Goal: Task Accomplishment & Management: Use online tool/utility

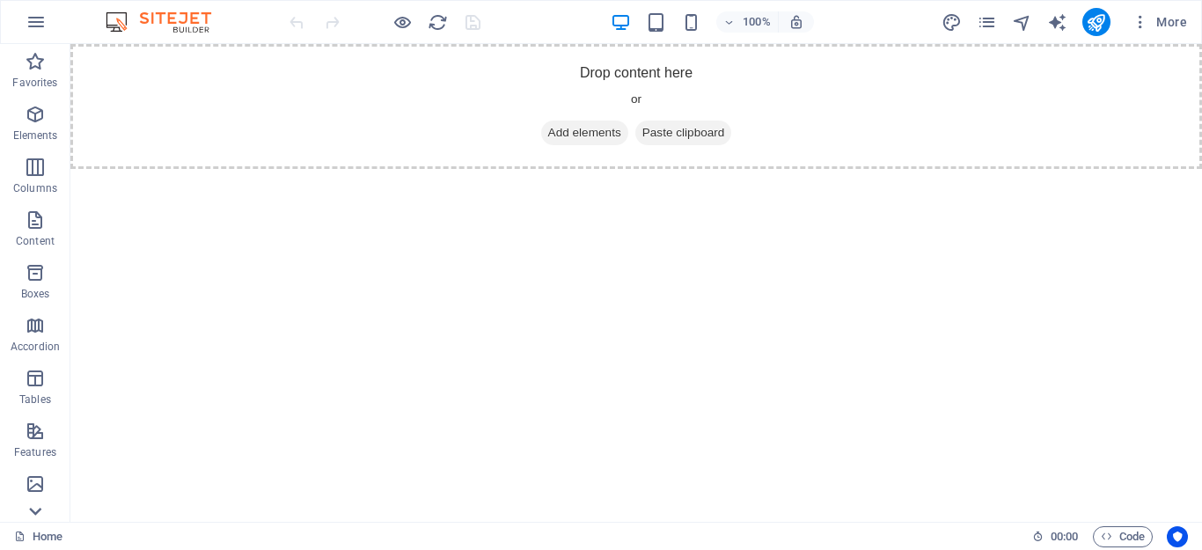
click at [43, 514] on icon at bounding box center [35, 511] width 25 height 25
click at [40, 296] on p "Header" at bounding box center [35, 297] width 35 height 14
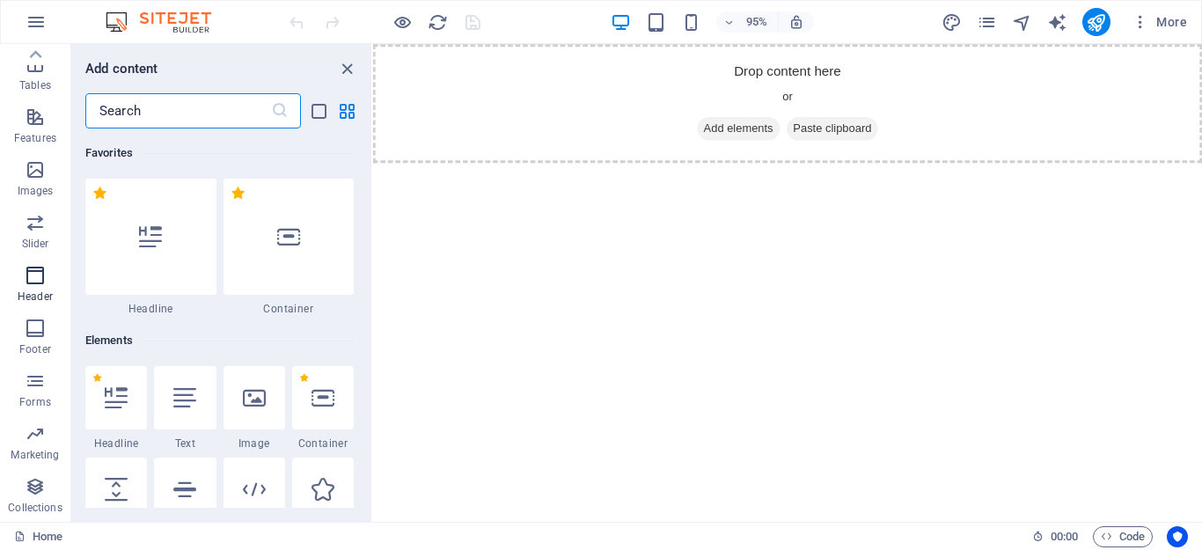
scroll to position [10597, 0]
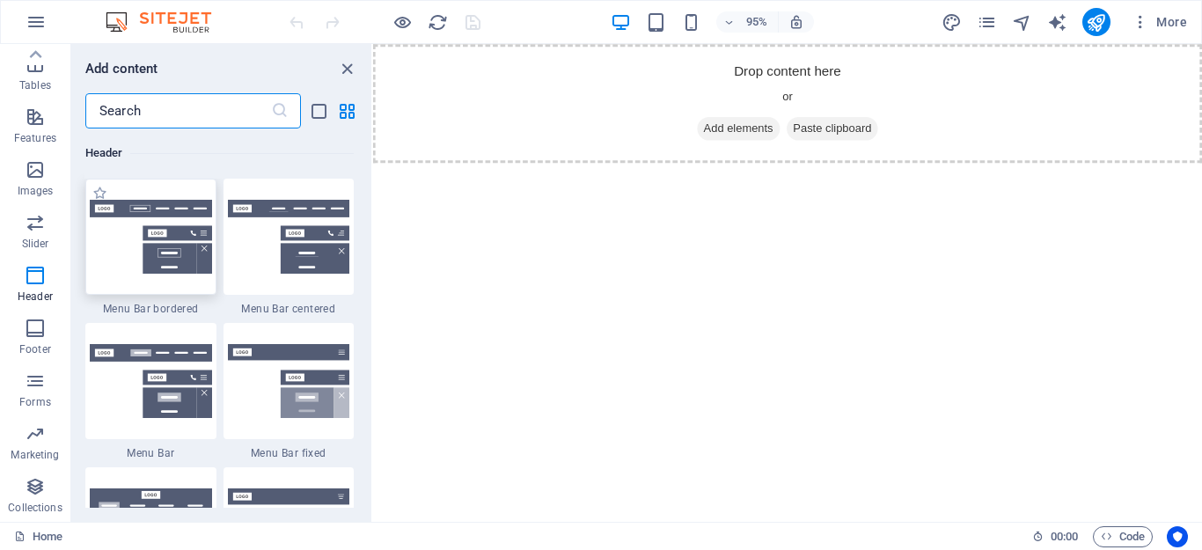
click at [175, 218] on img at bounding box center [151, 237] width 122 height 74
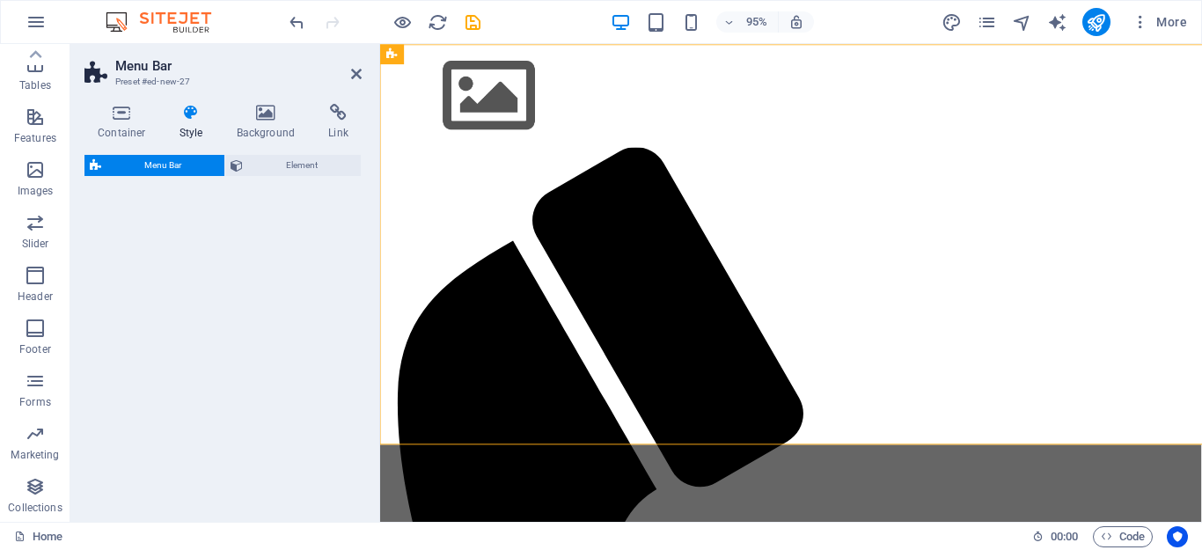
select select "rem"
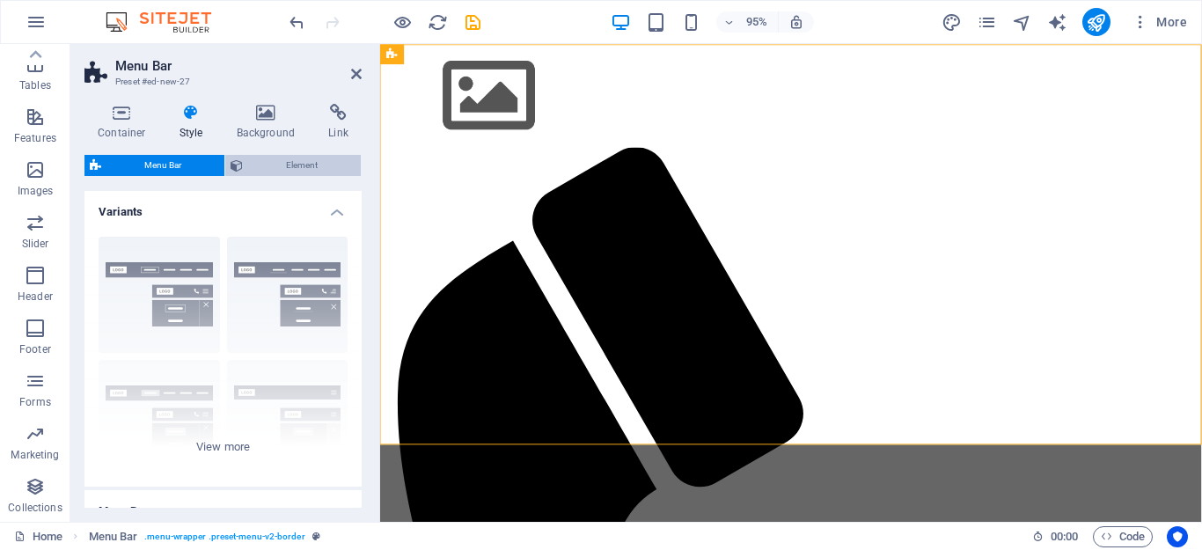
click at [274, 160] on span "Element" at bounding box center [301, 165] width 107 height 21
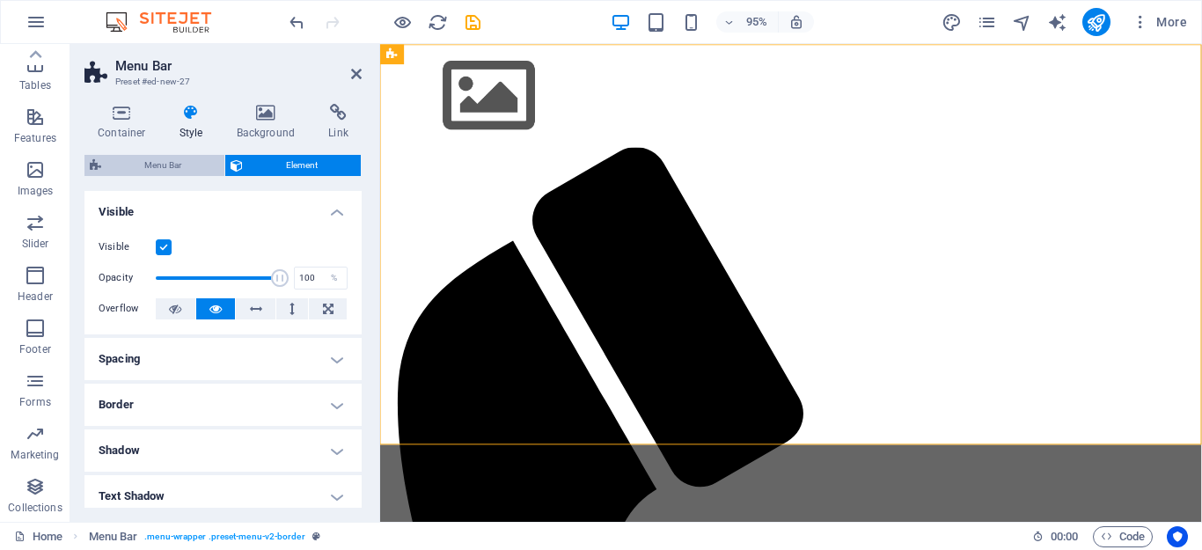
click at [144, 168] on span "Menu Bar" at bounding box center [162, 165] width 113 height 21
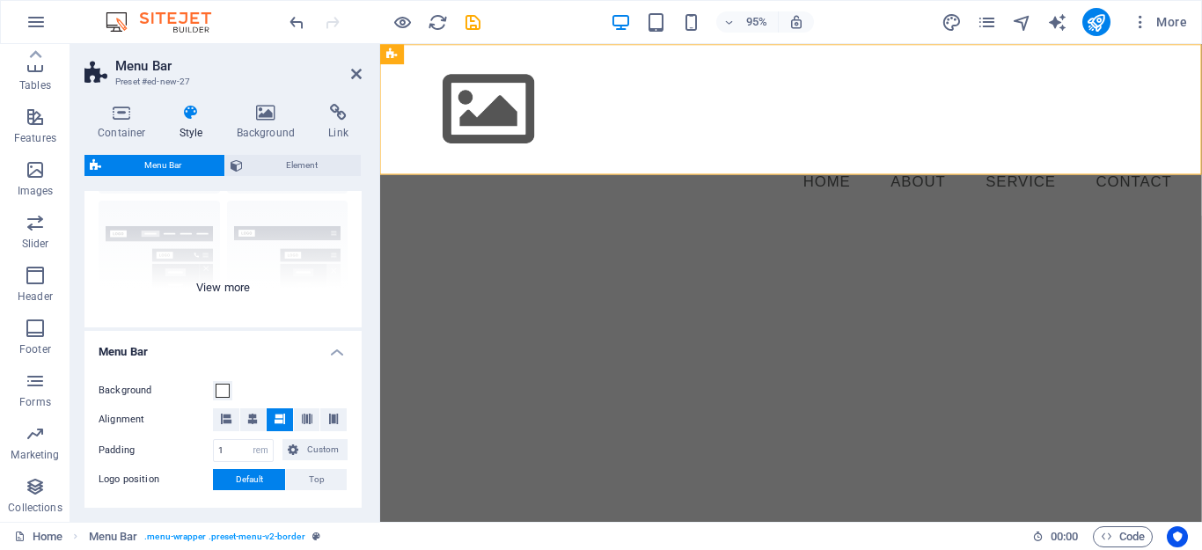
scroll to position [158, 0]
click at [179, 258] on div "Border Centered Default Fixed Loki Trigger Wide XXL" at bounding box center [222, 196] width 277 height 264
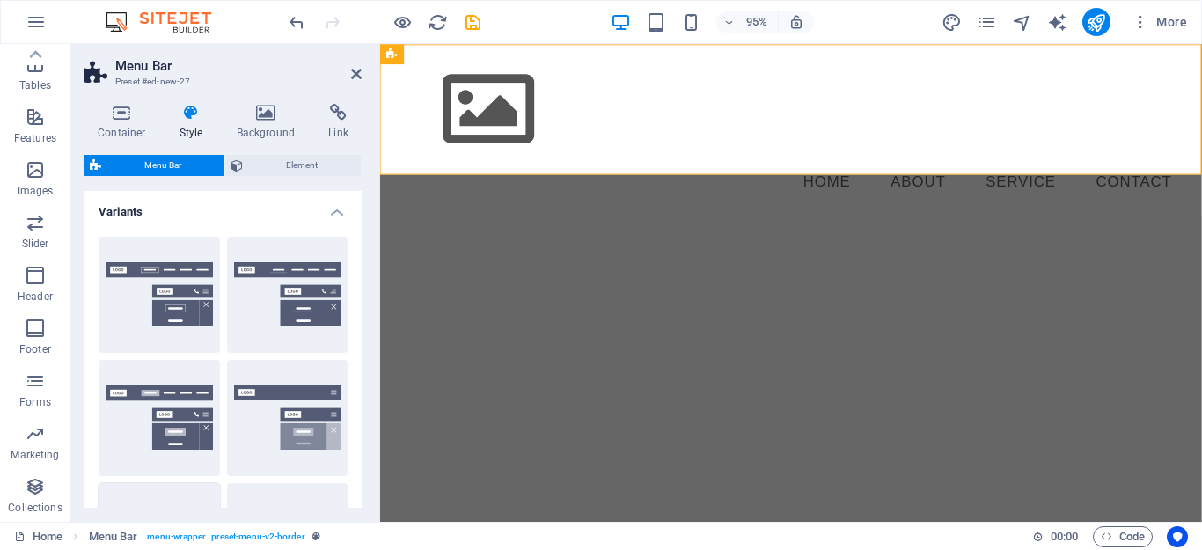
scroll to position [0, 0]
click at [268, 286] on button "Centered" at bounding box center [287, 295] width 121 height 116
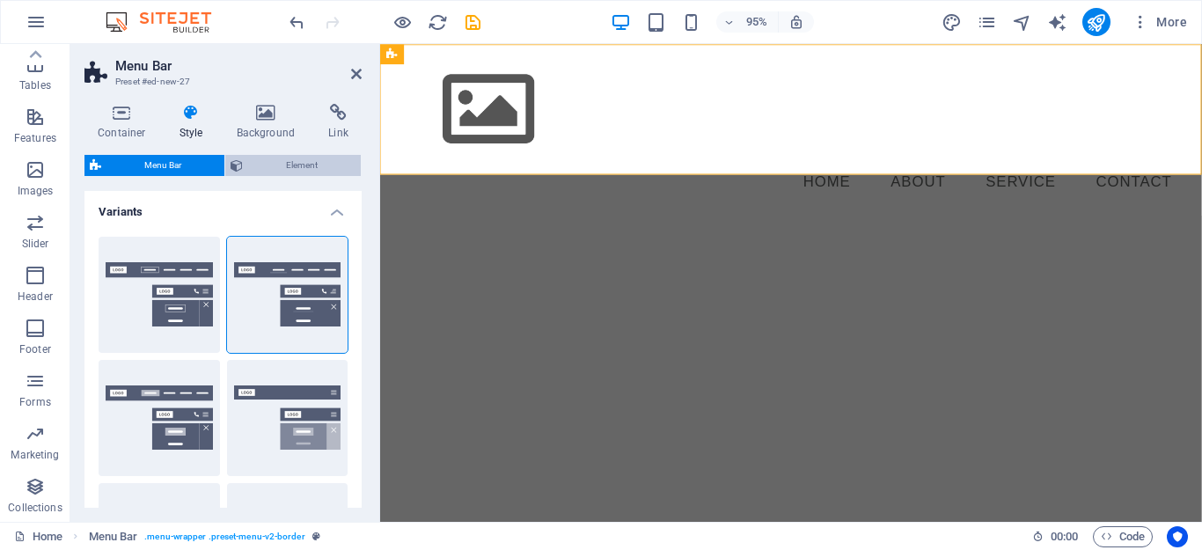
click at [325, 164] on span "Element" at bounding box center [301, 165] width 107 height 21
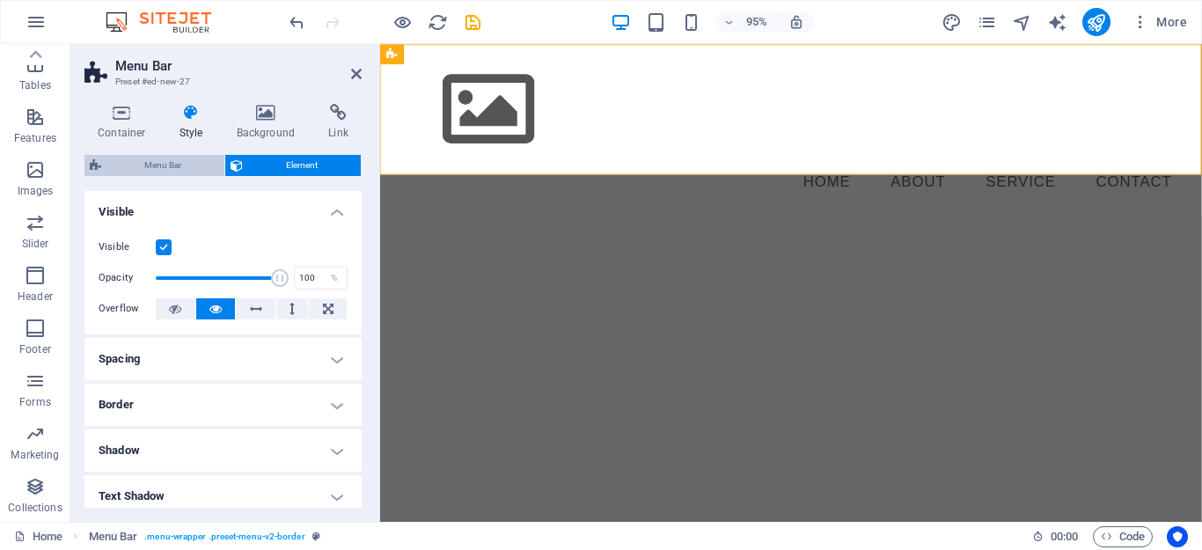
click at [161, 165] on span "Menu Bar" at bounding box center [162, 165] width 113 height 21
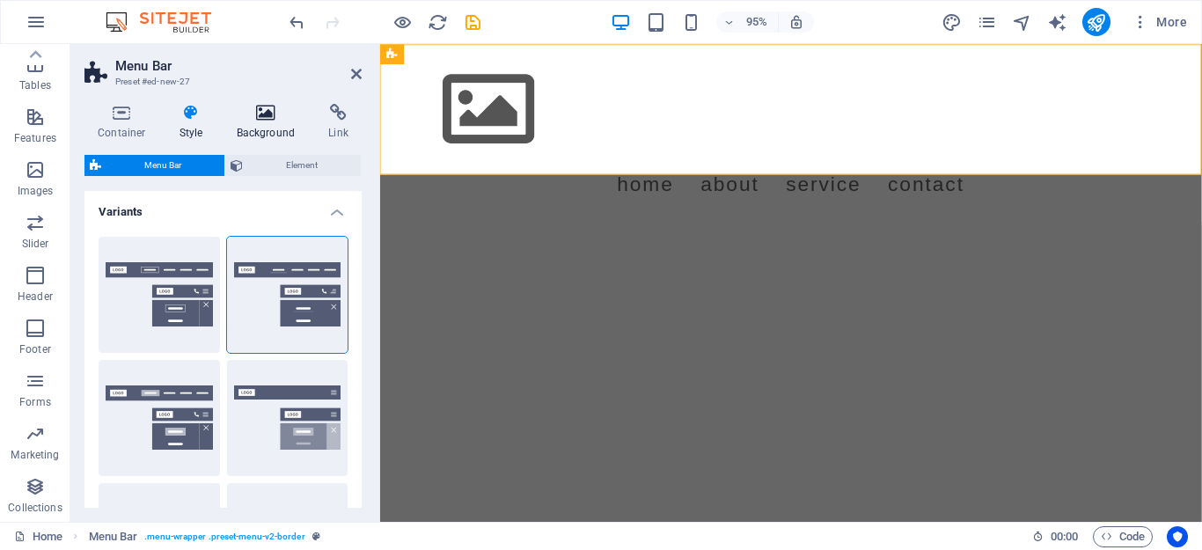
click at [260, 128] on h4 "Background" at bounding box center [270, 122] width 92 height 37
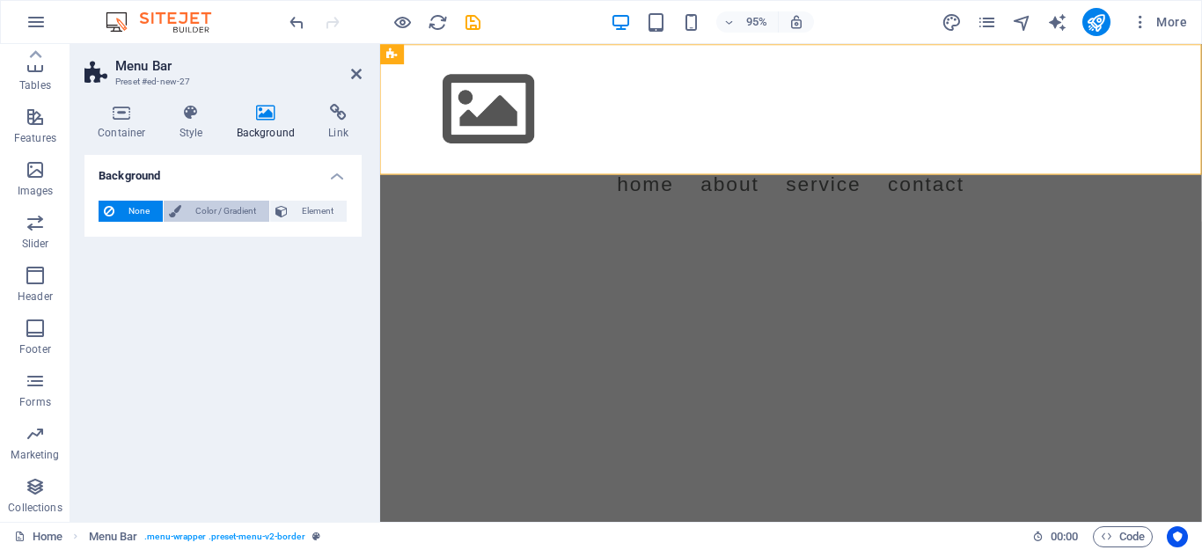
click at [208, 214] on span "Color / Gradient" at bounding box center [225, 211] width 77 height 21
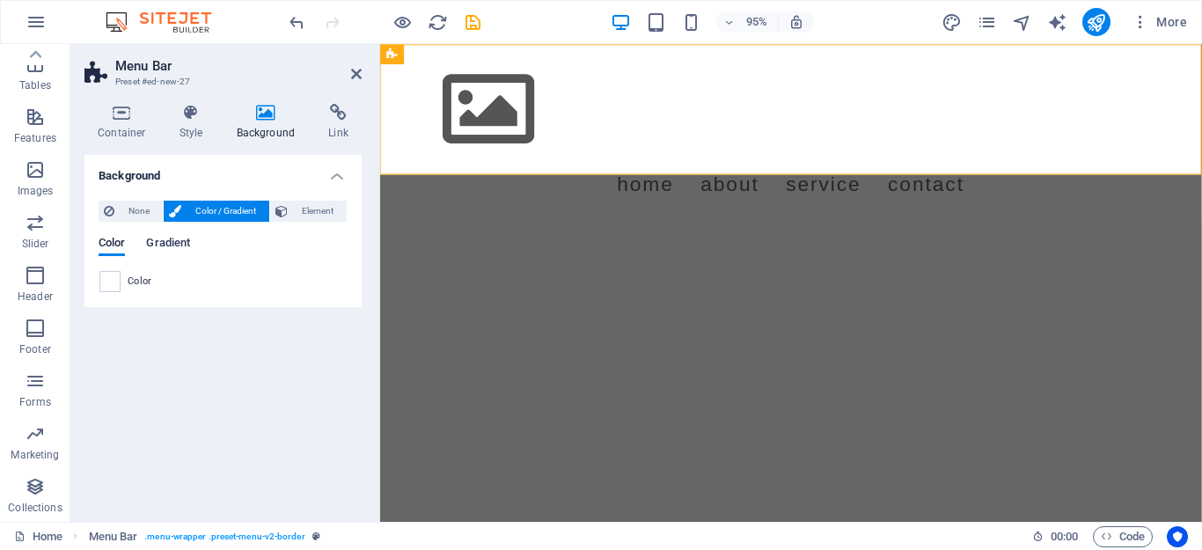
click at [165, 243] on span "Gradient" at bounding box center [168, 244] width 44 height 25
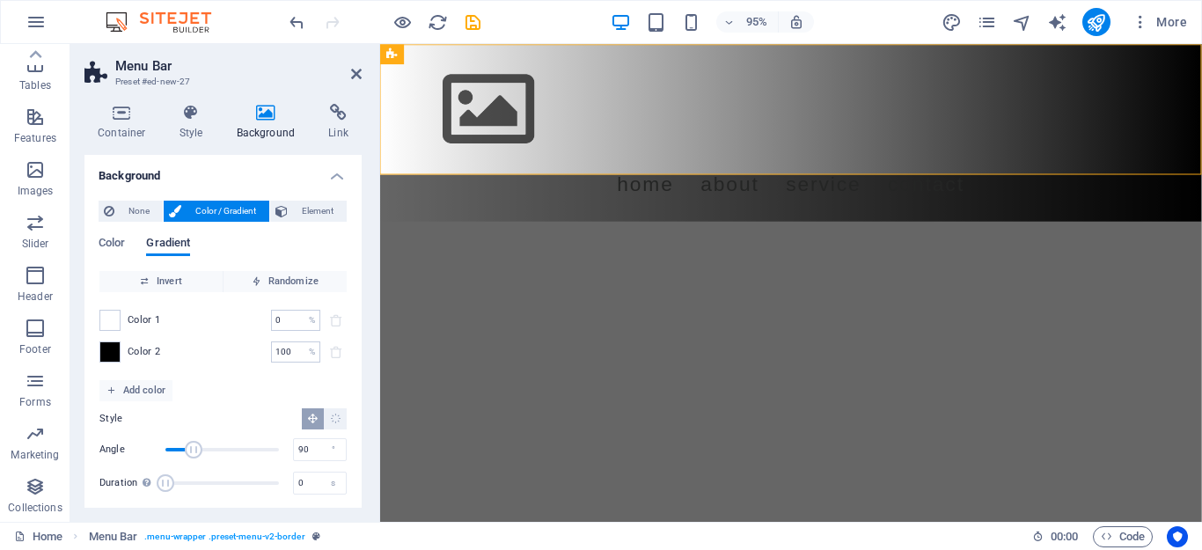
click at [165, 243] on span "Gradient" at bounding box center [168, 244] width 44 height 25
click at [299, 210] on span "Element" at bounding box center [317, 211] width 48 height 21
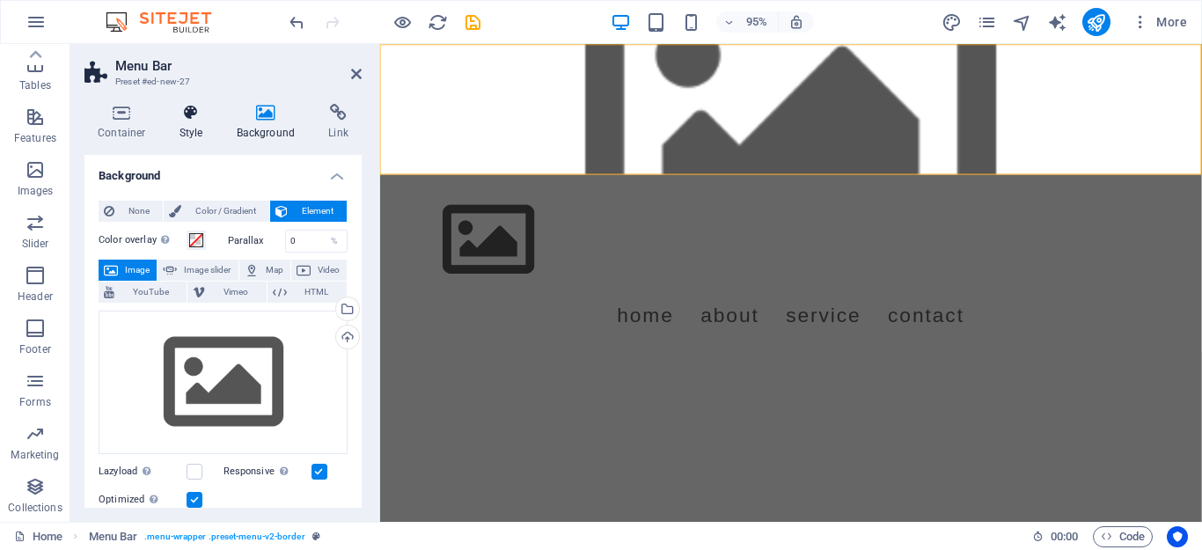
click at [204, 124] on h4 "Style" at bounding box center [194, 122] width 57 height 37
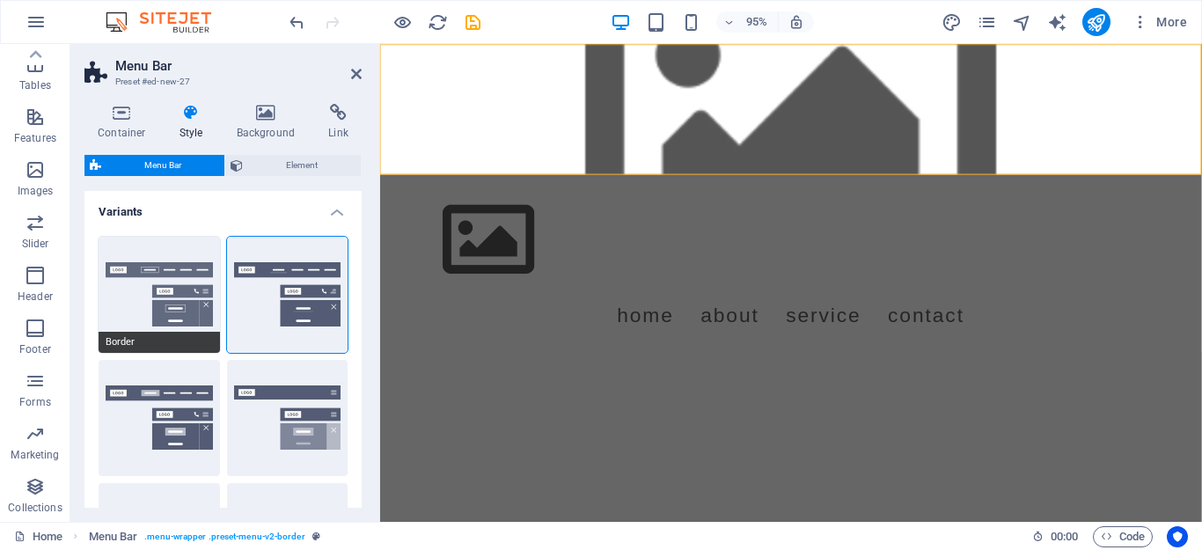
click at [177, 313] on button "Border" at bounding box center [159, 295] width 121 height 116
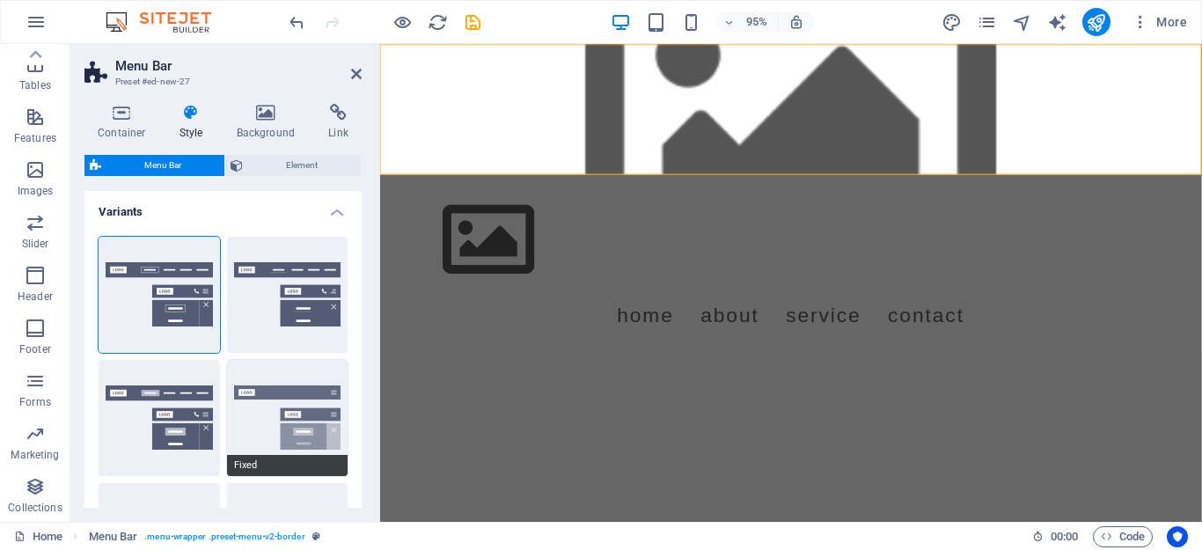
click at [253, 408] on button "Fixed" at bounding box center [287, 418] width 121 height 116
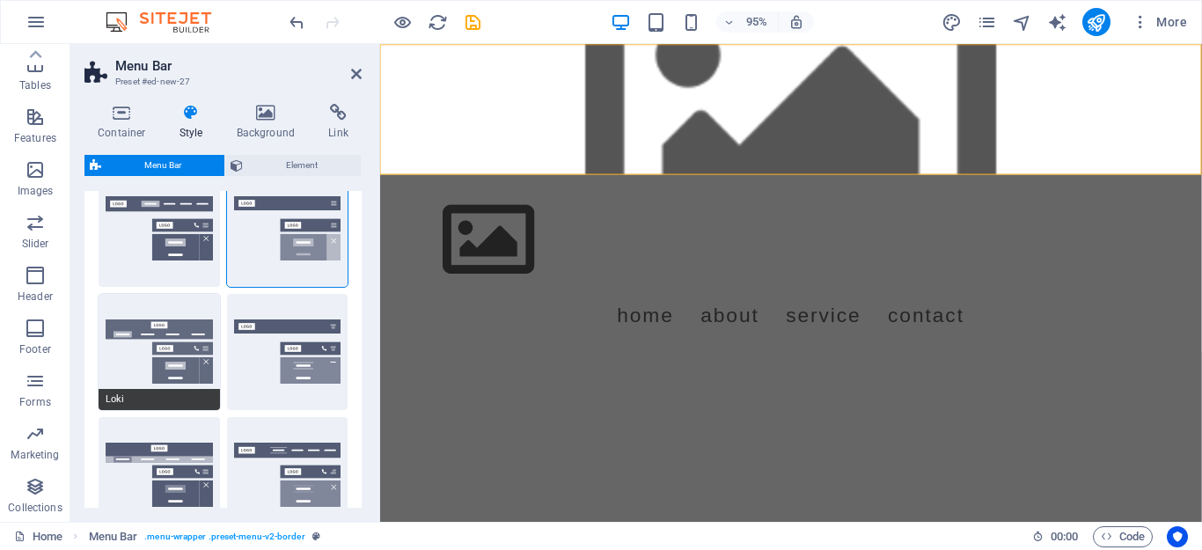
scroll to position [190, 0]
click at [151, 348] on button "Loki" at bounding box center [159, 351] width 121 height 116
type input "0"
select select "DISABLED_OPTION_VALUE"
type input "2"
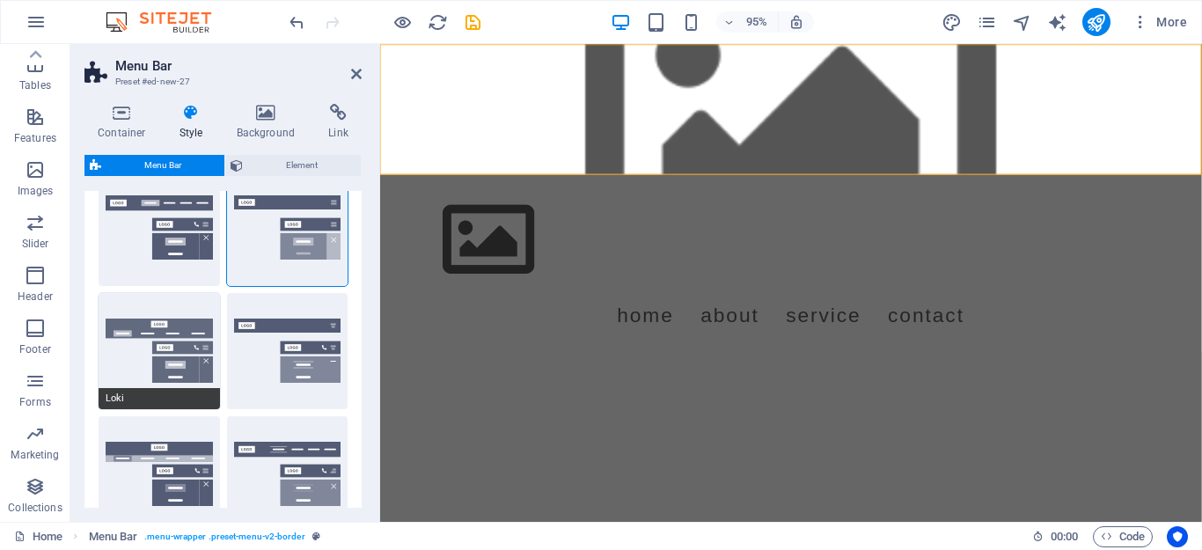
type input "1"
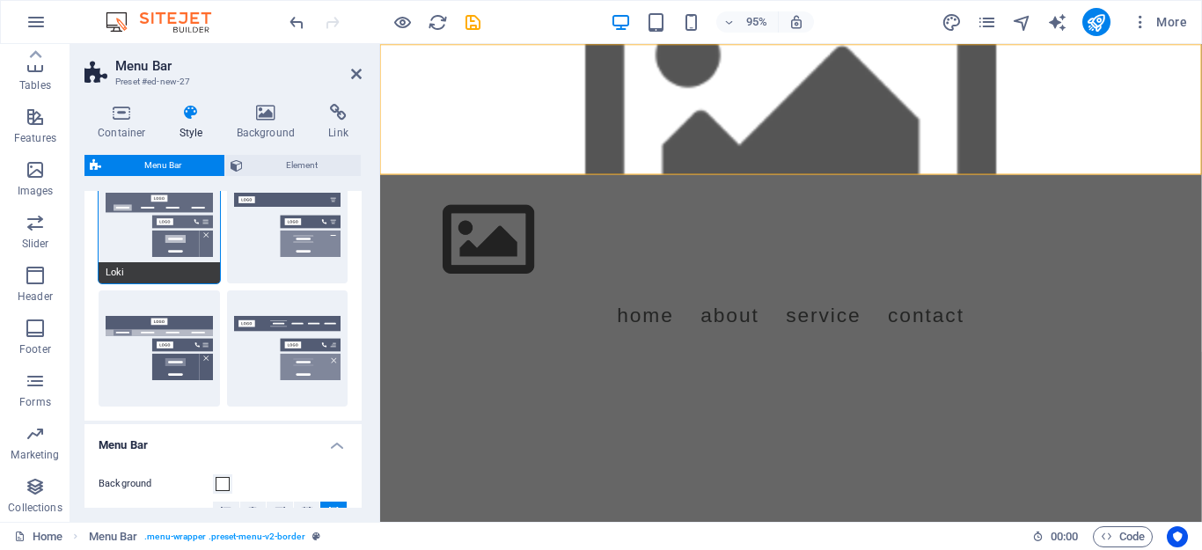
scroll to position [317, 0]
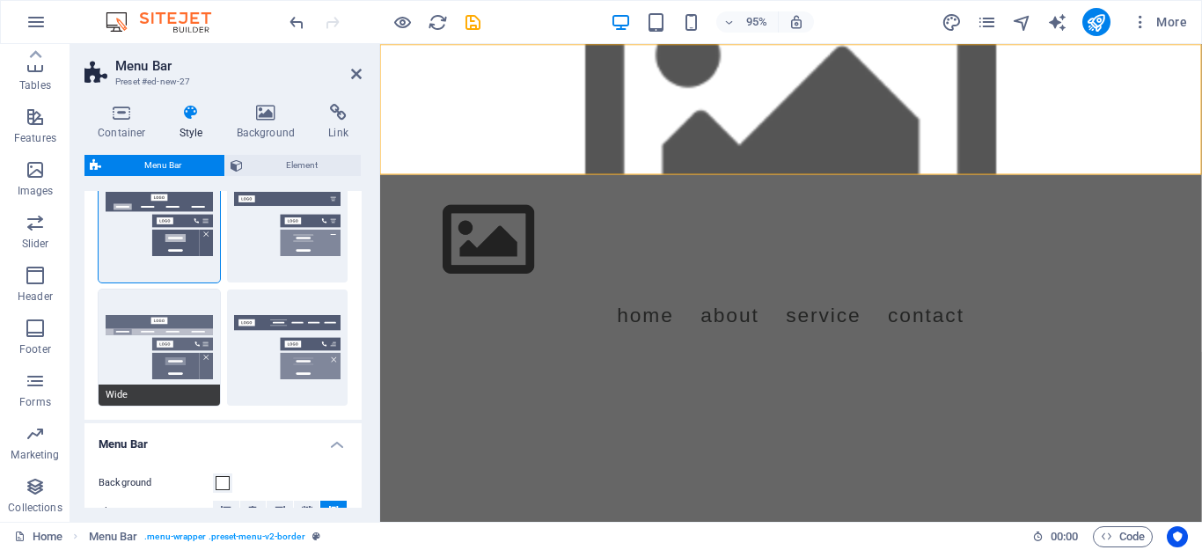
click at [151, 356] on button "Wide" at bounding box center [159, 348] width 121 height 116
type input "0"
type input "2"
select select "rem"
type input "2"
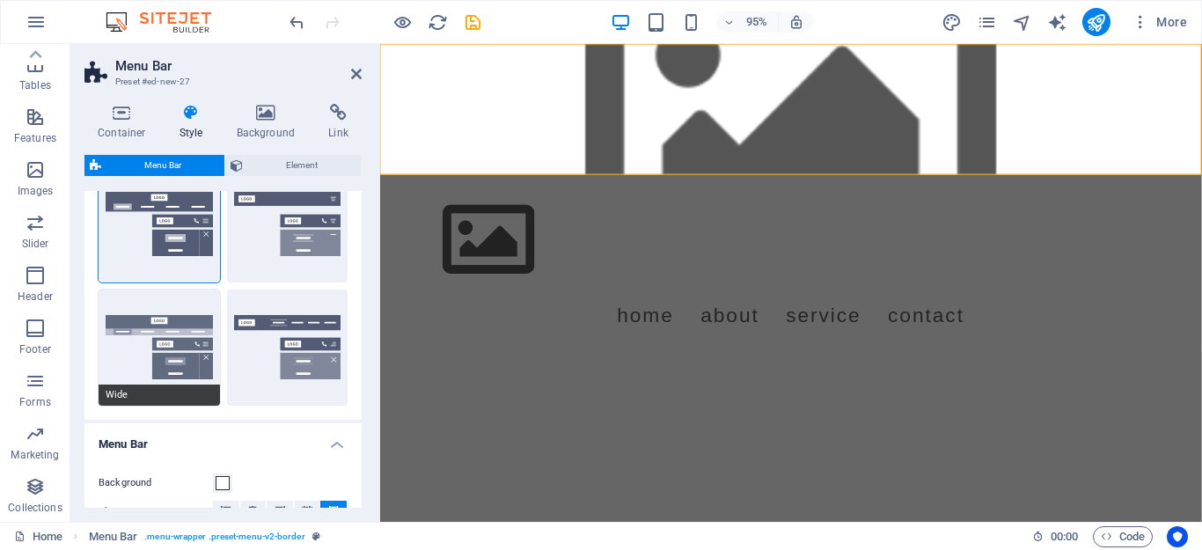
type input "2"
type input "0"
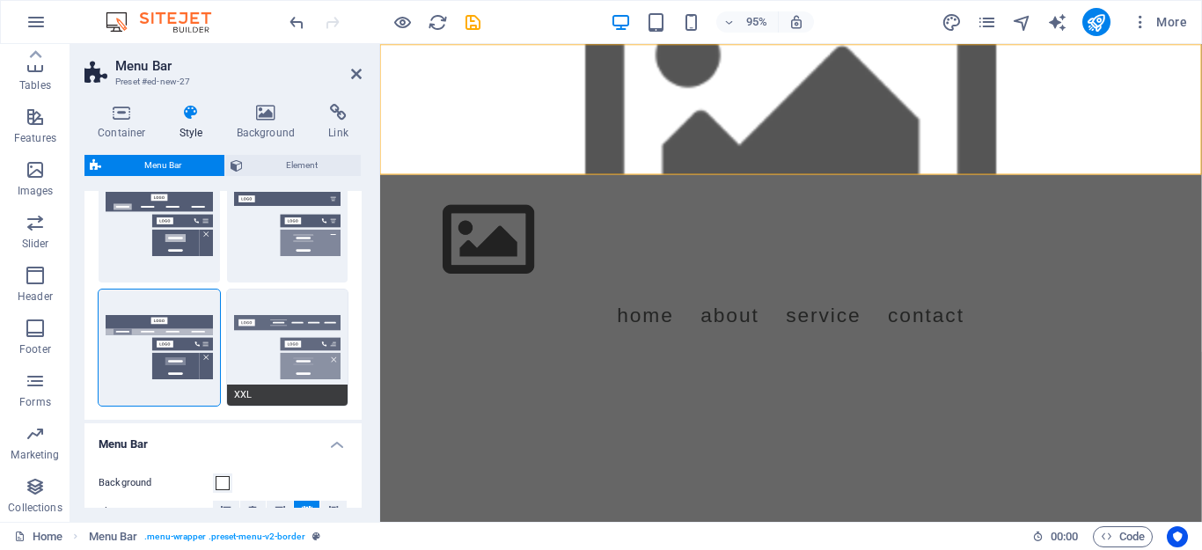
click at [290, 353] on button "XXL" at bounding box center [287, 348] width 121 height 116
type input "1"
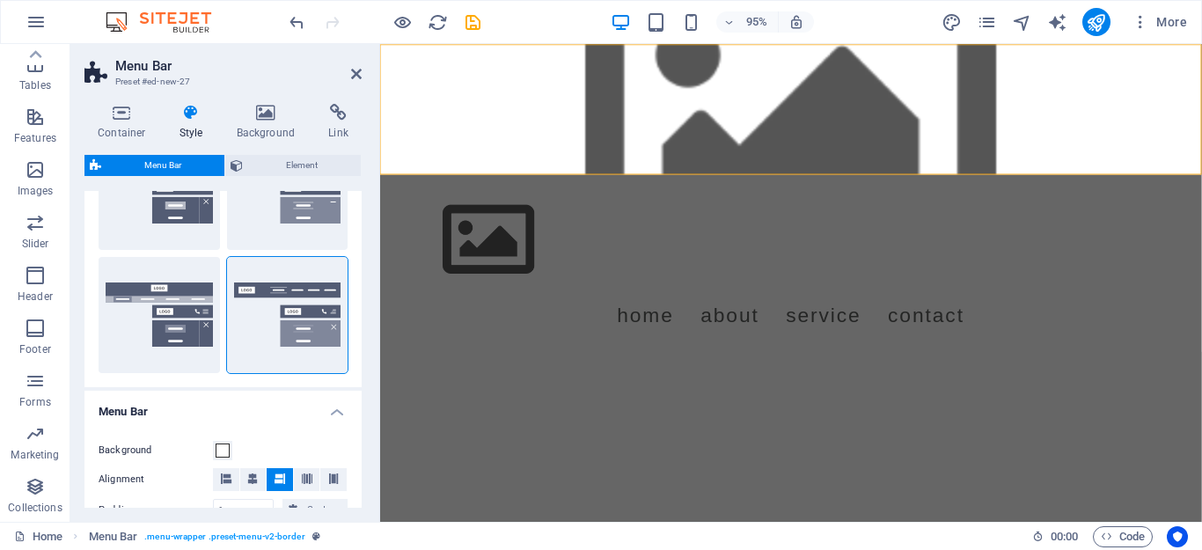
scroll to position [348, 0]
click at [566, 352] on html "Skip to main content Menu Home About Service Contact" at bounding box center [812, 206] width 865 height 324
click at [356, 72] on icon at bounding box center [356, 74] width 11 height 14
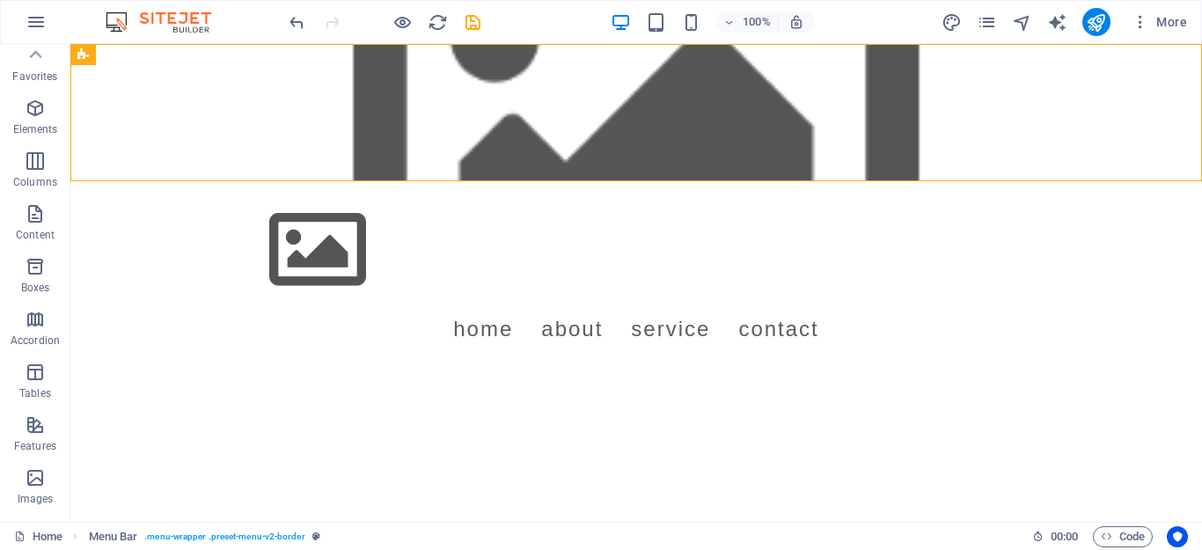
scroll to position [0, 0]
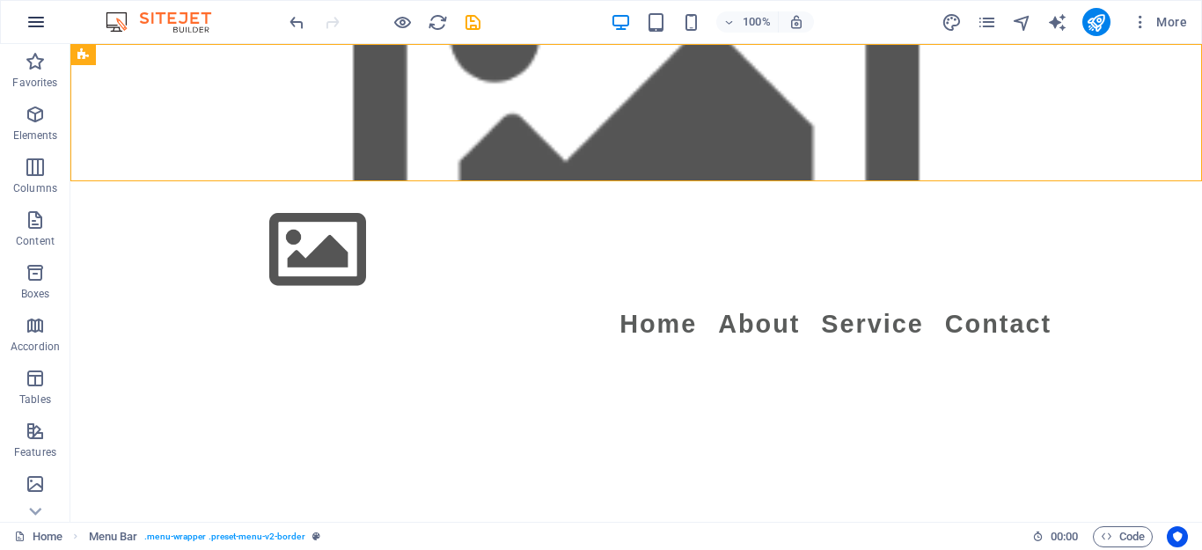
click at [26, 22] on icon "button" at bounding box center [36, 21] width 21 height 21
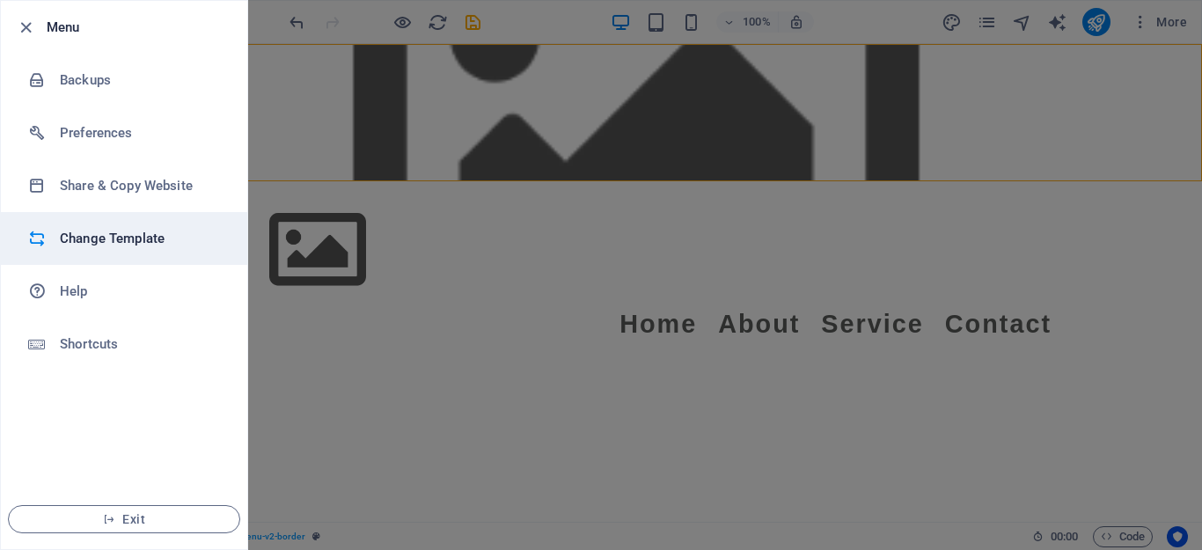
click at [114, 246] on h6 "Change Template" at bounding box center [141, 238] width 163 height 21
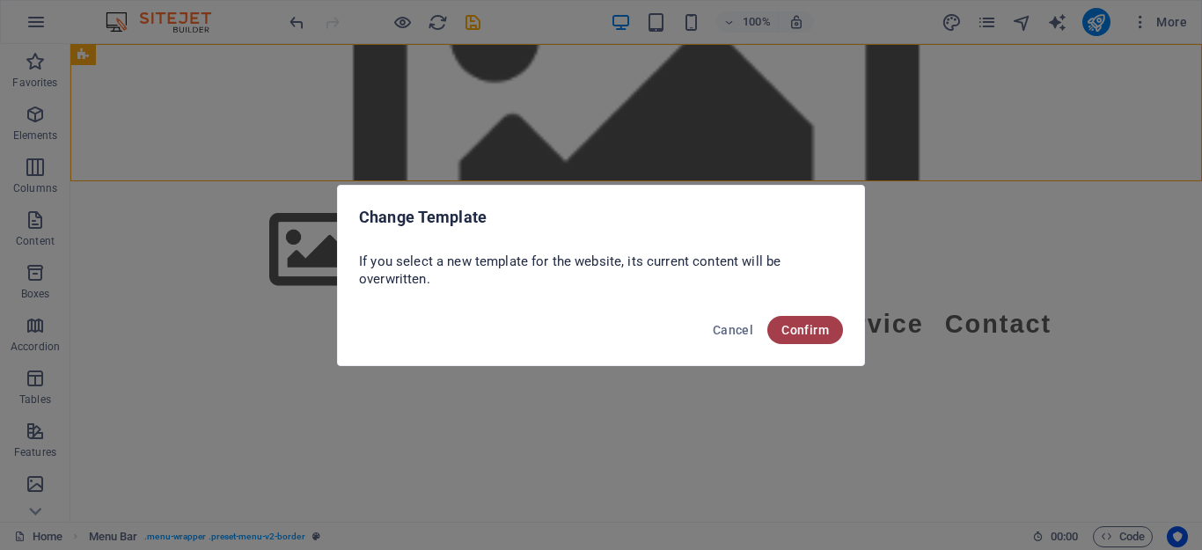
click at [803, 337] on button "Confirm" at bounding box center [805, 330] width 76 height 28
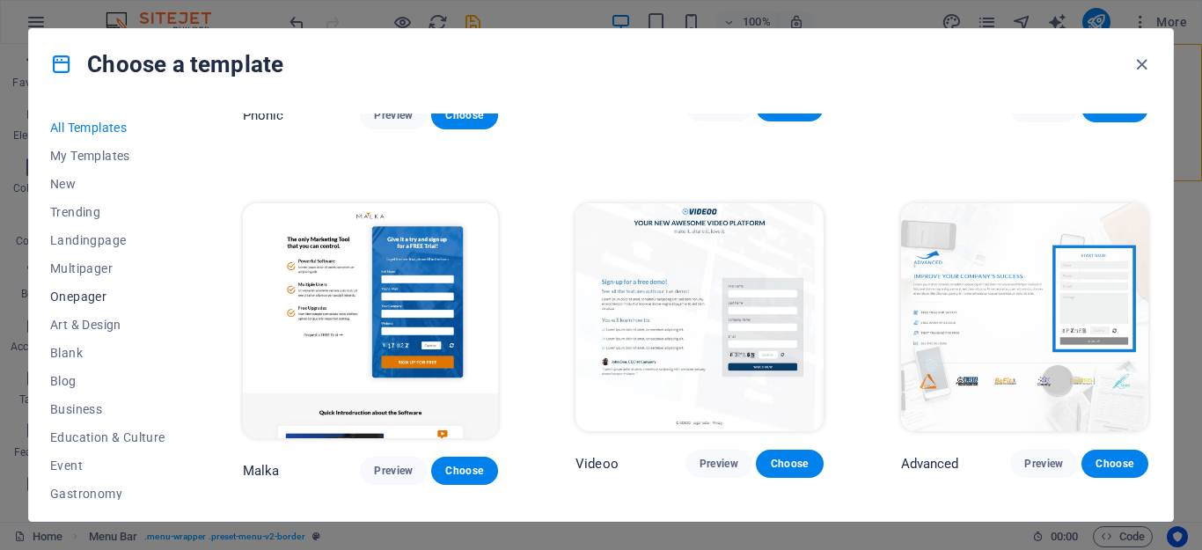
scroll to position [16654, 0]
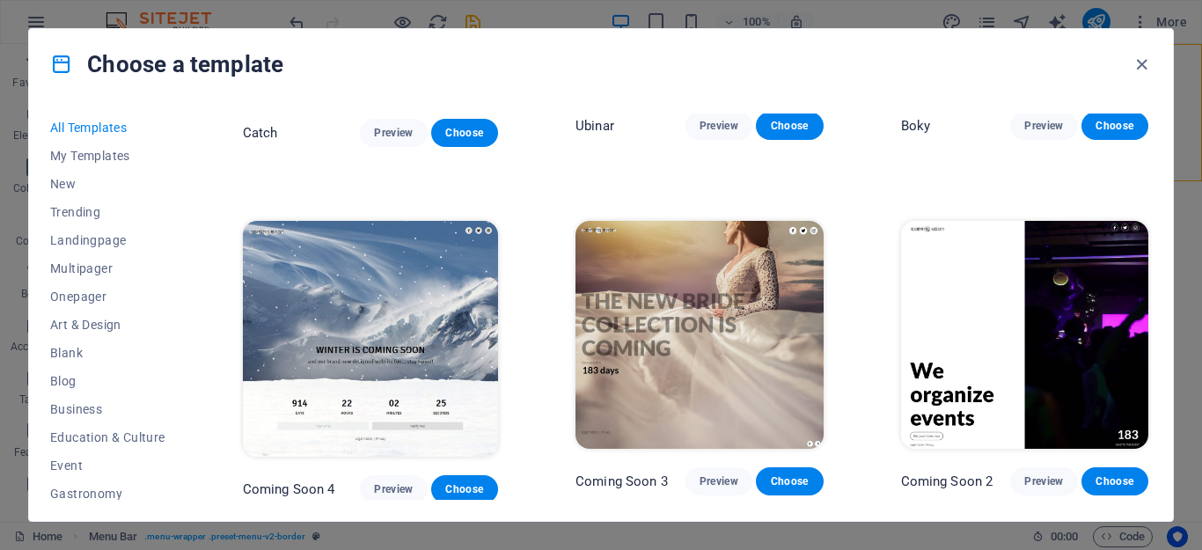
scroll to position [18773, 0]
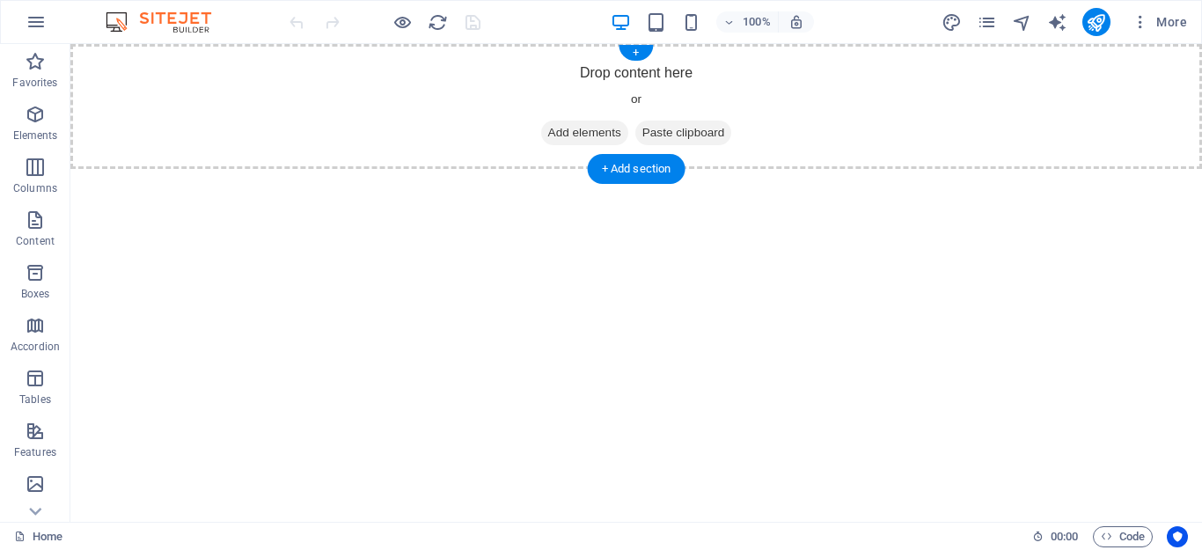
click at [583, 137] on span "Add elements" at bounding box center [584, 133] width 87 height 25
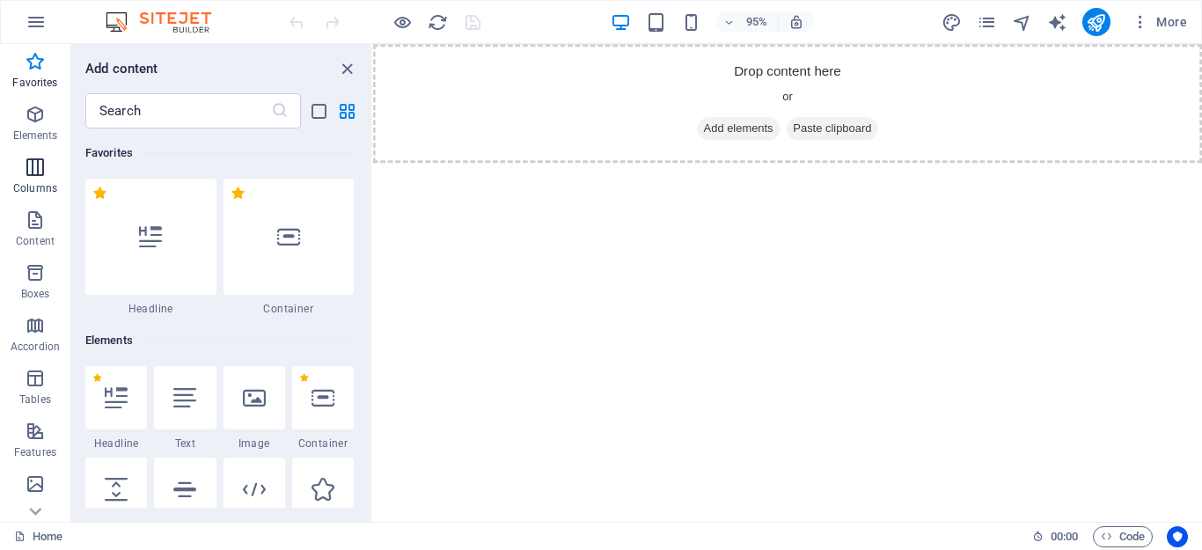
click at [34, 172] on icon "button" at bounding box center [35, 167] width 21 height 21
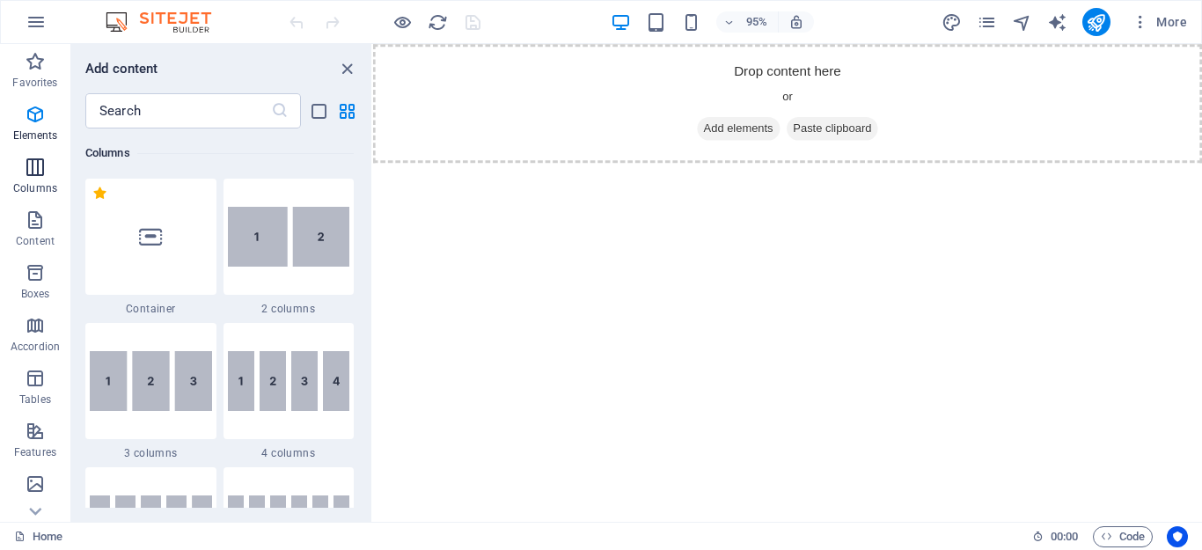
scroll to position [871, 0]
click at [39, 209] on icon "button" at bounding box center [35, 219] width 21 height 21
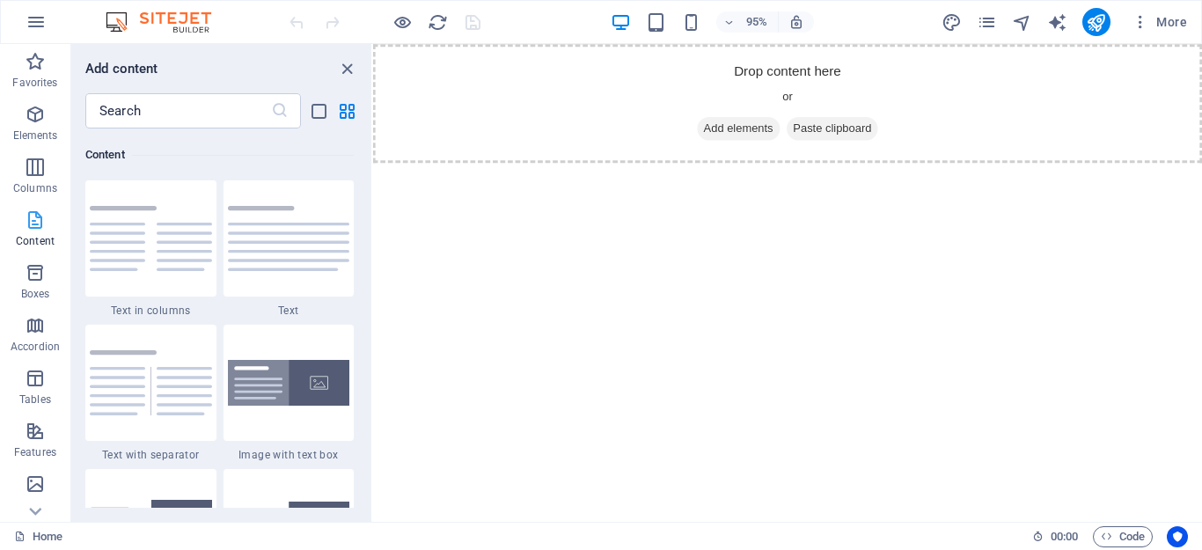
scroll to position [3079, 0]
click at [37, 297] on p "Boxes" at bounding box center [35, 294] width 29 height 14
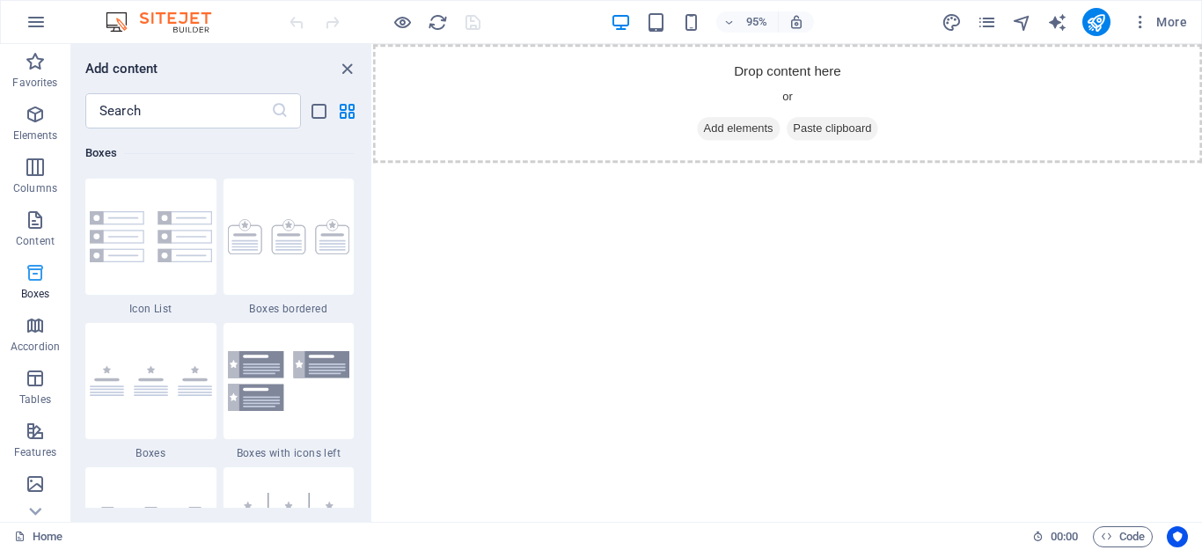
scroll to position [4854, 0]
click at [37, 333] on icon "button" at bounding box center [35, 325] width 21 height 21
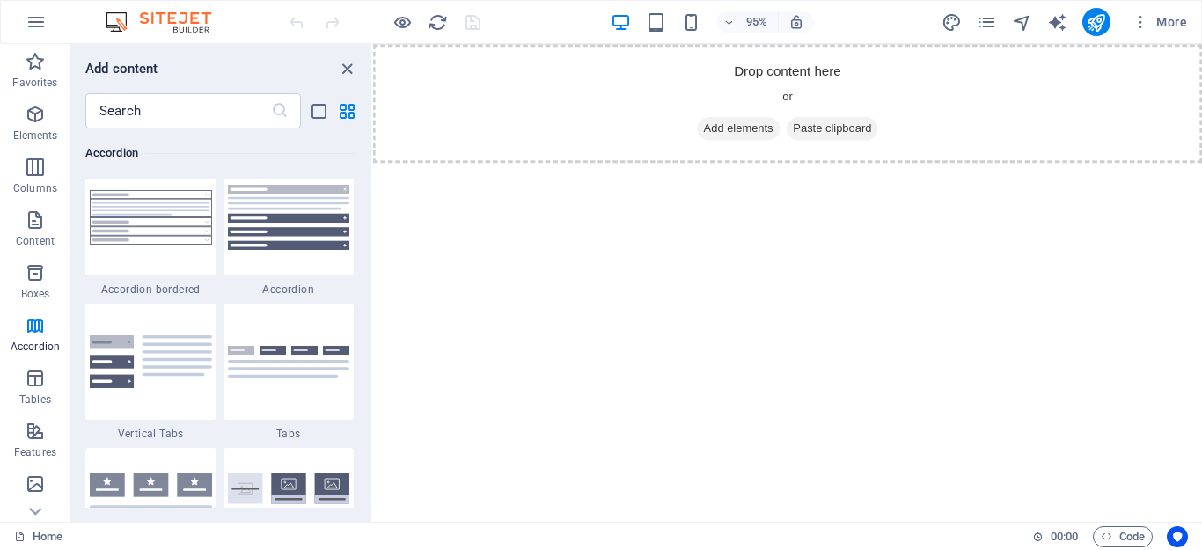
scroll to position [5657, 0]
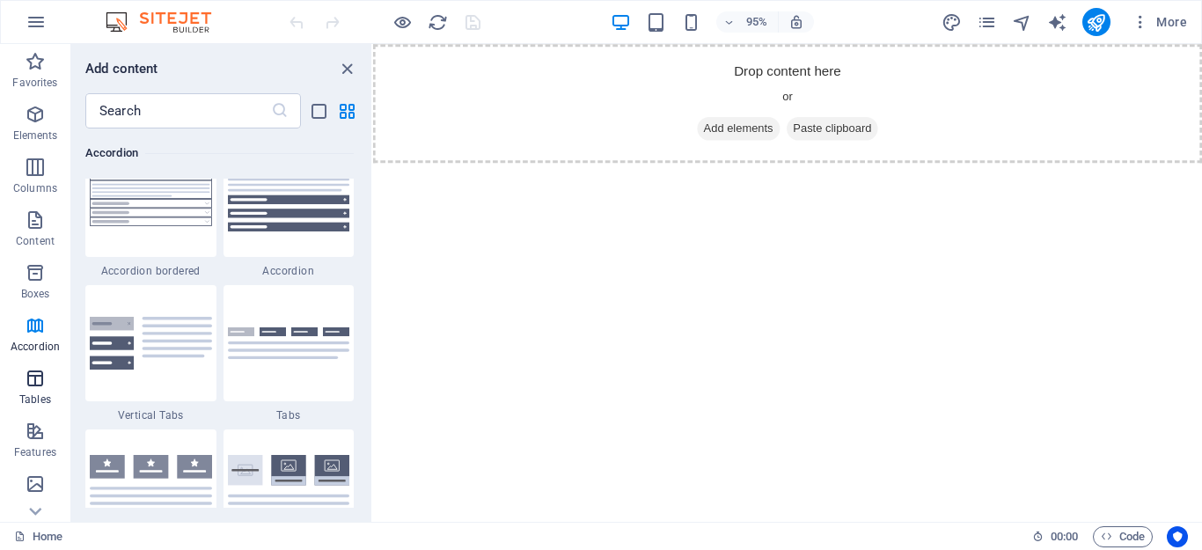
click at [24, 396] on p "Tables" at bounding box center [35, 399] width 32 height 14
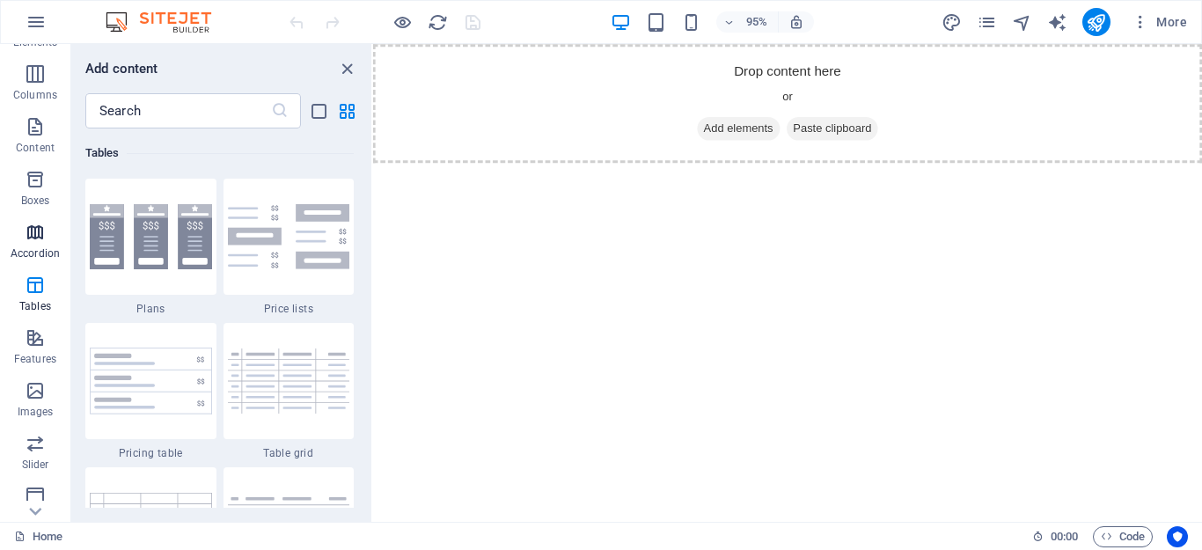
scroll to position [95, 0]
click at [48, 358] on p "Features" at bounding box center [35, 357] width 42 height 14
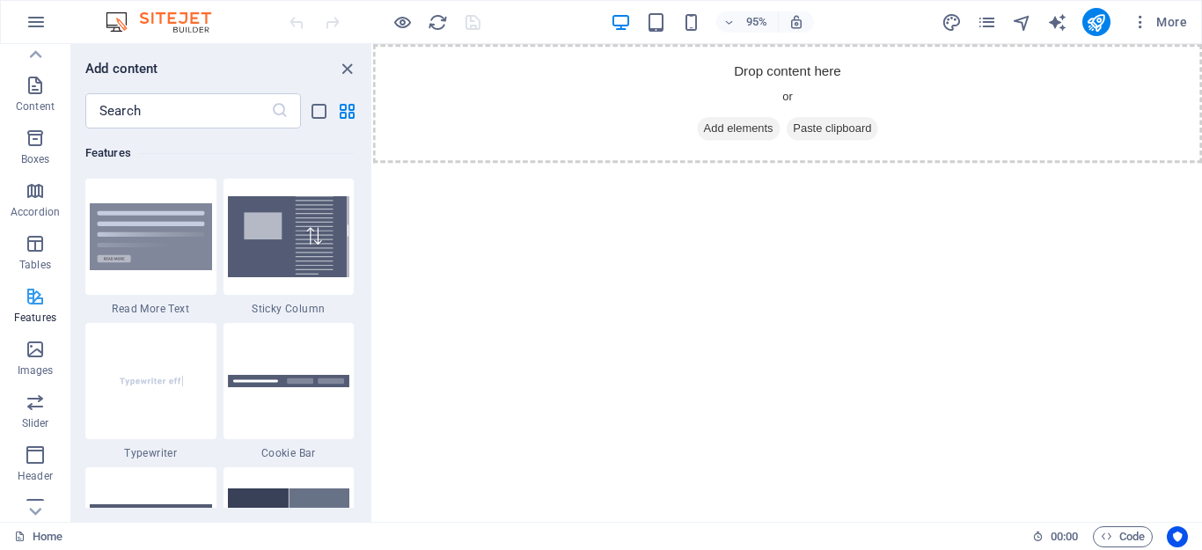
scroll to position [143, 0]
click at [48, 358] on p "Images" at bounding box center [36, 363] width 36 height 14
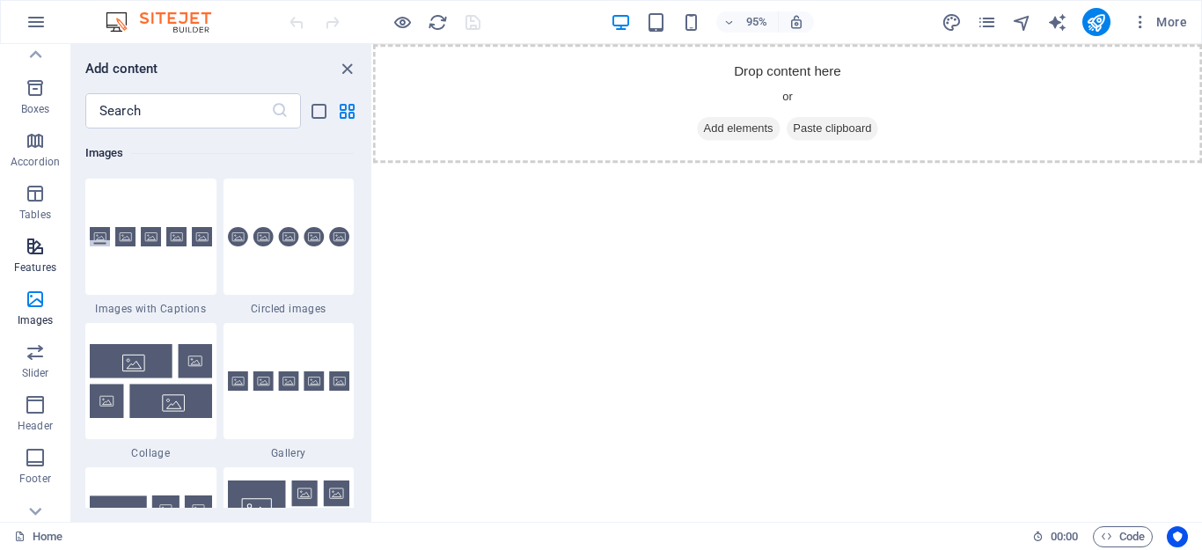
scroll to position [191, 0]
click at [48, 358] on span "Slider" at bounding box center [35, 356] width 70 height 42
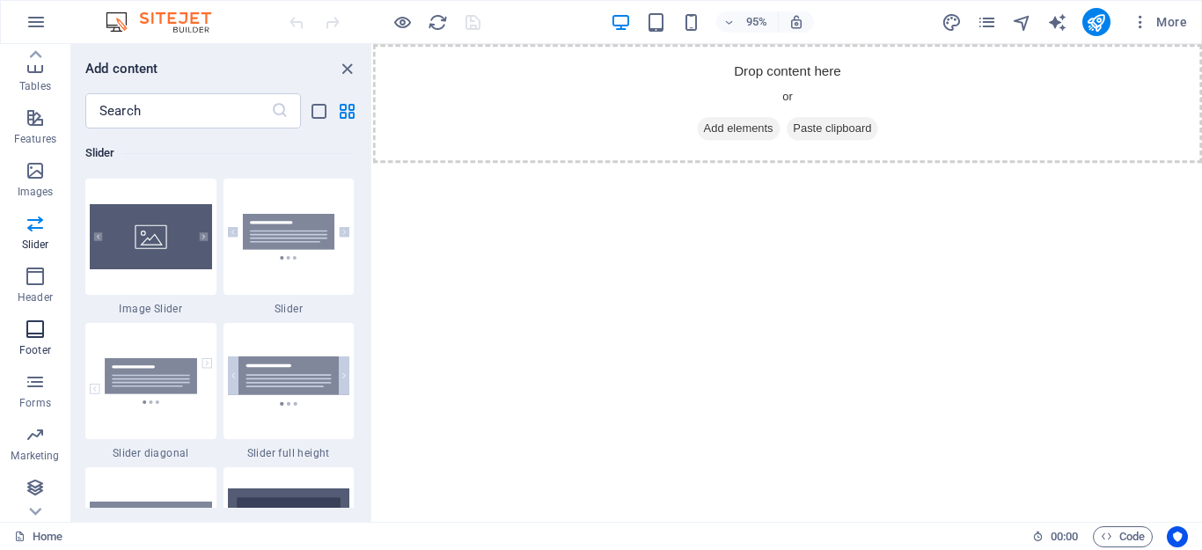
scroll to position [314, 0]
click at [38, 275] on icon "button" at bounding box center [35, 275] width 21 height 21
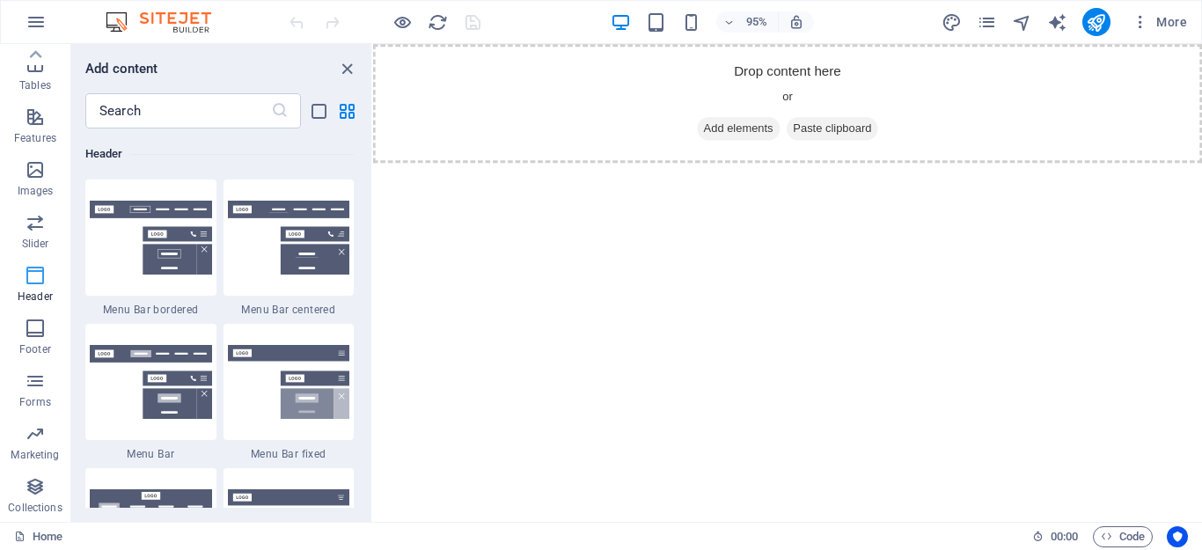
scroll to position [10597, 0]
click at [154, 374] on img at bounding box center [151, 381] width 122 height 74
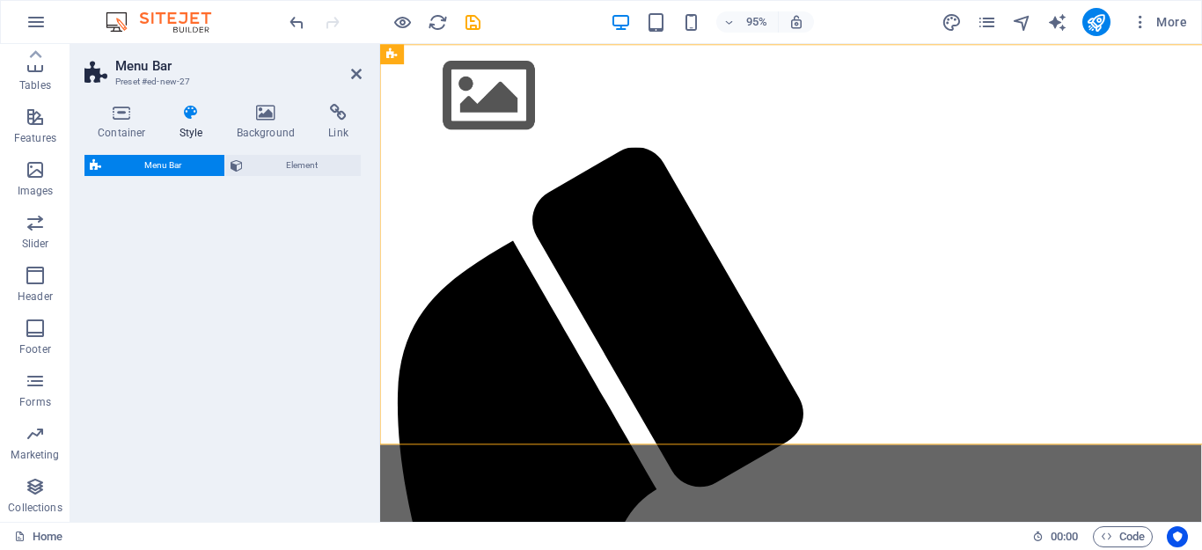
select select "rem"
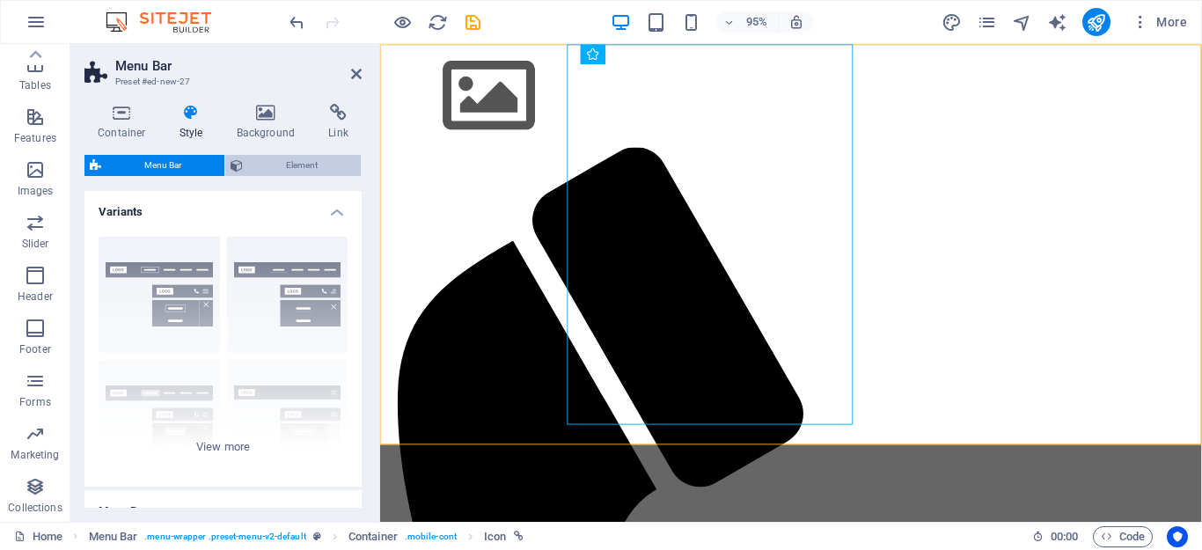
click at [273, 168] on span "Element" at bounding box center [301, 165] width 107 height 21
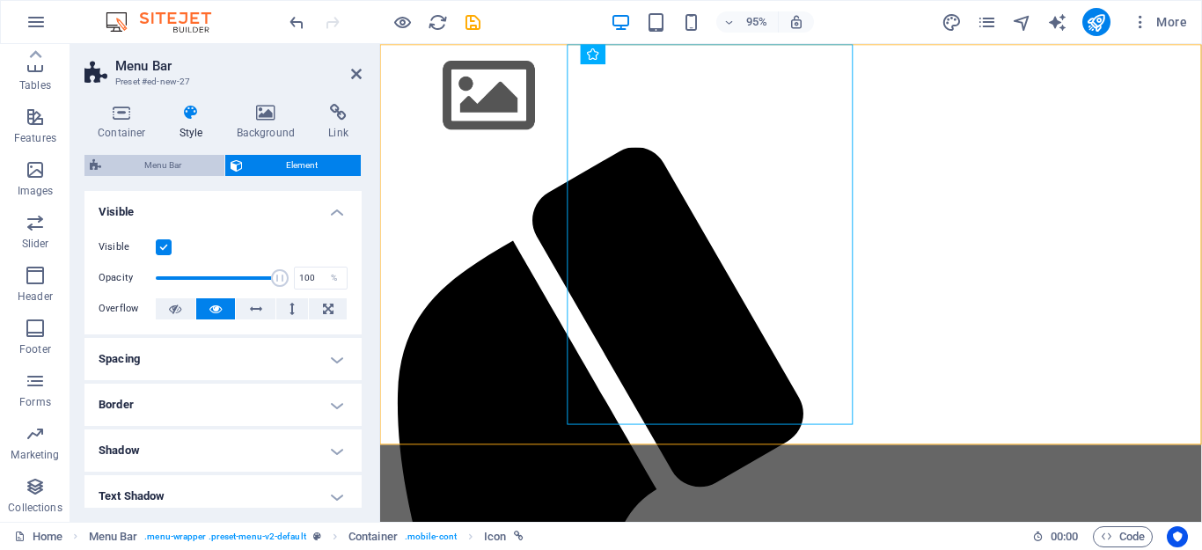
click at [158, 166] on span "Menu Bar" at bounding box center [162, 165] width 113 height 21
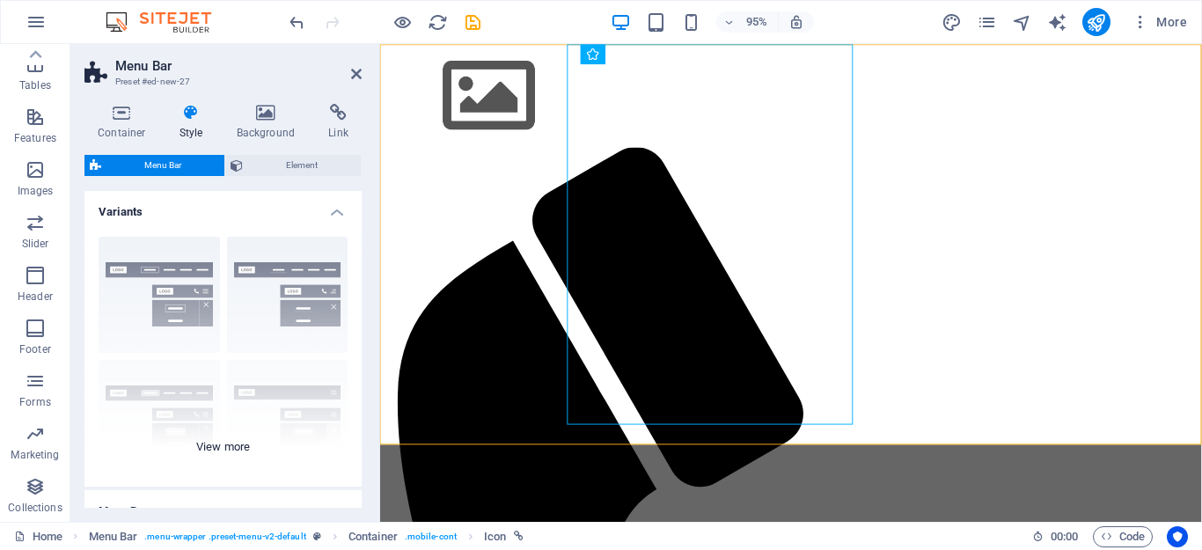
click at [260, 312] on div "Border Centered Default Fixed Loki Trigger Wide XXL" at bounding box center [222, 355] width 277 height 264
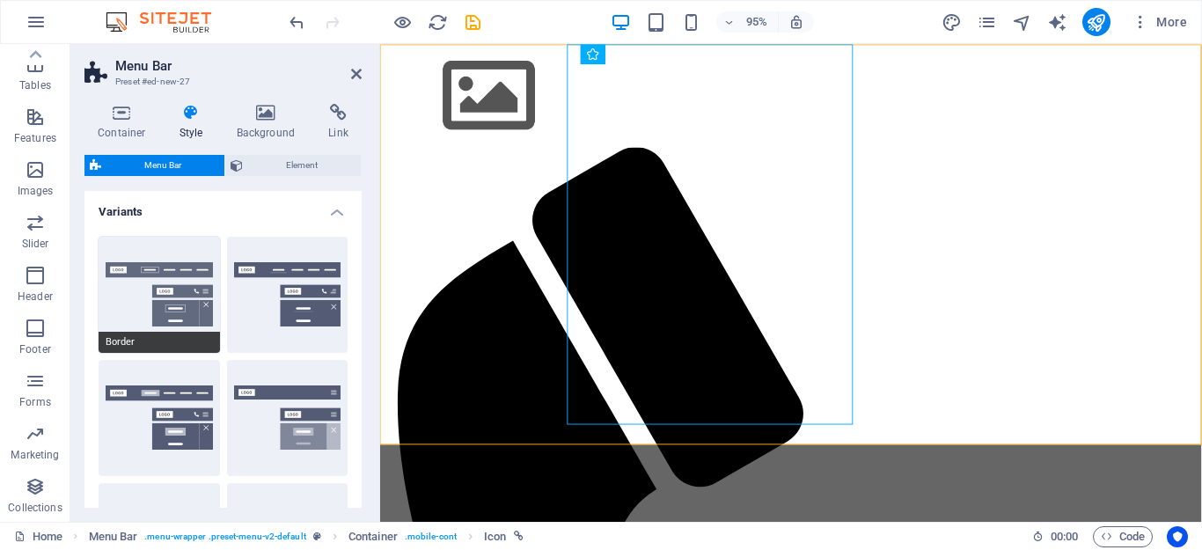
click at [137, 280] on button "Border" at bounding box center [159, 295] width 121 height 116
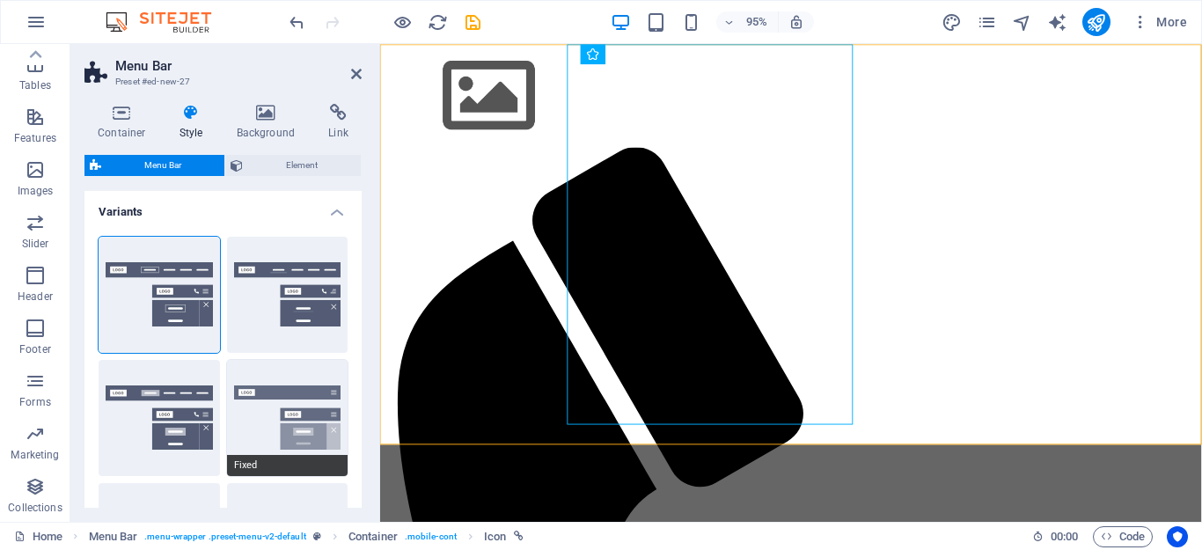
click at [297, 432] on button "Fixed" at bounding box center [287, 418] width 121 height 116
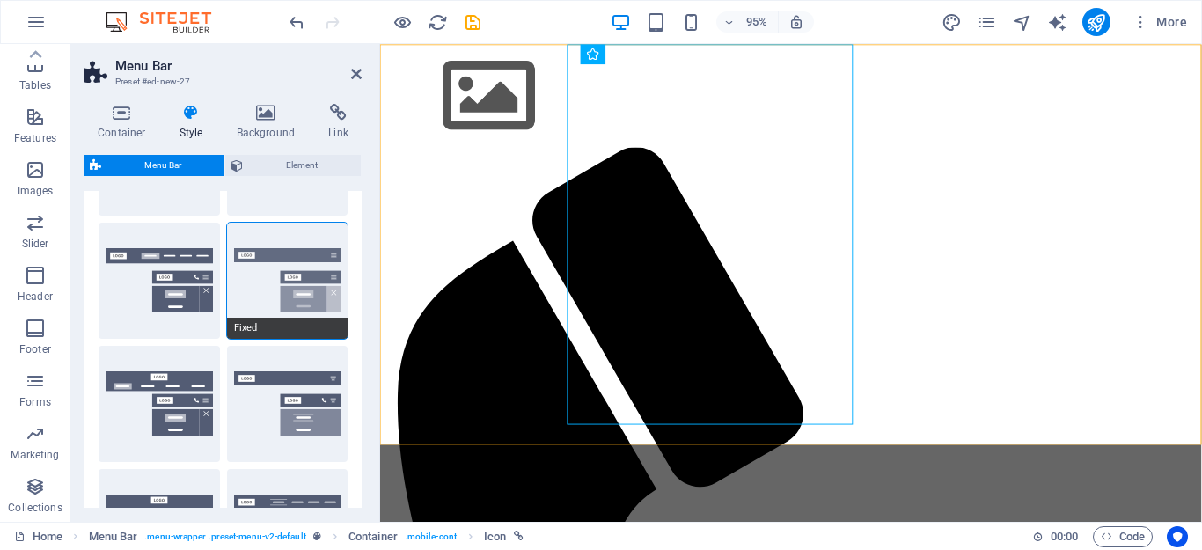
scroll to position [143, 0]
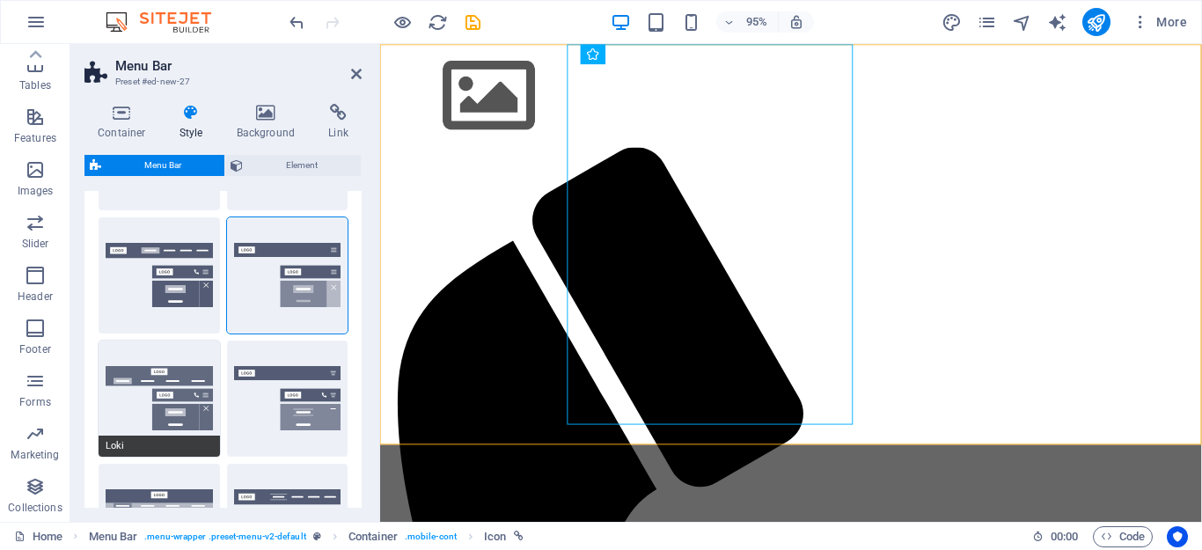
click at [136, 397] on button "Loki" at bounding box center [159, 399] width 121 height 116
type input "0"
select select "DISABLED_OPTION_VALUE"
type input "2"
type input "1"
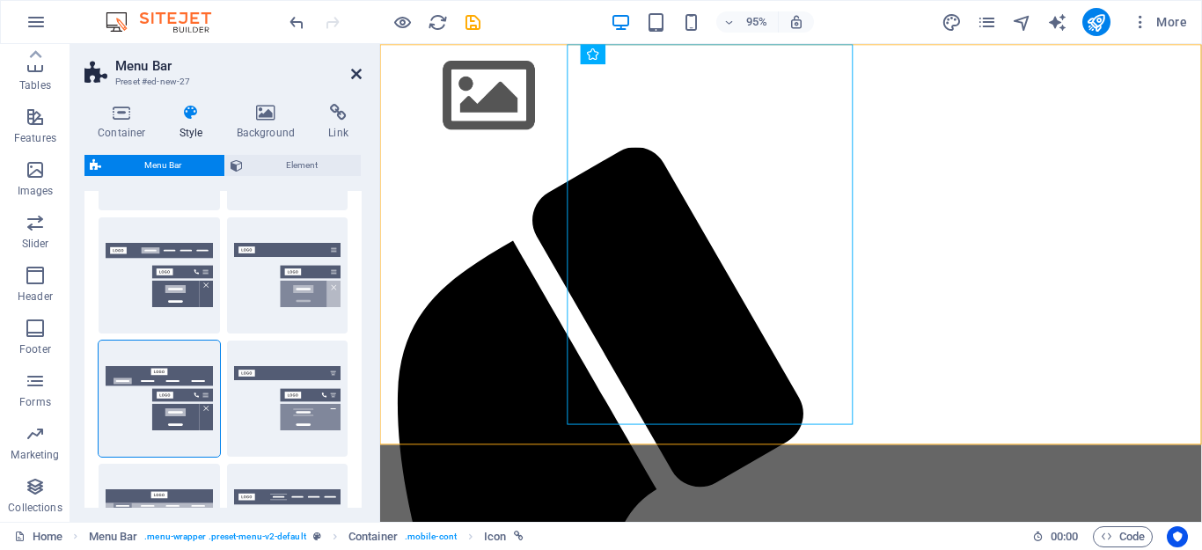
click at [354, 70] on icon at bounding box center [356, 74] width 11 height 14
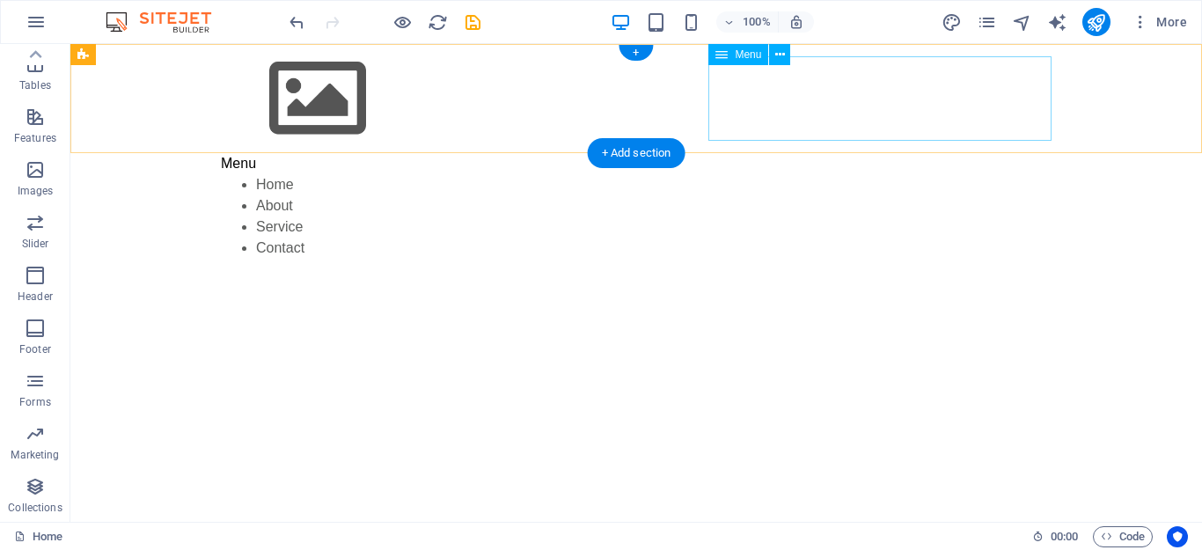
click at [760, 174] on nav "Home About Service Contact" at bounding box center [636, 216] width 831 height 84
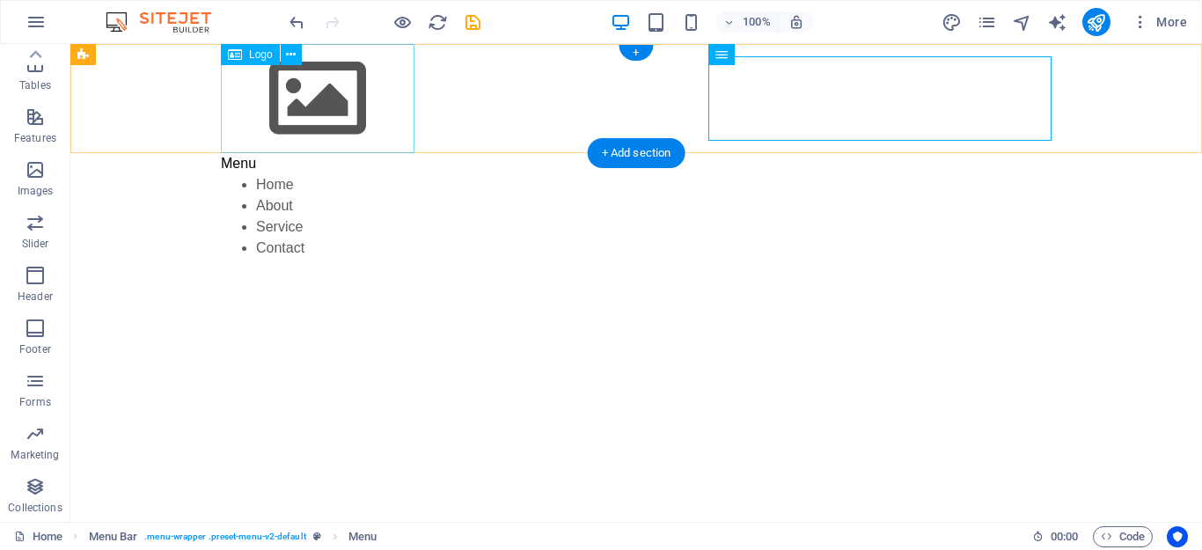
click at [322, 84] on div at bounding box center [636, 98] width 831 height 109
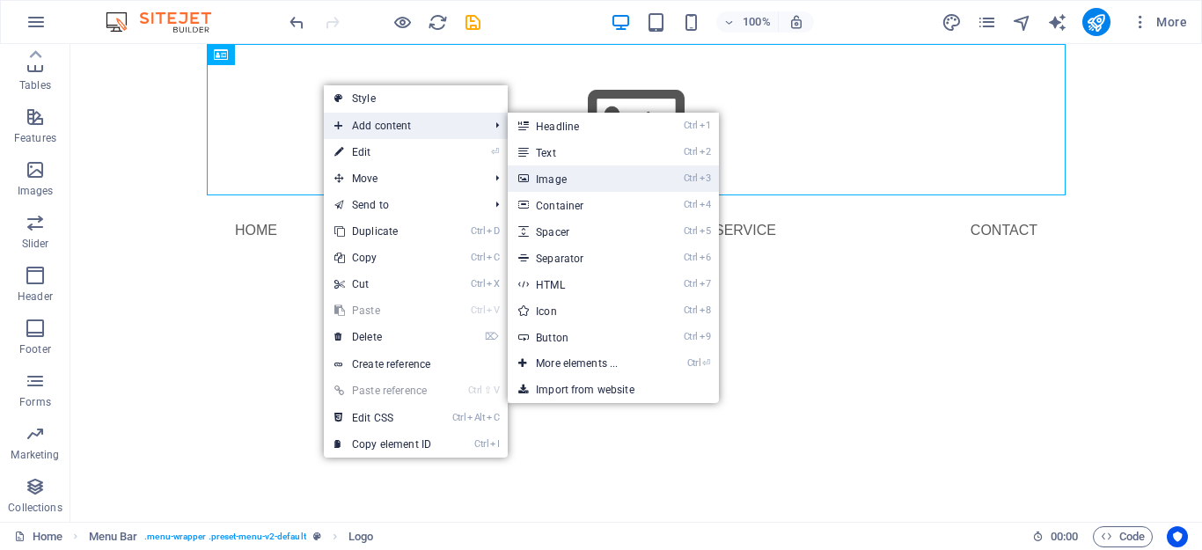
click at [557, 172] on link "Ctrl 3 Image" at bounding box center [580, 178] width 145 height 26
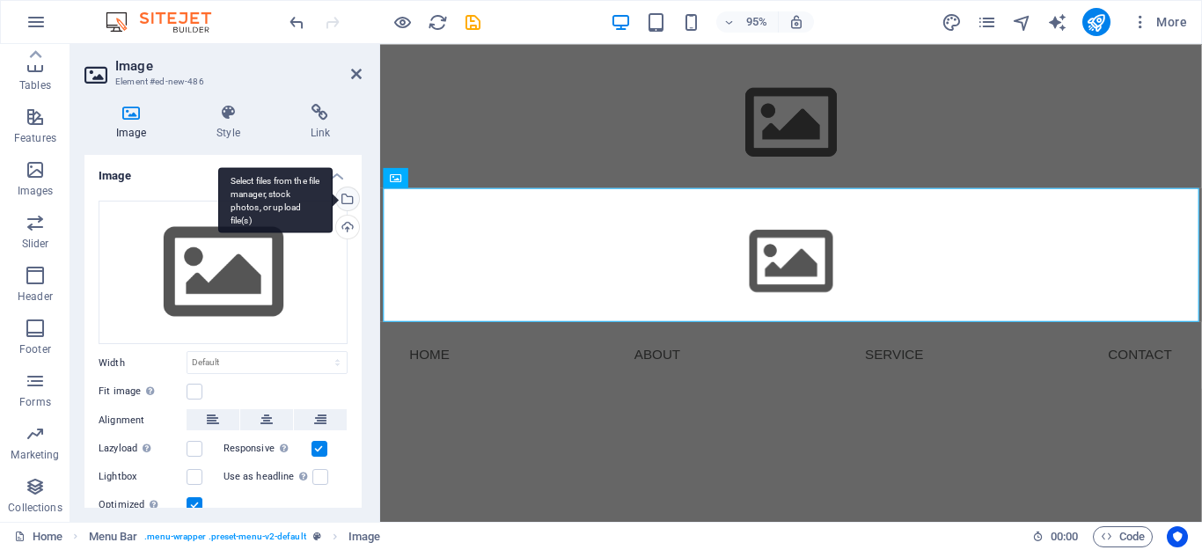
click at [348, 206] on div "Select files from the file manager, stock photos, or upload file(s)" at bounding box center [346, 200] width 26 height 26
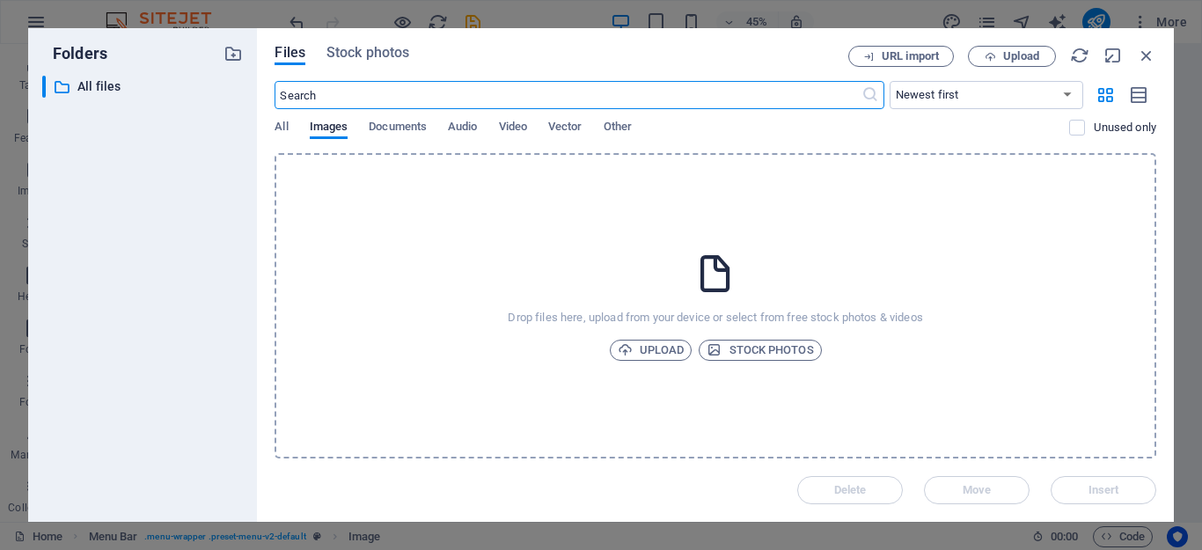
click at [296, 134] on div "All Images Documents Audio Video Vector Other" at bounding box center [672, 136] width 795 height 33
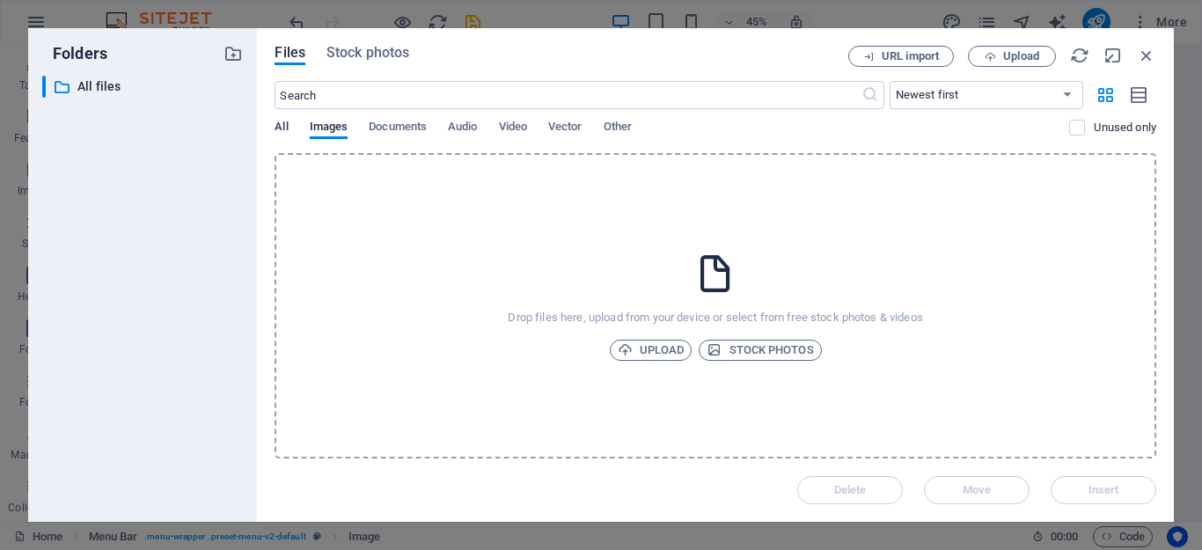
click at [283, 127] on span "All" at bounding box center [281, 128] width 13 height 25
click at [994, 63] on button "Upload" at bounding box center [1012, 56] width 88 height 21
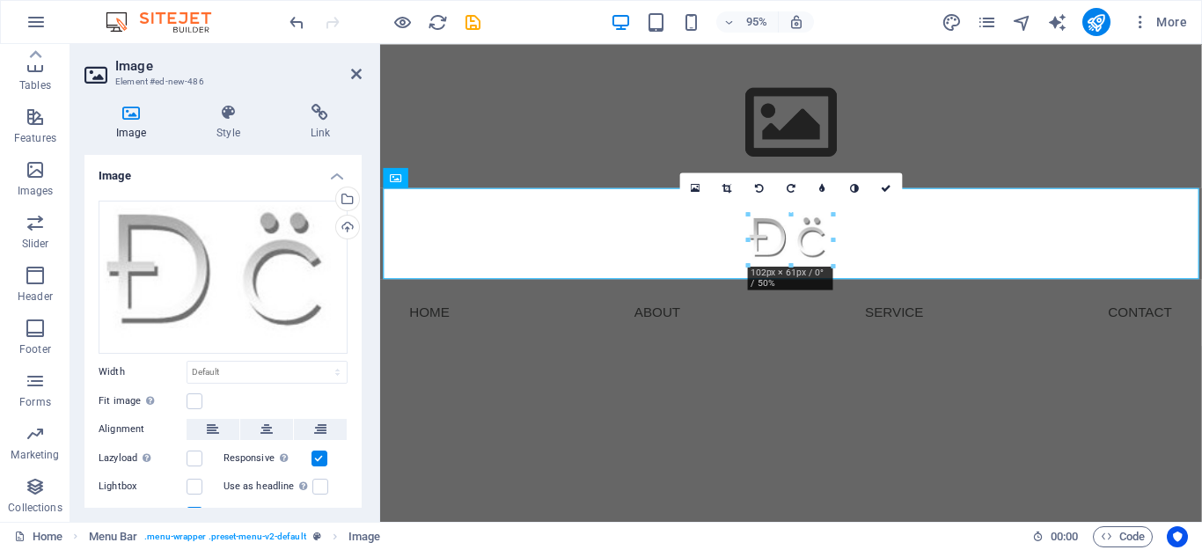
click at [704, 204] on div "16:10 16:9 4:3 1:1 1:2 0" at bounding box center [791, 188] width 223 height 32
drag, startPoint x: 1093, startPoint y: 259, endPoint x: 640, endPoint y: 231, distance: 454.1
click at [963, 226] on figure at bounding box center [813, 243] width 859 height 96
click at [885, 228] on figure at bounding box center [813, 243] width 859 height 96
click at [228, 124] on h4 "Style" at bounding box center [231, 122] width 93 height 37
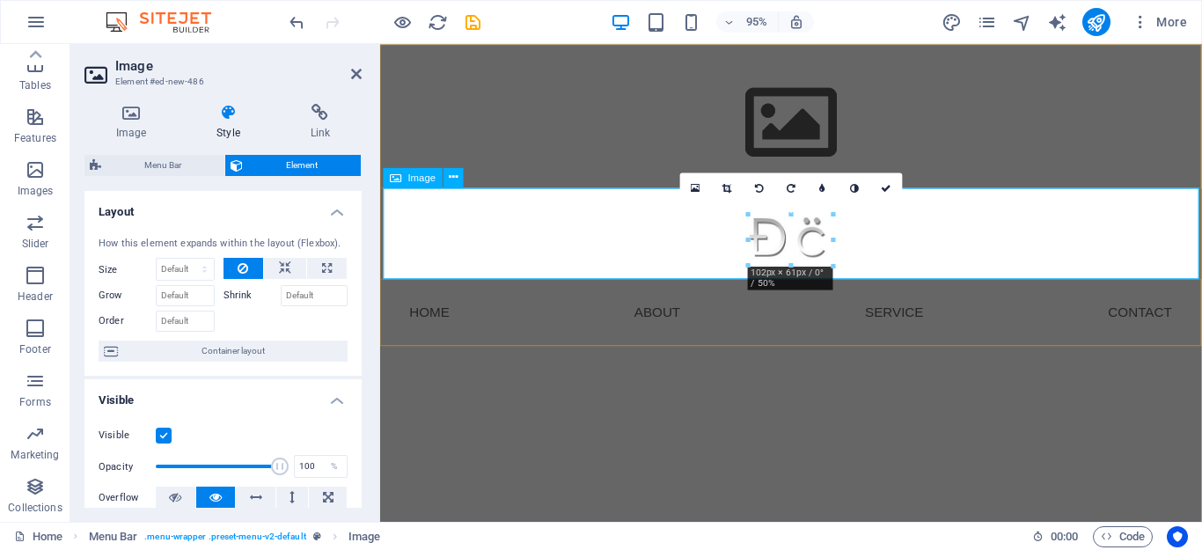
drag, startPoint x: 823, startPoint y: 237, endPoint x: 818, endPoint y: 226, distance: 11.8
click at [823, 236] on figure at bounding box center [813, 243] width 859 height 96
click at [789, 202] on div "16:10 16:9 4:3 1:1 1:2 0" at bounding box center [791, 188] width 223 height 32
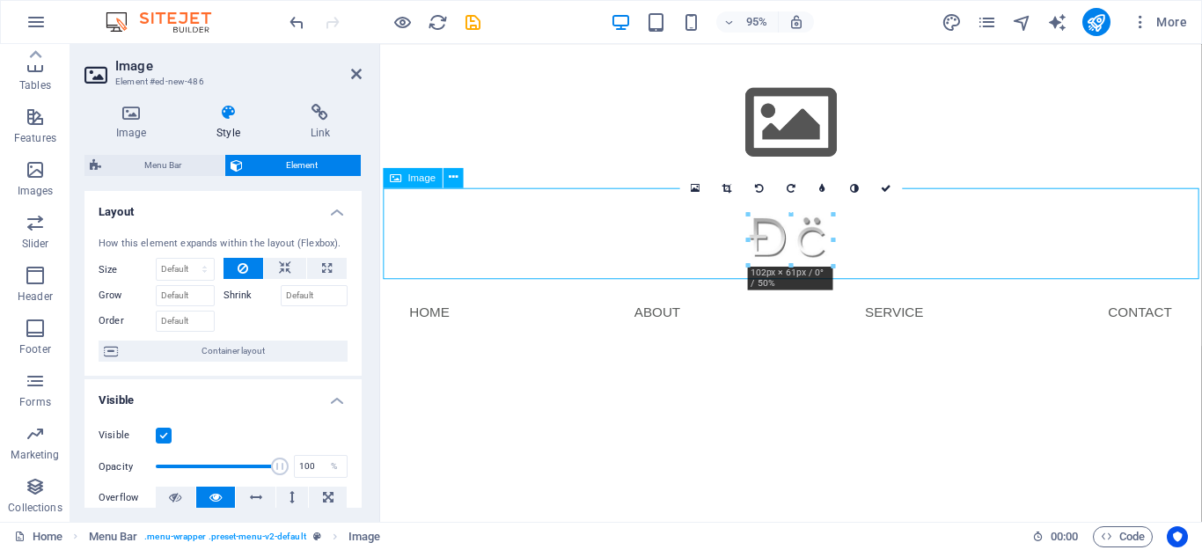
drag, startPoint x: 805, startPoint y: 236, endPoint x: 757, endPoint y: 239, distance: 48.5
click at [757, 239] on figure at bounding box center [813, 243] width 859 height 96
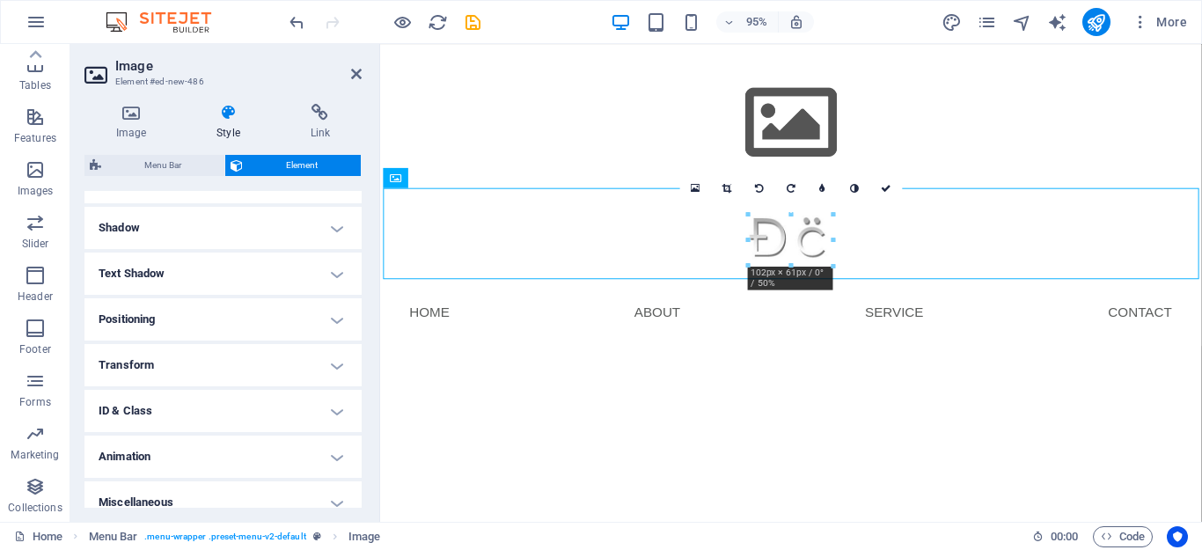
scroll to position [412, 0]
click at [191, 339] on h4 "Positioning" at bounding box center [222, 318] width 277 height 42
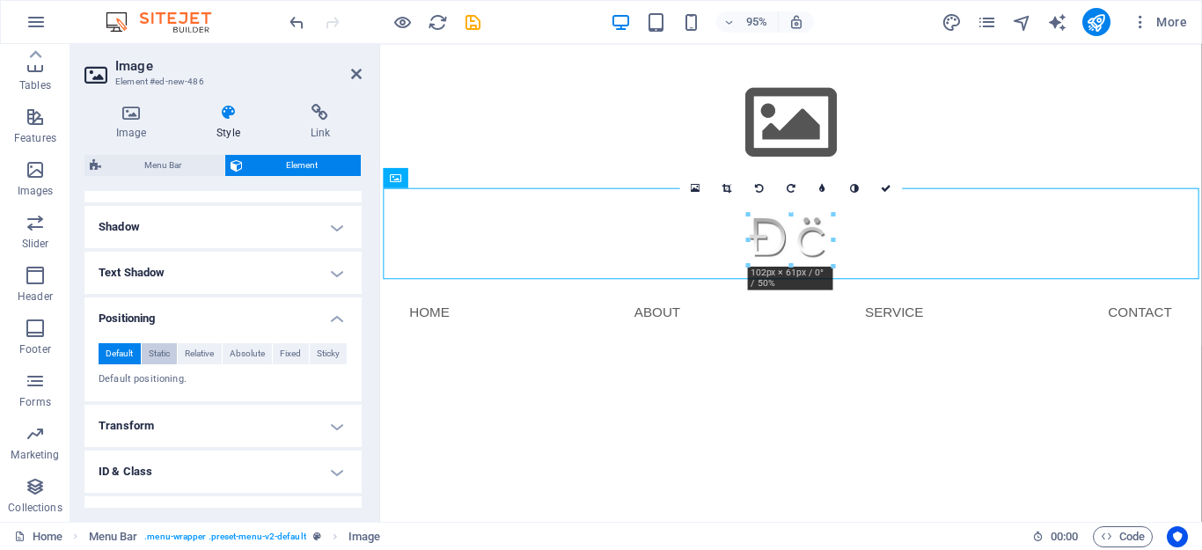
click at [150, 364] on span "Static" at bounding box center [159, 353] width 21 height 21
click at [193, 353] on span "Relative" at bounding box center [199, 353] width 29 height 21
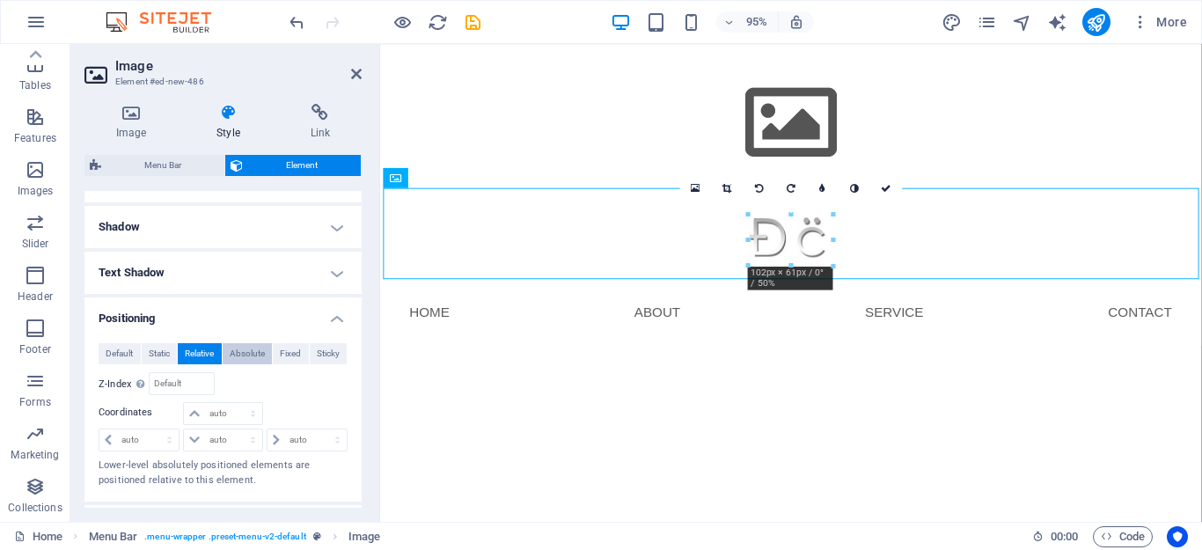
click at [269, 348] on button "Absolute" at bounding box center [248, 353] width 50 height 21
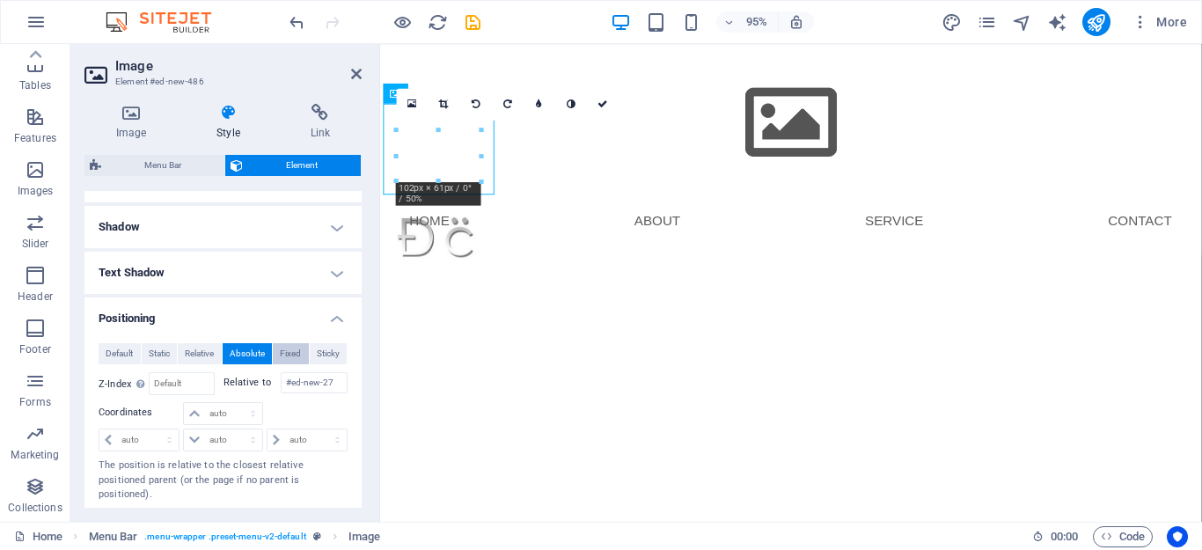
click at [297, 353] on span "Fixed" at bounding box center [290, 353] width 21 height 21
click at [341, 353] on button "Sticky" at bounding box center [329, 353] width 38 height 21
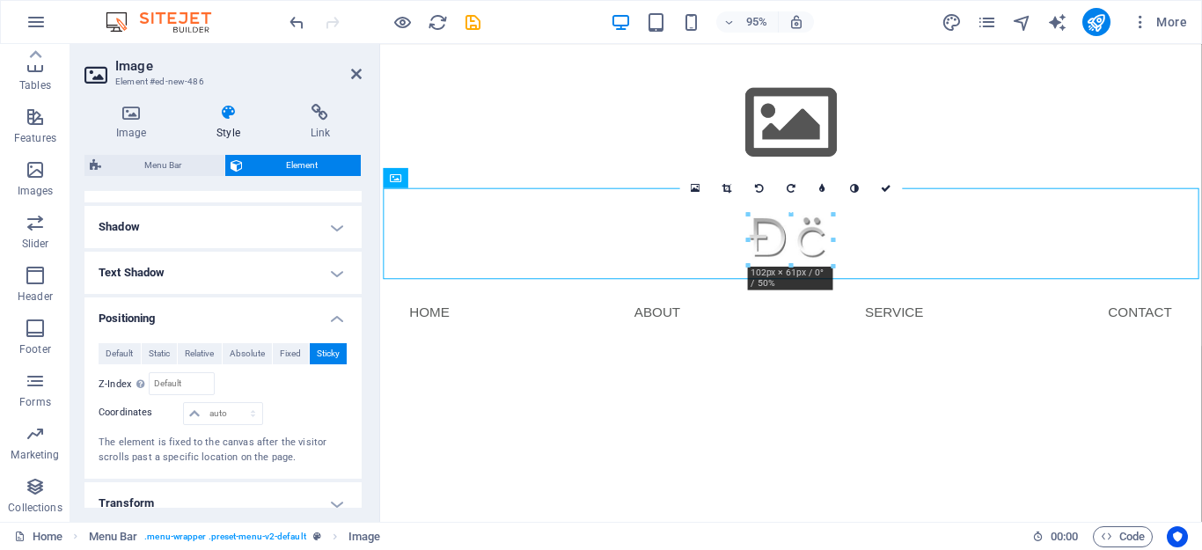
click at [715, 362] on html "Skip to main content Menu Home About Service Contact" at bounding box center [812, 203] width 865 height 318
click at [358, 84] on header "Image Element #ed-new-486" at bounding box center [222, 67] width 277 height 46
click at [353, 74] on icon at bounding box center [356, 74] width 11 height 14
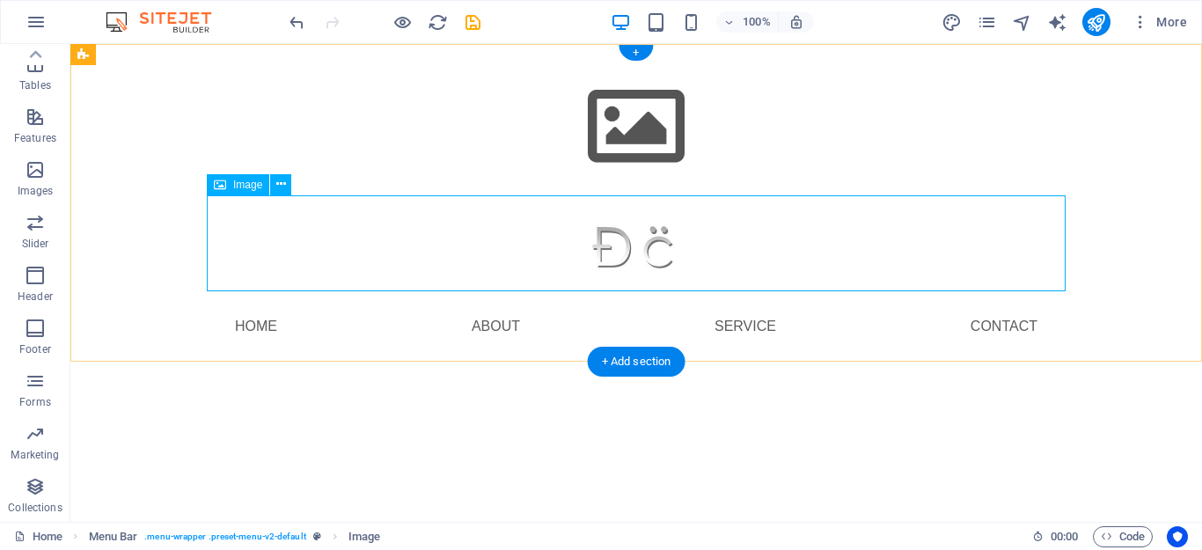
click at [630, 250] on figure at bounding box center [636, 243] width 859 height 96
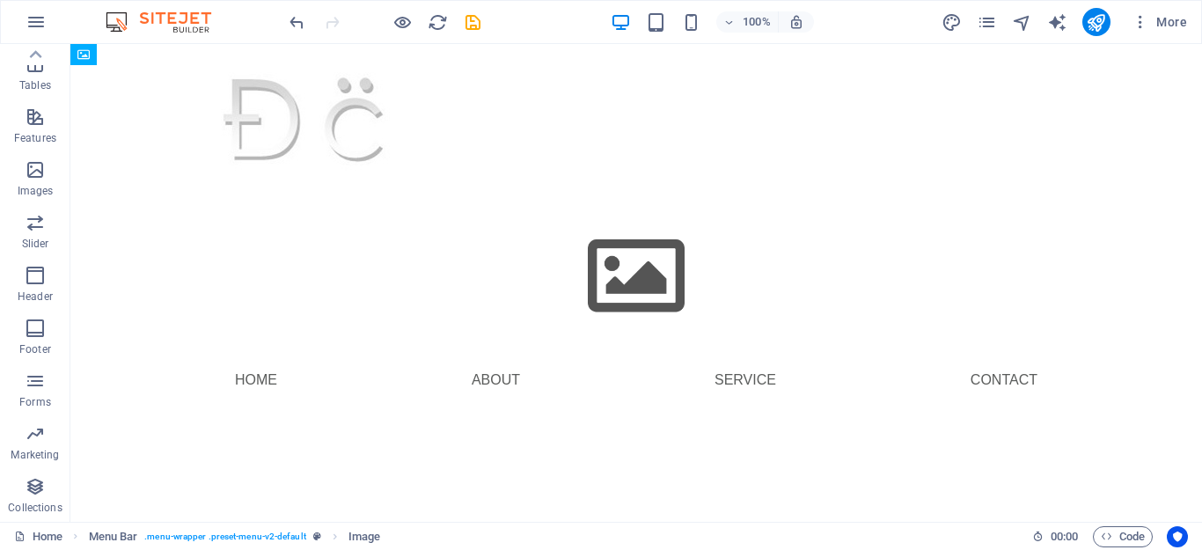
drag, startPoint x: 560, startPoint y: 206, endPoint x: 605, endPoint y: 38, distance: 174.0
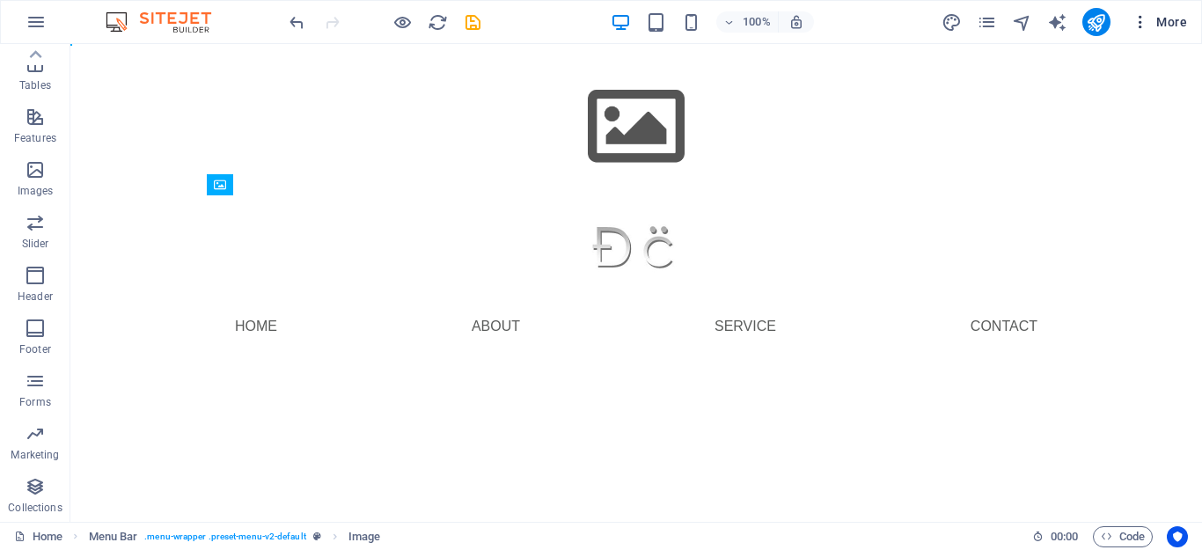
click at [1170, 28] on span "More" at bounding box center [1159, 22] width 55 height 18
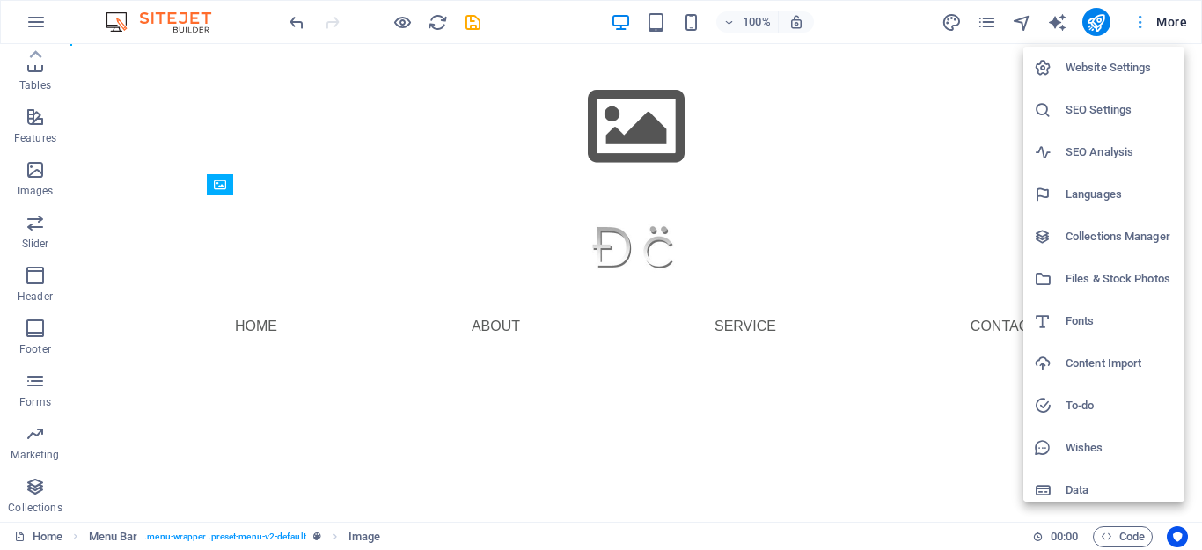
click at [1170, 28] on div at bounding box center [601, 275] width 1202 height 550
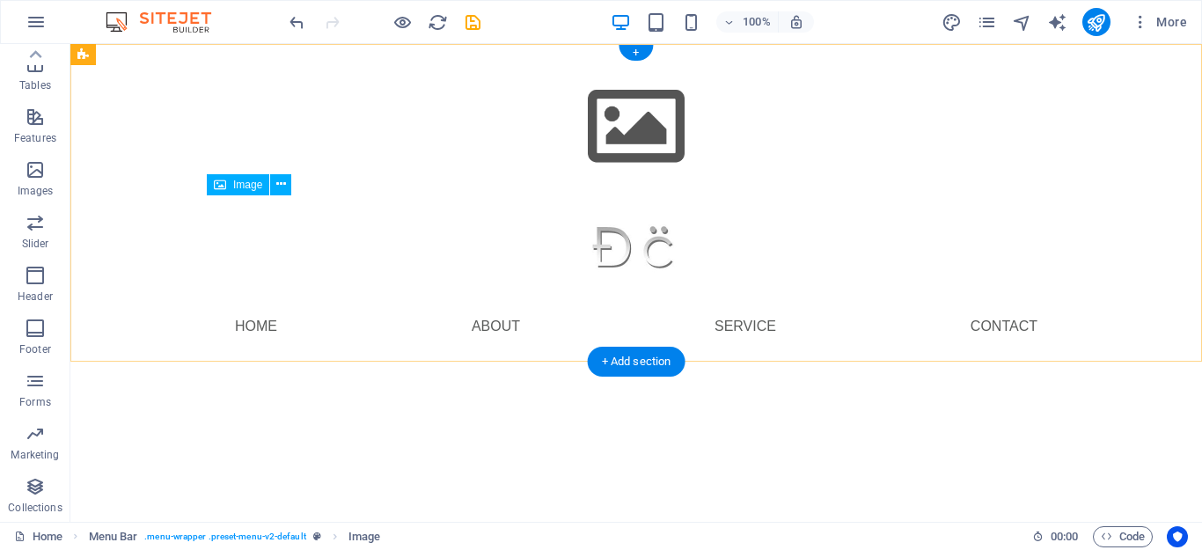
click at [611, 262] on figure at bounding box center [636, 243] width 859 height 96
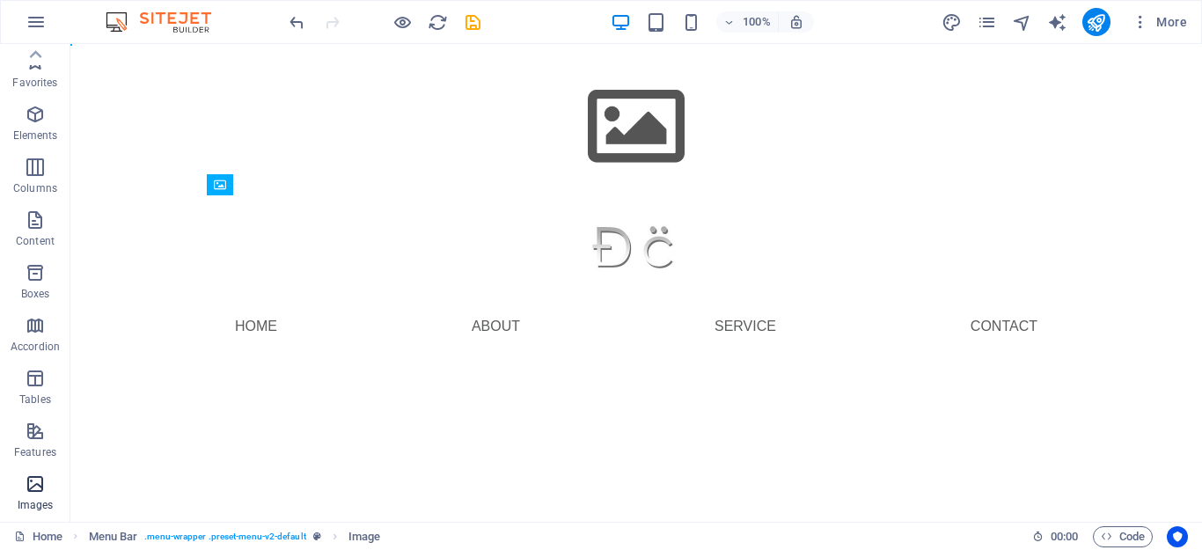
scroll to position [0, 0]
click at [41, 62] on icon "button" at bounding box center [35, 61] width 21 height 21
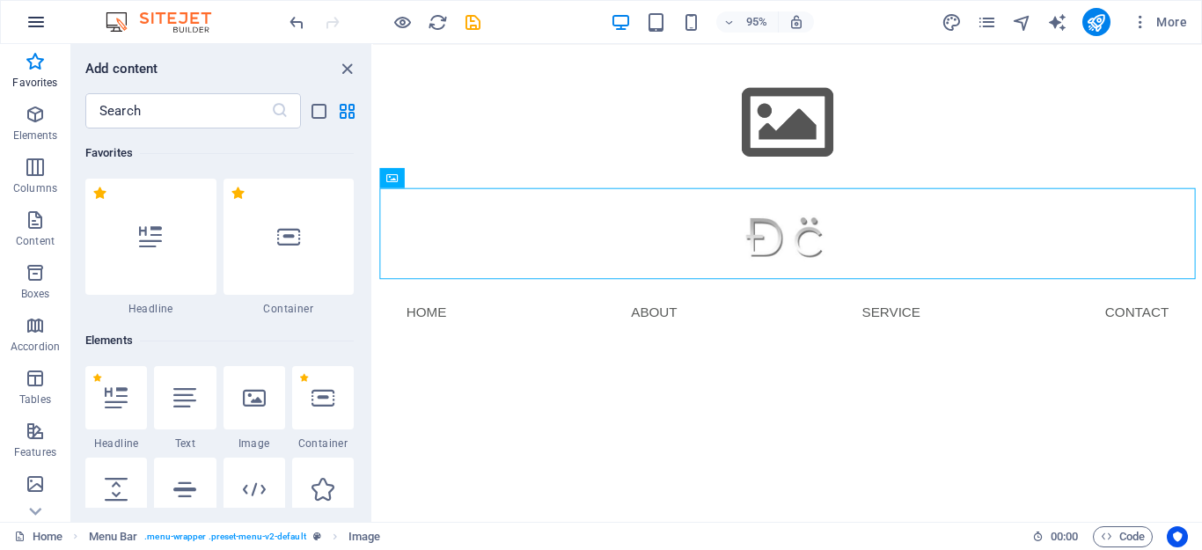
click at [33, 18] on icon "button" at bounding box center [36, 21] width 21 height 21
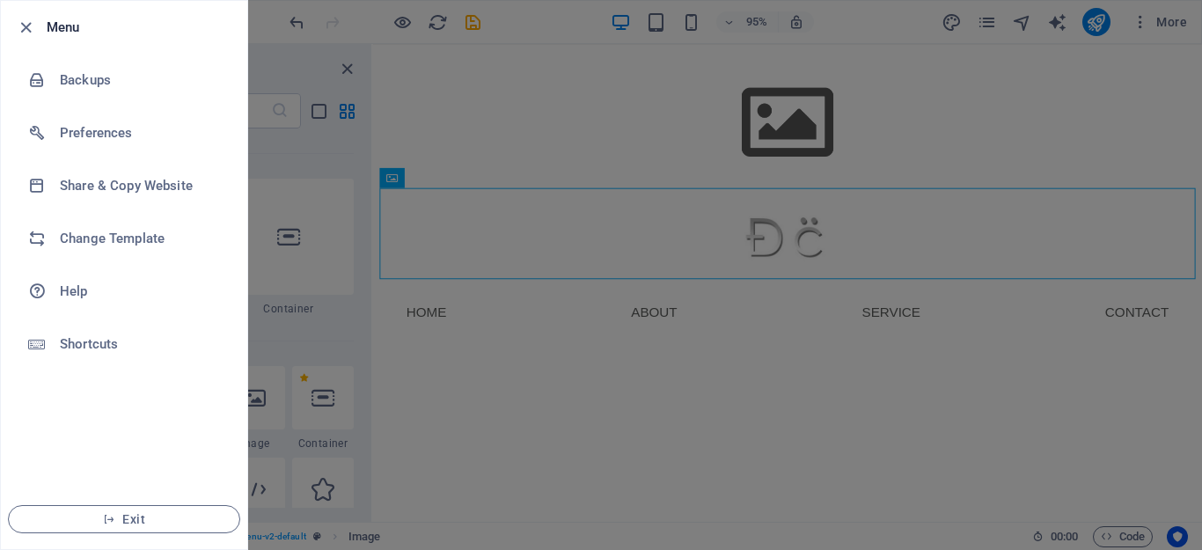
click at [489, 84] on div at bounding box center [601, 275] width 1202 height 550
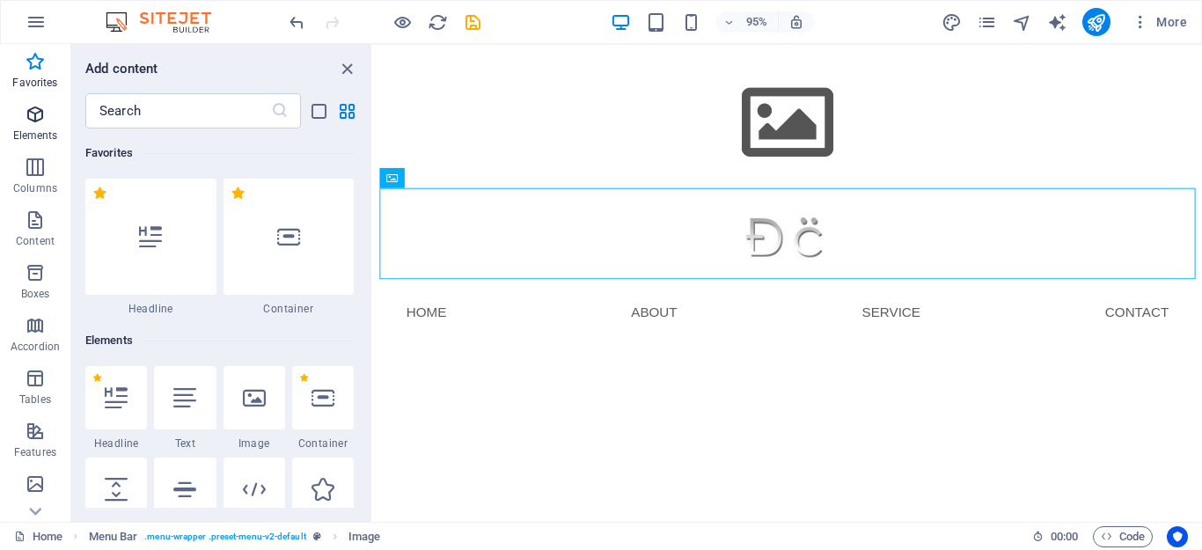
click at [42, 114] on icon "button" at bounding box center [35, 114] width 21 height 21
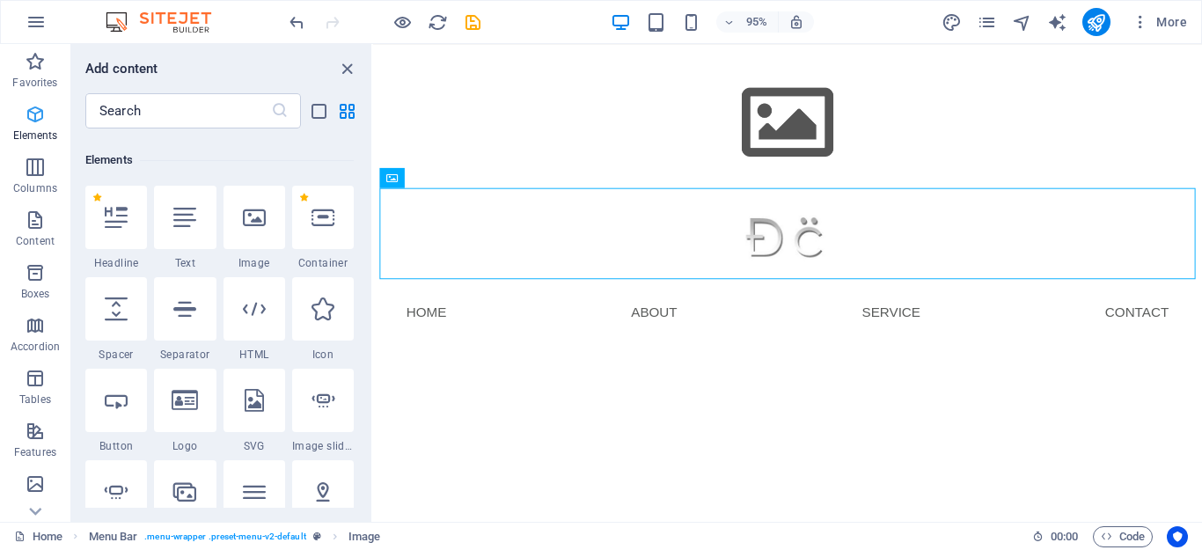
scroll to position [187, 0]
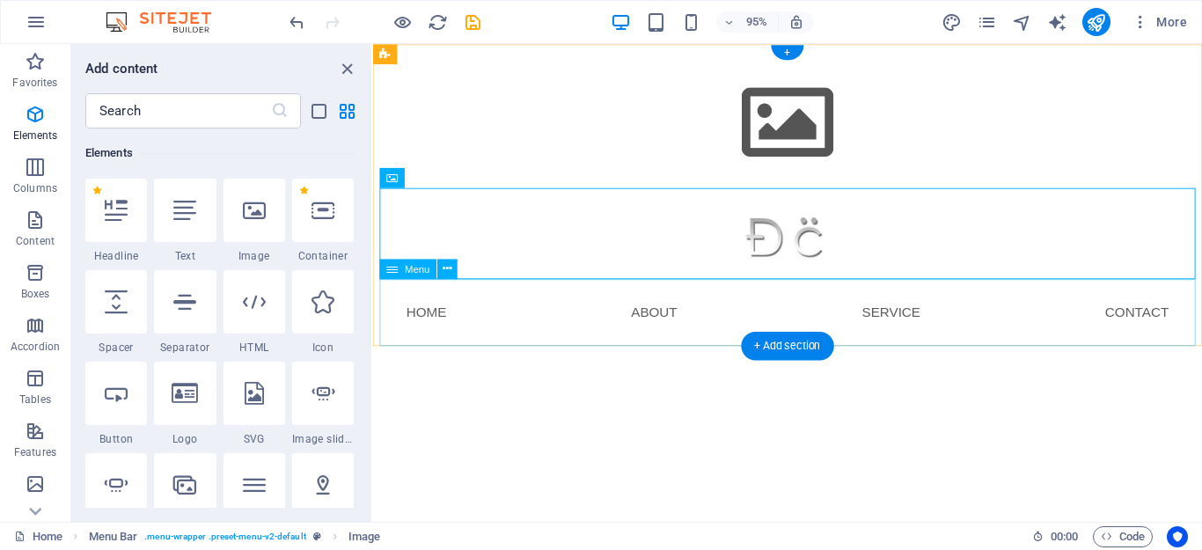
click at [747, 336] on nav "Home About Service Contact" at bounding box center [809, 326] width 859 height 70
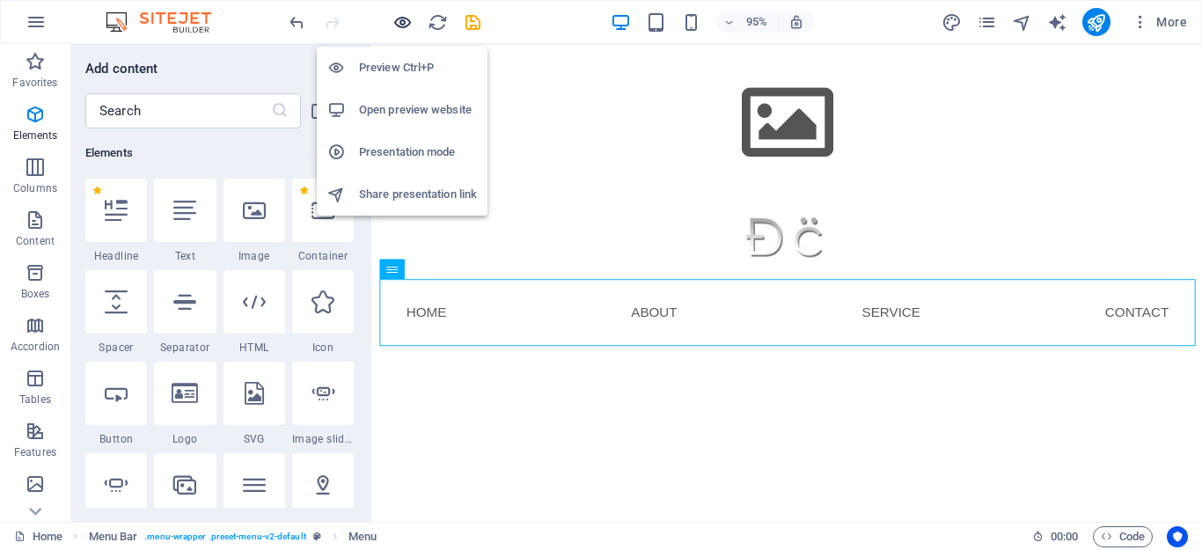
click at [402, 26] on icon "button" at bounding box center [402, 22] width 20 height 20
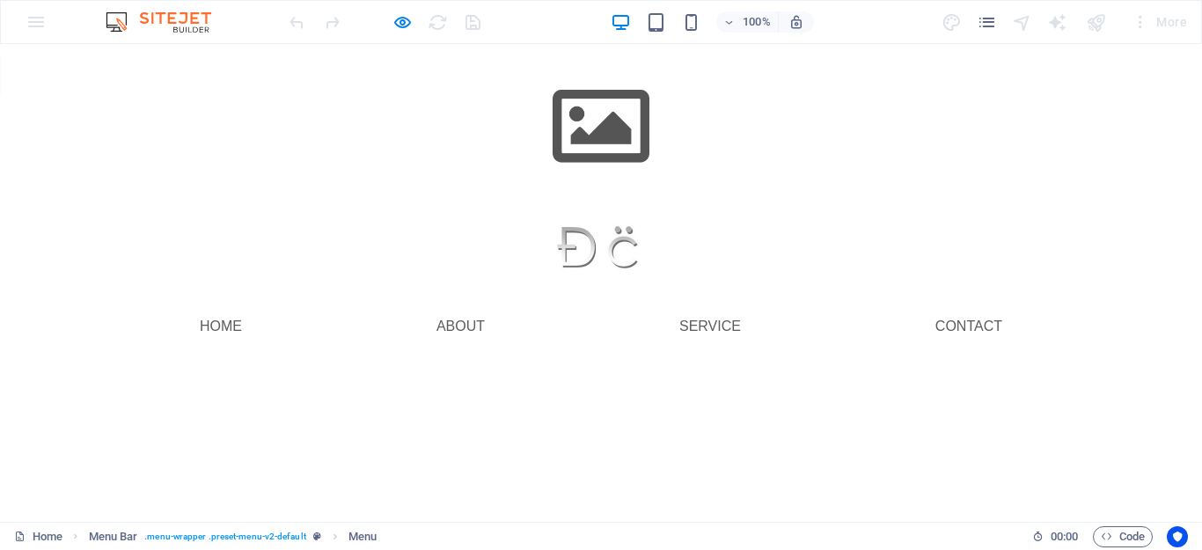
click at [581, 143] on img at bounding box center [601, 126] width 194 height 109
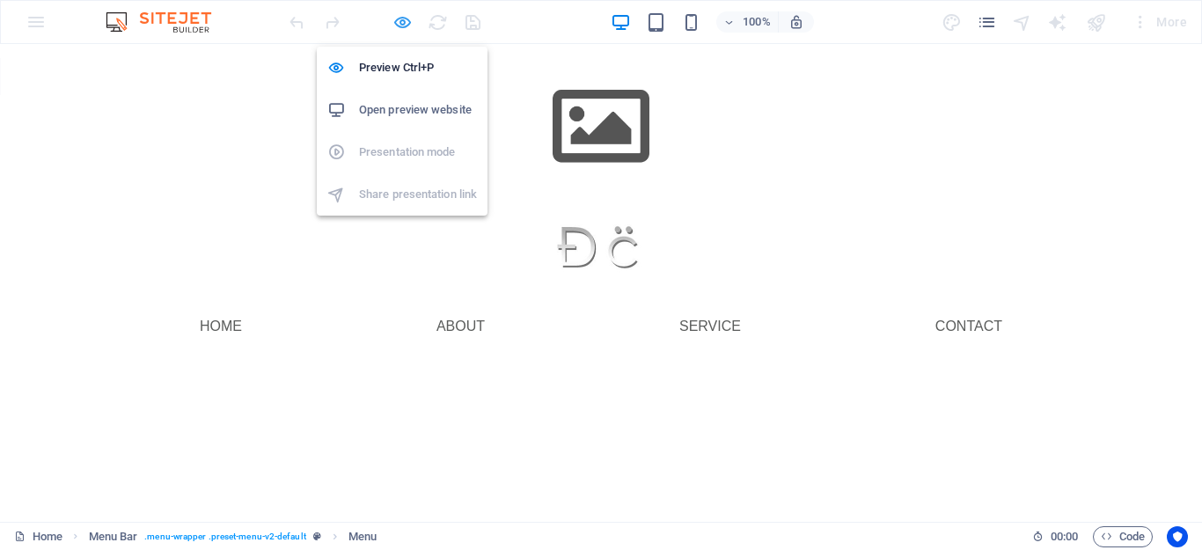
click at [401, 27] on icon "button" at bounding box center [402, 22] width 20 height 20
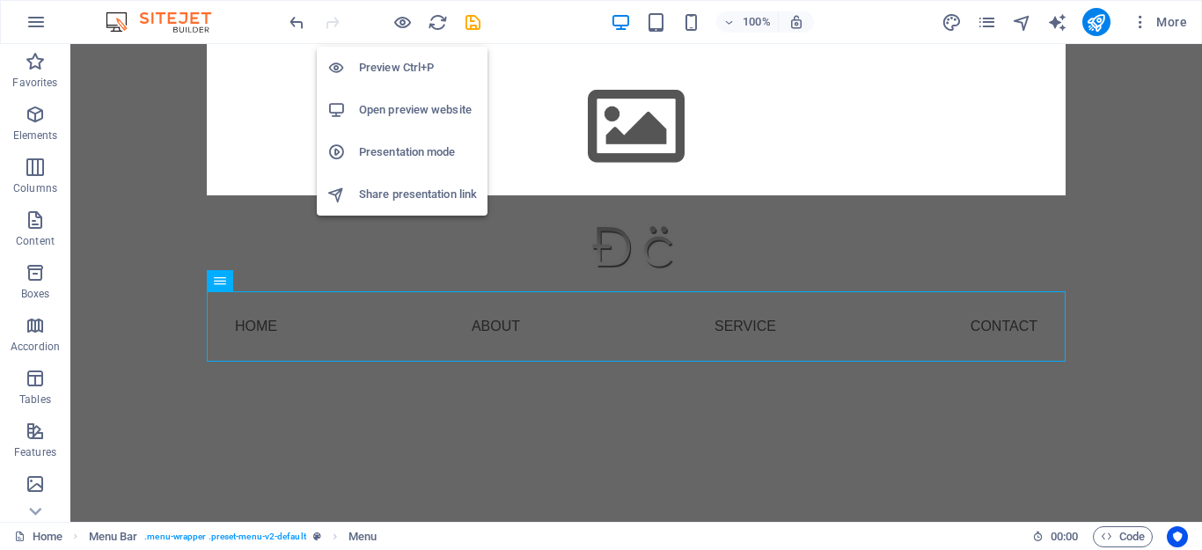
click at [406, 148] on h6 "Presentation mode" at bounding box center [418, 152] width 118 height 21
click at [363, 113] on h6 "Open preview website" at bounding box center [418, 109] width 118 height 21
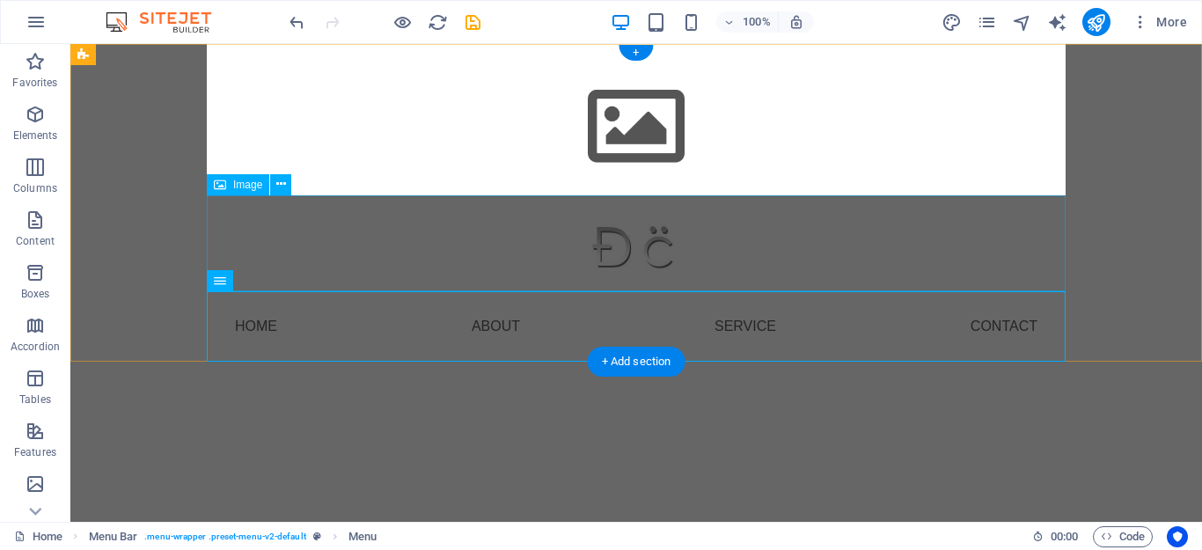
click at [632, 216] on figure at bounding box center [636, 243] width 859 height 96
click at [629, 250] on figure at bounding box center [636, 243] width 859 height 96
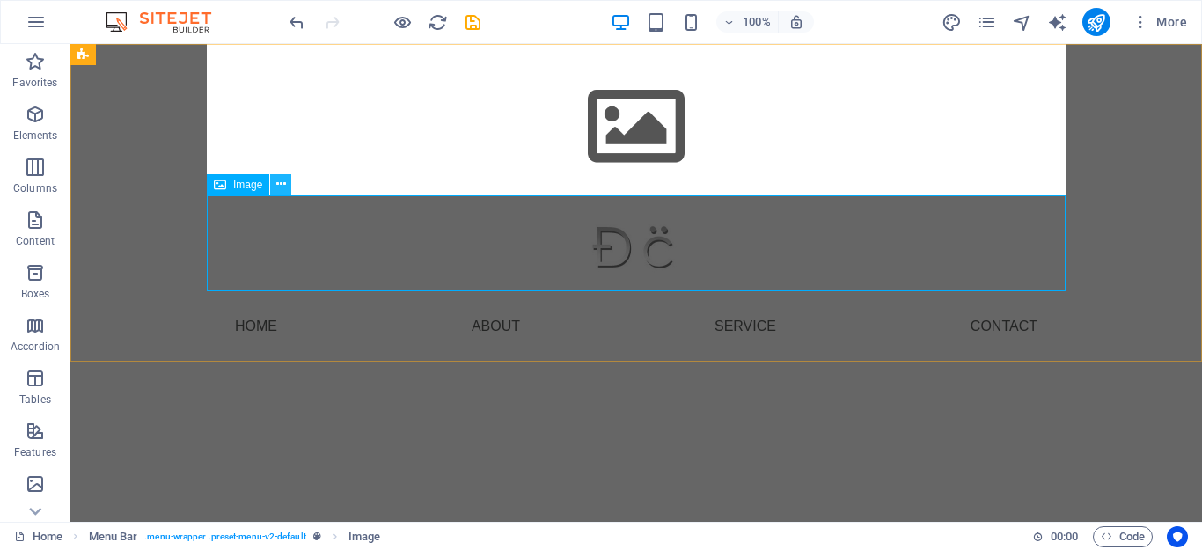
click at [290, 189] on button at bounding box center [280, 184] width 21 height 21
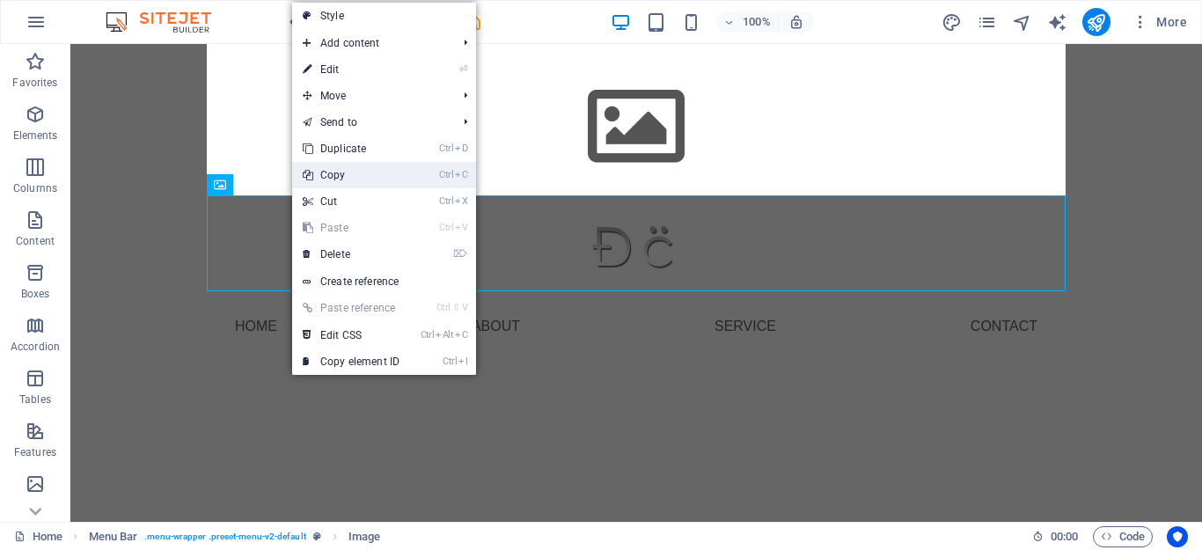
drag, startPoint x: 350, startPoint y: 177, endPoint x: 281, endPoint y: 134, distance: 81.8
click at [350, 177] on link "Ctrl C Copy" at bounding box center [351, 175] width 118 height 26
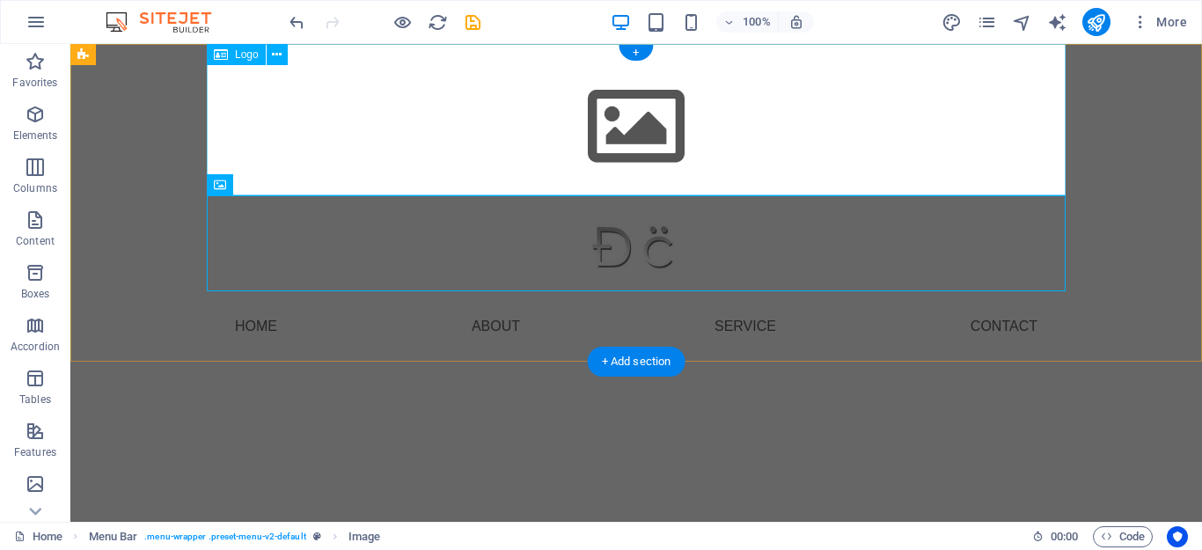
click at [612, 151] on div at bounding box center [636, 119] width 859 height 151
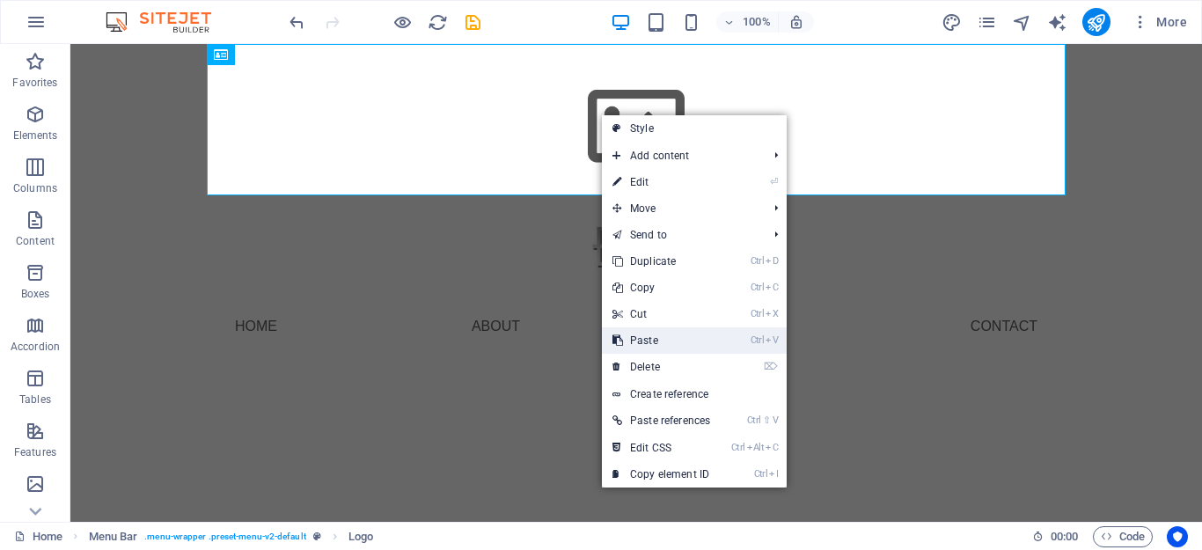
click at [653, 340] on link "Ctrl V Paste" at bounding box center [661, 340] width 119 height 26
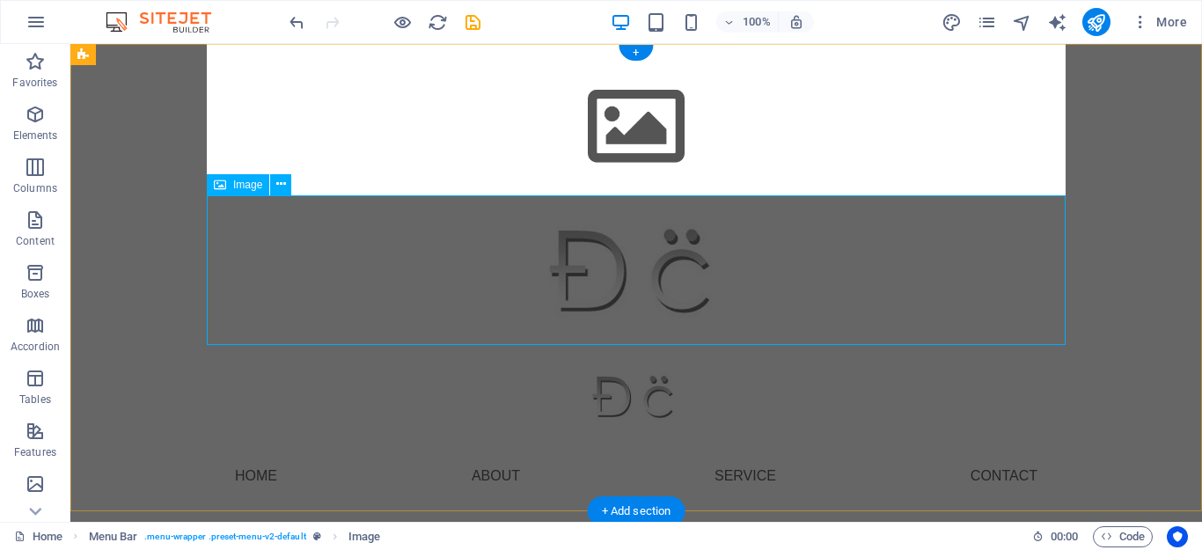
click at [652, 264] on figure at bounding box center [636, 270] width 859 height 150
click at [367, 540] on span "Image" at bounding box center [364, 536] width 32 height 21
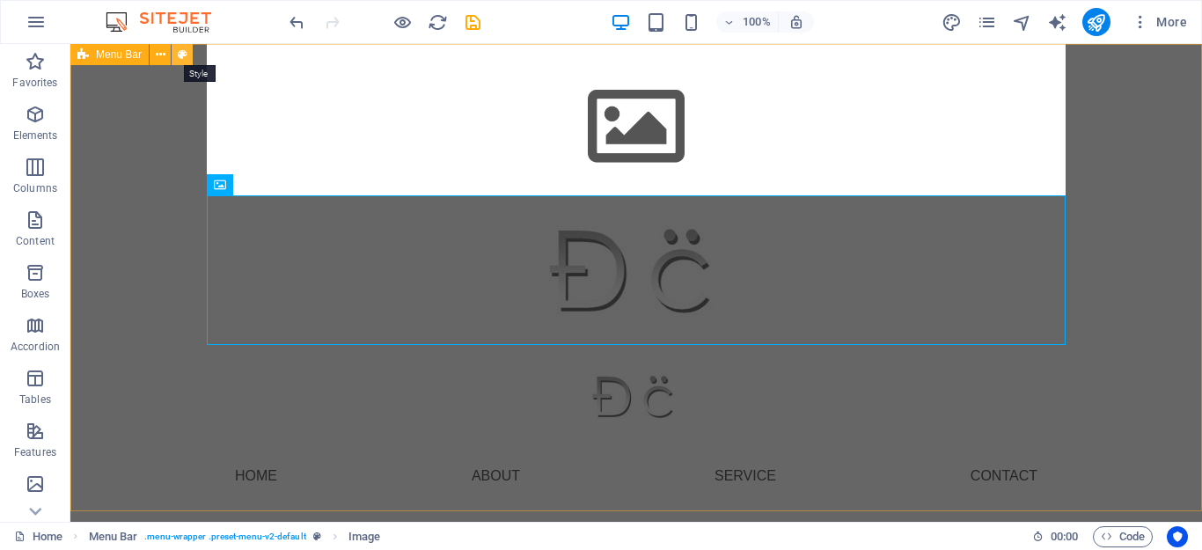
click at [190, 55] on button at bounding box center [182, 54] width 21 height 21
select select "rem"
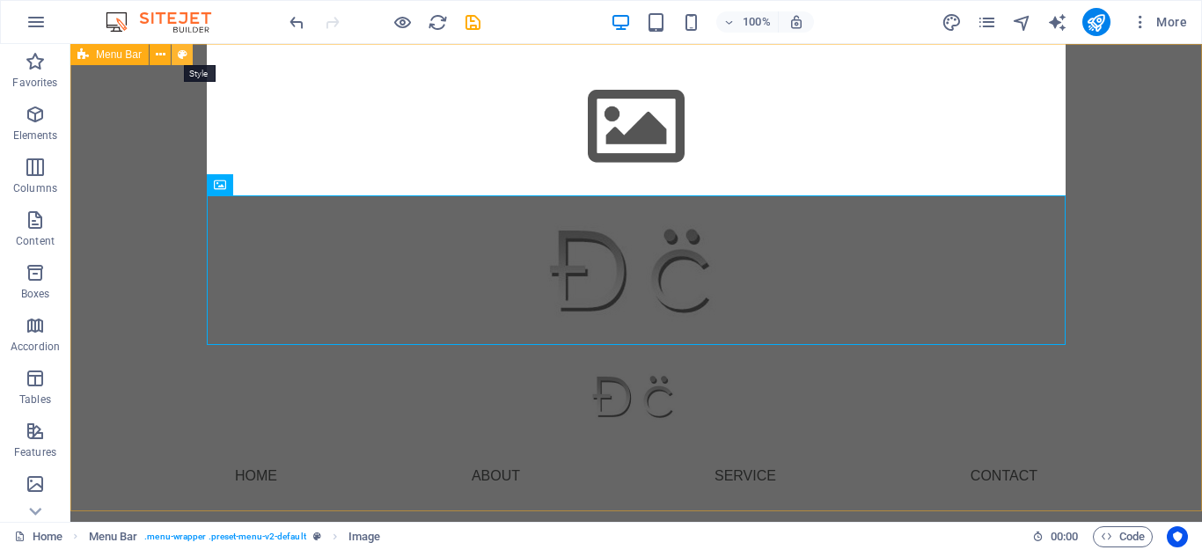
select select "rem"
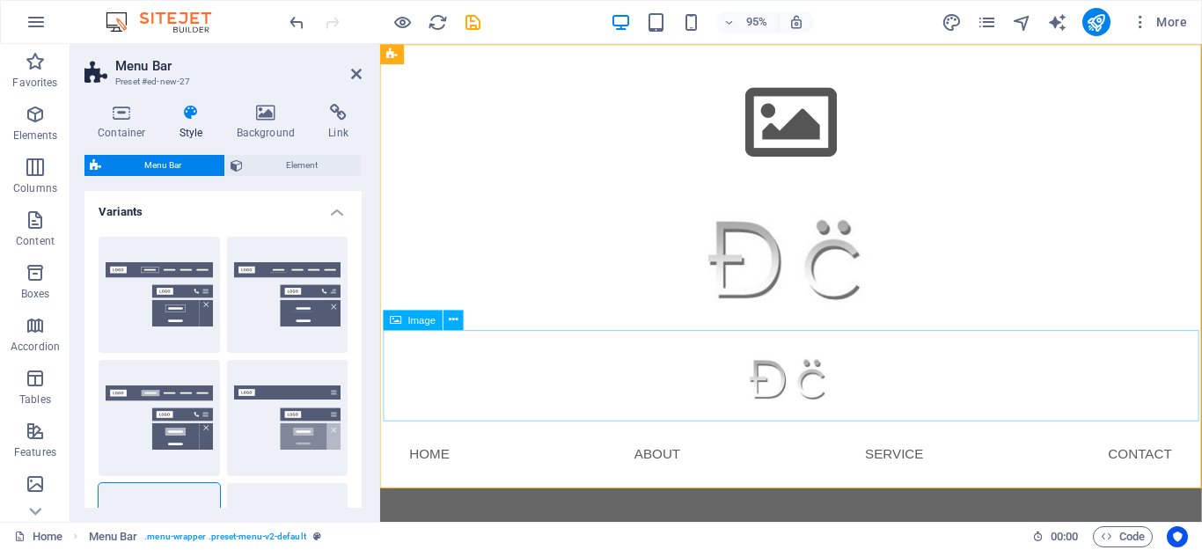
click at [811, 399] on figure at bounding box center [813, 393] width 859 height 96
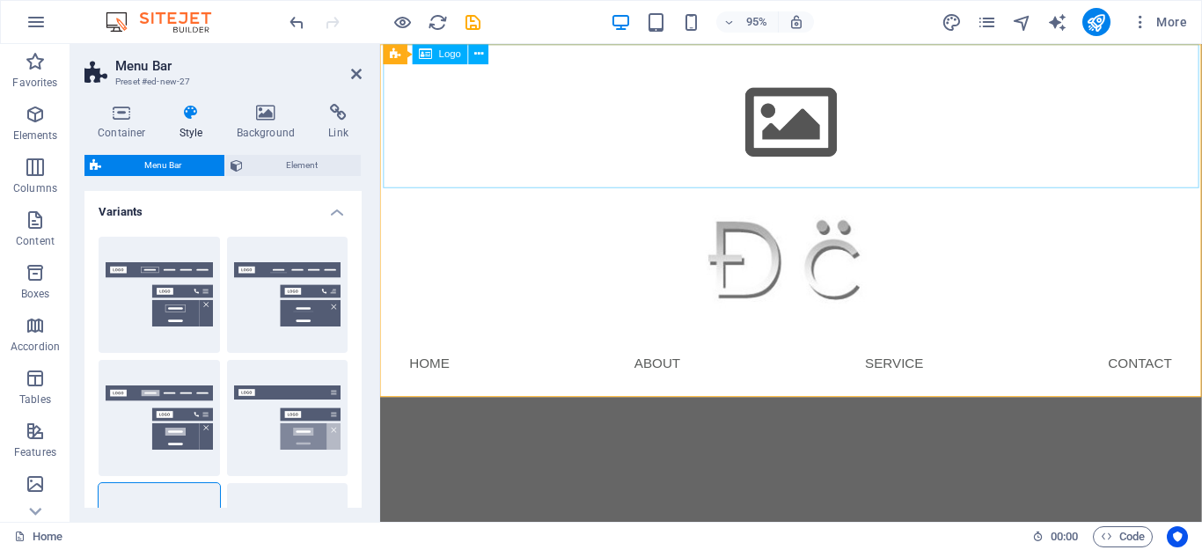
click at [821, 60] on div at bounding box center [813, 119] width 859 height 151
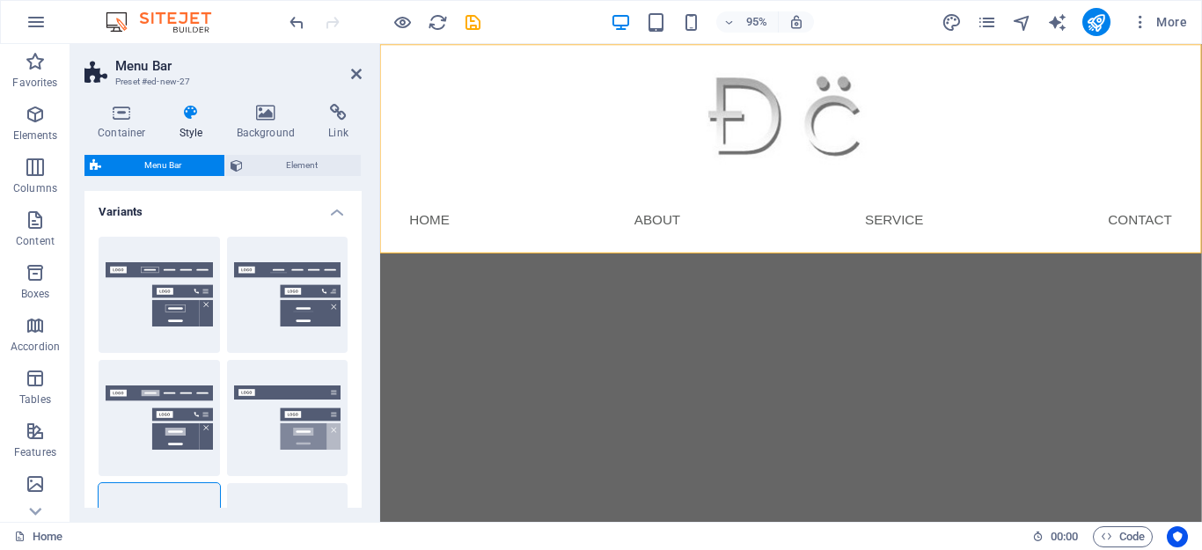
click at [552, 264] on html "Skip to main content Menu Home About Service Contact" at bounding box center [812, 154] width 865 height 220
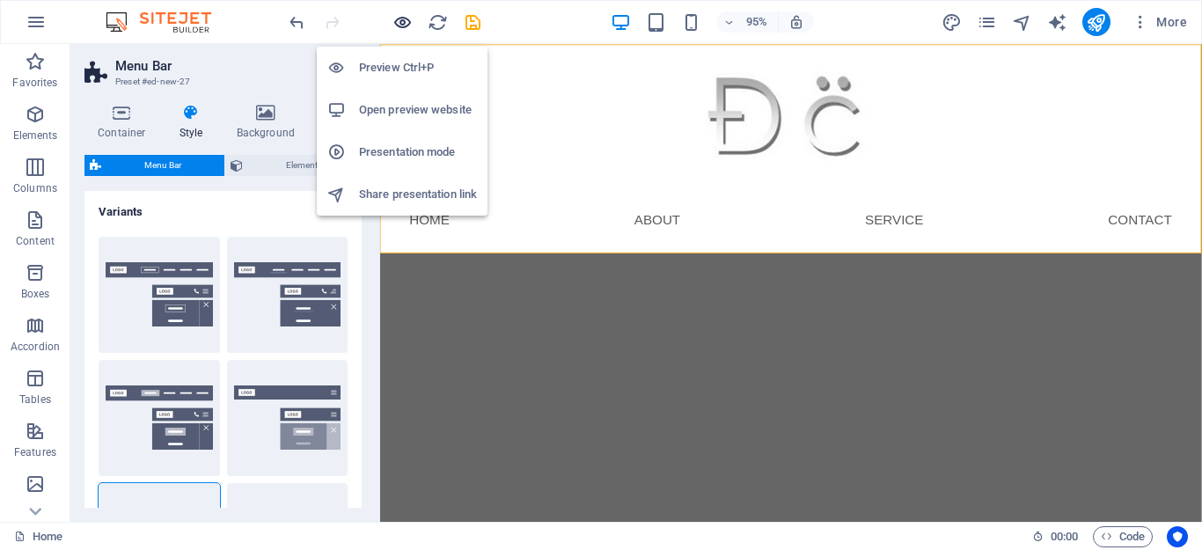
click at [400, 16] on icon "button" at bounding box center [402, 22] width 20 height 20
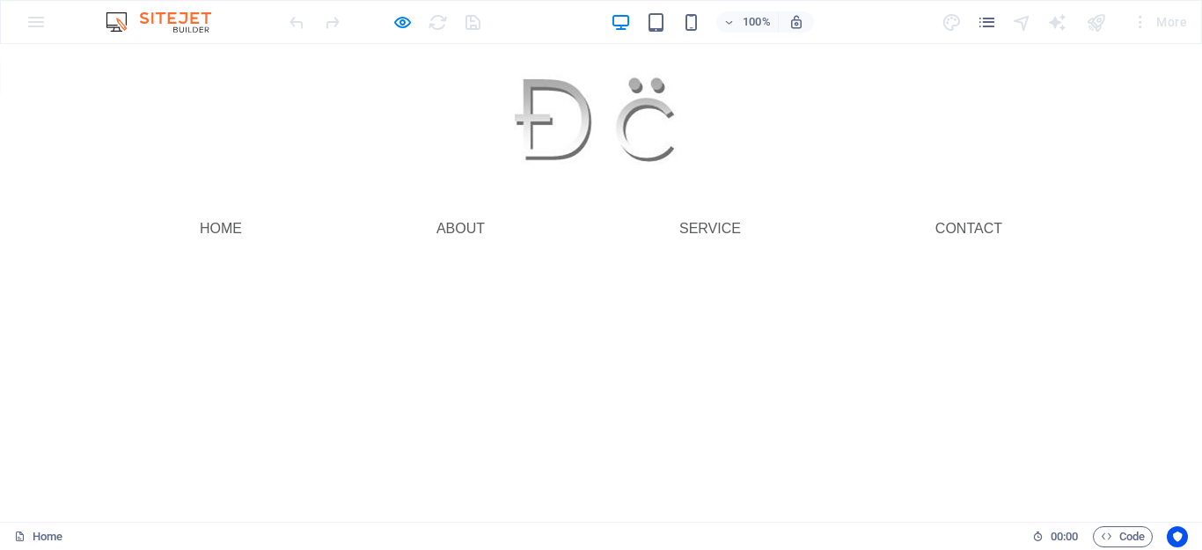
click at [633, 264] on html "Skip to main content Menu Home About Service Contact" at bounding box center [601, 154] width 1202 height 220
click at [230, 222] on link "Home" at bounding box center [221, 229] width 70 height 42
drag, startPoint x: 978, startPoint y: 224, endPoint x: 783, endPoint y: 313, distance: 213.8
click at [783, 264] on html "Skip to main content Menu Home About Service Contact" at bounding box center [601, 154] width 1202 height 220
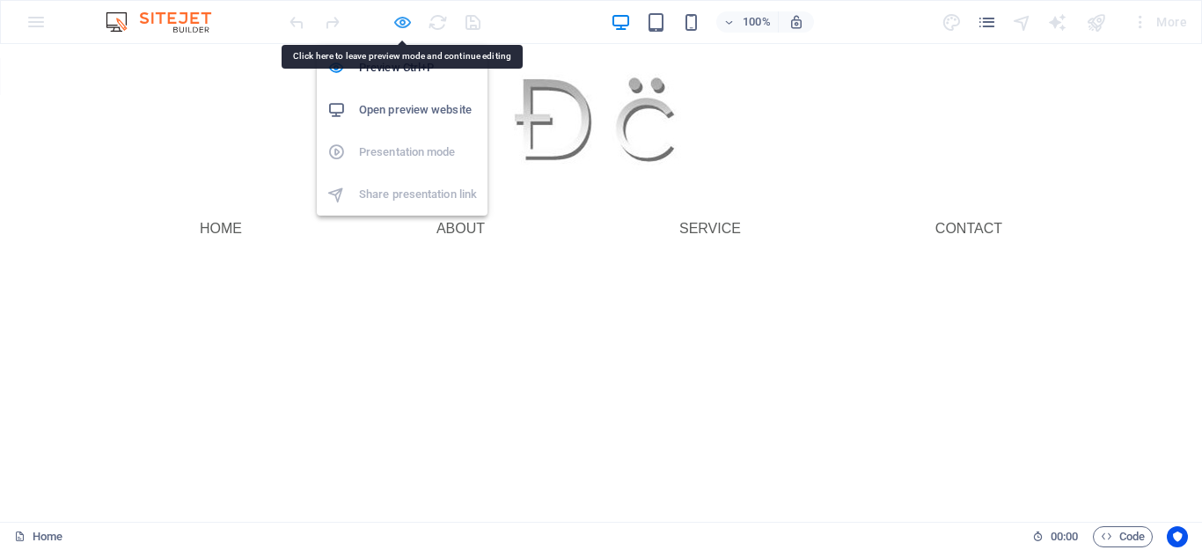
click at [403, 18] on icon "button" at bounding box center [402, 22] width 20 height 20
select select "rem"
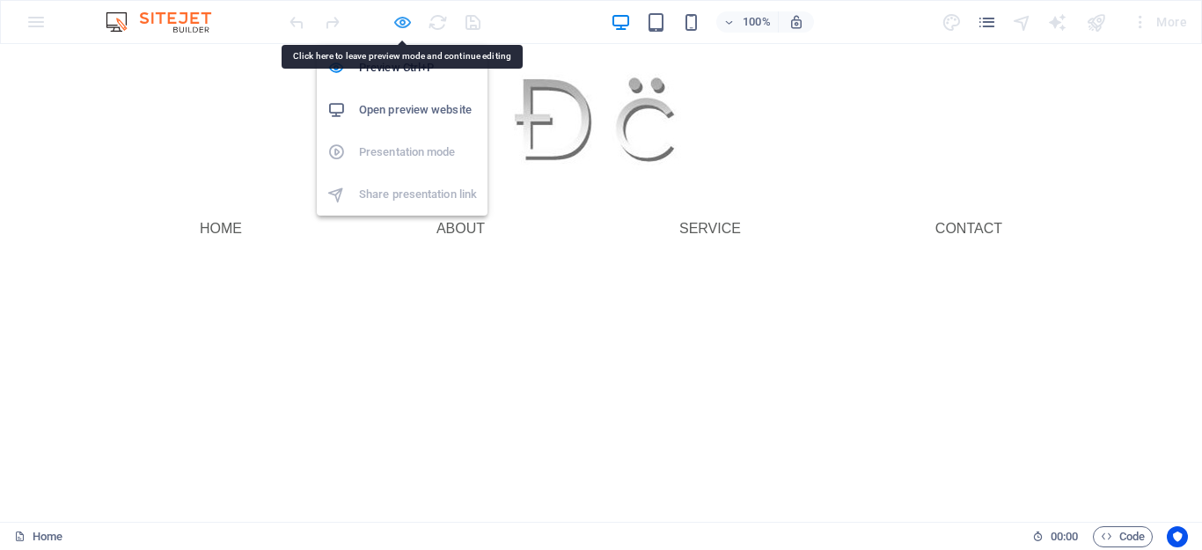
select select "rem"
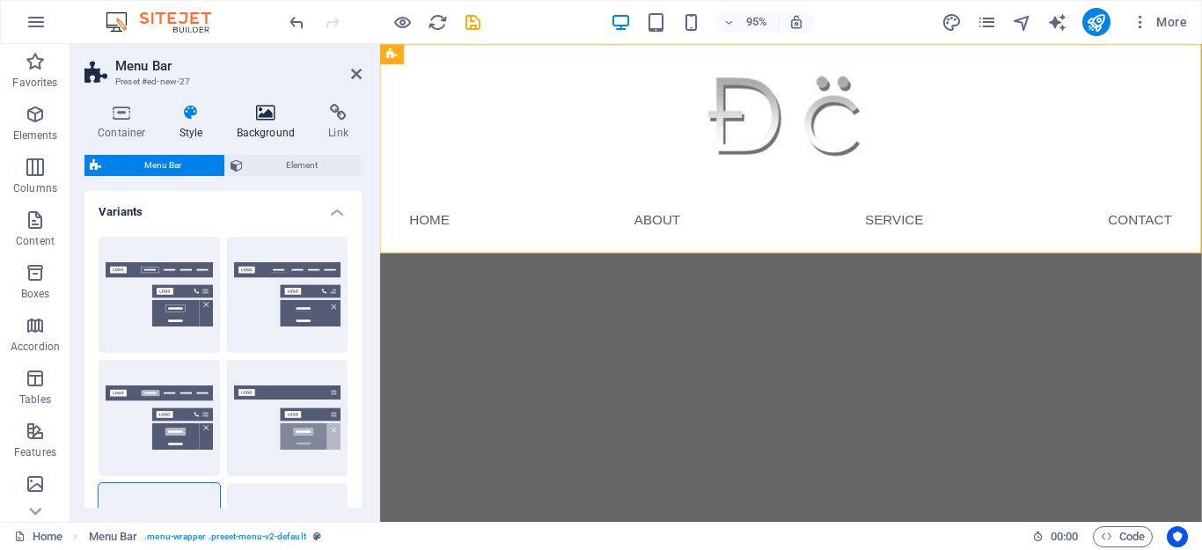
click at [273, 129] on h4 "Background" at bounding box center [270, 122] width 92 height 37
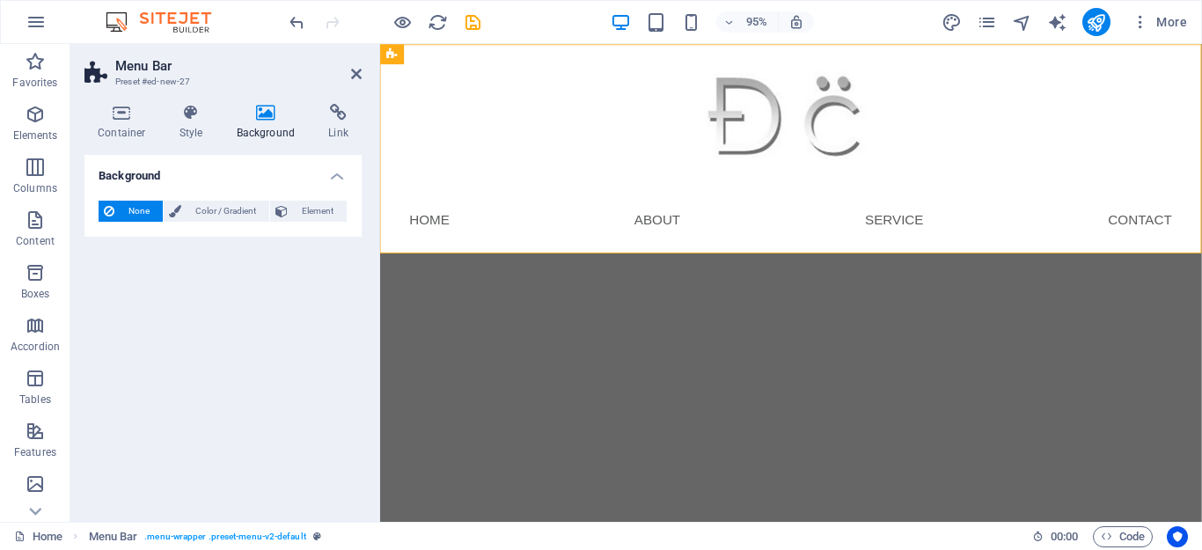
click at [221, 188] on div "None Color / Gradient Element Stretch background to full-width Color overlay Pl…" at bounding box center [222, 212] width 277 height 50
click at [221, 202] on span "Color / Gradient" at bounding box center [225, 211] width 77 height 21
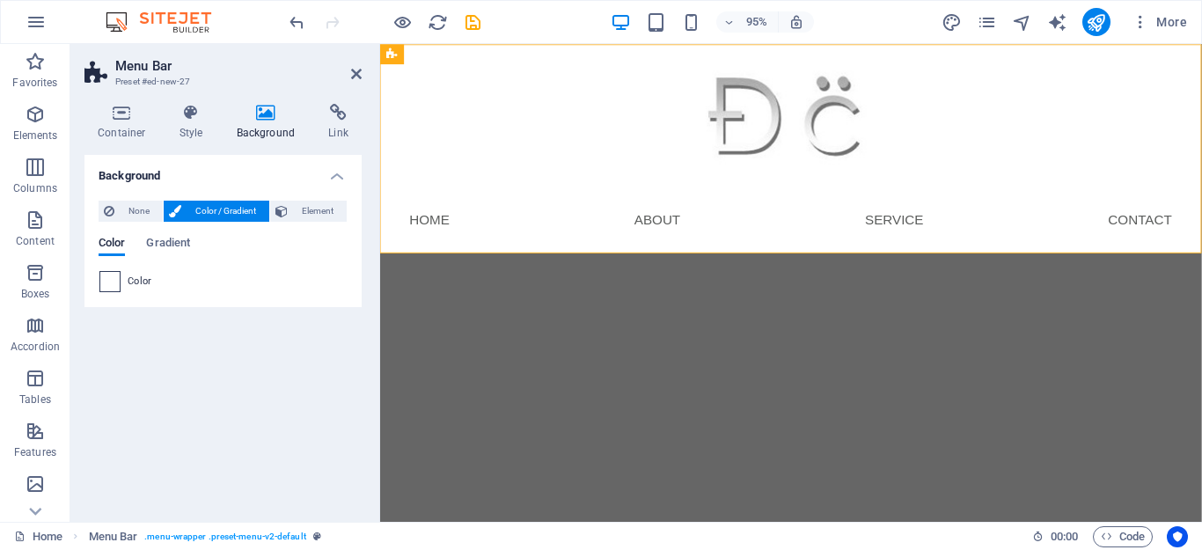
click at [112, 279] on span at bounding box center [109, 281] width 19 height 19
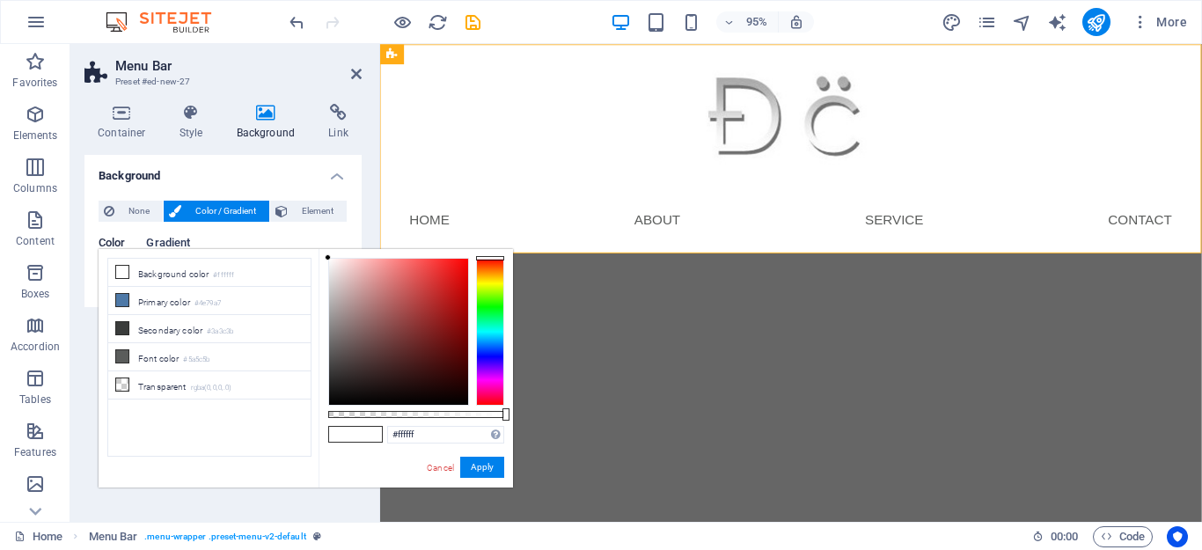
click at [172, 238] on span "Gradient" at bounding box center [168, 244] width 44 height 25
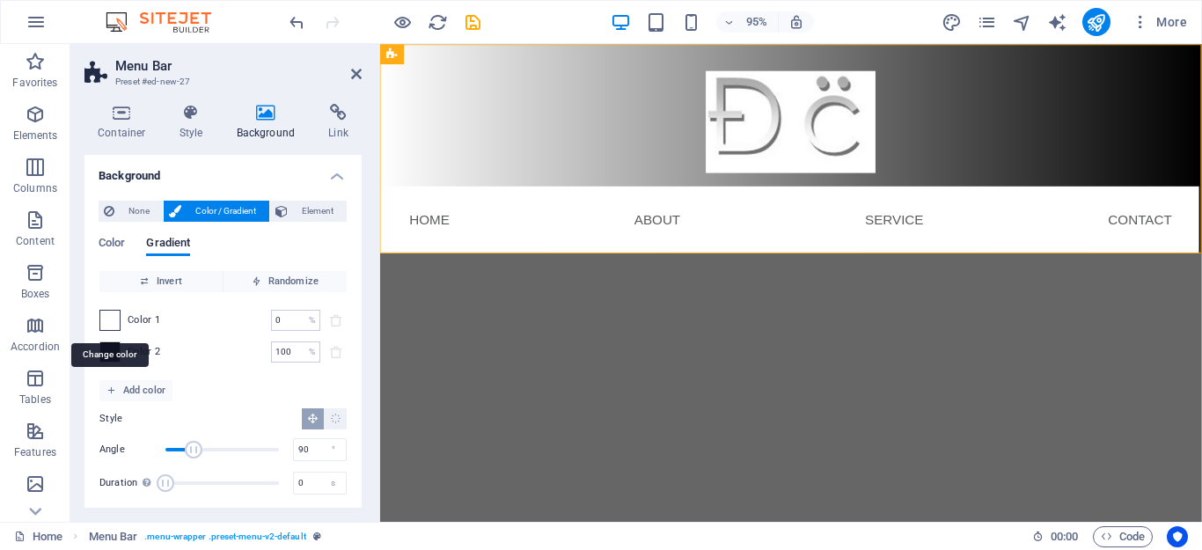
click at [113, 326] on span at bounding box center [109, 320] width 19 height 19
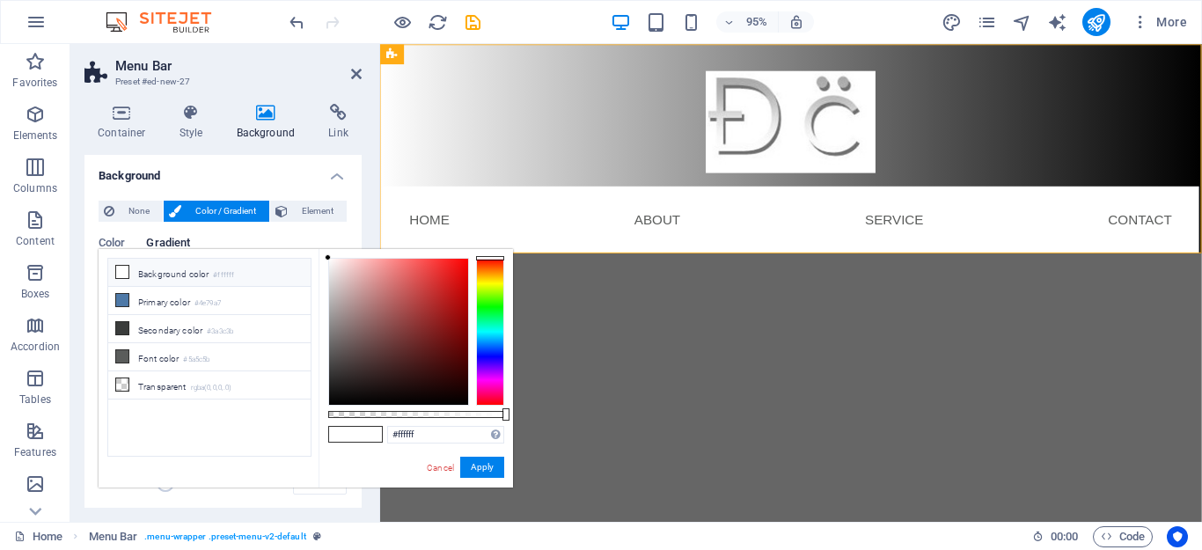
click at [113, 326] on li "Secondary color #3a3c3b" at bounding box center [209, 329] width 202 height 28
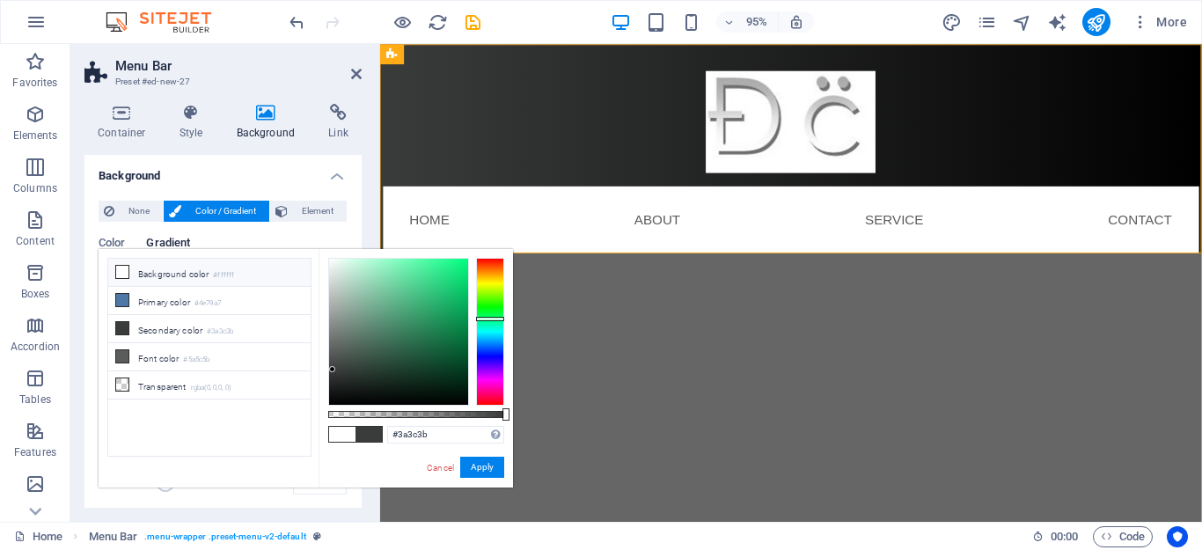
click at [126, 282] on li "Background color #ffffff" at bounding box center [209, 273] width 202 height 28
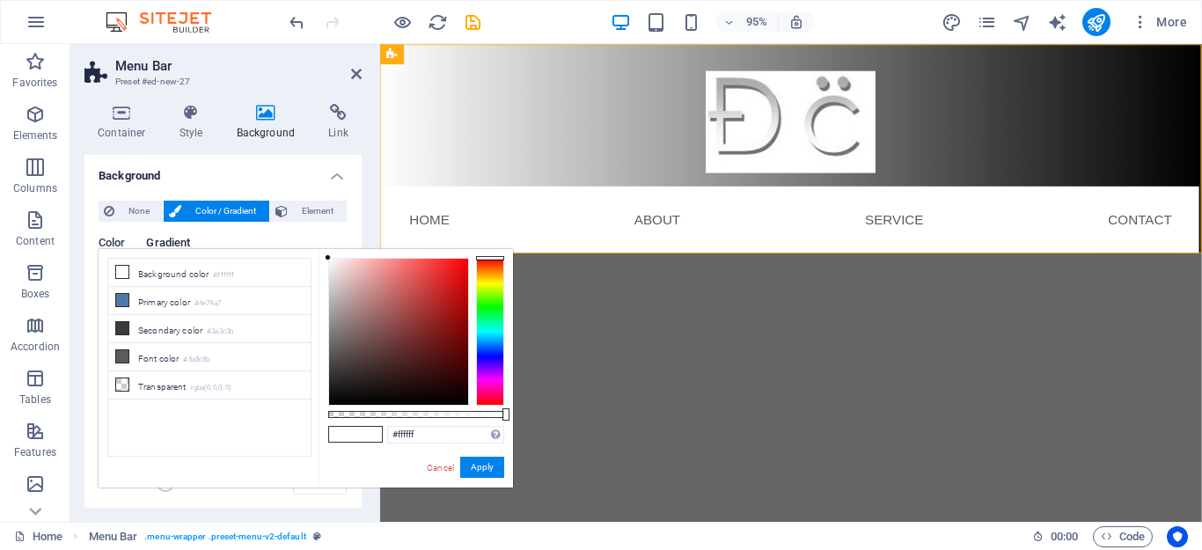
click at [120, 237] on span "Color" at bounding box center [112, 244] width 26 height 25
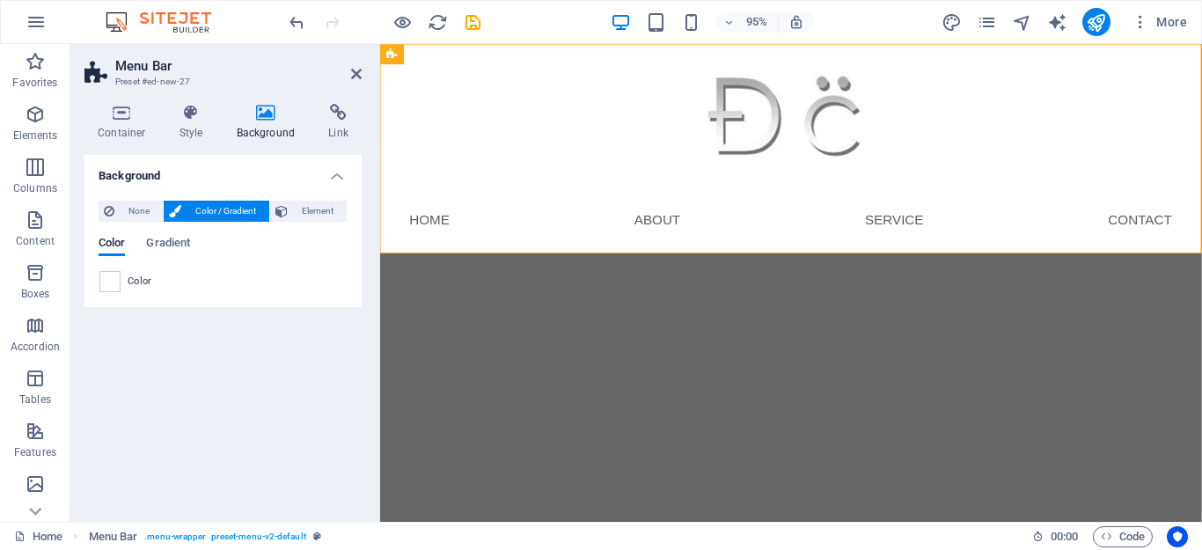
click at [128, 282] on span "Color" at bounding box center [140, 282] width 25 height 14
click at [100, 282] on span at bounding box center [109, 281] width 19 height 19
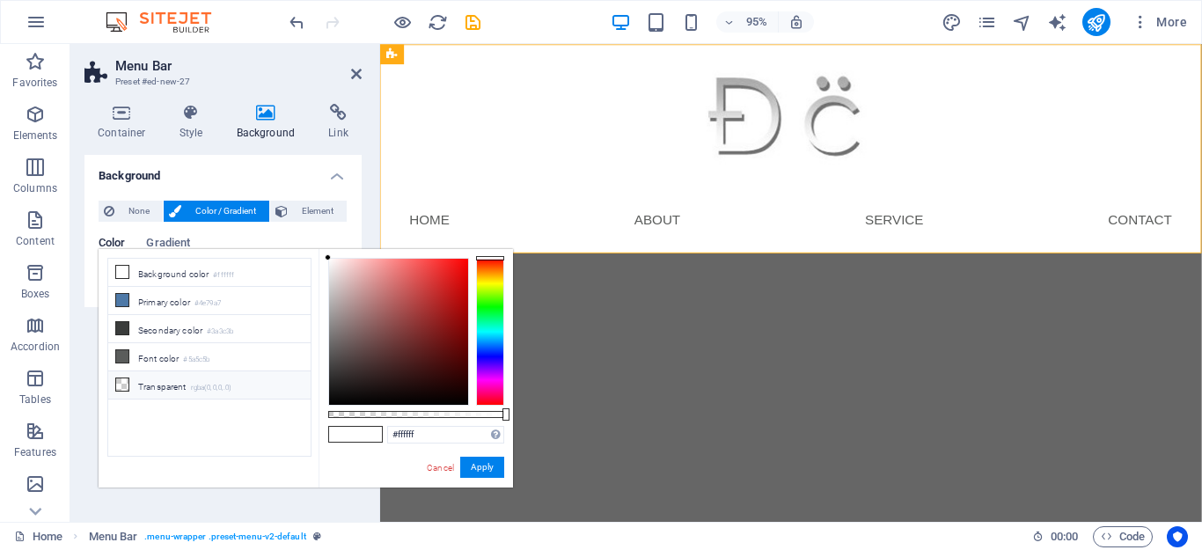
click at [151, 380] on li "Transparent rgba(0,0,0,.0)" at bounding box center [209, 385] width 202 height 28
click at [150, 284] on li "Background color #ffffff" at bounding box center [209, 273] width 202 height 28
type input "#ffffff"
click at [298, 223] on div "Color Gradient Color" at bounding box center [223, 258] width 249 height 70
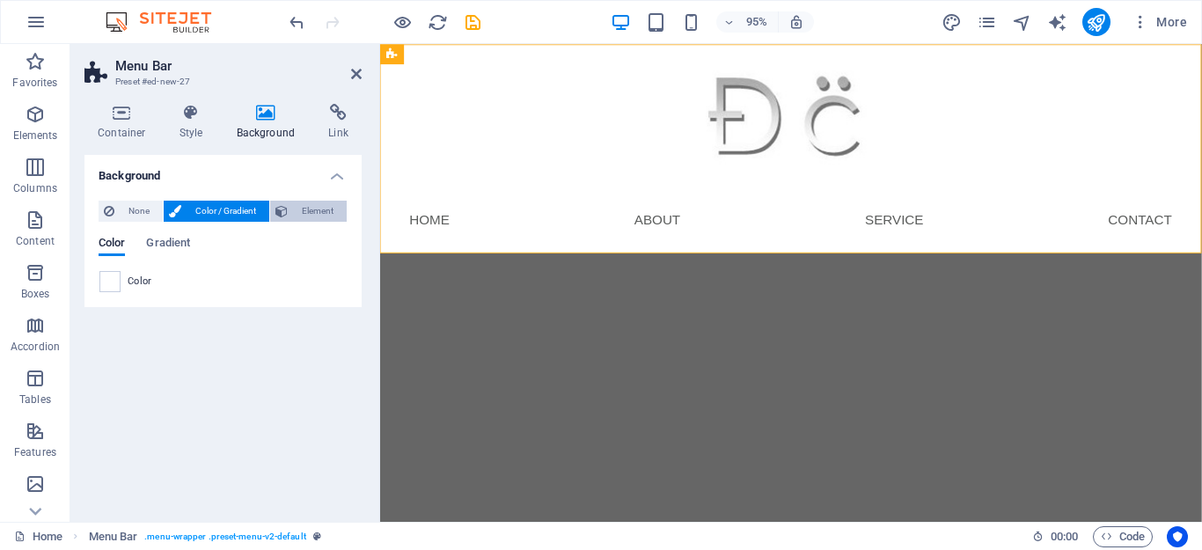
click at [298, 203] on span "Element" at bounding box center [317, 211] width 48 height 21
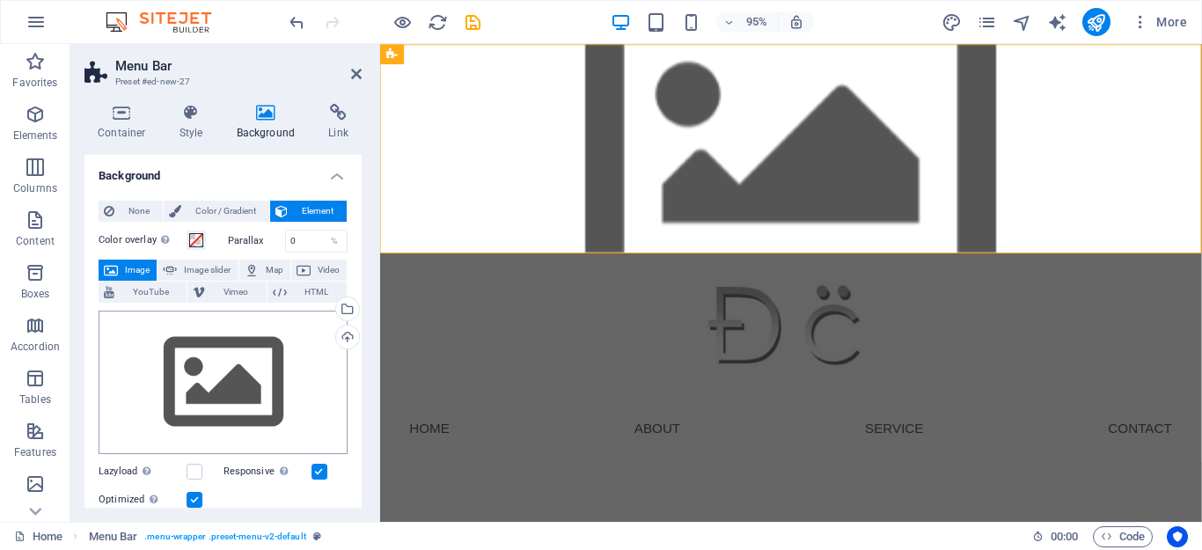
scroll to position [0, 0]
click at [330, 132] on h4 "Link" at bounding box center [338, 122] width 47 height 37
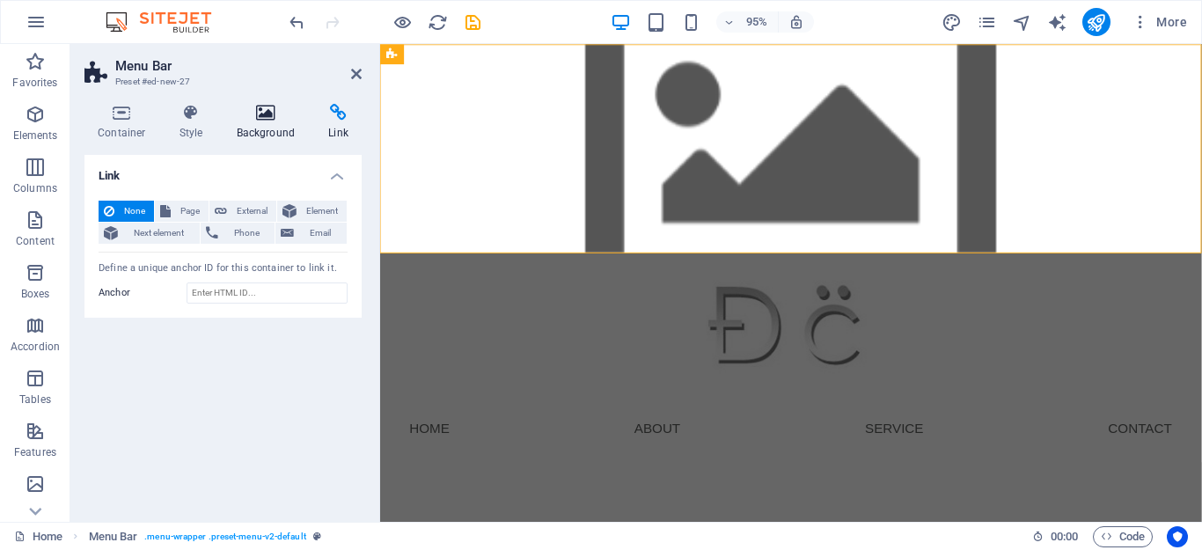
click at [261, 131] on h4 "Background" at bounding box center [270, 122] width 92 height 37
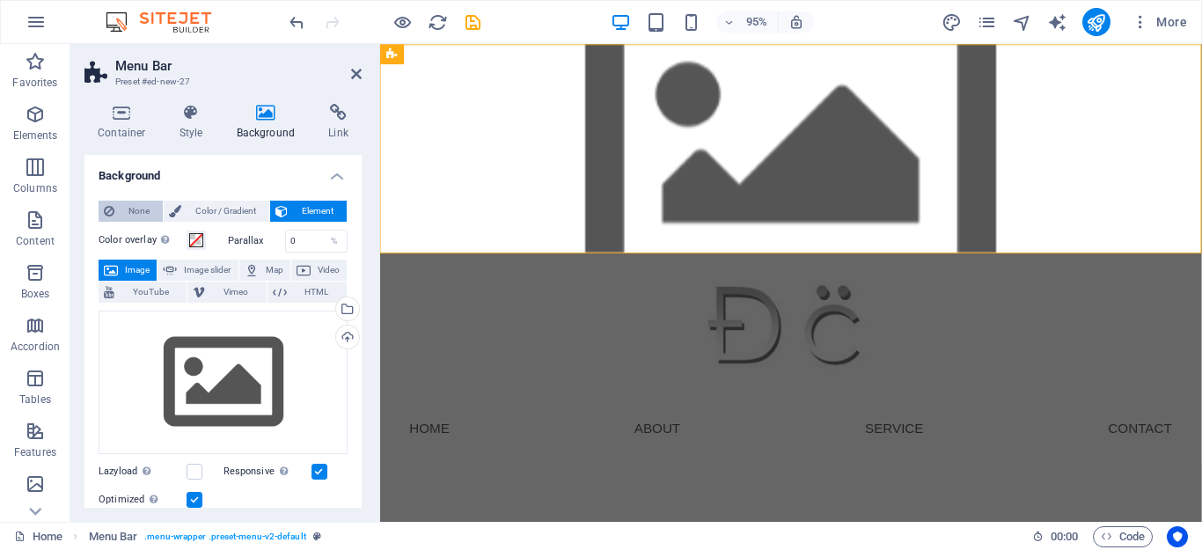
click at [137, 211] on span "None" at bounding box center [139, 211] width 38 height 21
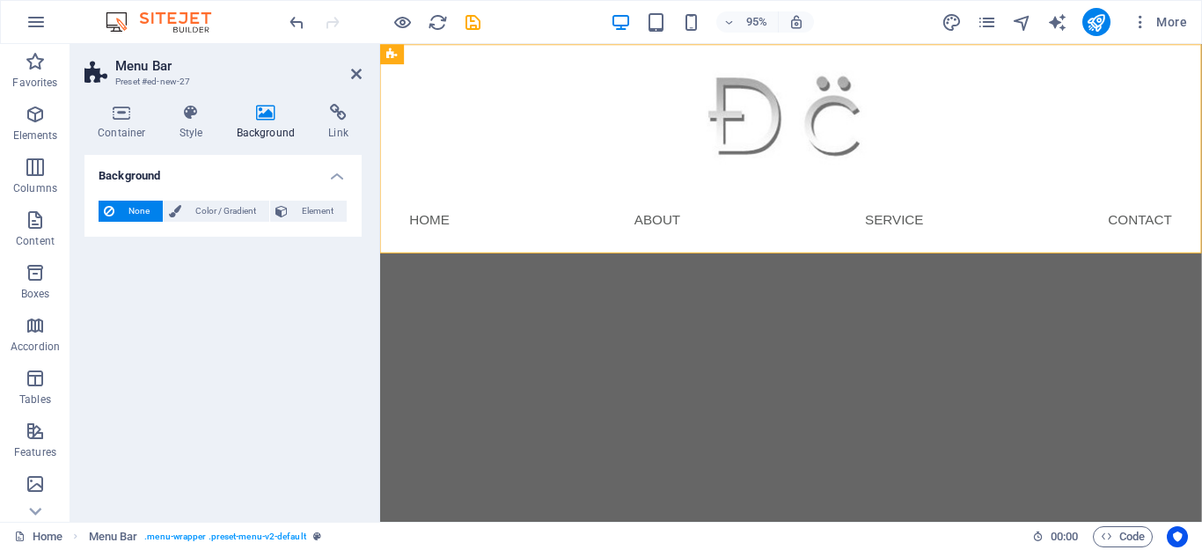
click at [434, 264] on html "Skip to main content Menu Home About Service Contact" at bounding box center [812, 154] width 865 height 220
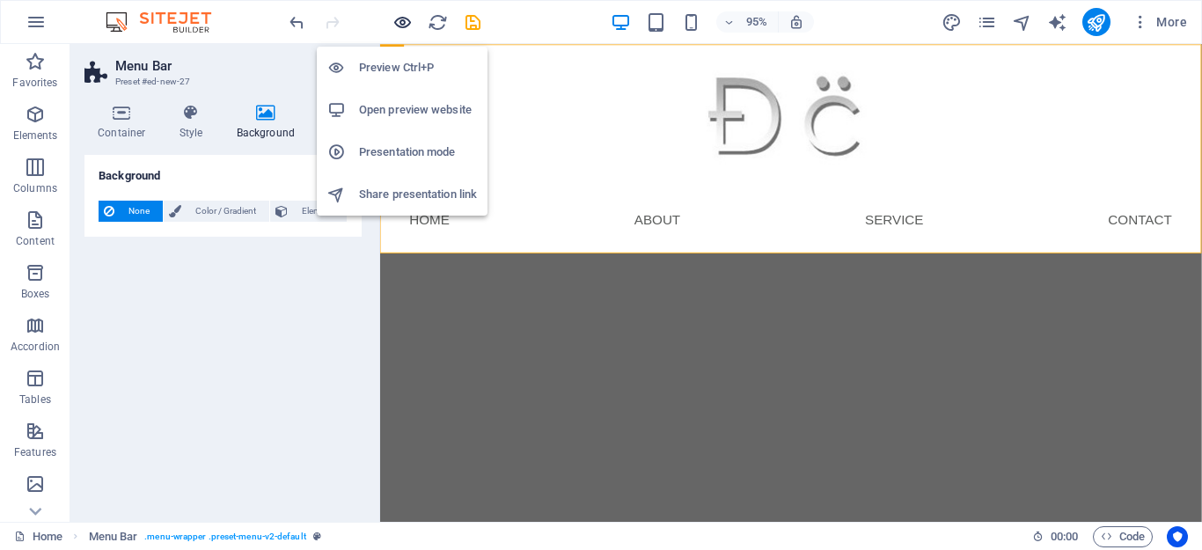
click at [400, 15] on icon "button" at bounding box center [402, 22] width 20 height 20
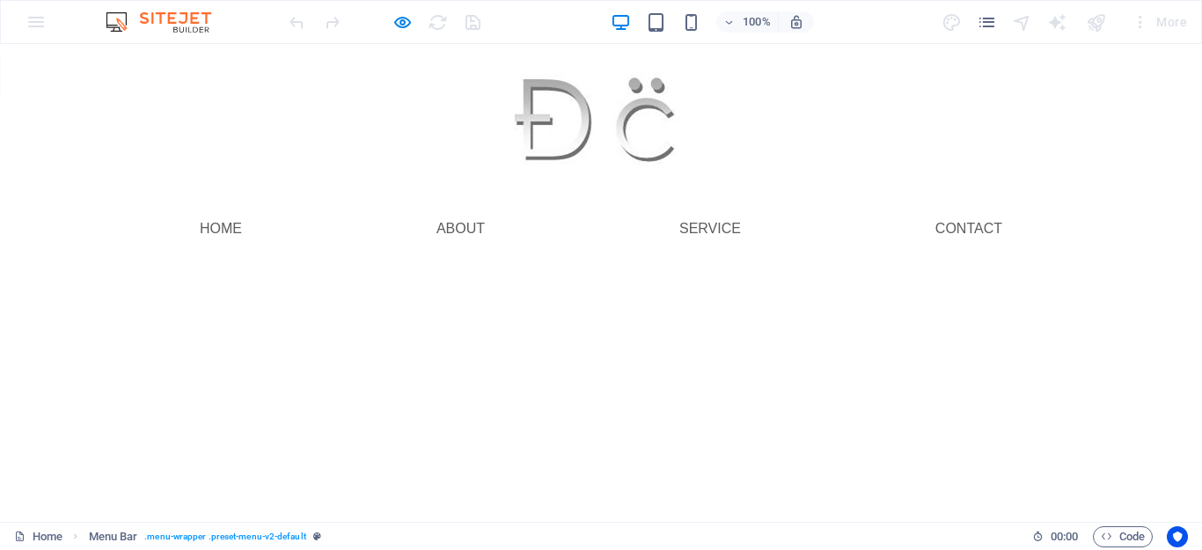
click at [31, 21] on div "100% More" at bounding box center [601, 22] width 1200 height 42
click at [176, 21] on img at bounding box center [167, 21] width 132 height 21
click at [391, 22] on div at bounding box center [384, 22] width 197 height 28
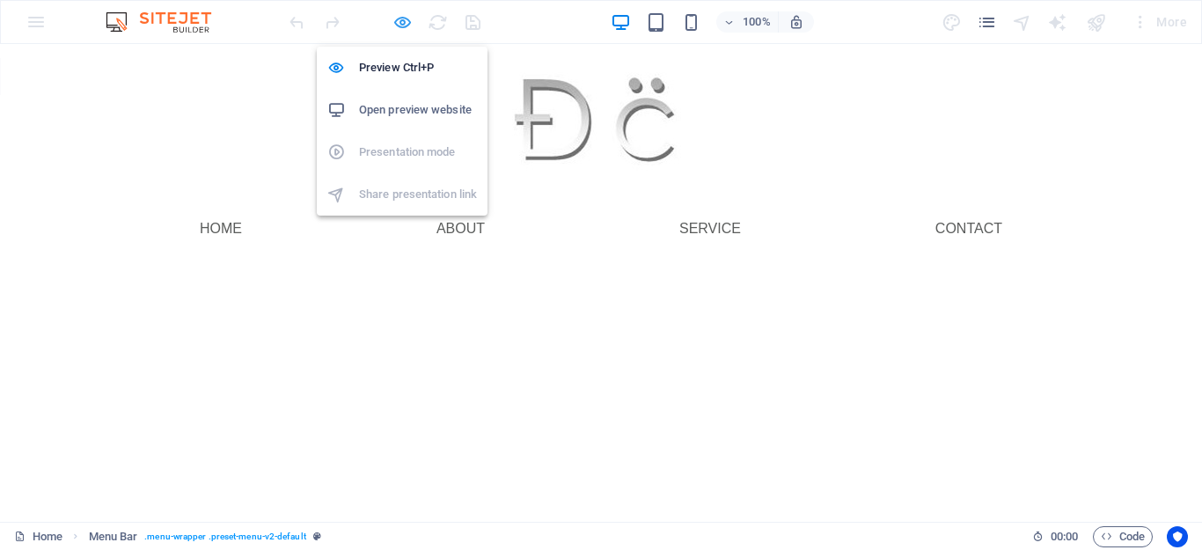
click at [402, 22] on icon "button" at bounding box center [402, 22] width 20 height 20
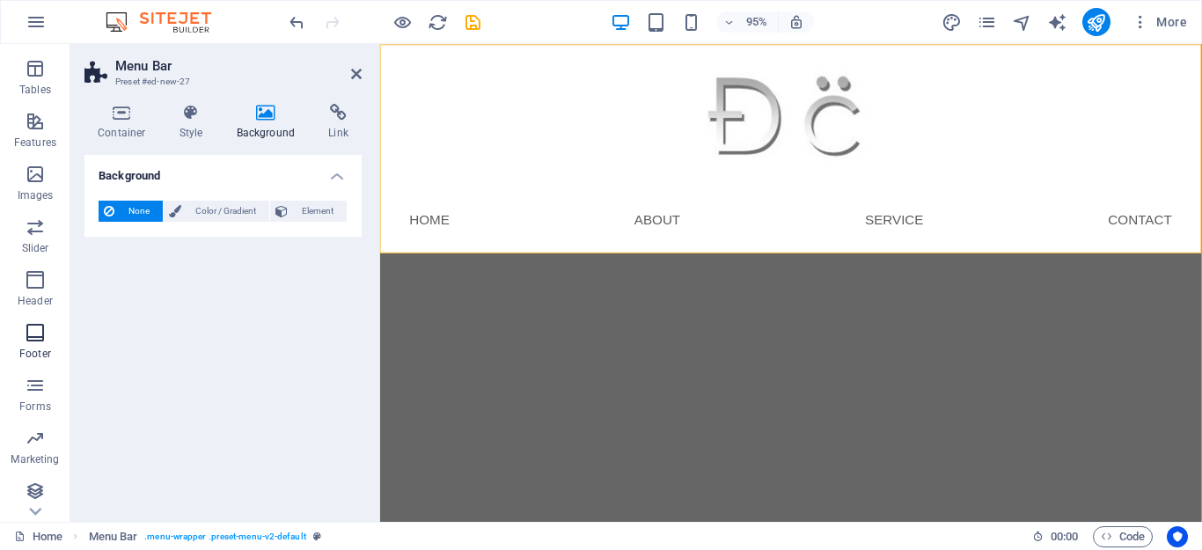
scroll to position [310, 0]
click at [32, 288] on icon "button" at bounding box center [35, 279] width 21 height 21
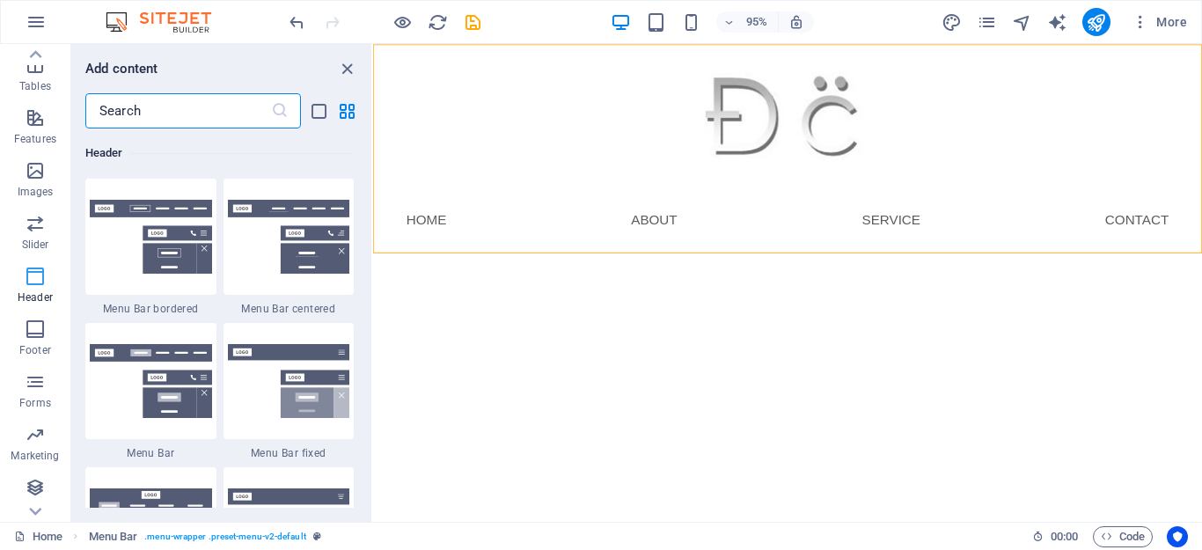
scroll to position [314, 0]
click at [138, 72] on h6 "Add content" at bounding box center [121, 68] width 73 height 21
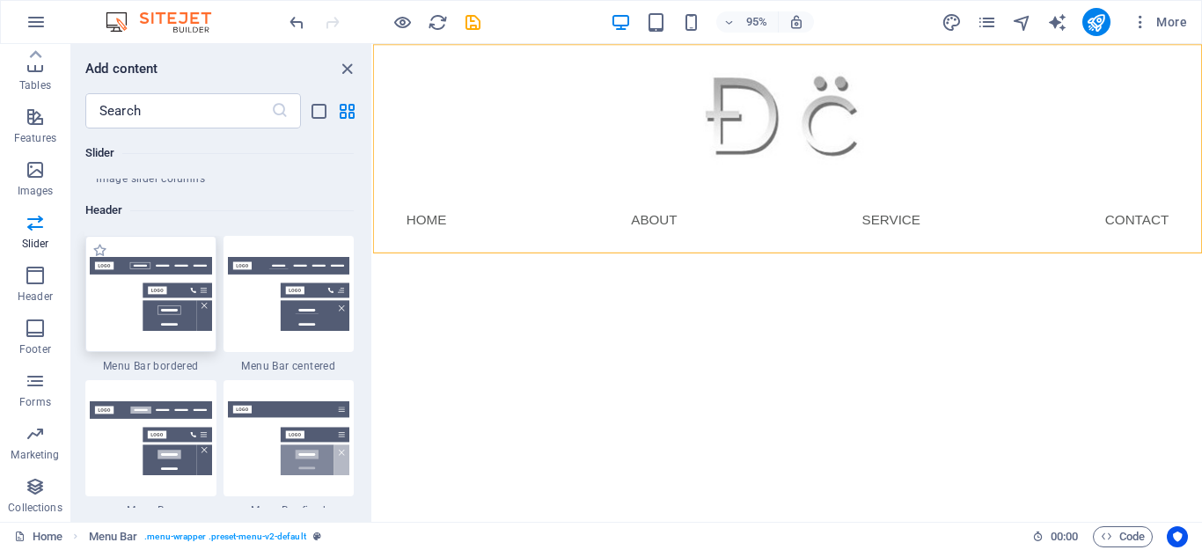
scroll to position [10540, 0]
click at [138, 257] on img at bounding box center [151, 294] width 122 height 74
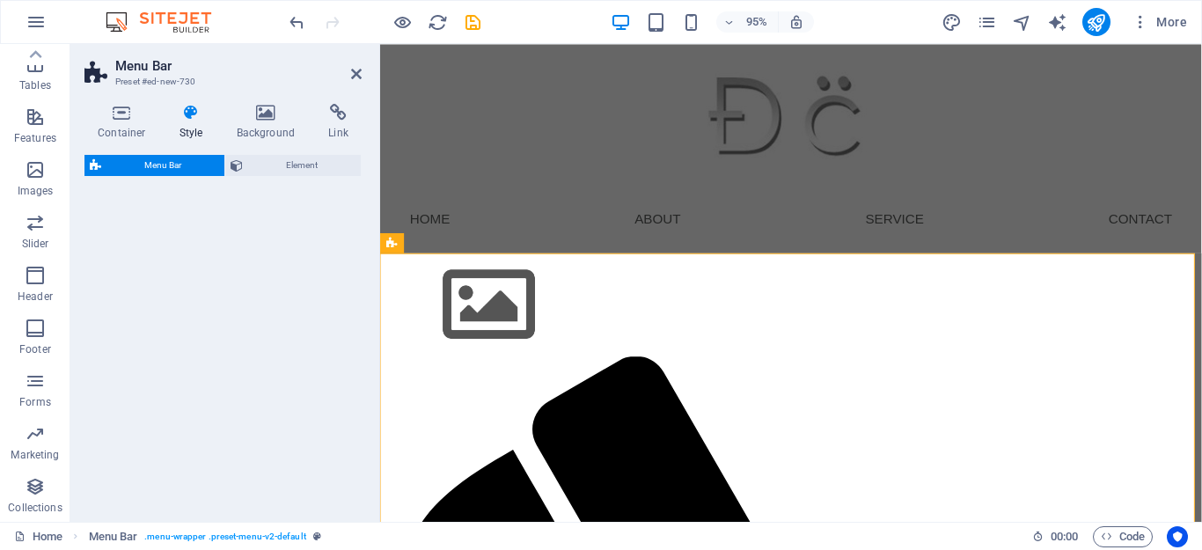
select select "rem"
select select "preset-menu-v2-border"
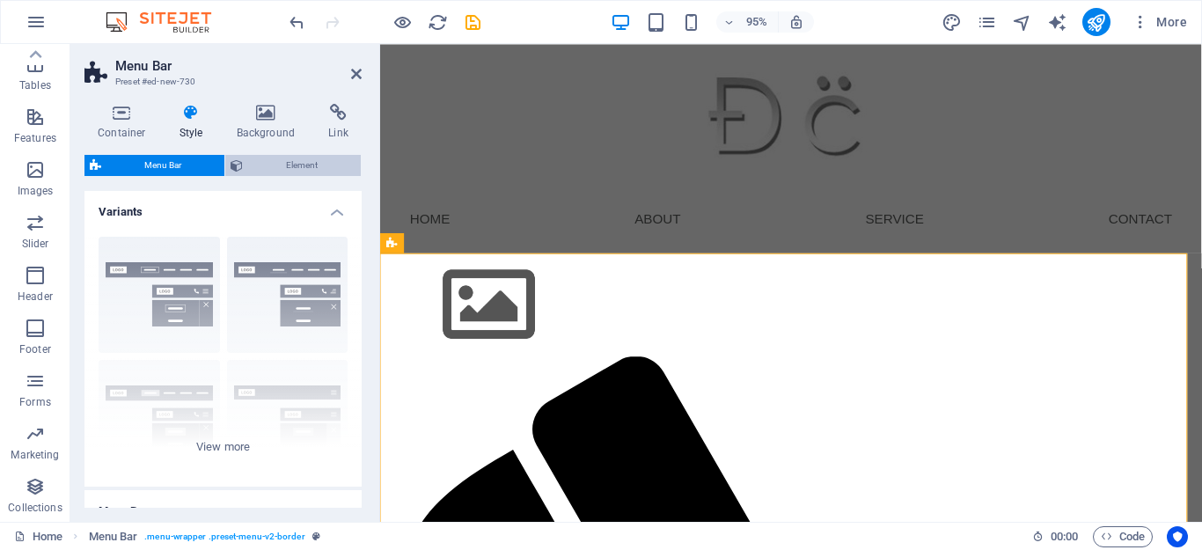
click at [280, 164] on span "Element" at bounding box center [301, 165] width 107 height 21
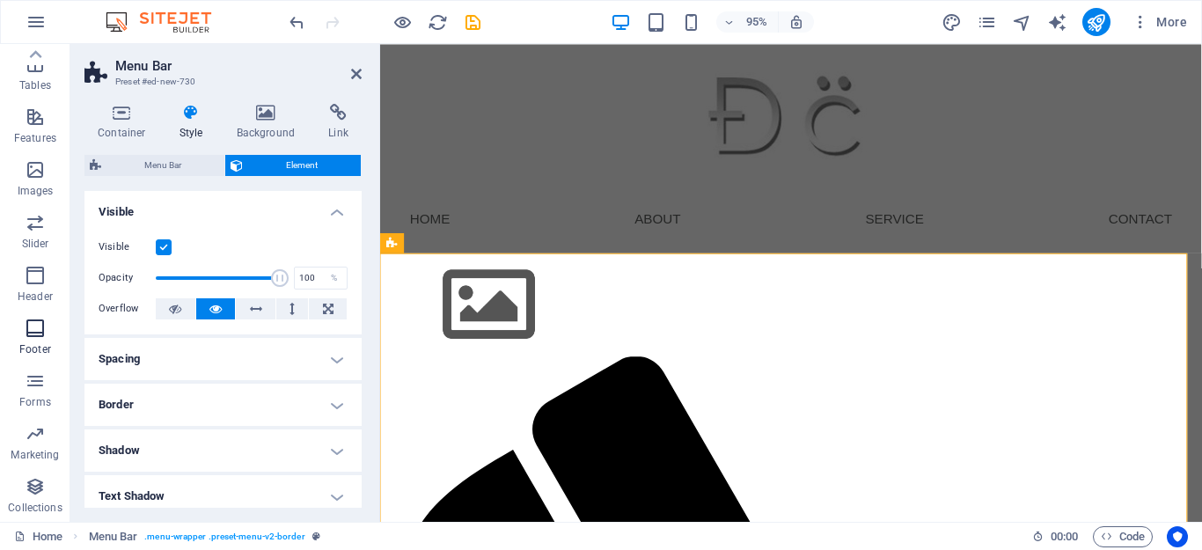
click at [30, 341] on span "Footer" at bounding box center [35, 339] width 70 height 42
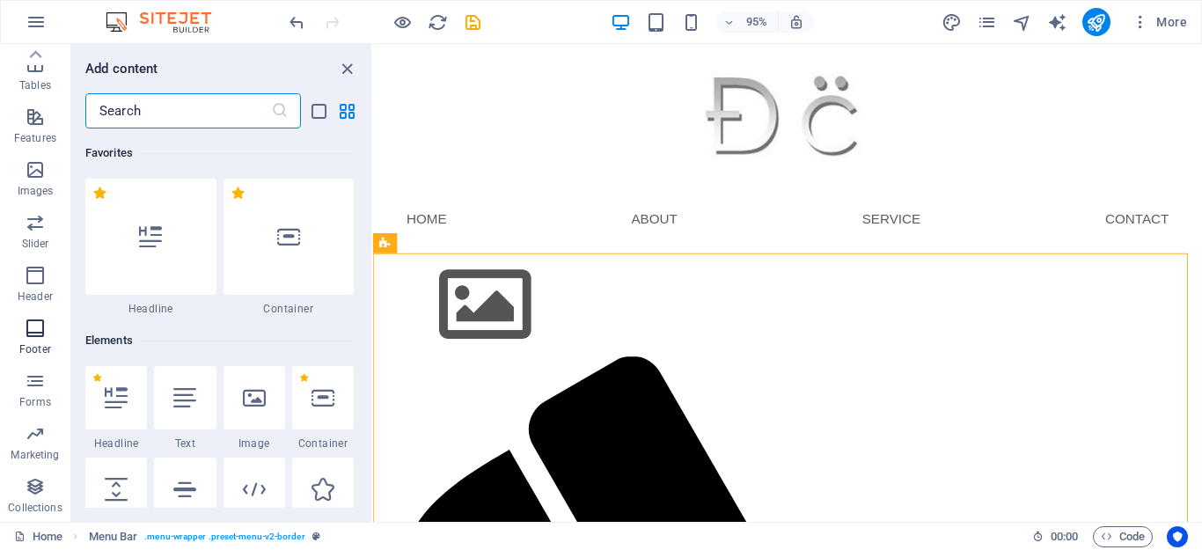
scroll to position [11651, 0]
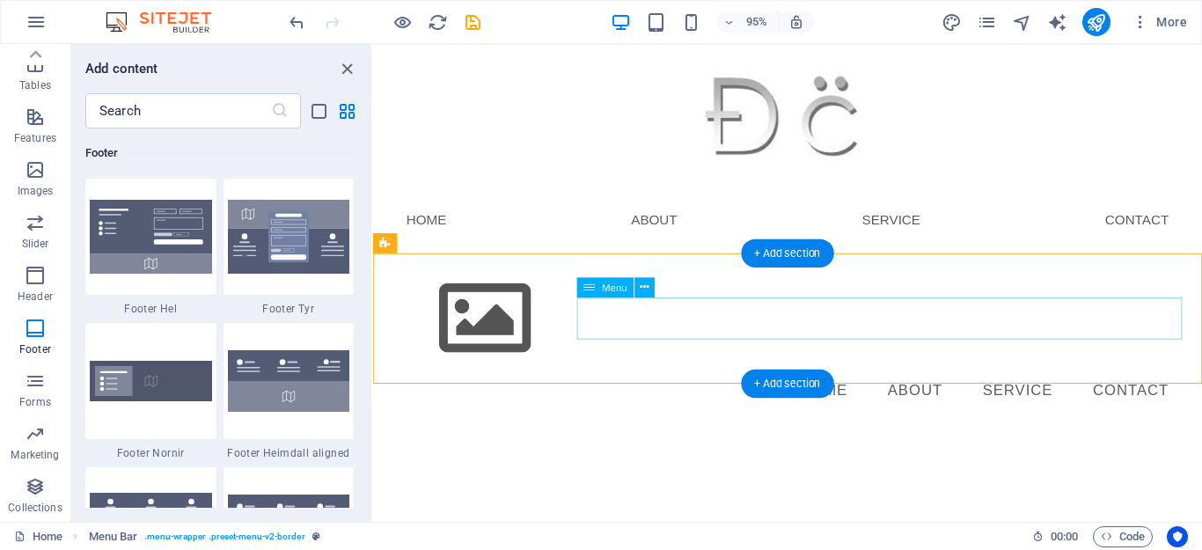
click at [789, 387] on nav "Home About Service Contact" at bounding box center [809, 409] width 831 height 44
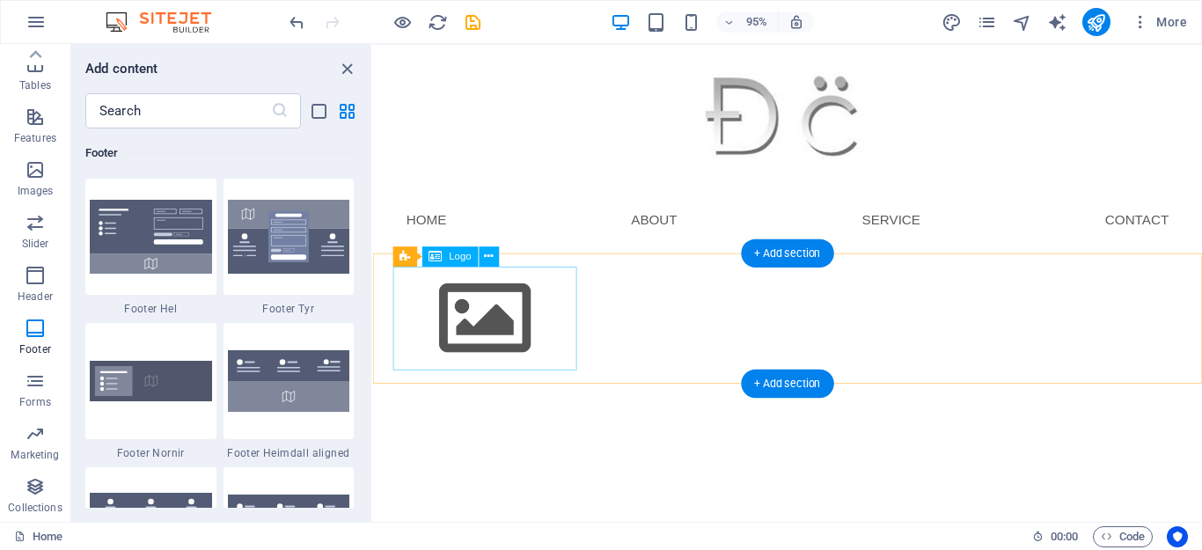
click at [510, 342] on div at bounding box center [809, 332] width 831 height 109
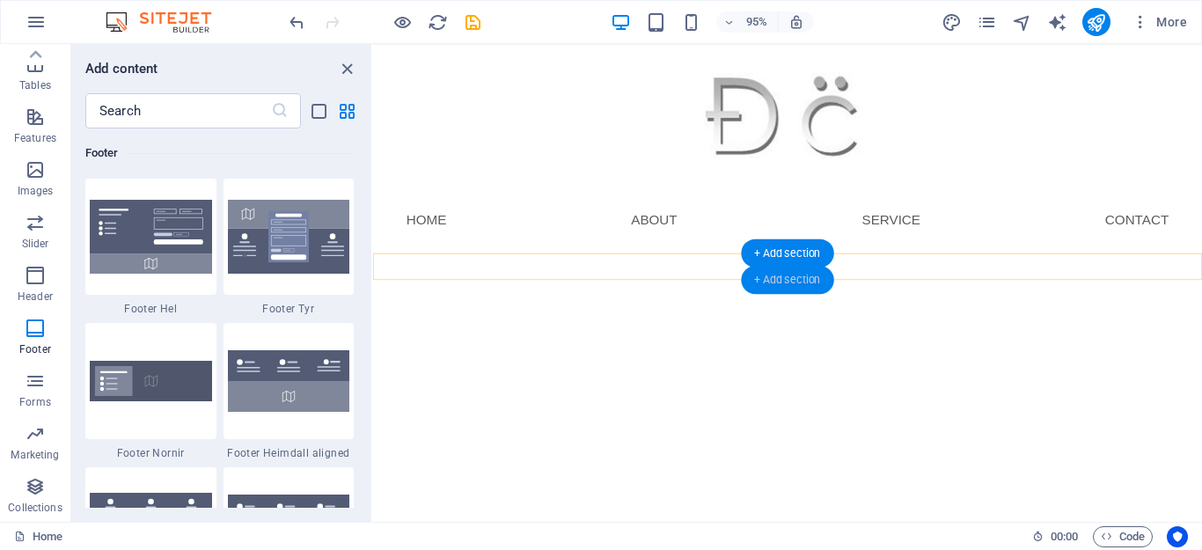
click at [760, 277] on div "+ Add section" at bounding box center [787, 280] width 92 height 28
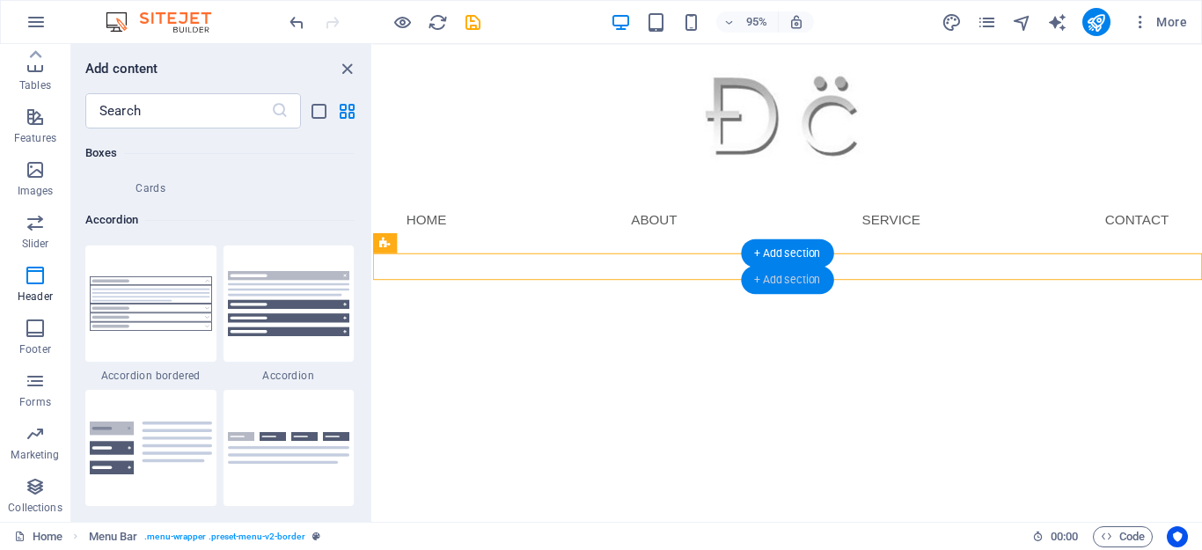
scroll to position [3079, 0]
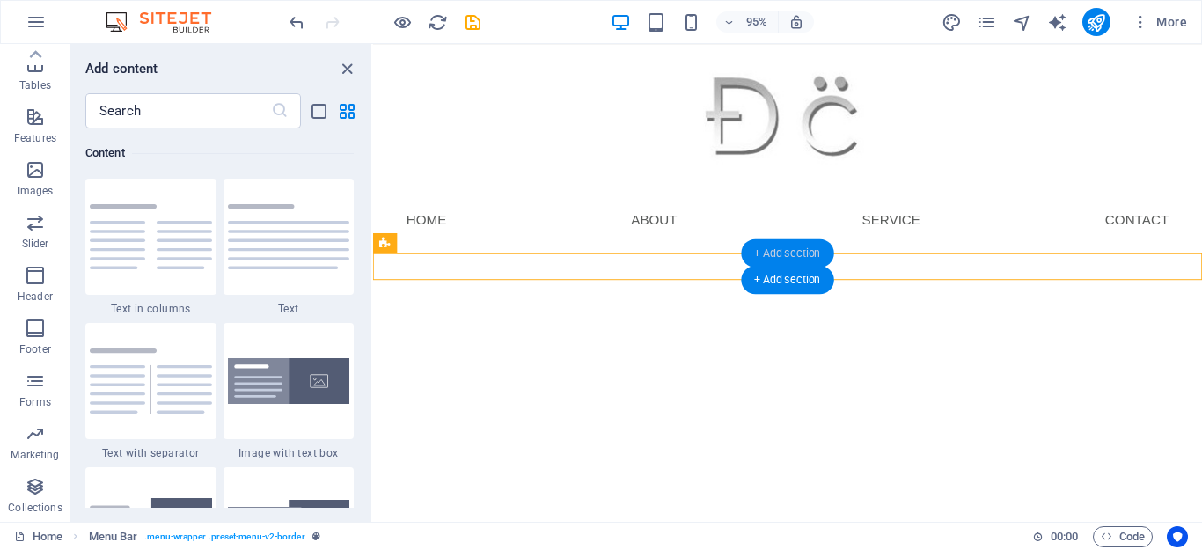
click at [805, 265] on div "+ Add section" at bounding box center [787, 252] width 92 height 28
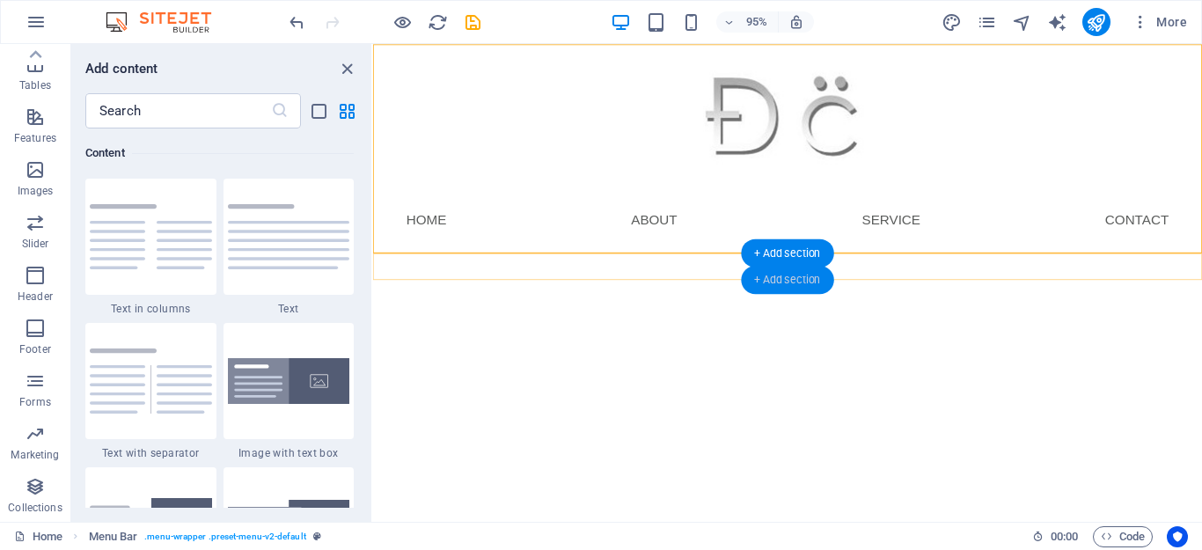
click at [796, 277] on div "+ Add section" at bounding box center [787, 280] width 92 height 28
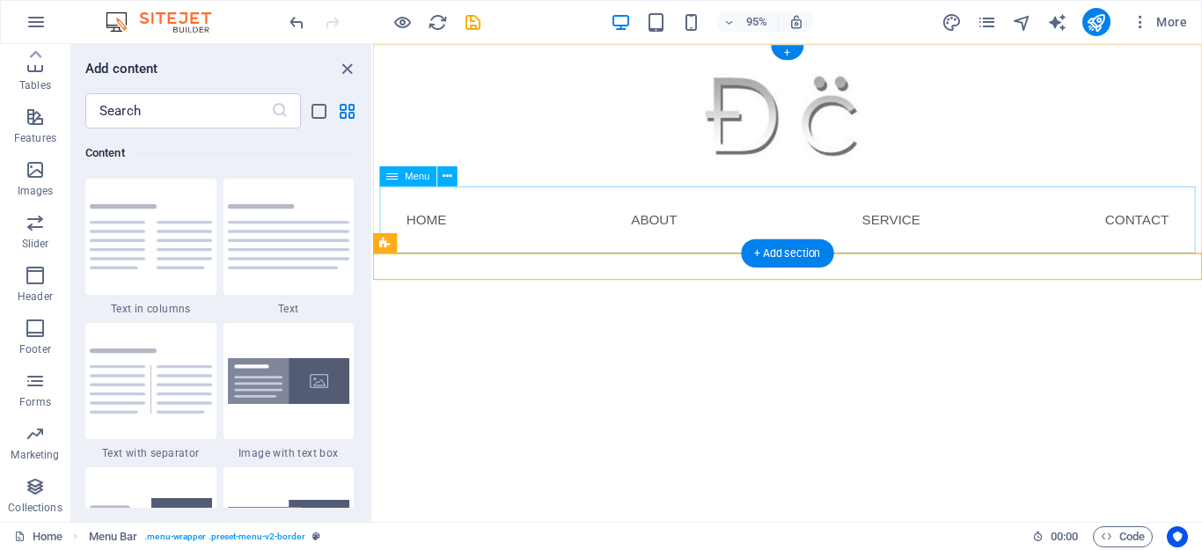
click at [666, 203] on nav "Home About Service Contact" at bounding box center [809, 229] width 859 height 70
drag, startPoint x: 666, startPoint y: 203, endPoint x: 639, endPoint y: 224, distance: 34.5
click at [663, 209] on nav "Home About Service Contact" at bounding box center [809, 229] width 859 height 70
click at [639, 224] on nav "Home About Service Contact" at bounding box center [809, 229] width 859 height 70
select select
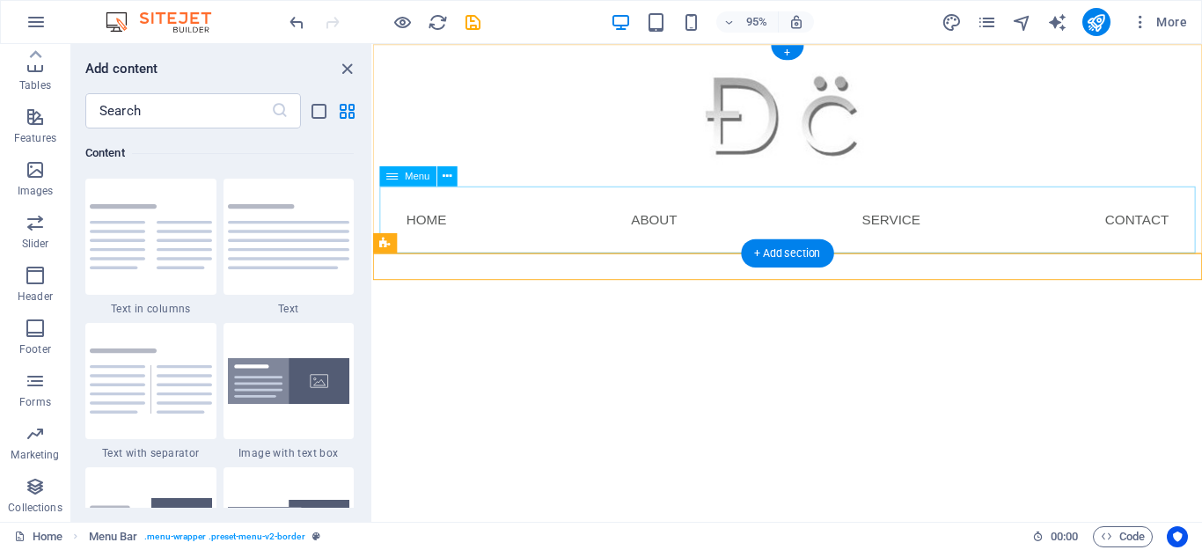
select select
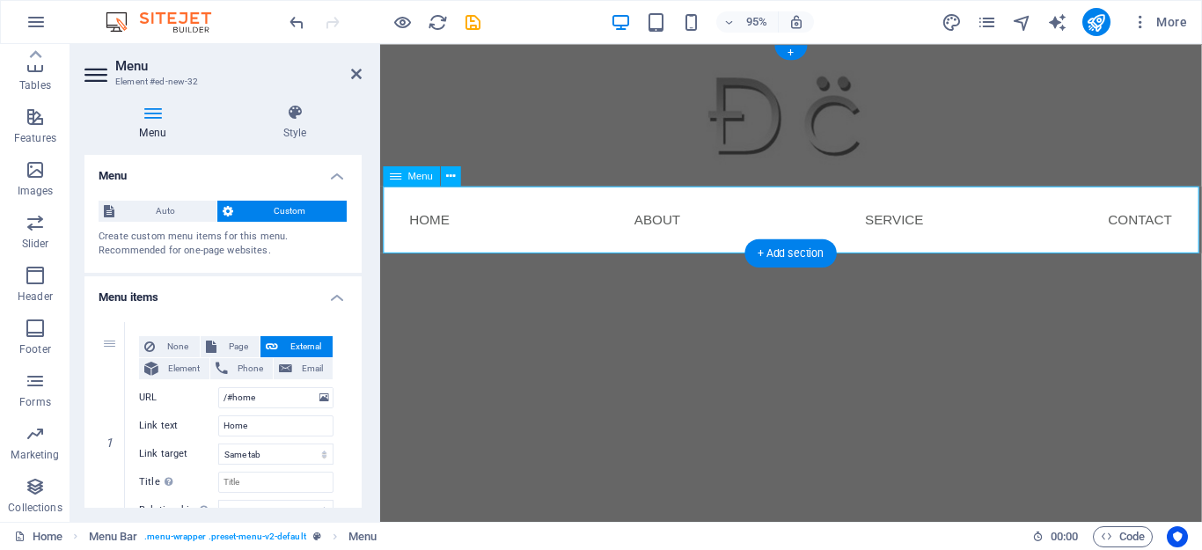
click at [435, 229] on nav "Home About Service Contact" at bounding box center [813, 229] width 859 height 70
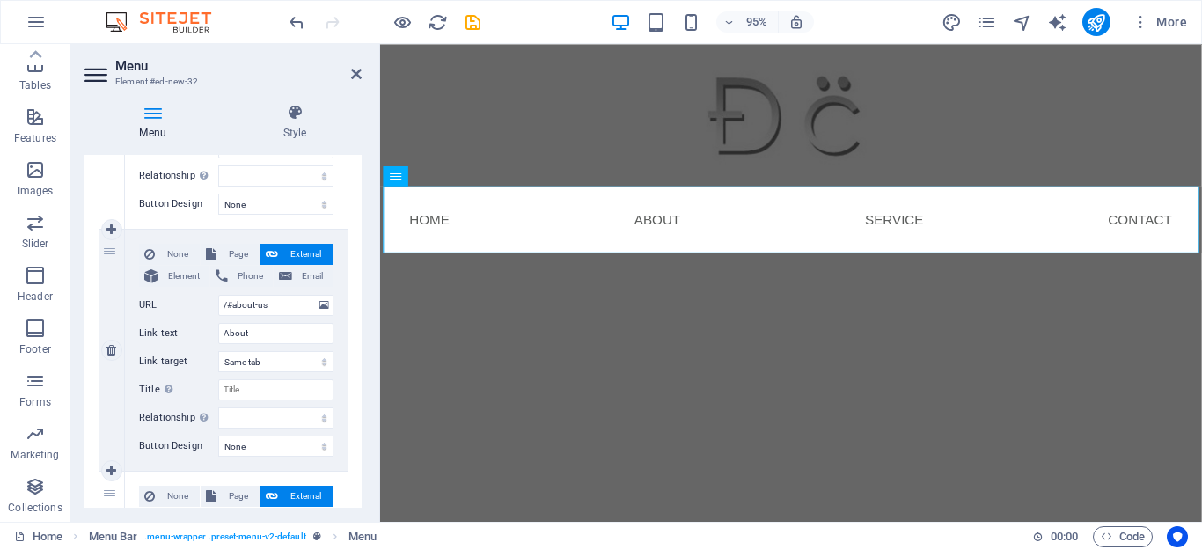
scroll to position [334, 0]
click at [359, 79] on icon at bounding box center [356, 74] width 11 height 14
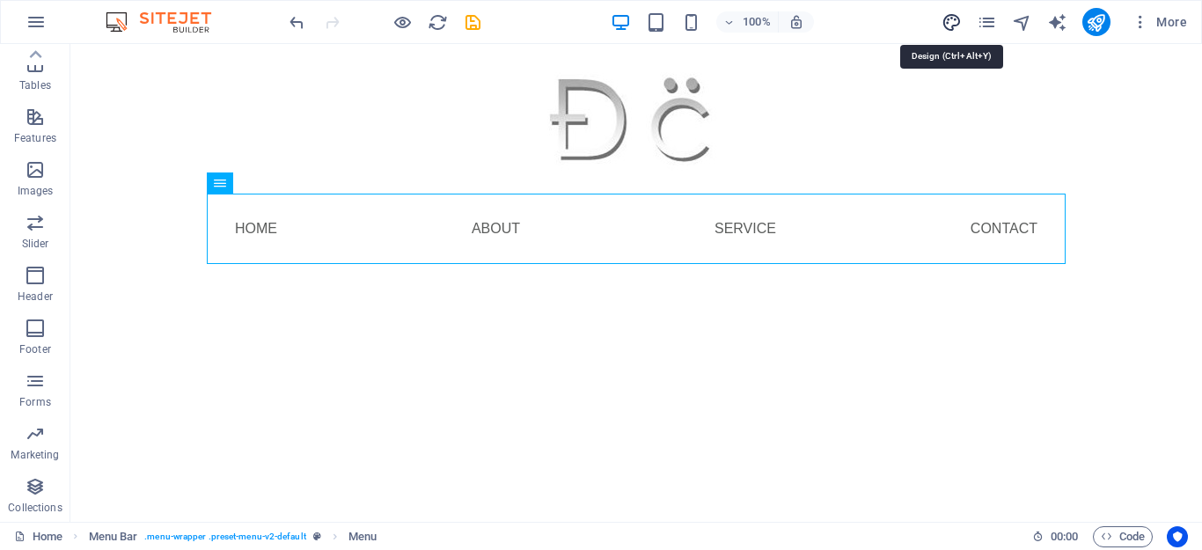
click at [957, 31] on icon "design" at bounding box center [952, 22] width 20 height 20
select select "px"
select select "400"
select select "px"
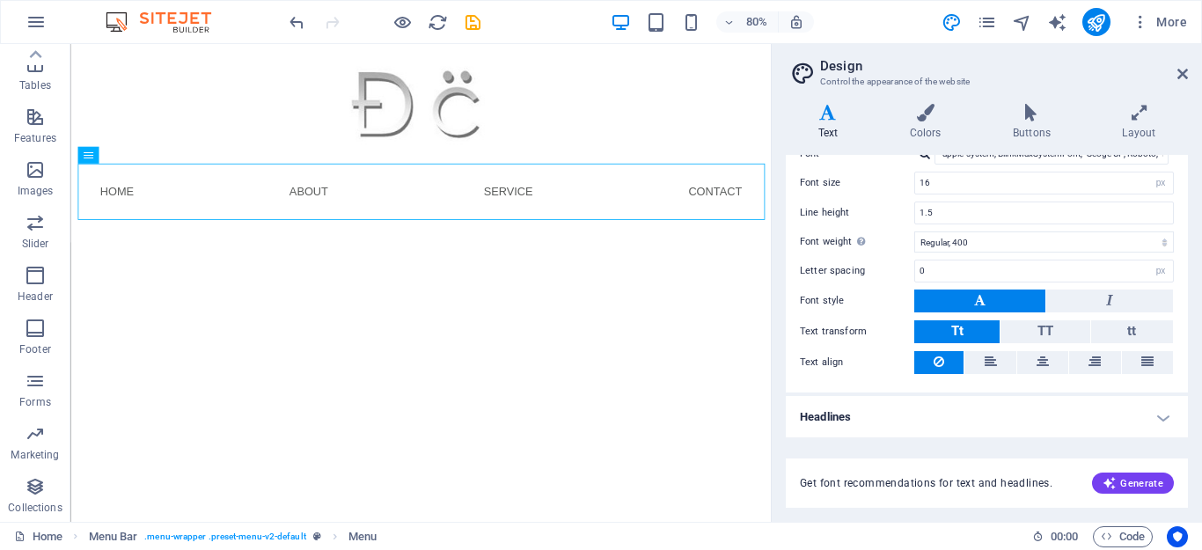
scroll to position [119, 0]
click at [1159, 427] on h4 "Headlines" at bounding box center [987, 416] width 402 height 42
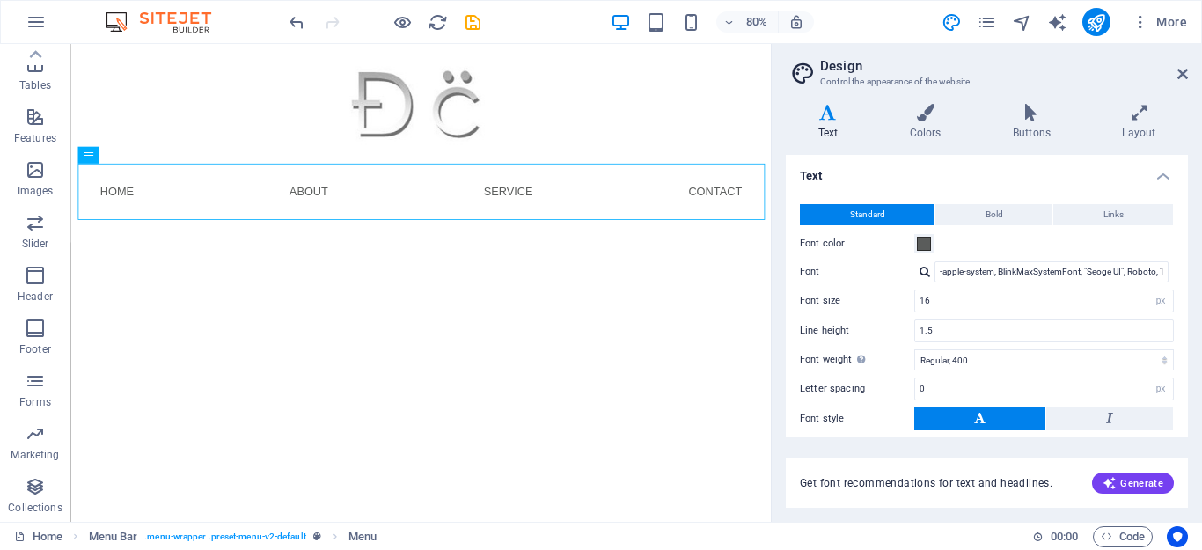
scroll to position [0, 0]
click at [934, 128] on h4 "Colors" at bounding box center [928, 122] width 103 height 37
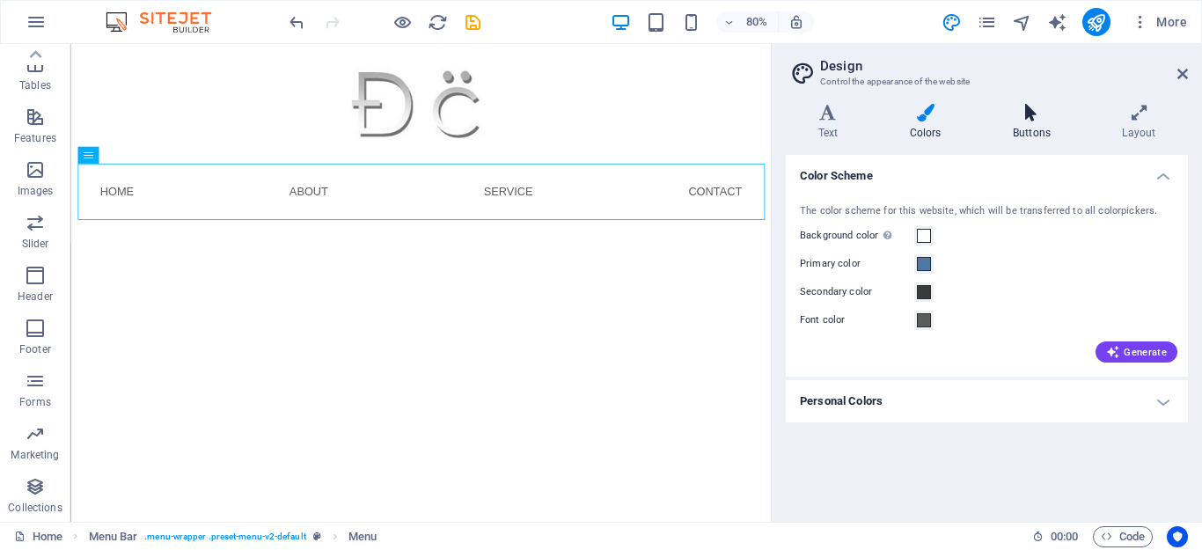
click at [1047, 136] on h4 "Buttons" at bounding box center [1034, 122] width 109 height 37
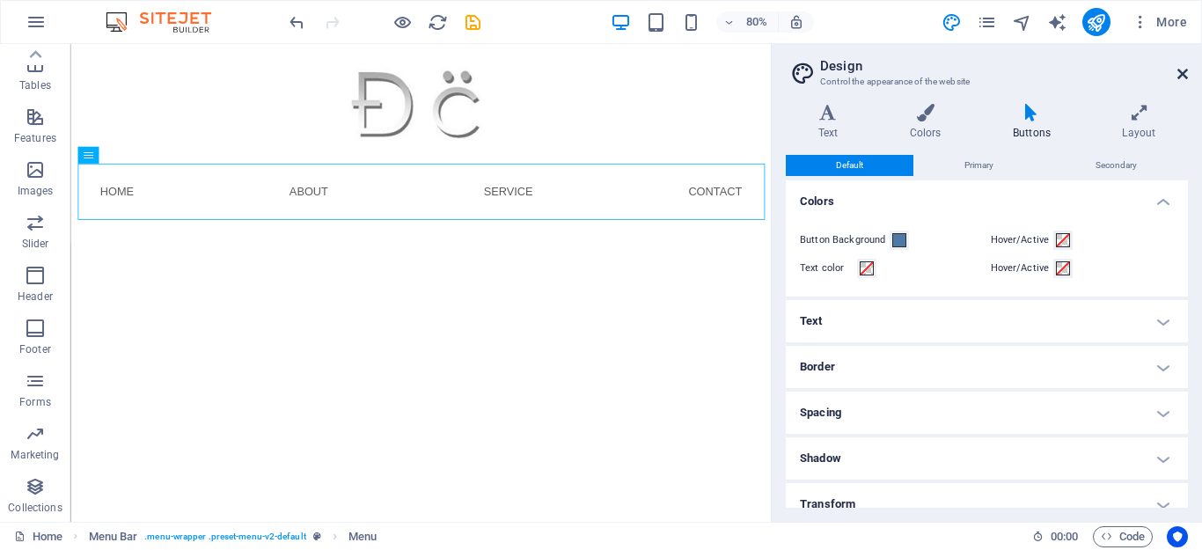
click at [1186, 76] on icon at bounding box center [1182, 74] width 11 height 14
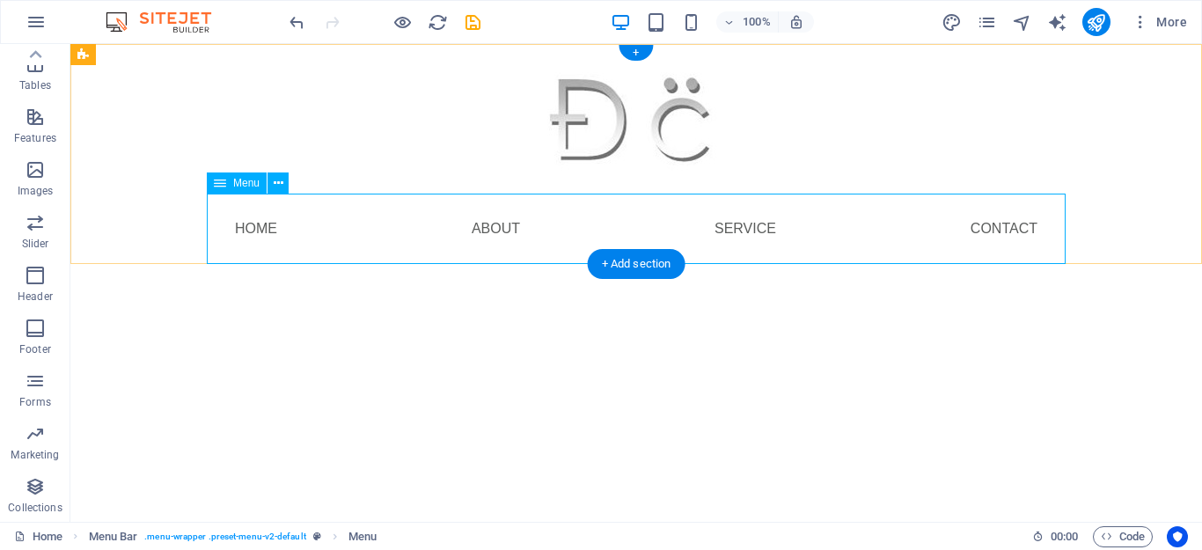
click at [254, 231] on nav "Home About Service Contact" at bounding box center [636, 229] width 859 height 70
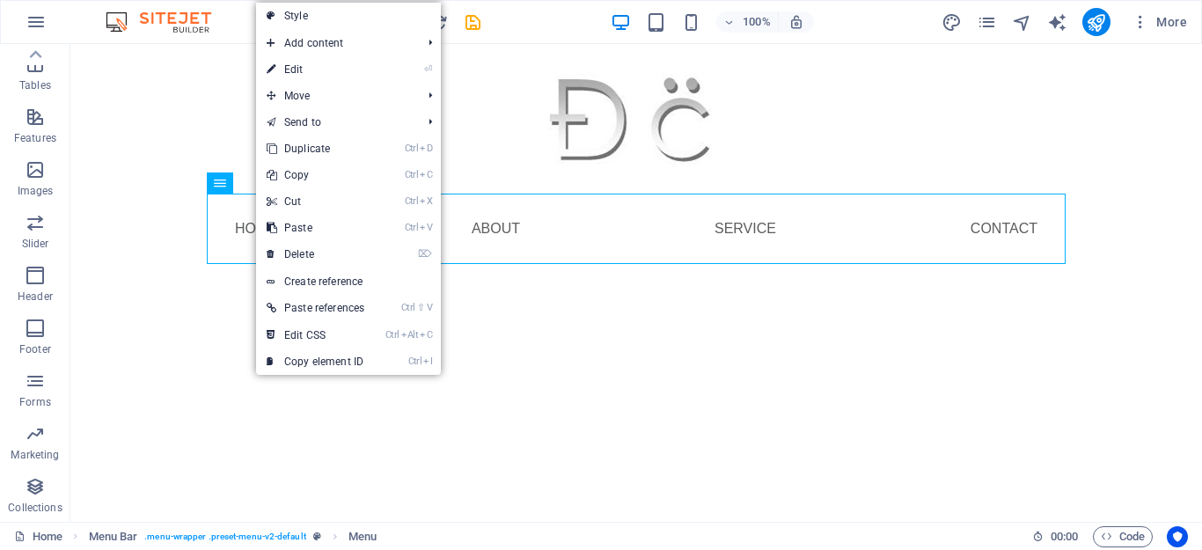
click at [583, 292] on html "Skip to main content Menu Home About Service Contact Menu" at bounding box center [636, 168] width 1132 height 248
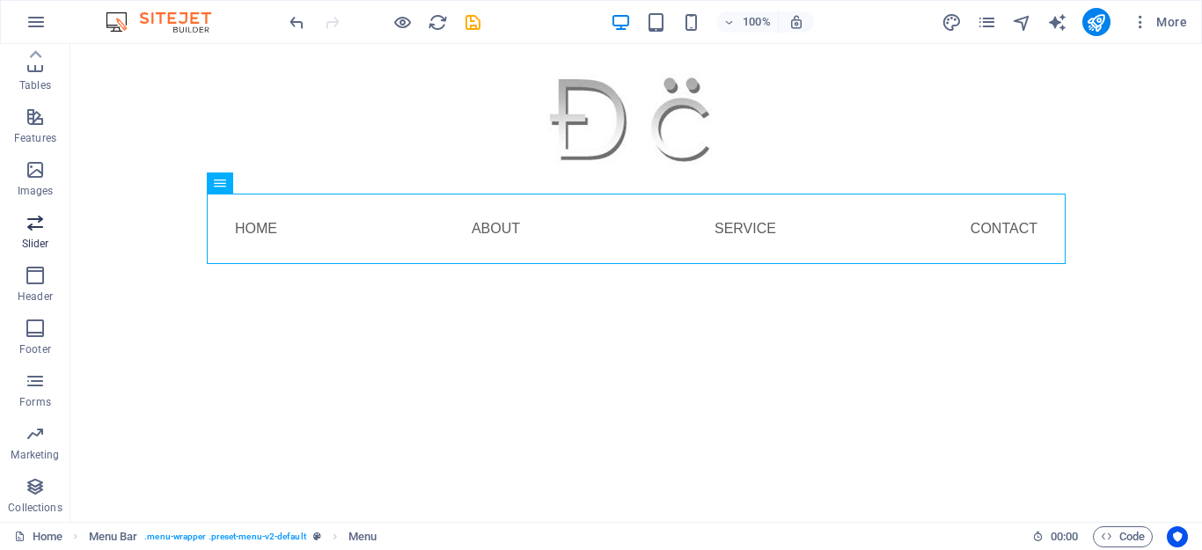
click at [31, 233] on span "Slider" at bounding box center [35, 233] width 70 height 42
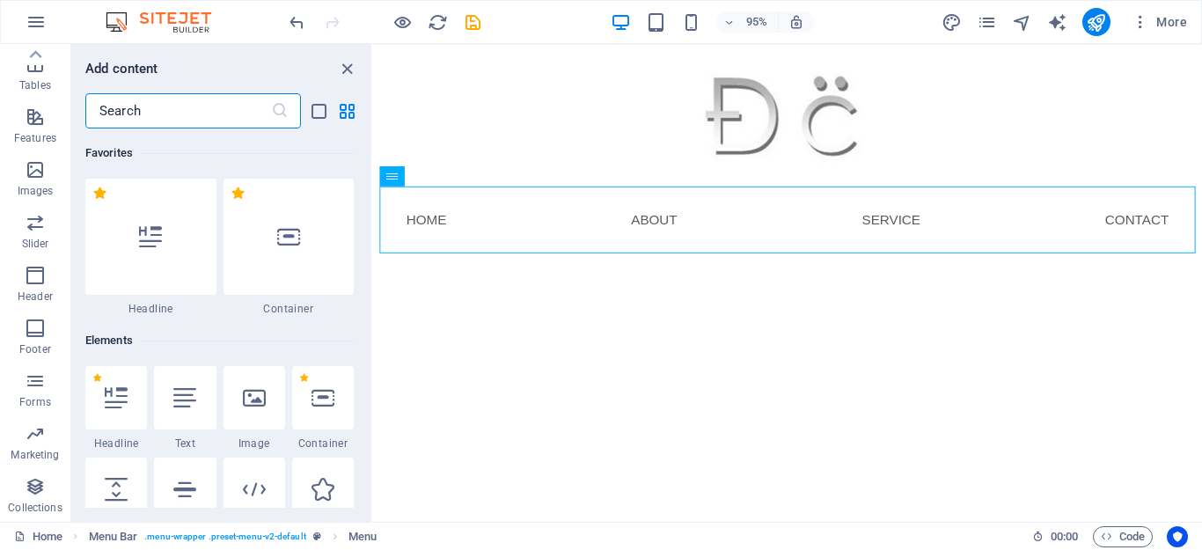
scroll to position [9977, 0]
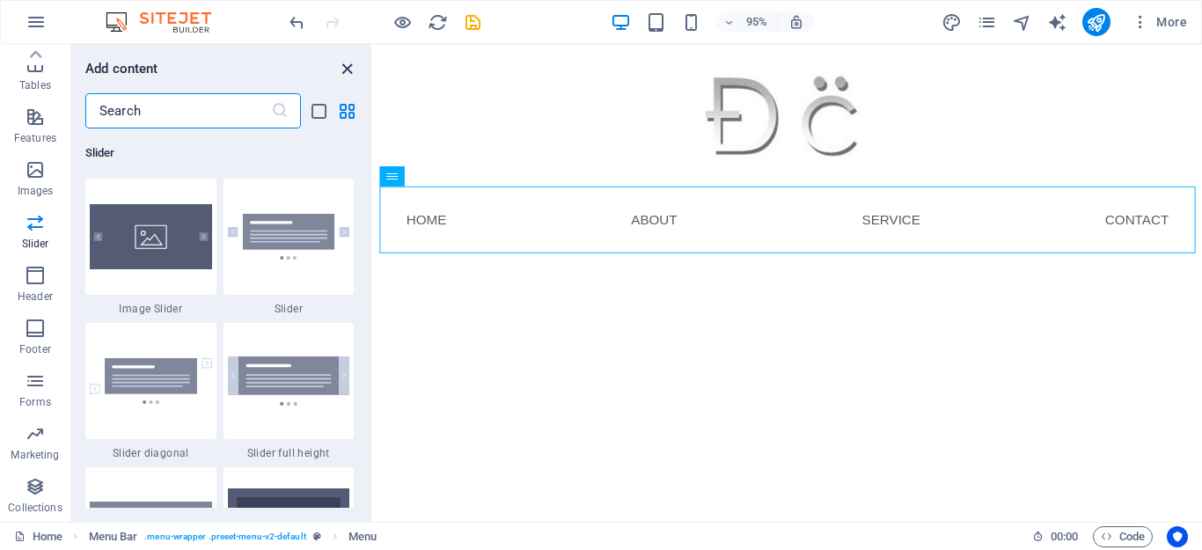
click at [348, 67] on icon "close panel" at bounding box center [347, 69] width 20 height 20
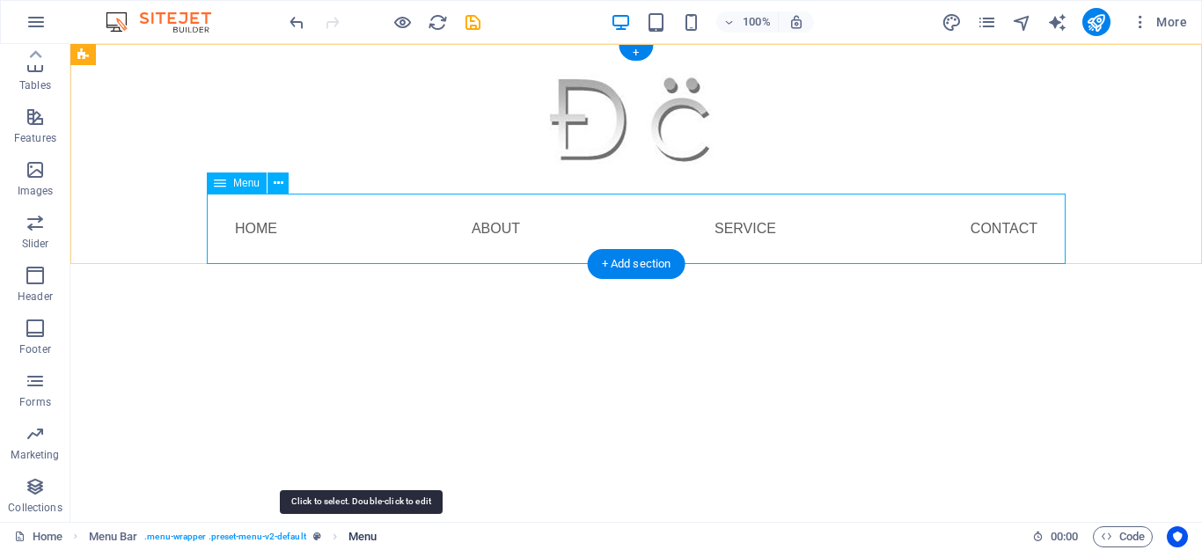
click at [363, 535] on span "Menu" at bounding box center [362, 536] width 28 height 21
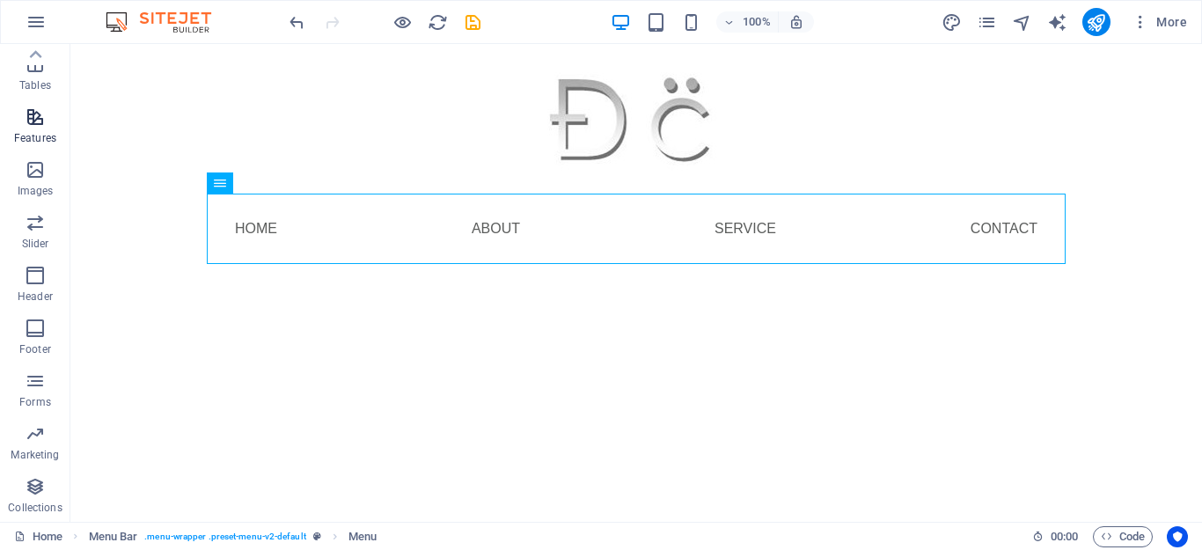
click at [39, 147] on span "Features" at bounding box center [35, 127] width 70 height 42
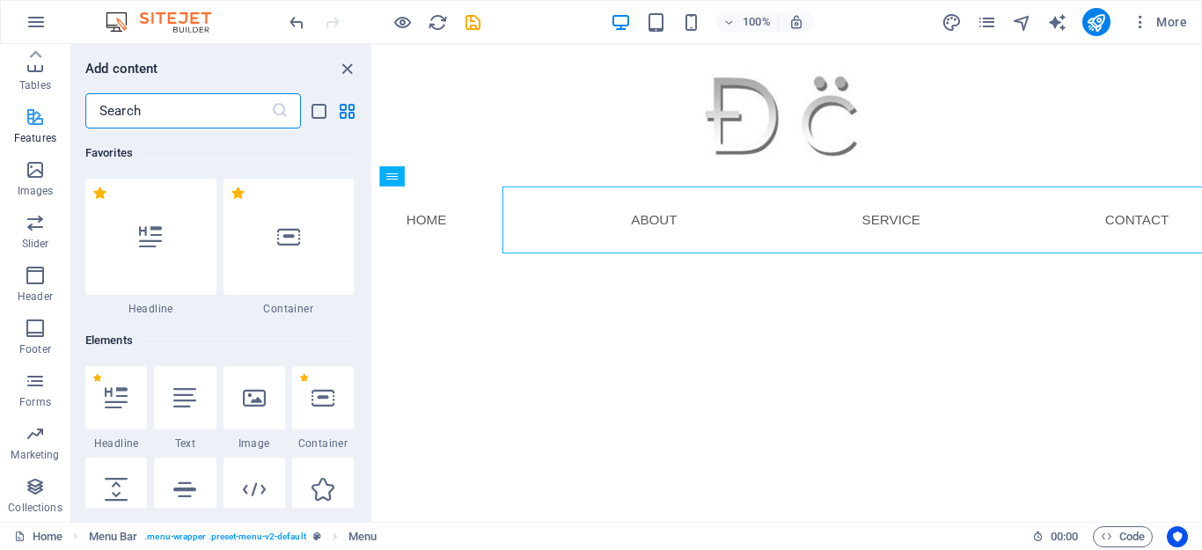
click at [20, 124] on span "Features" at bounding box center [35, 127] width 70 height 42
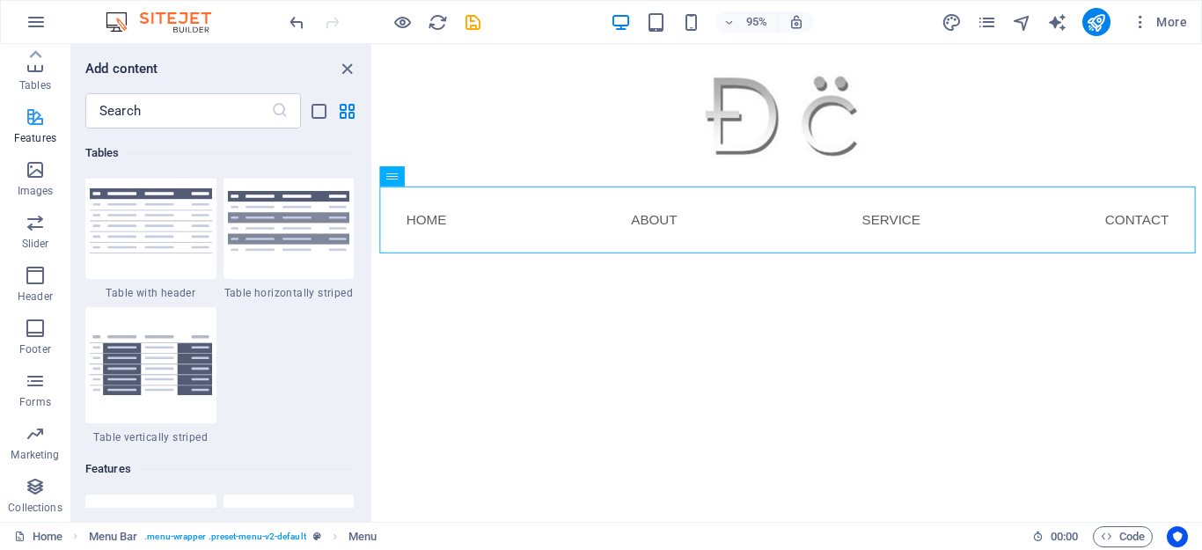
scroll to position [6860, 0]
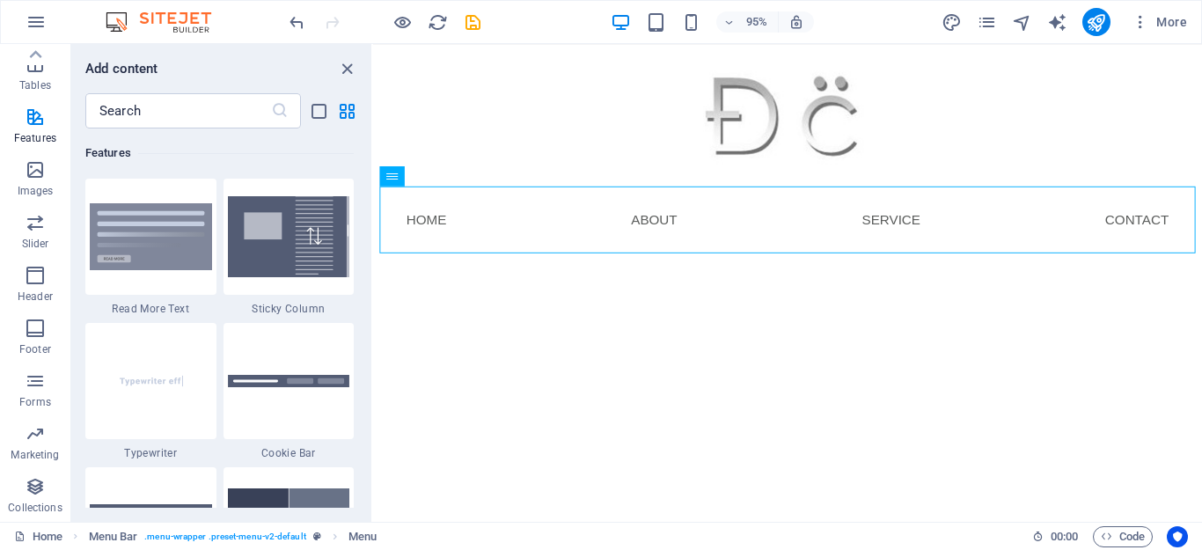
click at [574, 292] on html "Skip to main content Menu Home About Service Contact Menu" at bounding box center [809, 168] width 873 height 248
click at [344, 72] on icon "close panel" at bounding box center [347, 69] width 20 height 20
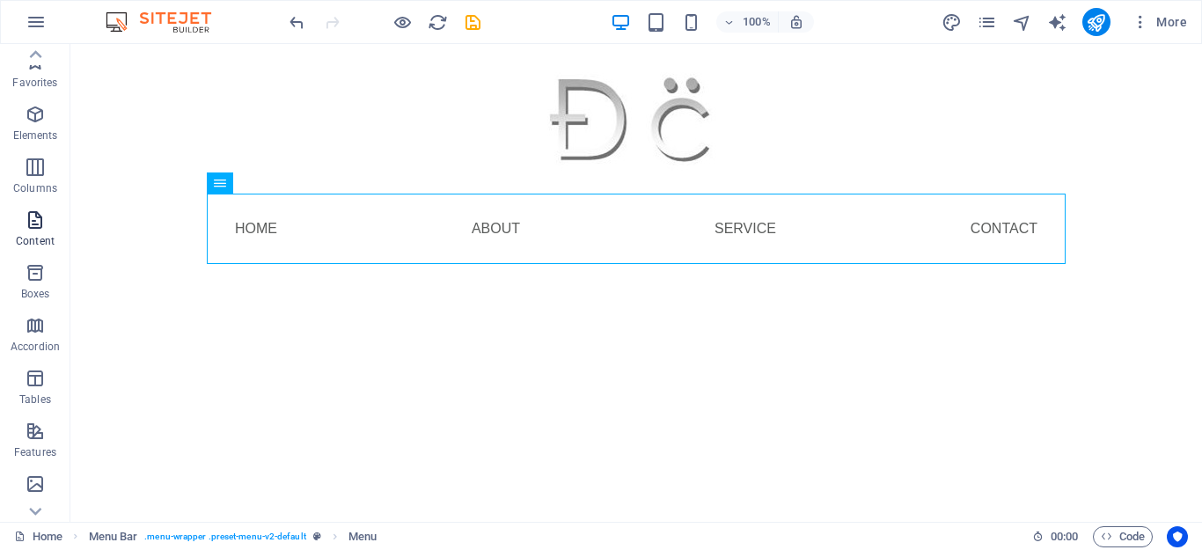
scroll to position [0, 0]
click at [35, 111] on icon "button" at bounding box center [35, 114] width 21 height 21
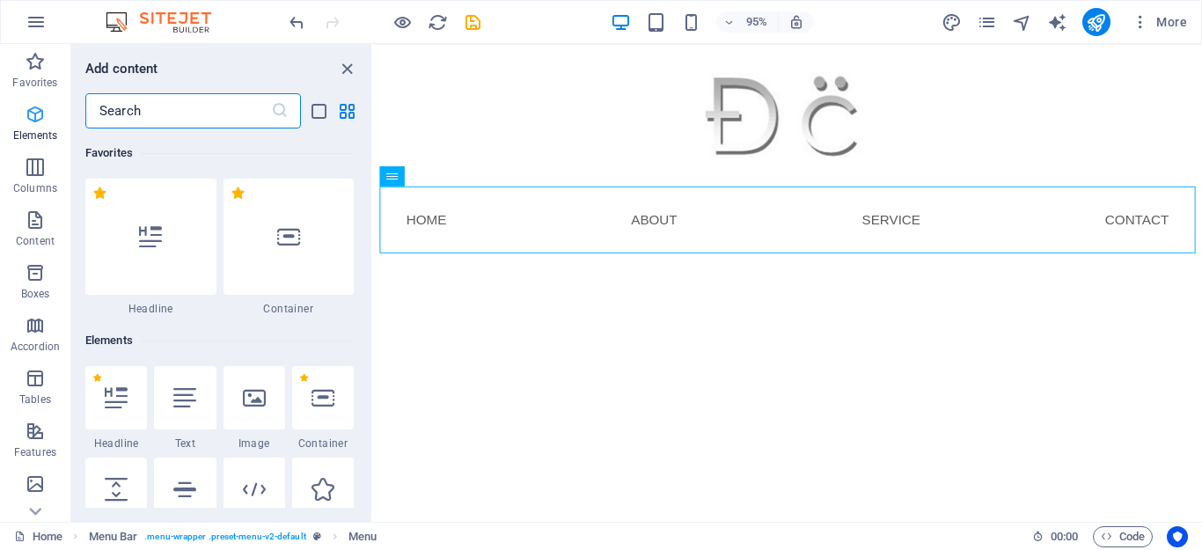
scroll to position [187, 0]
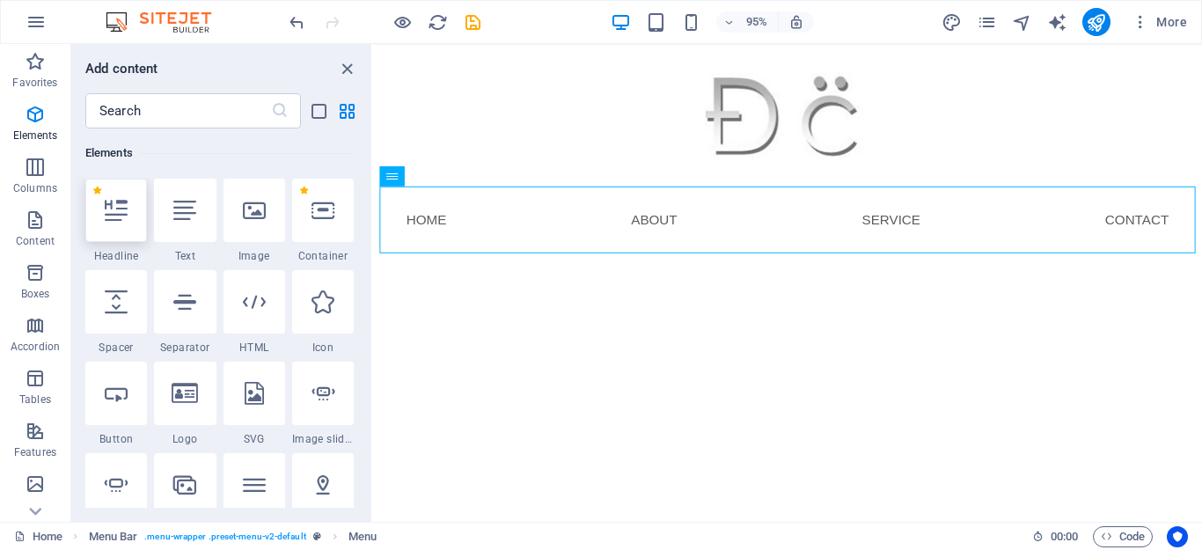
click at [116, 197] on div at bounding box center [116, 210] width 62 height 63
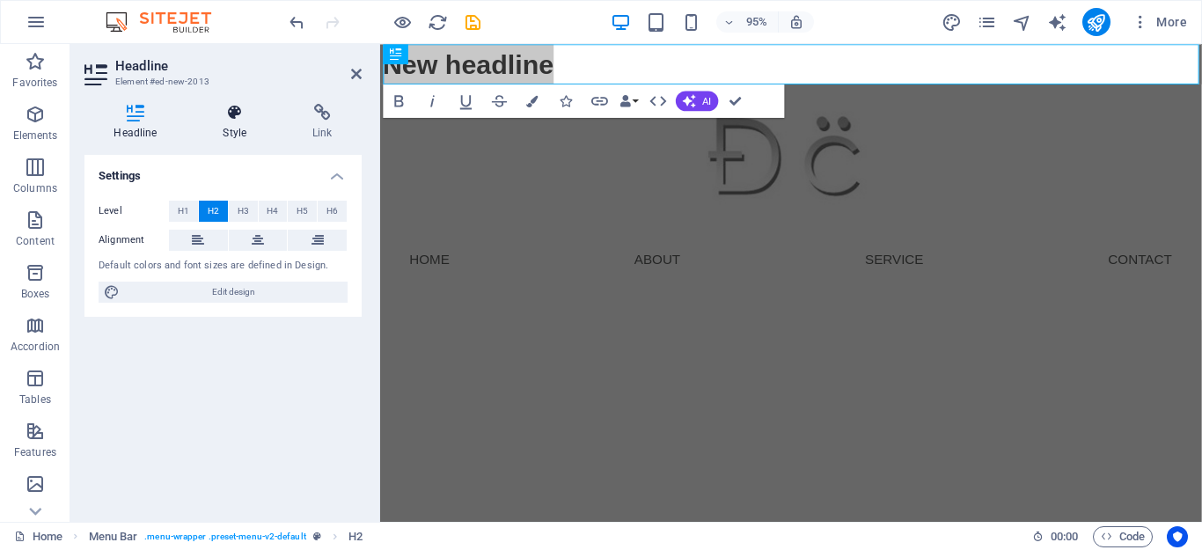
click at [231, 116] on icon at bounding box center [235, 113] width 83 height 18
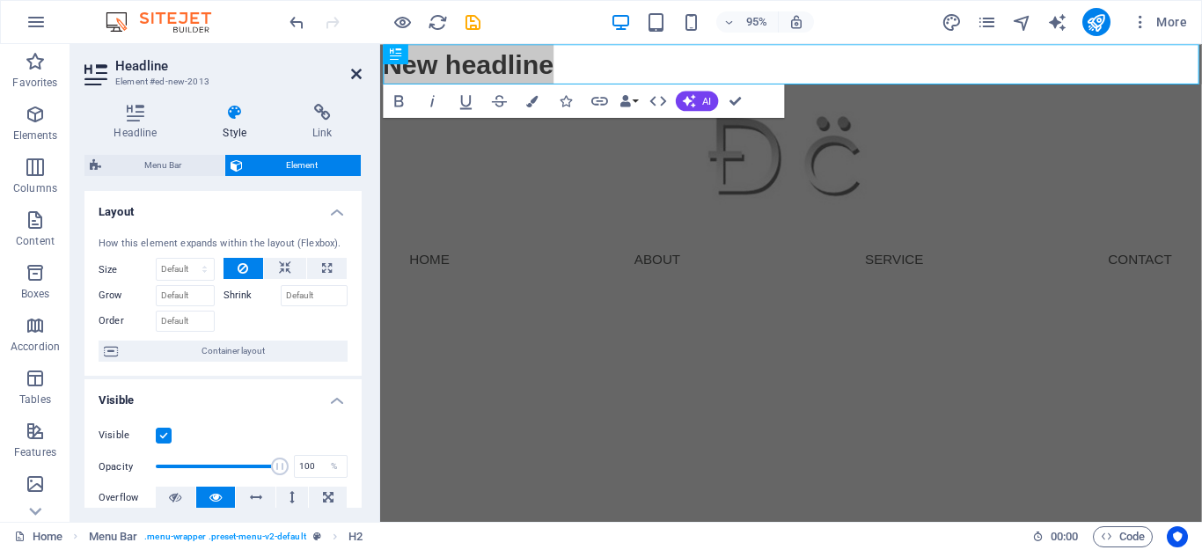
click at [351, 70] on icon at bounding box center [356, 74] width 11 height 14
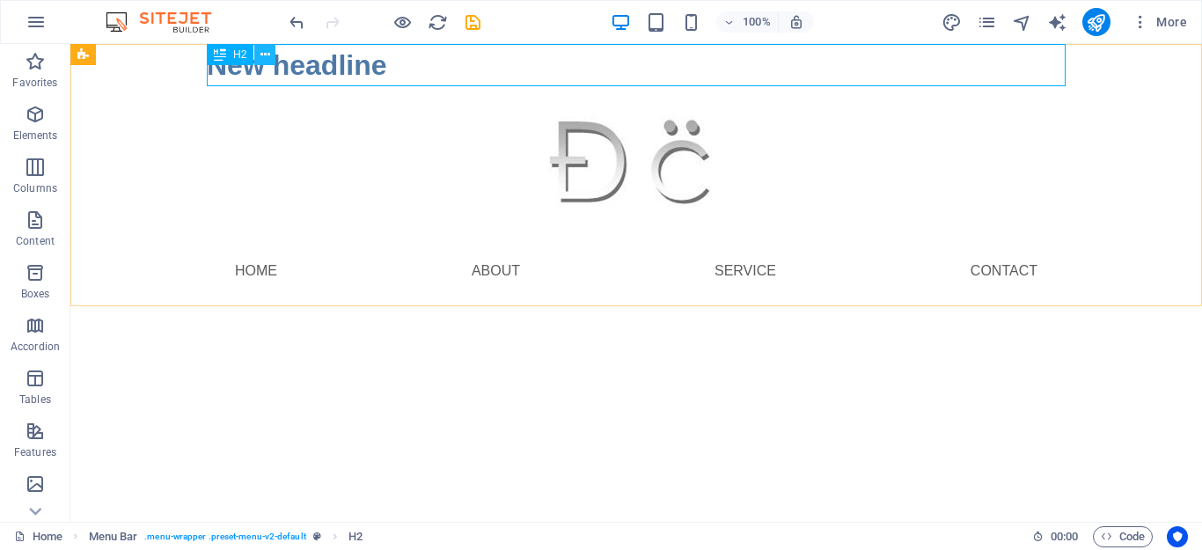
click at [254, 52] on button at bounding box center [264, 54] width 21 height 21
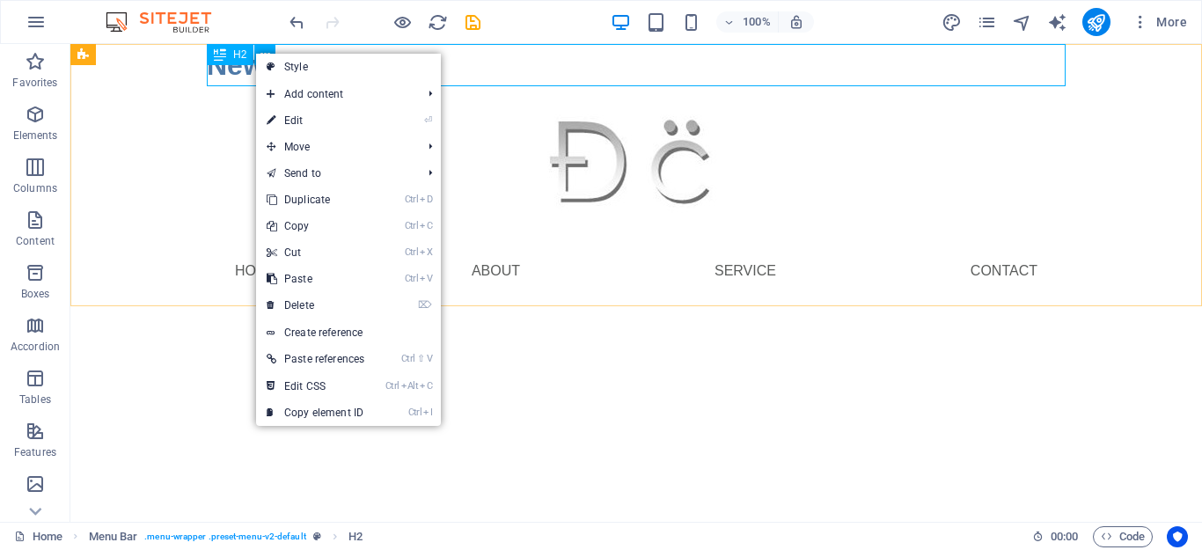
click at [253, 56] on div "H2" at bounding box center [230, 54] width 47 height 21
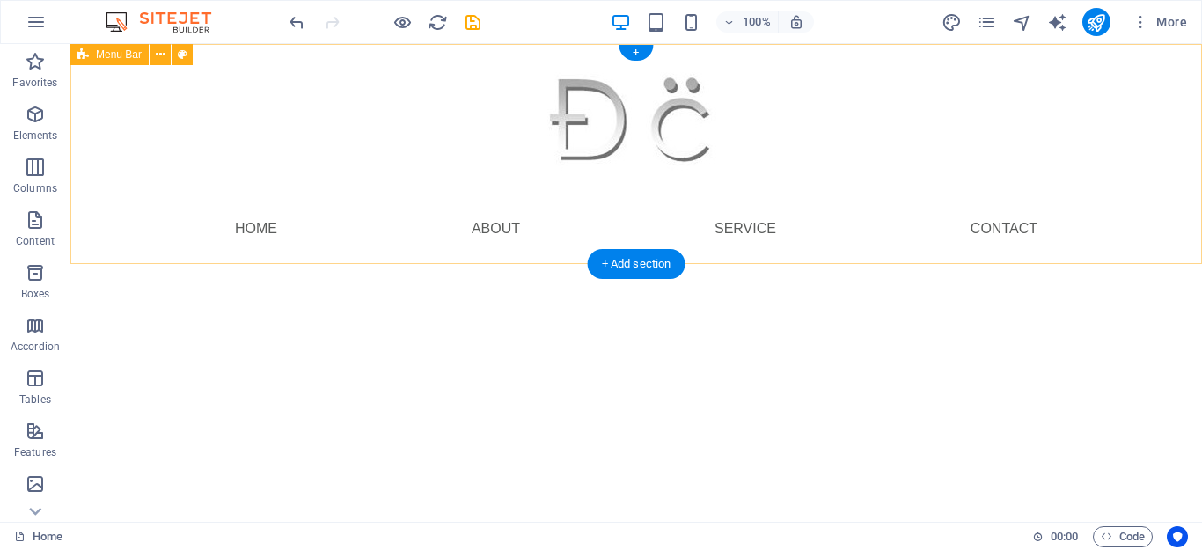
click at [128, 207] on div "Menu Home About Service Contact" at bounding box center [636, 154] width 1132 height 220
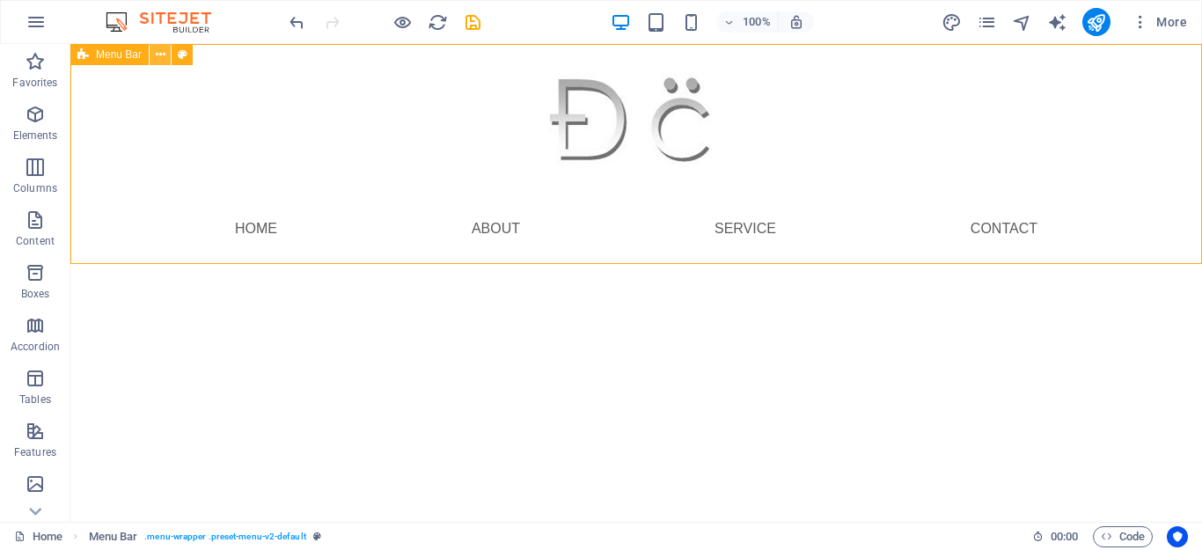
click at [158, 46] on icon at bounding box center [161, 55] width 10 height 18
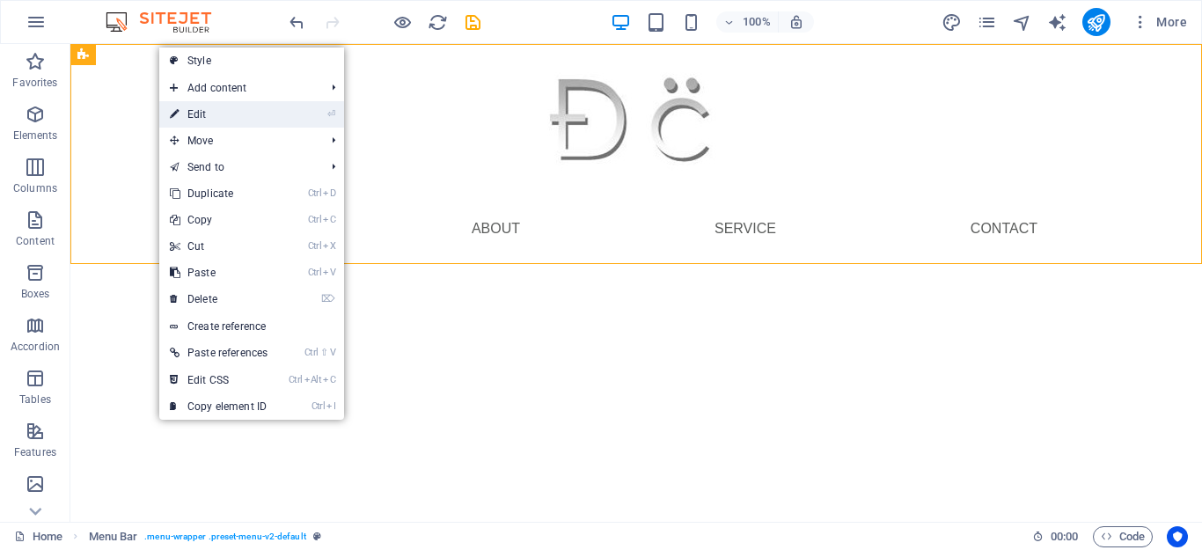
click at [260, 115] on link "⏎ Edit" at bounding box center [218, 114] width 119 height 26
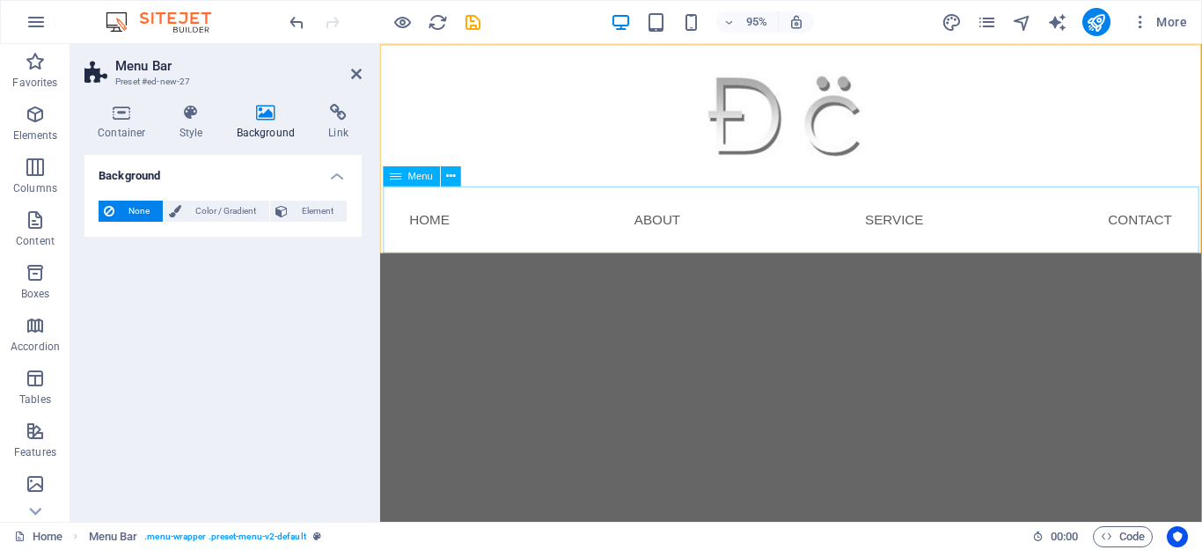
click at [428, 223] on nav "Home About Service Contact" at bounding box center [813, 229] width 859 height 70
click at [420, 234] on nav "Home About Service Contact" at bounding box center [813, 229] width 859 height 70
click at [676, 235] on nav "Home About Service Contact" at bounding box center [813, 229] width 859 height 70
click at [909, 224] on nav "Home About Service Contact" at bounding box center [813, 229] width 859 height 70
drag, startPoint x: 1181, startPoint y: 231, endPoint x: 700, endPoint y: 235, distance: 481.4
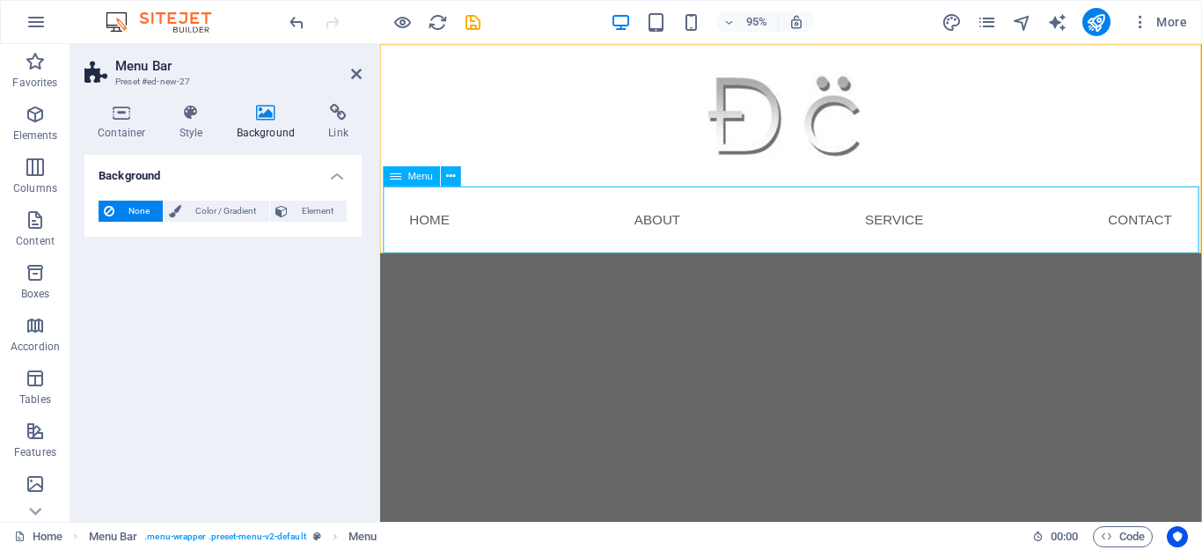
click at [1201, 222] on div "Menu Home About Service Contact" at bounding box center [812, 154] width 865 height 220
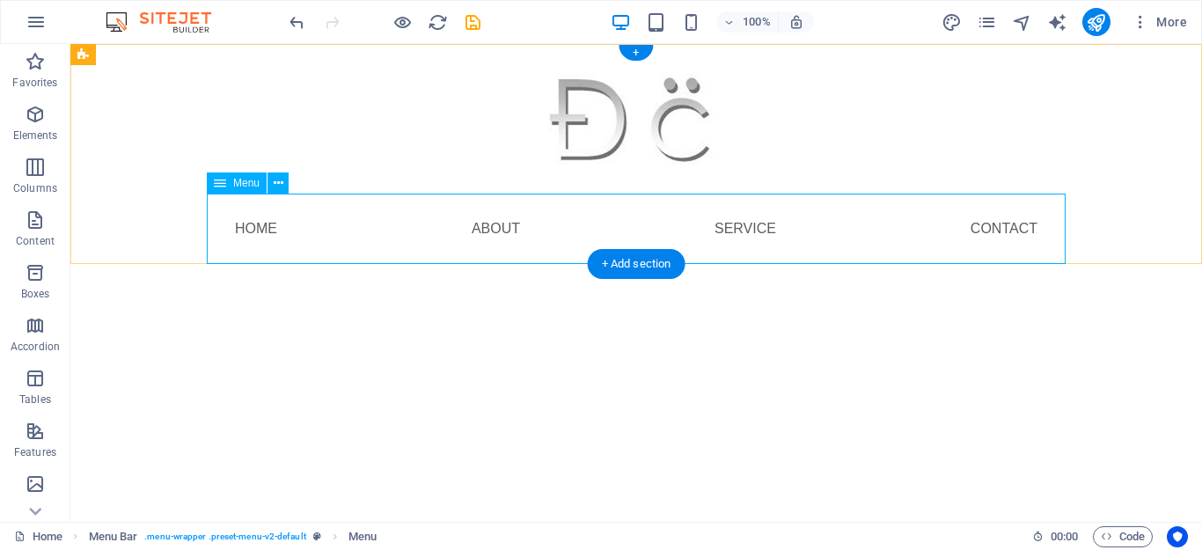
click at [261, 217] on nav "Home About Service Contact" at bounding box center [636, 229] width 859 height 70
click at [253, 219] on nav "Home About Service Contact" at bounding box center [636, 229] width 859 height 70
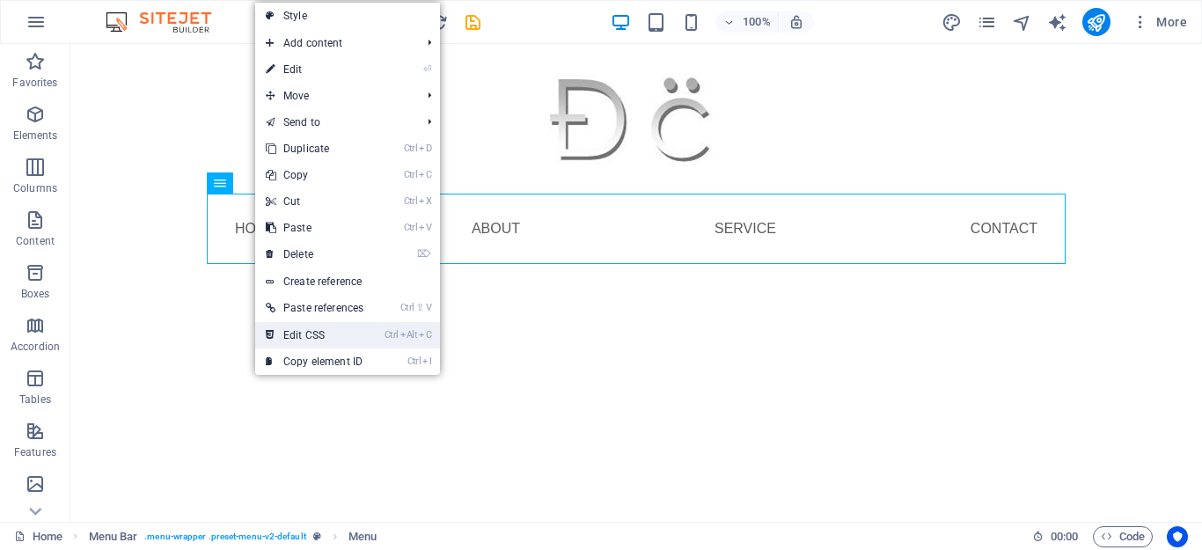
click at [370, 335] on link "Ctrl Alt C Edit CSS" at bounding box center [314, 335] width 119 height 26
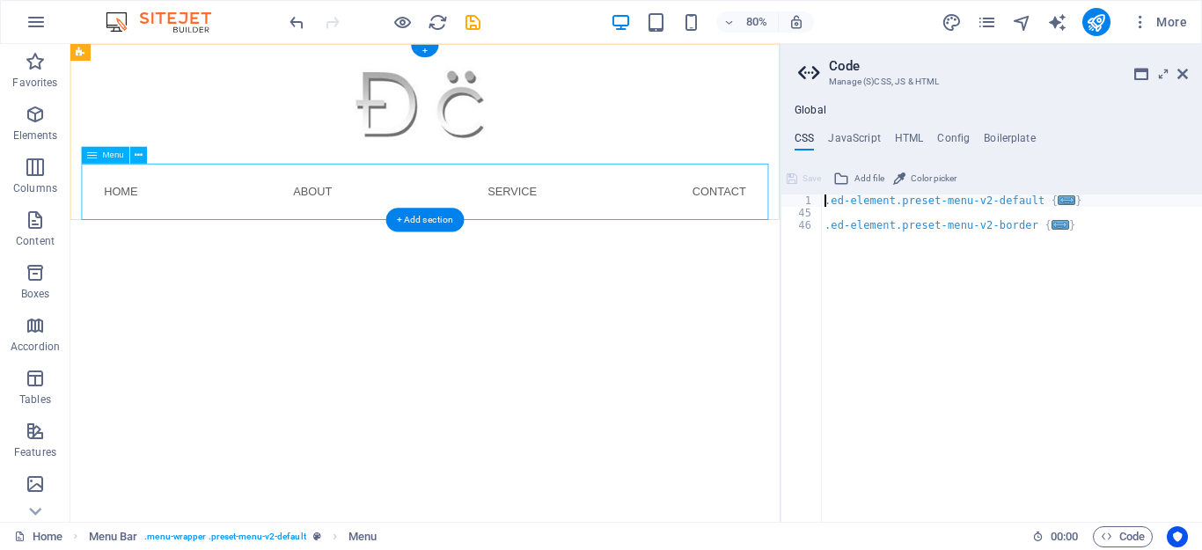
click at [121, 222] on nav "Home About Service Contact" at bounding box center [513, 229] width 859 height 70
click at [1182, 77] on icon at bounding box center [1182, 74] width 11 height 14
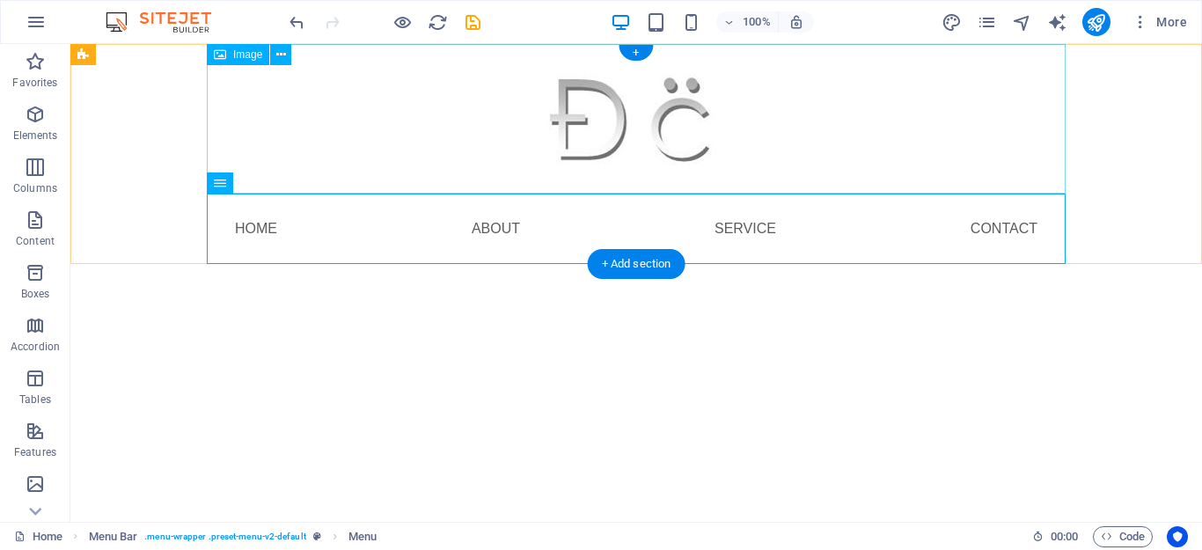
click at [930, 110] on figure at bounding box center [636, 119] width 859 height 150
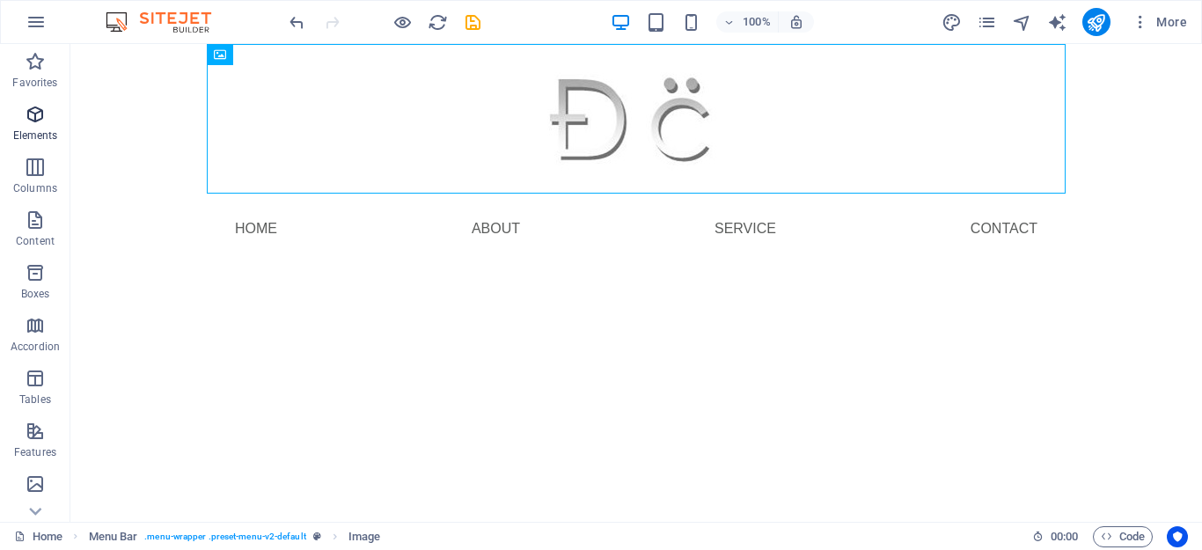
click at [48, 139] on p "Elements" at bounding box center [35, 135] width 45 height 14
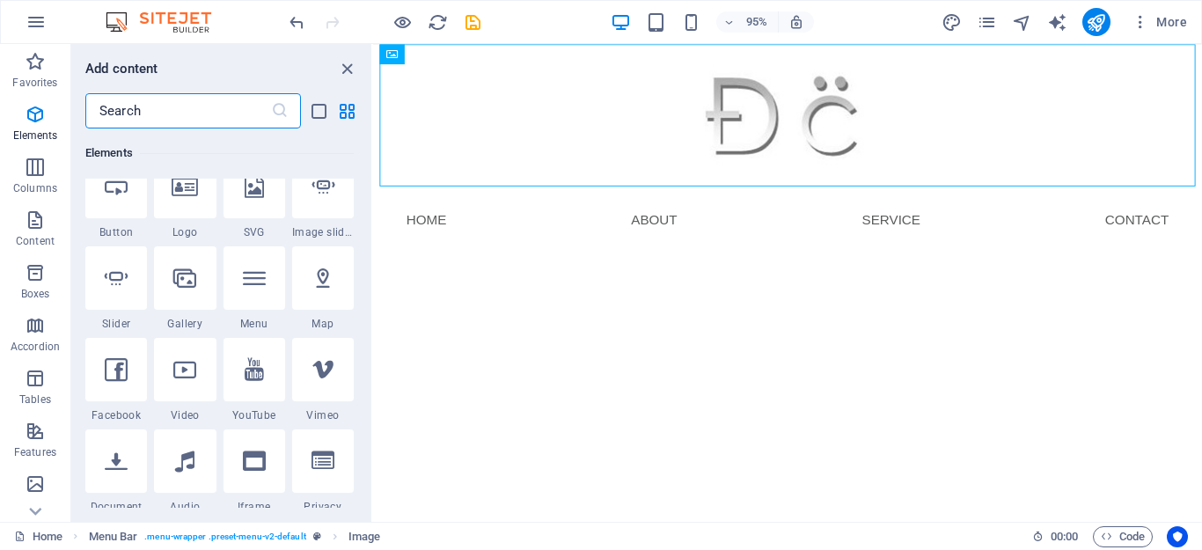
scroll to position [396, 0]
click at [252, 270] on icon at bounding box center [254, 276] width 23 height 23
select select
select select "1"
select select
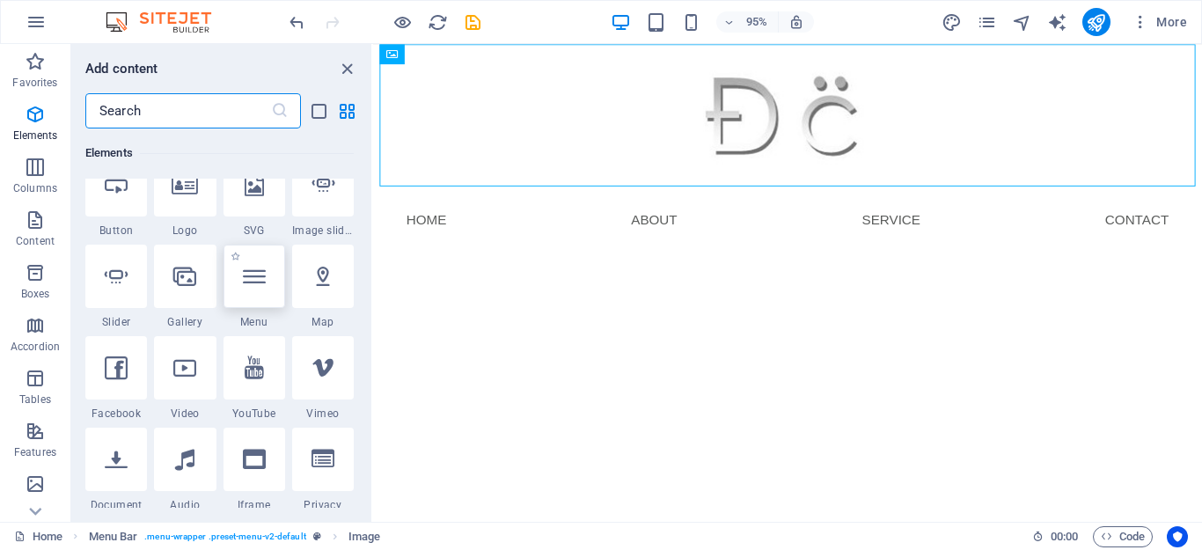
select select "2"
select select
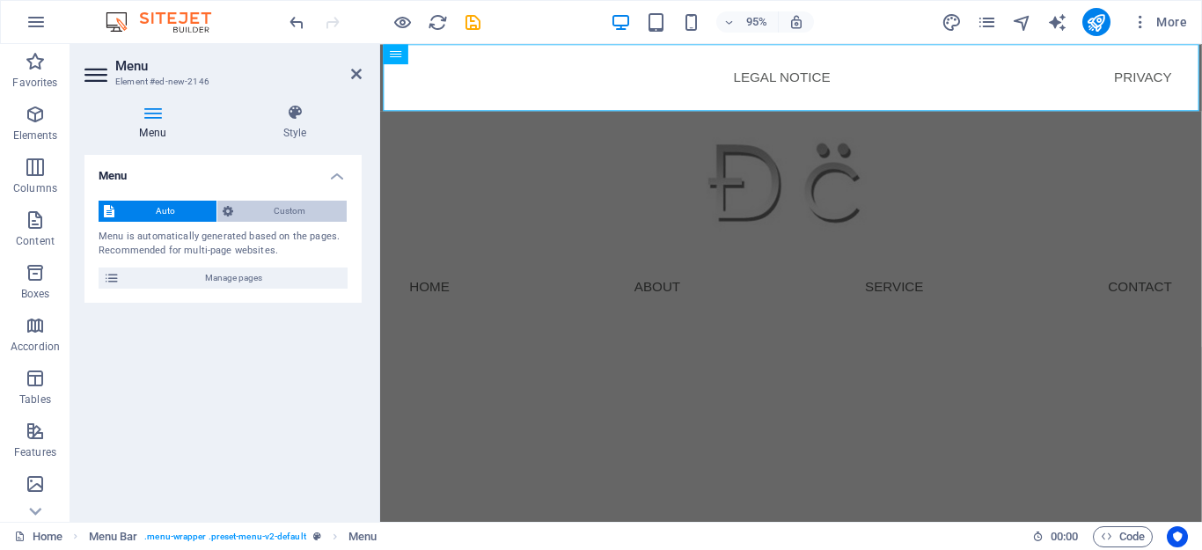
click at [274, 217] on span "Custom" at bounding box center [290, 211] width 104 height 21
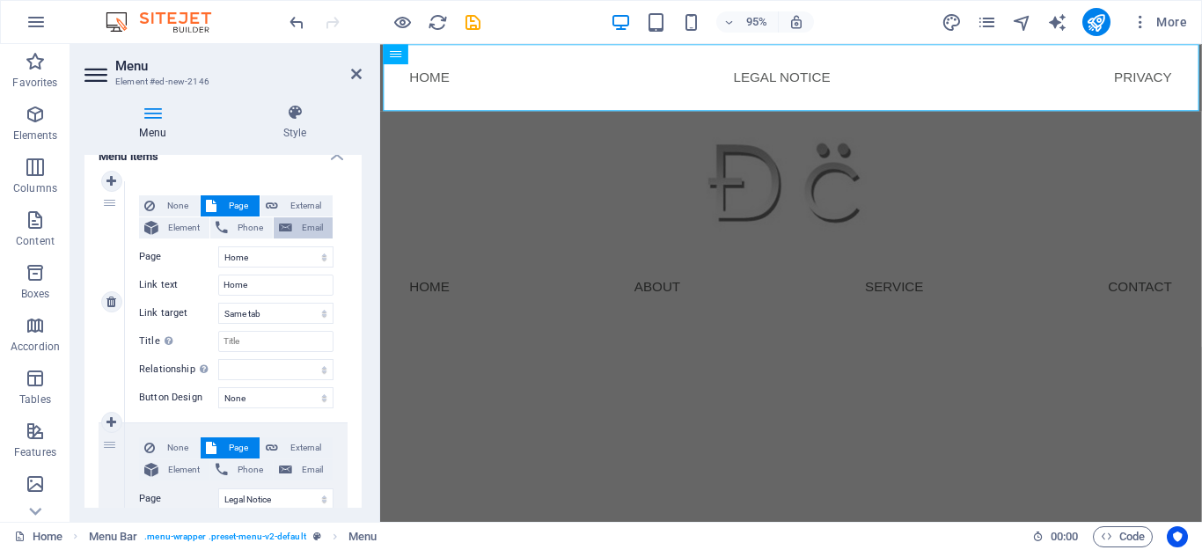
scroll to position [123, 0]
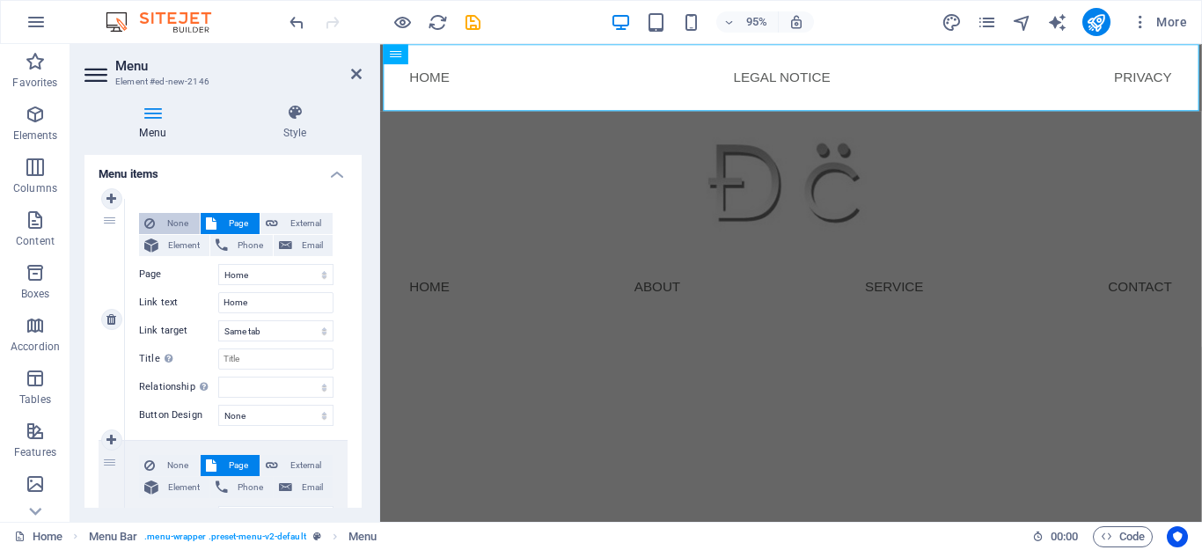
click at [178, 222] on span "None" at bounding box center [177, 223] width 34 height 21
select select
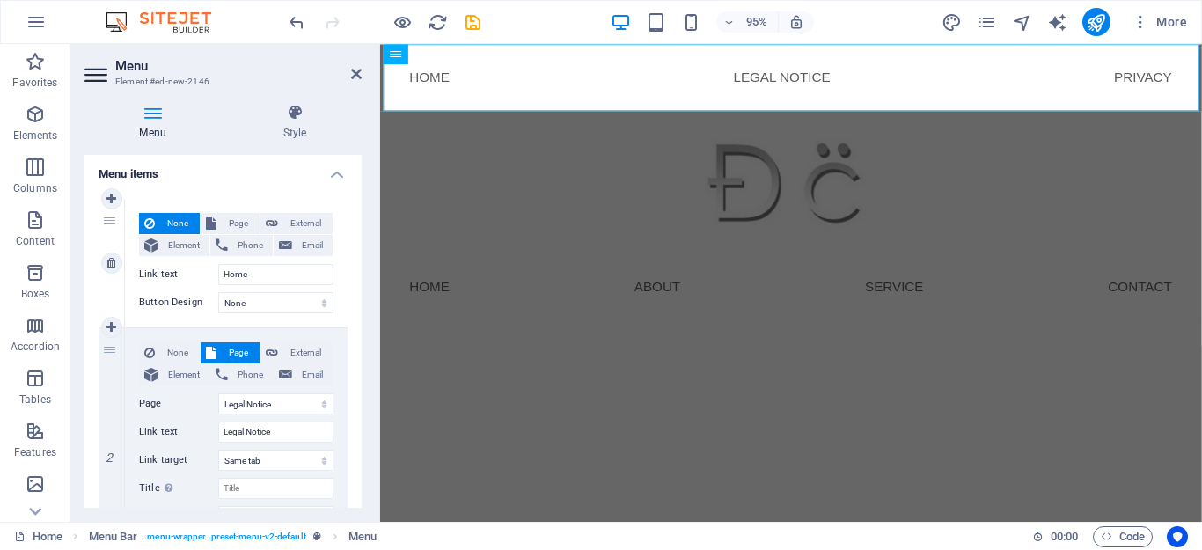
click at [178, 222] on span "None" at bounding box center [177, 223] width 34 height 21
click at [210, 222] on icon at bounding box center [211, 223] width 11 height 21
select select
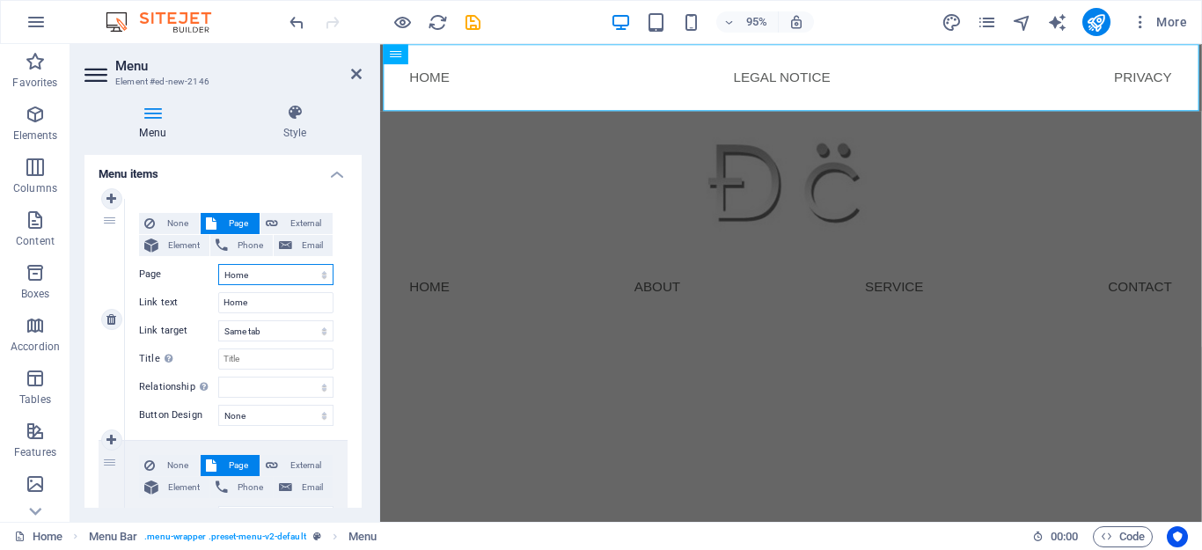
click at [312, 265] on select "Home Legal Notice Privacy" at bounding box center [275, 274] width 115 height 21
click at [326, 282] on select "Home Legal Notice Privacy" at bounding box center [275, 274] width 115 height 21
click at [181, 252] on span "Element" at bounding box center [184, 245] width 40 height 21
select select
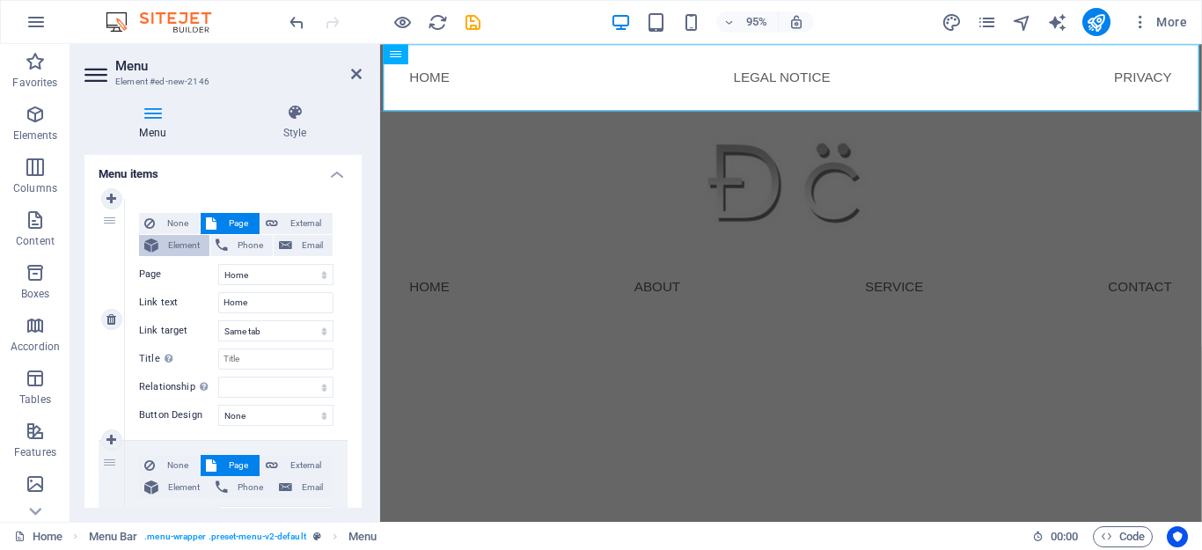
select select
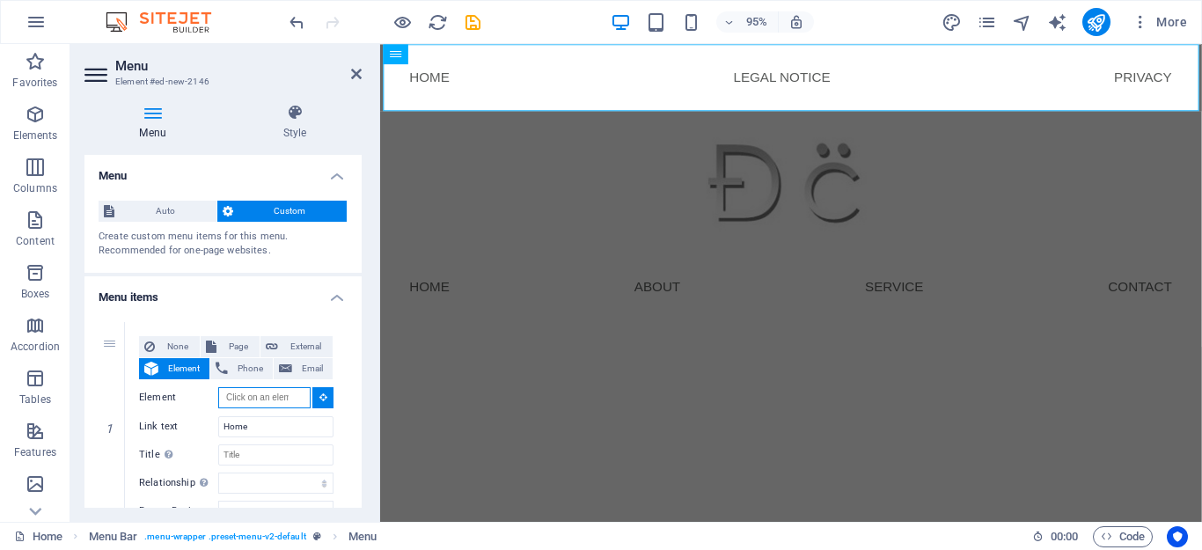
scroll to position [0, 0]
click at [189, 347] on span "None" at bounding box center [177, 346] width 34 height 21
select select
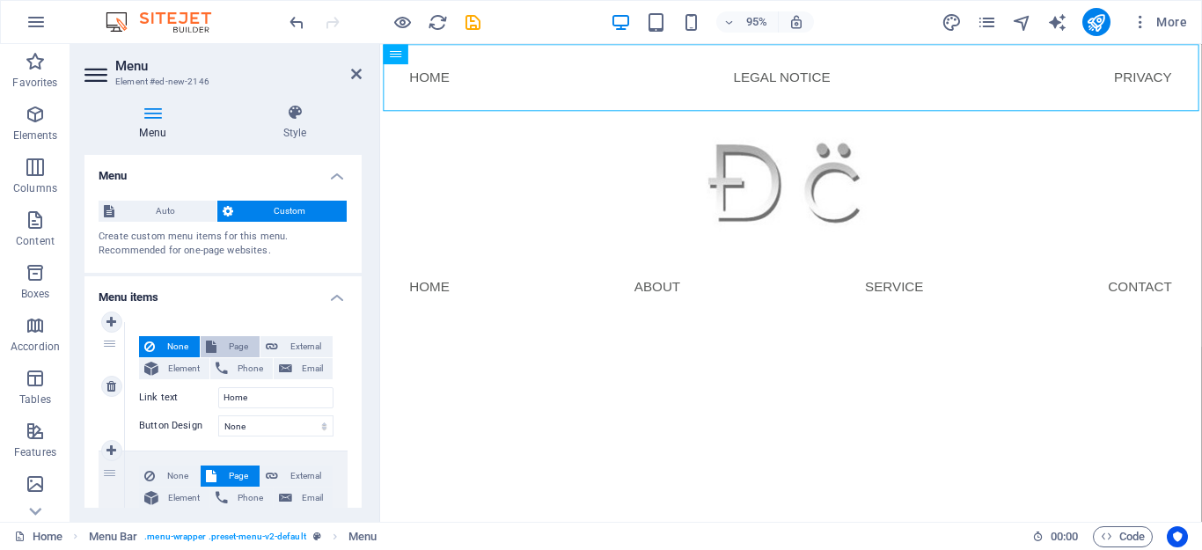
click at [239, 347] on span "Page" at bounding box center [238, 346] width 33 height 21
select select
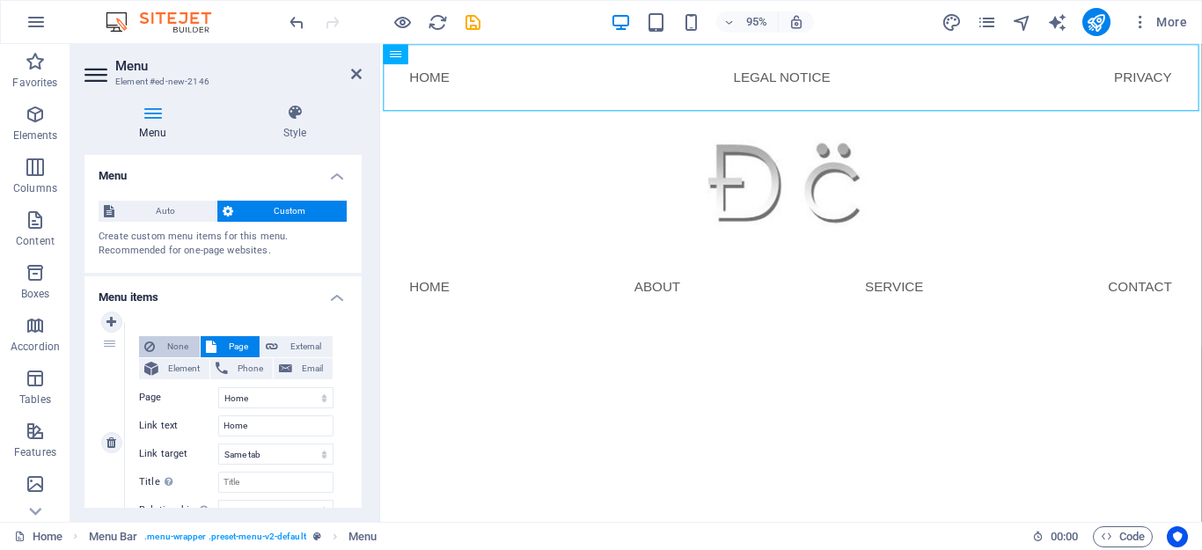
click at [180, 348] on span "None" at bounding box center [177, 346] width 34 height 21
select select
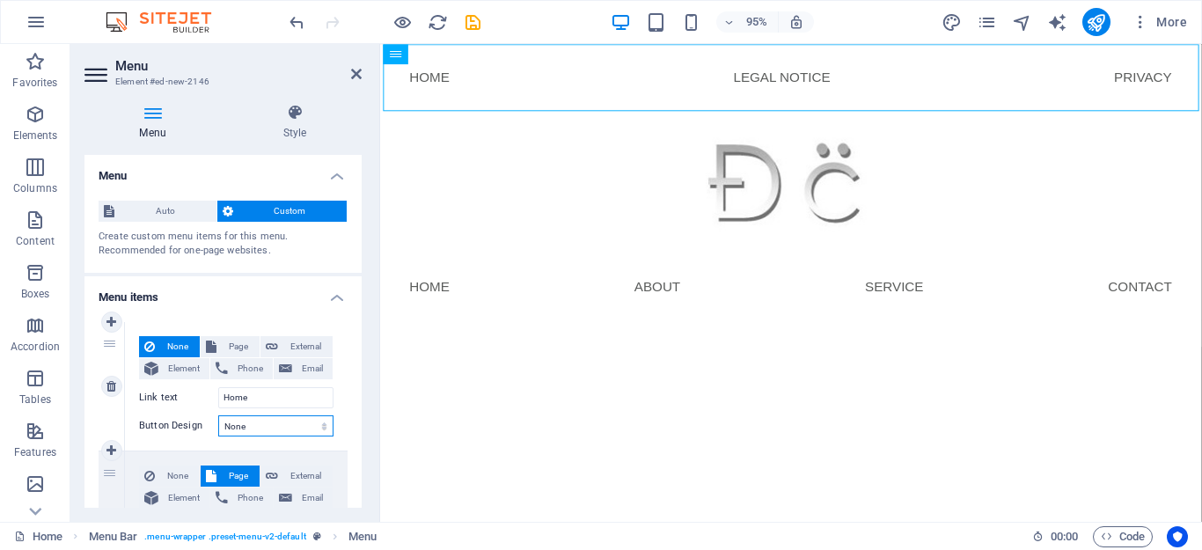
click at [264, 424] on select "None Default Primary Secondary" at bounding box center [275, 425] width 115 height 21
click at [229, 348] on span "Page" at bounding box center [238, 346] width 33 height 21
select select
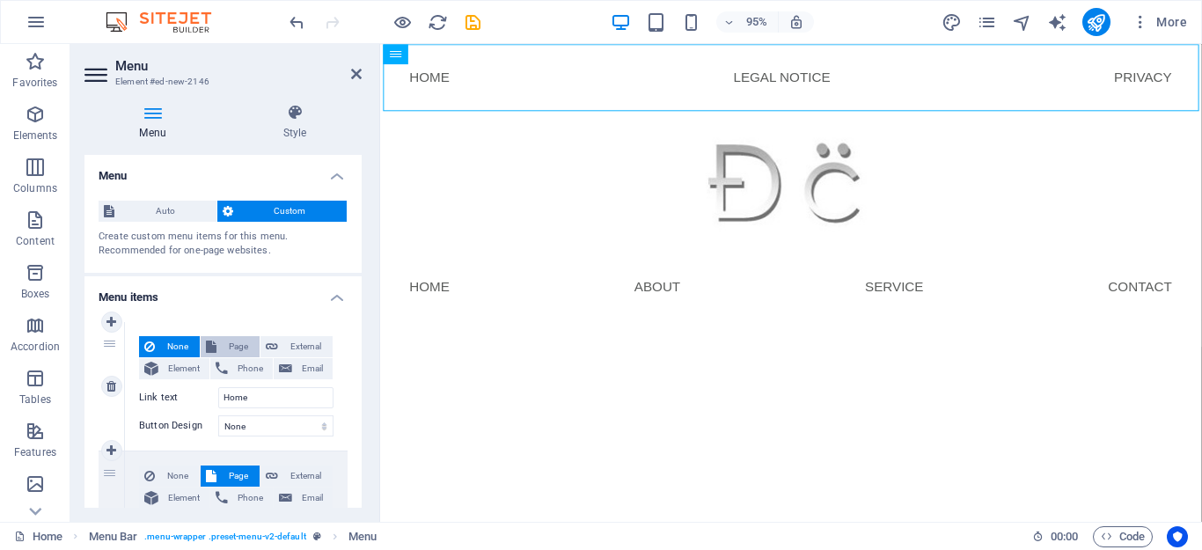
select select
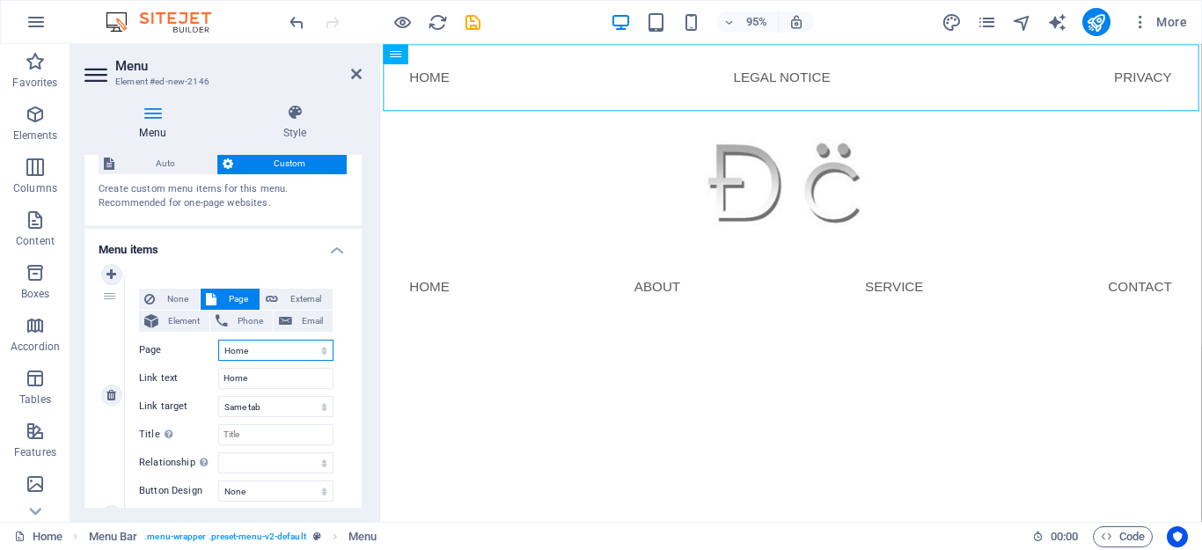
scroll to position [70, 0]
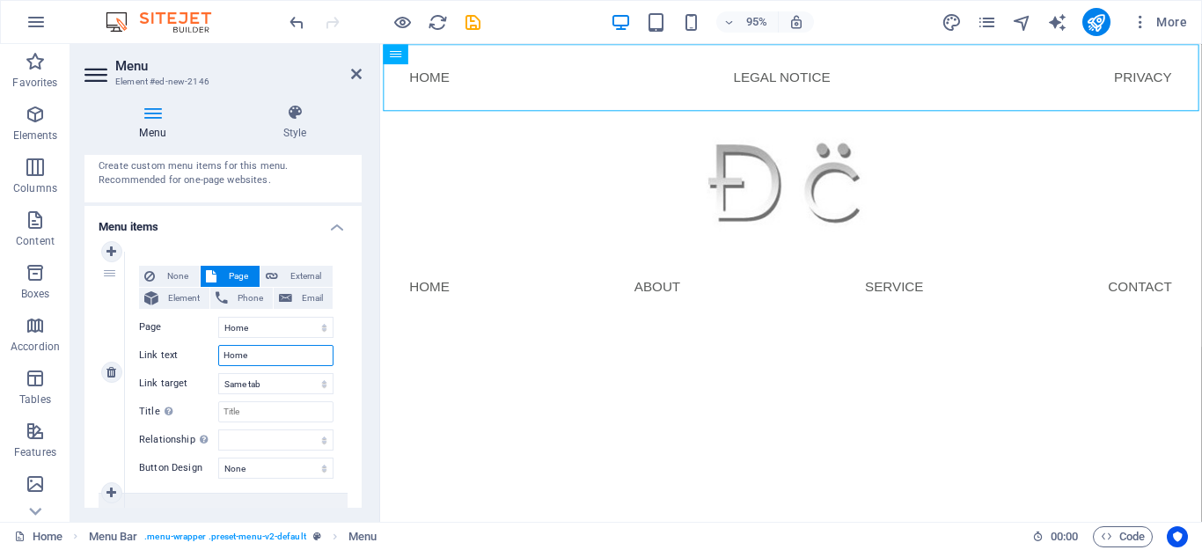
click at [262, 365] on input "Home" at bounding box center [275, 355] width 115 height 21
click at [356, 72] on icon at bounding box center [356, 74] width 11 height 14
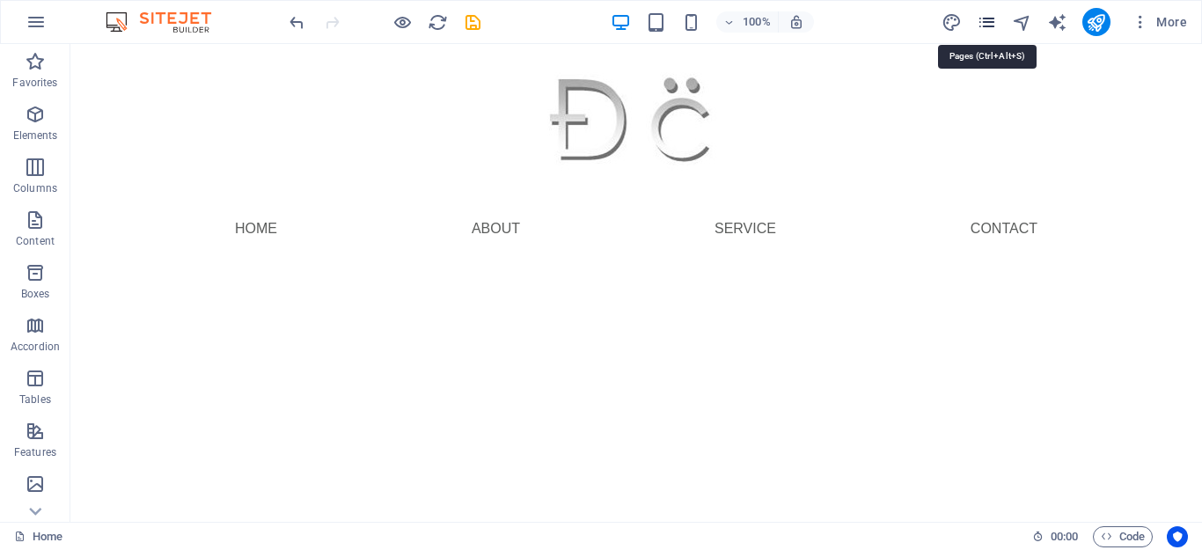
click at [988, 27] on icon "pages" at bounding box center [987, 22] width 20 height 20
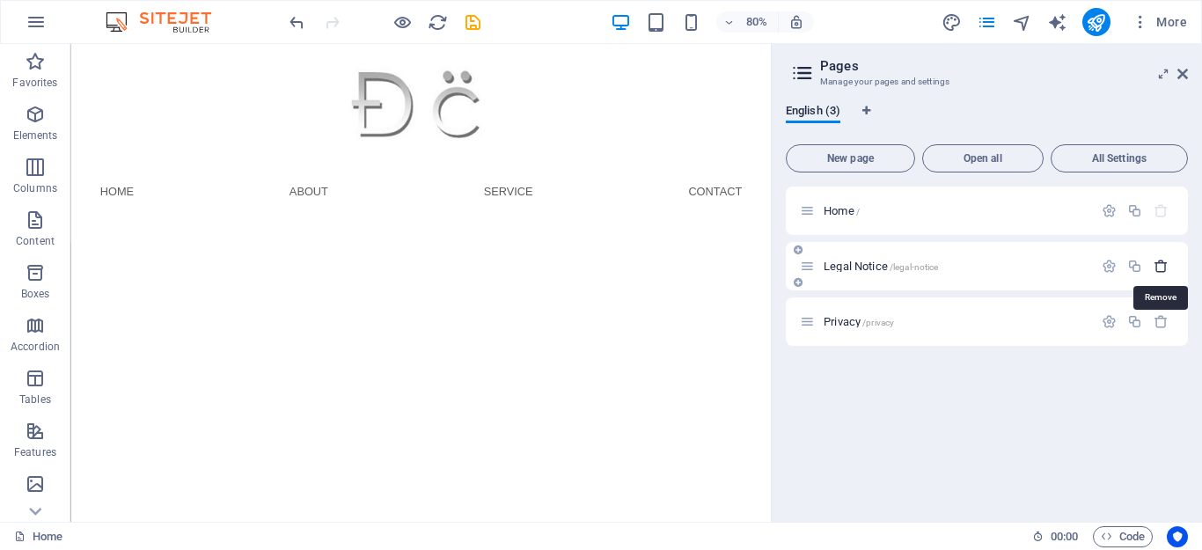
click at [1167, 269] on icon "button" at bounding box center [1161, 266] width 15 height 15
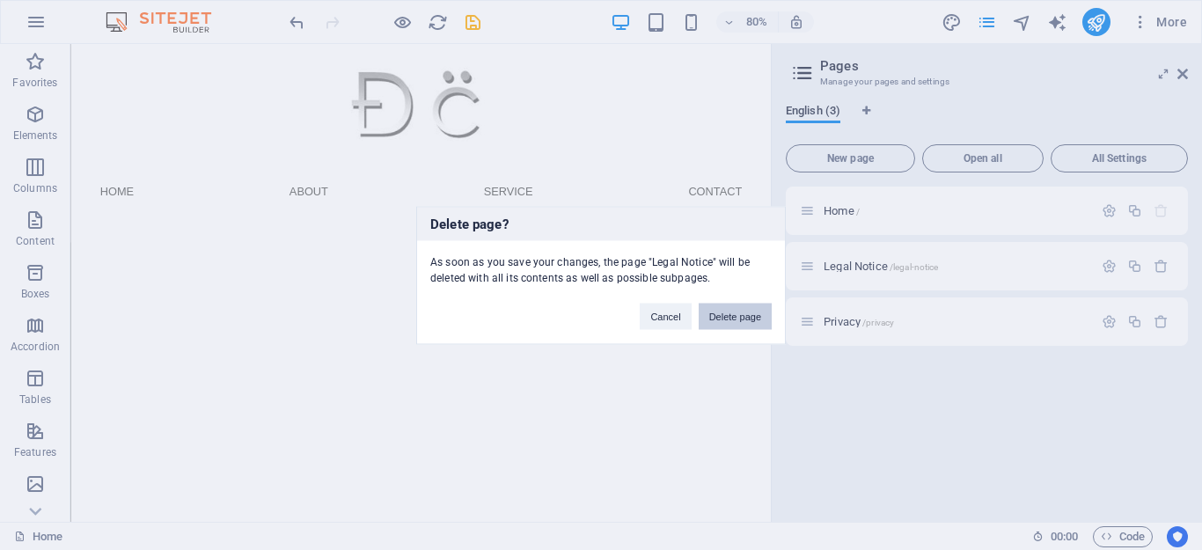
click at [737, 317] on button "Delete page" at bounding box center [735, 316] width 73 height 26
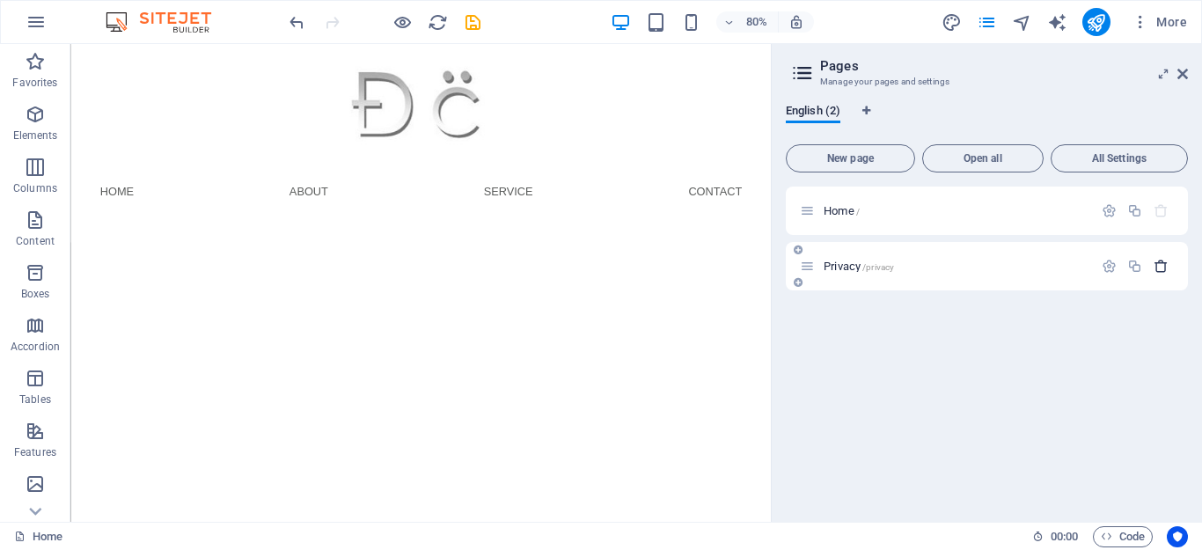
click at [1166, 265] on icon "button" at bounding box center [1161, 266] width 15 height 15
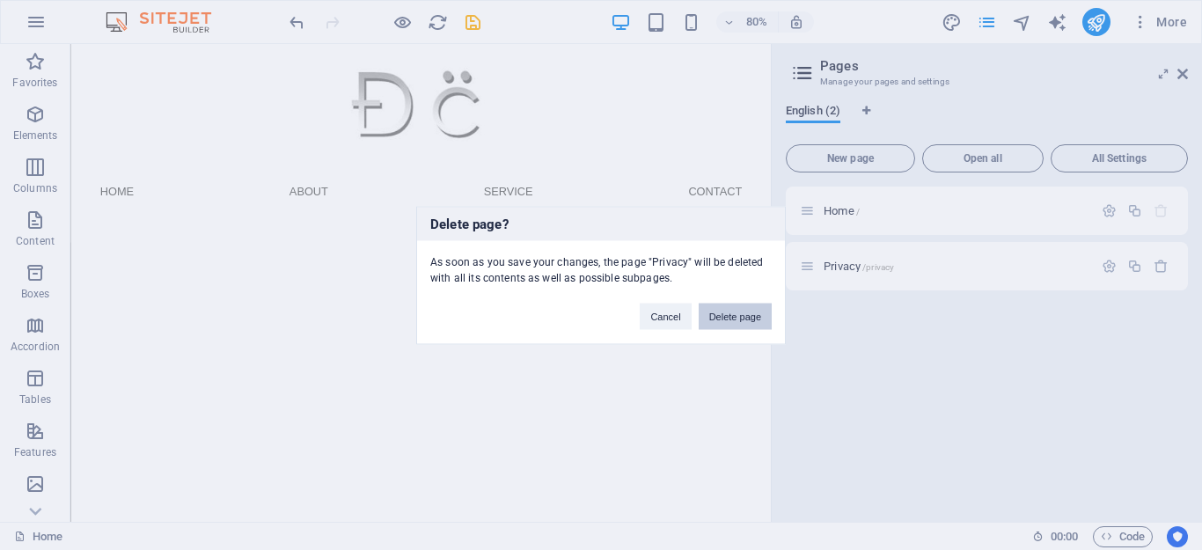
drag, startPoint x: 700, startPoint y: 320, endPoint x: 852, endPoint y: 332, distance: 152.7
click at [700, 320] on button "Delete page" at bounding box center [735, 316] width 73 height 26
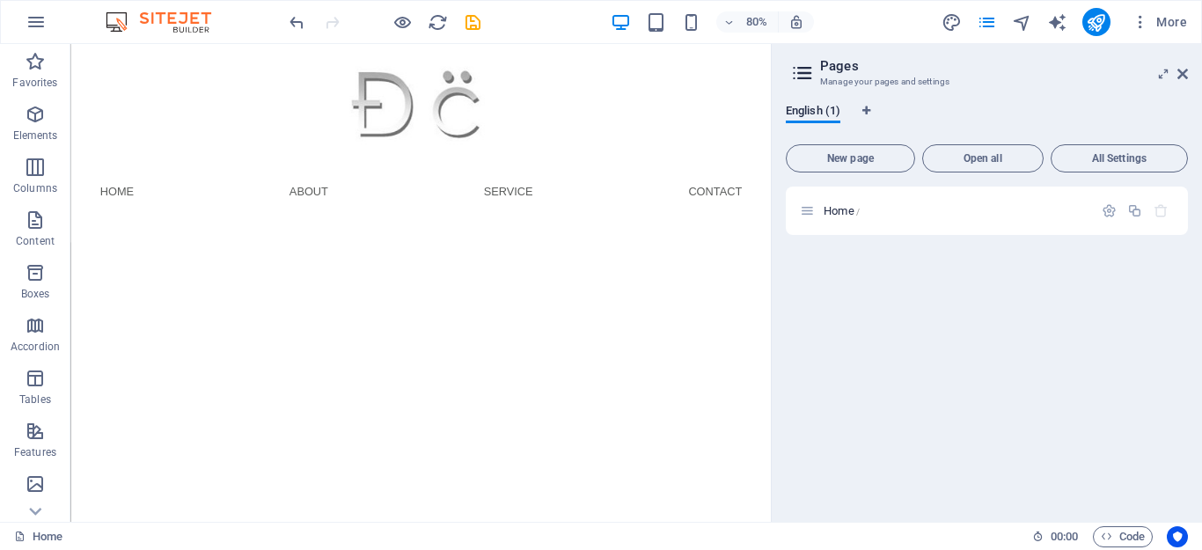
click at [922, 292] on html "Skip to main content Menu Home About Service Contact Menu" at bounding box center [508, 168] width 876 height 248
click at [809, 214] on icon at bounding box center [807, 210] width 15 height 15
click at [1139, 206] on icon "button" at bounding box center [1134, 210] width 15 height 15
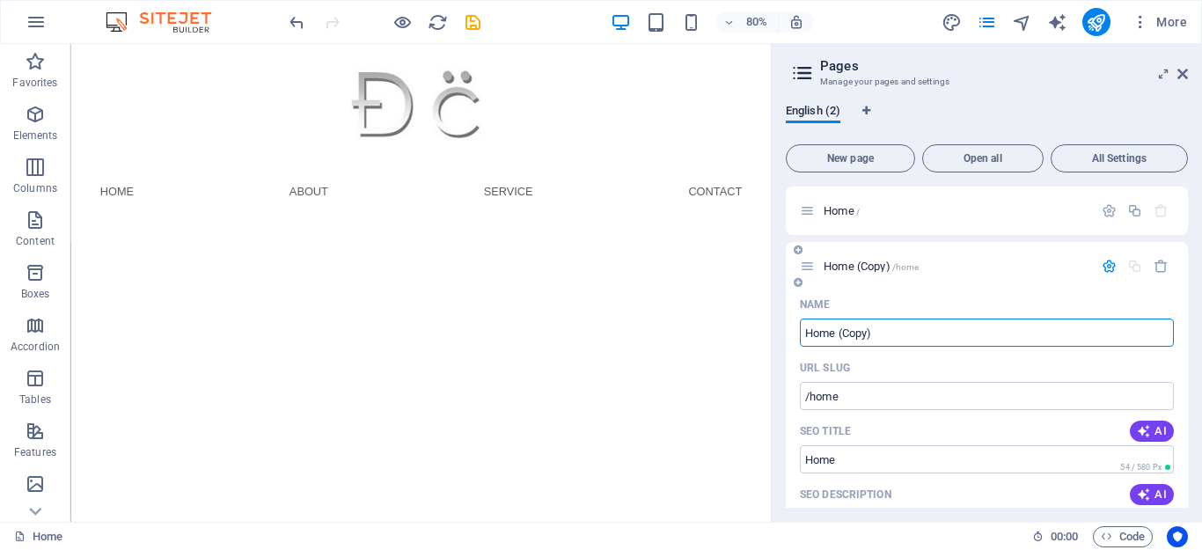
scroll to position [0, 0]
click at [1185, 74] on icon at bounding box center [1182, 74] width 11 height 14
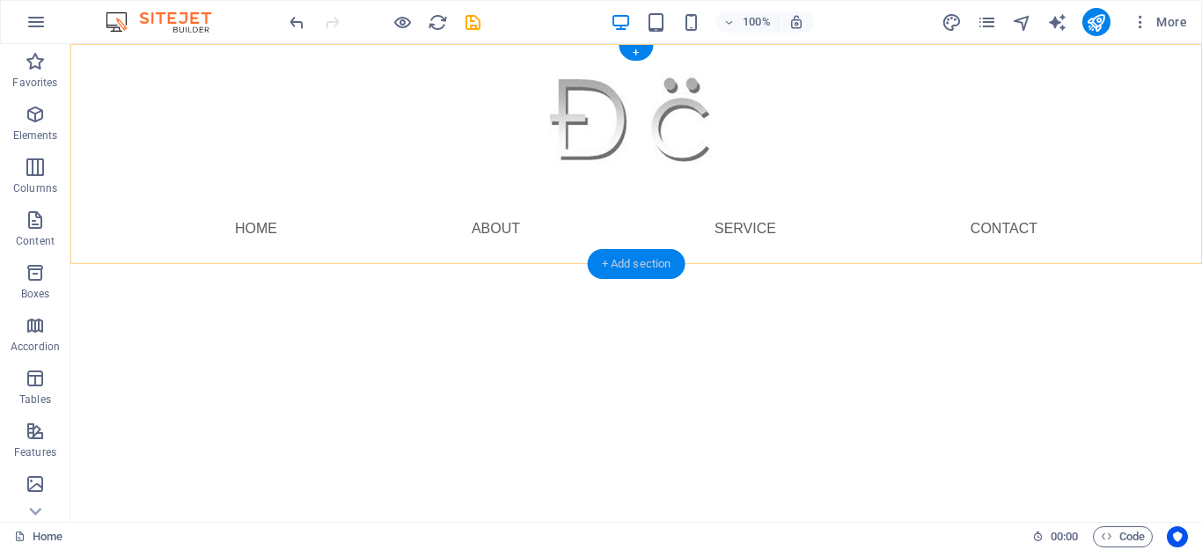
click at [606, 260] on div "+ Add section" at bounding box center [637, 264] width 98 height 30
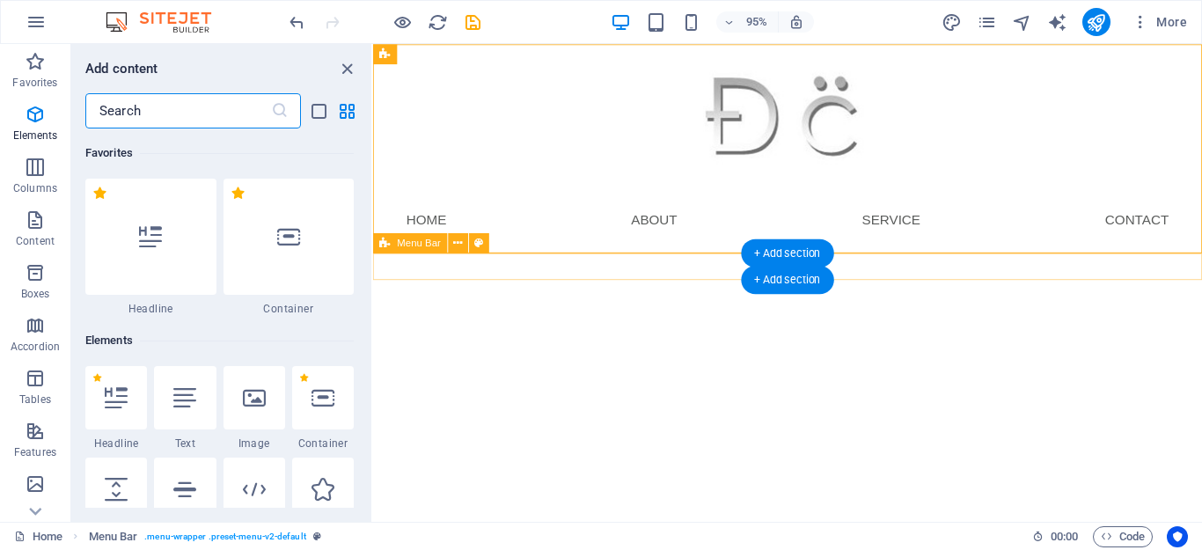
scroll to position [3079, 0]
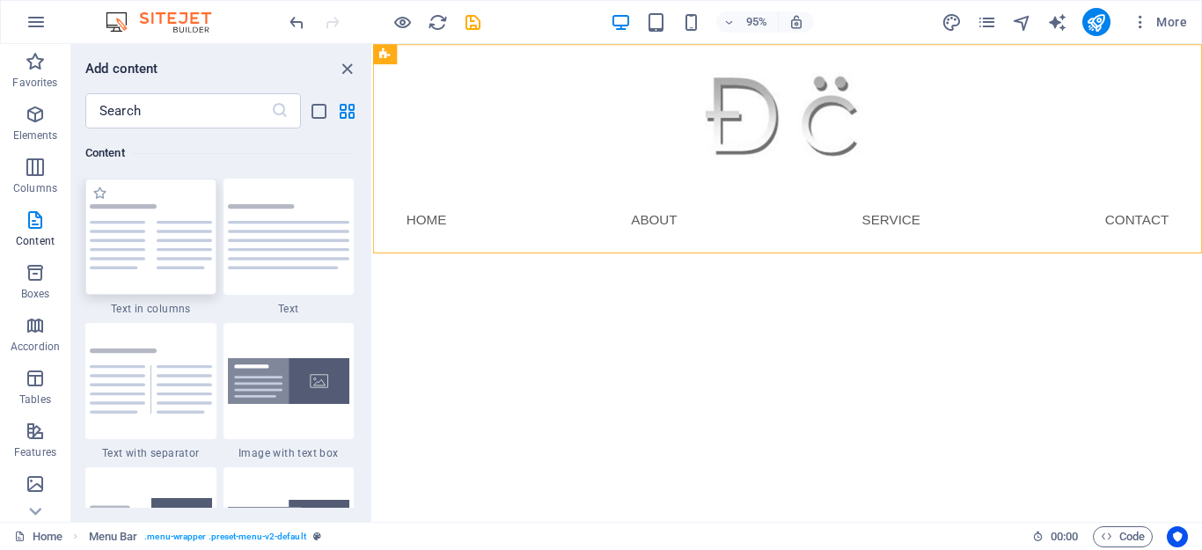
click at [167, 275] on div at bounding box center [150, 237] width 131 height 116
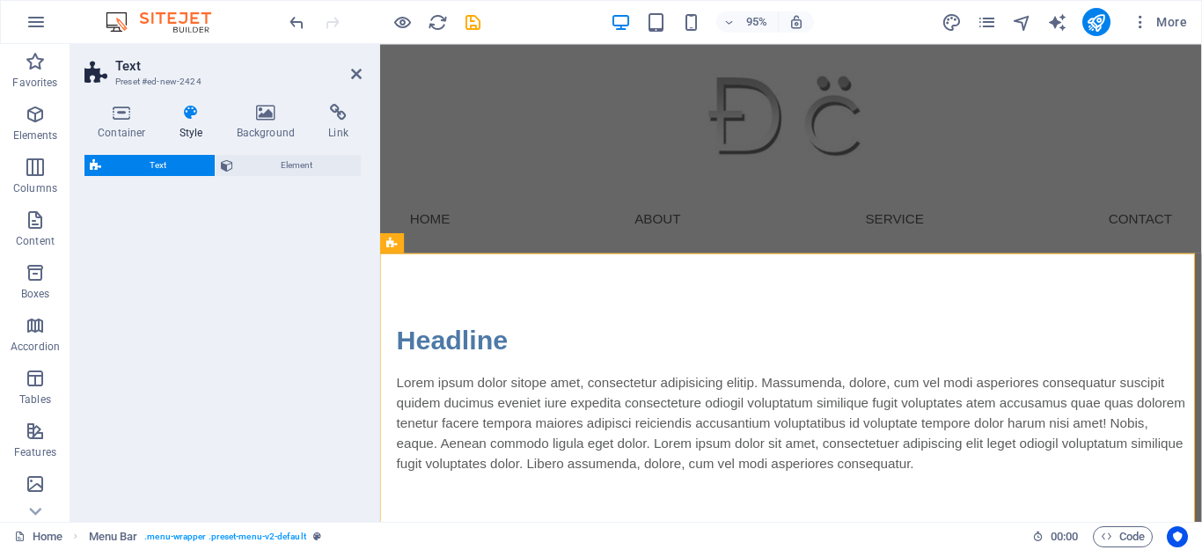
select select "rem"
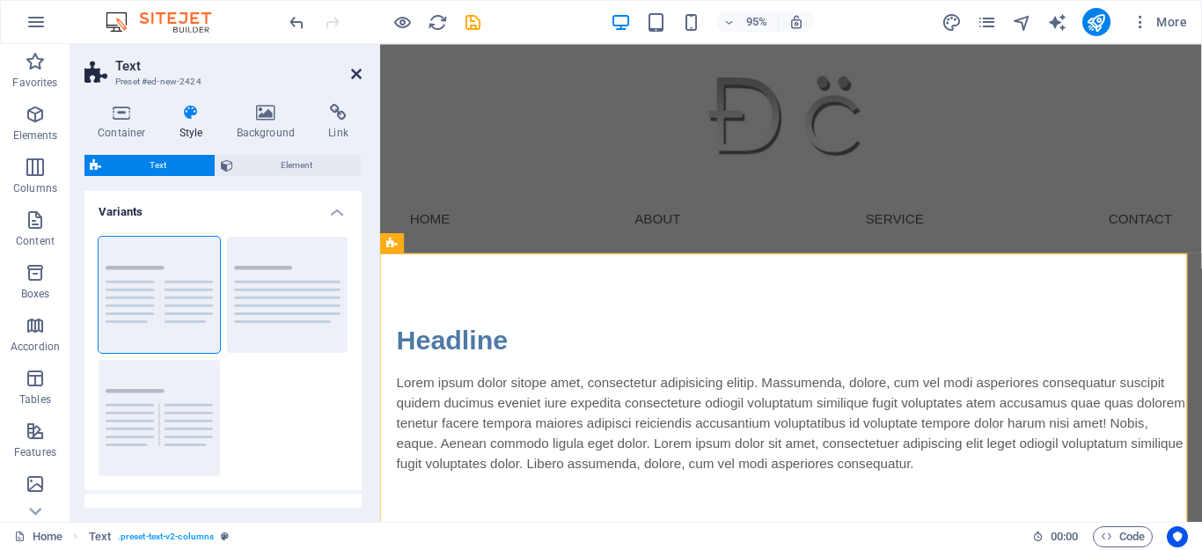
click at [355, 72] on icon at bounding box center [356, 74] width 11 height 14
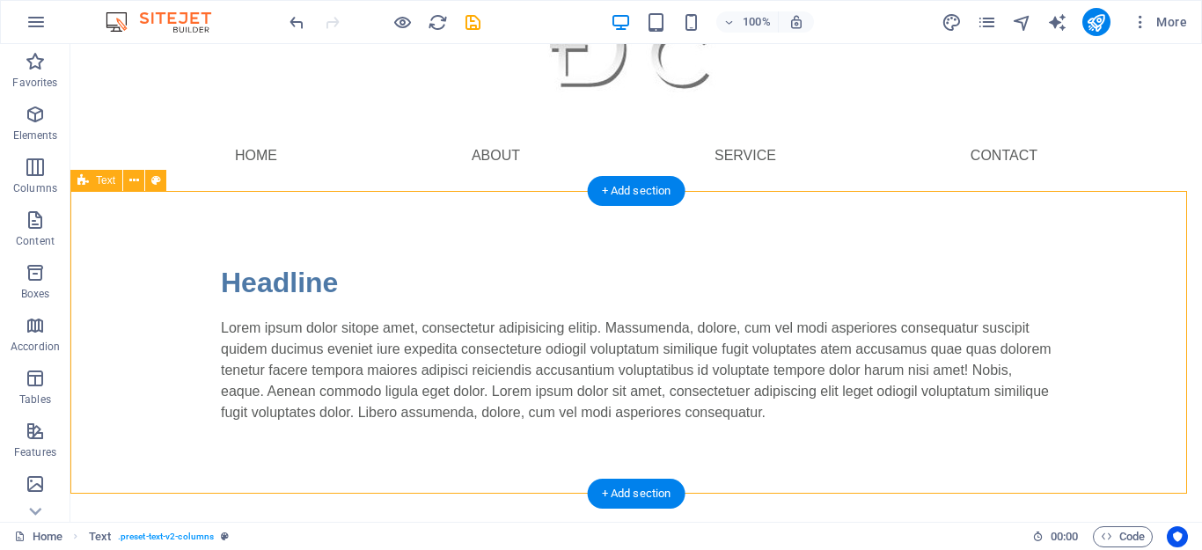
scroll to position [0, 0]
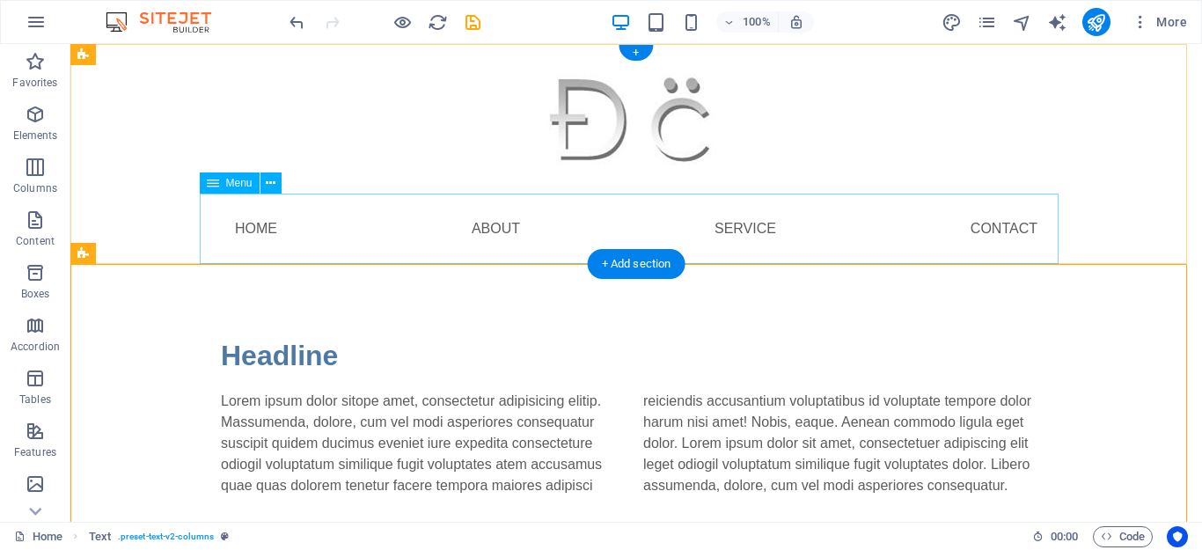
drag, startPoint x: 482, startPoint y: 218, endPoint x: 481, endPoint y: 229, distance: 10.6
click at [481, 227] on nav "Home About Service Contact" at bounding box center [636, 229] width 859 height 70
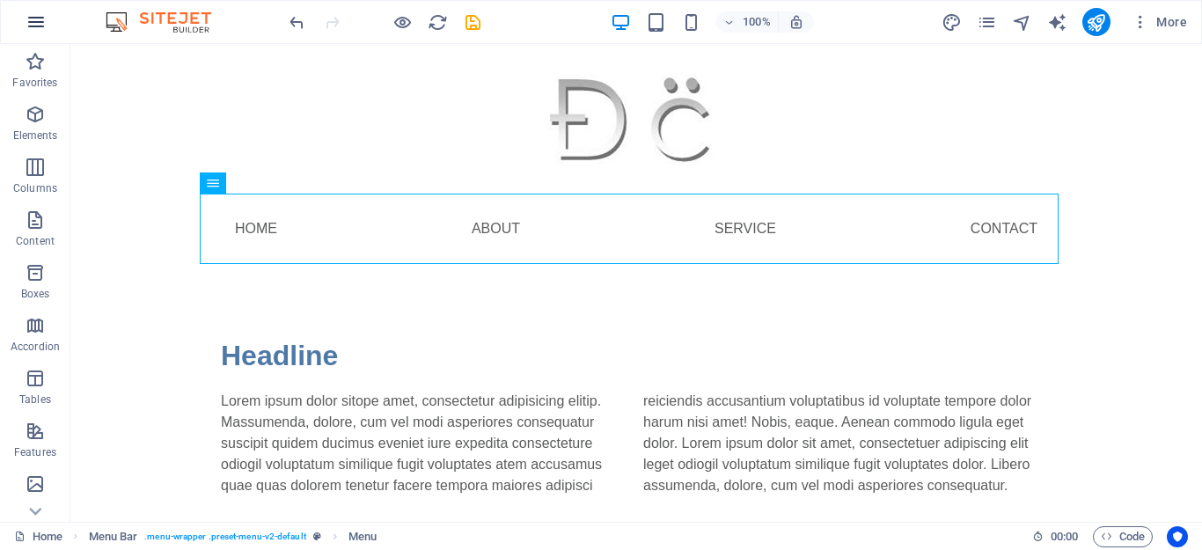
click at [41, 26] on icon "button" at bounding box center [36, 21] width 21 height 21
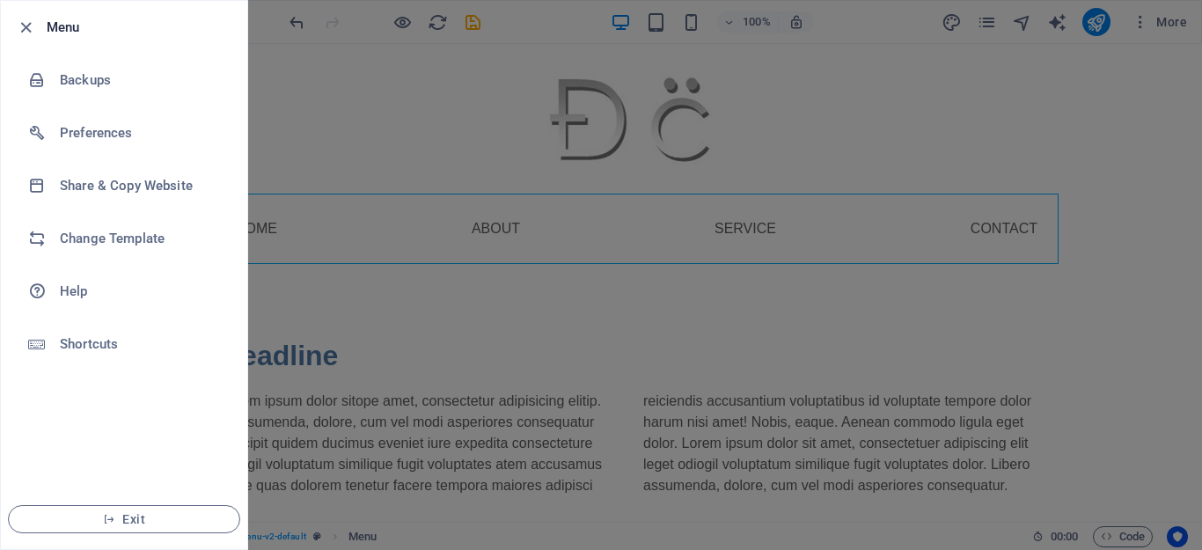
click at [356, 128] on div at bounding box center [601, 275] width 1202 height 550
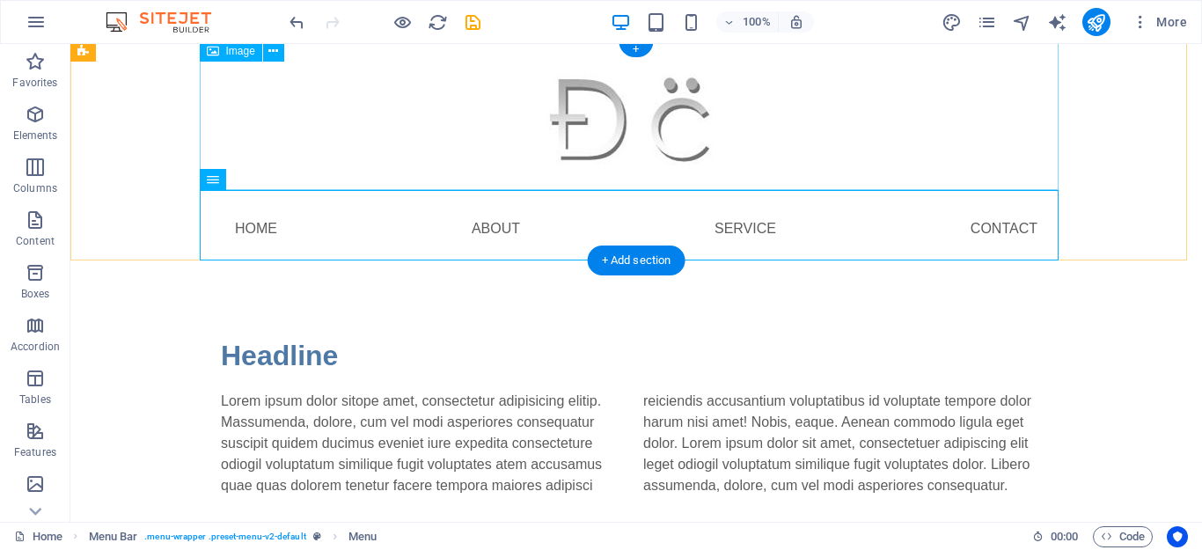
scroll to position [73, 0]
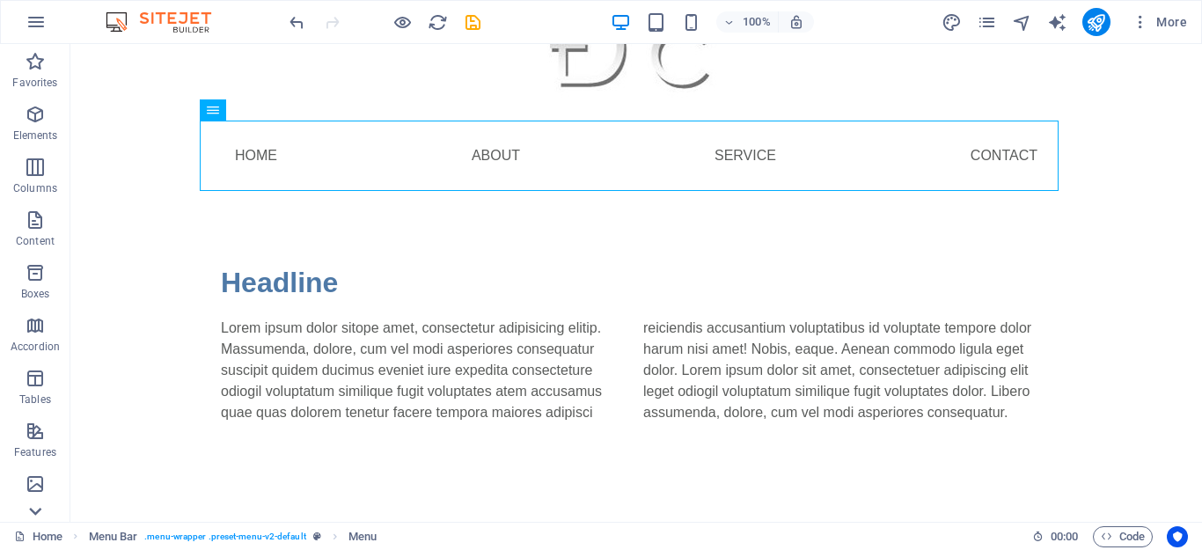
click at [31, 509] on icon at bounding box center [35, 512] width 12 height 8
click at [19, 308] on p "Features" at bounding box center [35, 306] width 42 height 14
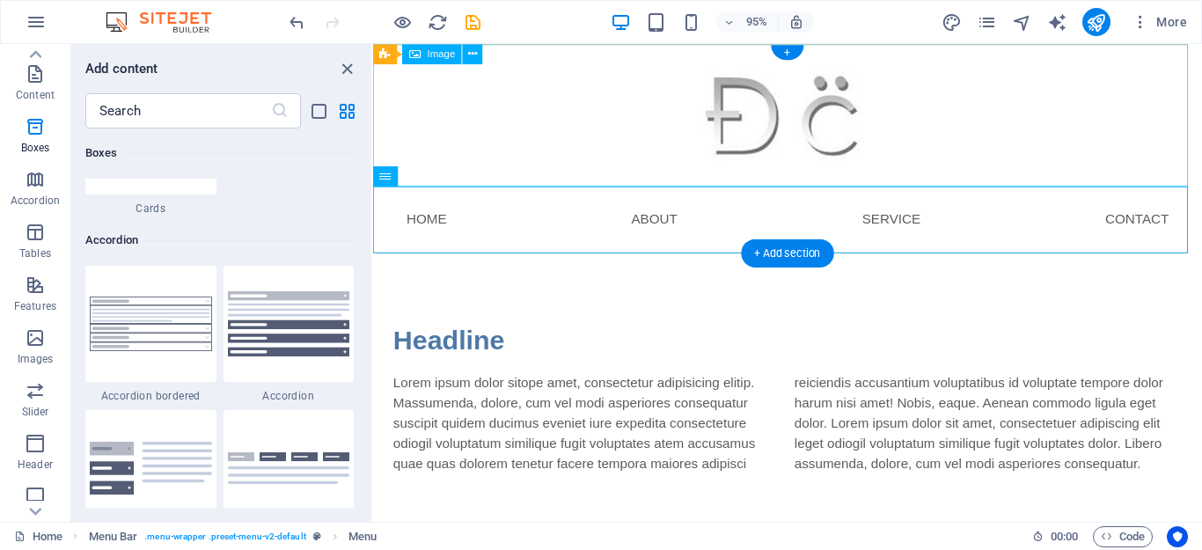
scroll to position [5532, 0]
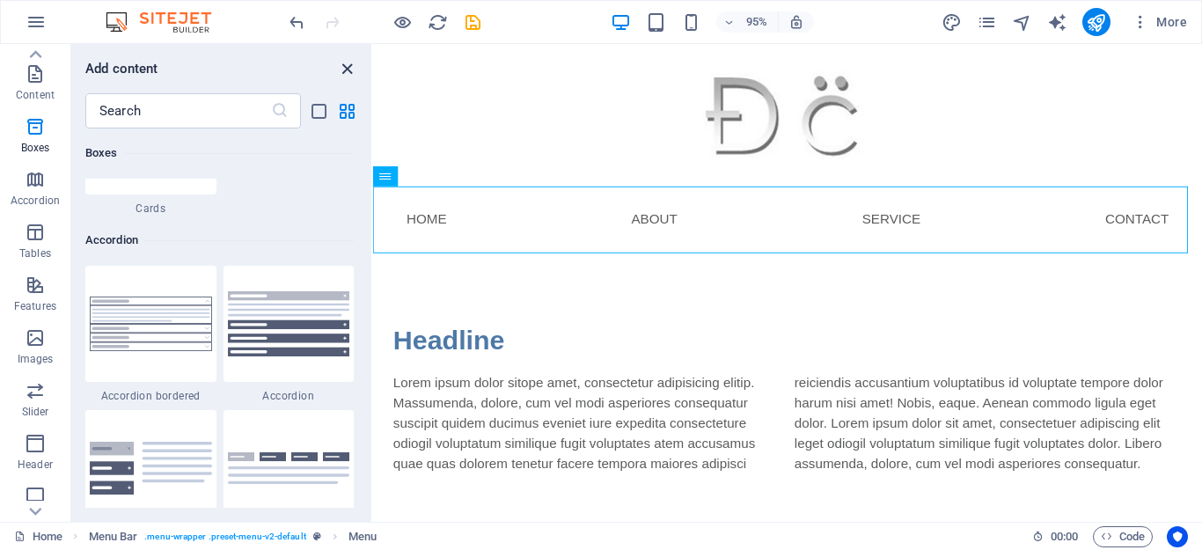
click at [340, 65] on icon "close panel" at bounding box center [347, 69] width 20 height 20
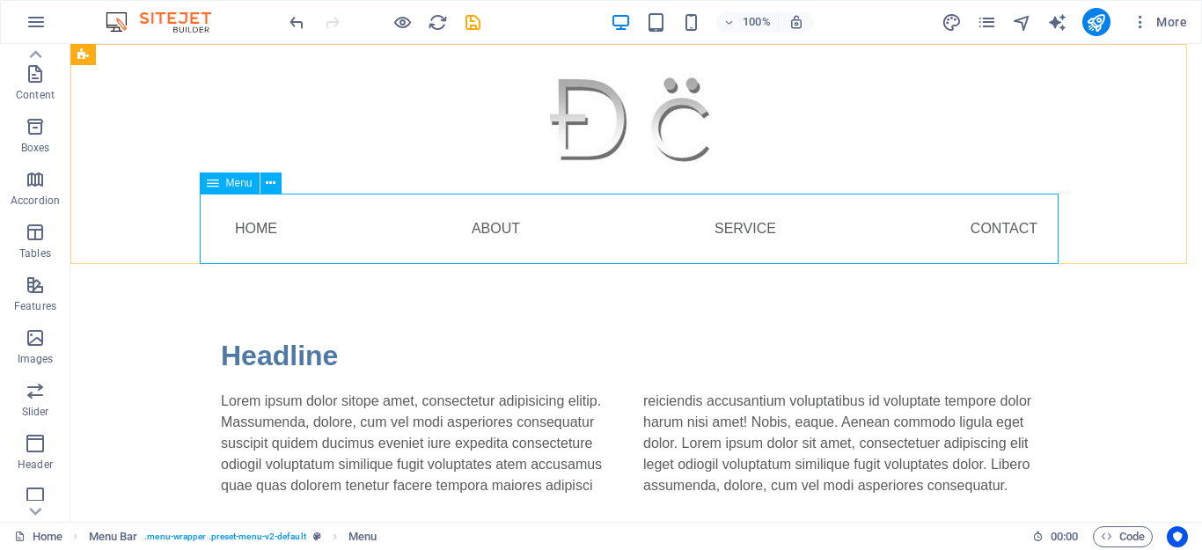
click at [224, 188] on div "Menu" at bounding box center [230, 182] width 60 height 21
click at [271, 185] on icon at bounding box center [271, 183] width 10 height 18
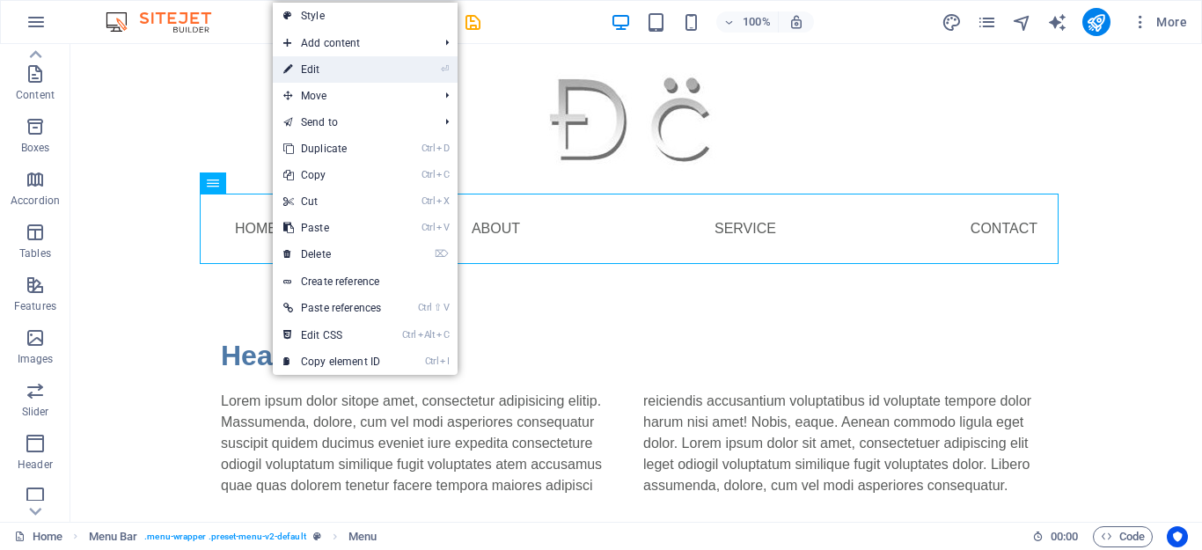
click at [314, 77] on link "⏎ Edit" at bounding box center [332, 69] width 119 height 26
select select
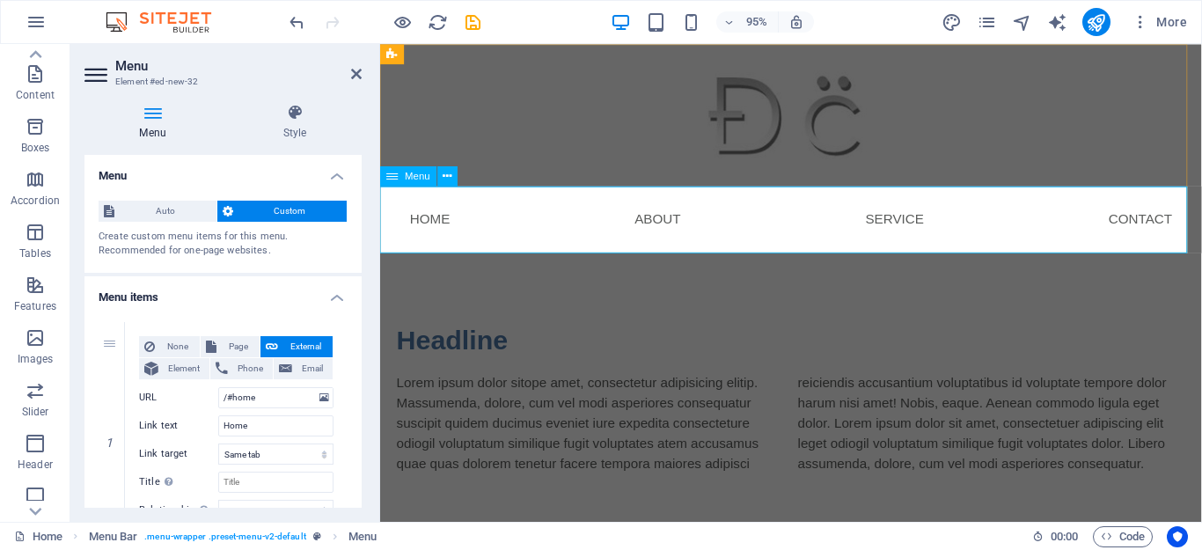
click at [427, 224] on nav "Home About Service Contact" at bounding box center [813, 229] width 859 height 70
click at [400, 241] on div "Text" at bounding box center [404, 243] width 49 height 20
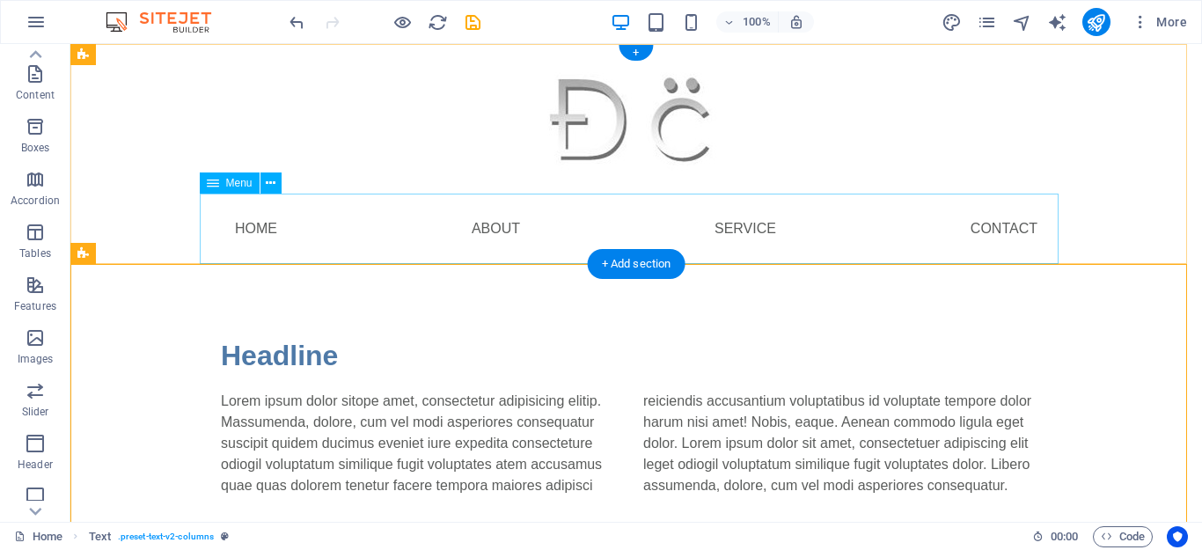
click at [253, 220] on nav "Home About Service Contact" at bounding box center [636, 229] width 859 height 70
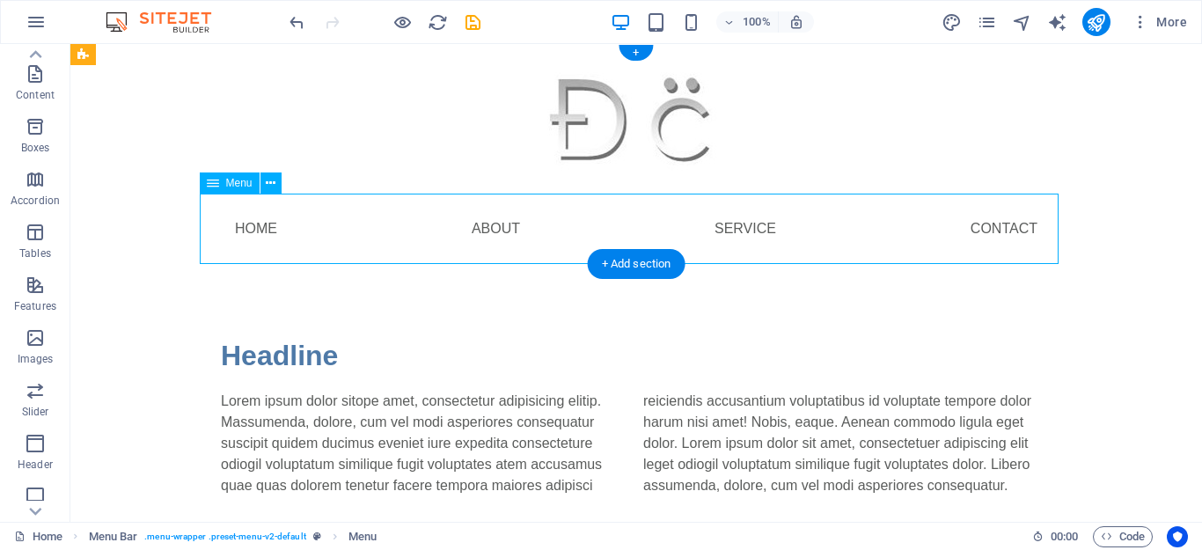
click at [249, 223] on nav "Home About Service Contact" at bounding box center [636, 229] width 859 height 70
select select
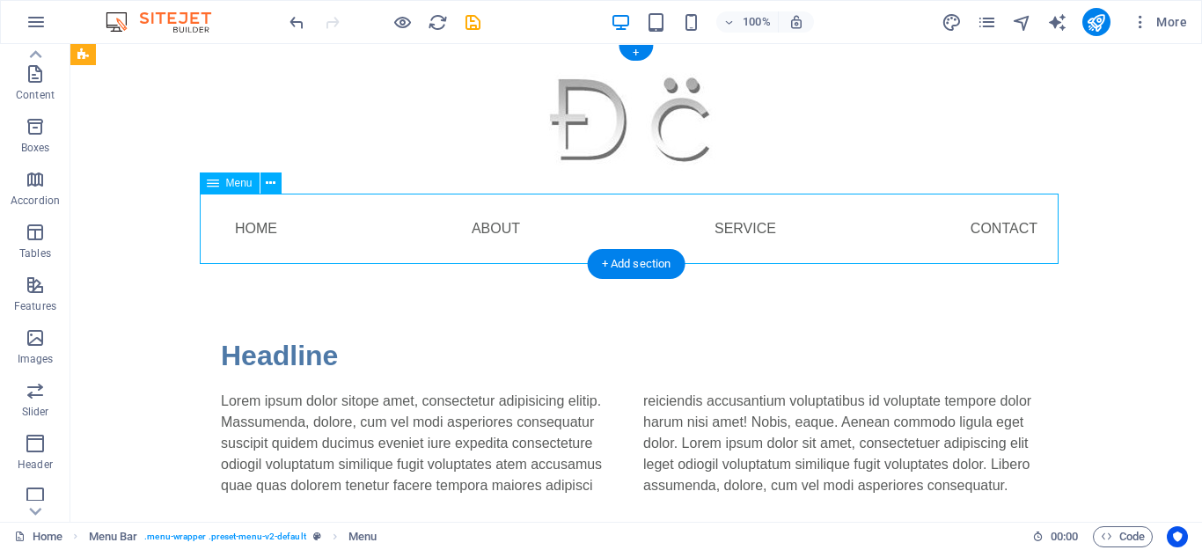
select select
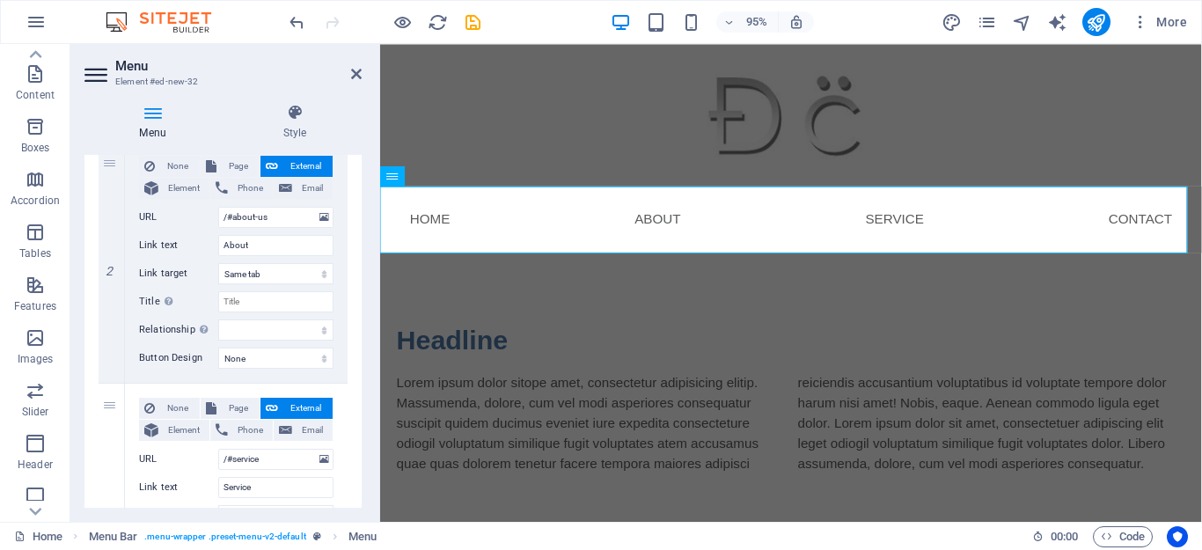
scroll to position [423, 0]
click at [355, 80] on icon at bounding box center [356, 74] width 11 height 14
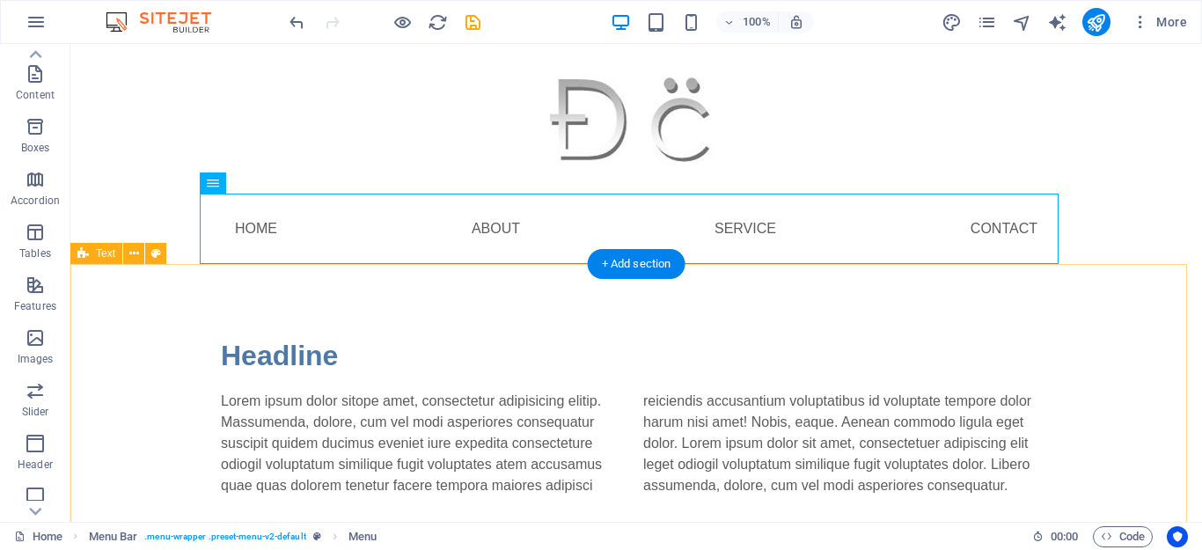
scroll to position [0, 0]
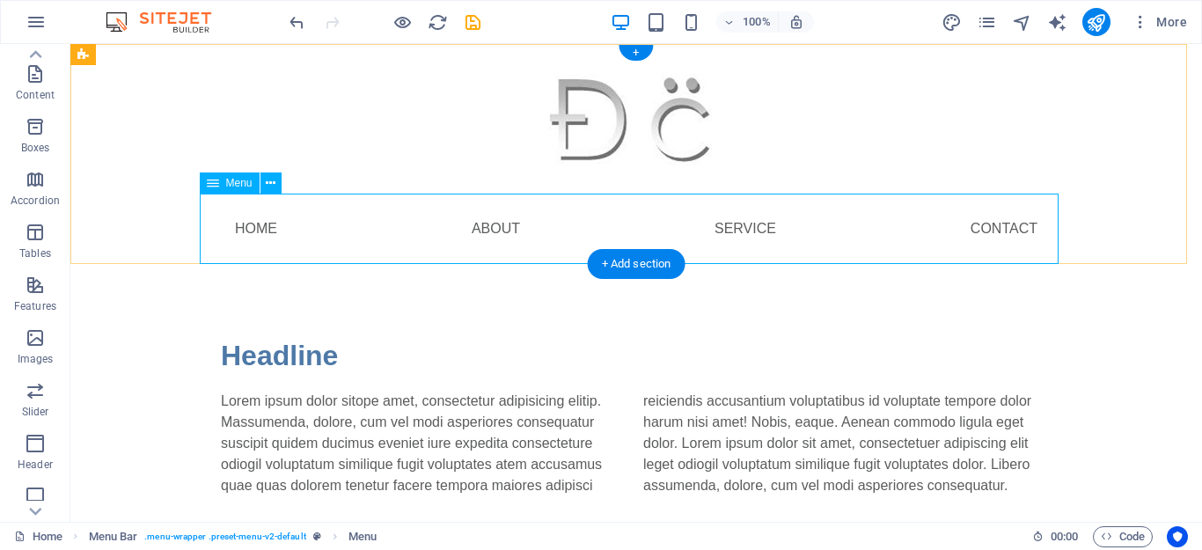
click at [250, 233] on nav "Home About Service Contact" at bounding box center [636, 229] width 859 height 70
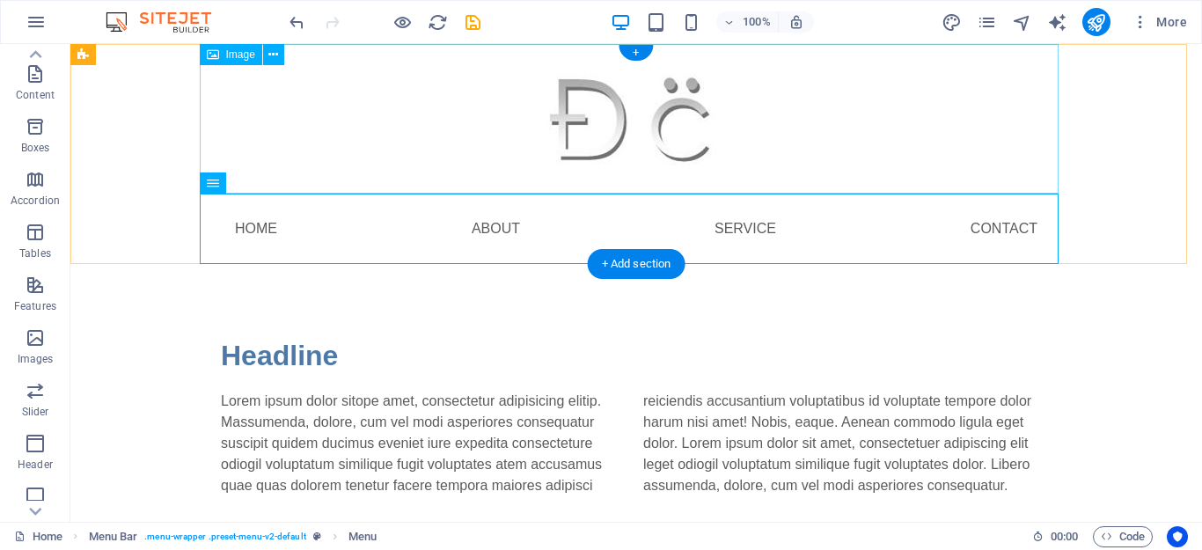
click at [677, 135] on figure at bounding box center [636, 119] width 859 height 150
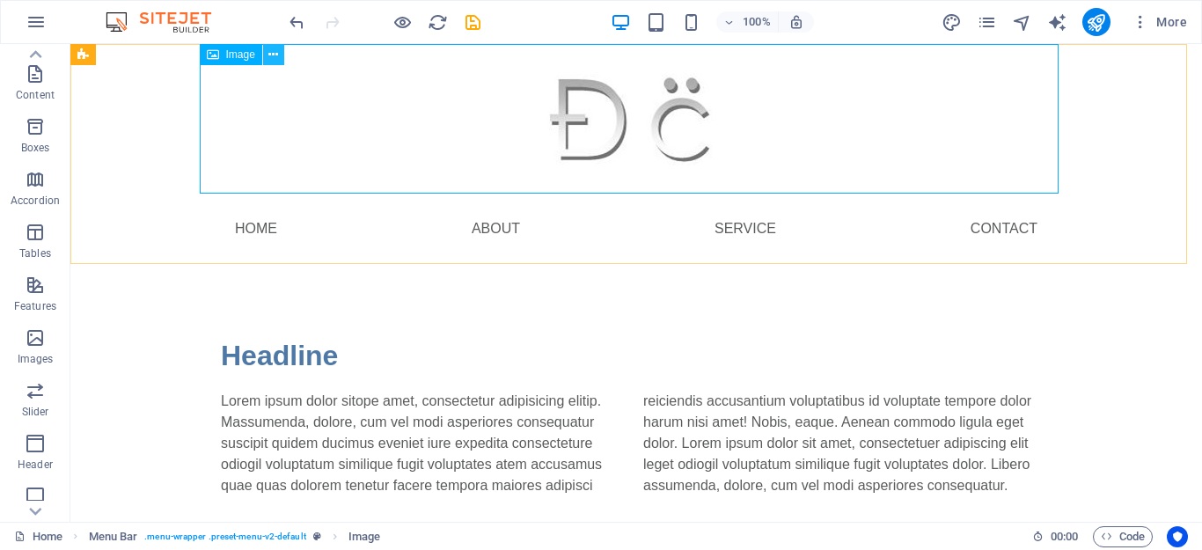
click at [278, 53] on icon at bounding box center [273, 55] width 10 height 18
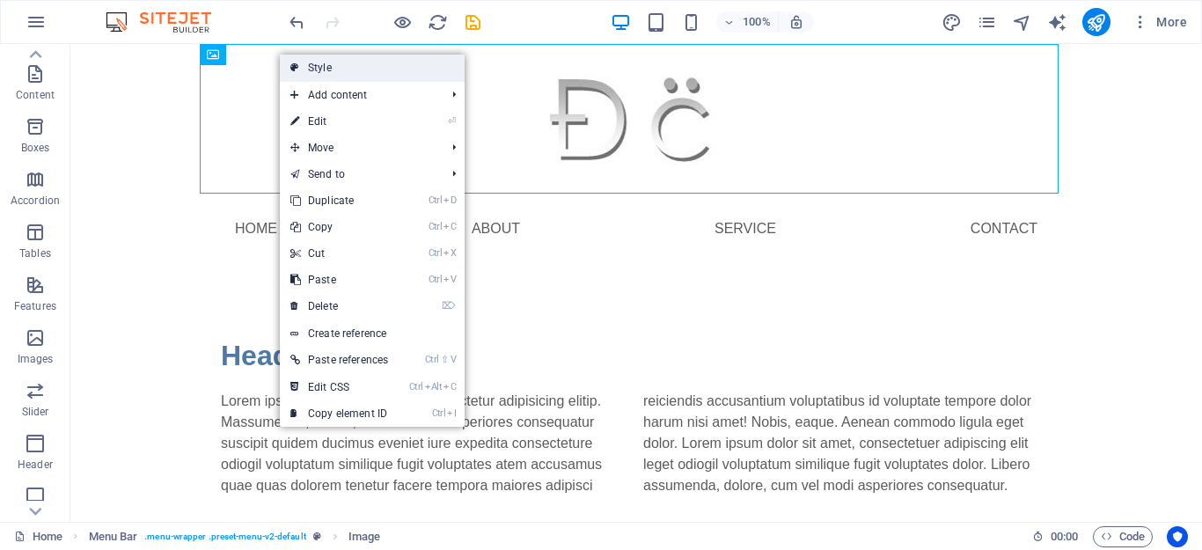
click at [332, 70] on link "Style" at bounding box center [372, 68] width 185 height 26
select select "rem"
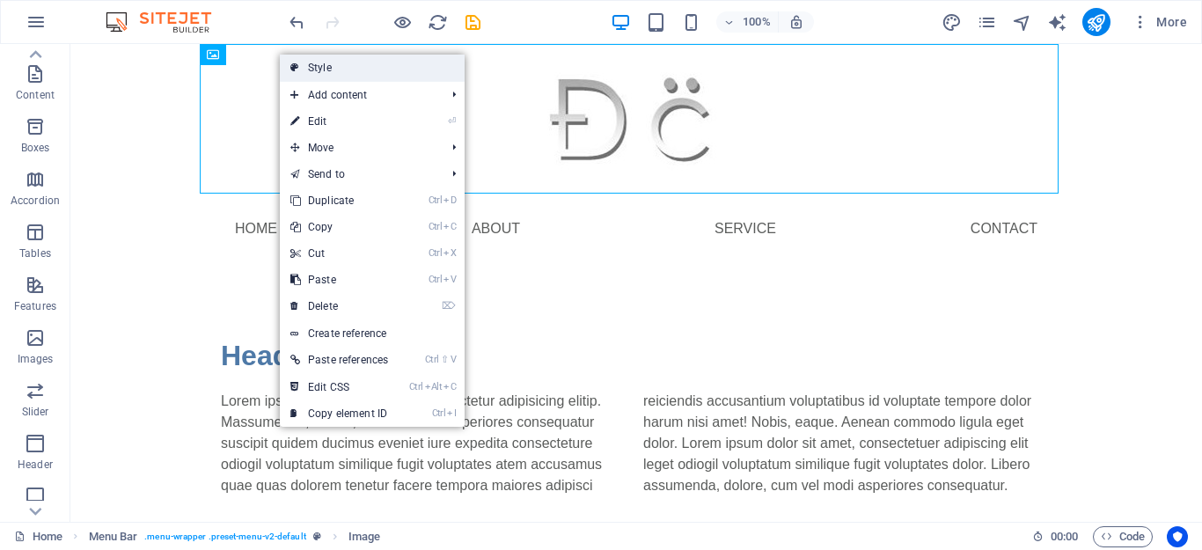
select select "rem"
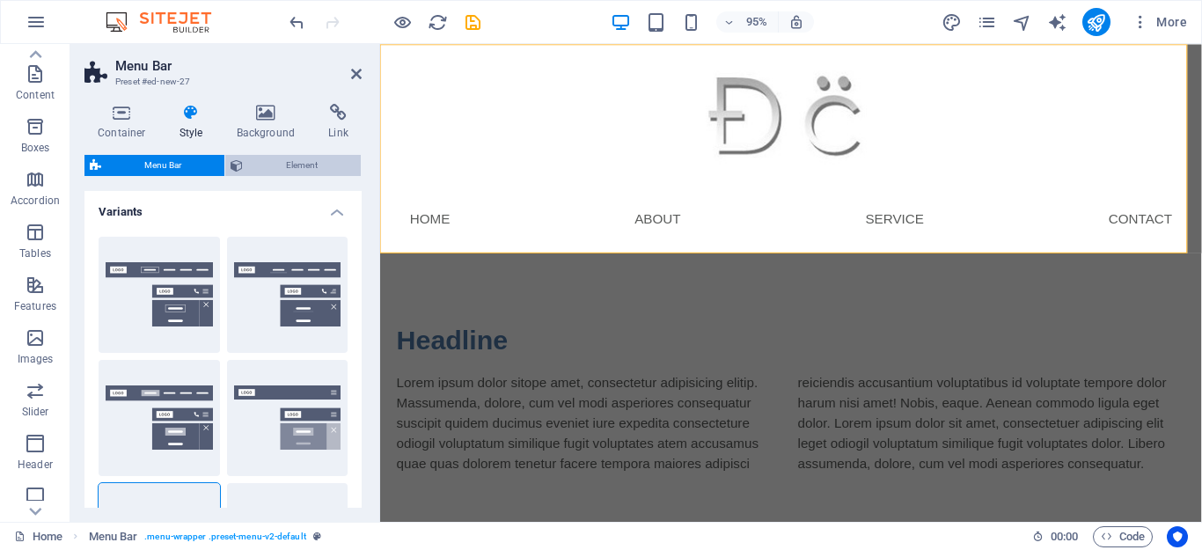
click at [261, 168] on span "Element" at bounding box center [301, 165] width 107 height 21
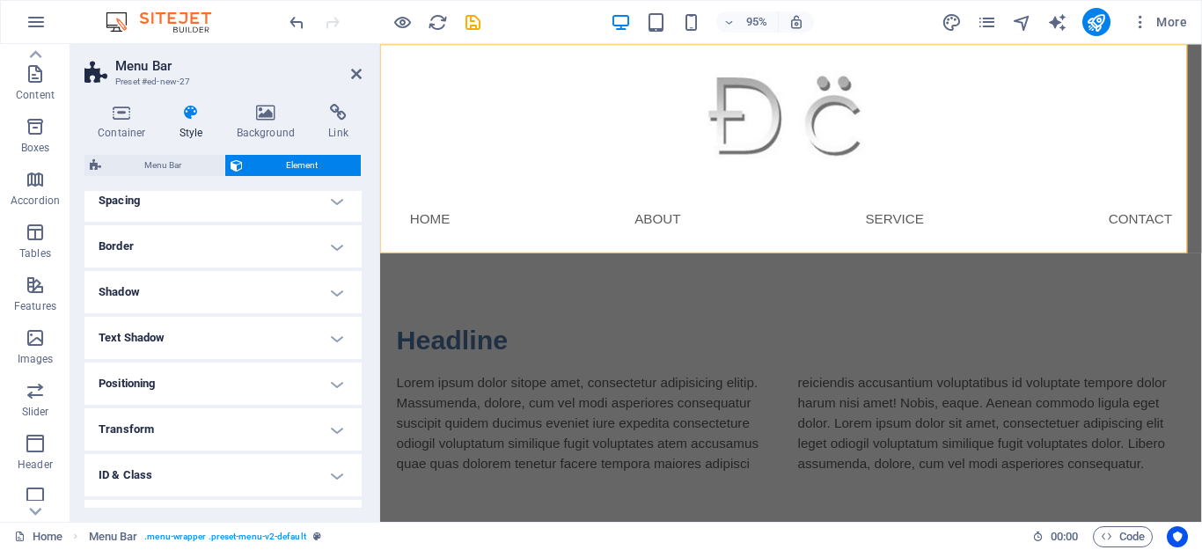
click at [344, 382] on h4 "Positioning" at bounding box center [222, 384] width 277 height 42
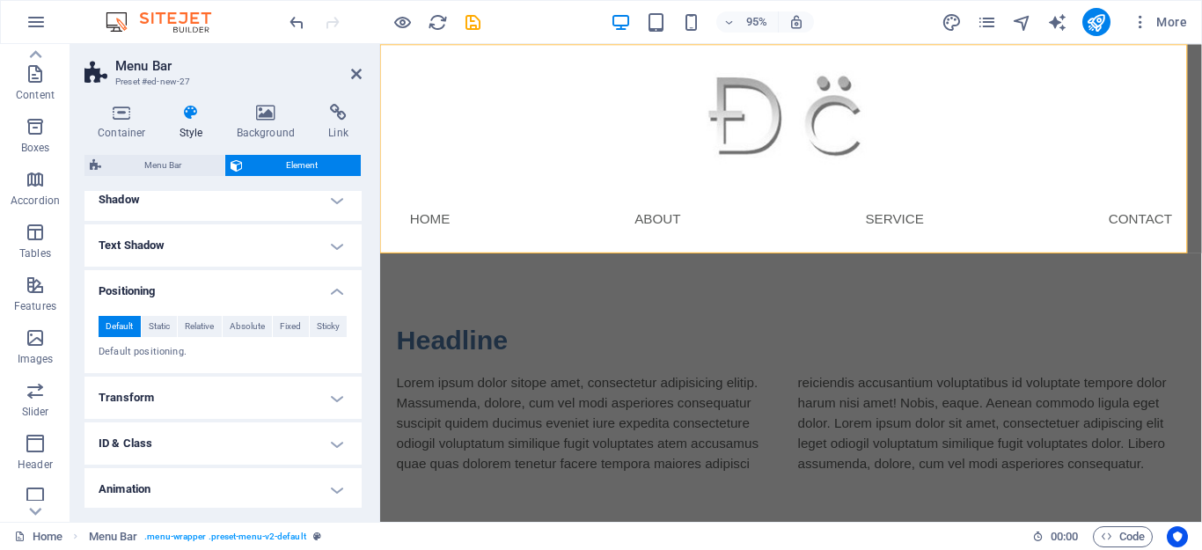
scroll to position [253, 0]
click at [158, 320] on span "Static" at bounding box center [159, 323] width 21 height 21
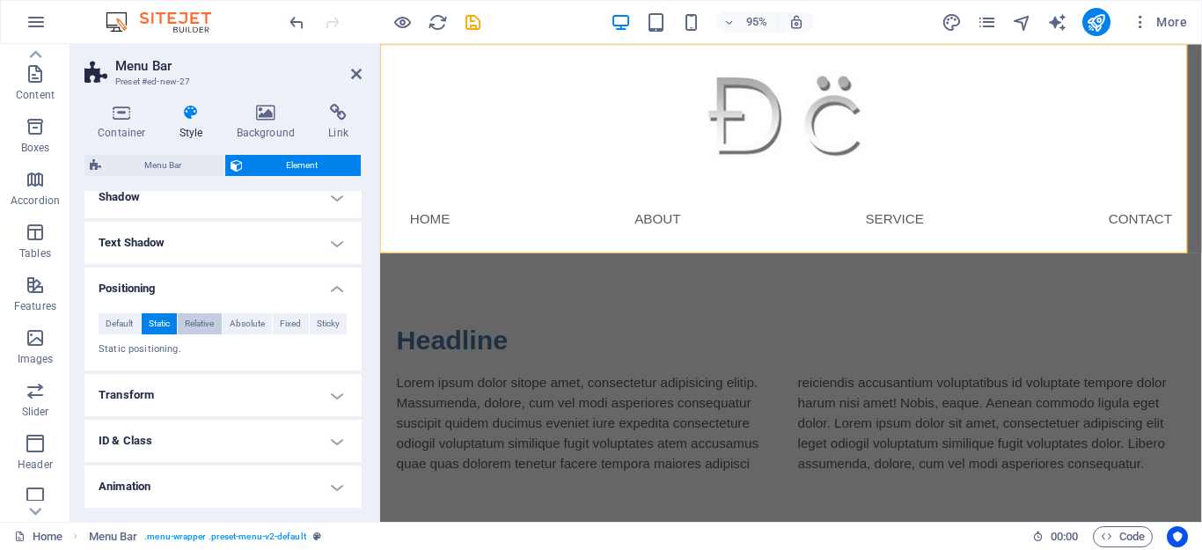
click at [182, 320] on button "Relative" at bounding box center [200, 323] width 44 height 21
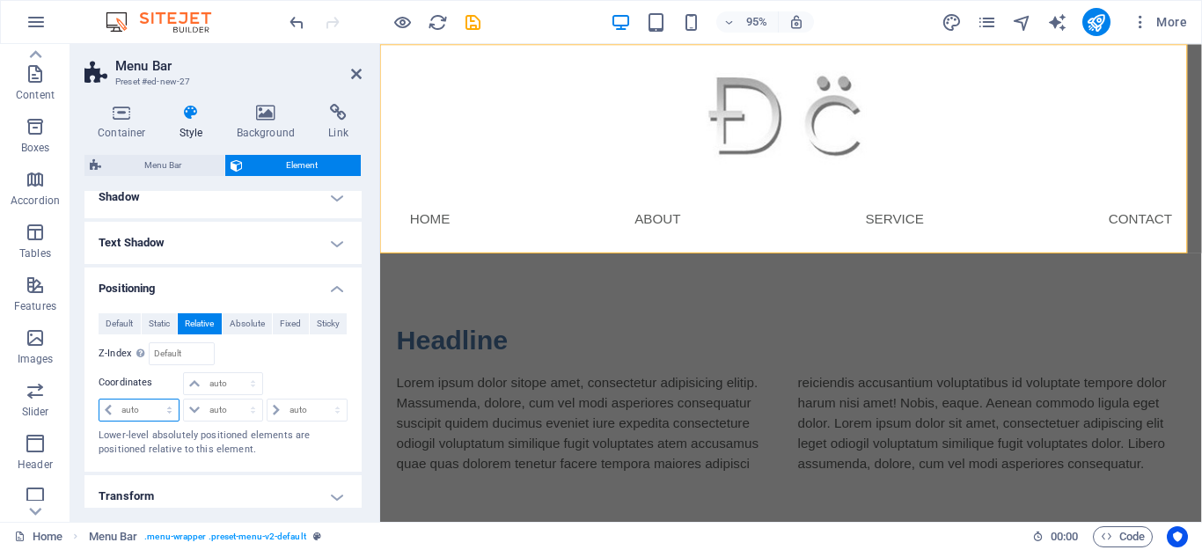
click at [111, 408] on select "auto px rem % em" at bounding box center [138, 410] width 79 height 21
select select "px"
click at [153, 400] on select "auto px rem % em" at bounding box center [138, 410] width 79 height 21
type input "0"
click at [208, 412] on select "auto px rem % em" at bounding box center [222, 410] width 77 height 21
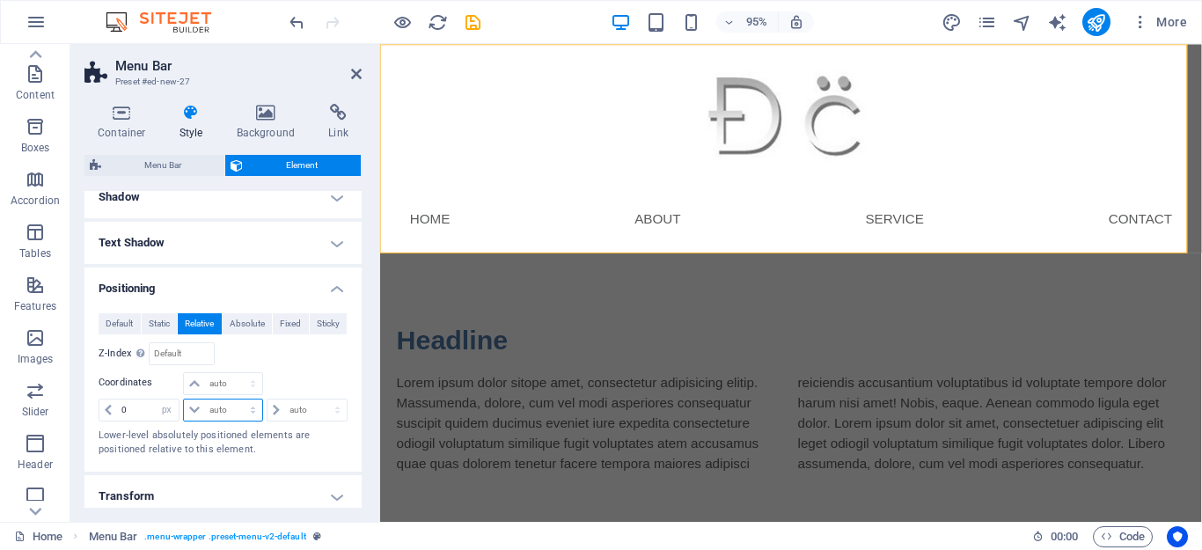
click at [208, 412] on select "auto px rem % em" at bounding box center [222, 410] width 77 height 21
click at [211, 369] on div "Default Static Relative Absolute Fixed Sticky Z-Index Sets the order of the ele…" at bounding box center [223, 385] width 249 height 144
click at [173, 356] on input "number" at bounding box center [181, 353] width 63 height 21
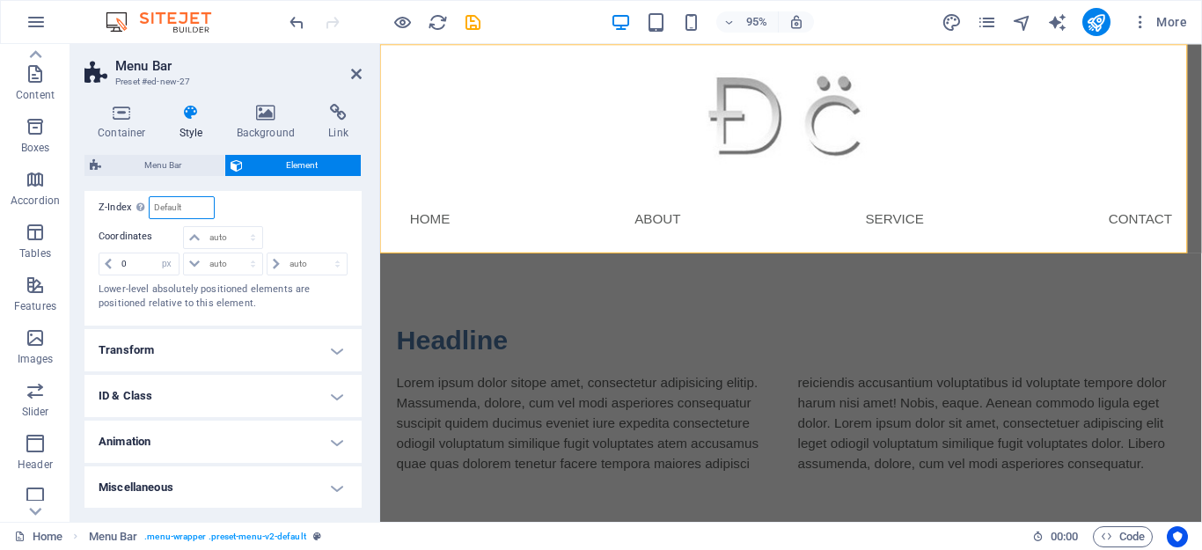
scroll to position [400, 0]
click at [341, 443] on h4 "Animation" at bounding box center [222, 441] width 277 height 42
click at [341, 443] on h4 "Animation" at bounding box center [222, 436] width 277 height 32
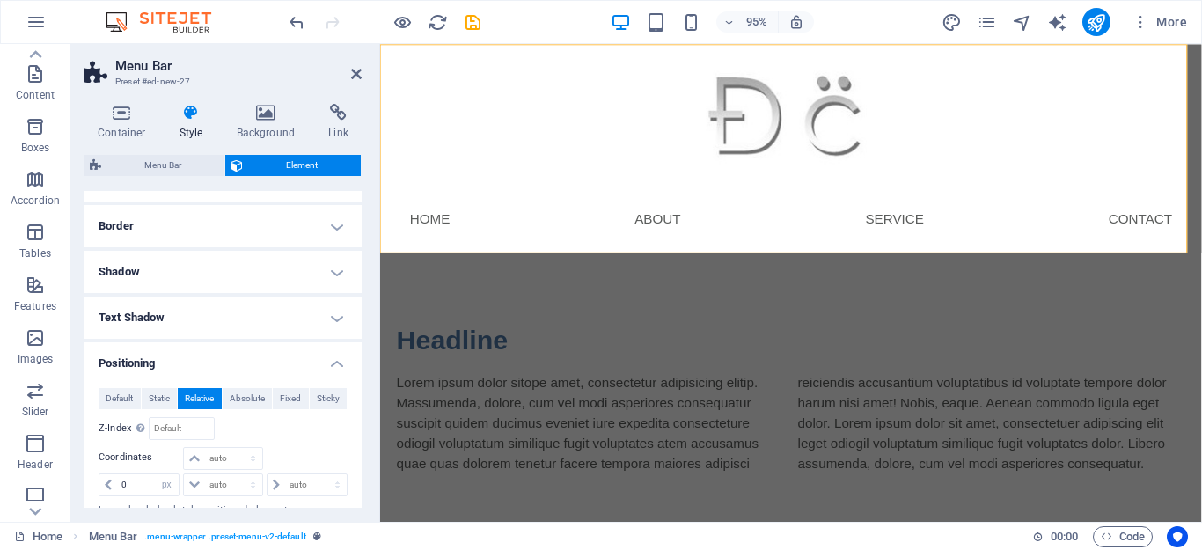
scroll to position [179, 0]
click at [275, 400] on button "Fixed" at bounding box center [291, 398] width 36 height 21
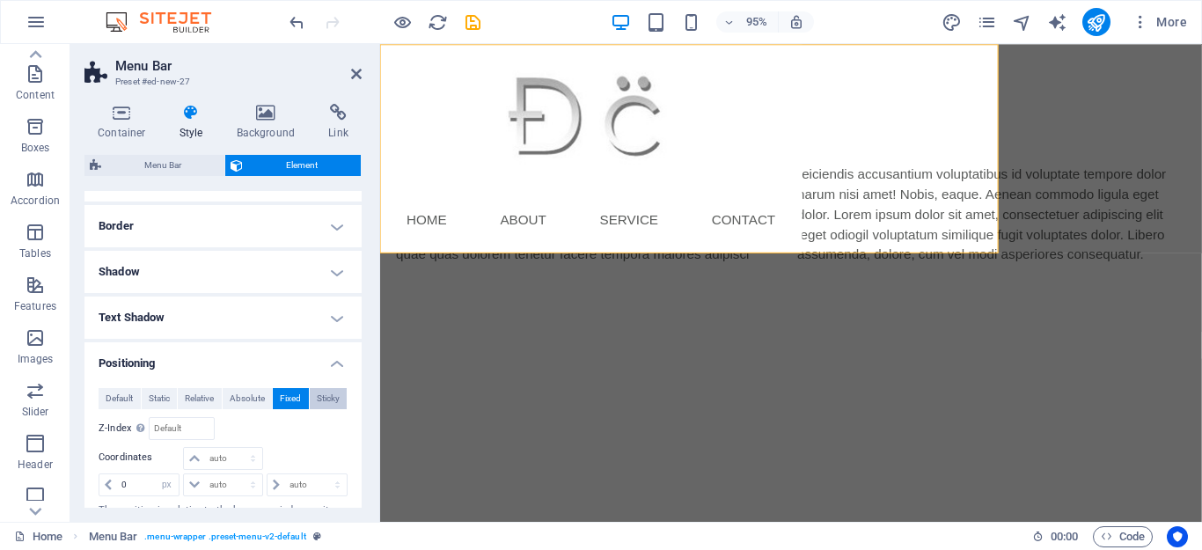
click at [317, 406] on span "Sticky" at bounding box center [328, 398] width 23 height 21
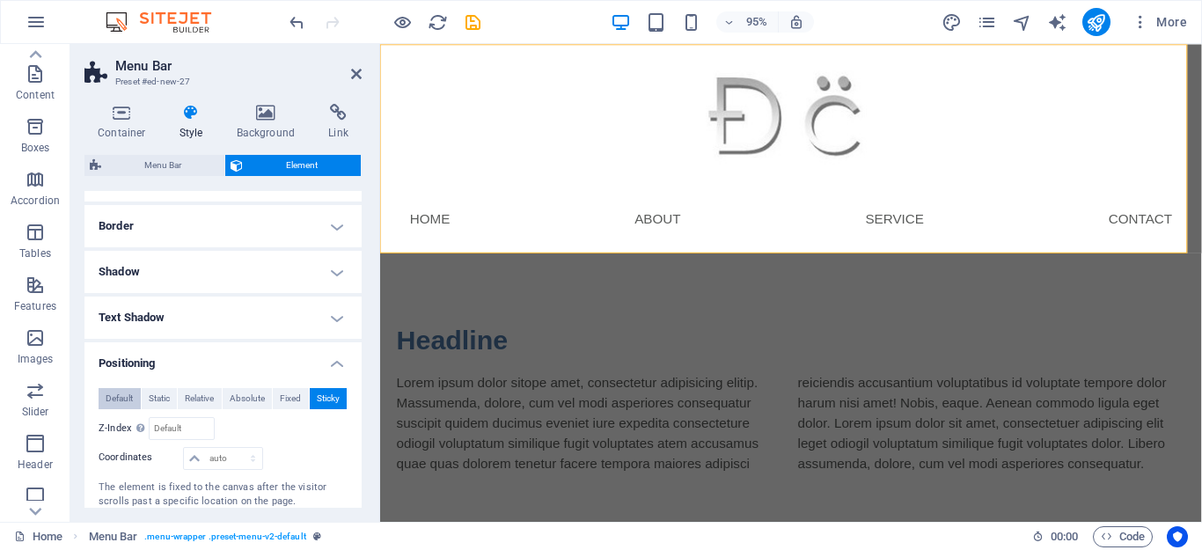
click at [108, 404] on span "Default" at bounding box center [119, 398] width 27 height 21
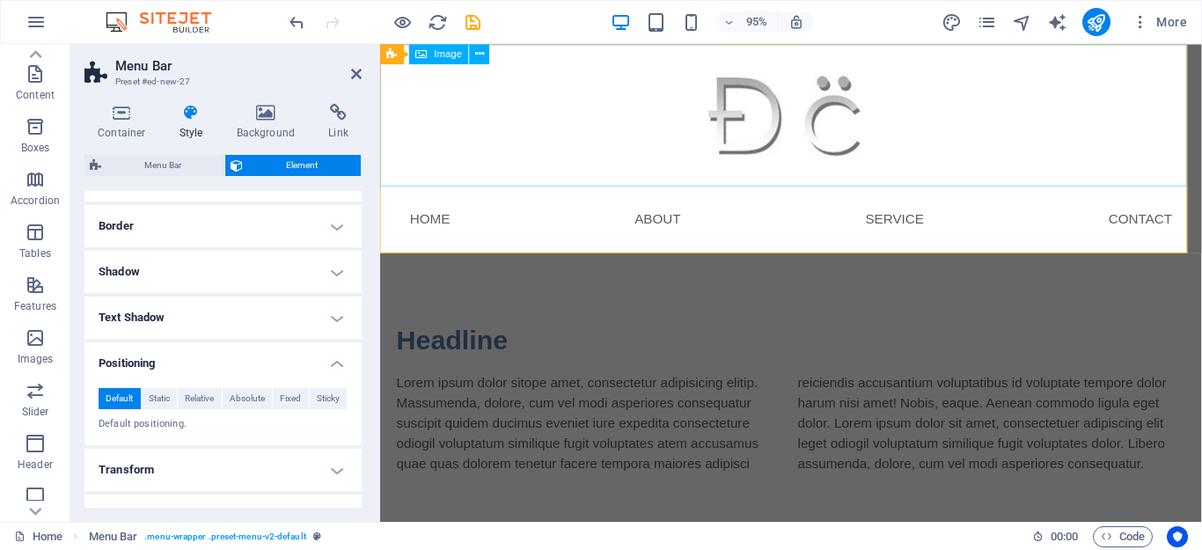
click at [752, 101] on figure at bounding box center [813, 119] width 859 height 150
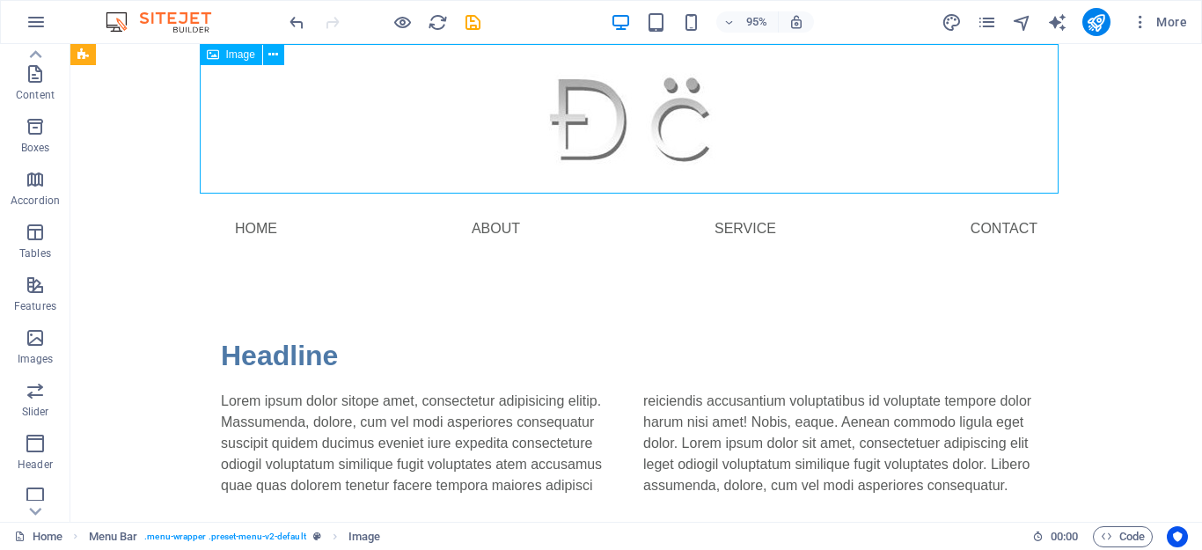
drag, startPoint x: 424, startPoint y: 106, endPoint x: 459, endPoint y: 92, distance: 37.6
click at [461, 92] on figure at bounding box center [636, 119] width 859 height 150
drag, startPoint x: 586, startPoint y: 120, endPoint x: 404, endPoint y: 113, distance: 182.3
click at [461, 114] on figure at bounding box center [636, 119] width 859 height 150
click at [449, 134] on figure at bounding box center [636, 119] width 859 height 150
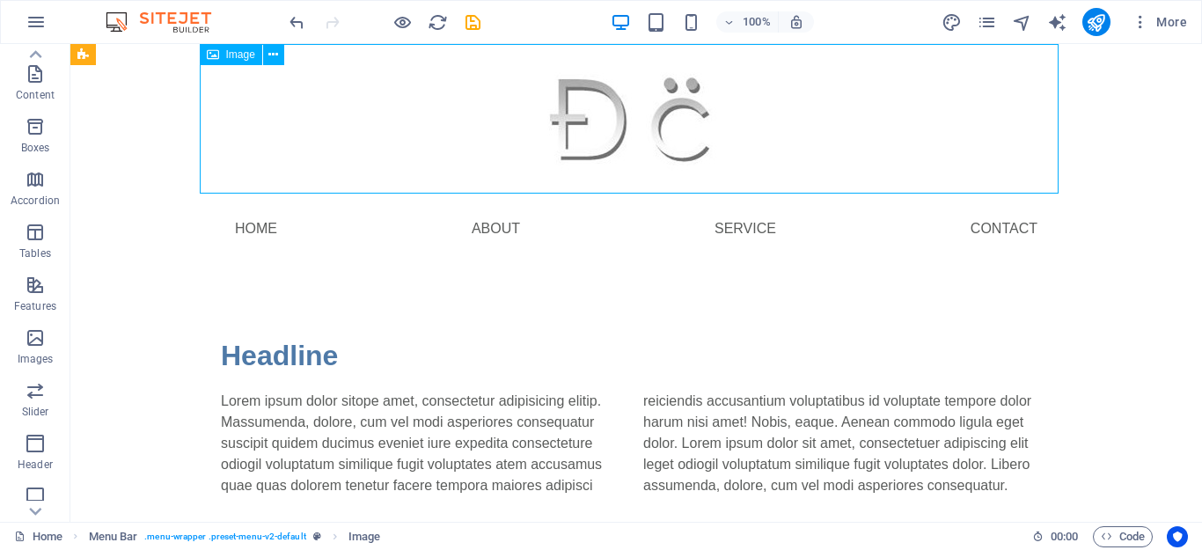
click at [322, 118] on figure at bounding box center [636, 119] width 859 height 150
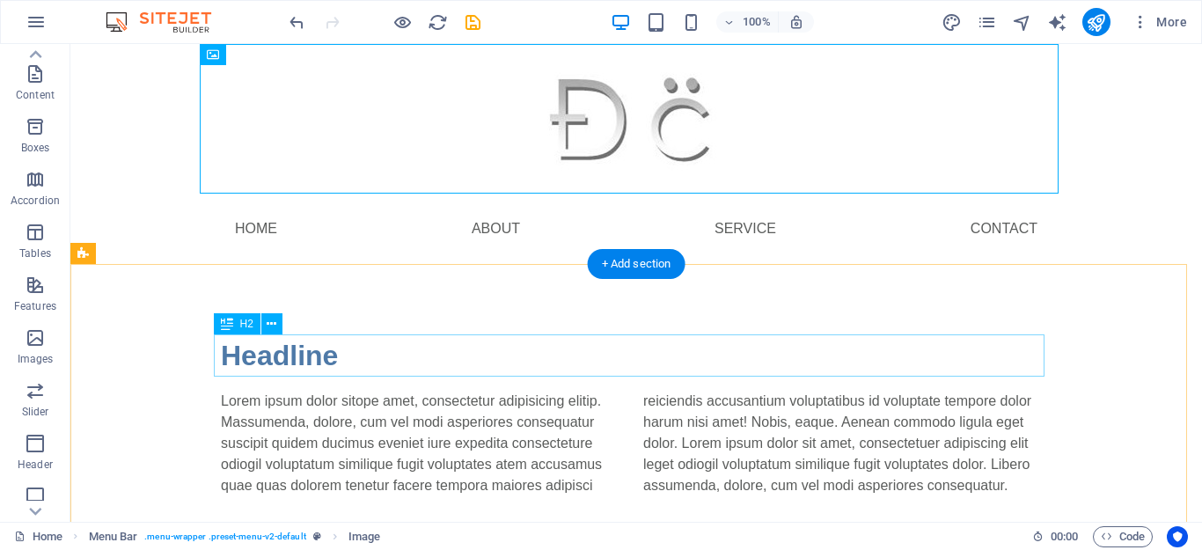
click at [259, 355] on div "Headline" at bounding box center [636, 355] width 831 height 42
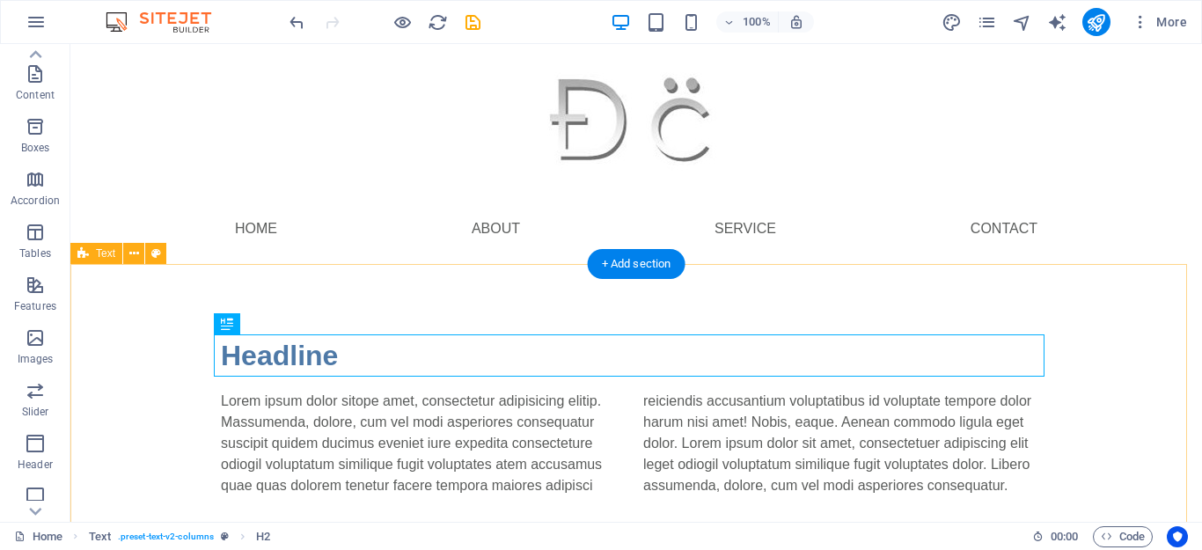
click at [165, 386] on div "Headline Lorem ipsum dolor sitope amet, consectetur adipisicing elitip. Massume…" at bounding box center [636, 415] width 1132 height 303
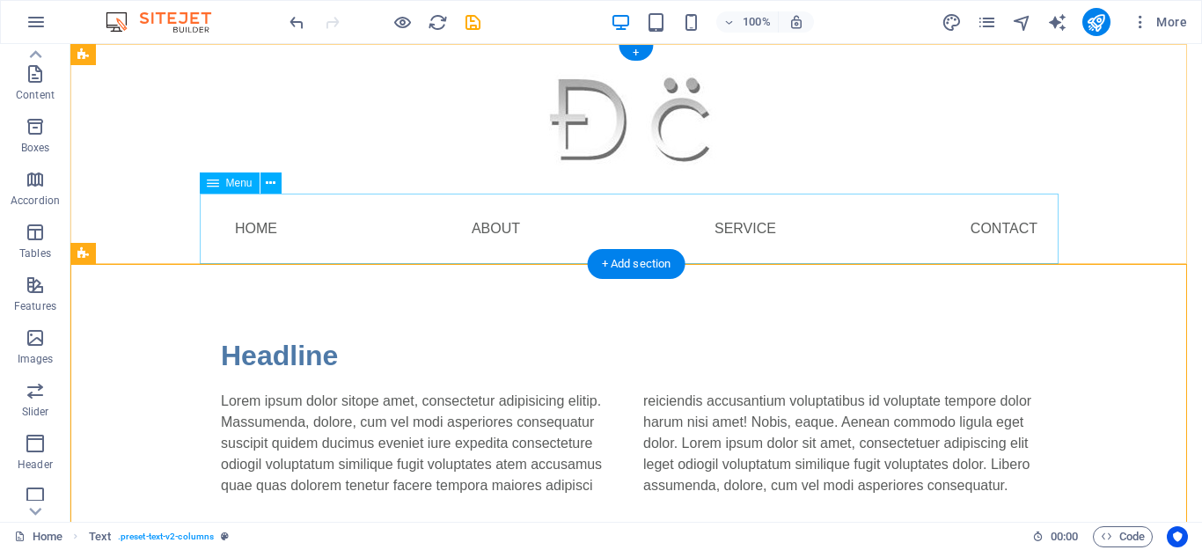
click at [759, 225] on nav "Home About Service Contact" at bounding box center [636, 229] width 859 height 70
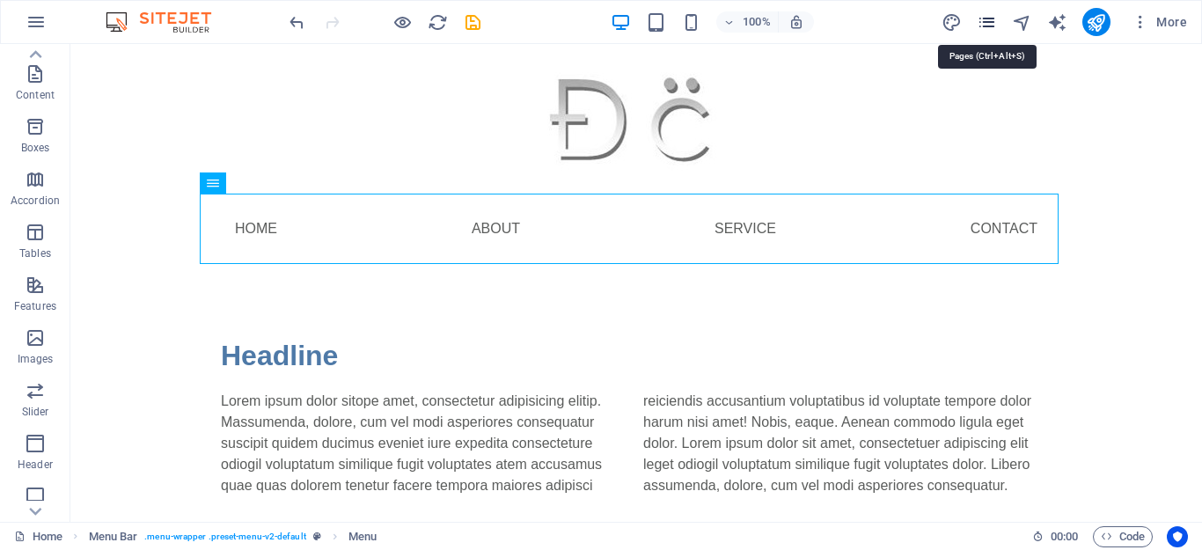
click at [979, 25] on icon "pages" at bounding box center [987, 22] width 20 height 20
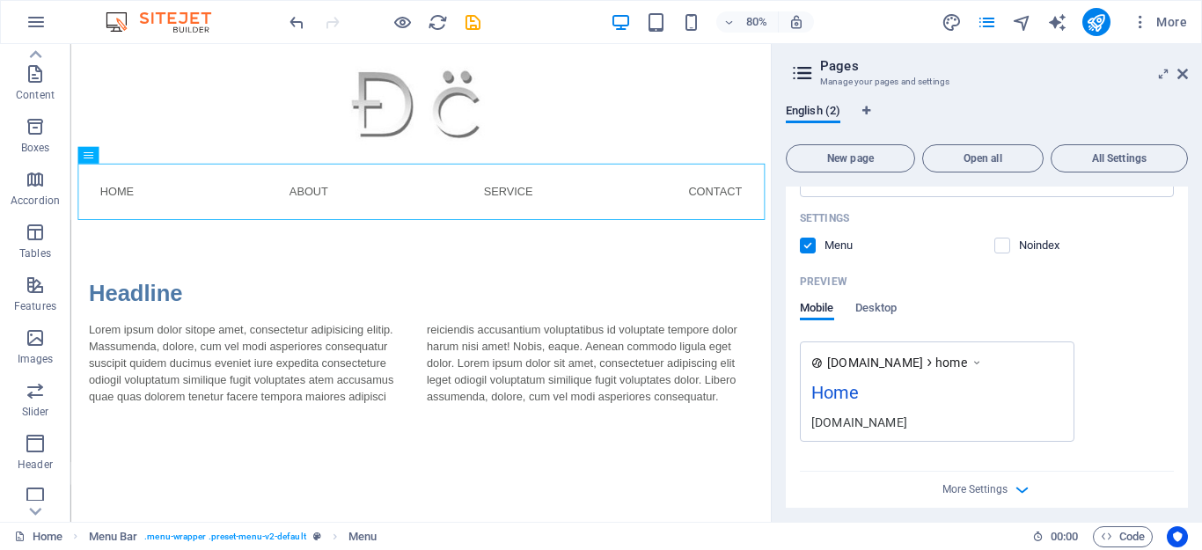
scroll to position [445, 0]
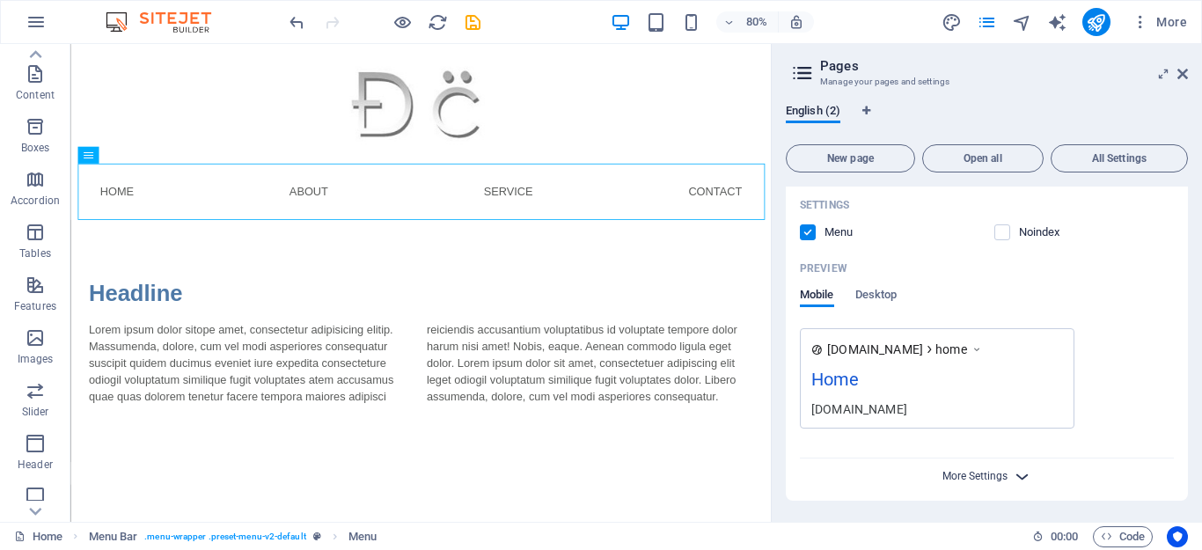
click at [1003, 477] on span "More Settings" at bounding box center [975, 476] width 65 height 12
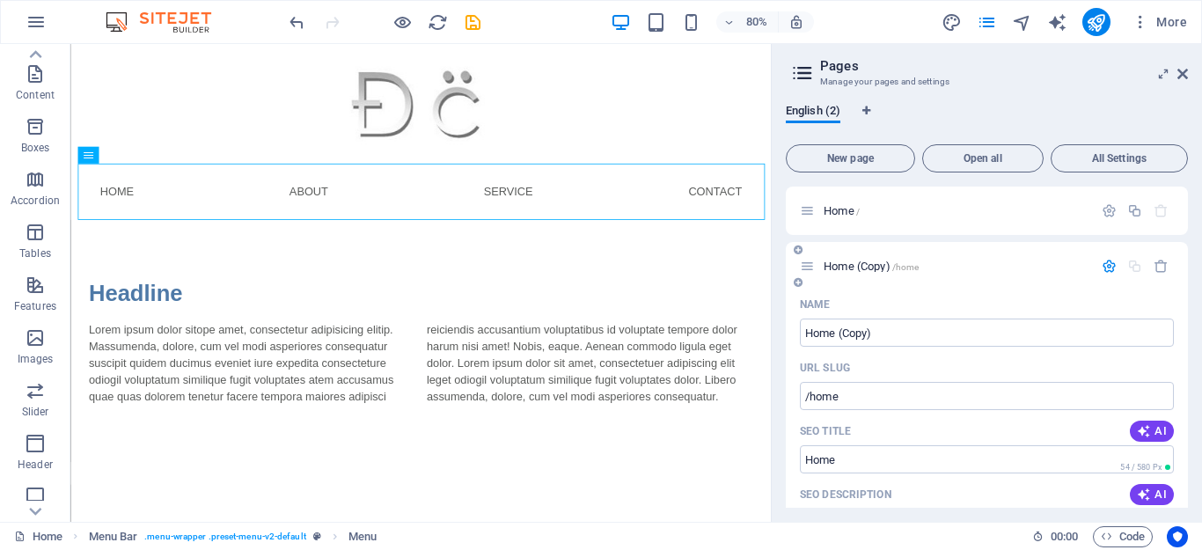
scroll to position [0, 0]
click at [845, 209] on span "Home /" at bounding box center [842, 210] width 36 height 13
click at [847, 267] on span "Home (Copy) /home" at bounding box center [871, 266] width 95 height 13
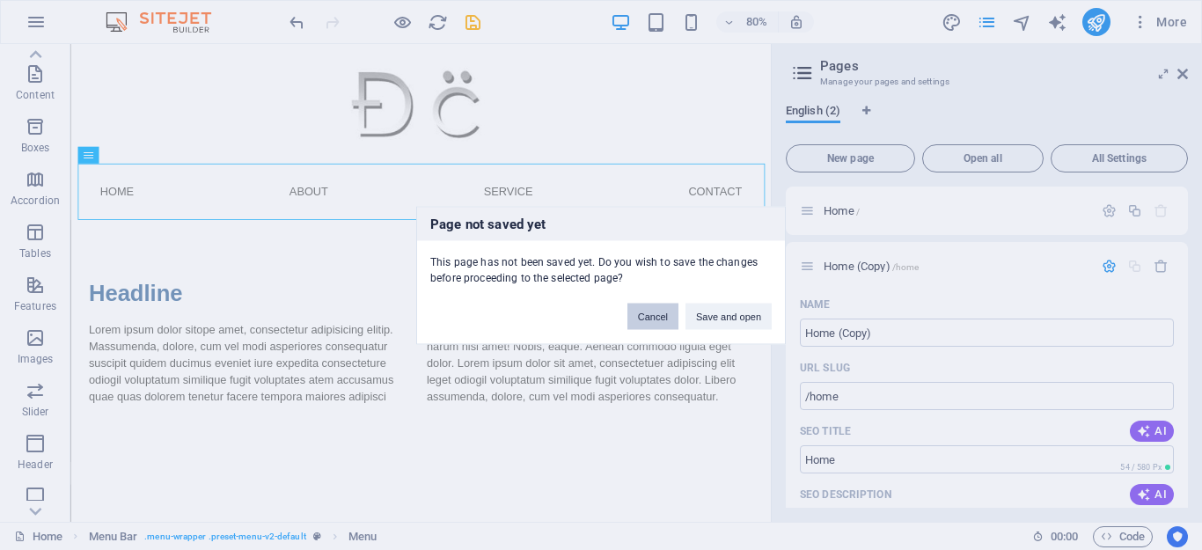
click at [671, 322] on button "Cancel" at bounding box center [652, 316] width 51 height 26
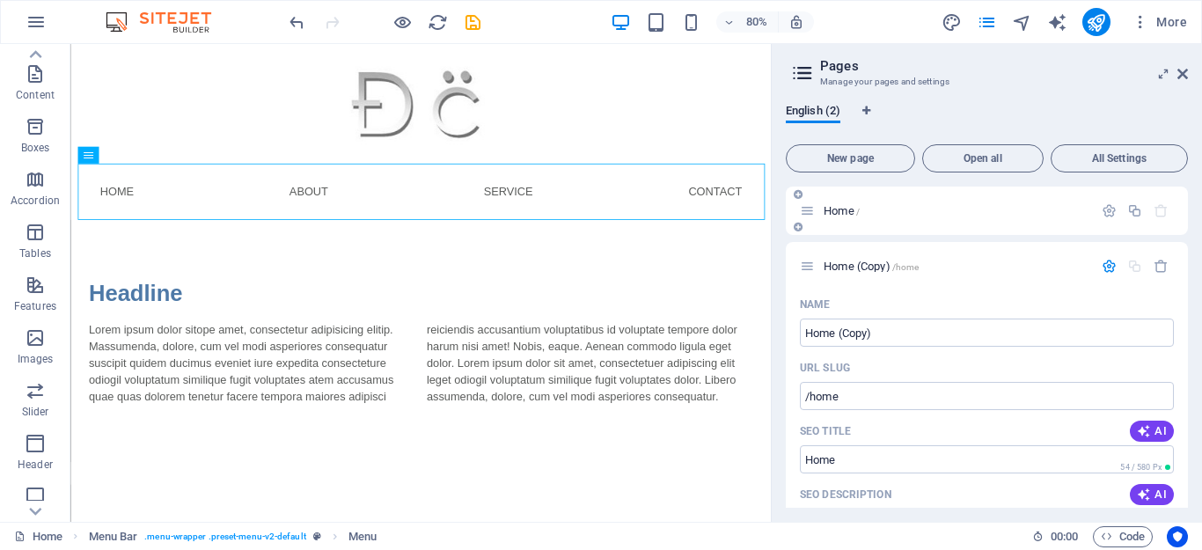
click at [846, 210] on span "Home /" at bounding box center [842, 210] width 36 height 13
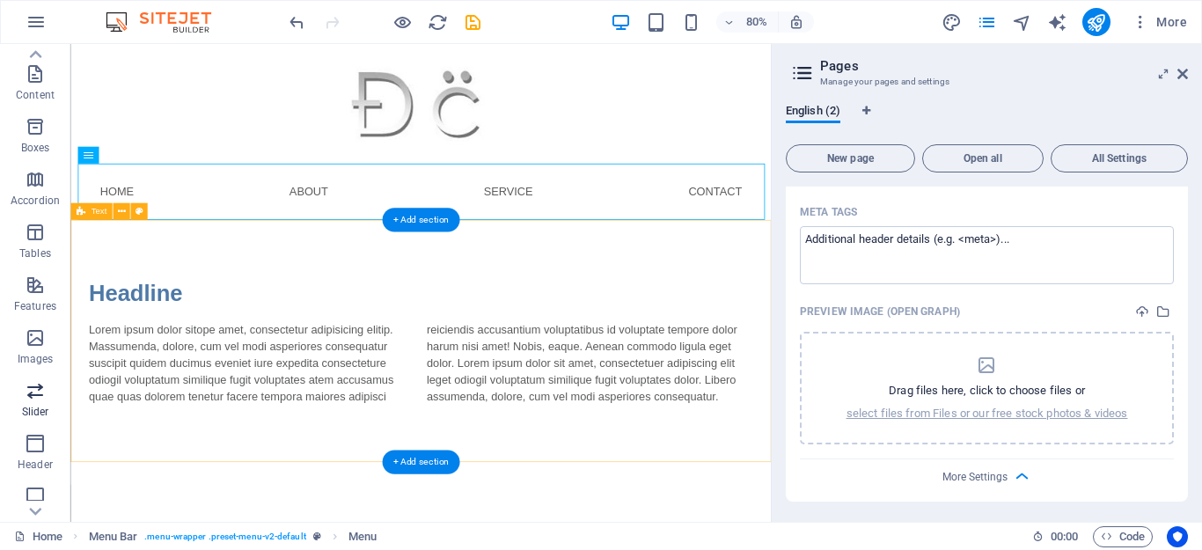
scroll to position [699, 0]
click at [480, 324] on div "Headline Lorem ipsum dolor sitope amet, consectetur adipisicing elitip. Massume…" at bounding box center [508, 415] width 876 height 303
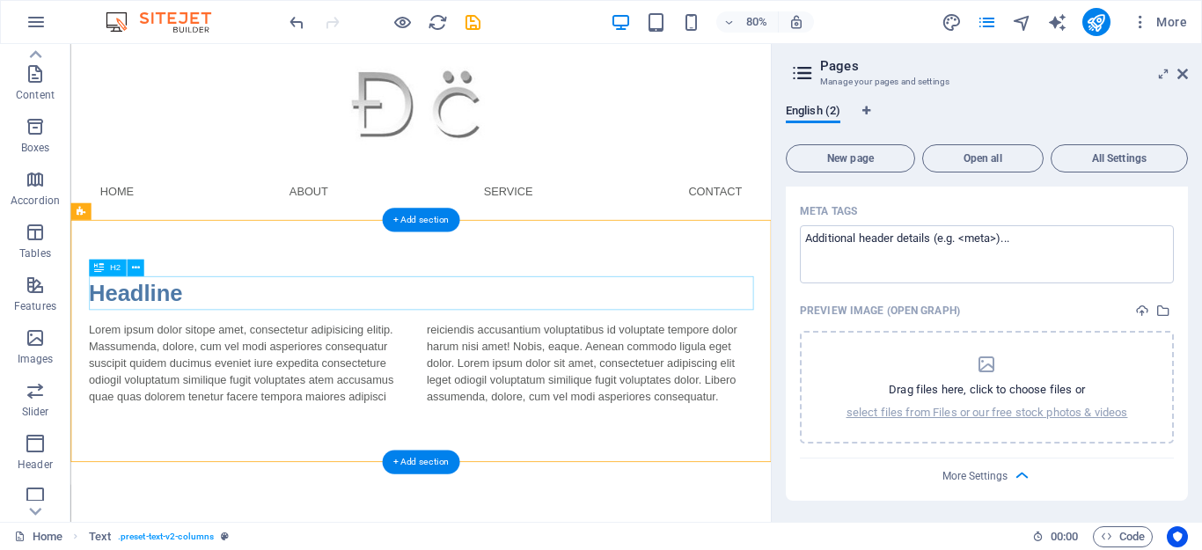
click at [487, 348] on div "Headline" at bounding box center [508, 355] width 831 height 42
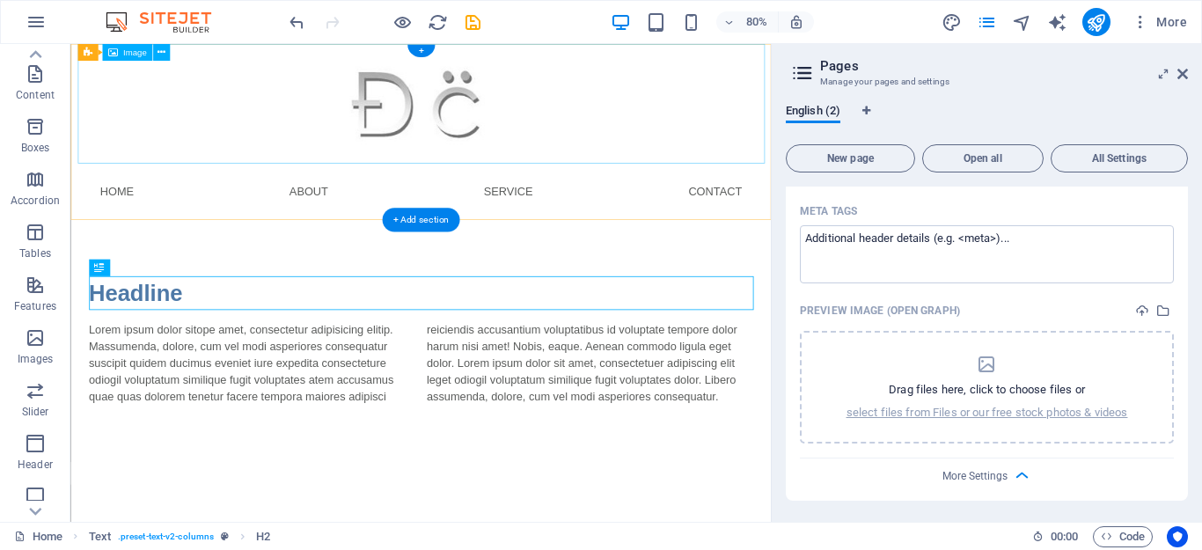
click at [107, 157] on figure at bounding box center [508, 119] width 859 height 150
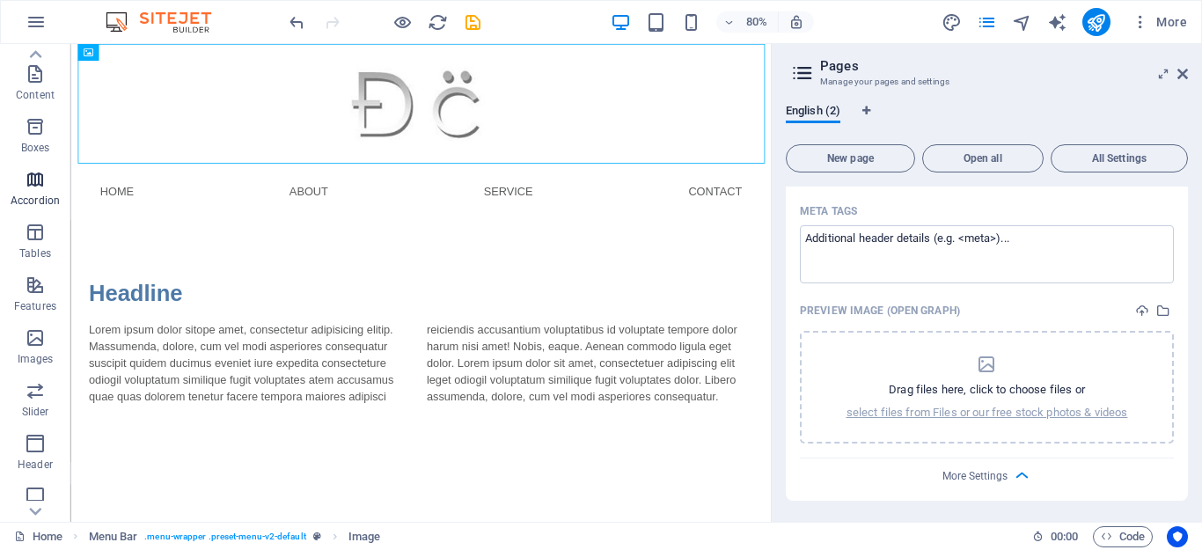
click at [37, 190] on span "Accordion" at bounding box center [35, 190] width 70 height 42
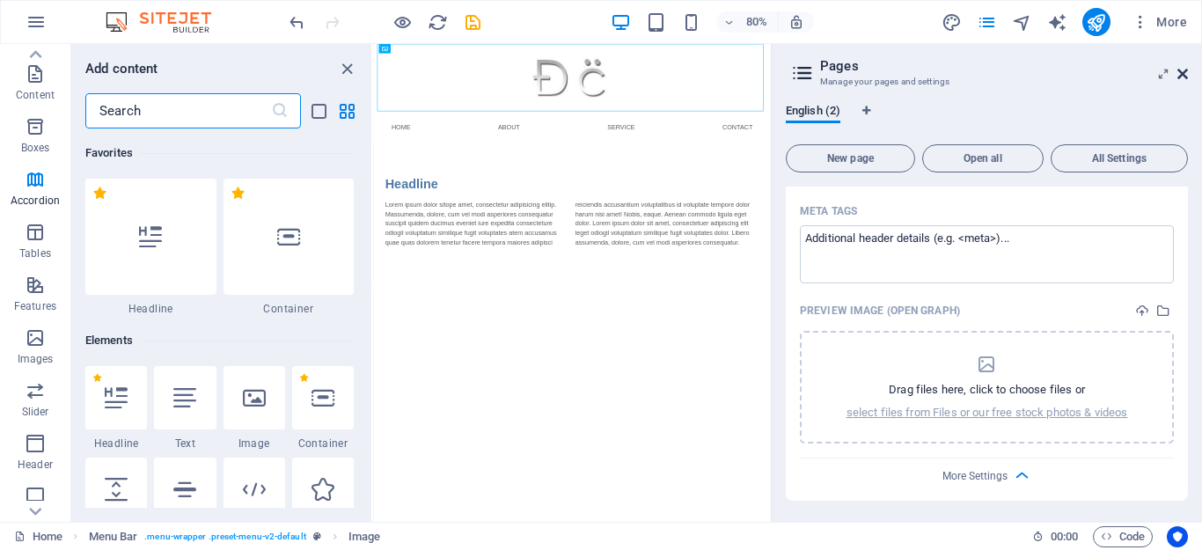
scroll to position [5619, 0]
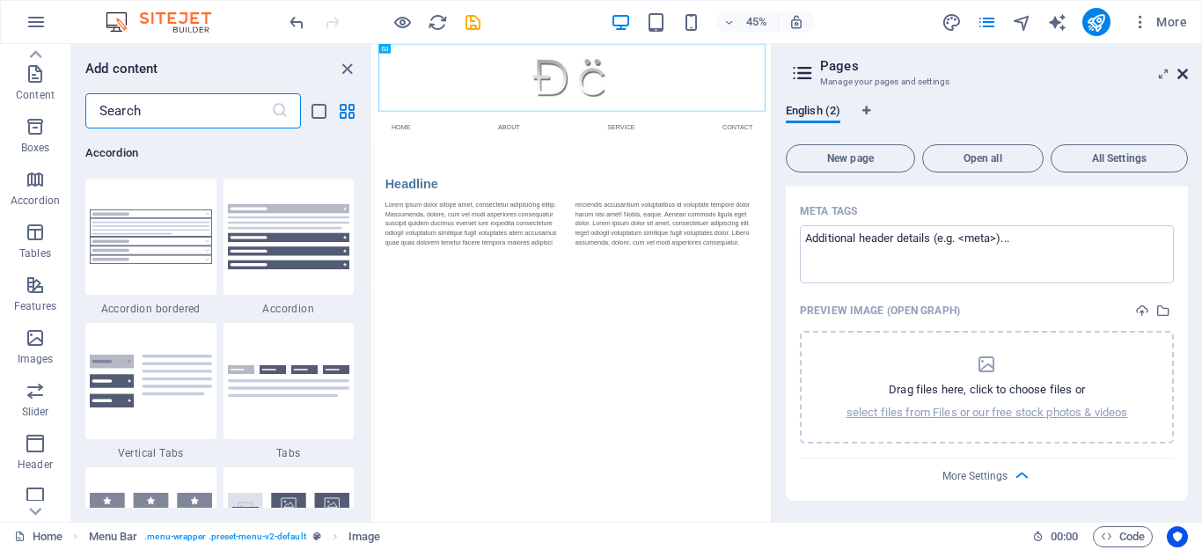
click at [1178, 77] on icon at bounding box center [1182, 74] width 11 height 14
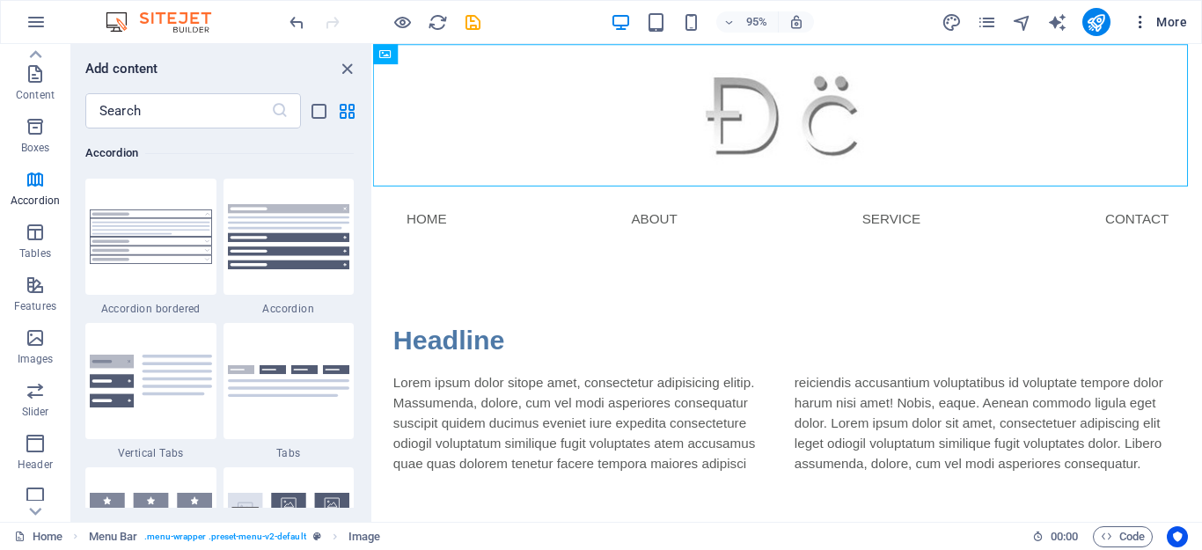
click at [1163, 20] on span "More" at bounding box center [1159, 22] width 55 height 18
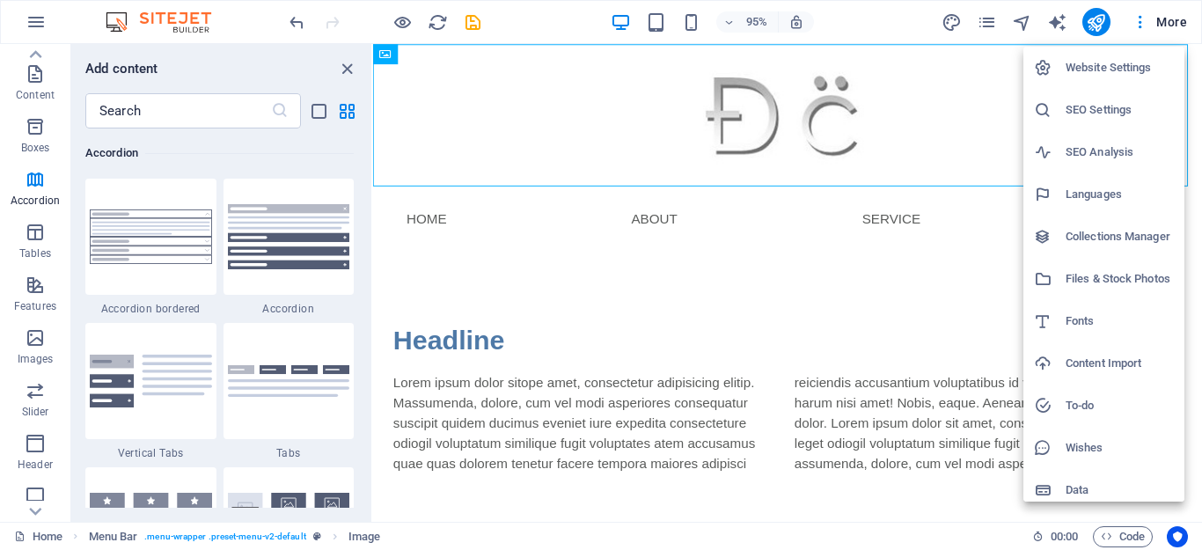
click at [895, 351] on div at bounding box center [601, 275] width 1202 height 550
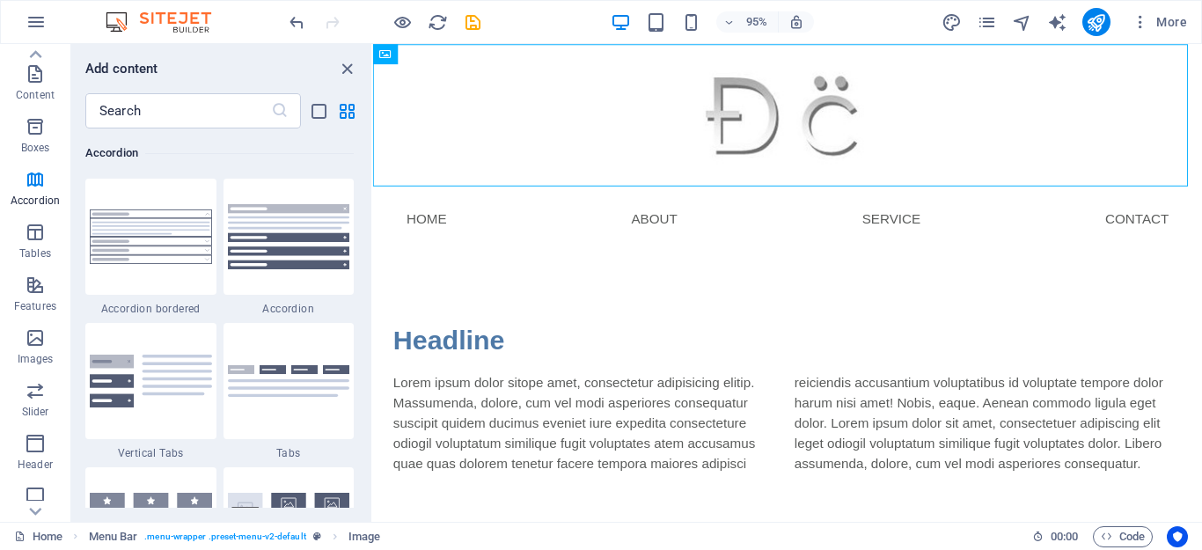
click at [357, 70] on div "Add content" at bounding box center [221, 68] width 300 height 21
click at [344, 70] on icon "close panel" at bounding box center [347, 69] width 20 height 20
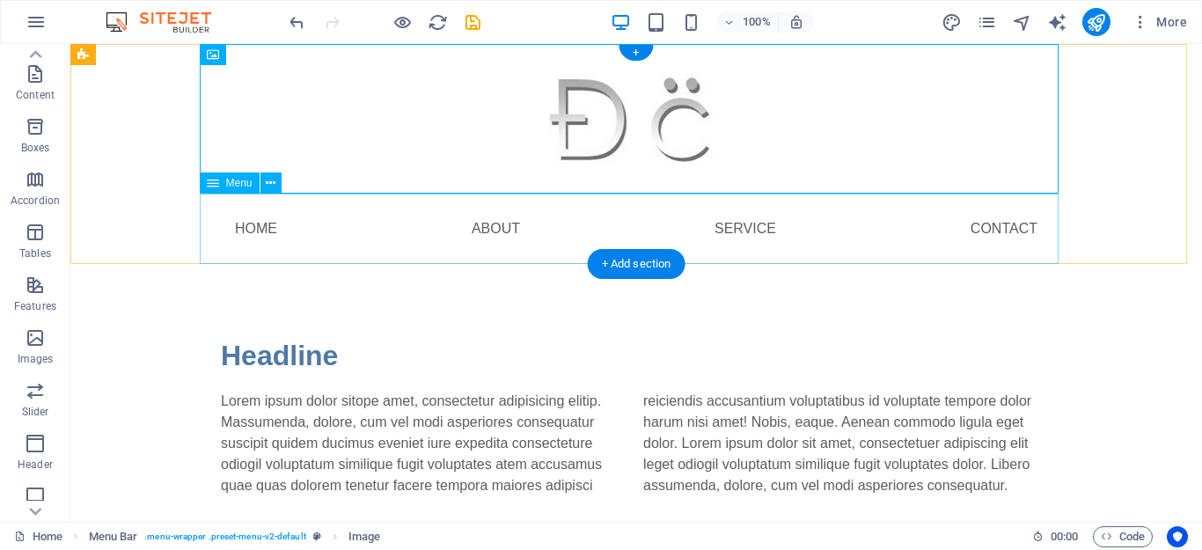
click at [983, 216] on nav "Home About Service Contact" at bounding box center [636, 229] width 859 height 70
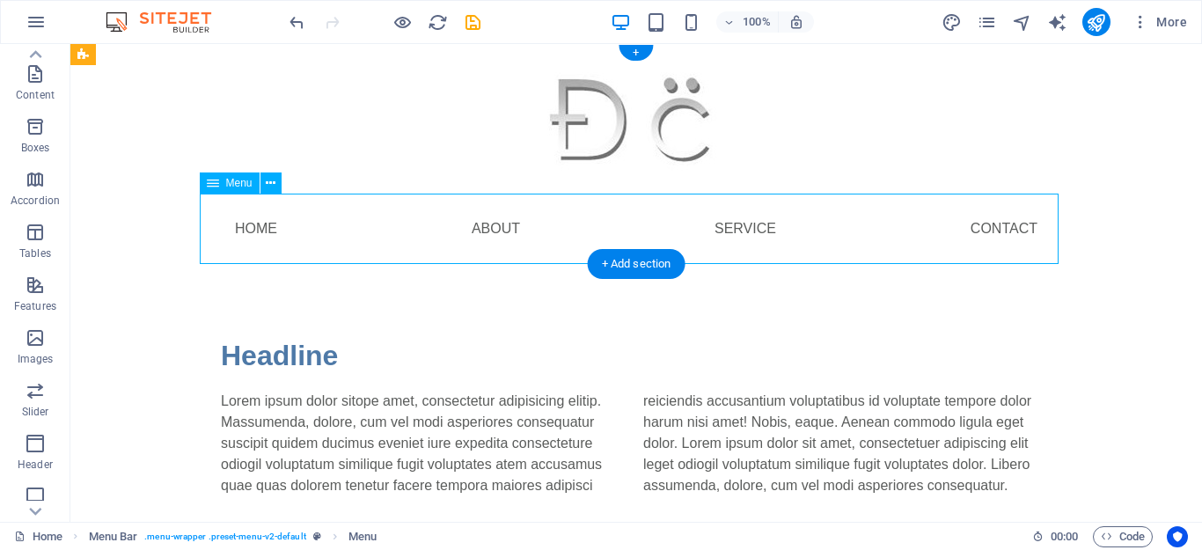
click at [983, 224] on nav "Home About Service Contact" at bounding box center [636, 229] width 859 height 70
click at [465, 220] on nav "Home About Service Contact" at bounding box center [636, 229] width 859 height 70
click at [739, 230] on nav "Home About Service Contact" at bounding box center [636, 229] width 859 height 70
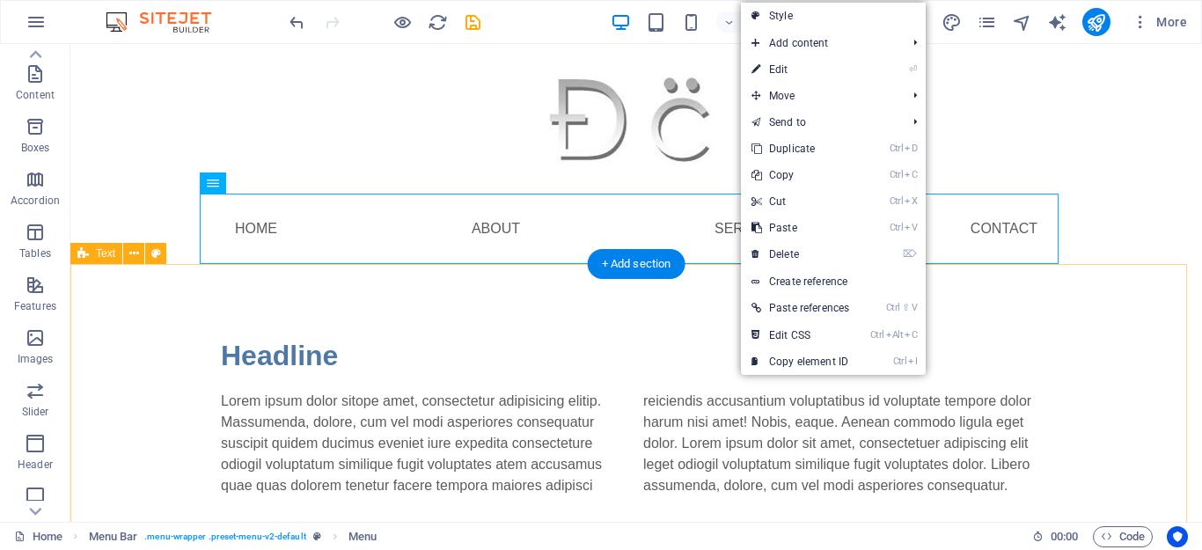
click at [540, 316] on div "Headline Lorem ipsum dolor sitope amet, consectetur adipisicing elitip. Massume…" at bounding box center [636, 415] width 1132 height 303
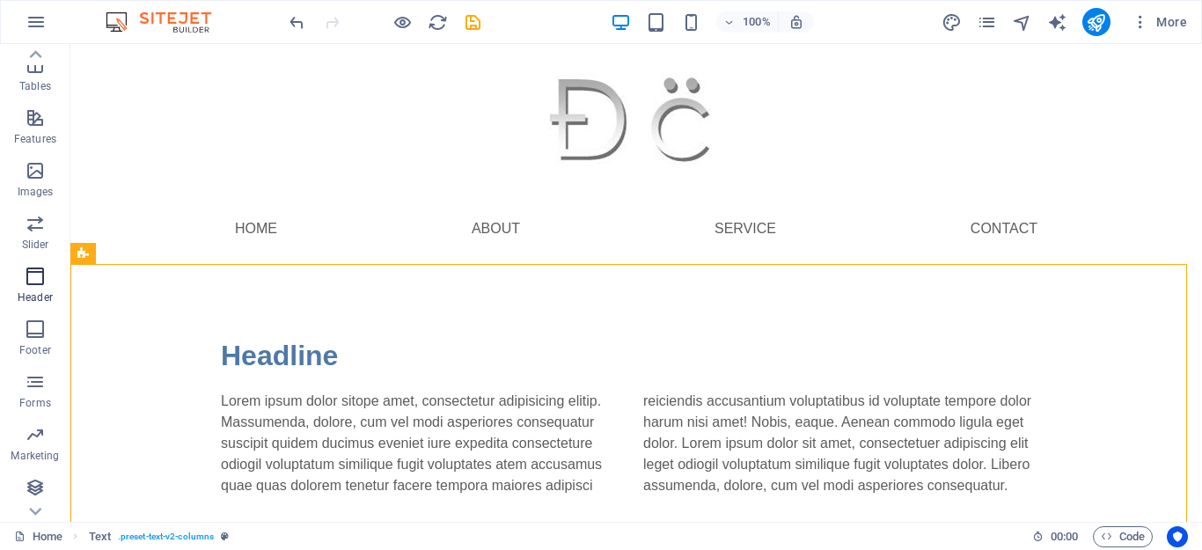
scroll to position [314, 0]
click at [41, 436] on icon "button" at bounding box center [35, 433] width 21 height 21
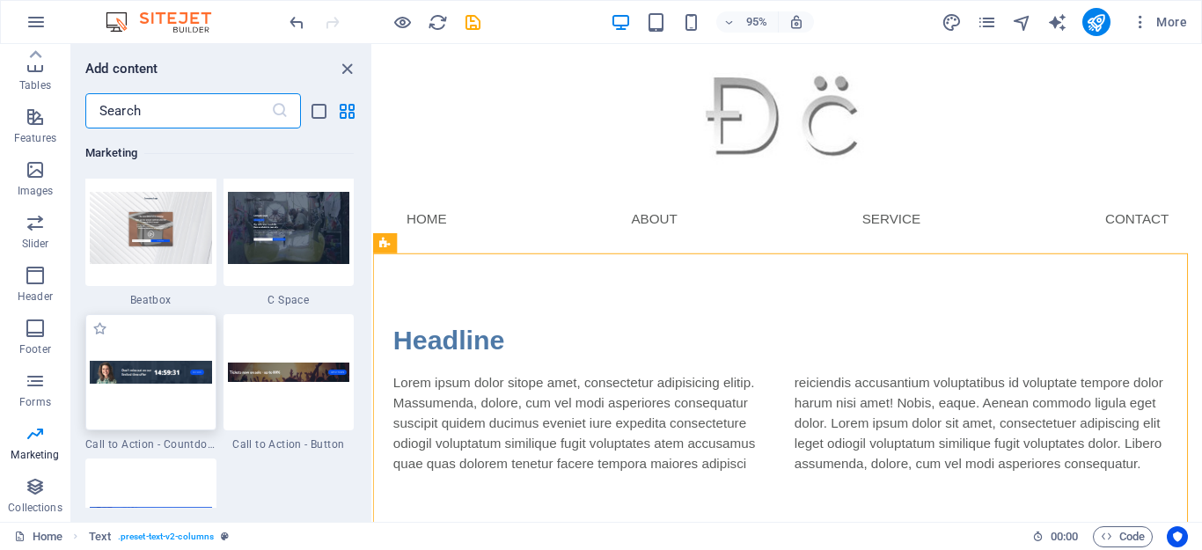
scroll to position [15643, 0]
click at [20, 485] on span "Collections" at bounding box center [35, 497] width 70 height 42
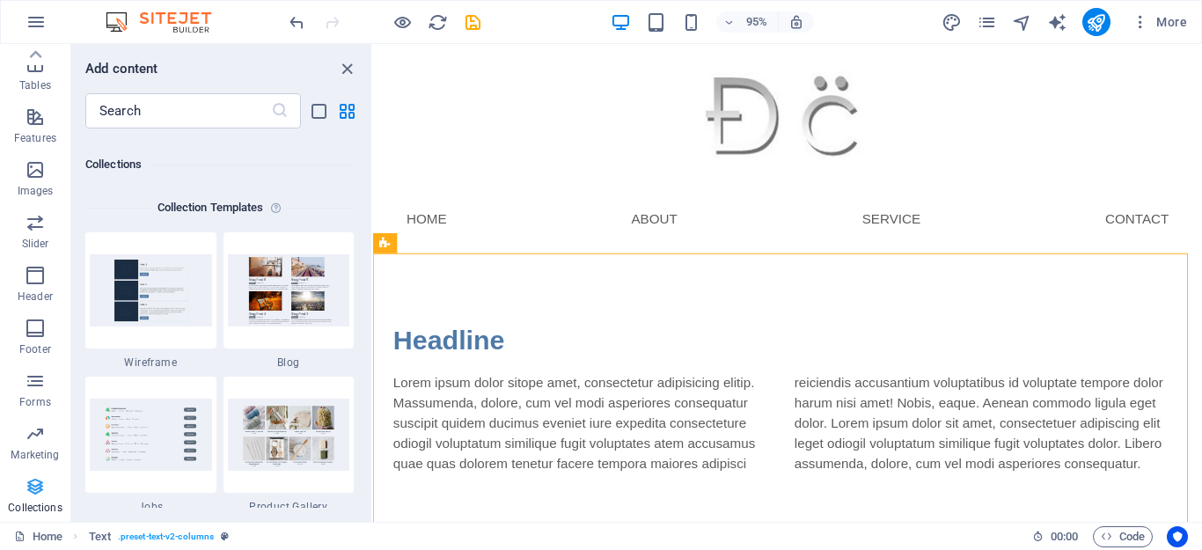
scroll to position [16109, 0]
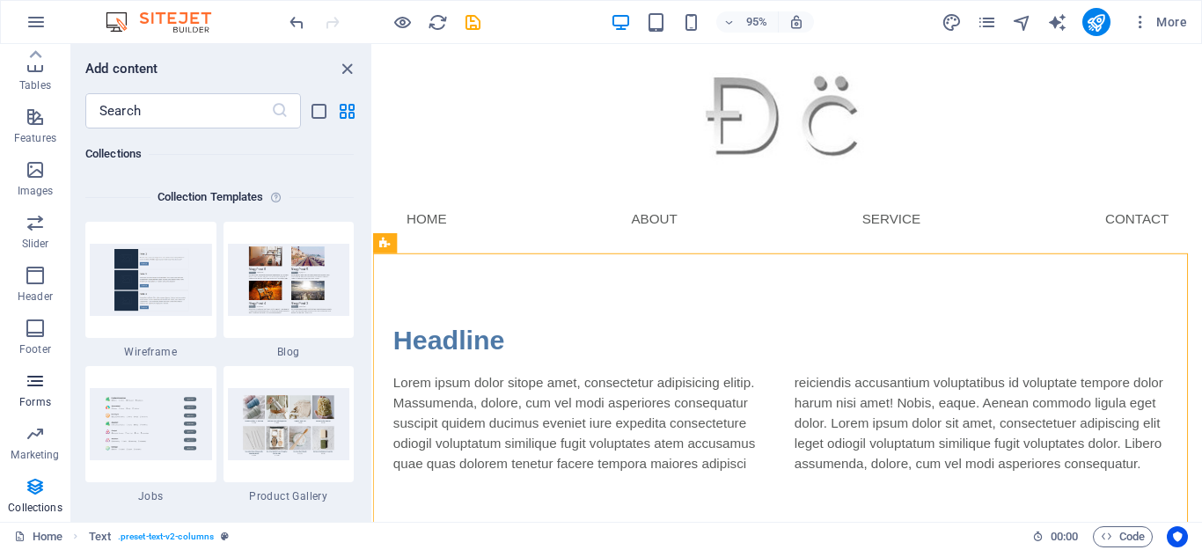
click at [26, 384] on icon "button" at bounding box center [35, 380] width 21 height 21
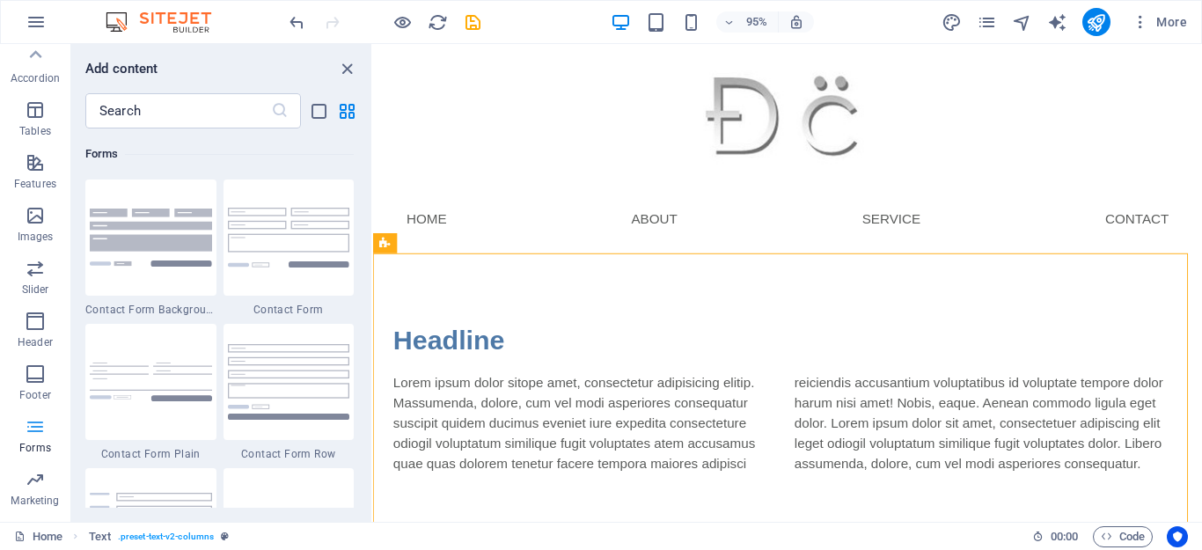
scroll to position [266, 0]
click at [26, 384] on icon "button" at bounding box center [35, 376] width 21 height 21
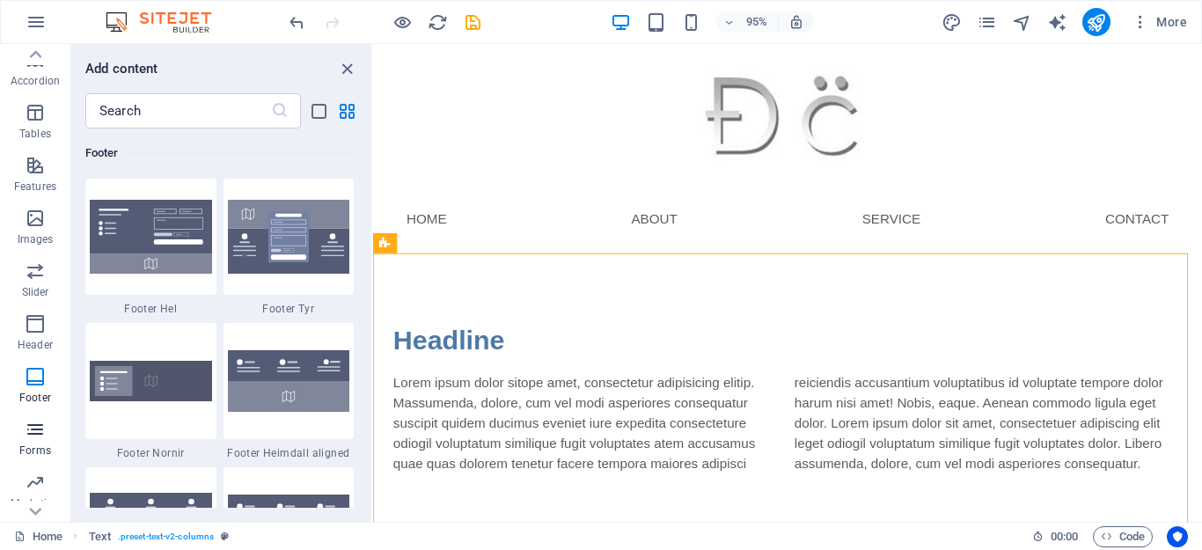
scroll to position [11650, 0]
click at [165, 246] on img at bounding box center [151, 238] width 122 height 74
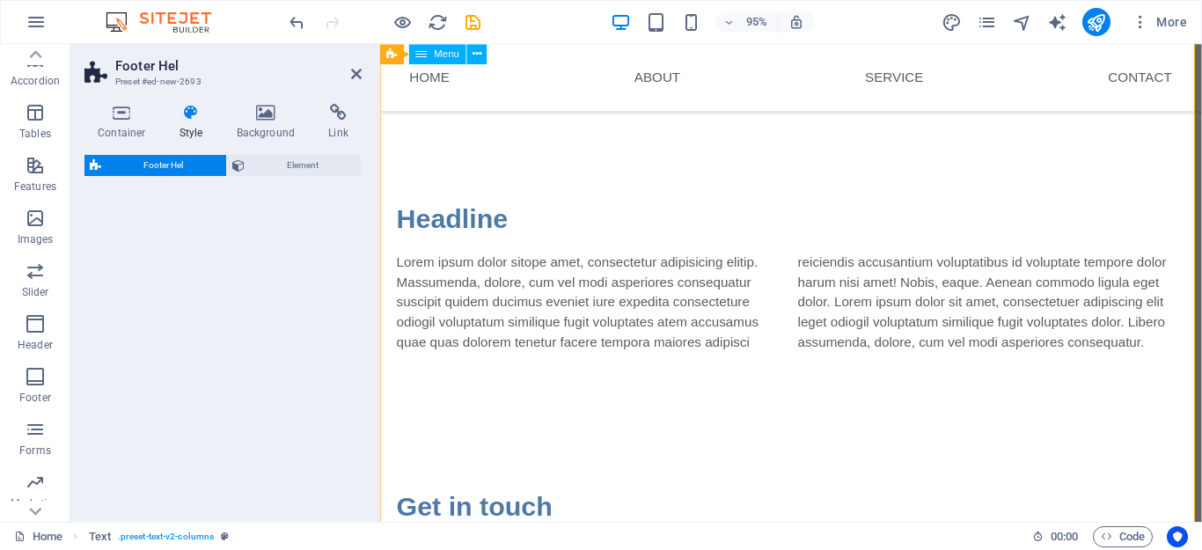
select select "%"
select select "rem"
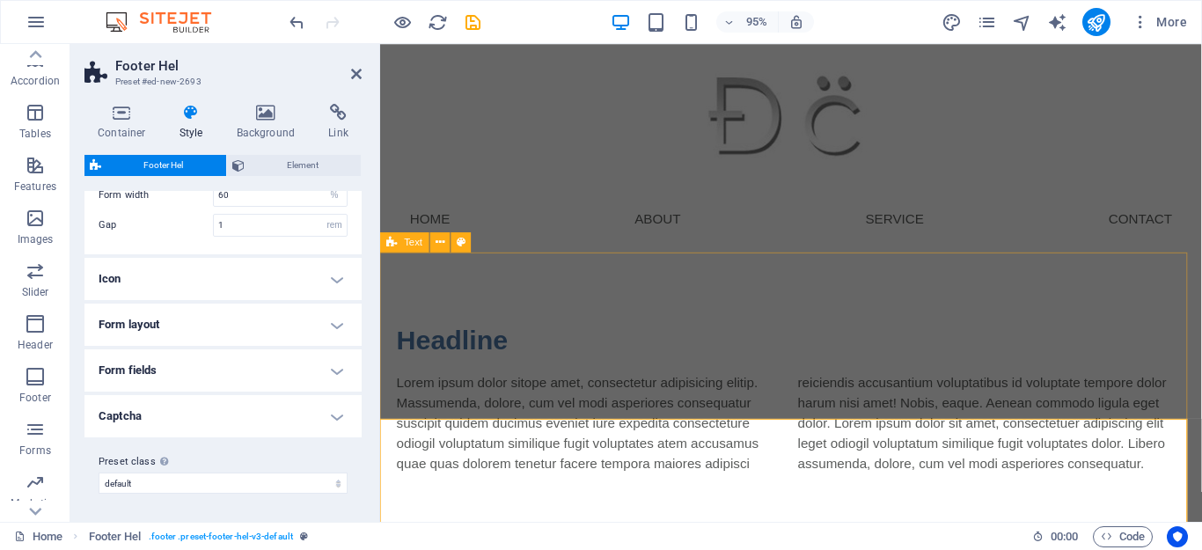
scroll to position [0, 0]
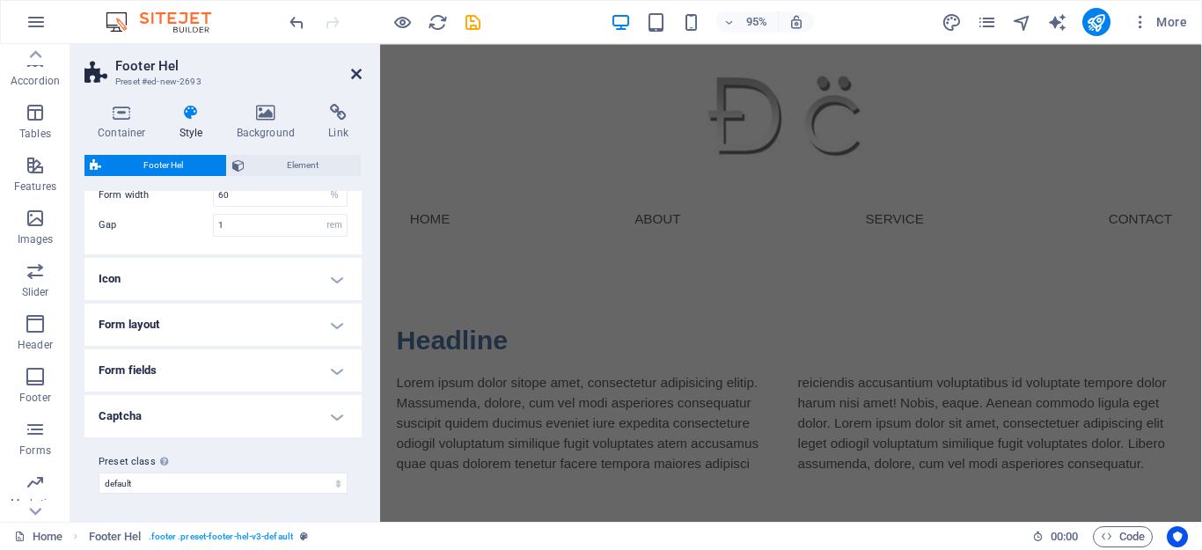
click at [354, 75] on icon at bounding box center [356, 74] width 11 height 14
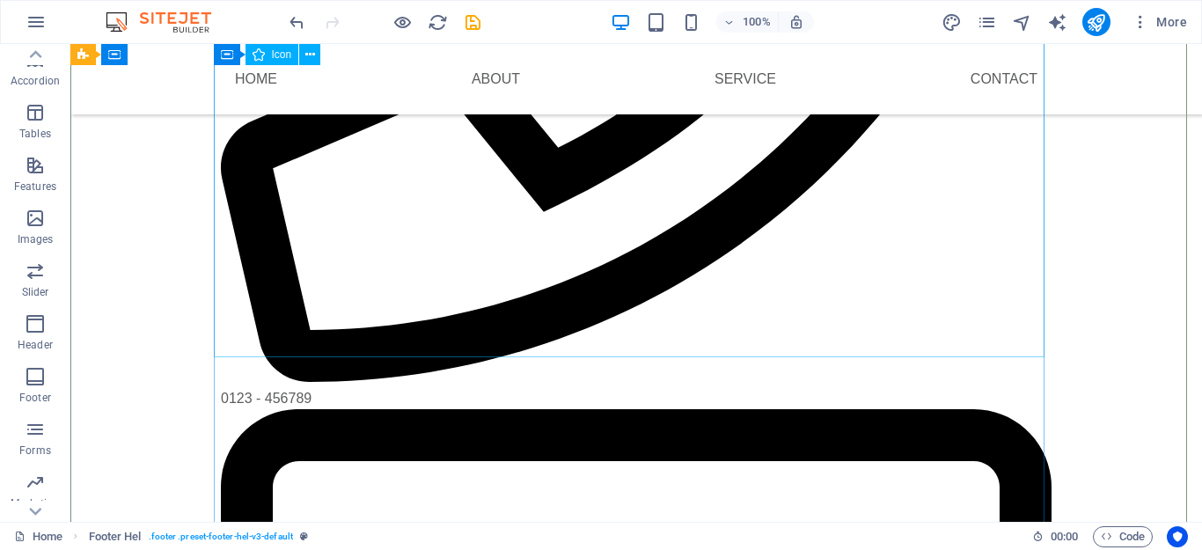
scroll to position [2935, 0]
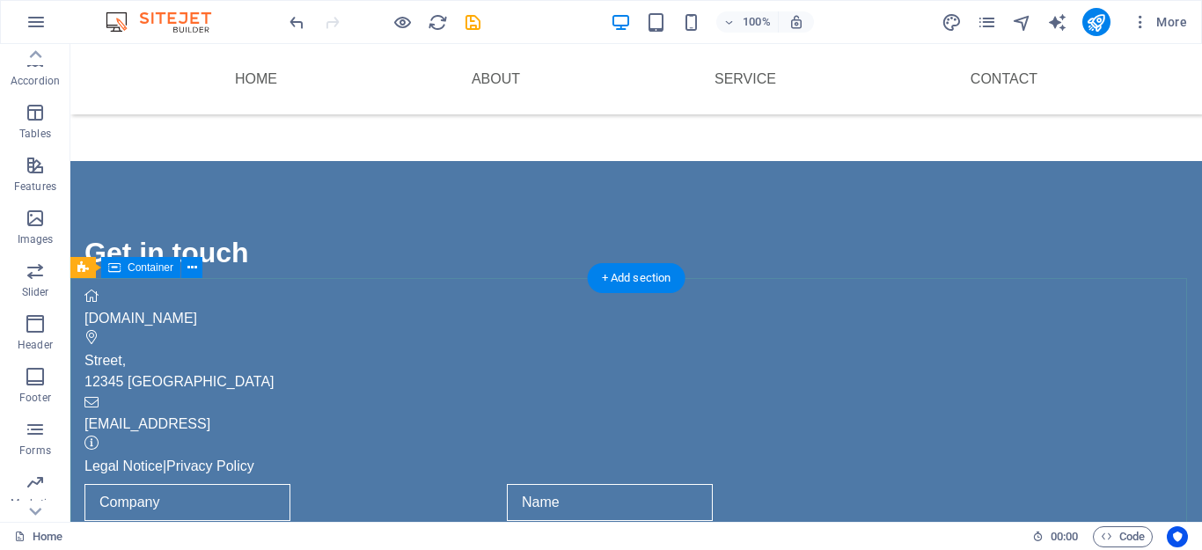
scroll to position [158, 0]
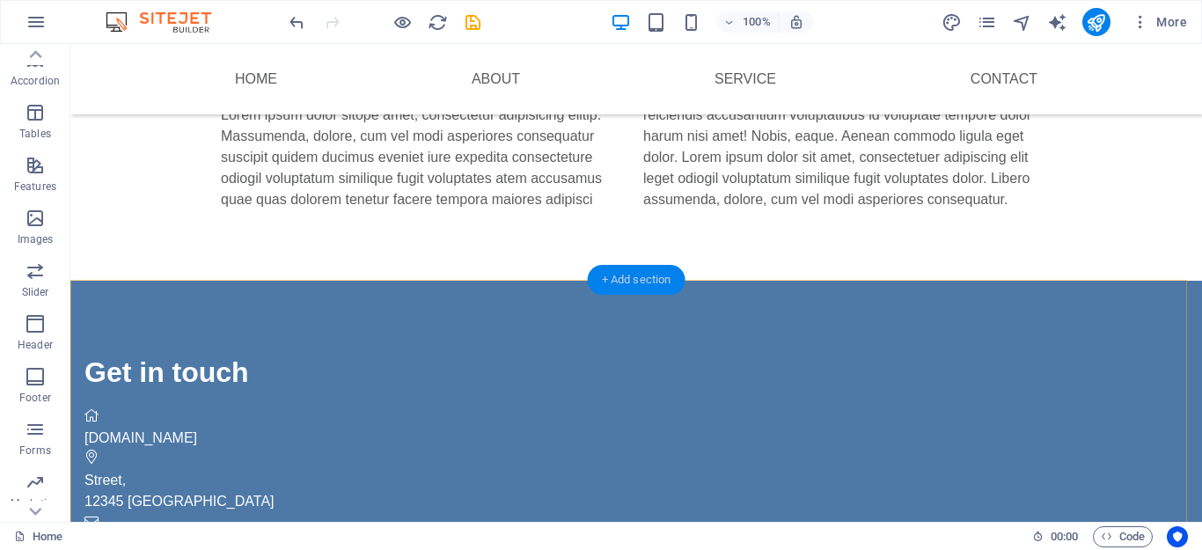
drag, startPoint x: 102, startPoint y: 354, endPoint x: 596, endPoint y: 285, distance: 498.5
click at [596, 285] on div "+ Add section" at bounding box center [637, 280] width 98 height 30
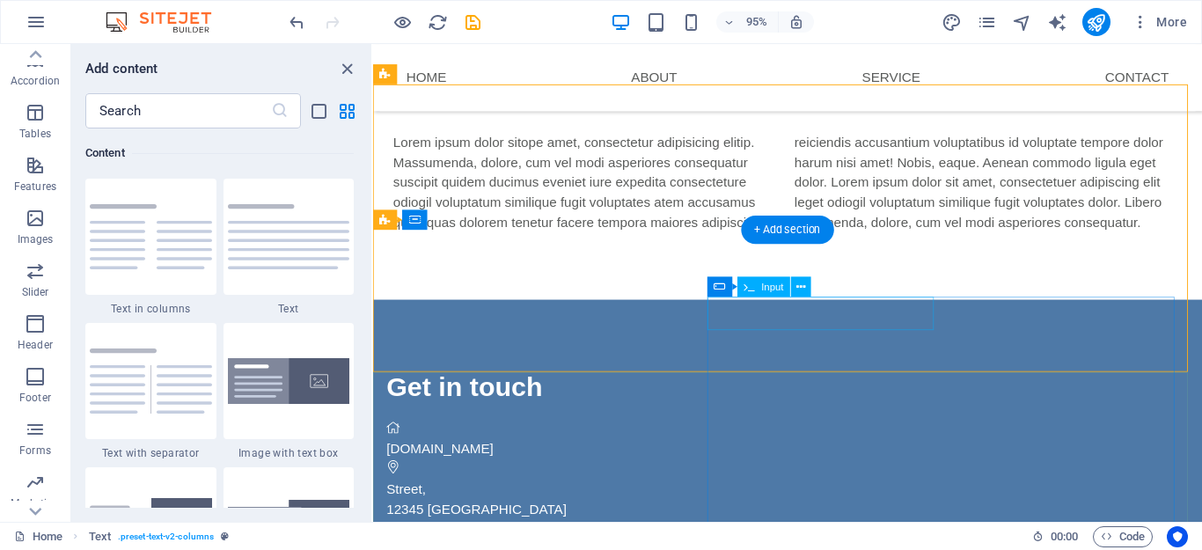
scroll to position [199, 0]
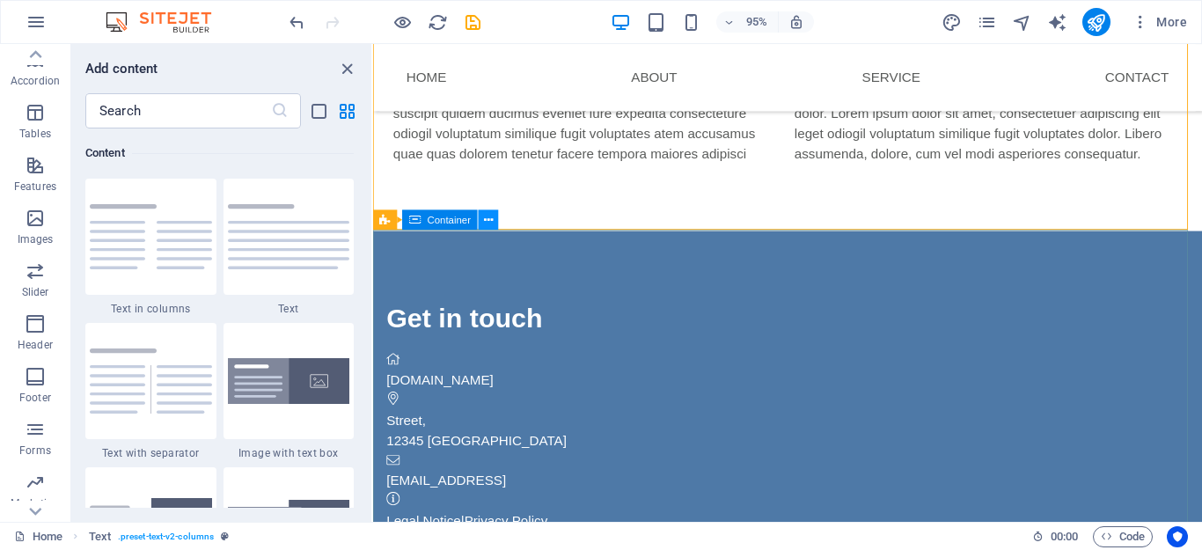
click at [485, 227] on icon at bounding box center [488, 220] width 9 height 18
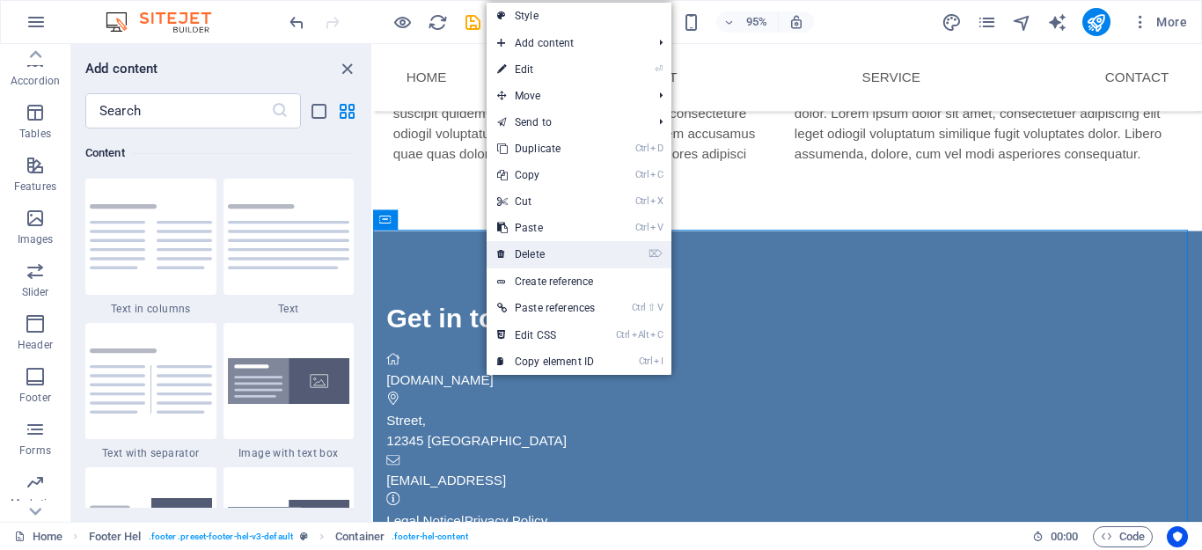
click at [521, 261] on link "⌦ Delete" at bounding box center [546, 254] width 119 height 26
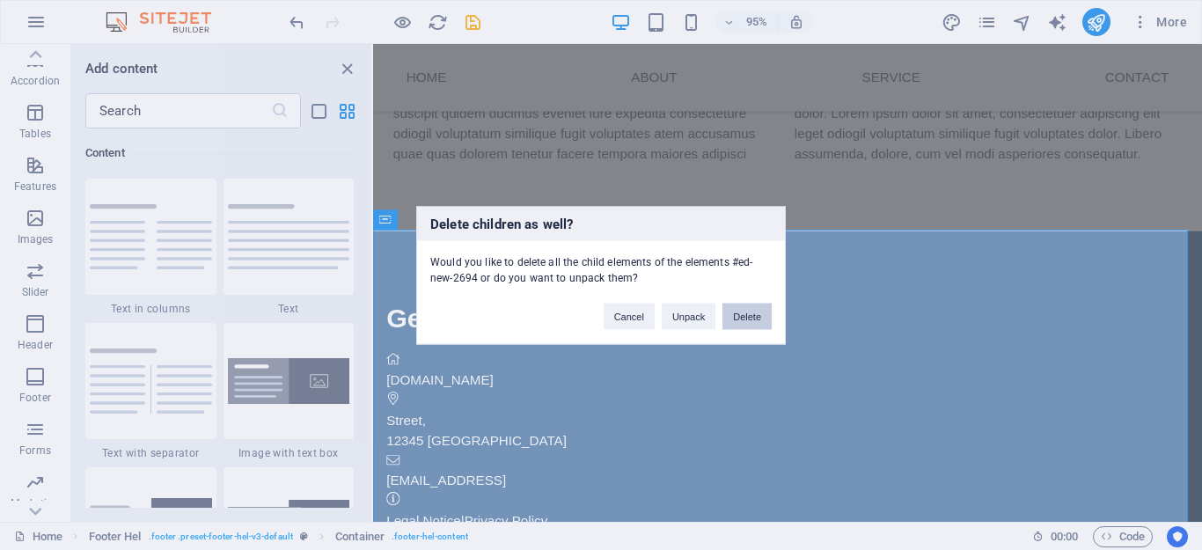
click at [731, 321] on button "Delete" at bounding box center [747, 316] width 49 height 26
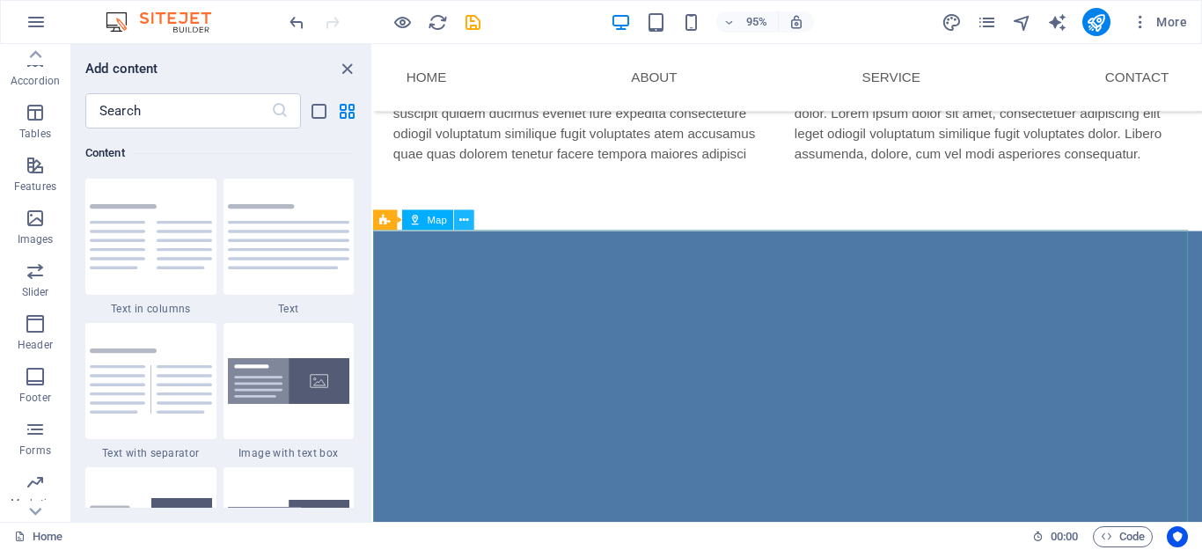
click at [466, 220] on icon at bounding box center [464, 220] width 9 height 18
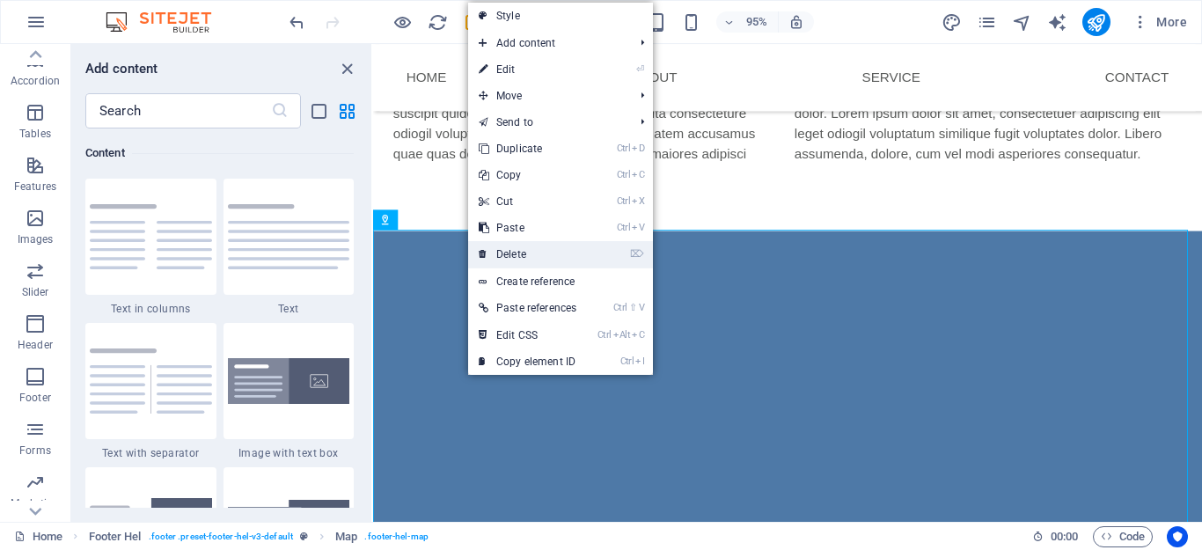
click at [518, 258] on link "⌦ Delete" at bounding box center [527, 254] width 119 height 26
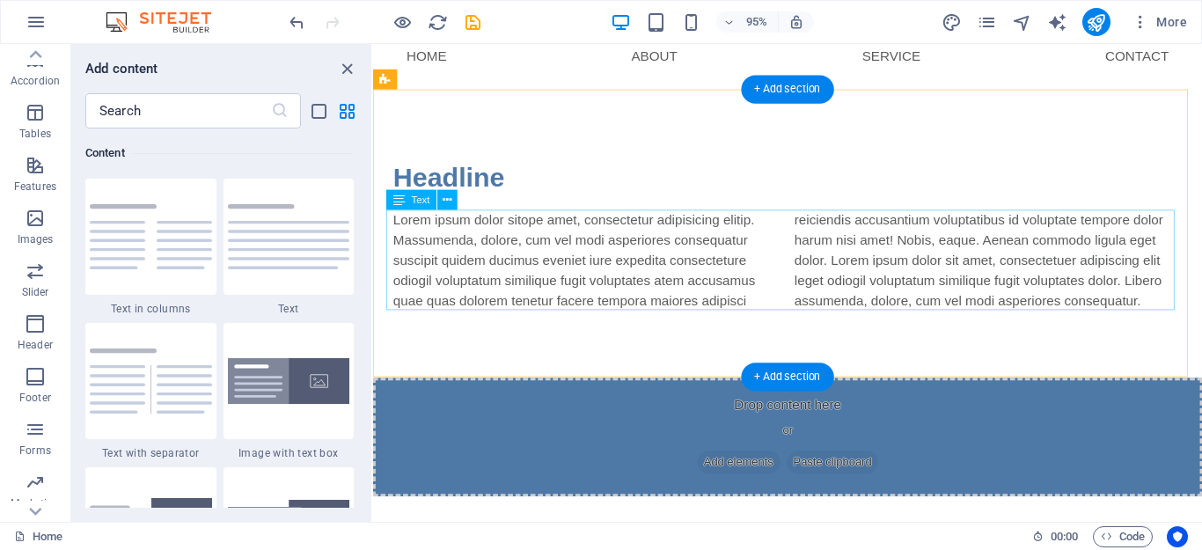
scroll to position [172, 0]
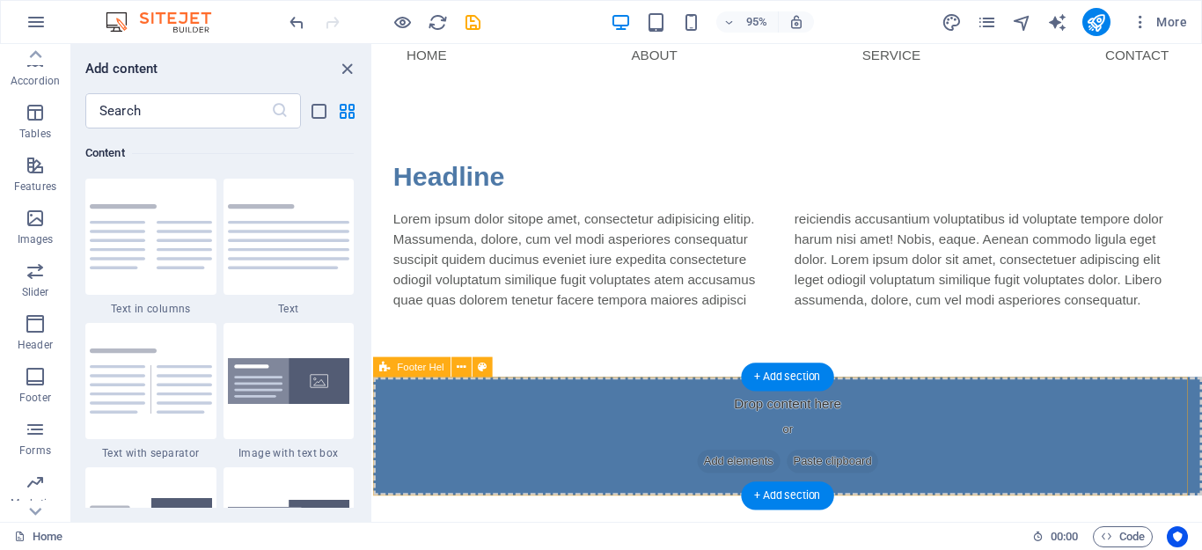
click at [814, 421] on div "Drop content here or Add elements Paste clipboard" at bounding box center [809, 456] width 873 height 125
click at [746, 486] on span "Add elements" at bounding box center [758, 483] width 87 height 25
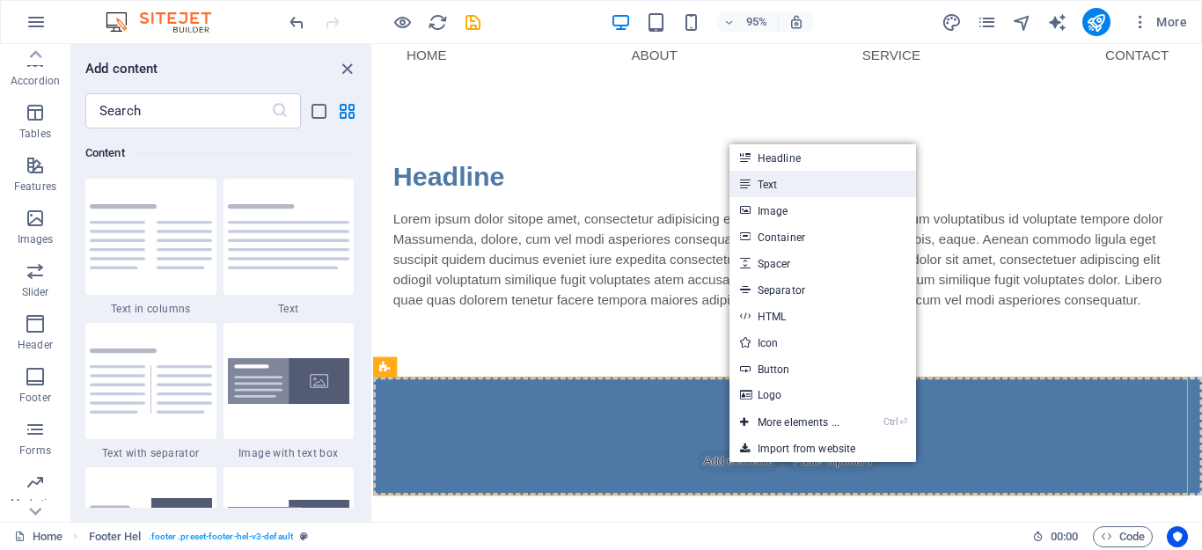
click at [771, 186] on link "Text" at bounding box center [823, 184] width 187 height 26
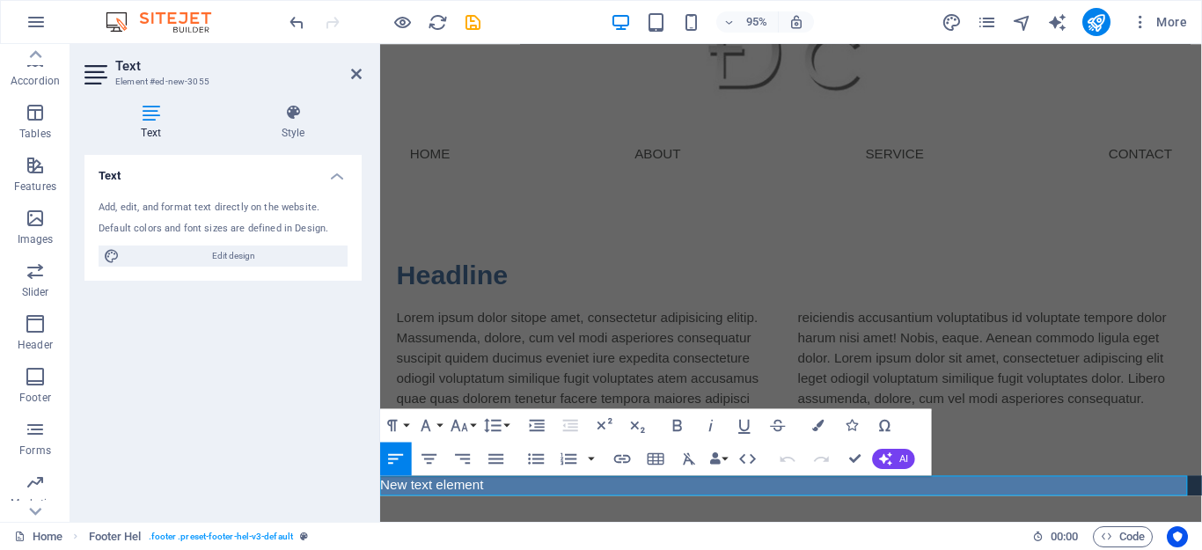
scroll to position [69, 0]
click at [435, 467] on icon "button" at bounding box center [430, 459] width 20 height 20
click at [475, 427] on button "Font Size" at bounding box center [463, 424] width 32 height 33
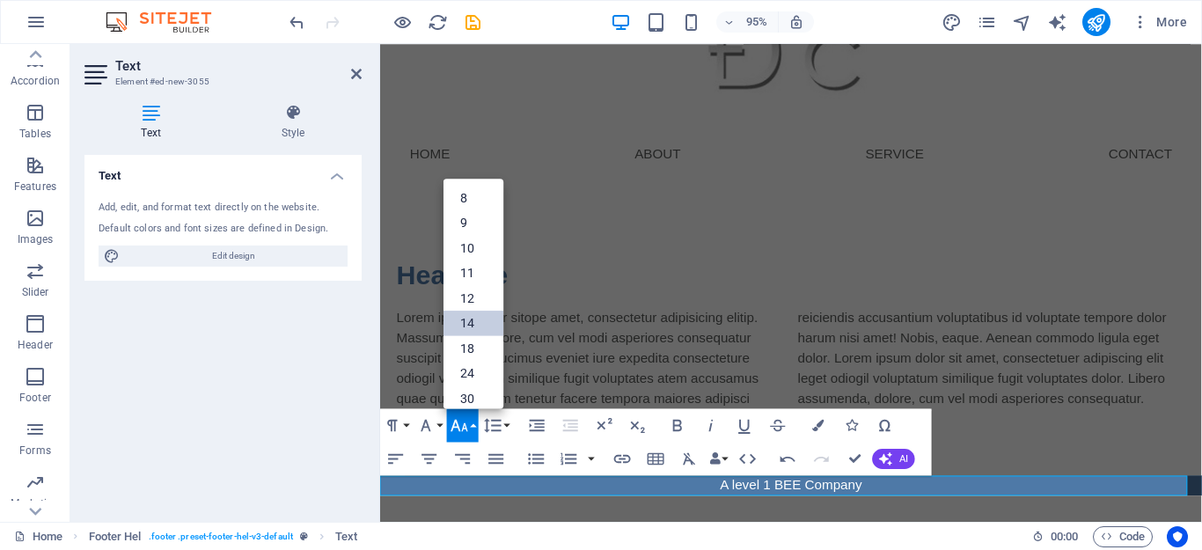
click at [476, 322] on link "14" at bounding box center [474, 324] width 60 height 26
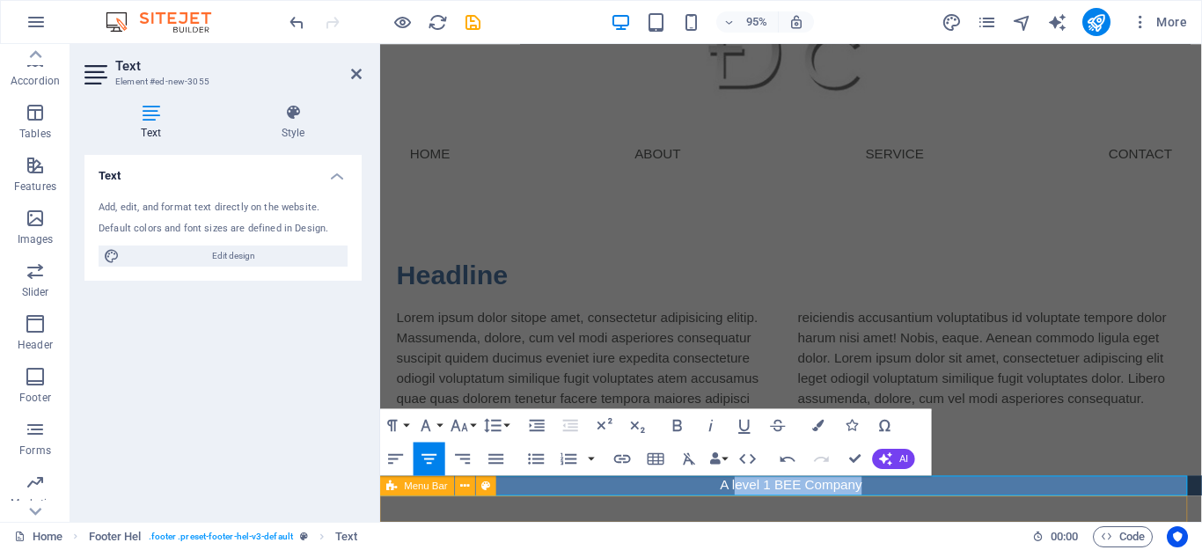
drag, startPoint x: 884, startPoint y: 517, endPoint x: 742, endPoint y: 513, distance: 142.6
click at [749, 518] on div "Menu Home About Service Contact Headline Lorem ipsum dolor sitope amet, consect…" at bounding box center [812, 261] width 865 height 572
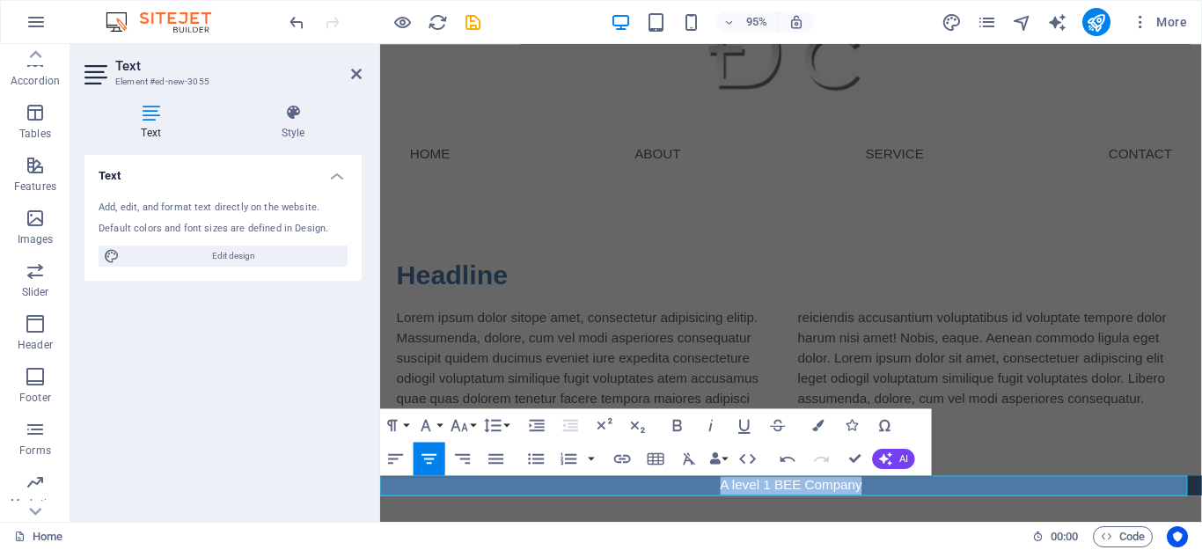
drag, startPoint x: 720, startPoint y: 498, endPoint x: 877, endPoint y: 499, distance: 156.6
click at [877, 499] on p "A level 1 BEE Company ​" at bounding box center [812, 508] width 865 height 21
click at [437, 431] on button "Font Family" at bounding box center [430, 424] width 32 height 33
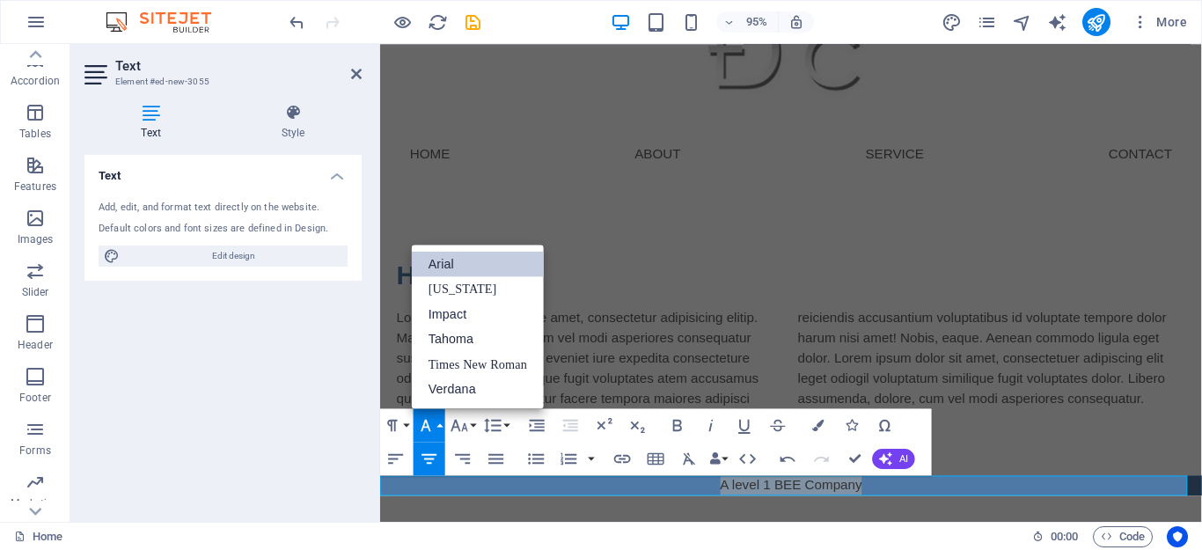
scroll to position [0, 0]
click at [471, 297] on link "[US_STATE]" at bounding box center [478, 289] width 132 height 26
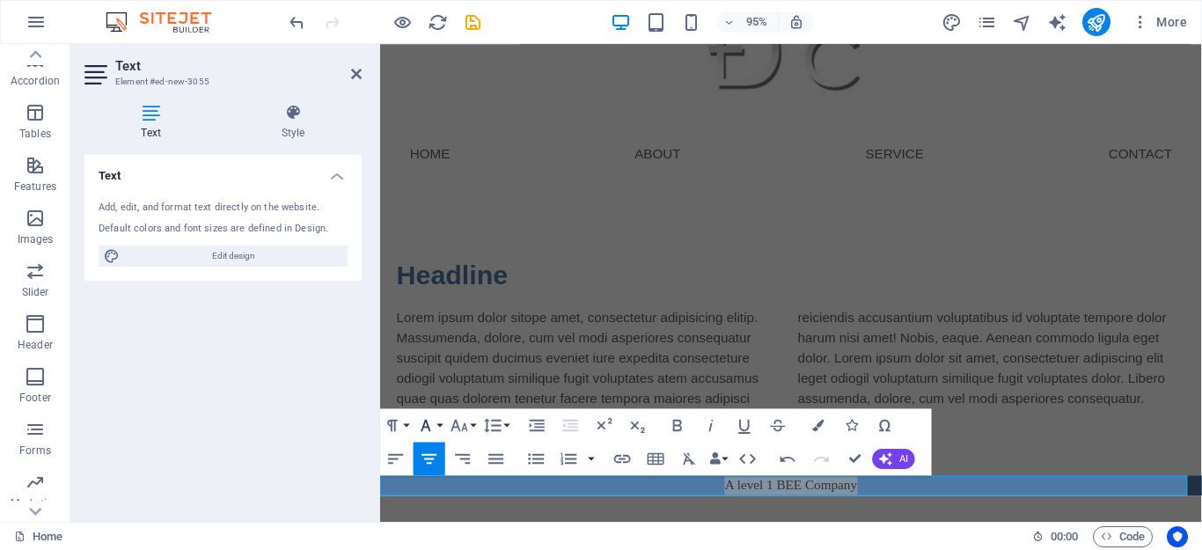
click at [436, 429] on button "Font Family" at bounding box center [430, 424] width 32 height 33
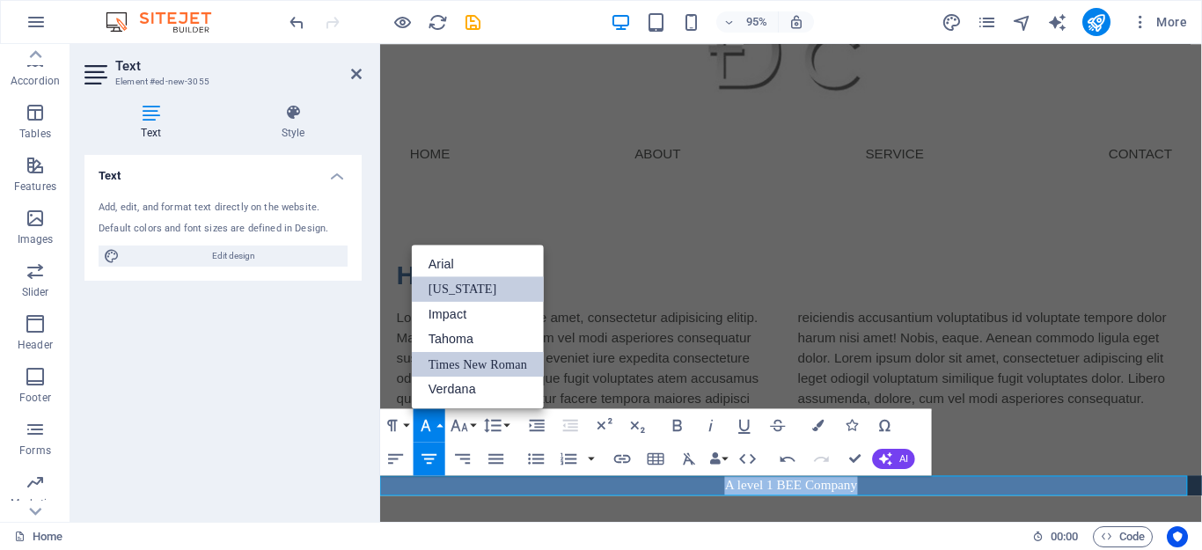
click at [449, 369] on link "Times New Roman" at bounding box center [478, 365] width 132 height 26
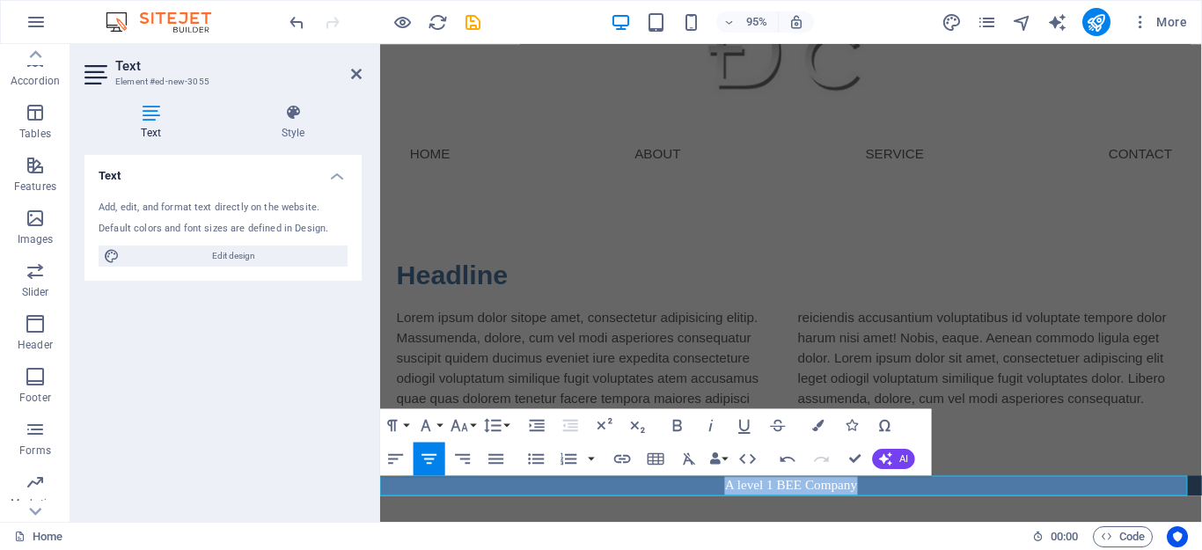
click at [788, 514] on span "A level 1 BEE Company" at bounding box center [812, 508] width 139 height 15
click at [755, 509] on span "A level 1 BEE Company" at bounding box center [812, 508] width 139 height 15
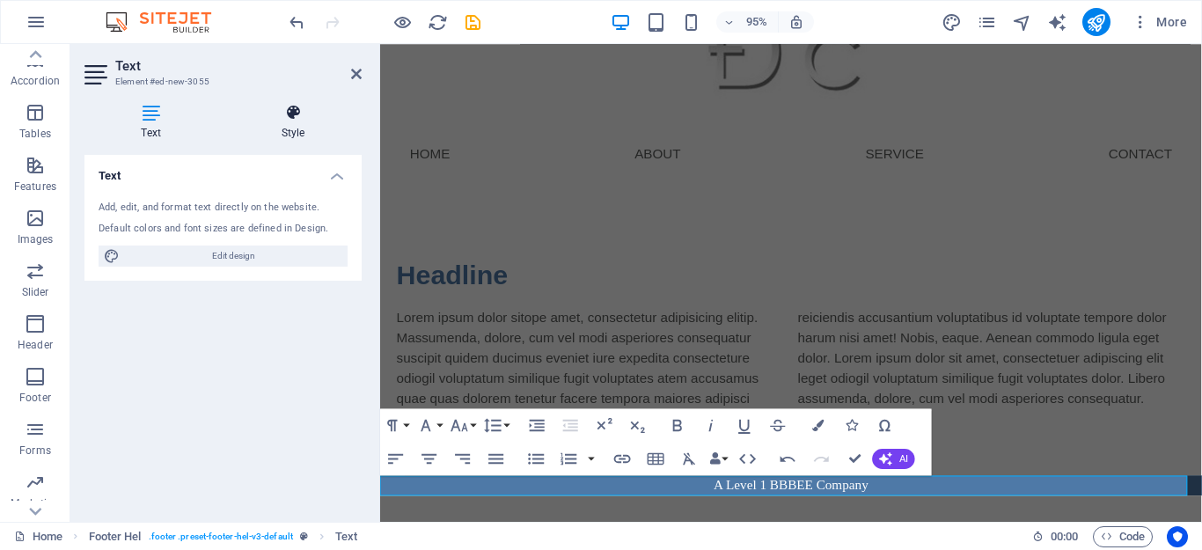
click at [290, 127] on h4 "Style" at bounding box center [292, 122] width 137 height 37
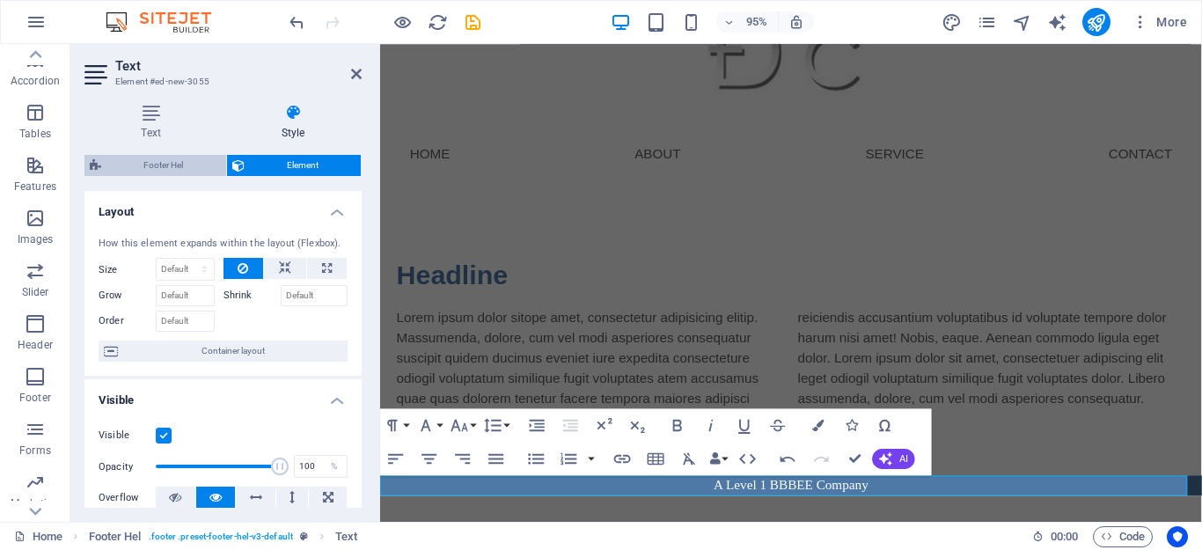
click at [181, 159] on span "Footer Hel" at bounding box center [163, 165] width 114 height 21
select select "%"
select select "rem"
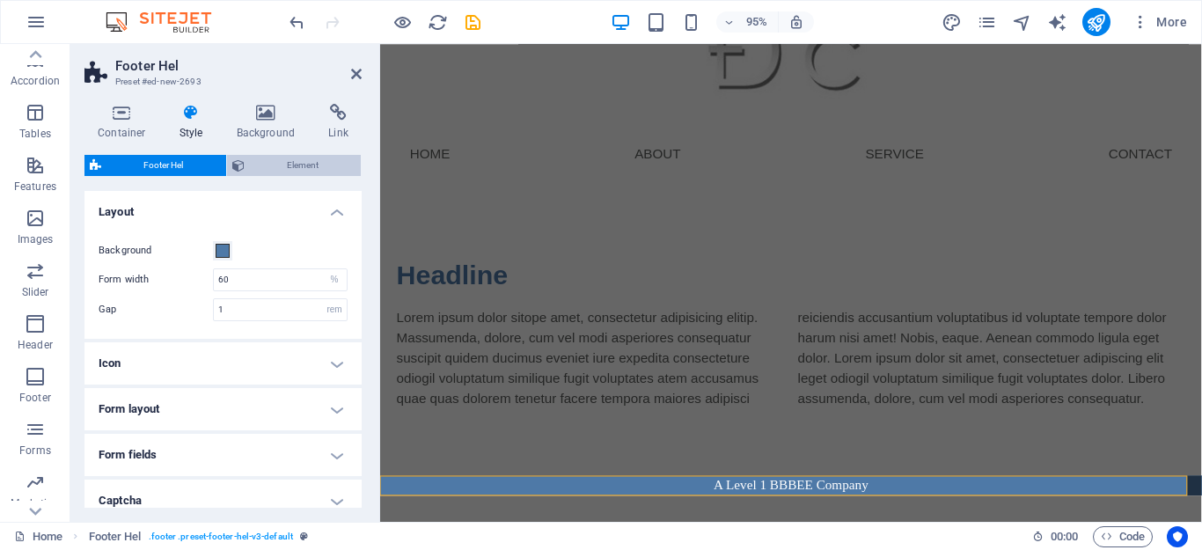
click at [322, 162] on span "Element" at bounding box center [303, 165] width 106 height 21
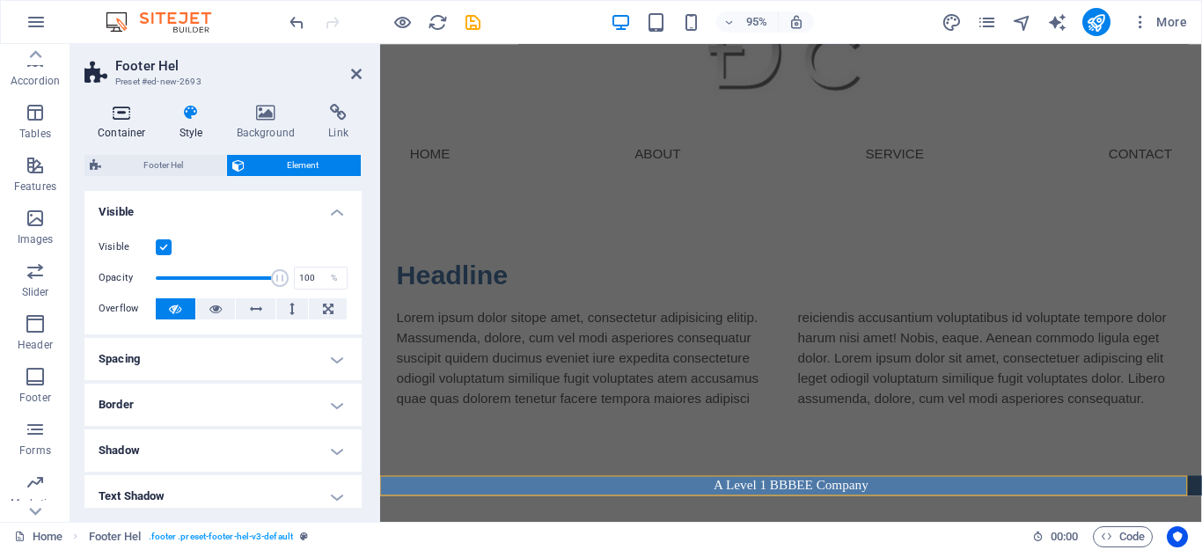
click at [106, 129] on h4 "Container" at bounding box center [125, 122] width 82 height 37
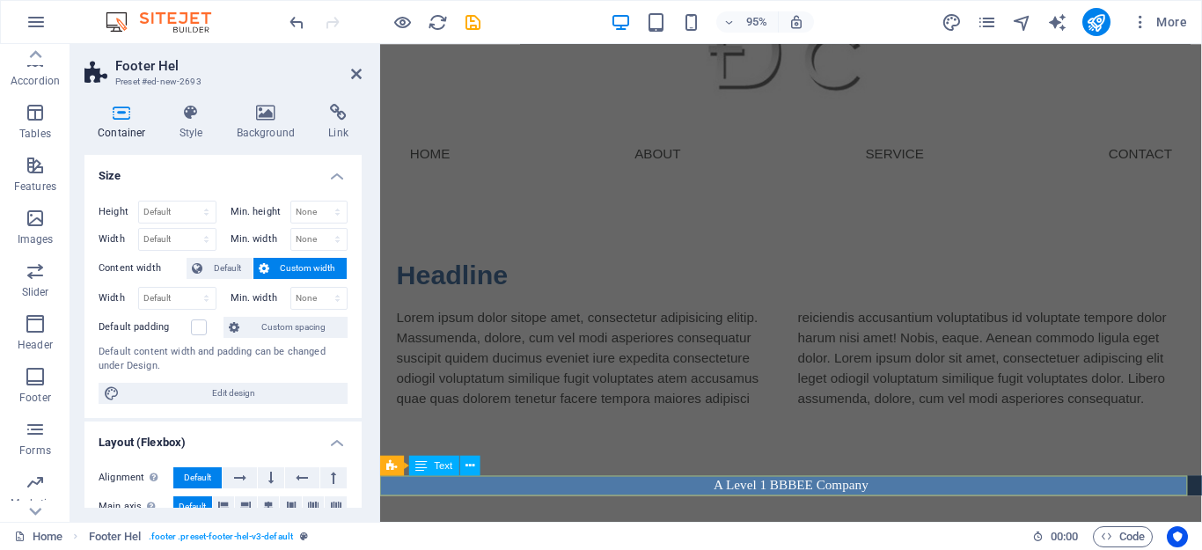
click at [728, 499] on div "A Level 1 BBBEE Company" at bounding box center [812, 508] width 865 height 21
click at [718, 506] on div "A Level 1 BBBEE Company" at bounding box center [812, 508] width 865 height 21
click at [715, 446] on div "Headline Lorem ipsum dolor sitope amet, consectetur adipisicing elitip. Massume…" at bounding box center [812, 346] width 865 height 303
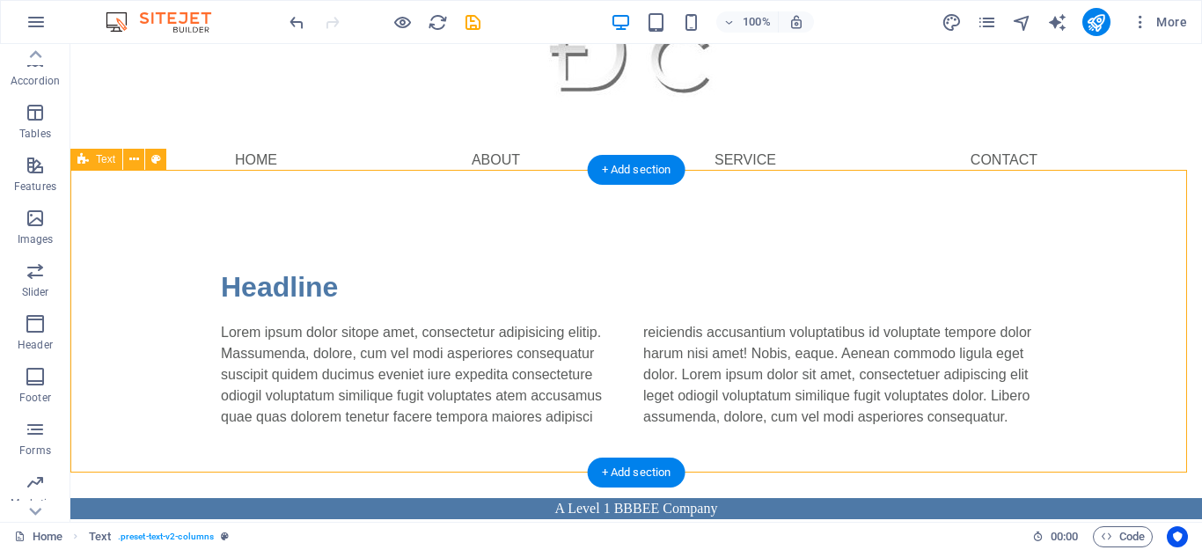
scroll to position [94, 0]
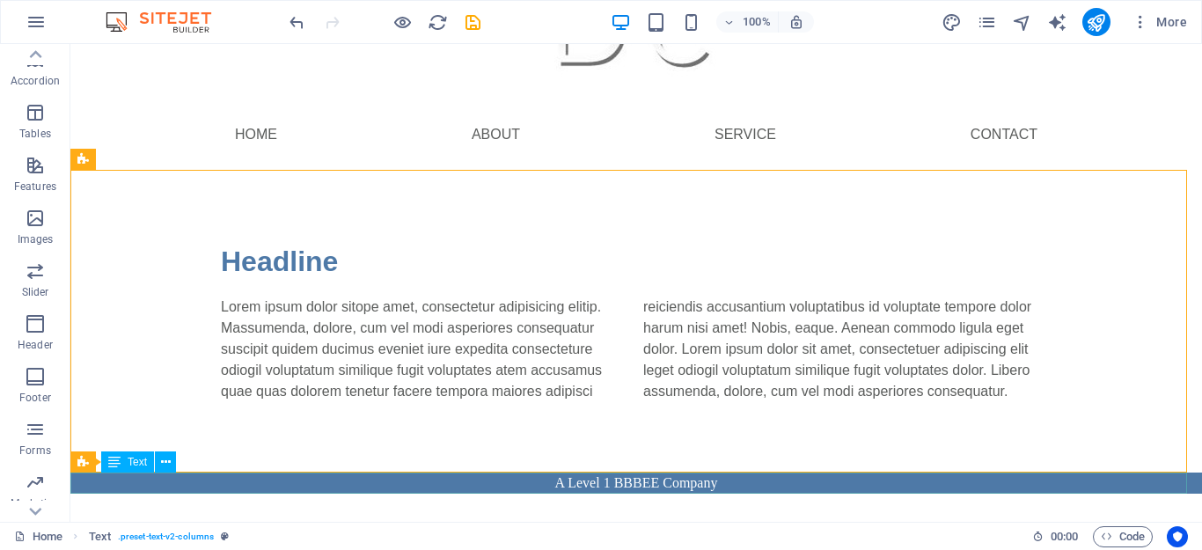
click at [712, 484] on div "A Level 1 BBBEE Company" at bounding box center [636, 483] width 1132 height 21
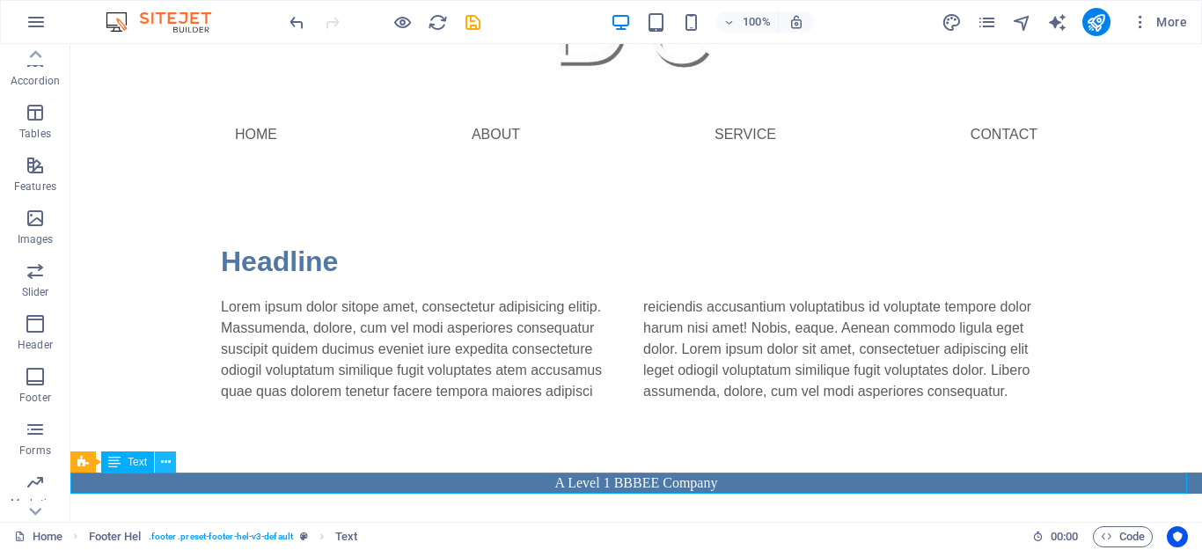
click at [168, 463] on icon at bounding box center [166, 462] width 10 height 18
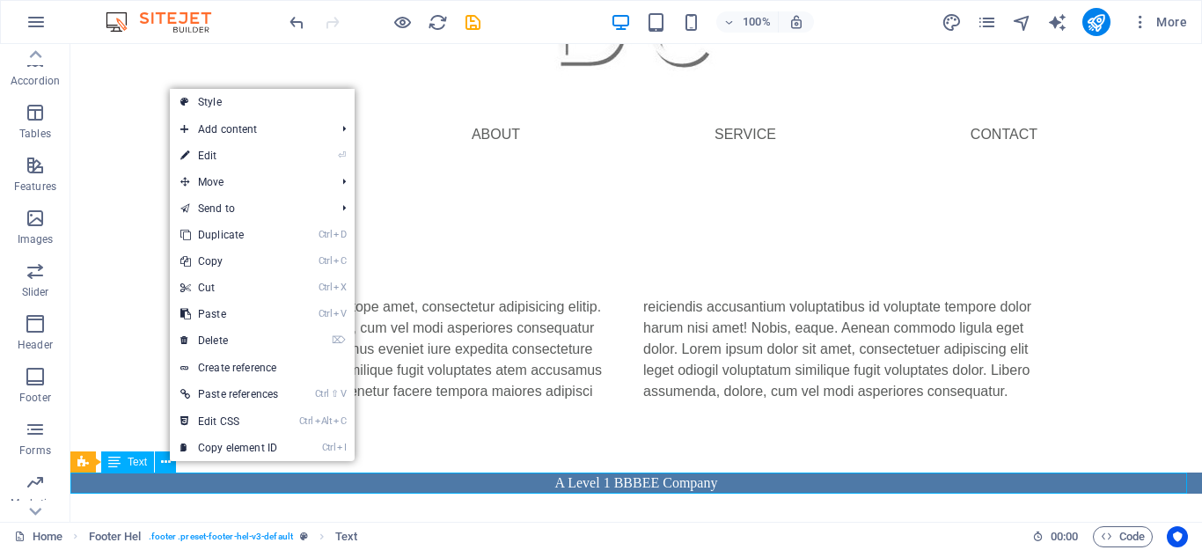
click at [134, 464] on span "Text" at bounding box center [137, 462] width 19 height 11
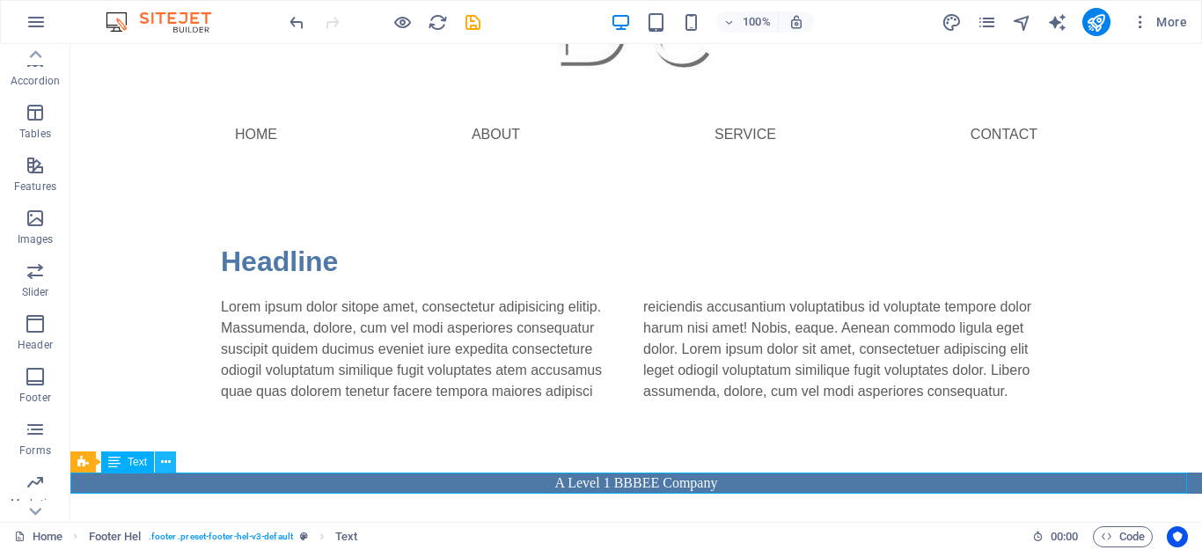
click at [167, 464] on icon at bounding box center [166, 462] width 10 height 18
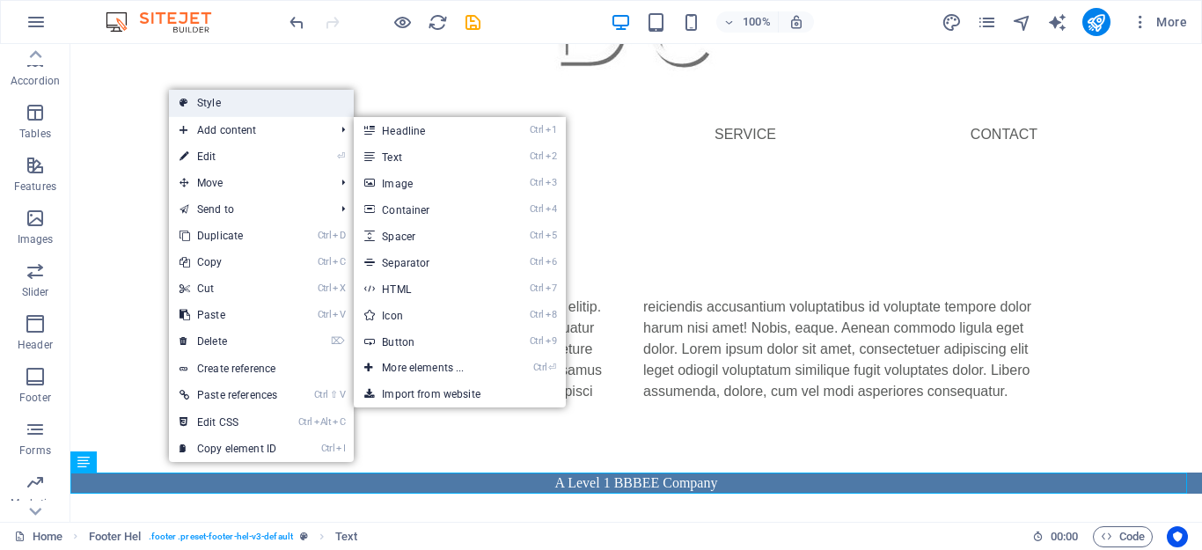
click at [252, 113] on link "Style" at bounding box center [261, 103] width 185 height 26
select select "%"
select select "rem"
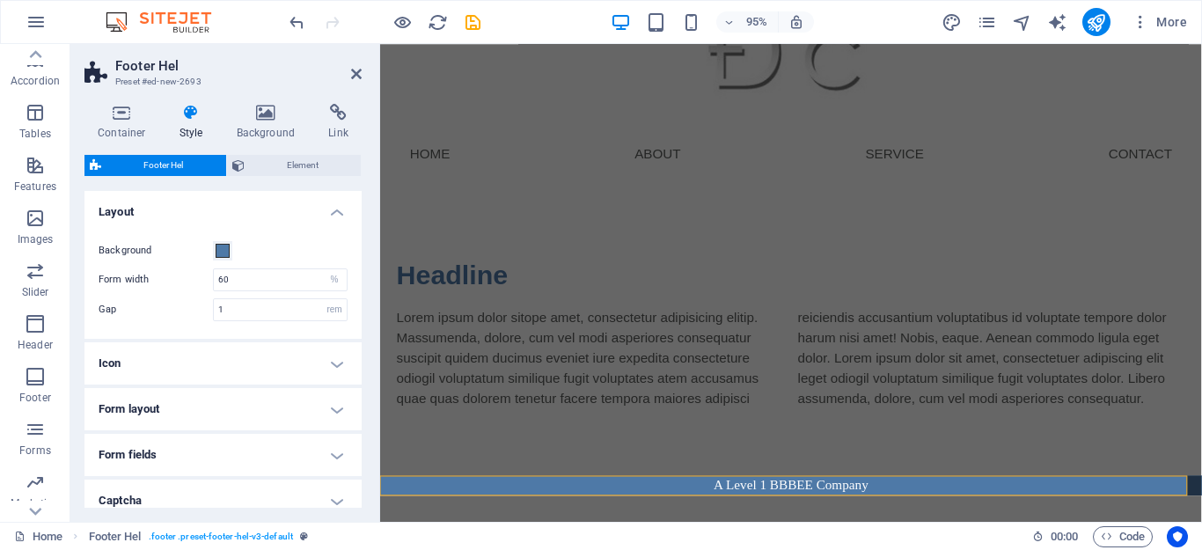
scroll to position [69, 0]
click at [266, 128] on h4 "Background" at bounding box center [270, 122] width 92 height 37
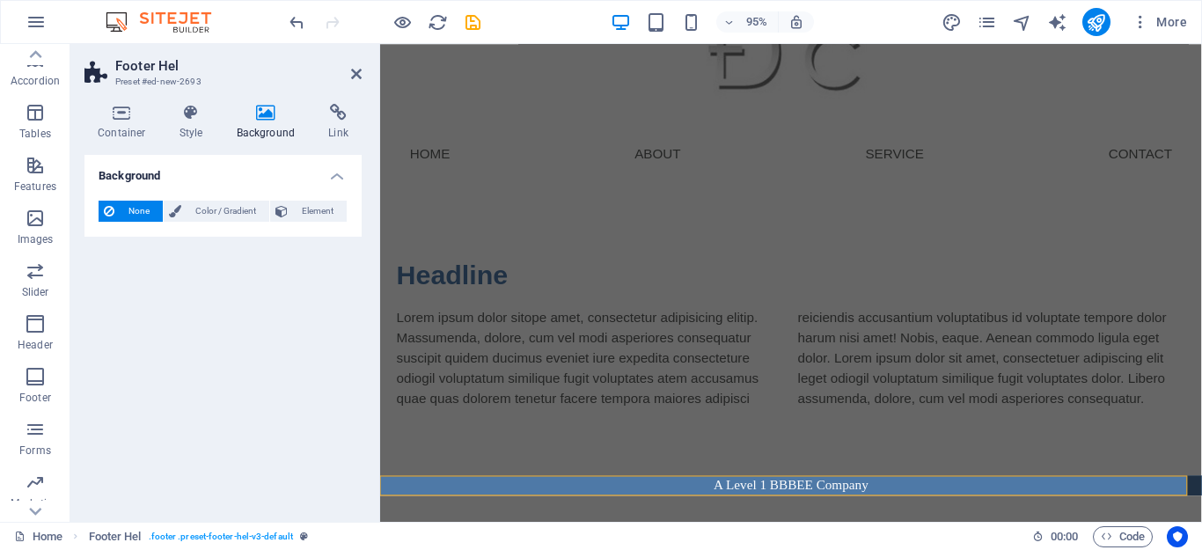
click at [127, 216] on span "None" at bounding box center [139, 211] width 38 height 21
click at [200, 215] on span "Color / Gradient" at bounding box center [225, 211] width 77 height 21
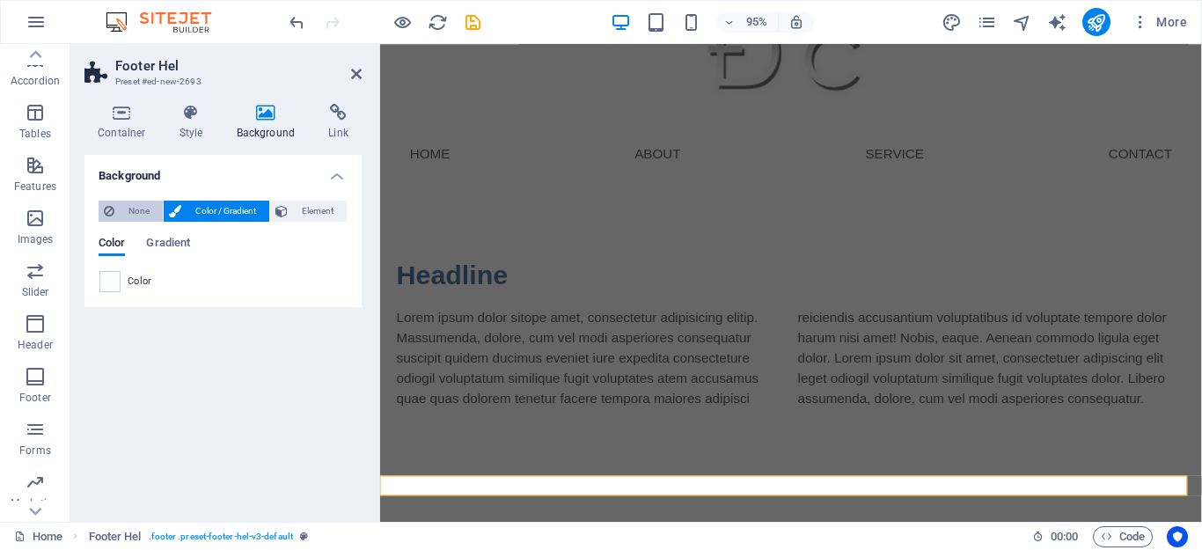
click at [137, 218] on span "None" at bounding box center [139, 211] width 38 height 21
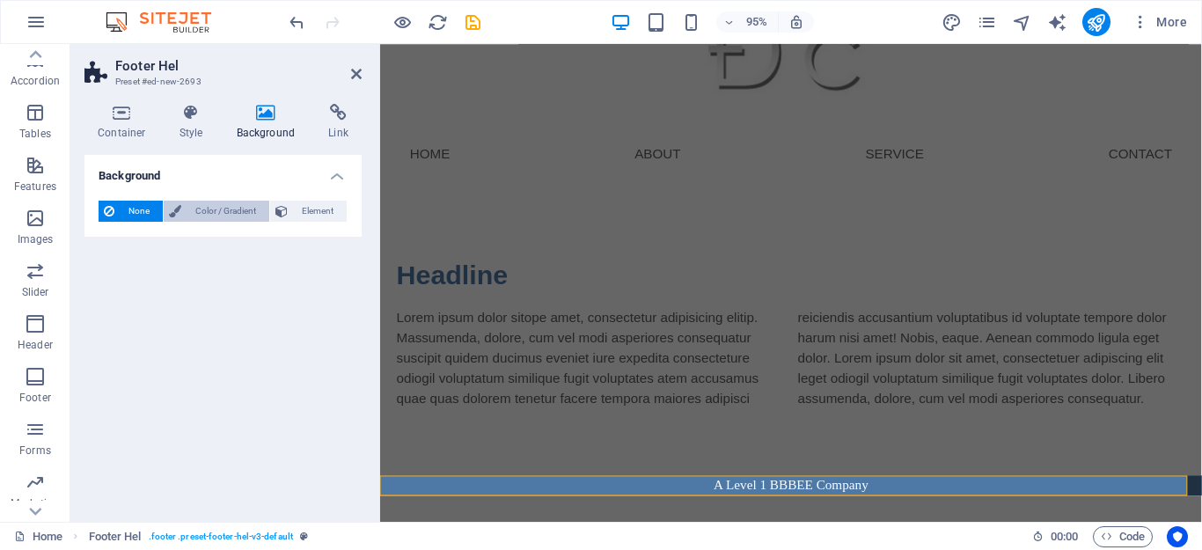
click at [212, 212] on span "Color / Gradient" at bounding box center [225, 211] width 77 height 21
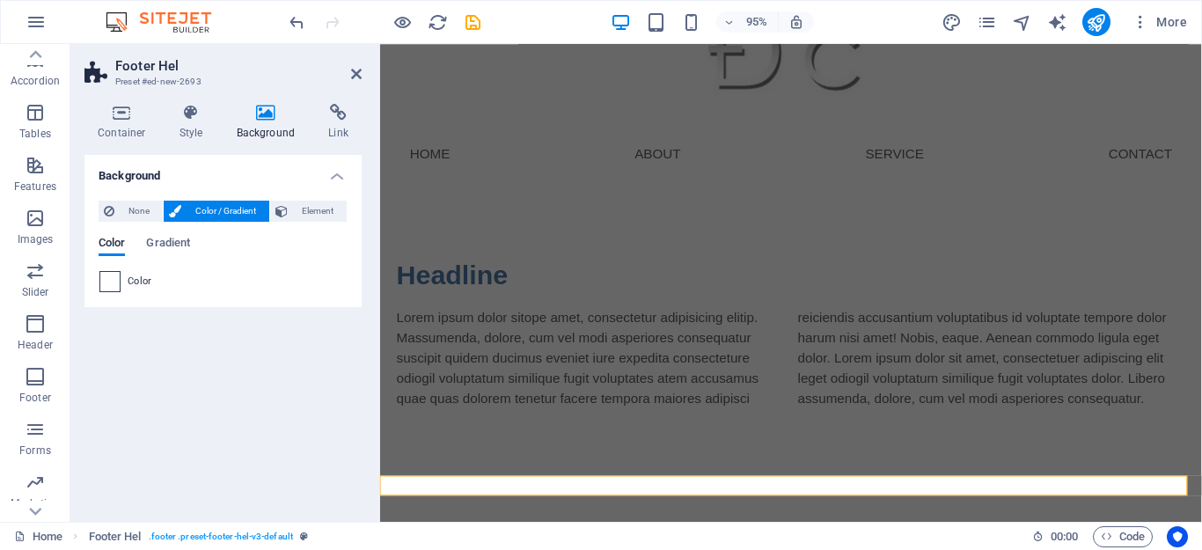
click at [119, 279] on span at bounding box center [109, 281] width 19 height 19
type input "#ffffff"
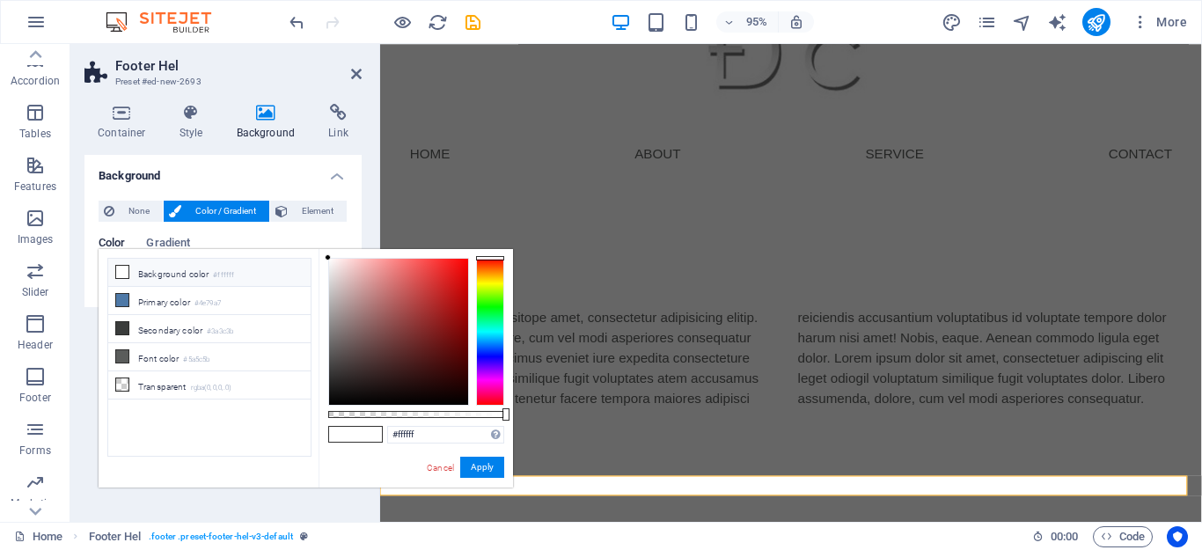
click at [151, 271] on li "Background color #ffffff" at bounding box center [209, 273] width 202 height 28
click at [207, 174] on h4 "Background" at bounding box center [222, 171] width 277 height 32
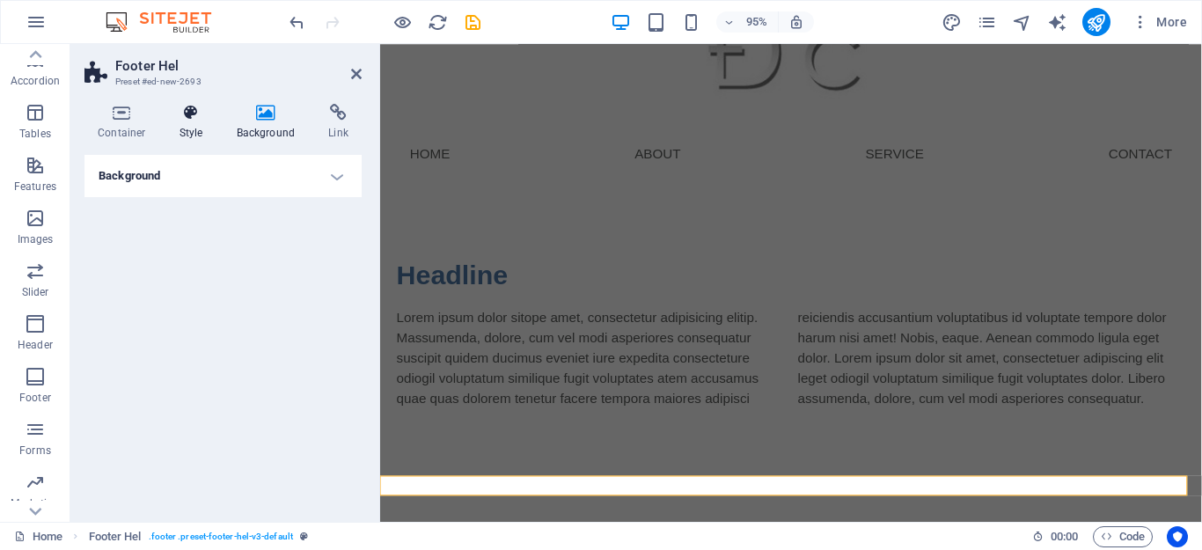
click at [190, 132] on h4 "Style" at bounding box center [194, 122] width 57 height 37
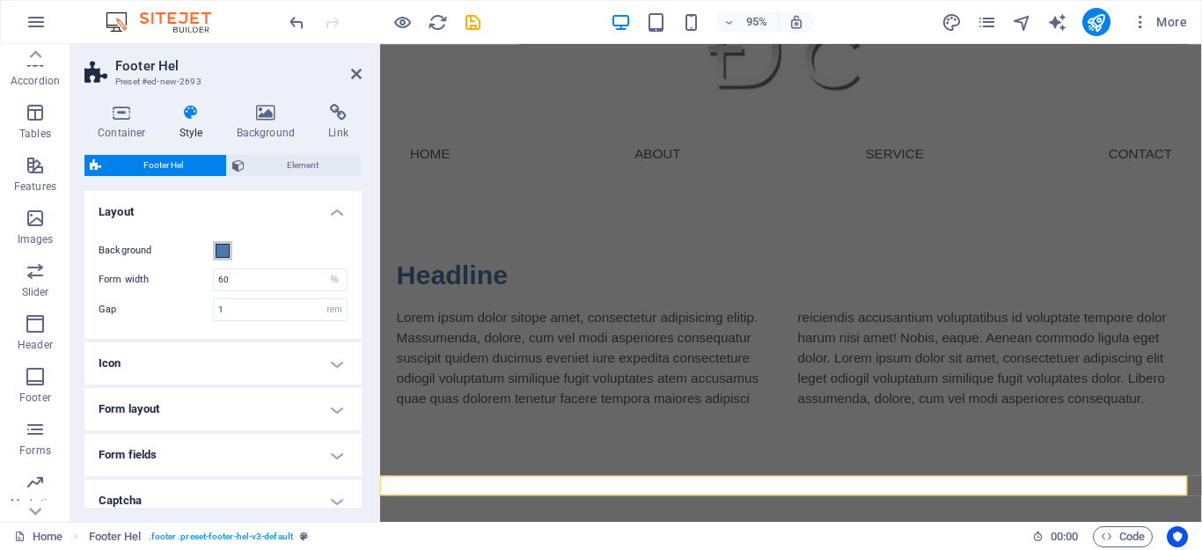
click at [227, 246] on span at bounding box center [223, 251] width 14 height 14
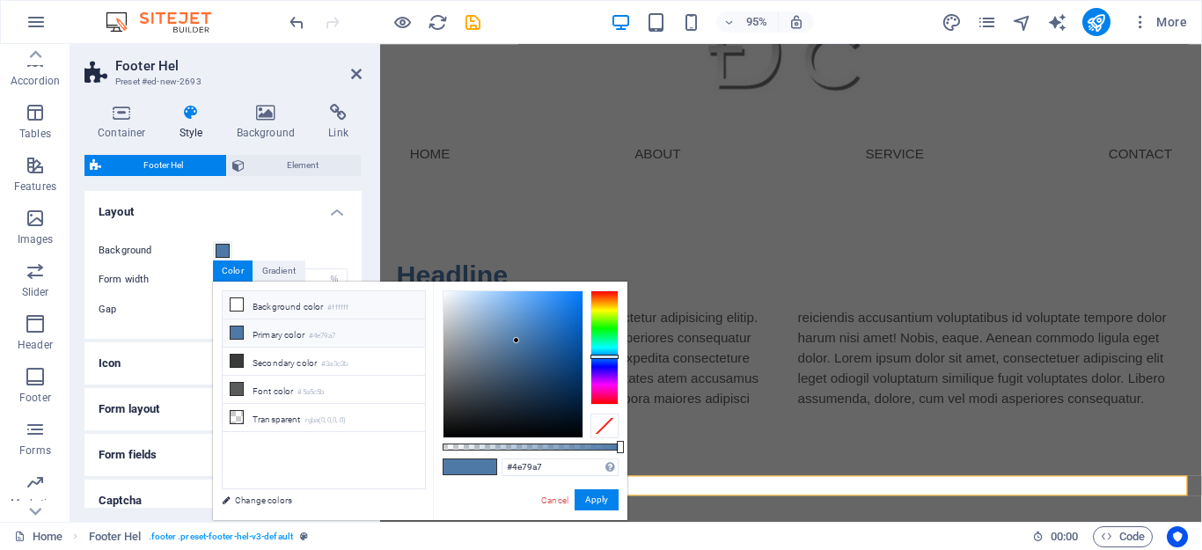
click at [262, 303] on li "Background color #ffffff" at bounding box center [324, 305] width 202 height 28
type input "#ffffff"
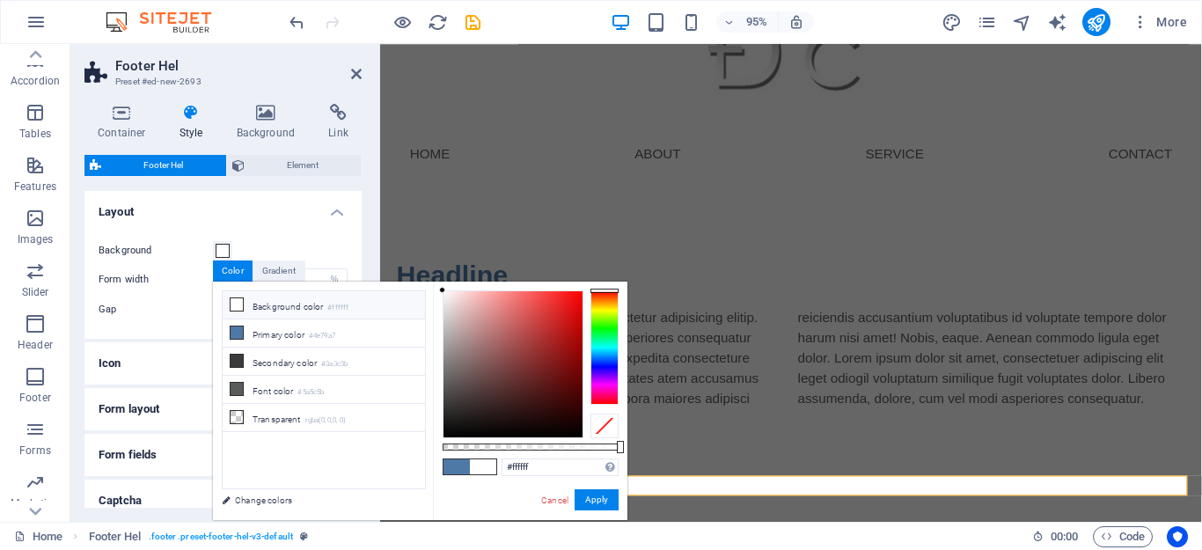
click at [176, 304] on label "Gap" at bounding box center [156, 309] width 114 height 10
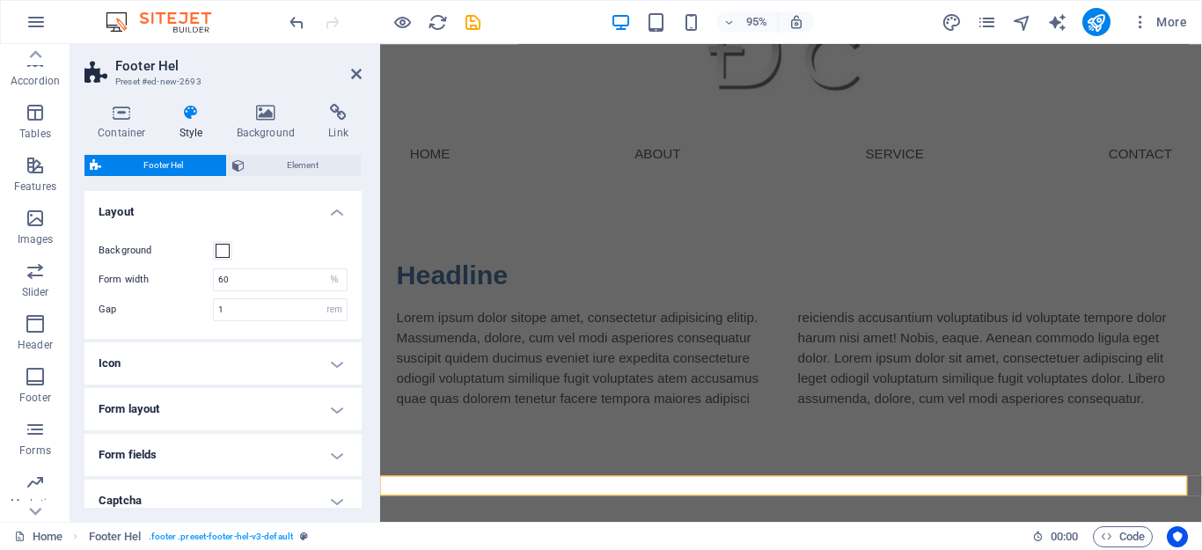
scroll to position [0, 0]
click at [280, 126] on h4 "Background" at bounding box center [270, 122] width 92 height 37
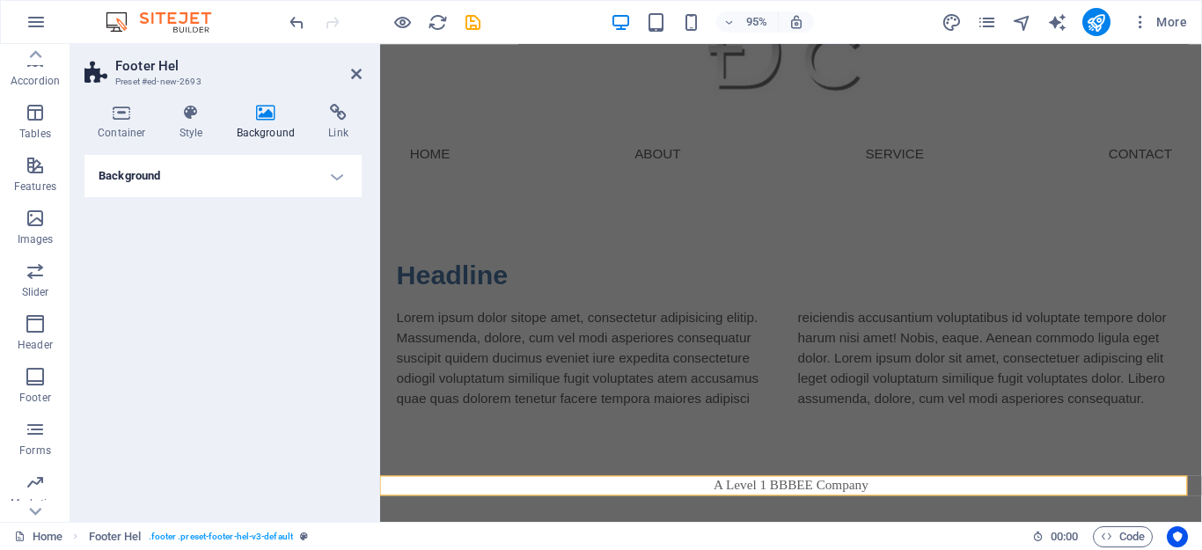
click at [283, 184] on h4 "Background" at bounding box center [222, 176] width 277 height 42
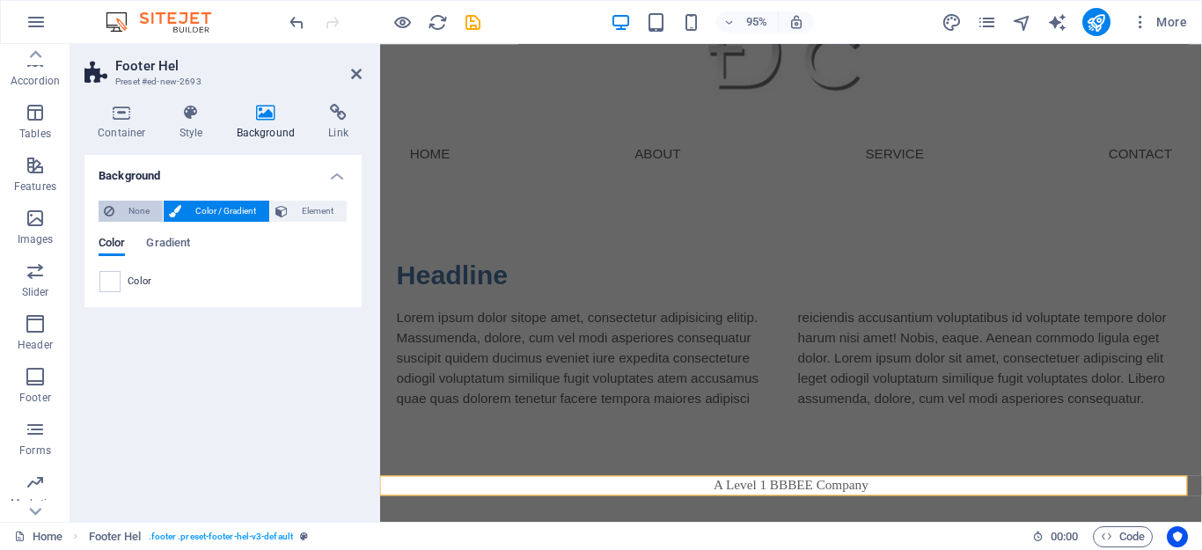
click at [124, 214] on span "None" at bounding box center [139, 211] width 38 height 21
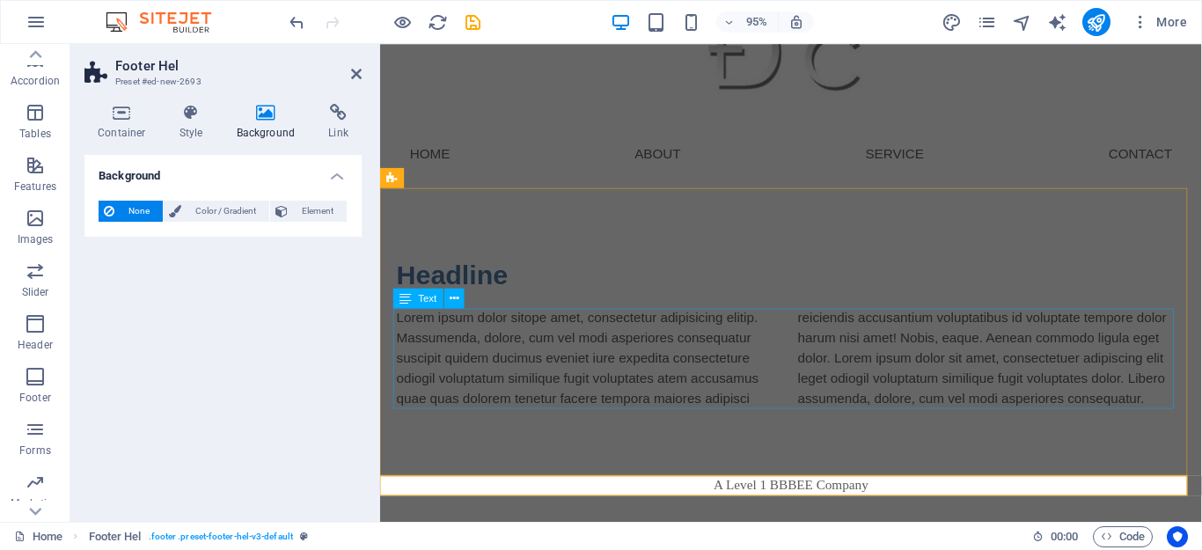
click at [761, 399] on div "Lorem ipsum dolor sitope amet, consectetur adipisicing elitip. Massumenda, dolo…" at bounding box center [813, 375] width 831 height 106
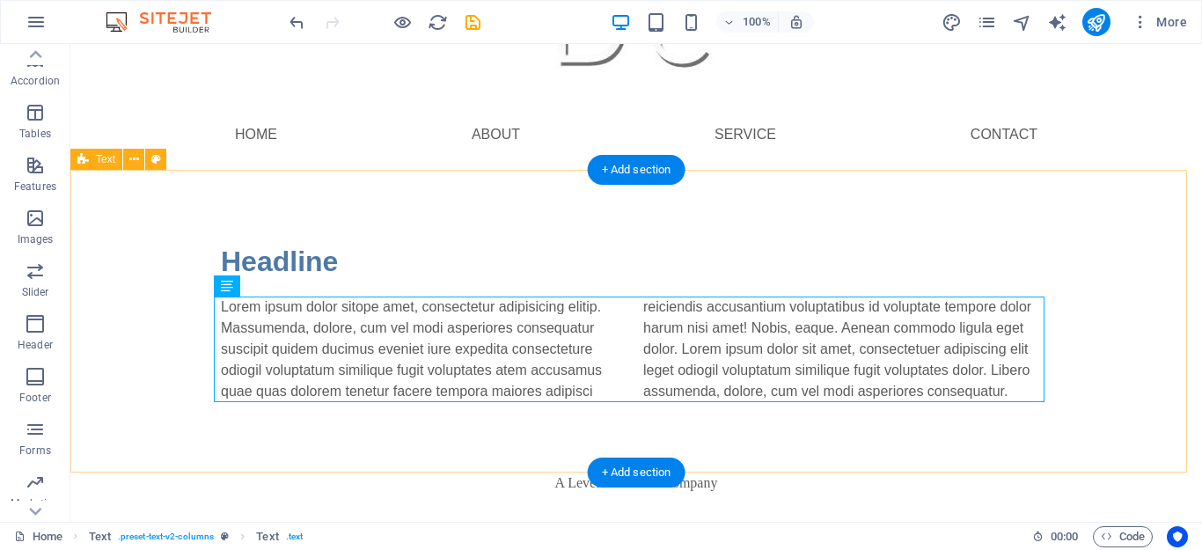
click at [738, 237] on div "Headline Lorem ipsum dolor sitope amet, consectetur adipisicing elitip. Massume…" at bounding box center [636, 321] width 1132 height 303
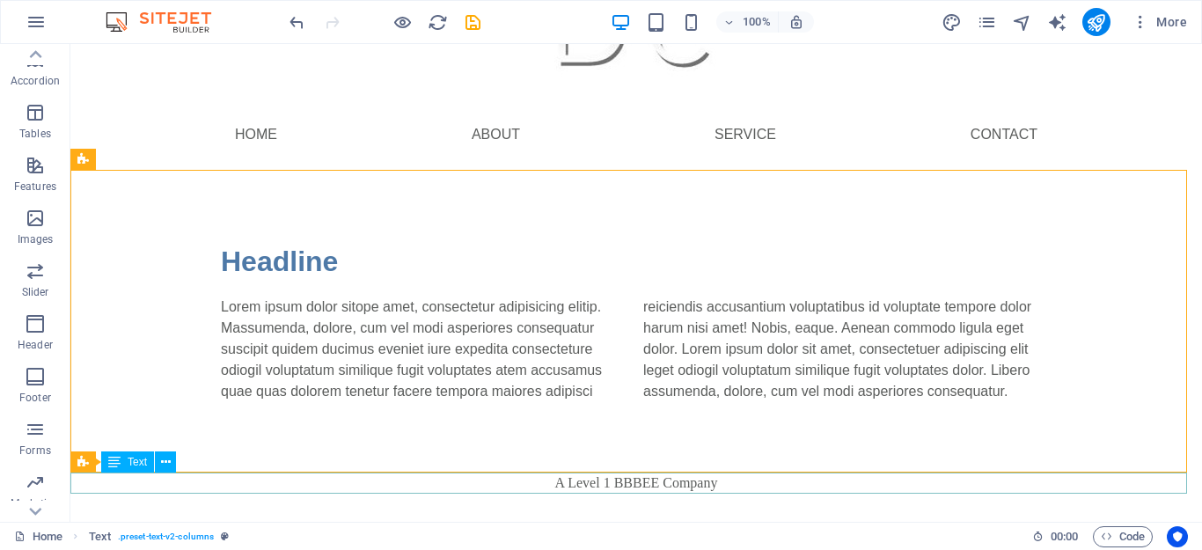
click at [693, 481] on div "A Level 1 BBBEE Company" at bounding box center [636, 483] width 1132 height 21
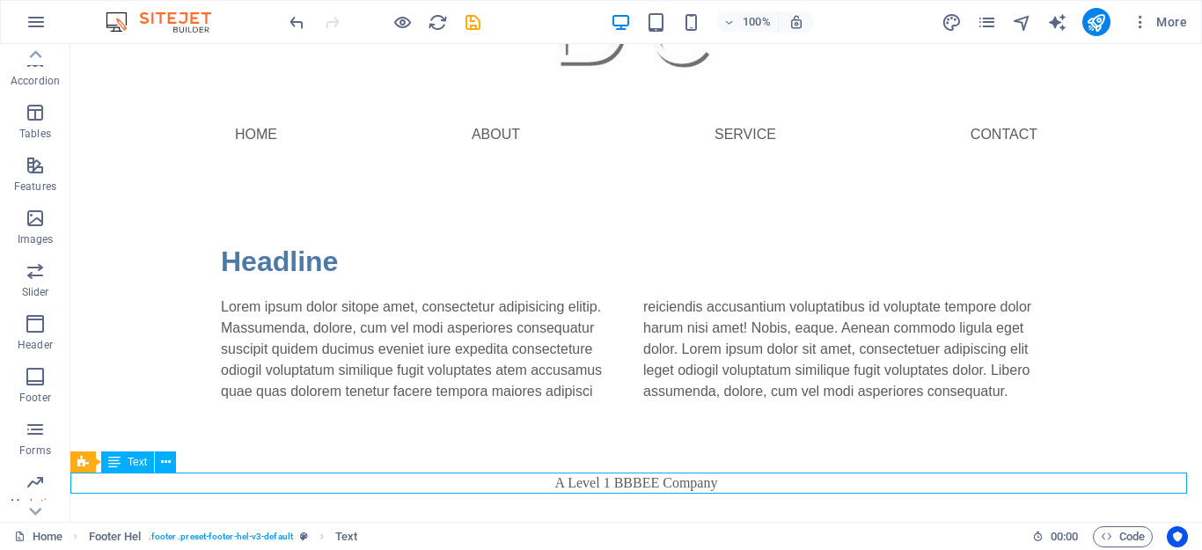
click at [650, 481] on div "A Level 1 BBBEE Company" at bounding box center [636, 483] width 1132 height 21
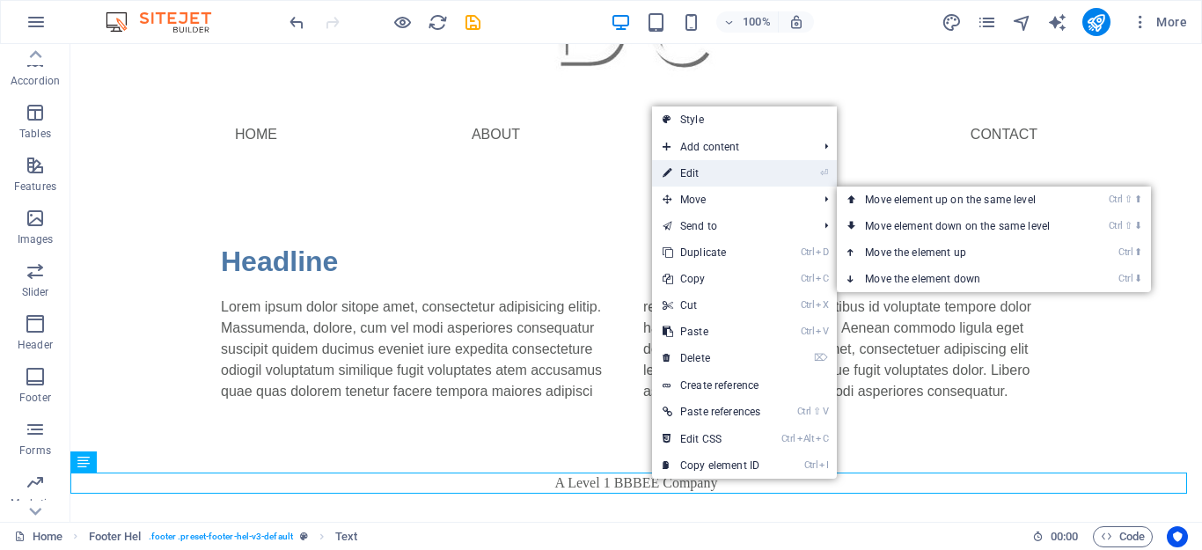
drag, startPoint x: 715, startPoint y: 167, endPoint x: 346, endPoint y: 154, distance: 369.9
click at [715, 167] on link "⏎ Edit" at bounding box center [711, 173] width 119 height 26
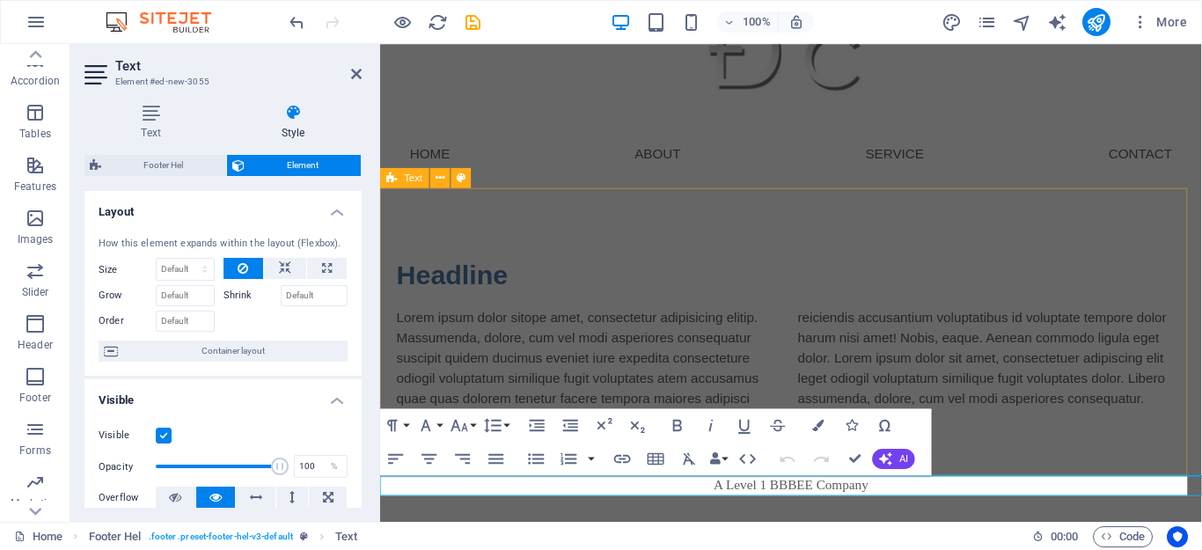
scroll to position [69, 0]
click at [816, 430] on icon "button" at bounding box center [817, 425] width 11 height 11
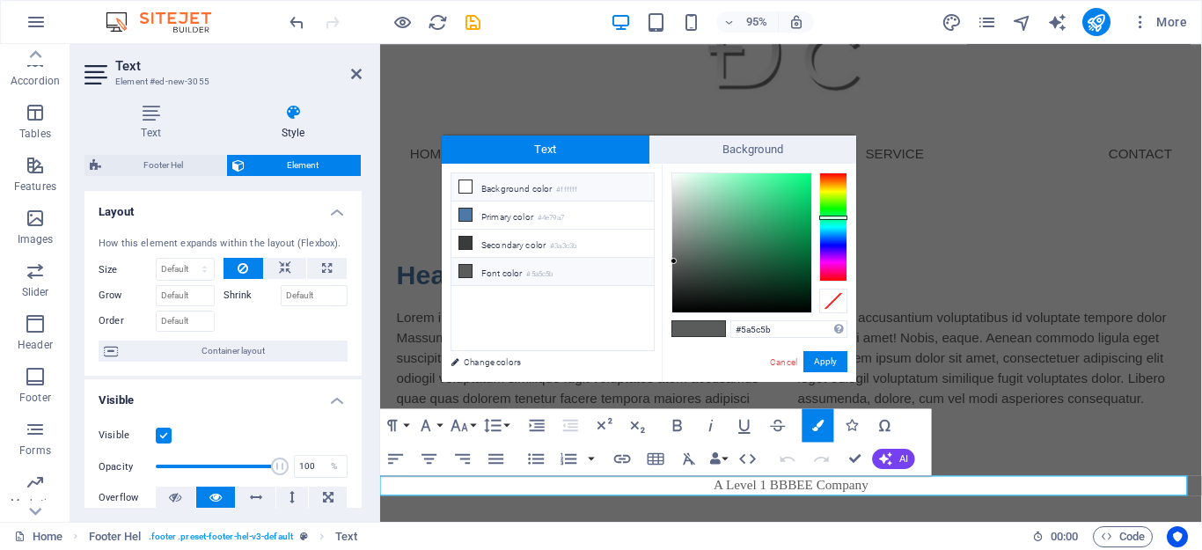
click at [515, 184] on li "Background color #ffffff" at bounding box center [552, 187] width 202 height 28
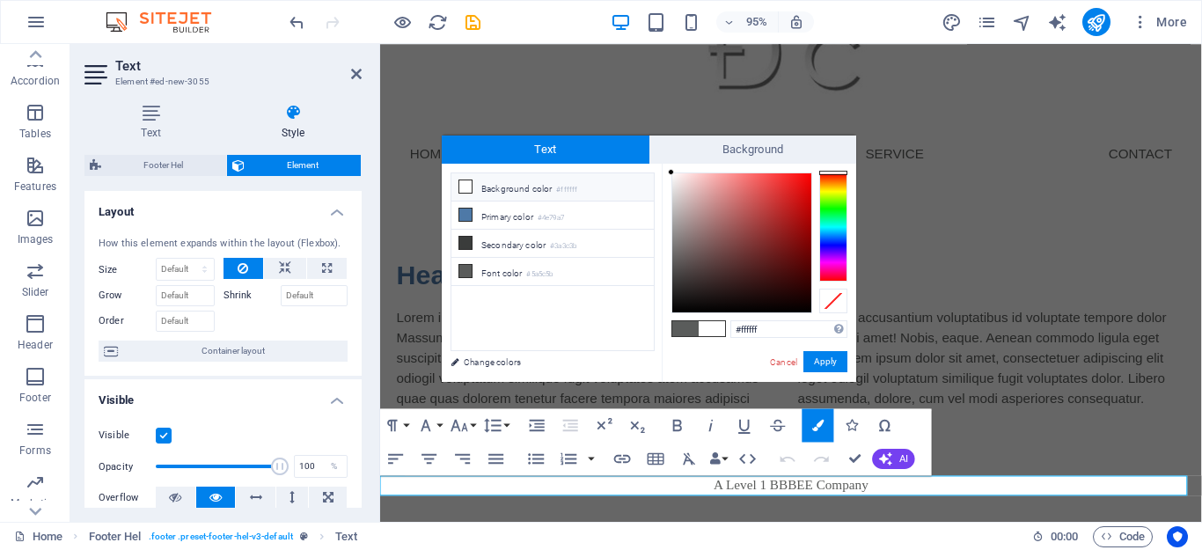
click at [829, 180] on div at bounding box center [833, 226] width 28 height 109
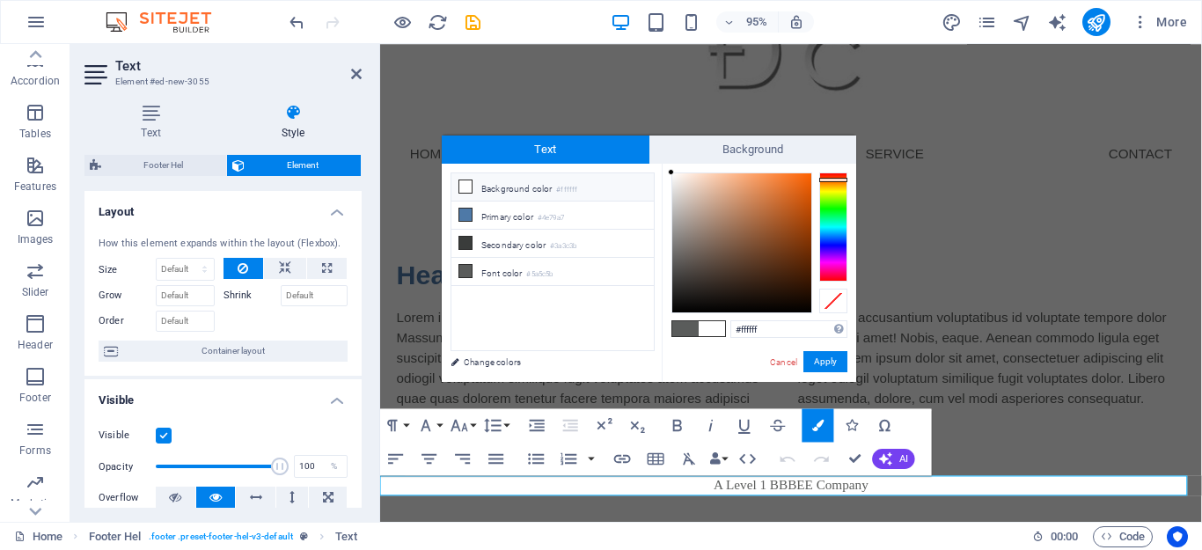
click at [824, 175] on div at bounding box center [833, 226] width 28 height 109
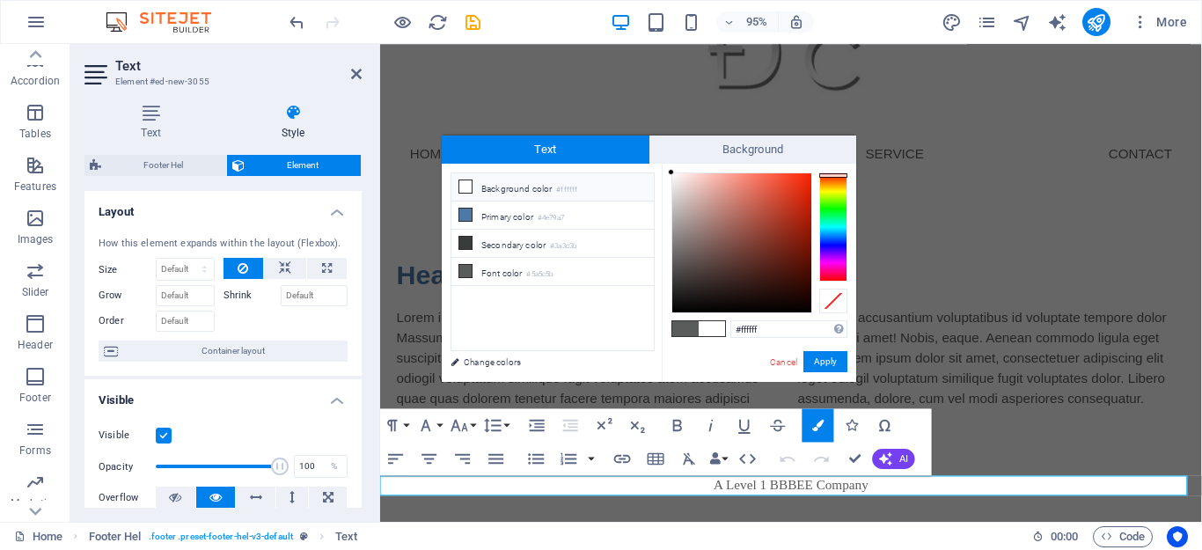
click at [523, 190] on li "Background color #ffffff" at bounding box center [552, 187] width 202 height 28
click at [464, 185] on icon at bounding box center [465, 186] width 12 height 12
click at [465, 209] on icon at bounding box center [465, 215] width 12 height 12
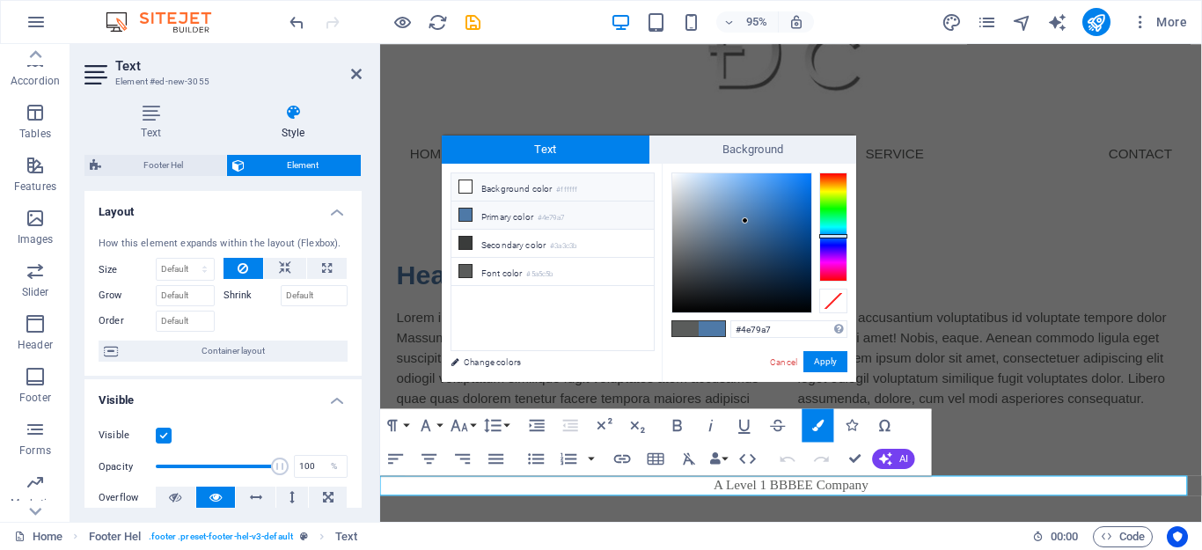
click at [459, 177] on li "Background color #ffffff" at bounding box center [552, 187] width 202 height 28
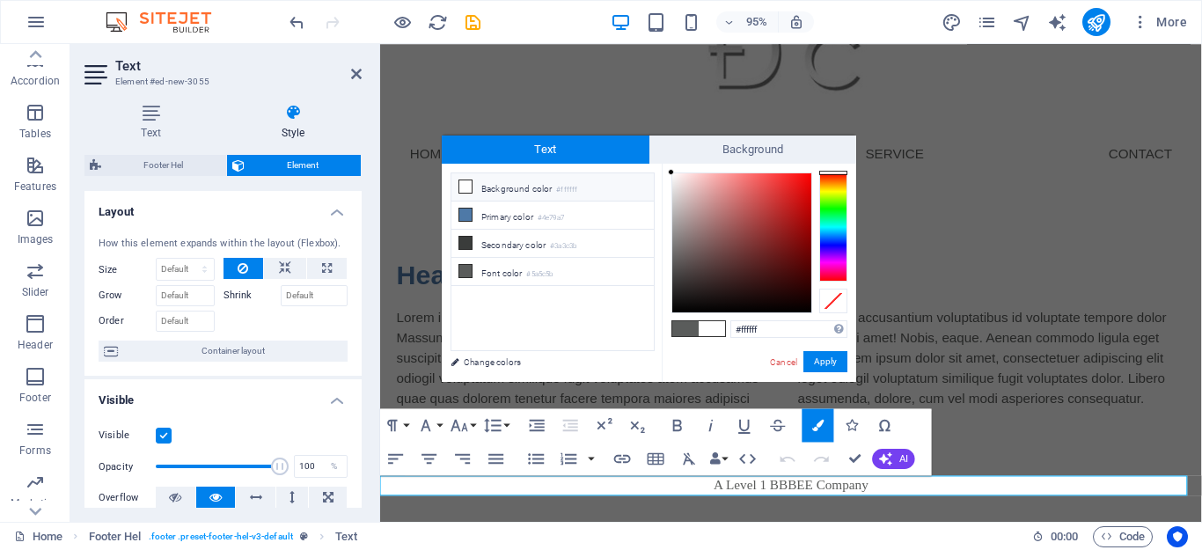
click at [709, 327] on span at bounding box center [712, 328] width 26 height 15
click at [693, 332] on span at bounding box center [685, 328] width 26 height 15
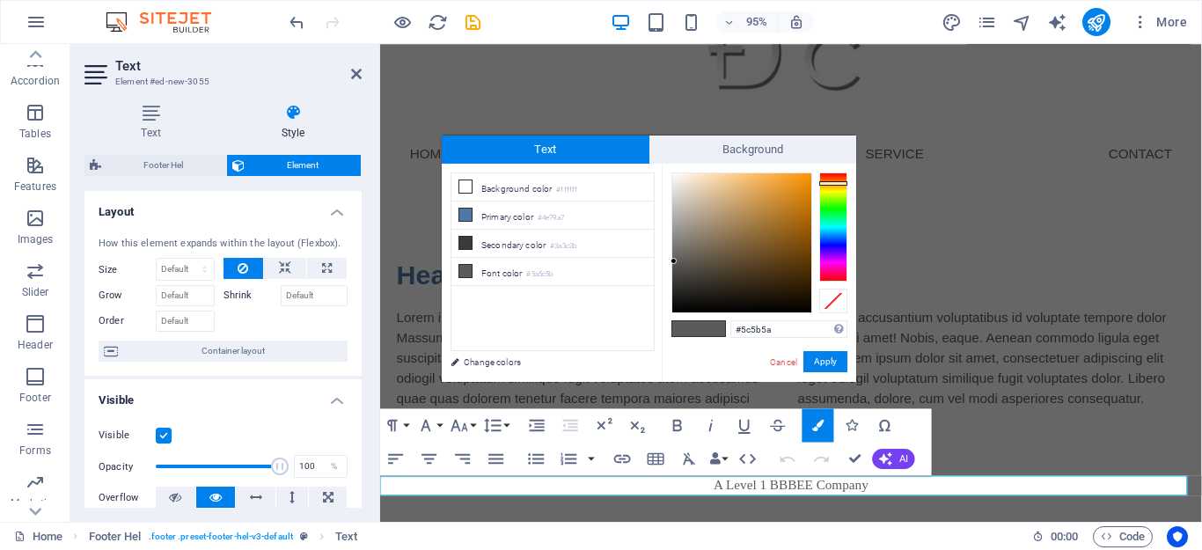
click at [838, 183] on div at bounding box center [833, 226] width 28 height 109
click at [838, 183] on div at bounding box center [833, 183] width 28 height 4
type input "#5c5a5a"
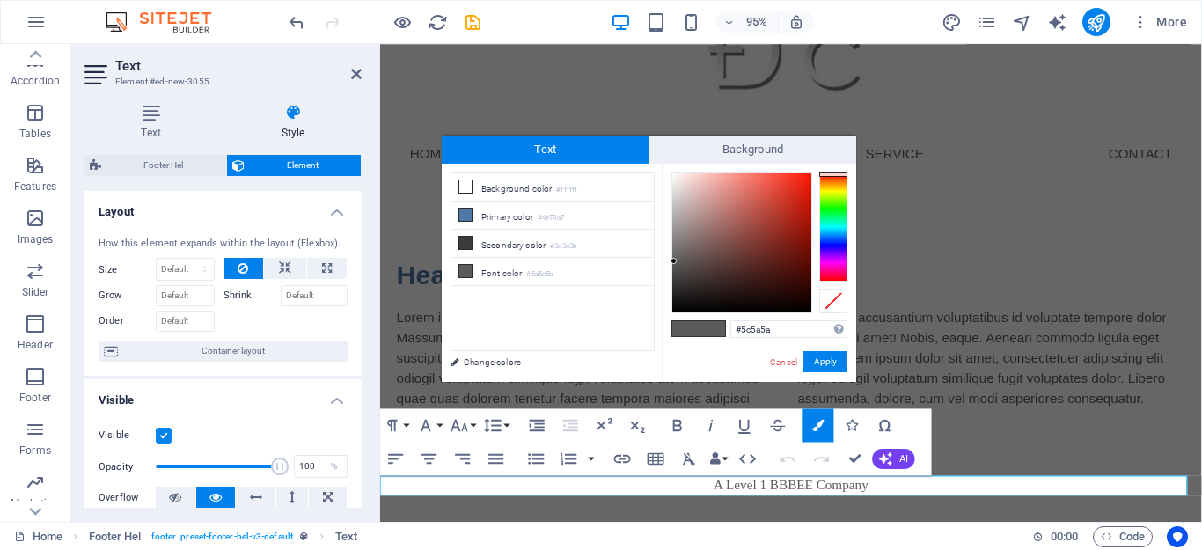
click at [836, 174] on div at bounding box center [833, 226] width 28 height 109
click at [934, 253] on div "Headline Lorem ipsum dolor sitope amet, consectetur adipisicing elitip. Massume…" at bounding box center [812, 346] width 865 height 303
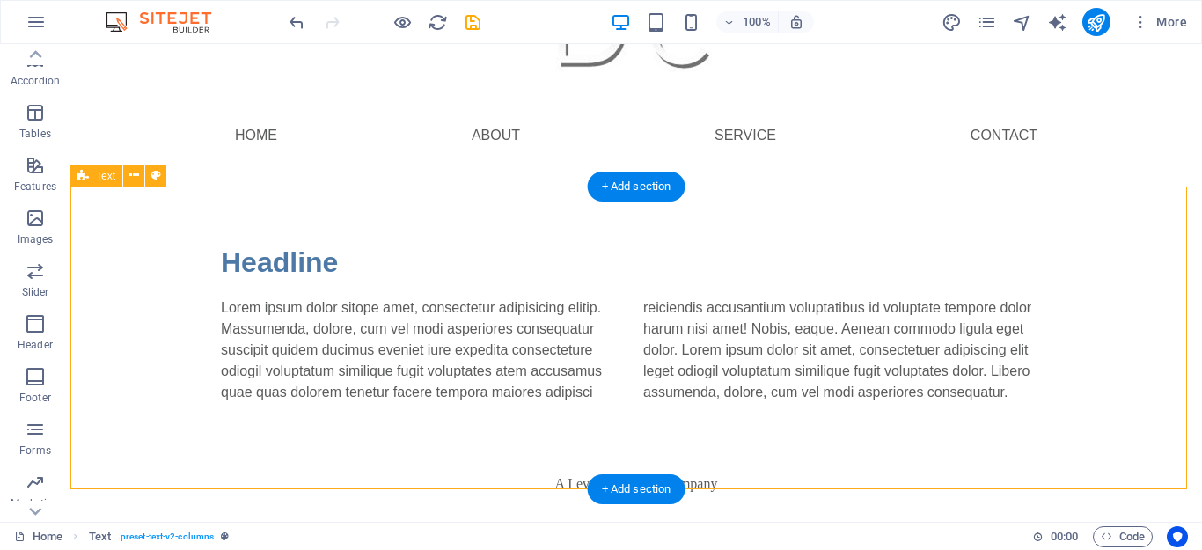
scroll to position [94, 0]
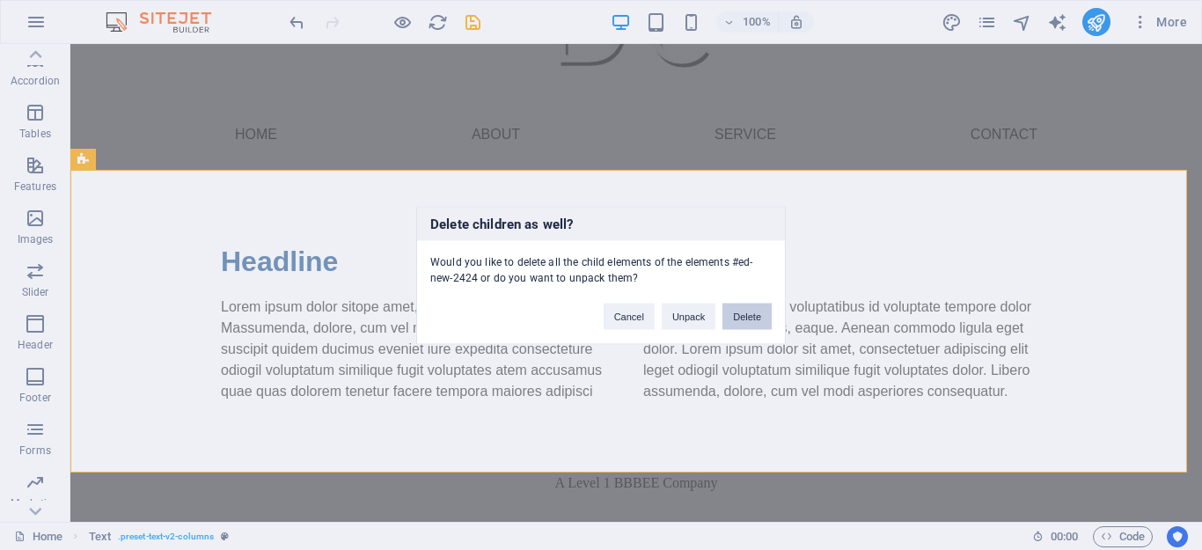
click at [754, 325] on button "Delete" at bounding box center [747, 316] width 49 height 26
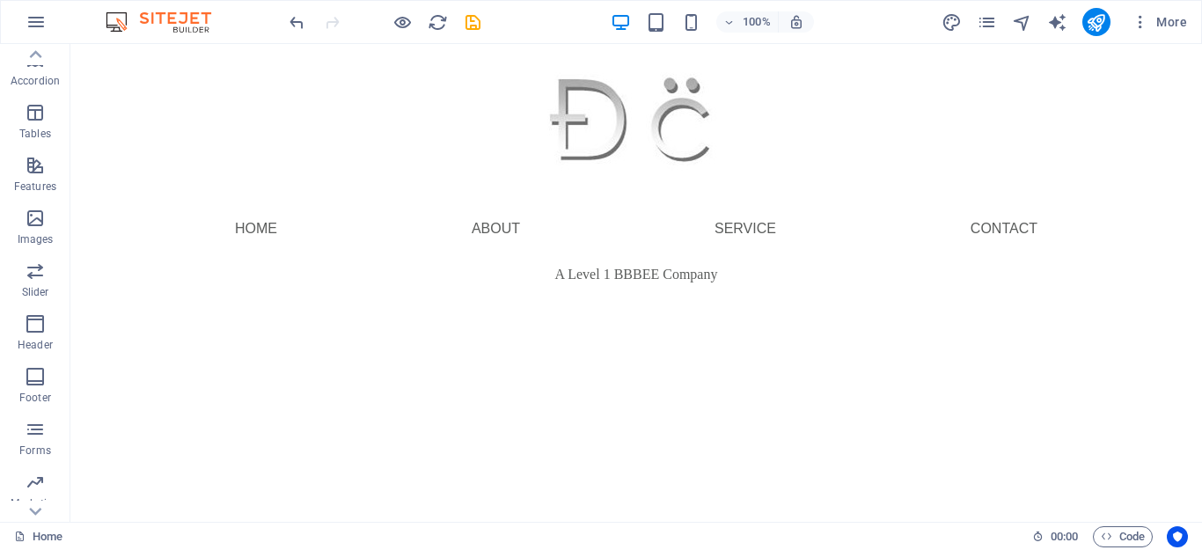
scroll to position [0, 0]
click at [560, 277] on div "A Level 1 BBBEE Company" at bounding box center [636, 274] width 1132 height 21
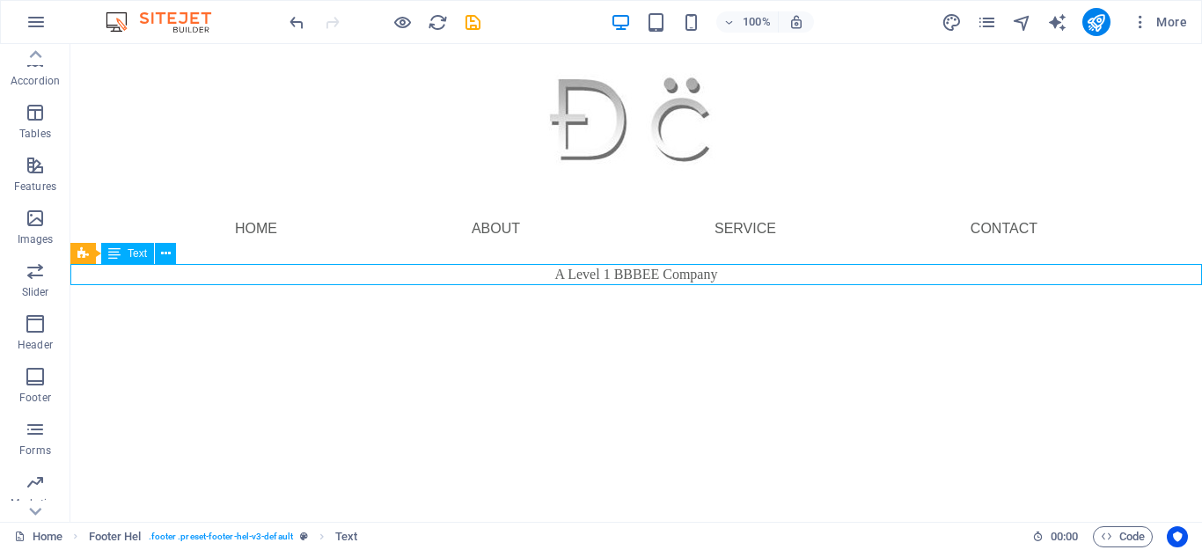
click at [135, 255] on span "Text" at bounding box center [137, 253] width 19 height 11
click at [143, 255] on span "Text" at bounding box center [137, 253] width 19 height 11
click at [128, 255] on span "Text" at bounding box center [137, 253] width 19 height 11
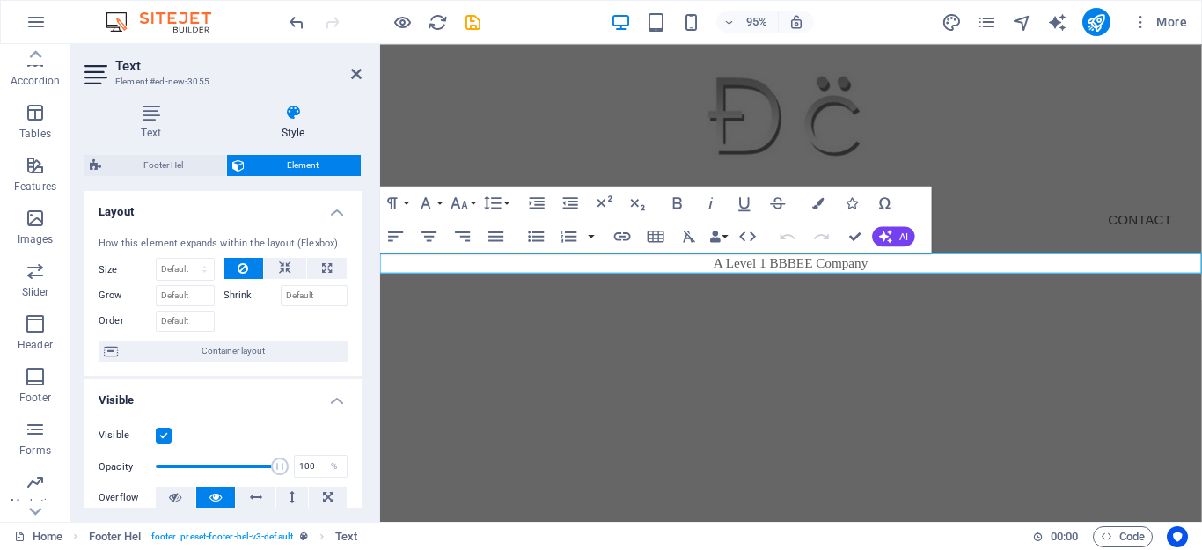
drag, startPoint x: 508, startPoint y: 299, endPoint x: 524, endPoint y: 300, distance: 15.9
click at [524, 300] on div "Menu" at bounding box center [812, 299] width 865 height 28
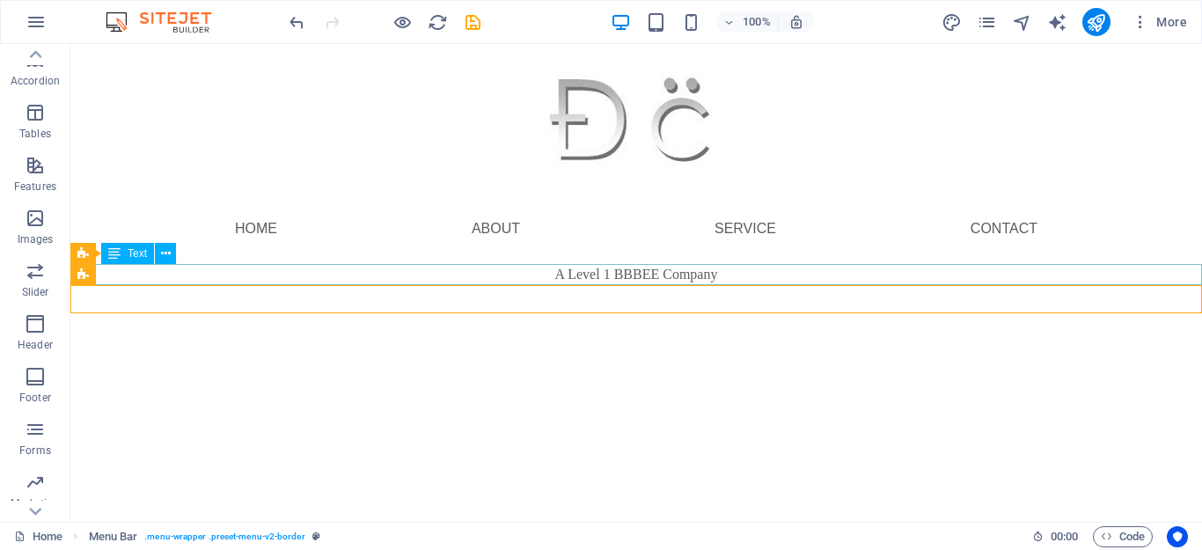
click at [577, 276] on div "A Level 1 BBBEE Company" at bounding box center [636, 274] width 1132 height 21
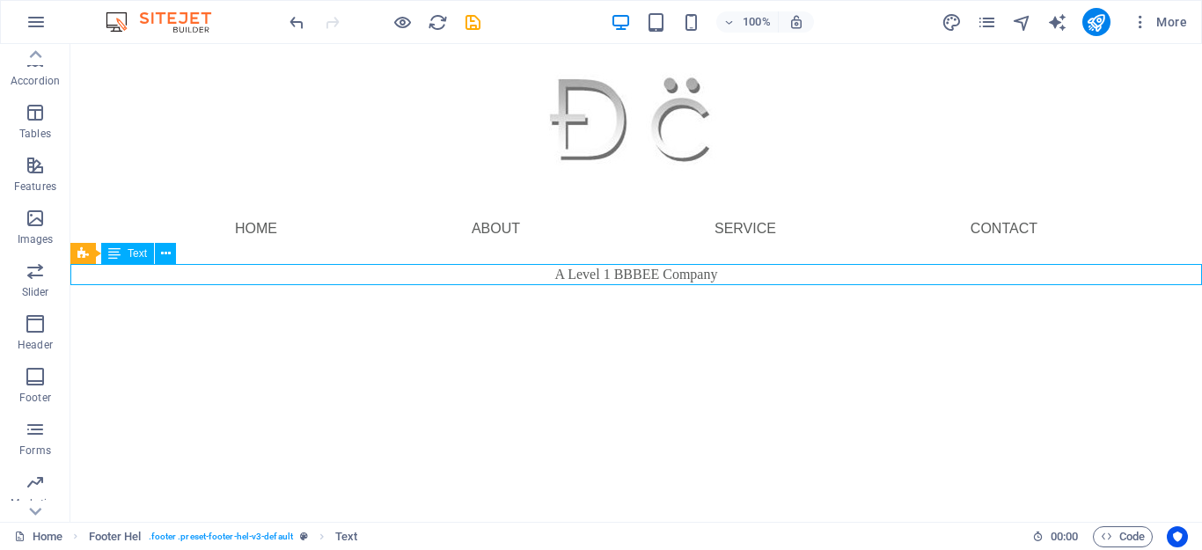
click at [581, 273] on div "A Level 1 BBBEE Company" at bounding box center [636, 274] width 1132 height 21
click at [165, 254] on icon at bounding box center [166, 254] width 10 height 18
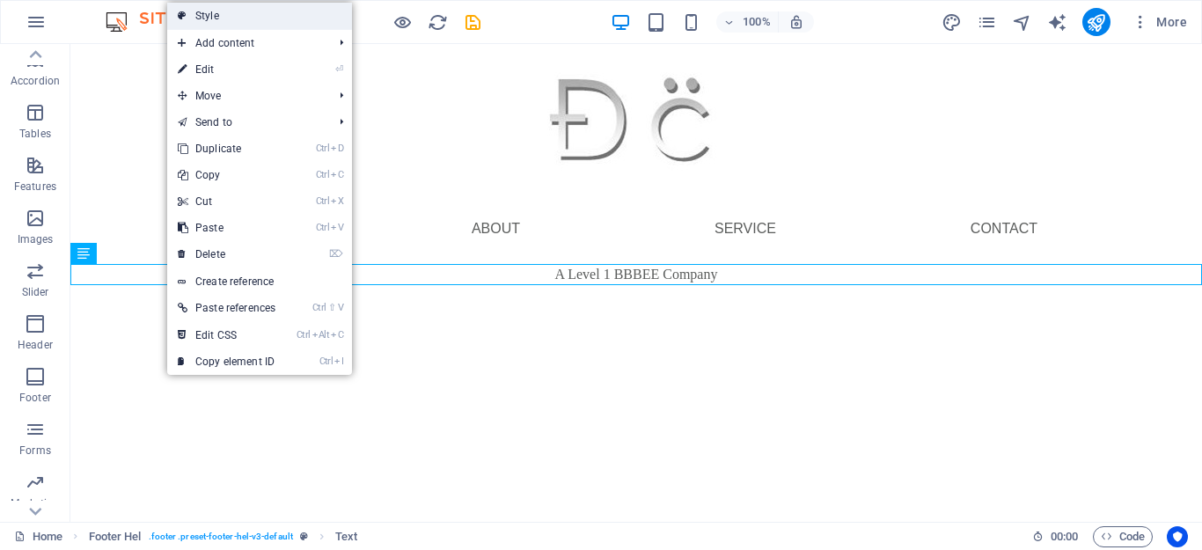
click at [228, 27] on link "Style" at bounding box center [259, 16] width 185 height 26
select select "%"
select select "rem"
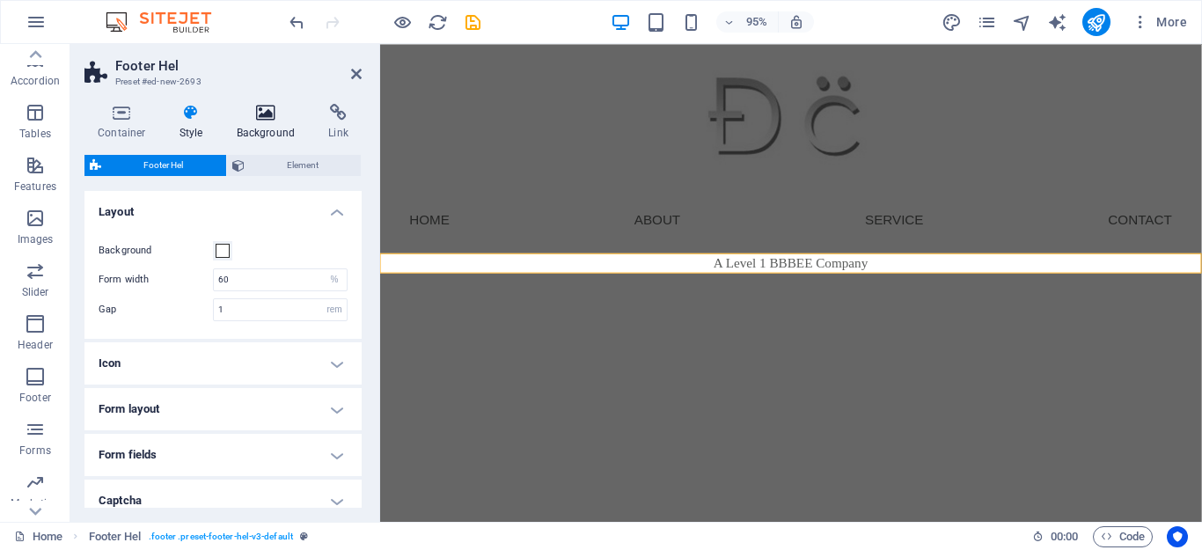
click at [268, 132] on h4 "Background" at bounding box center [270, 122] width 92 height 37
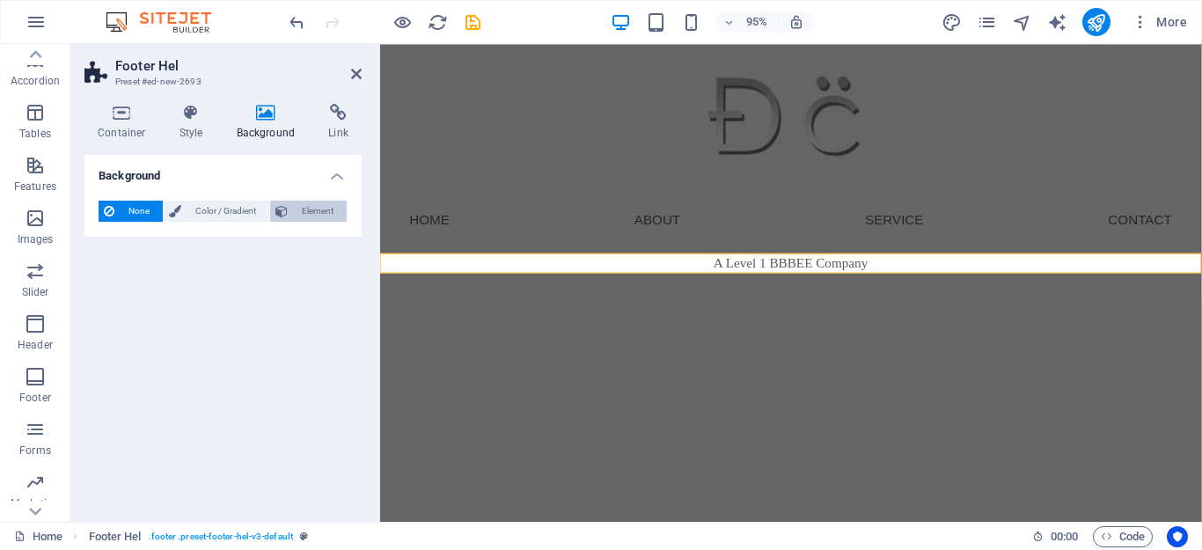
click at [325, 205] on span "Element" at bounding box center [317, 211] width 48 height 21
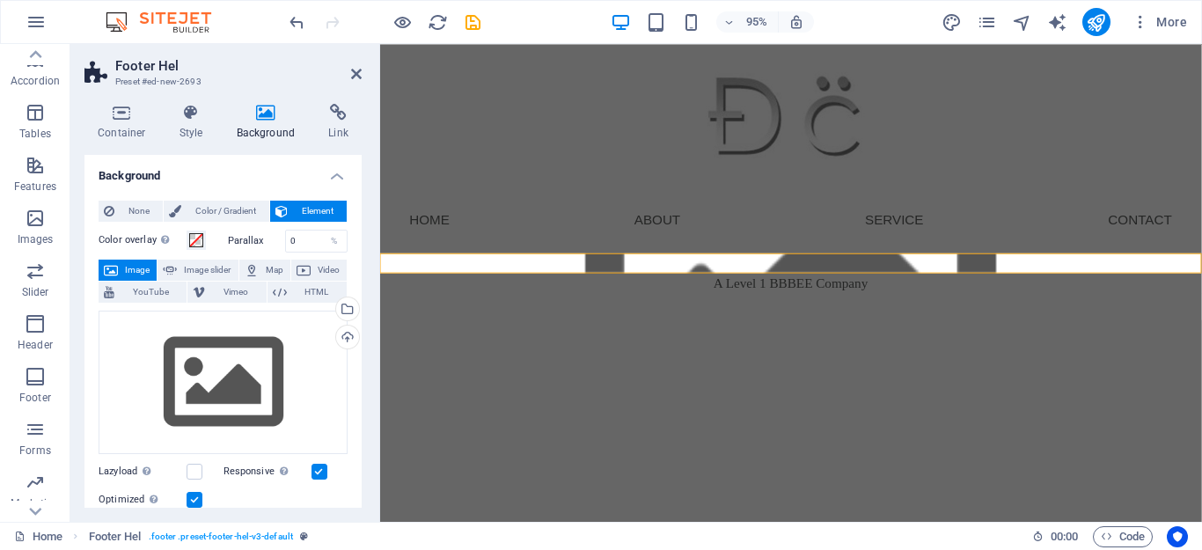
click at [325, 205] on span "Element" at bounding box center [317, 211] width 48 height 21
click at [135, 212] on span "None" at bounding box center [139, 211] width 38 height 21
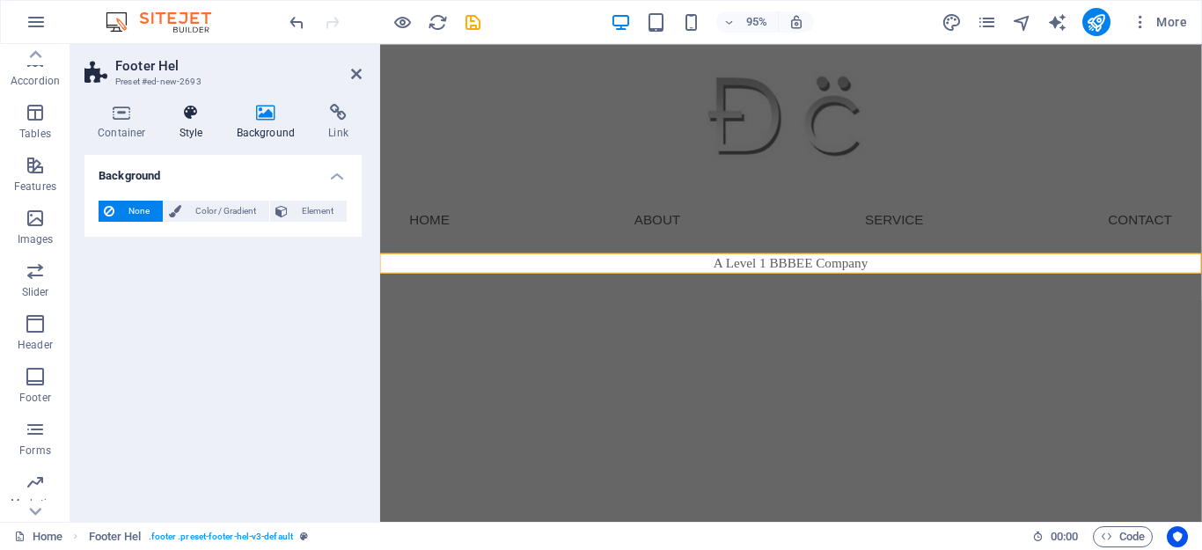
click at [190, 132] on h4 "Style" at bounding box center [194, 122] width 57 height 37
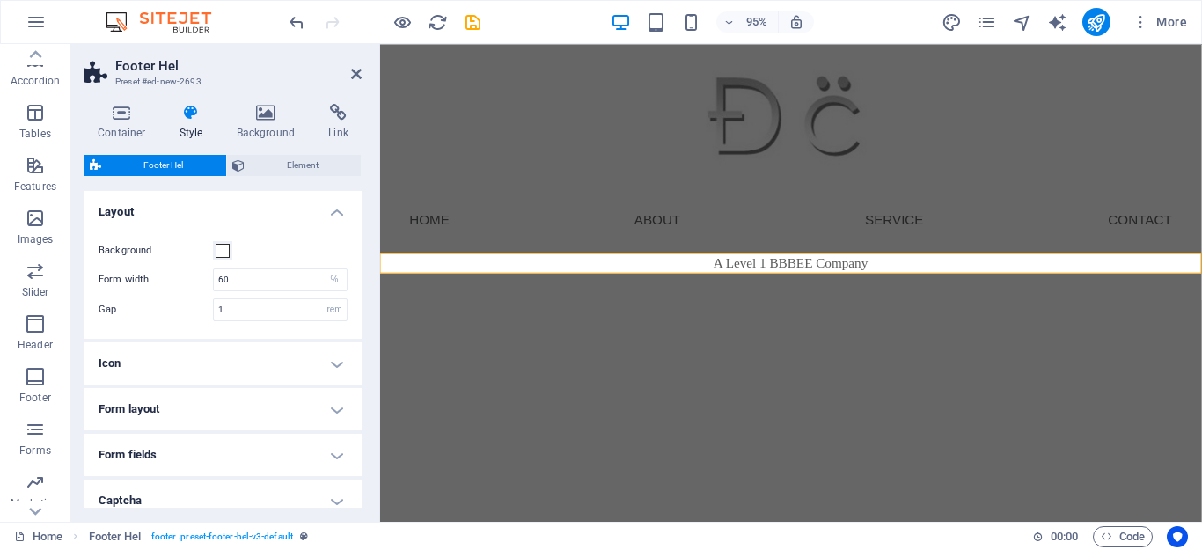
click at [329, 214] on h4 "Layout" at bounding box center [222, 207] width 277 height 32
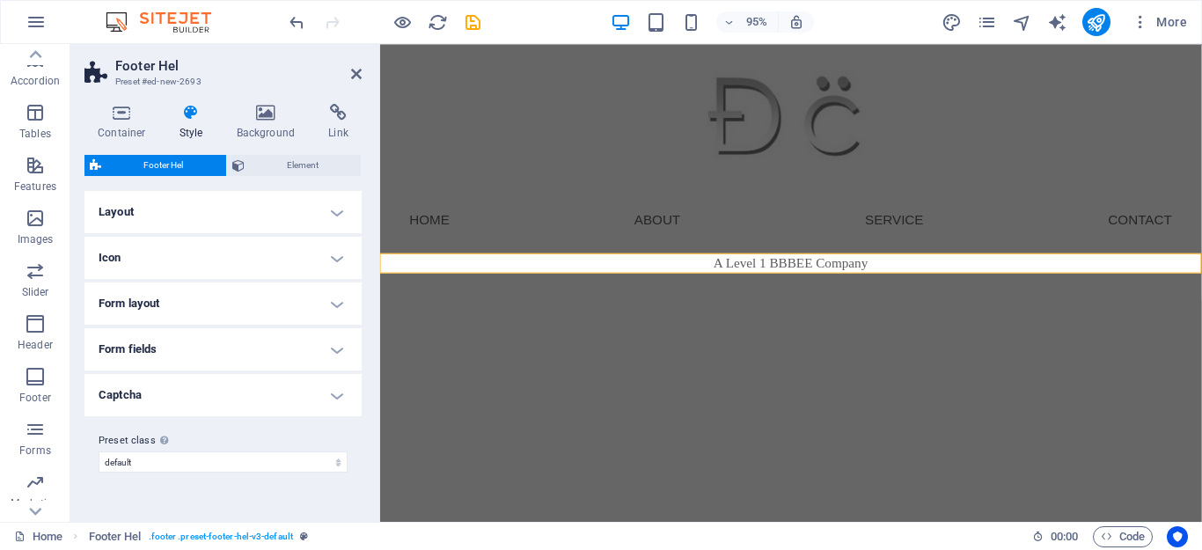
click at [329, 253] on h4 "Icon" at bounding box center [222, 258] width 277 height 42
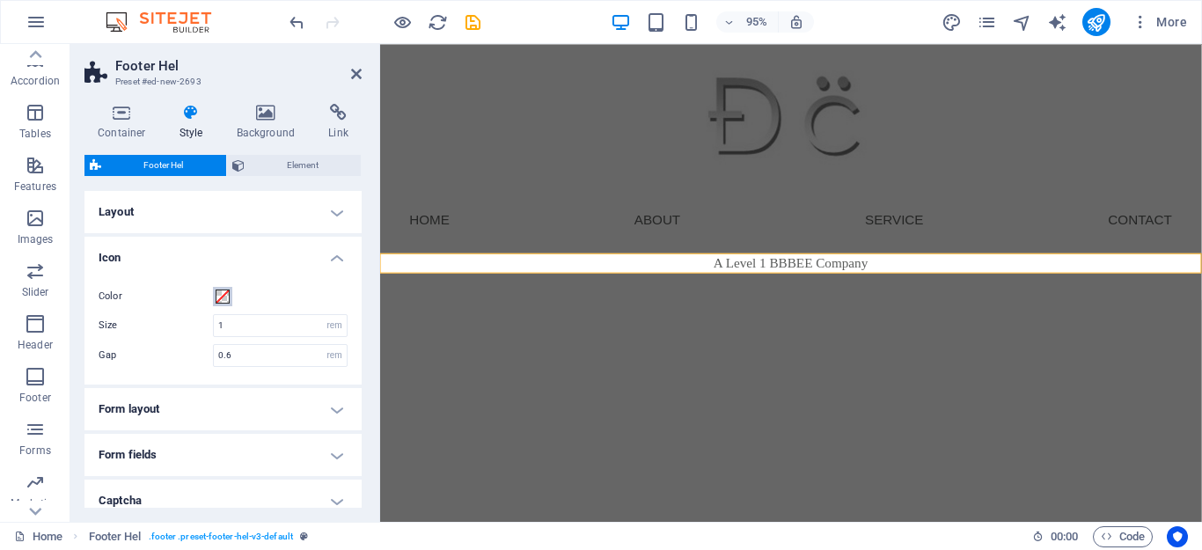
click at [224, 291] on span at bounding box center [223, 297] width 14 height 14
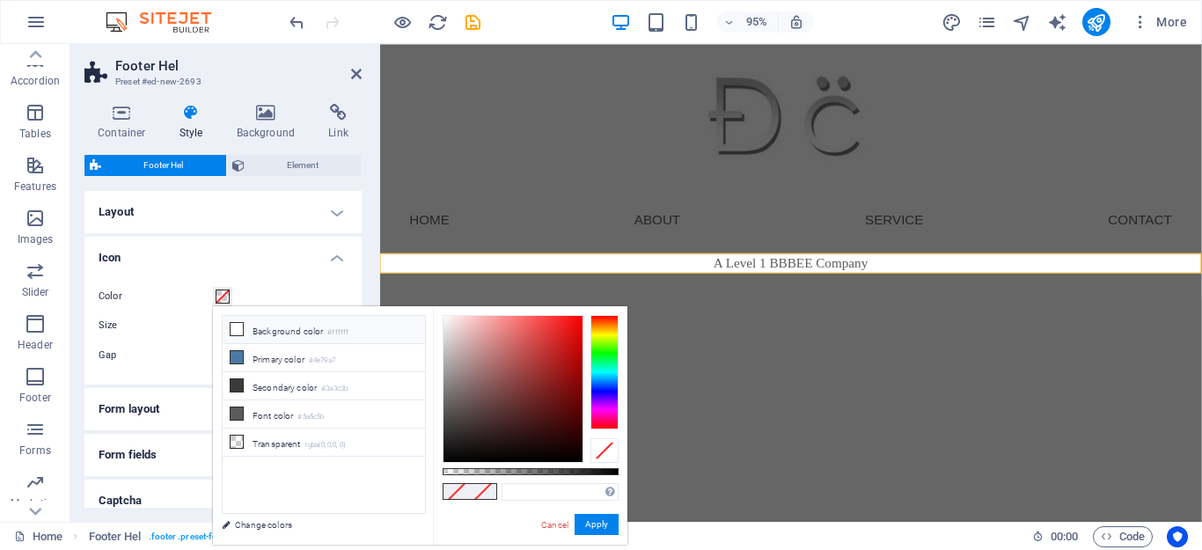
click at [292, 334] on li "Background color #ffffff" at bounding box center [324, 330] width 202 height 28
type input "#ffffff"
click at [292, 334] on li "Background color #ffffff" at bounding box center [324, 330] width 202 height 28
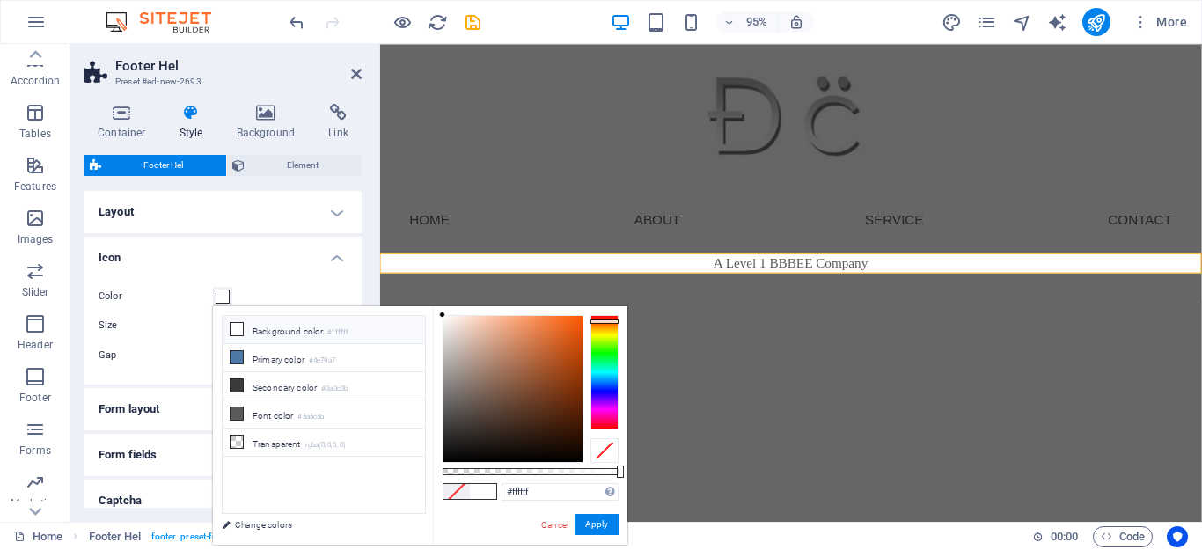
click at [598, 321] on div at bounding box center [605, 372] width 28 height 114
click at [600, 315] on div at bounding box center [605, 372] width 28 height 114
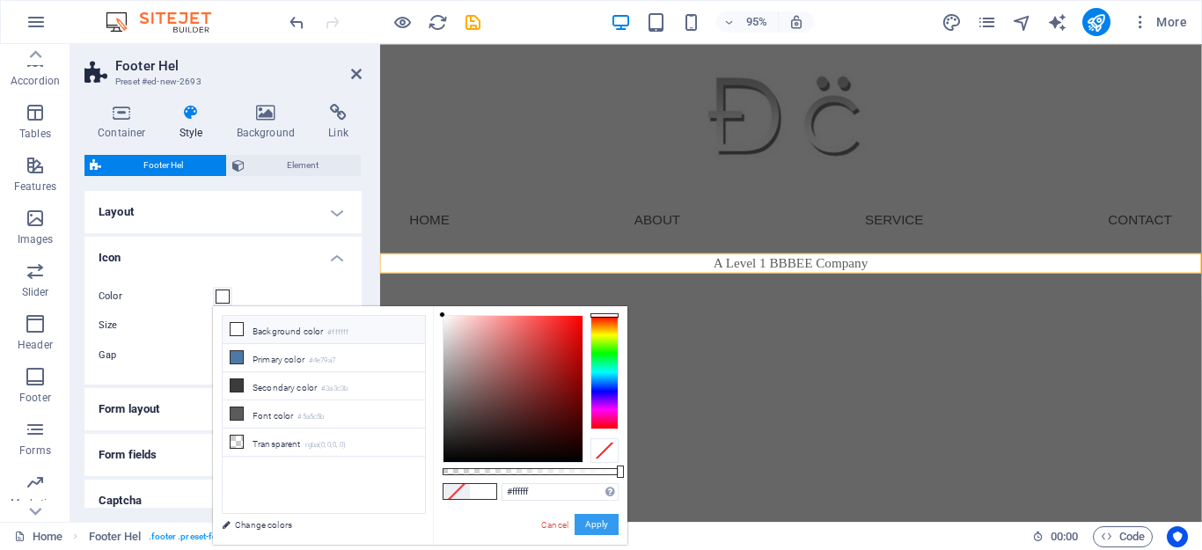
click at [597, 525] on button "Apply" at bounding box center [597, 524] width 44 height 21
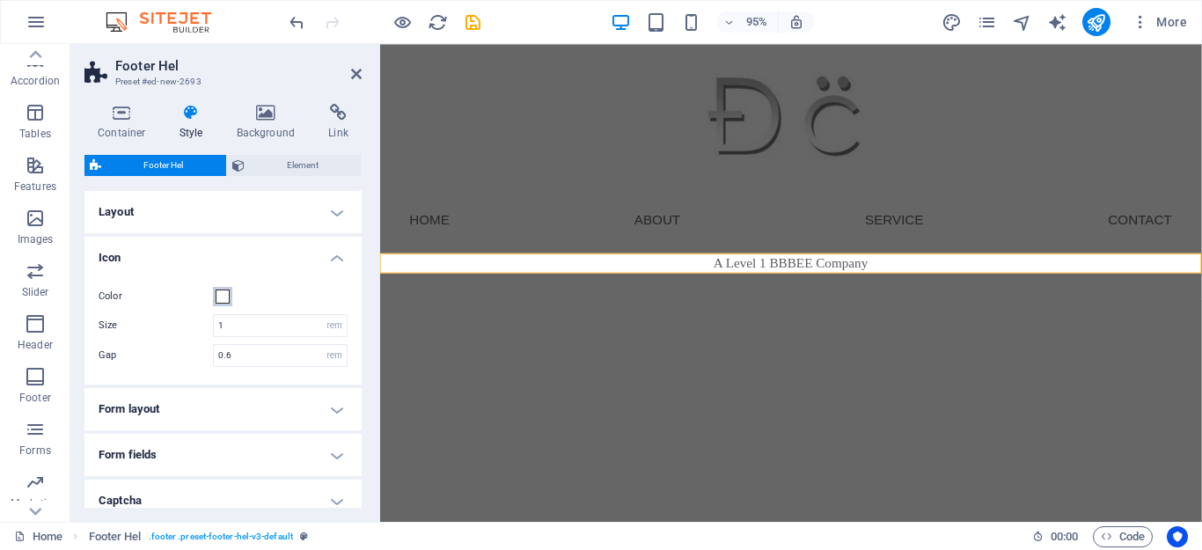
click at [221, 298] on span at bounding box center [223, 297] width 14 height 14
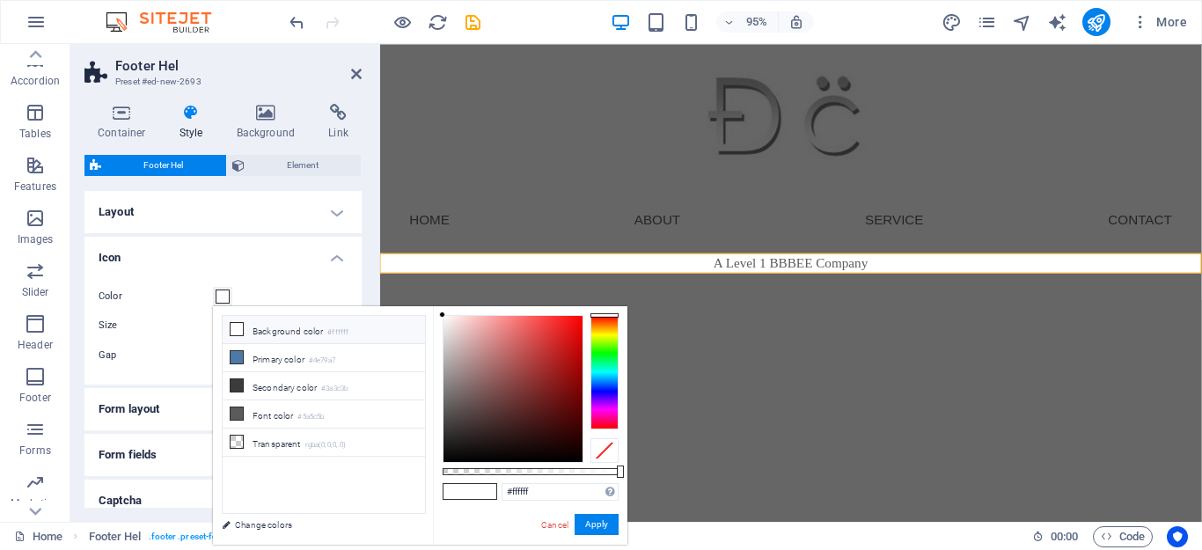
drag, startPoint x: 287, startPoint y: 340, endPoint x: 297, endPoint y: 312, distance: 29.3
click at [288, 340] on li "Background color #ffffff" at bounding box center [324, 330] width 202 height 28
click at [297, 323] on li "Background color #ffffff" at bounding box center [324, 330] width 202 height 28
click at [576, 518] on button "Apply" at bounding box center [597, 524] width 44 height 21
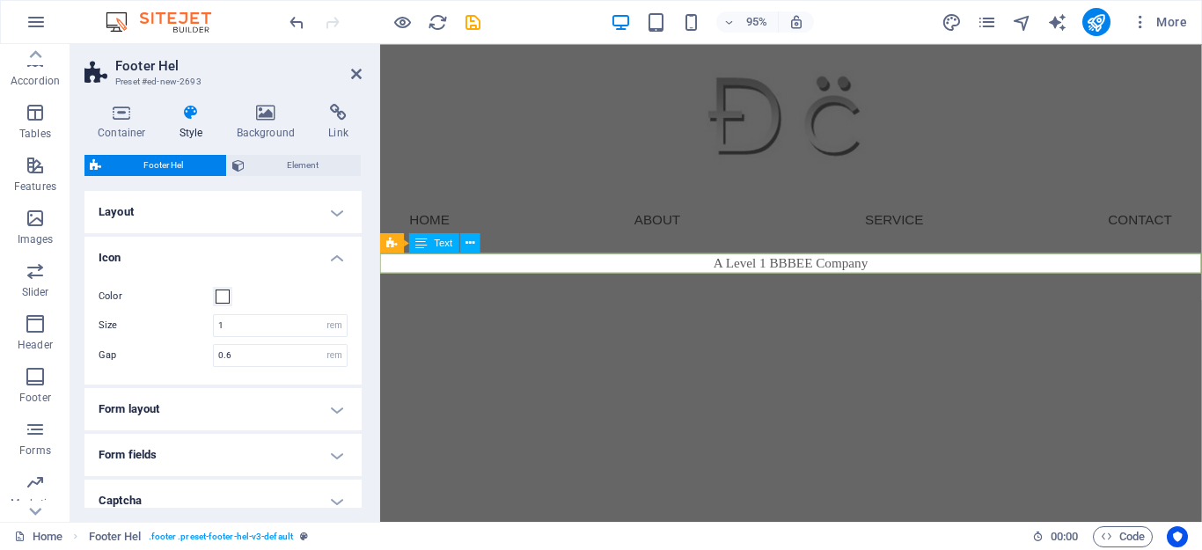
click at [733, 275] on div "A Level 1 BBBEE Company" at bounding box center [812, 274] width 865 height 21
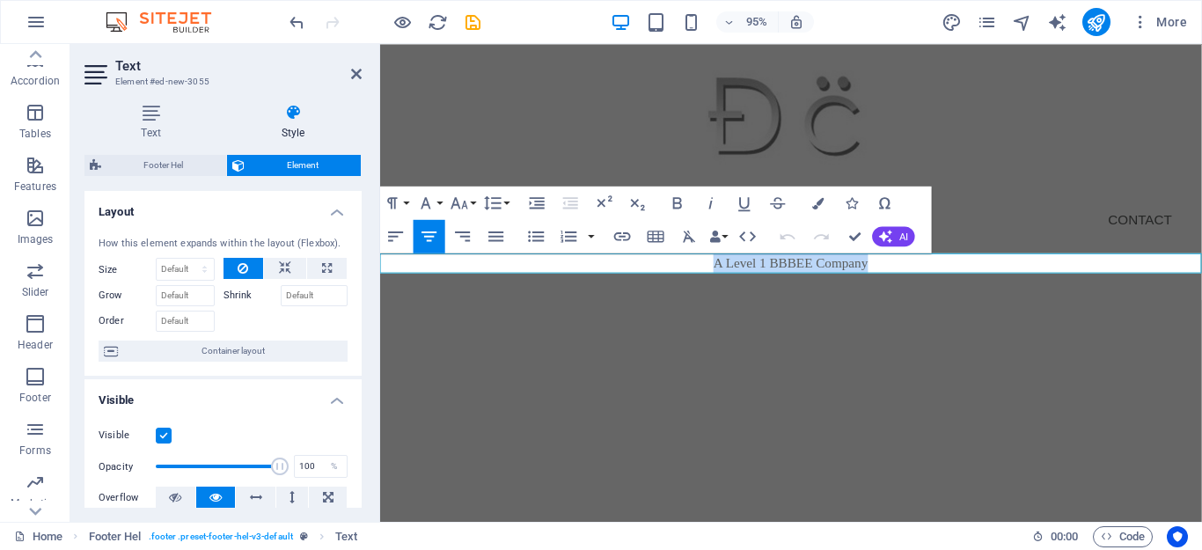
drag, startPoint x: 733, startPoint y: 275, endPoint x: 909, endPoint y: 275, distance: 176.0
click at [909, 275] on p "A Level 1 BBBEE Company" at bounding box center [812, 274] width 865 height 21
click at [810, 207] on button "Colors" at bounding box center [819, 203] width 32 height 33
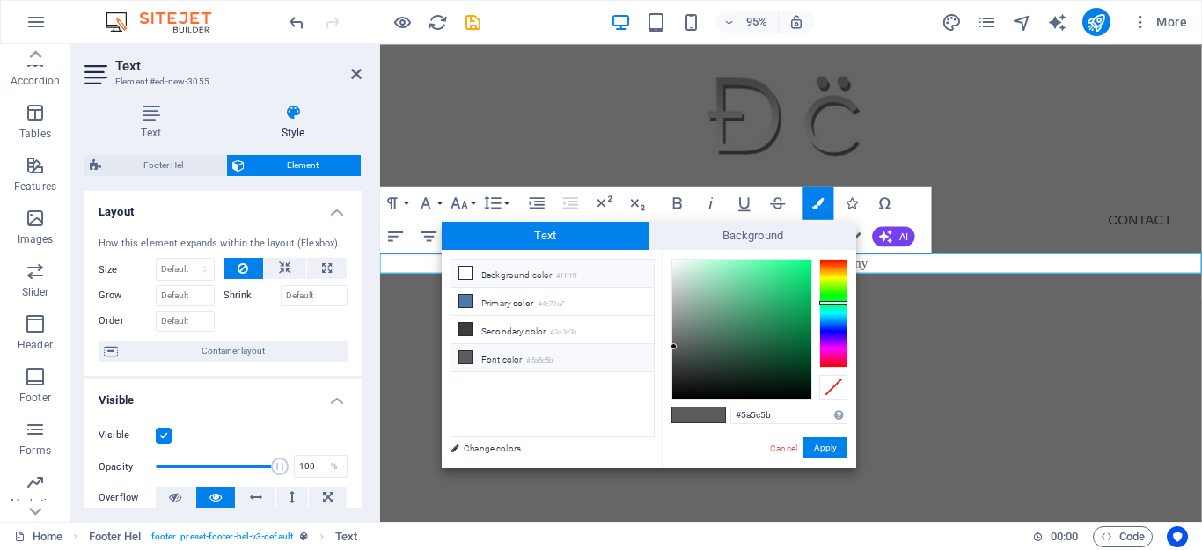
click at [546, 283] on li "Background color #ffffff" at bounding box center [552, 274] width 202 height 28
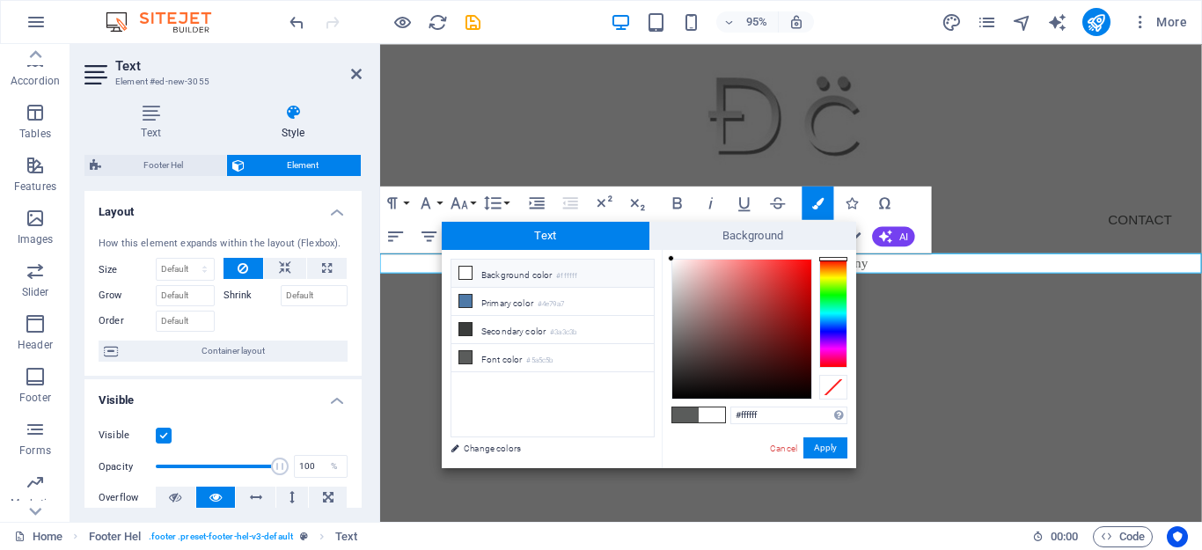
click at [715, 412] on span at bounding box center [712, 414] width 26 height 15
click at [697, 414] on span at bounding box center [685, 414] width 26 height 15
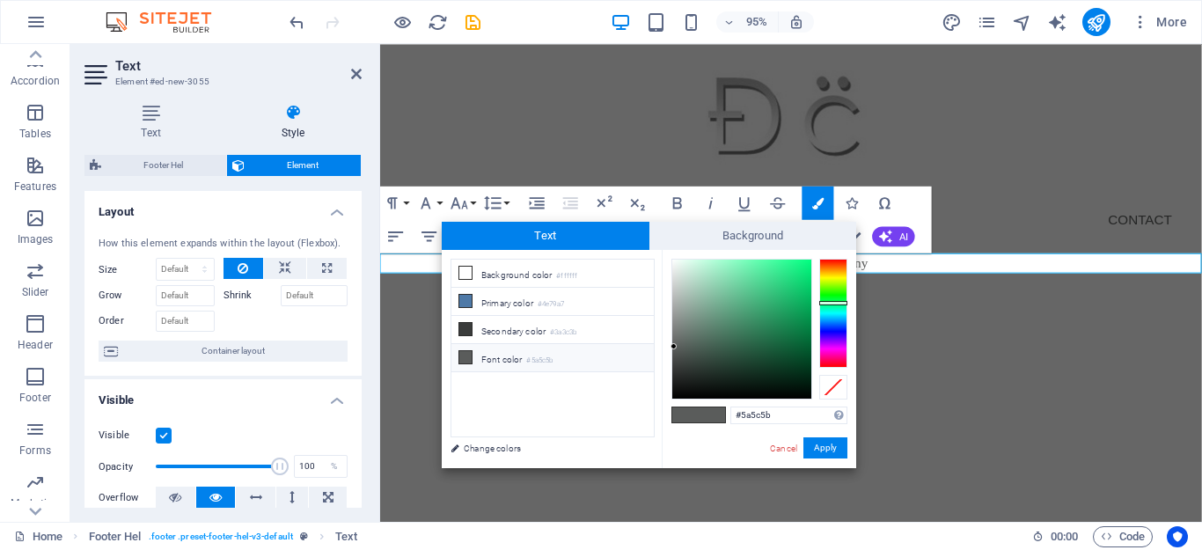
click at [706, 417] on span at bounding box center [712, 414] width 26 height 15
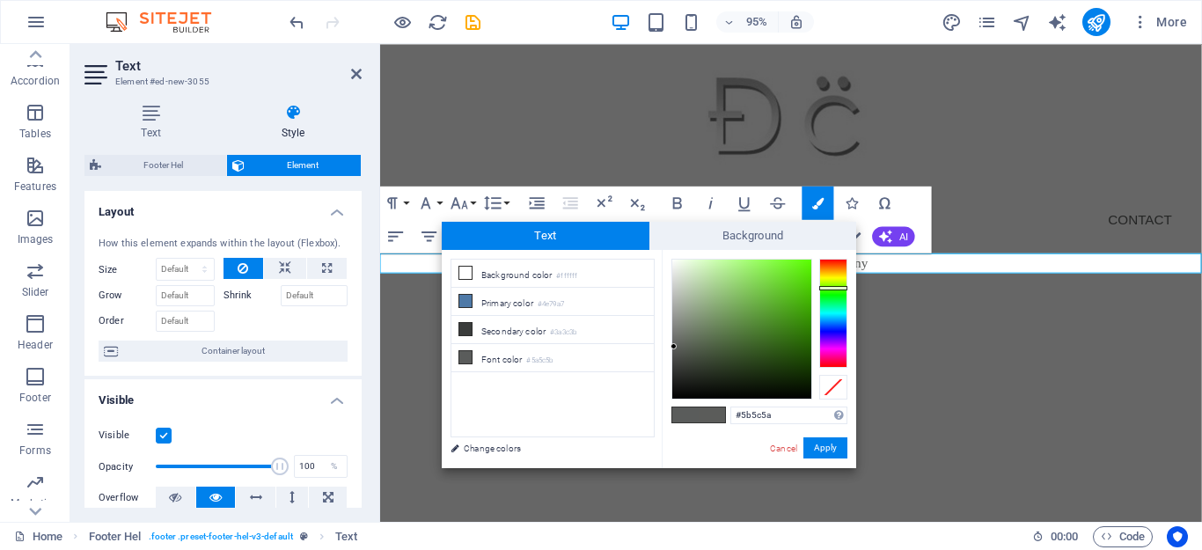
click at [831, 288] on div at bounding box center [833, 313] width 28 height 109
click at [835, 263] on div at bounding box center [833, 313] width 28 height 109
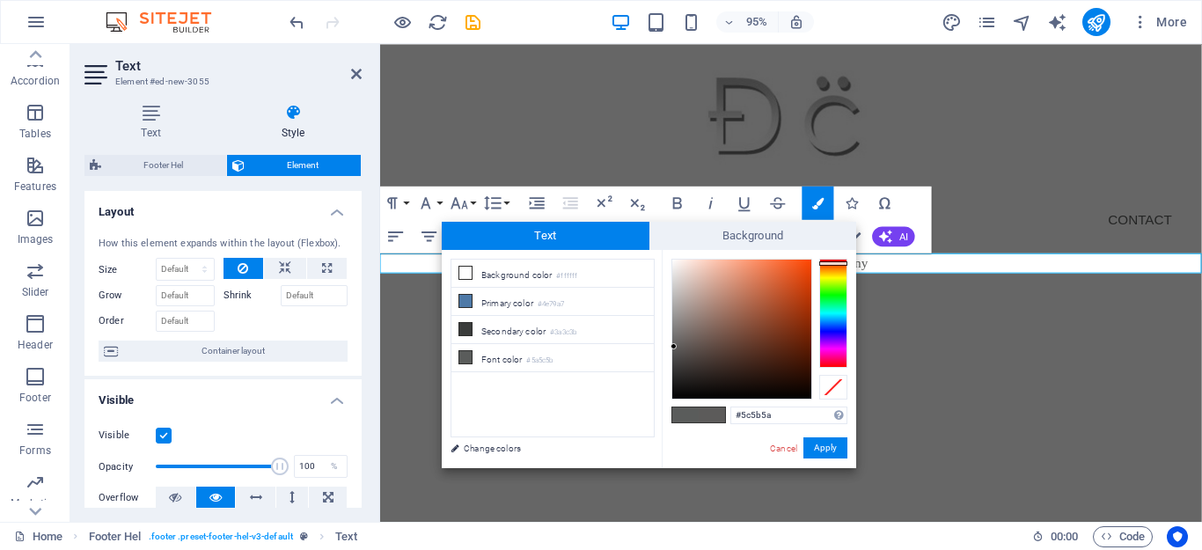
click at [835, 257] on div "#5c5b5a Supported formats #0852ed rgb(8, 82, 237) rgba(8, 82, 237, 90%) hsv(221…" at bounding box center [759, 486] width 194 height 473
click at [835, 262] on div at bounding box center [833, 262] width 28 height 4
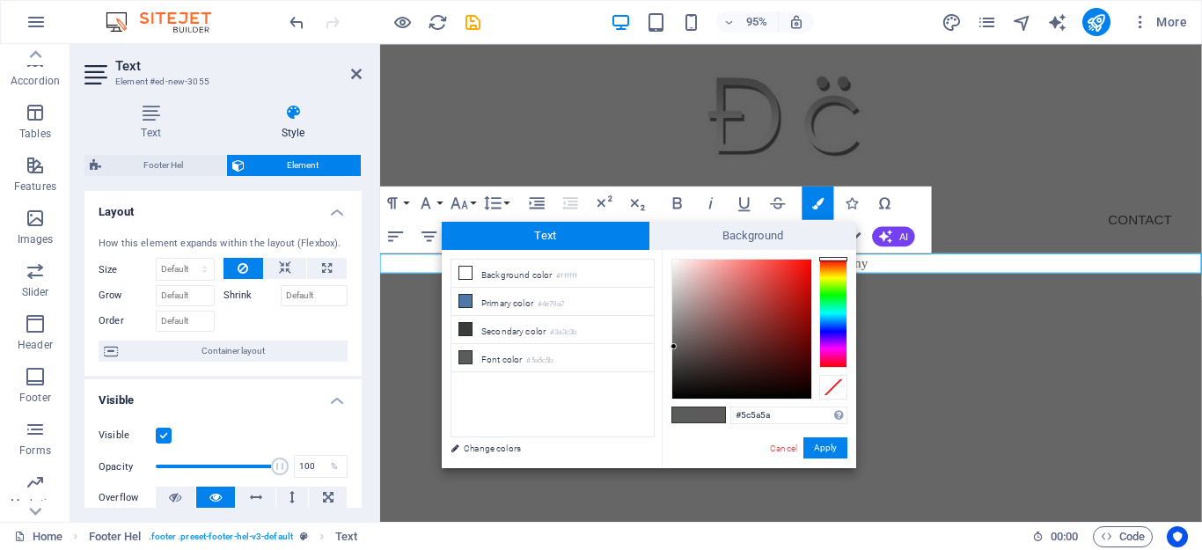
drag, startPoint x: 835, startPoint y: 262, endPoint x: 835, endPoint y: 252, distance: 10.6
click at [835, 255] on div "#5c5a5a Supported formats #0852ed rgb(8, 82, 237) rgba(8, 82, 237, 90%) hsv(221…" at bounding box center [759, 486] width 194 height 473
click at [832, 385] on div at bounding box center [833, 387] width 28 height 25
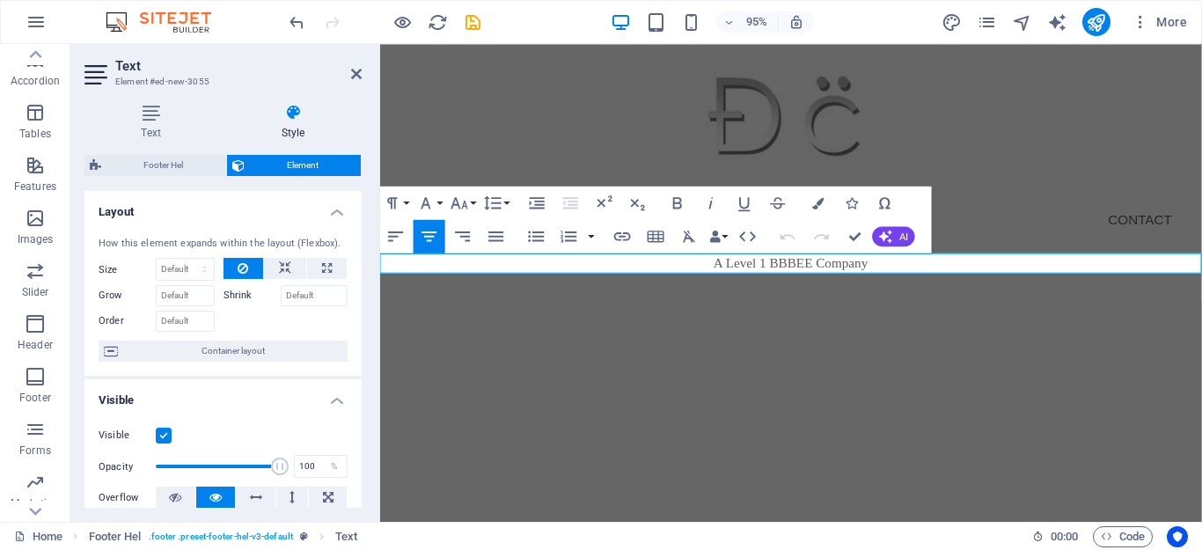
click at [779, 363] on div "Placeholder Menu Bar Container Icon Container Menu Bar Logo Menu Image Image Me…" at bounding box center [791, 283] width 822 height 478
click at [719, 240] on icon "button" at bounding box center [714, 236] width 11 height 11
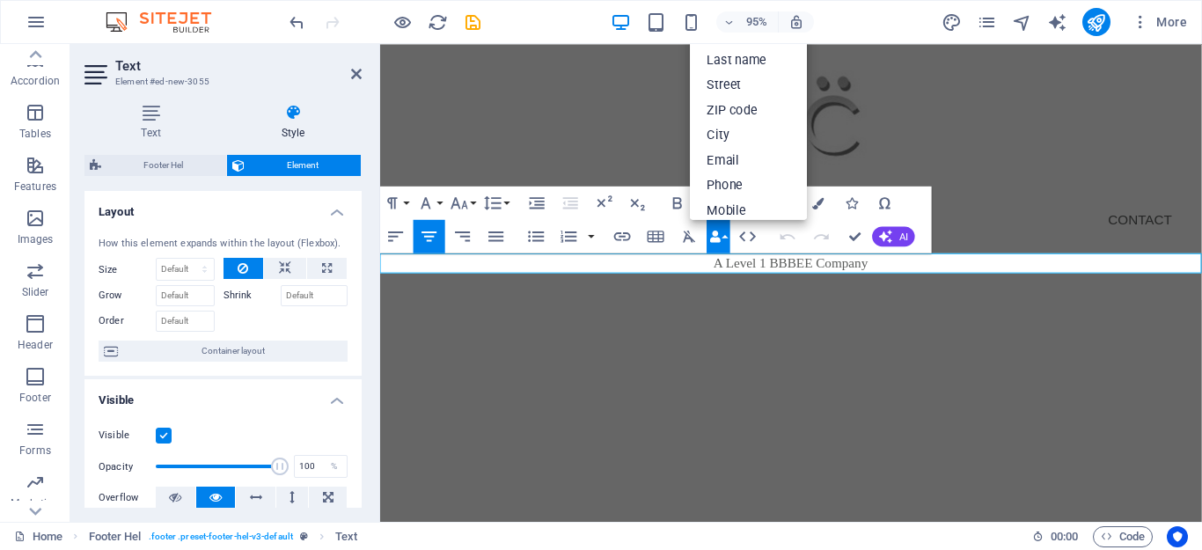
click at [719, 240] on icon "button" at bounding box center [714, 236] width 11 height 11
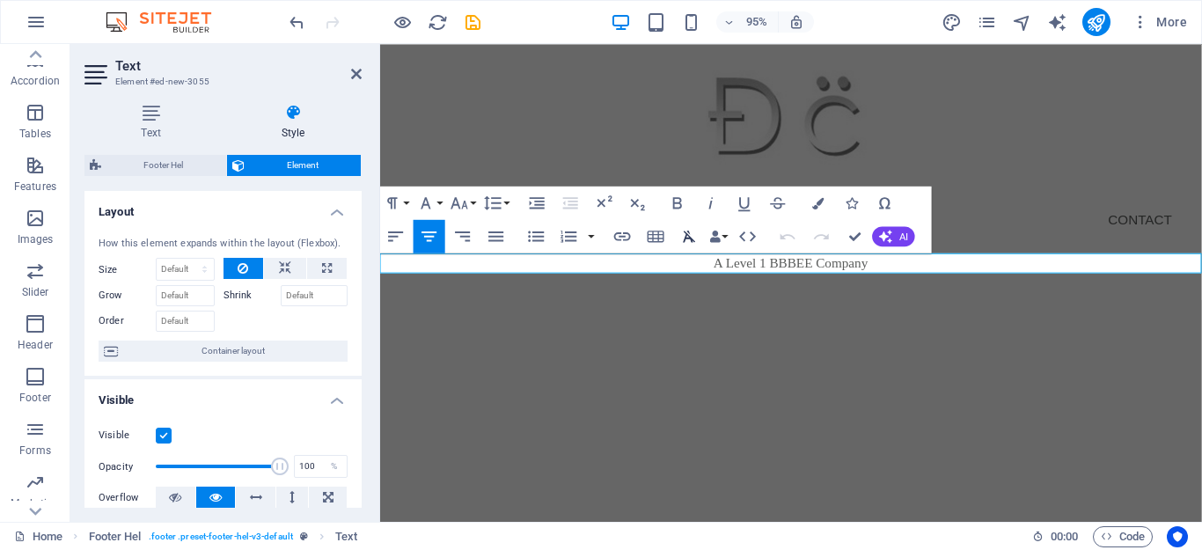
click at [688, 240] on icon "button" at bounding box center [689, 236] width 20 height 20
click at [664, 240] on icon "button" at bounding box center [656, 236] width 20 height 20
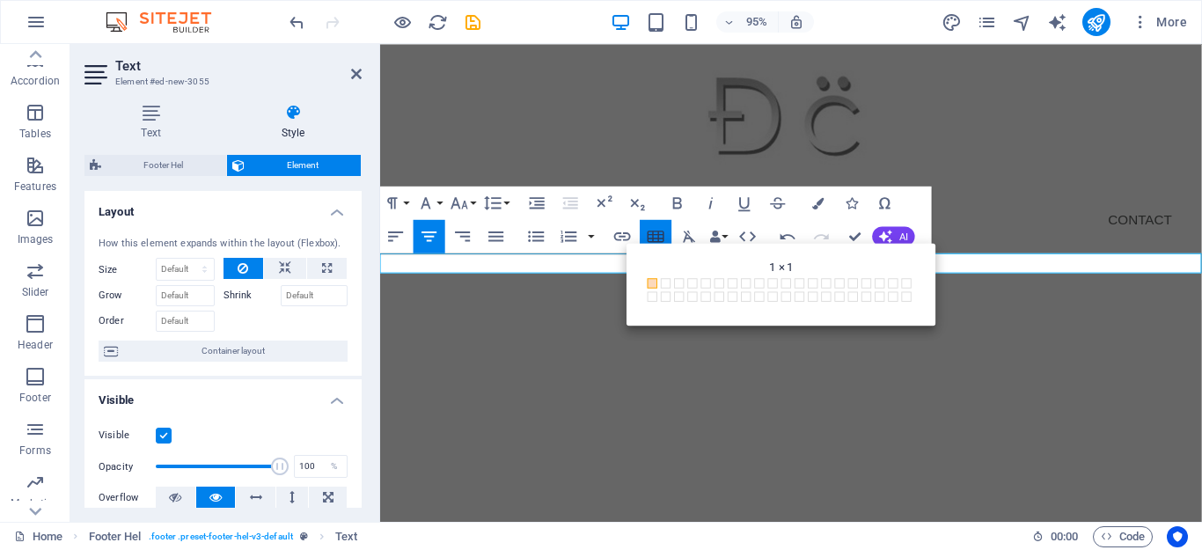
click at [664, 240] on icon "button" at bounding box center [656, 236] width 20 height 20
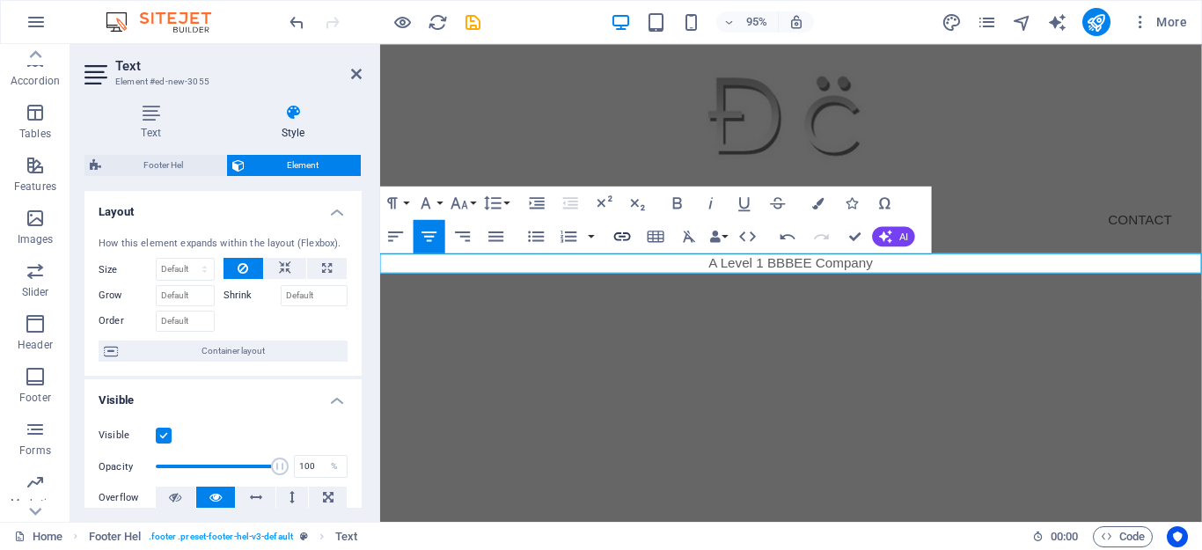
click at [627, 240] on icon "button" at bounding box center [622, 236] width 17 height 9
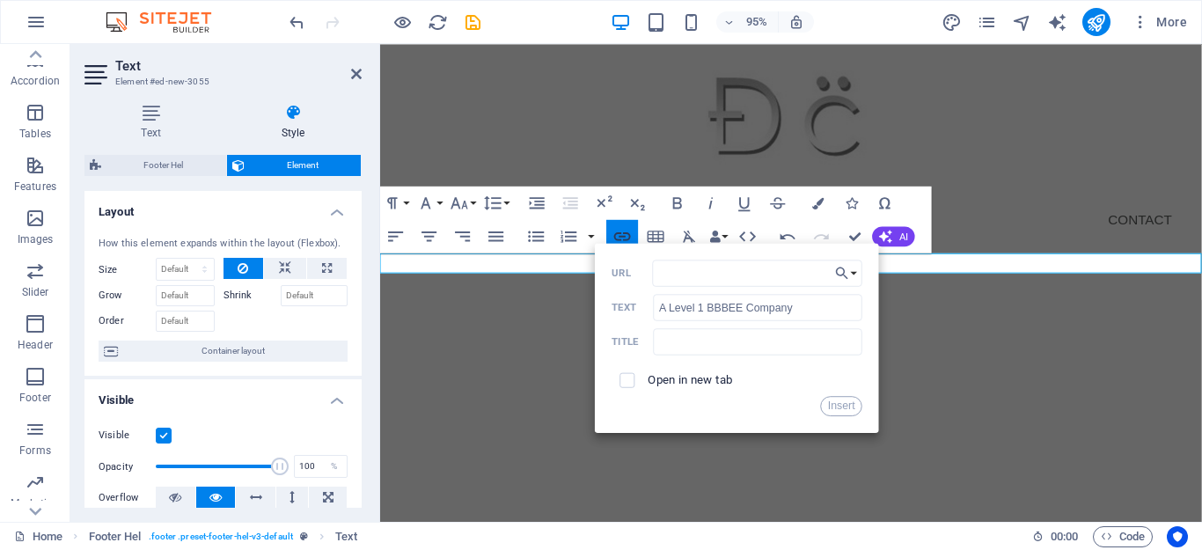
click at [627, 240] on icon "button" at bounding box center [622, 236] width 17 height 9
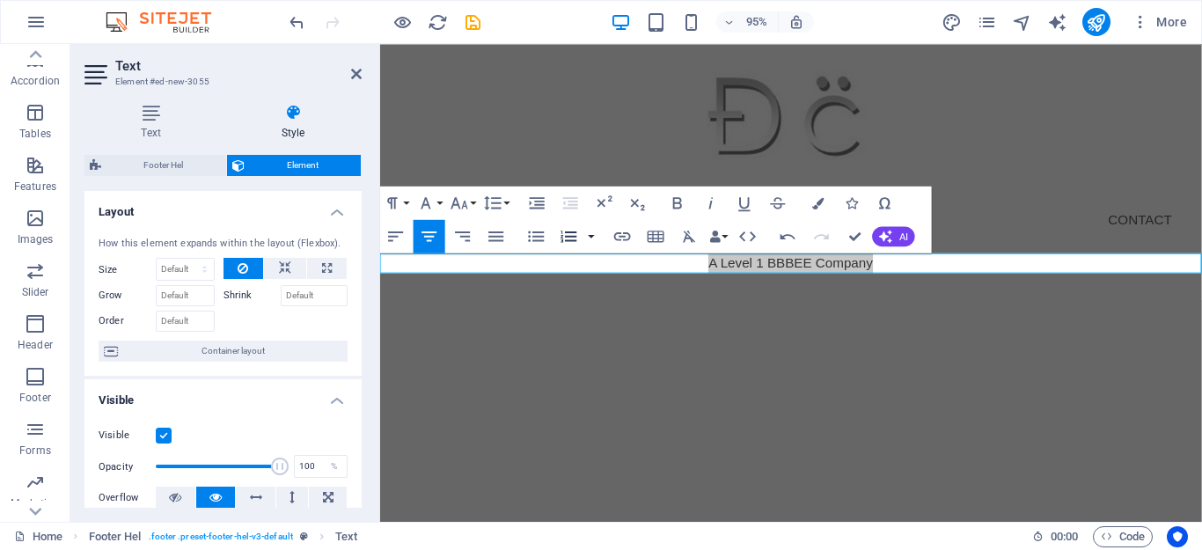
click at [585, 241] on button "button" at bounding box center [591, 236] width 13 height 33
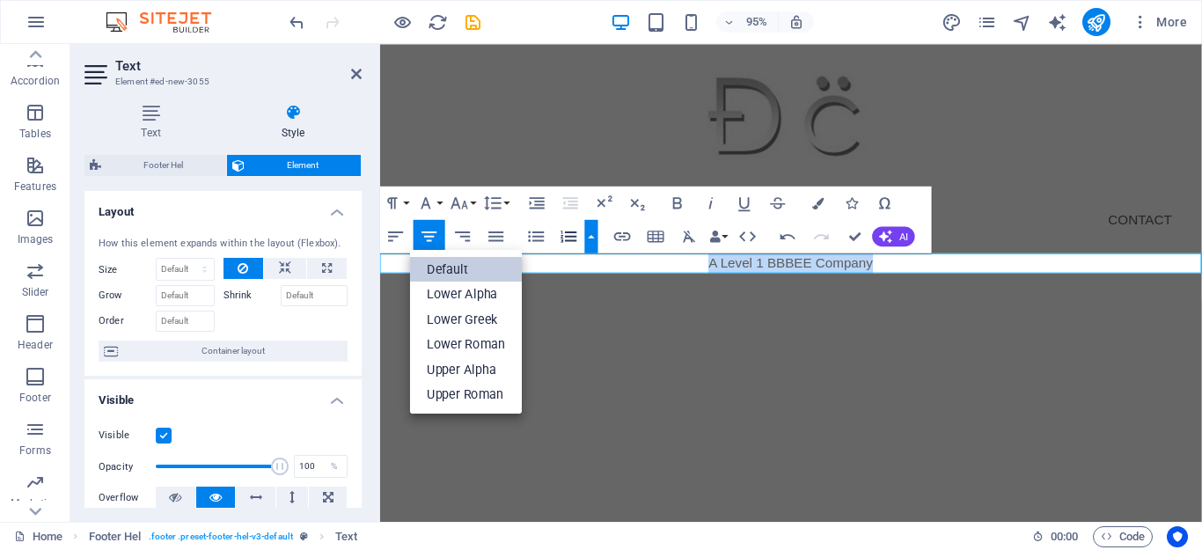
click at [456, 275] on link "Default" at bounding box center [466, 269] width 112 height 26
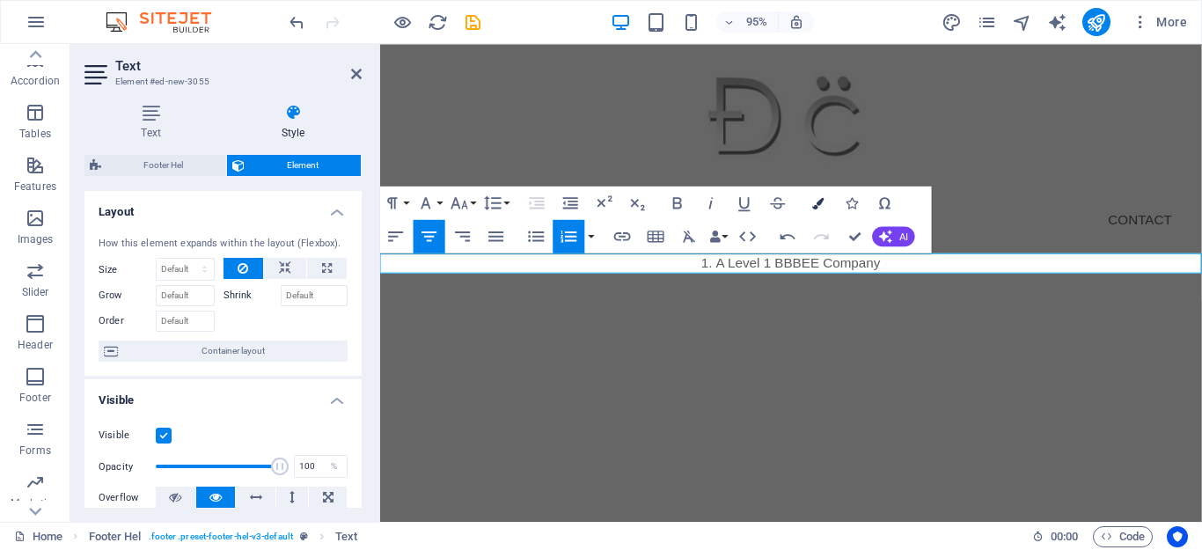
click at [811, 211] on button "Colors" at bounding box center [819, 203] width 32 height 33
type input "#5a5c5b"
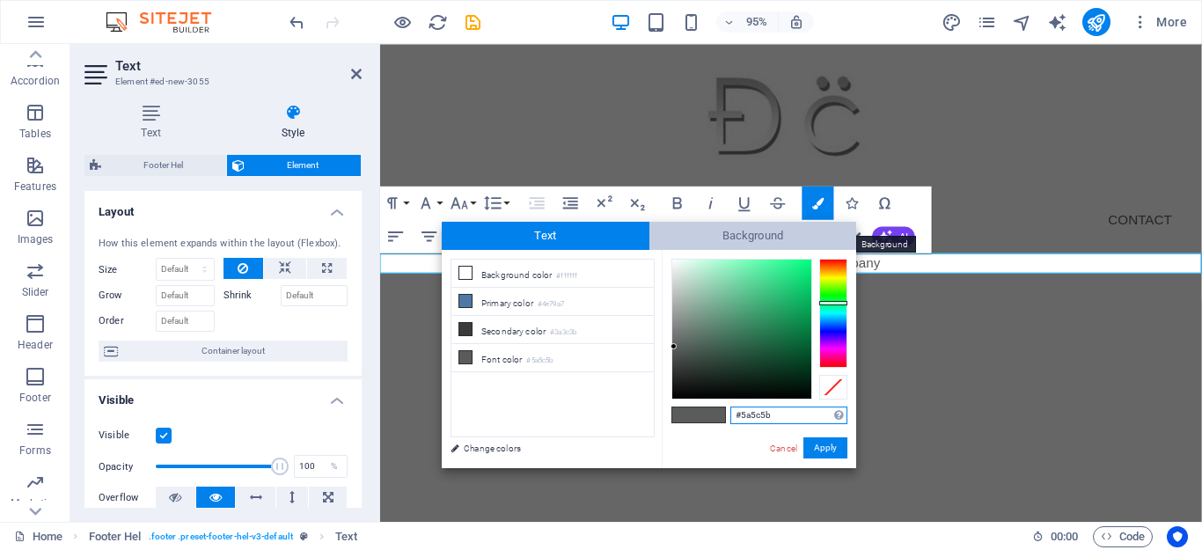
click at [732, 225] on span "Background" at bounding box center [753, 236] width 208 height 28
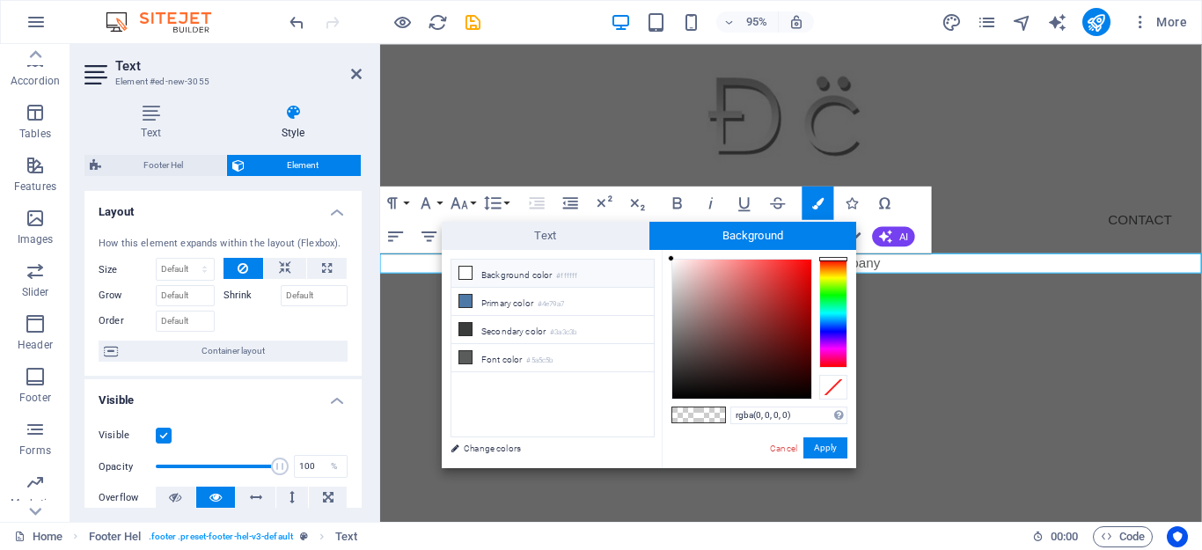
click at [540, 278] on li "Background color #ffffff" at bounding box center [552, 274] width 202 height 28
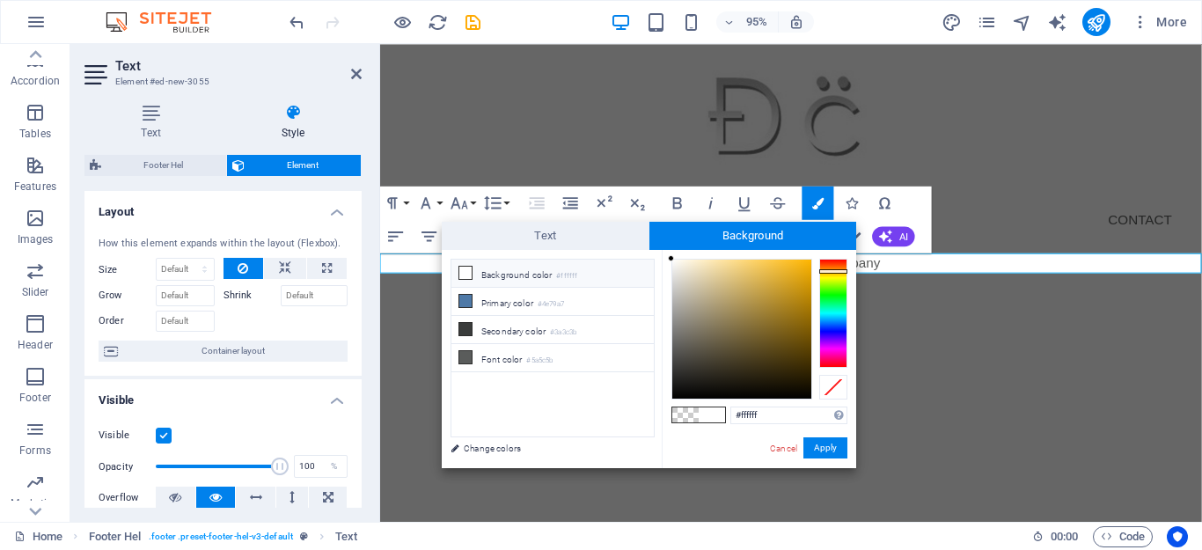
click at [839, 271] on div at bounding box center [833, 313] width 28 height 109
click at [827, 439] on button "Apply" at bounding box center [825, 447] width 44 height 21
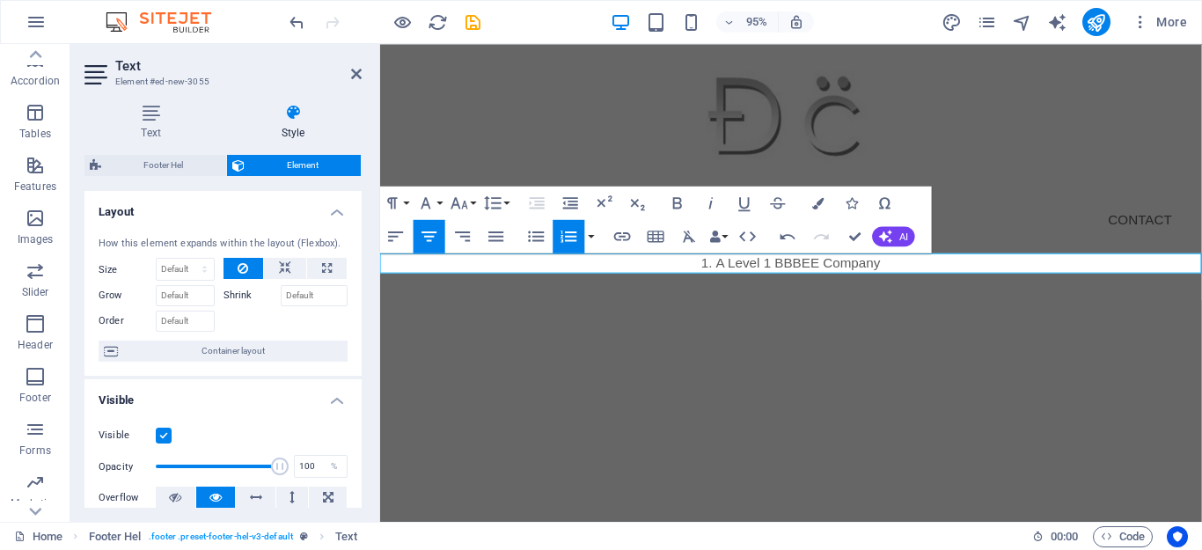
click at [828, 313] on html "Skip to main content Menu Home About Service Contact A Level 1 BBBEE Company Me…" at bounding box center [812, 178] width 865 height 269
click at [789, 237] on icon "button" at bounding box center [788, 236] width 20 height 20
click at [400, 203] on icon "button" at bounding box center [393, 203] width 20 height 20
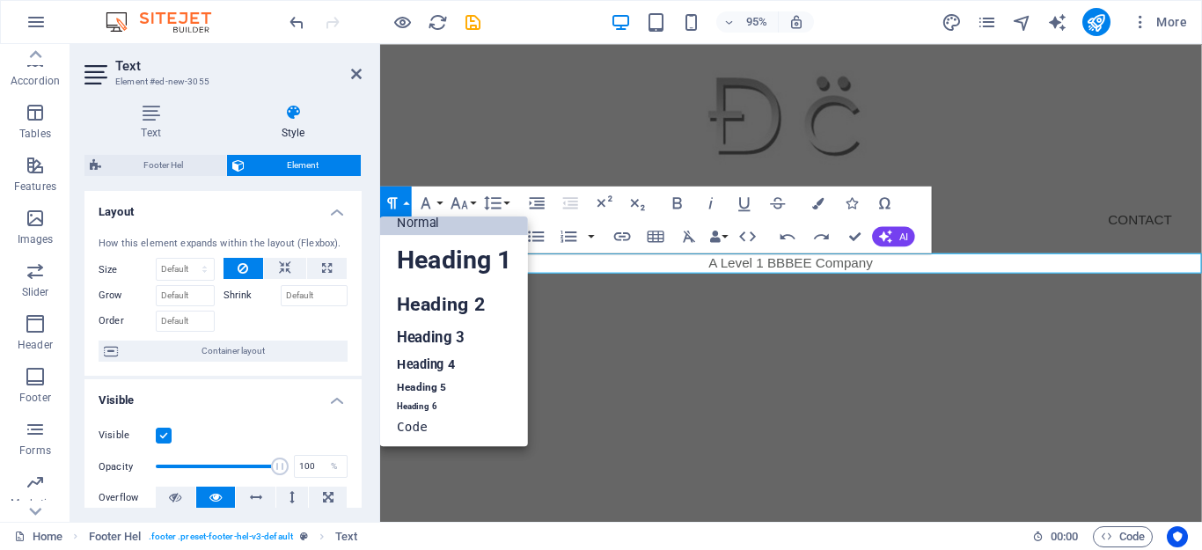
scroll to position [14, 0]
click at [400, 203] on icon "button" at bounding box center [393, 203] width 20 height 20
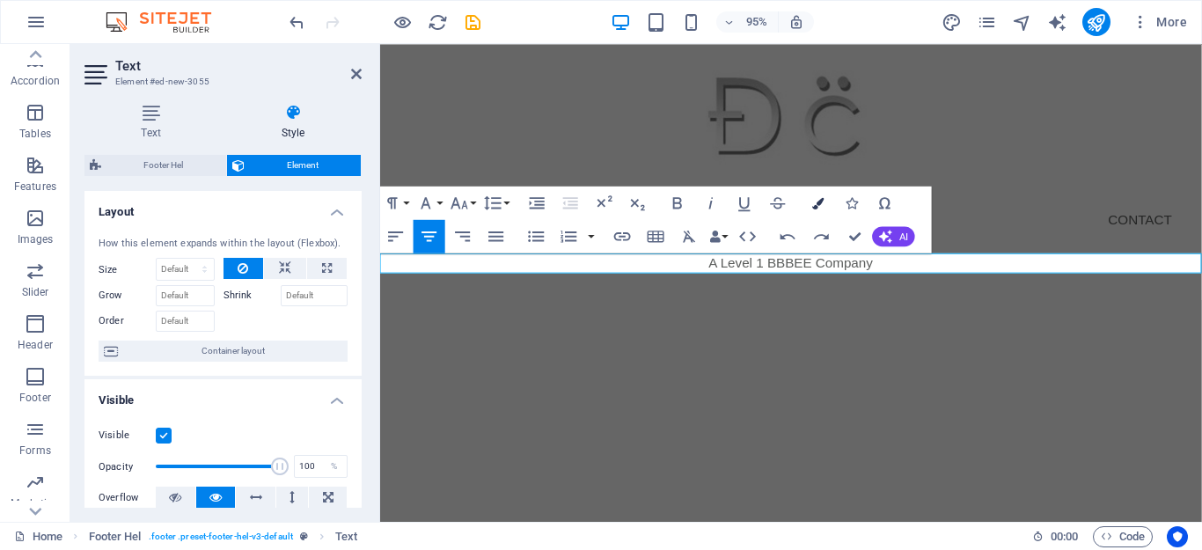
click at [817, 203] on icon "button" at bounding box center [817, 202] width 11 height 11
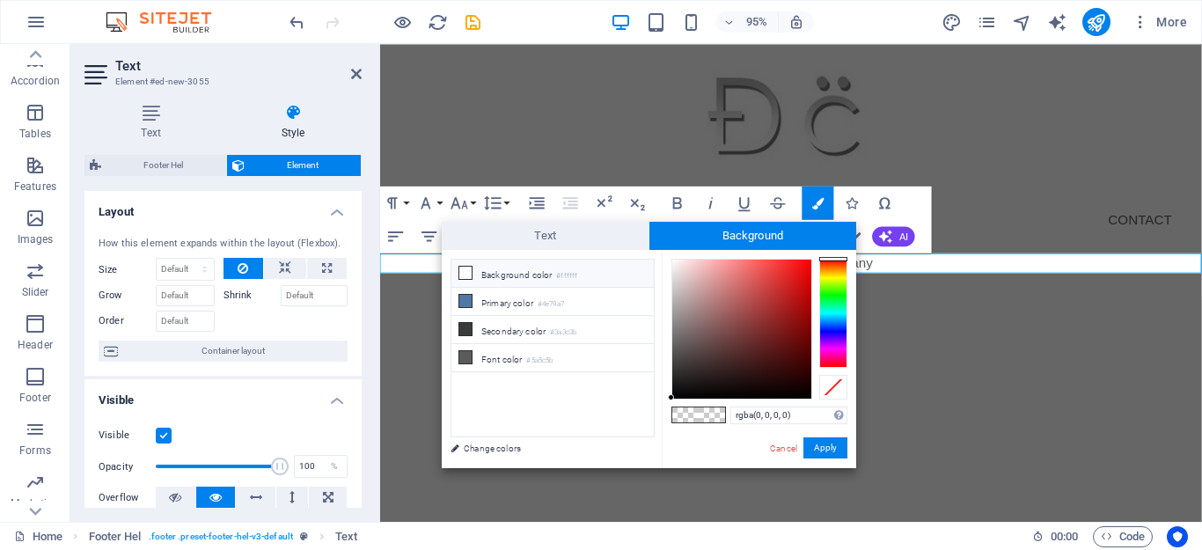
click at [468, 269] on icon at bounding box center [465, 273] width 12 height 12
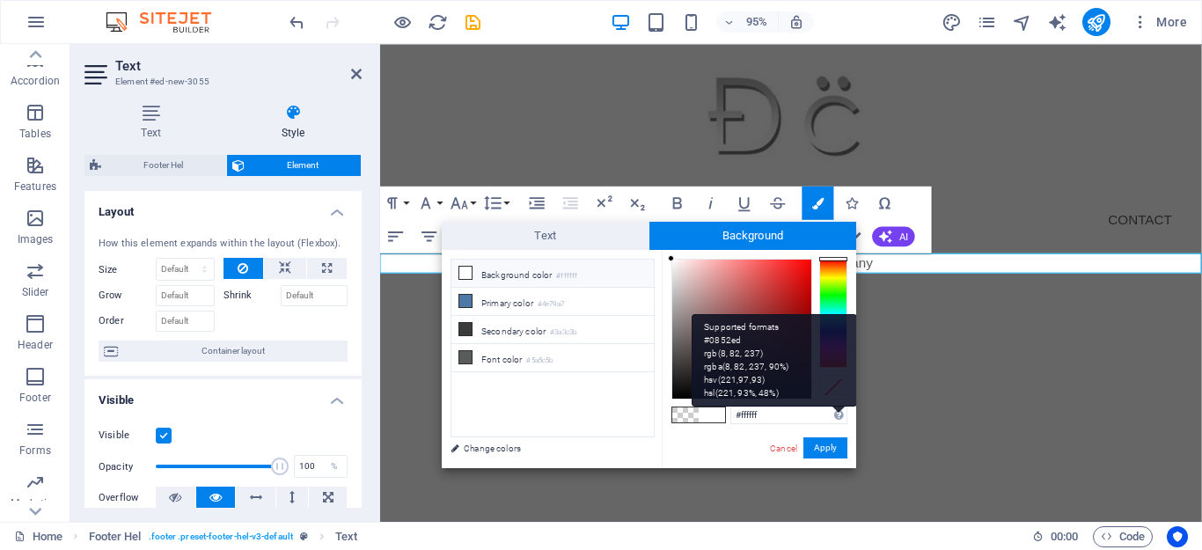
click at [840, 421] on div "Supported formats #0852ed rgb(8, 82, 237) rgba(8, 82, 237, 90%) hsv(221,97,93) …" at bounding box center [838, 416] width 9 height 18
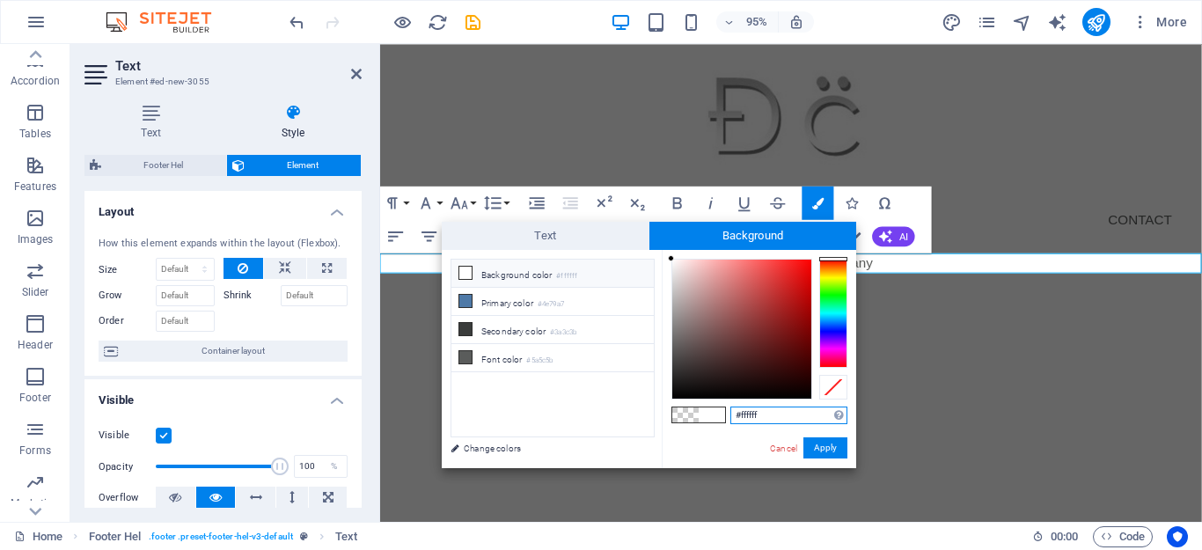
drag, startPoint x: 774, startPoint y: 421, endPoint x: 712, endPoint y: 421, distance: 62.5
click at [712, 421] on div "#ffffff Supported formats #0852ed rgb(8, 82, 237) rgba(8, 82, 237, 90%) hsv(221…" at bounding box center [759, 486] width 194 height 473
click at [820, 452] on button "Apply" at bounding box center [825, 447] width 44 height 21
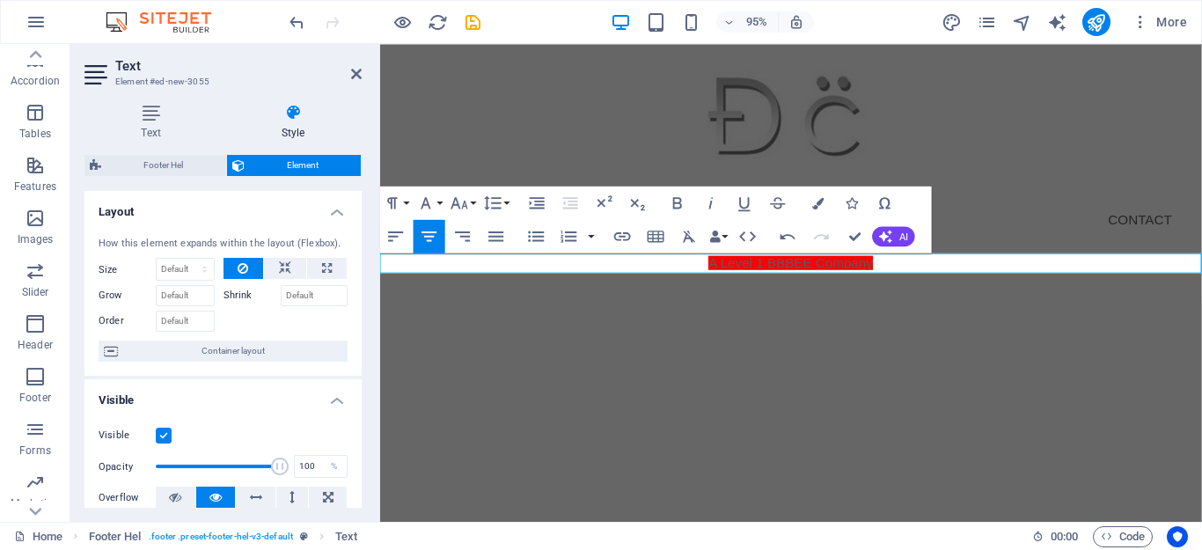
click at [843, 313] on html "Skip to main content Menu Home About Service Contact A Level 1 BBBEE Company Me…" at bounding box center [812, 178] width 865 height 269
drag, startPoint x: 384, startPoint y: 224, endPoint x: 698, endPoint y: 220, distance: 314.2
click at [698, 220] on button "Clear Formatting" at bounding box center [689, 236] width 32 height 33
click at [823, 209] on icon "button" at bounding box center [817, 202] width 11 height 11
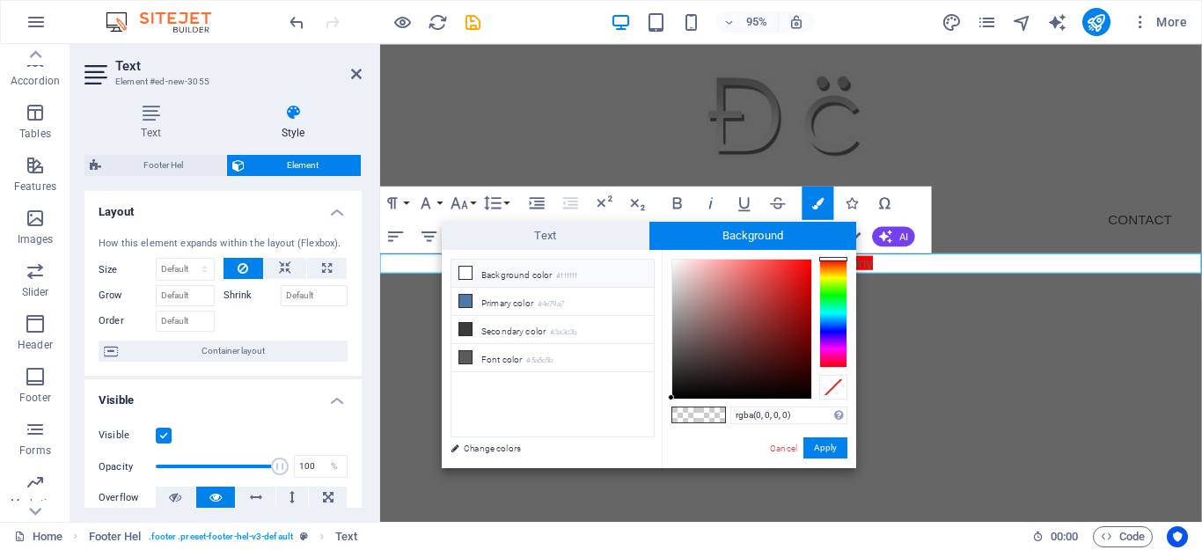
click at [538, 276] on li "Background color #ffffff" at bounding box center [552, 274] width 202 height 28
click at [703, 408] on span at bounding box center [712, 414] width 26 height 15
click at [759, 411] on input "#ffffff" at bounding box center [788, 416] width 117 height 18
drag, startPoint x: 766, startPoint y: 411, endPoint x: 725, endPoint y: 416, distance: 40.8
click at [725, 416] on div "#ffffff Supported formats #0852ed rgb(8, 82, 237) rgba(8, 82, 237, 90%) hsv(221…" at bounding box center [759, 486] width 194 height 473
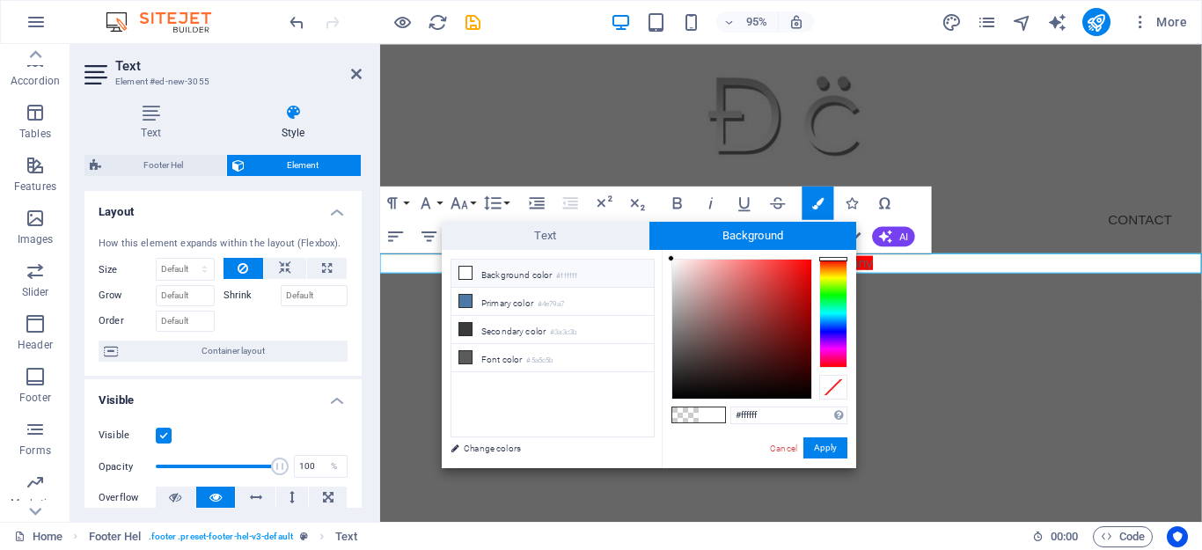
click at [510, 280] on li "Background color #ffffff" at bounding box center [552, 274] width 202 height 28
click at [707, 412] on span at bounding box center [712, 414] width 26 height 15
click at [688, 414] on span at bounding box center [685, 414] width 26 height 15
click at [812, 205] on icon "button" at bounding box center [817, 202] width 11 height 11
click at [824, 204] on icon "button" at bounding box center [817, 202] width 11 height 11
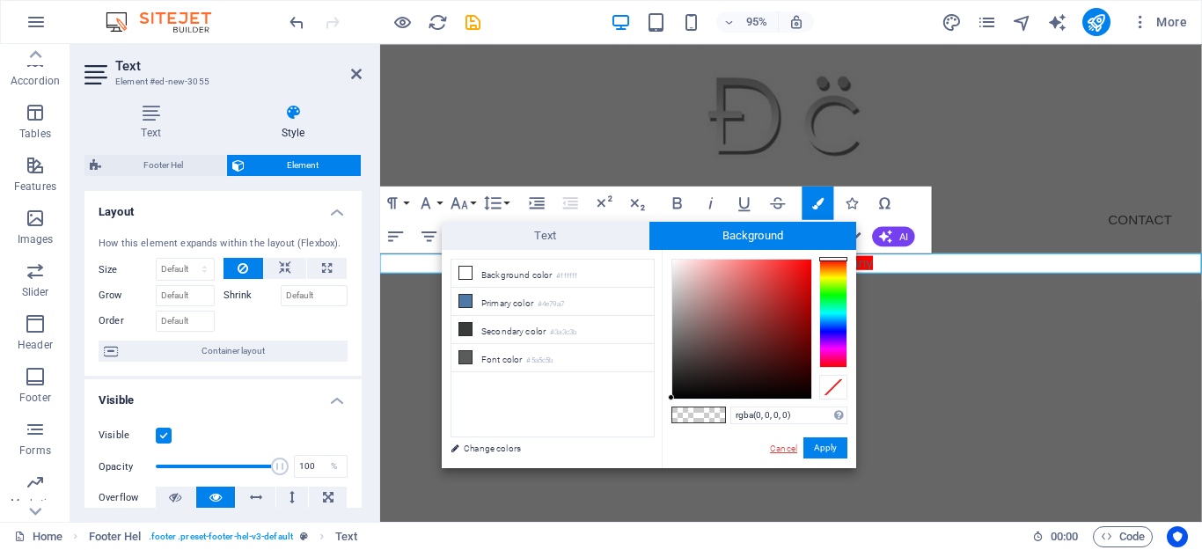
click at [777, 451] on link "Cancel" at bounding box center [783, 448] width 31 height 13
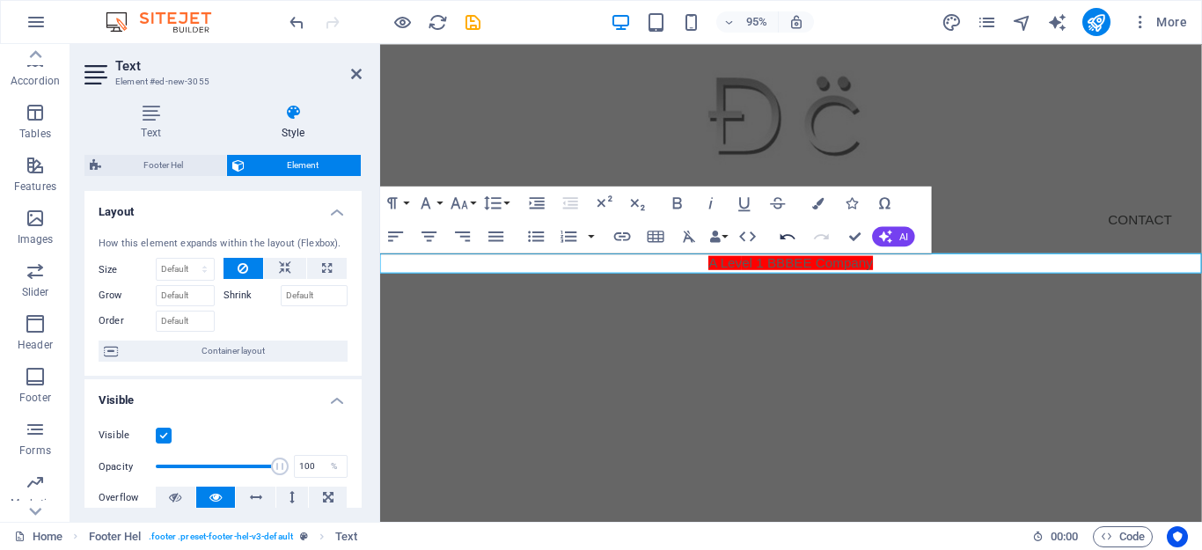
click at [786, 239] on icon "button" at bounding box center [788, 236] width 15 height 6
click at [816, 207] on icon "button" at bounding box center [817, 202] width 11 height 11
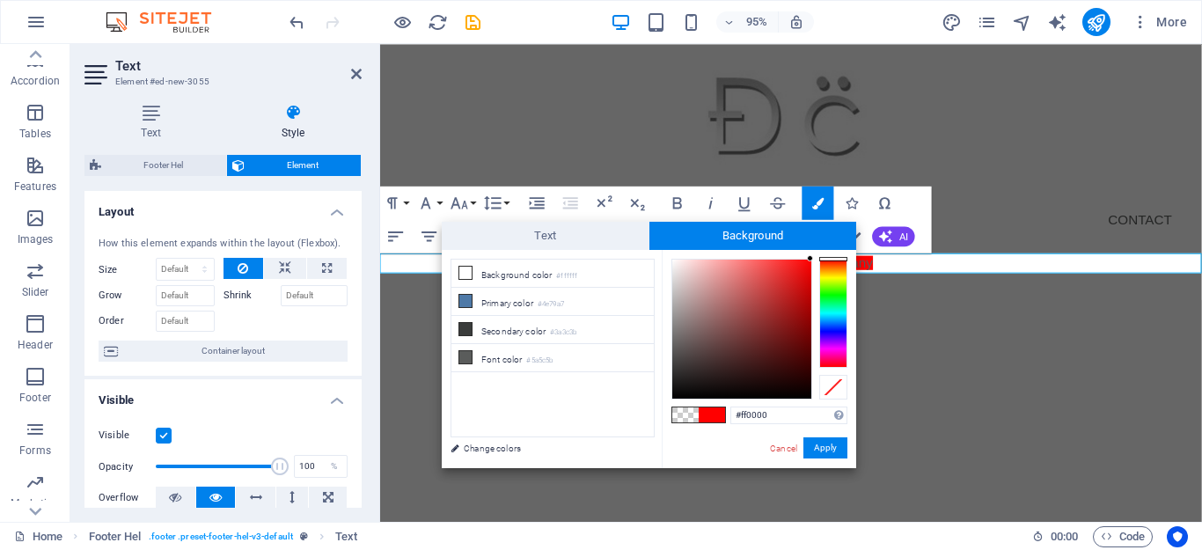
click at [703, 418] on span at bounding box center [712, 414] width 26 height 15
click at [715, 417] on span at bounding box center [712, 414] width 26 height 15
drag, startPoint x: 777, startPoint y: 413, endPoint x: 729, endPoint y: 413, distance: 48.4
click at [729, 413] on div "#ff0000 Supported formats #0852ed rgb(8, 82, 237) rgba(8, 82, 237, 90%) hsv(221…" at bounding box center [759, 486] width 194 height 473
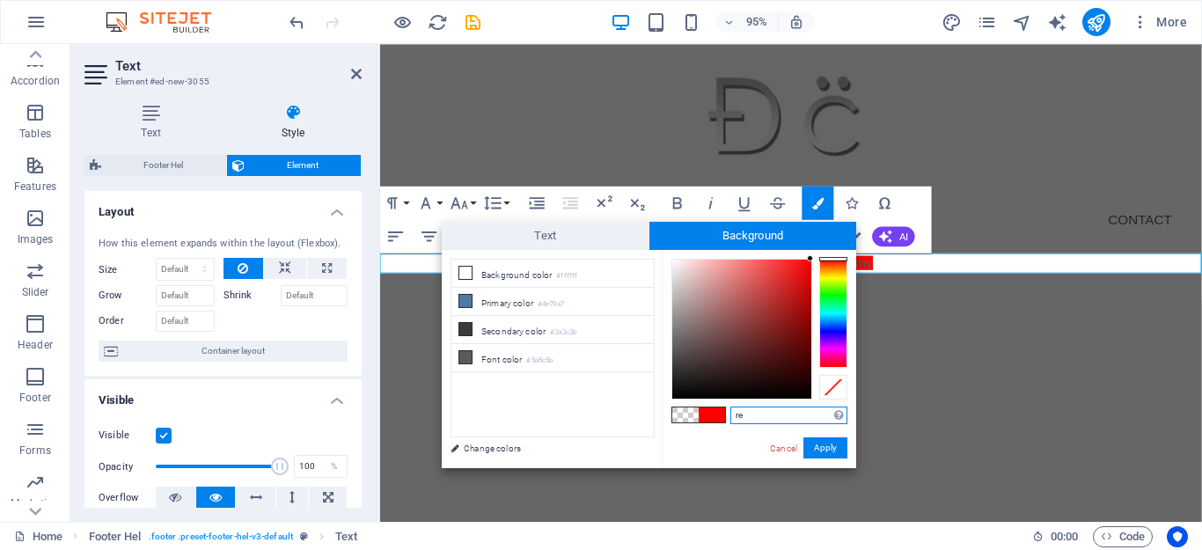
type input "red"
click at [823, 451] on button "Apply" at bounding box center [825, 447] width 44 height 21
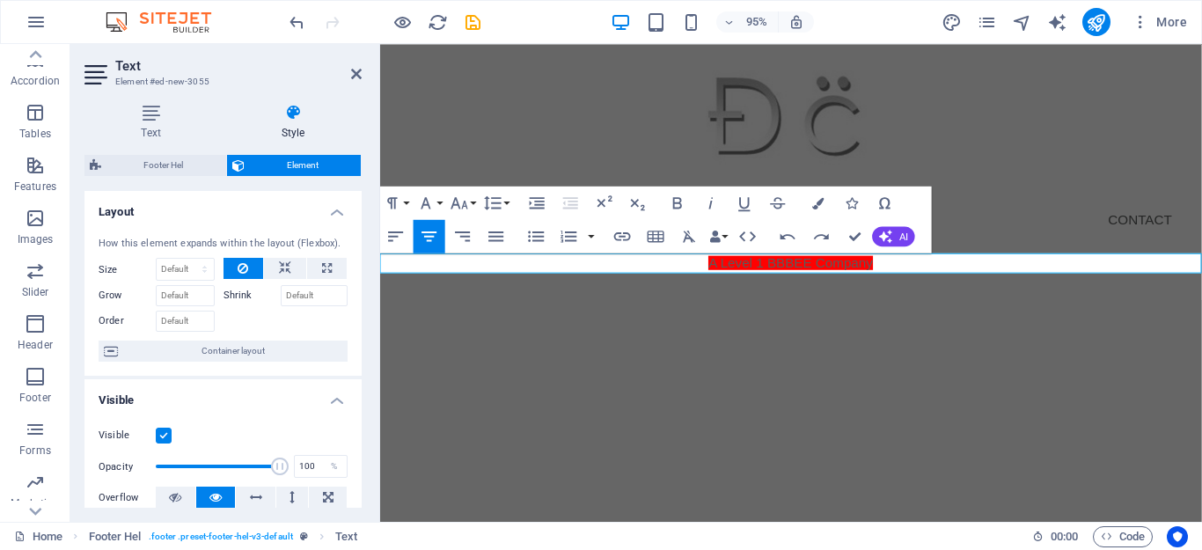
click at [843, 313] on html "Skip to main content Menu Home About Service Contact A Level 1 BBBEE Company Me…" at bounding box center [812, 178] width 865 height 269
click at [821, 207] on icon "button" at bounding box center [817, 202] width 11 height 11
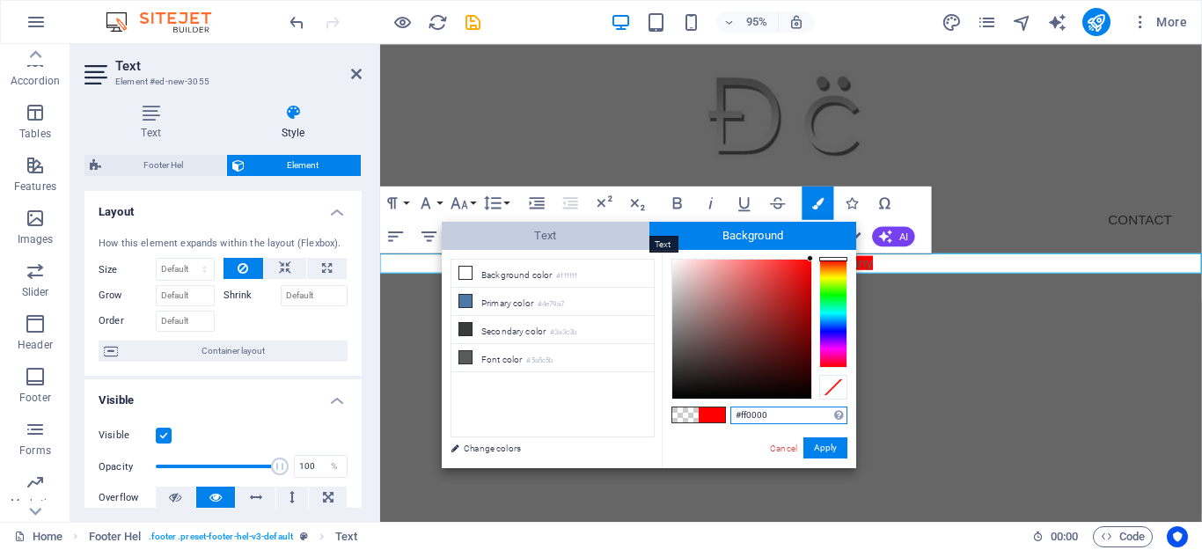
click at [569, 232] on span "Text" at bounding box center [546, 236] width 208 height 28
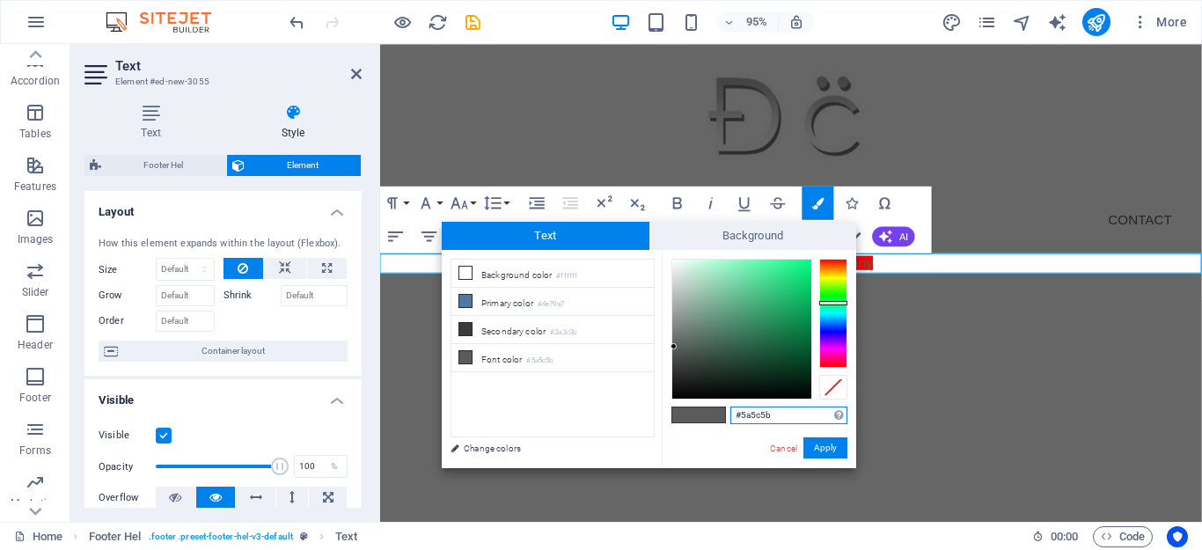
drag, startPoint x: 788, startPoint y: 415, endPoint x: 724, endPoint y: 418, distance: 63.4
click at [724, 418] on div "#5a5c5b Supported formats #0852ed rgb(8, 82, 237) rgba(8, 82, 237, 90%) hsv(221…" at bounding box center [759, 486] width 194 height 473
type input "red"
click at [815, 448] on button "Apply" at bounding box center [825, 447] width 44 height 21
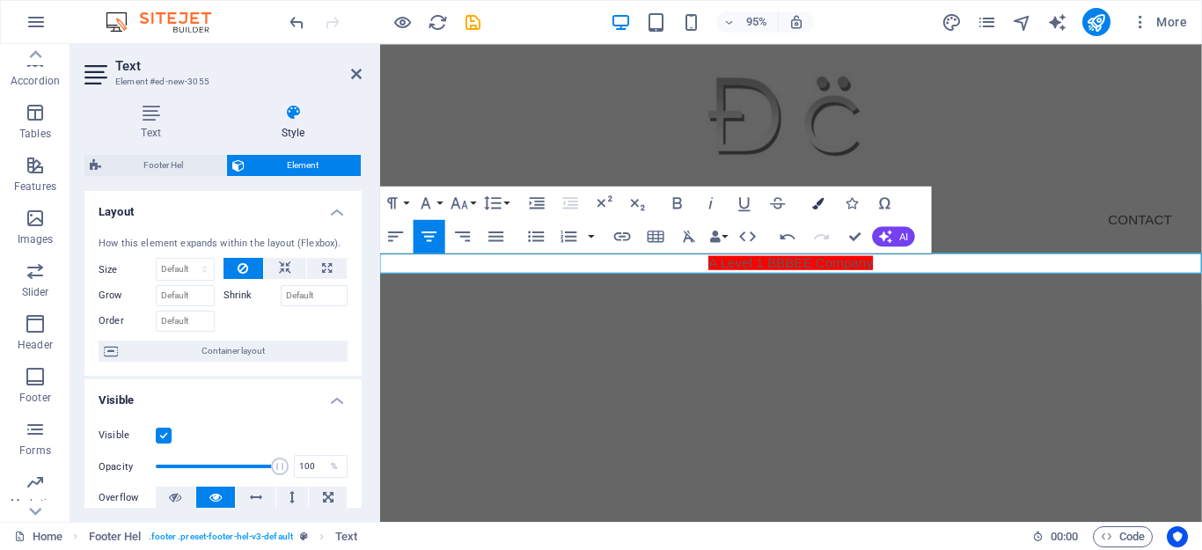
click at [825, 202] on button "Colors" at bounding box center [819, 203] width 32 height 33
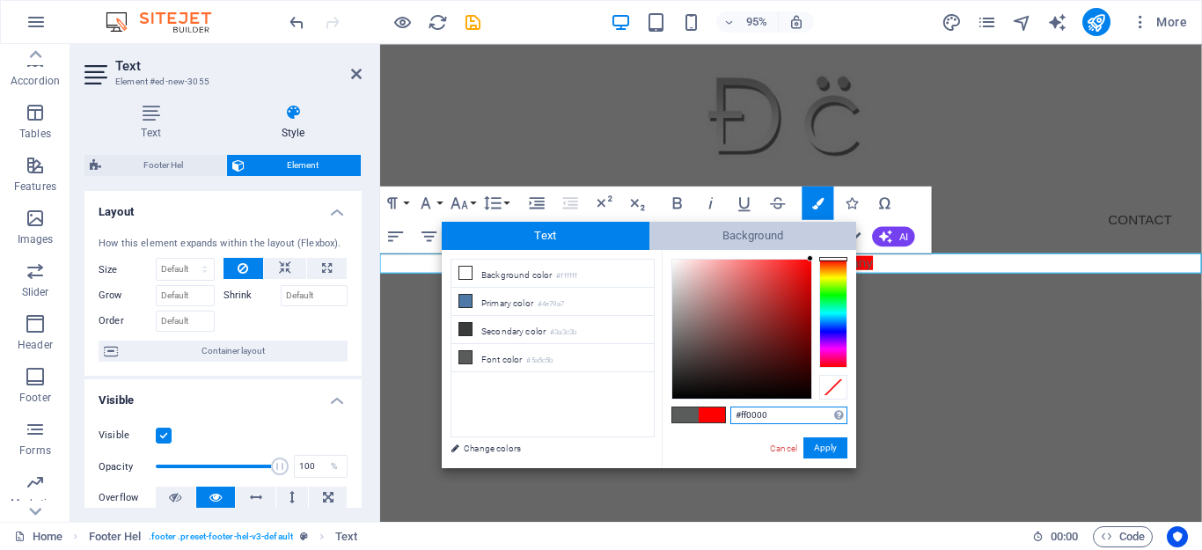
click at [779, 230] on span "Background" at bounding box center [753, 236] width 208 height 28
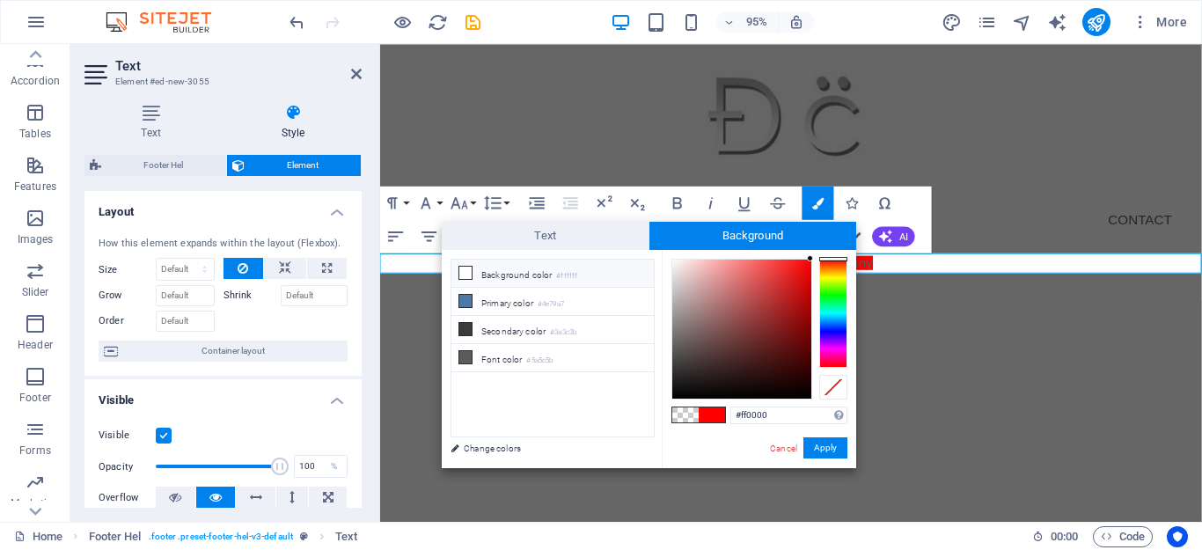
click at [519, 276] on li "Background color #ffffff" at bounding box center [552, 274] width 202 height 28
click at [822, 450] on button "Apply" at bounding box center [825, 447] width 44 height 21
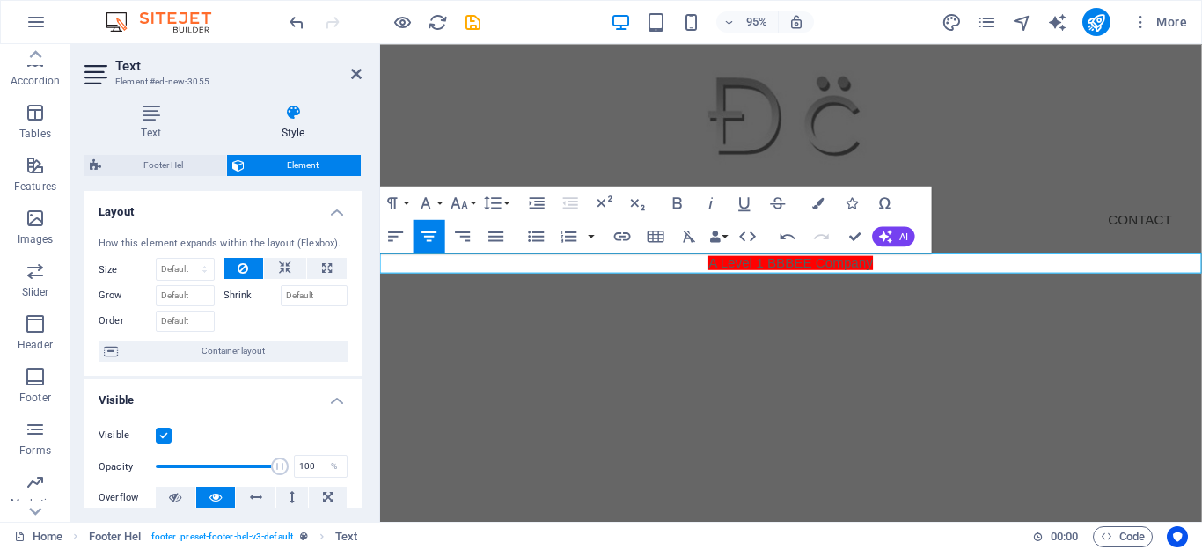
click at [844, 313] on html "Skip to main content Menu Home About Service Contact ​ ​ ​ A Level 1 BBBEE Comp…" at bounding box center [812, 178] width 865 height 269
click at [822, 204] on icon "button" at bounding box center [817, 202] width 11 height 11
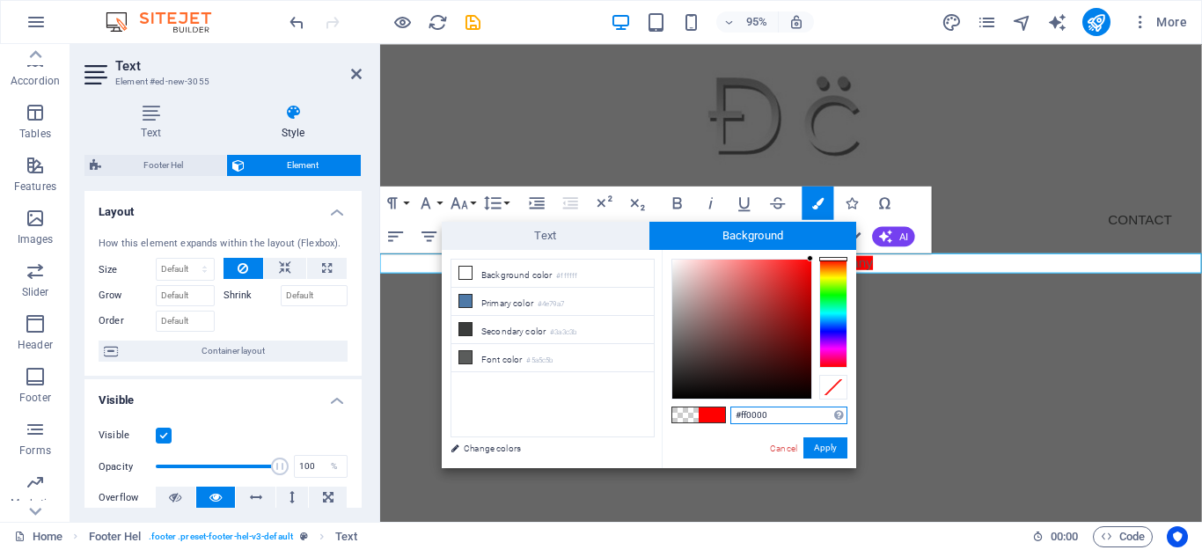
click at [833, 259] on div at bounding box center [833, 313] width 28 height 109
click at [833, 258] on div at bounding box center [833, 259] width 28 height 4
drag, startPoint x: 781, startPoint y: 414, endPoint x: 719, endPoint y: 414, distance: 61.6
click at [719, 414] on div "#ff0000 Supported formats #0852ed rgb(8, 82, 237) rgba(8, 82, 237, 90%) hsv(221…" at bounding box center [759, 486] width 194 height 473
click at [833, 453] on button "Apply" at bounding box center [825, 447] width 44 height 21
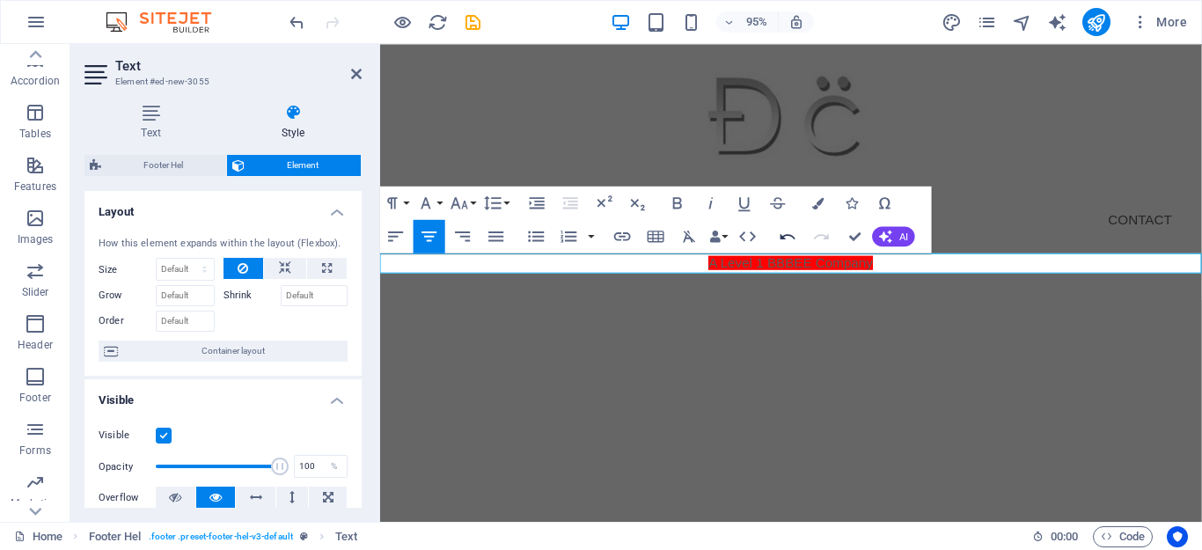
click at [792, 234] on icon "button" at bounding box center [788, 236] width 20 height 20
click at [781, 245] on icon "button" at bounding box center [788, 236] width 20 height 20
click at [784, 240] on icon "button" at bounding box center [788, 236] width 20 height 20
click at [782, 239] on icon "button" at bounding box center [788, 236] width 15 height 6
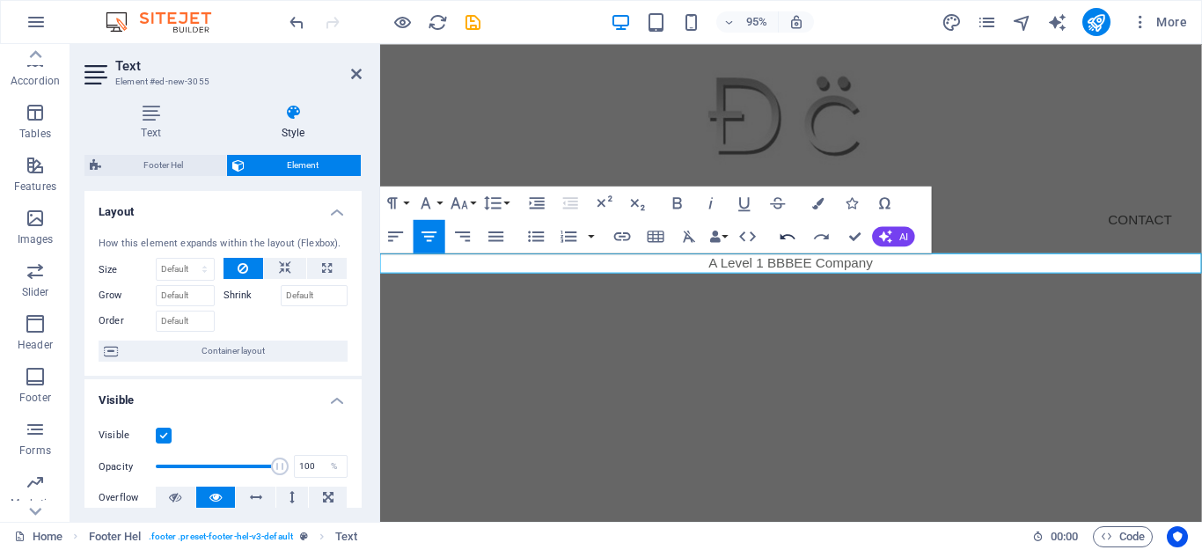
click at [782, 239] on icon "button" at bounding box center [788, 236] width 15 height 6
drag, startPoint x: 723, startPoint y: 279, endPoint x: 898, endPoint y: 276, distance: 175.1
click at [898, 276] on p "A Level 1 BBBEE Company" at bounding box center [812, 274] width 865 height 21
click at [444, 199] on button "Font Family" at bounding box center [430, 203] width 32 height 33
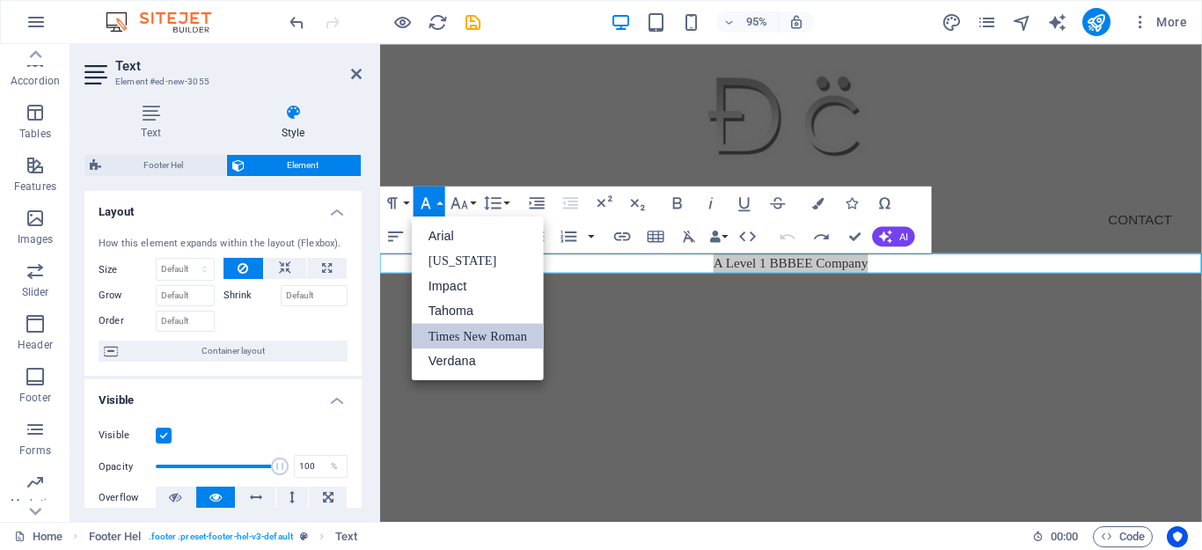
scroll to position [0, 0]
click at [466, 370] on link "Verdana" at bounding box center [478, 361] width 132 height 26
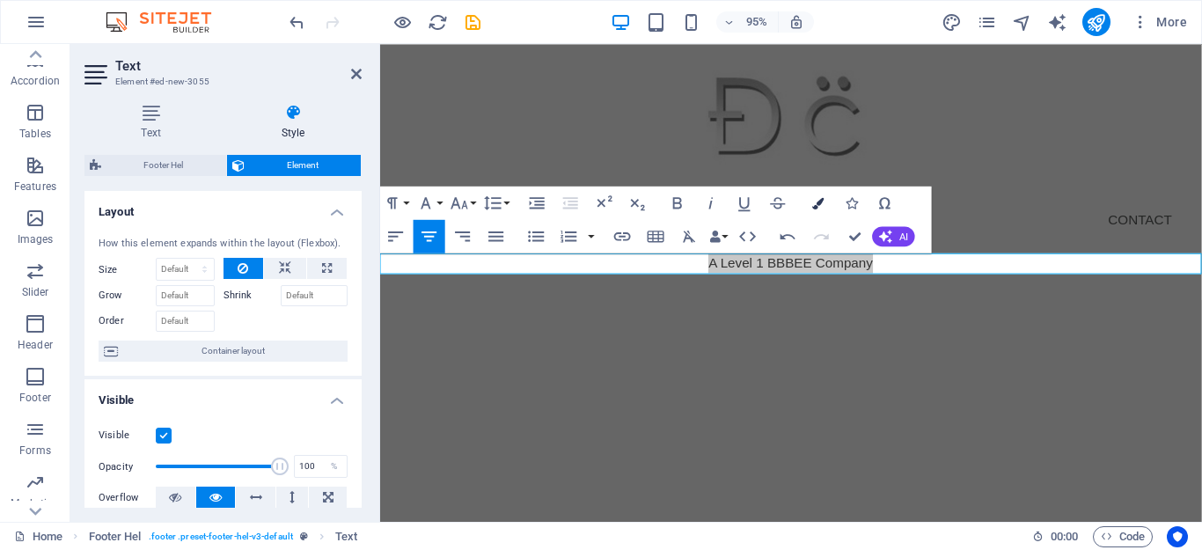
click at [815, 202] on icon "button" at bounding box center [817, 202] width 11 height 11
type input "rgba(0, 0, 0, 0)"
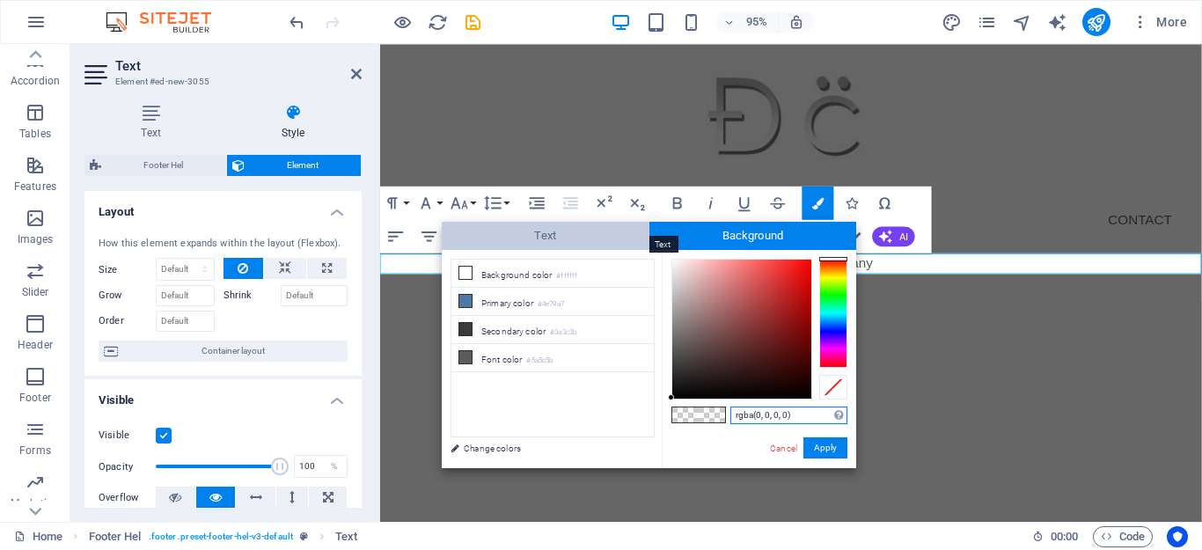
click at [583, 225] on span "Text" at bounding box center [546, 236] width 208 height 28
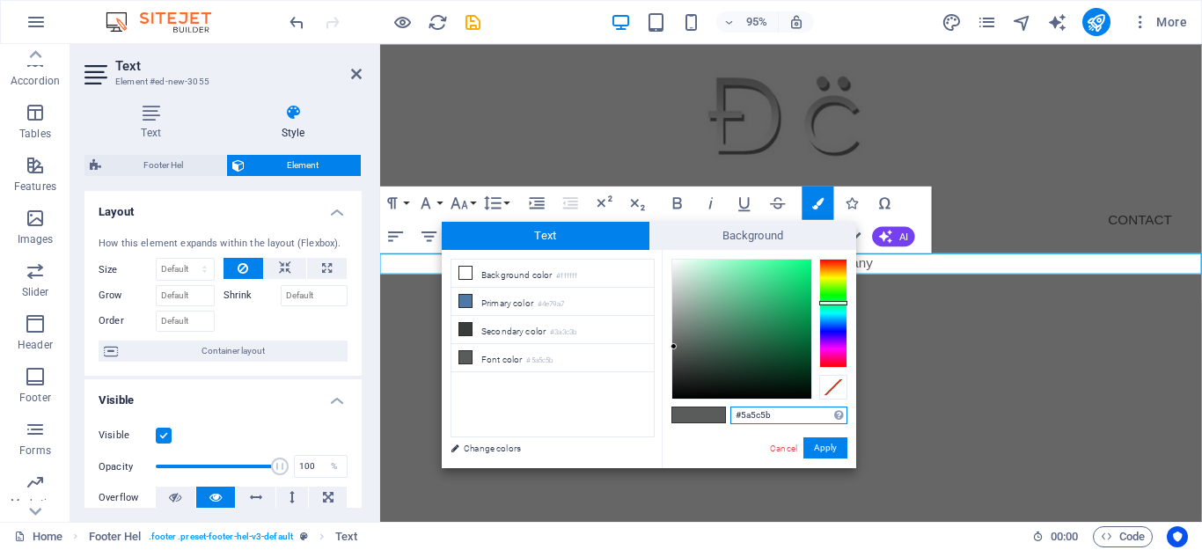
drag, startPoint x: 779, startPoint y: 421, endPoint x: 726, endPoint y: 414, distance: 53.2
click at [726, 414] on div "#5a5c5b Supported formats #0852ed rgb(8, 82, 237) rgba(8, 82, 237, 90%) hsv(221…" at bounding box center [759, 486] width 194 height 473
type input "red"
click at [818, 452] on button "Apply" at bounding box center [825, 447] width 44 height 21
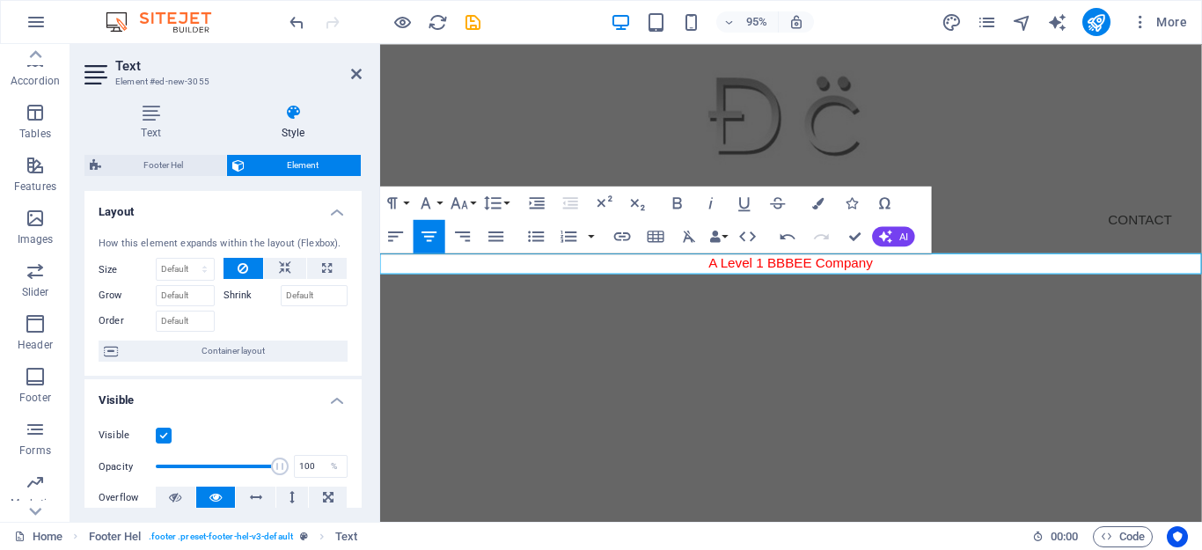
click at [840, 313] on html "Skip to main content Menu Home About Service Contact A Level 1 BBBEE Company Me…" at bounding box center [812, 178] width 865 height 269
click at [1125, 139] on figure at bounding box center [813, 119] width 859 height 150
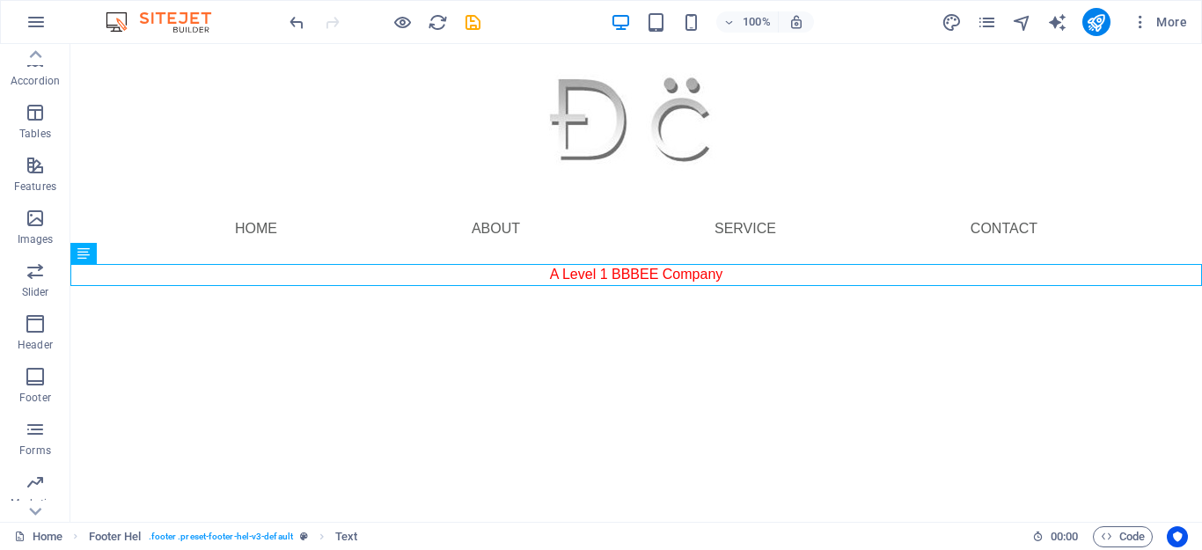
drag, startPoint x: 565, startPoint y: 271, endPoint x: 559, endPoint y: 487, distance: 215.7
click at [559, 313] on html "Skip to main content Menu Home About Service Contact A Level 1 BBBEE Company Me…" at bounding box center [636, 178] width 1132 height 269
drag, startPoint x: 152, startPoint y: 298, endPoint x: 106, endPoint y: 478, distance: 185.3
click at [418, 313] on html "Skip to main content Menu Home About Service Contact A Level 1 BBBEE Company Me…" at bounding box center [636, 178] width 1132 height 269
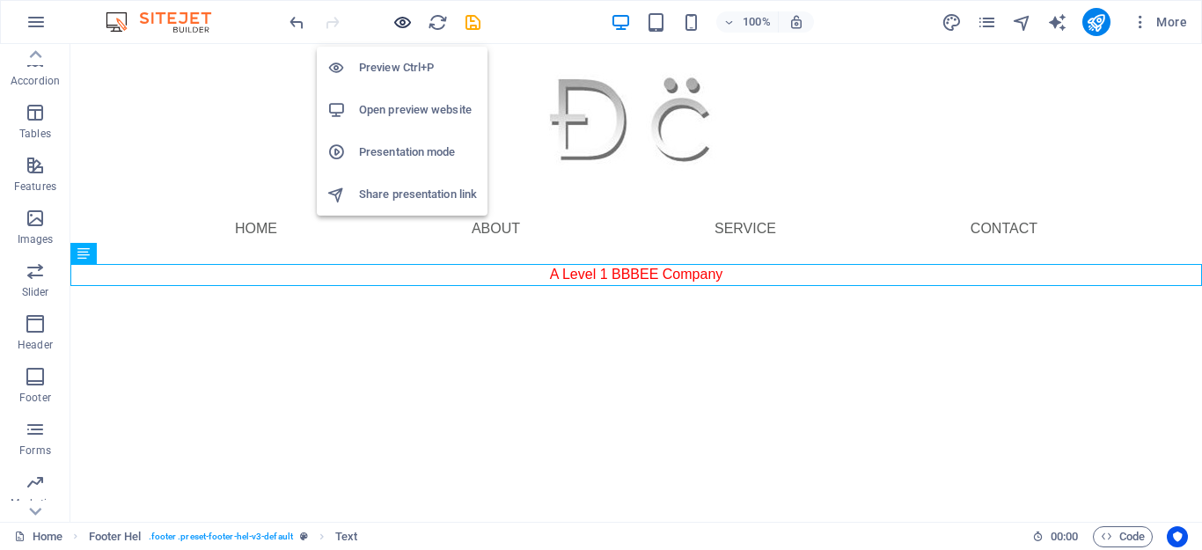
click at [397, 22] on icon "button" at bounding box center [402, 22] width 20 height 20
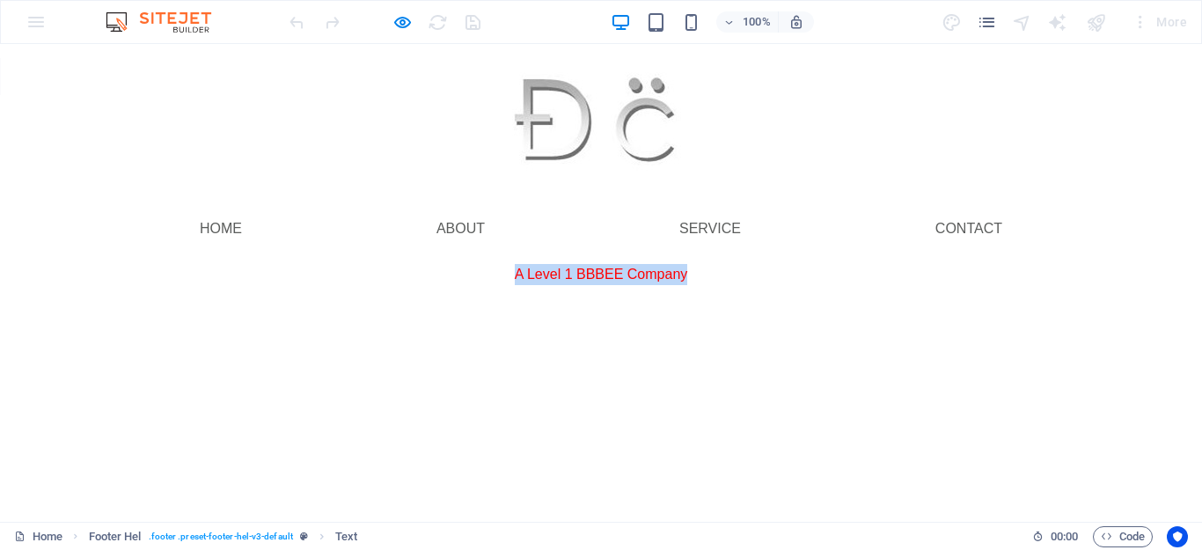
drag, startPoint x: 498, startPoint y: 281, endPoint x: 724, endPoint y: 287, distance: 226.3
click at [724, 287] on div "Menu Home About Service Contact A Level 1 BBBEE Company Menu" at bounding box center [601, 178] width 1202 height 269
click at [559, 313] on html "Skip to main content Menu Home About Service Contact A Level 1 BBBEE Company Me…" at bounding box center [601, 178] width 1202 height 269
click at [538, 272] on span "A Level 1 BBBEE Company" at bounding box center [601, 274] width 173 height 15
click at [525, 275] on span "A Level 1 BBBEE Company" at bounding box center [601, 274] width 173 height 15
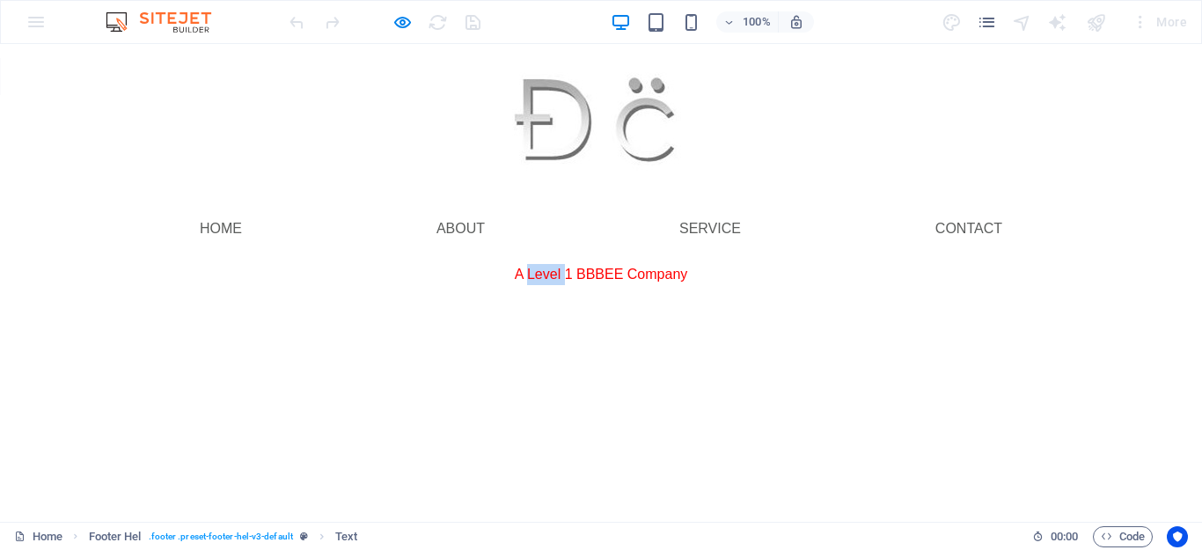
click at [525, 275] on span "A Level 1 BBBEE Company" at bounding box center [601, 274] width 173 height 15
drag, startPoint x: 525, startPoint y: 275, endPoint x: 467, endPoint y: 286, distance: 58.2
click at [468, 286] on div "Menu" at bounding box center [601, 299] width 1202 height 28
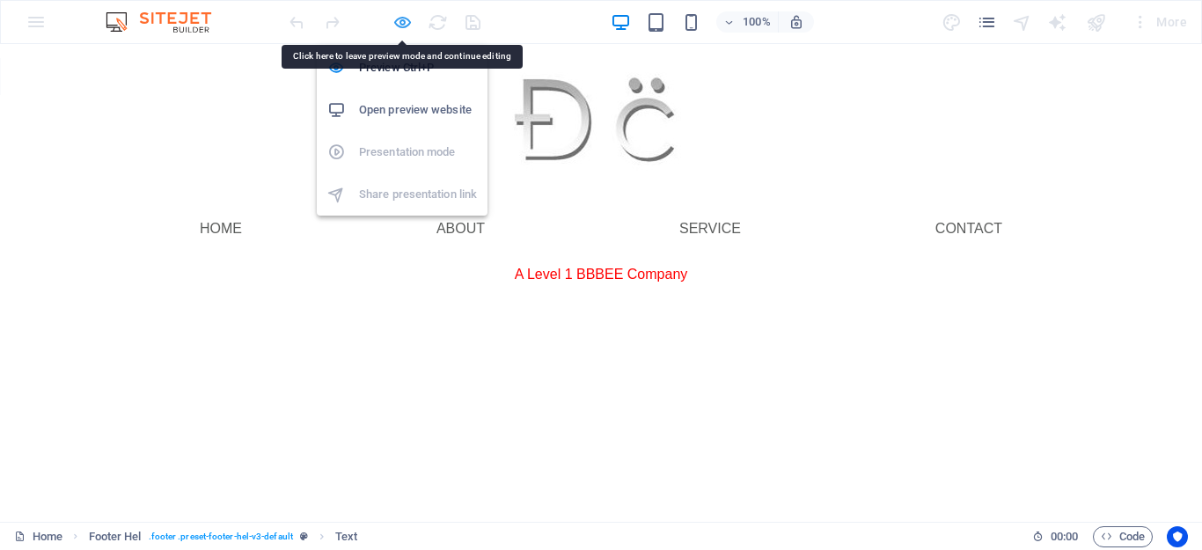
click at [395, 21] on icon "button" at bounding box center [402, 22] width 20 height 20
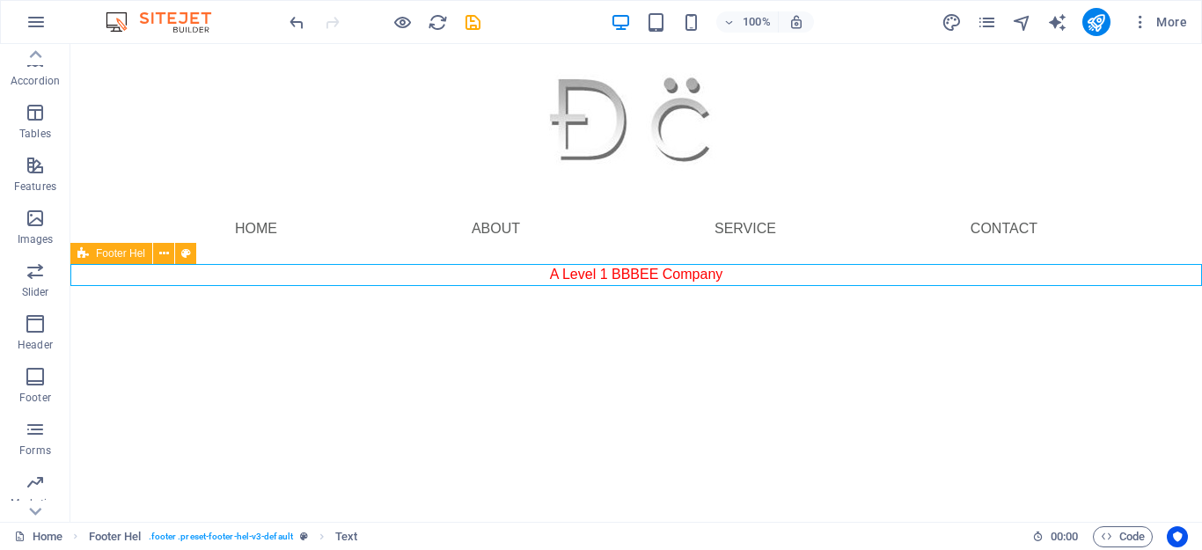
click at [83, 256] on icon at bounding box center [82, 253] width 11 height 21
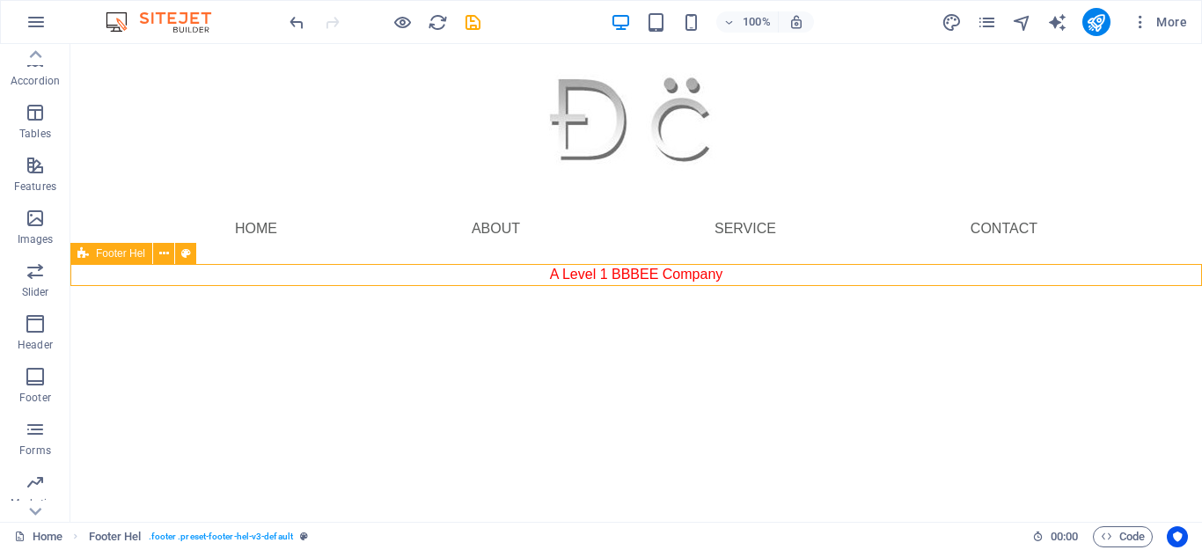
click at [136, 256] on span "Footer Hel" at bounding box center [120, 253] width 49 height 11
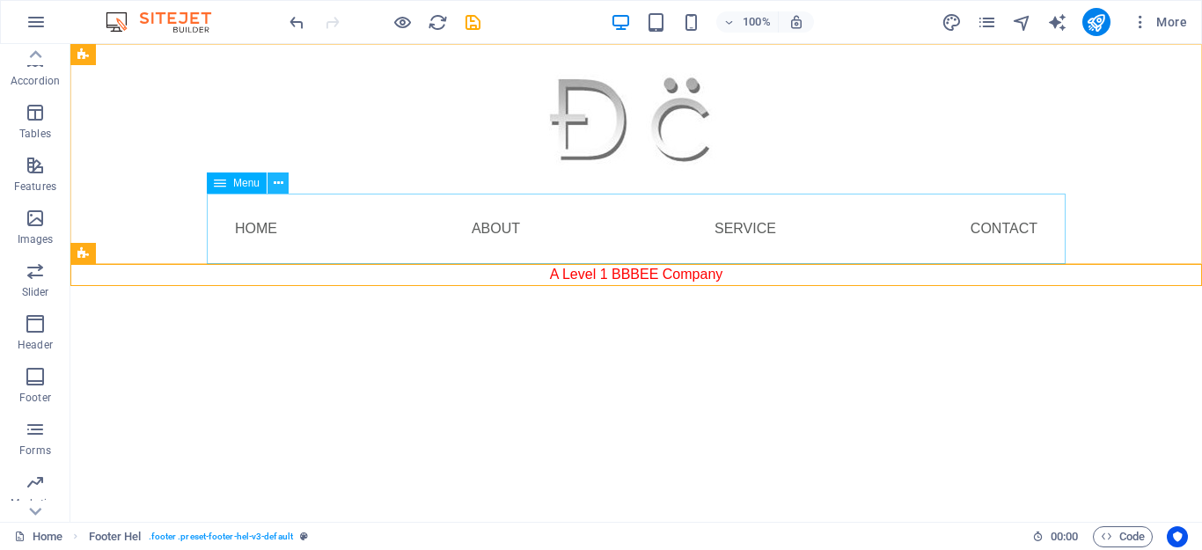
click at [275, 179] on icon at bounding box center [279, 183] width 10 height 18
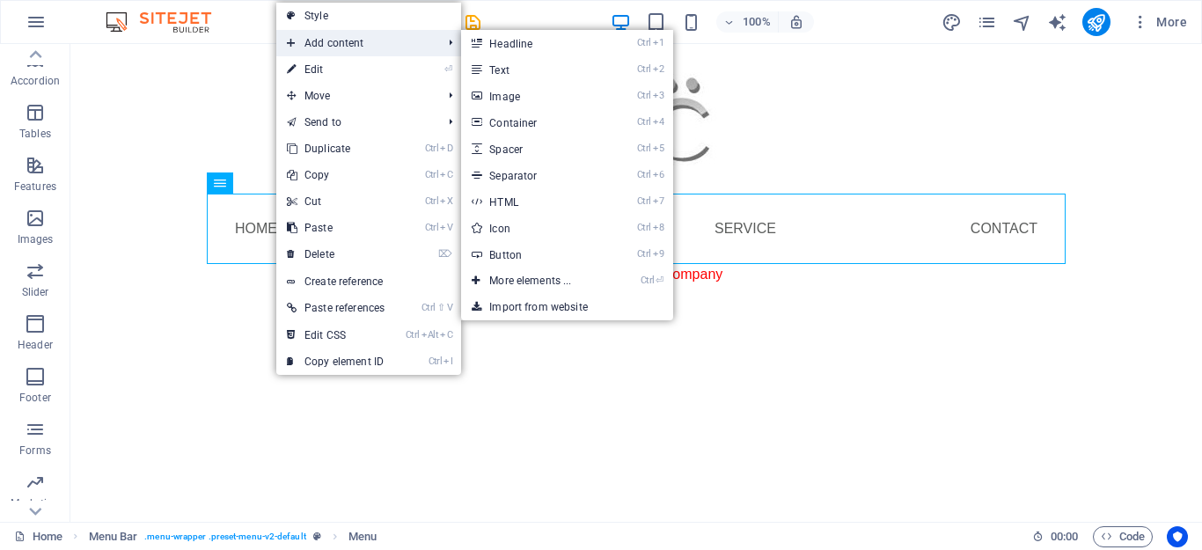
click at [393, 51] on span "Add content" at bounding box center [355, 43] width 158 height 26
click at [525, 60] on link "Ctrl 2 Text" at bounding box center [533, 69] width 145 height 26
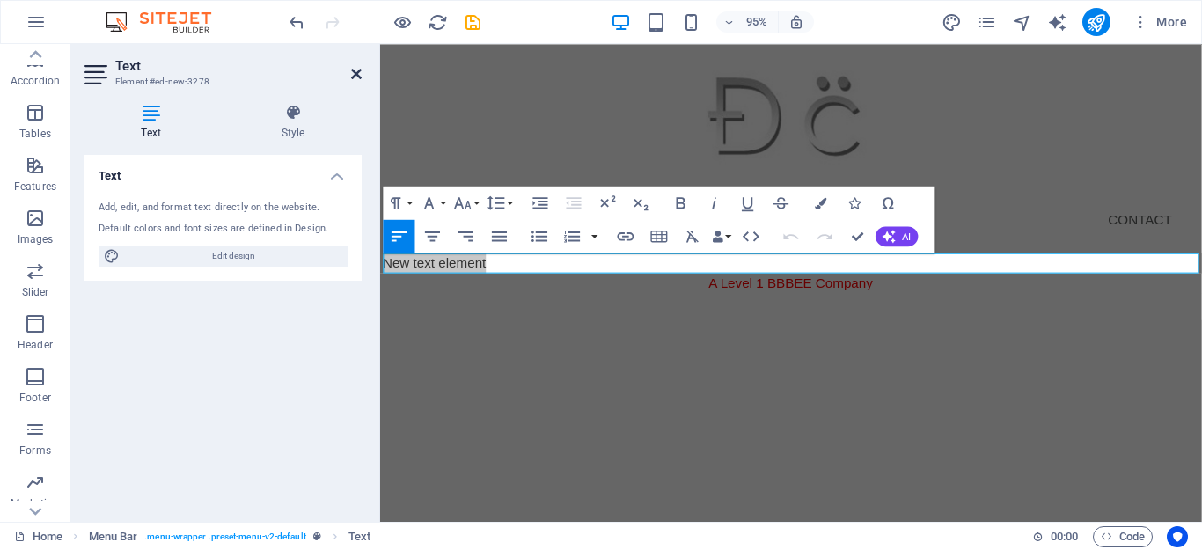
click at [358, 73] on icon at bounding box center [356, 74] width 11 height 14
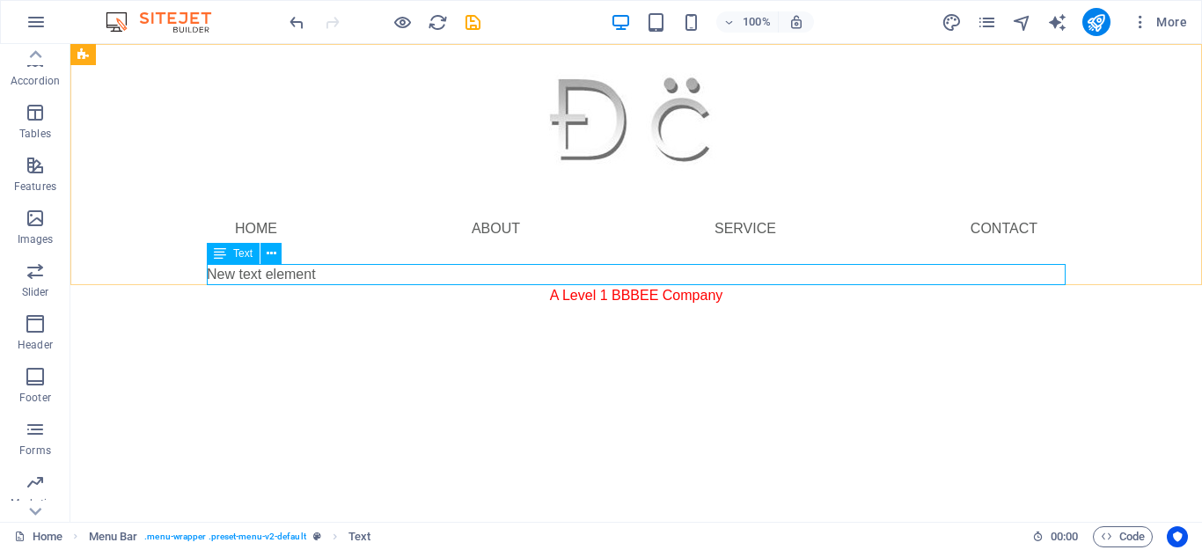
click at [226, 253] on div "Text" at bounding box center [233, 253] width 53 height 21
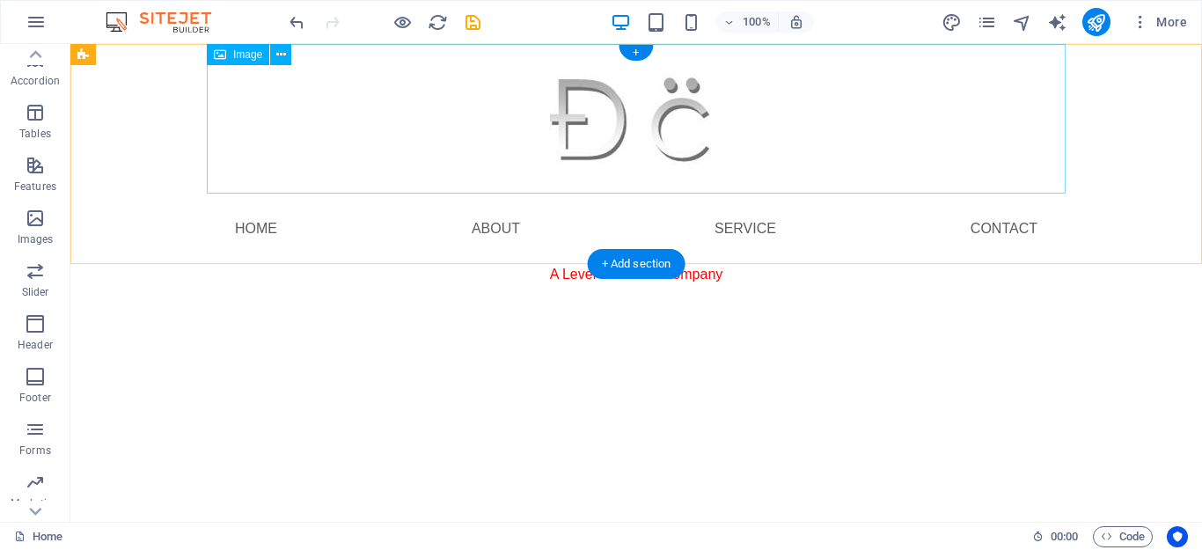
click at [266, 98] on figure at bounding box center [636, 119] width 859 height 150
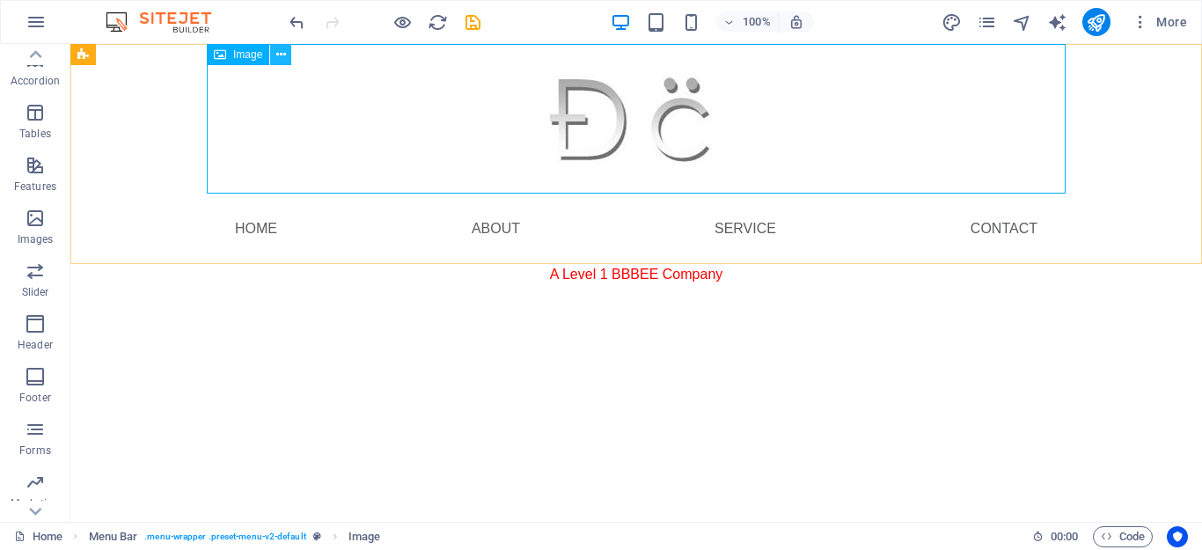
click at [282, 58] on icon at bounding box center [281, 55] width 10 height 18
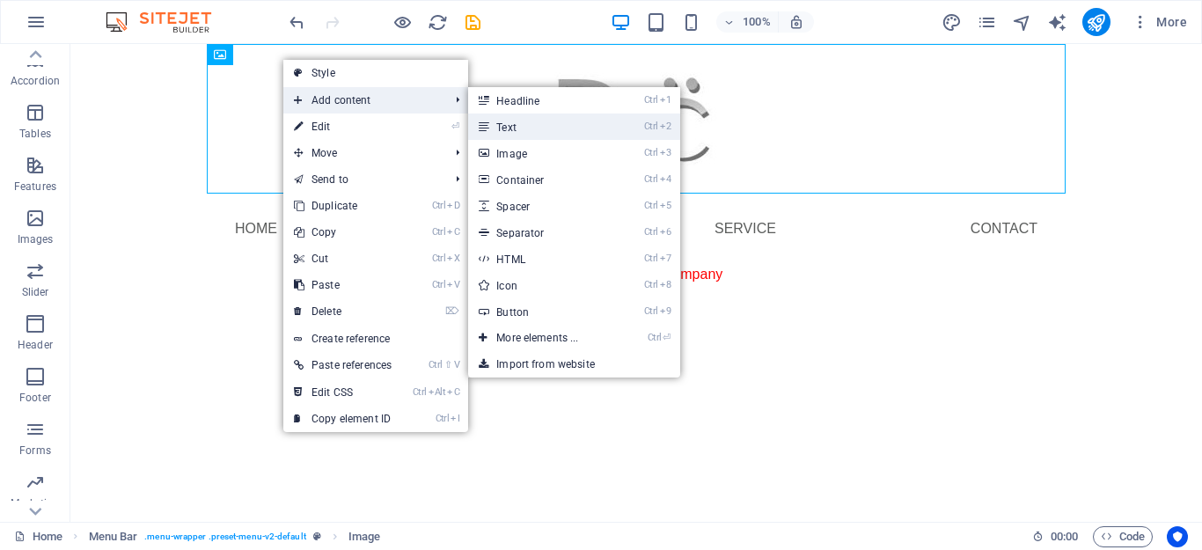
click at [505, 130] on link "Ctrl 2 Text" at bounding box center [540, 127] width 145 height 26
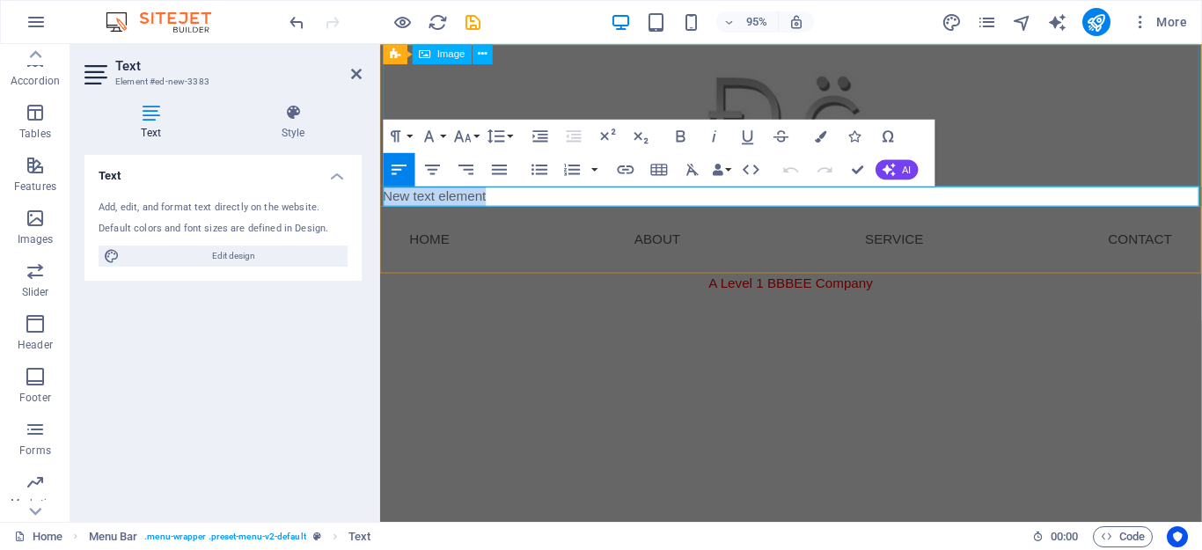
click at [988, 165] on figure at bounding box center [813, 119] width 859 height 150
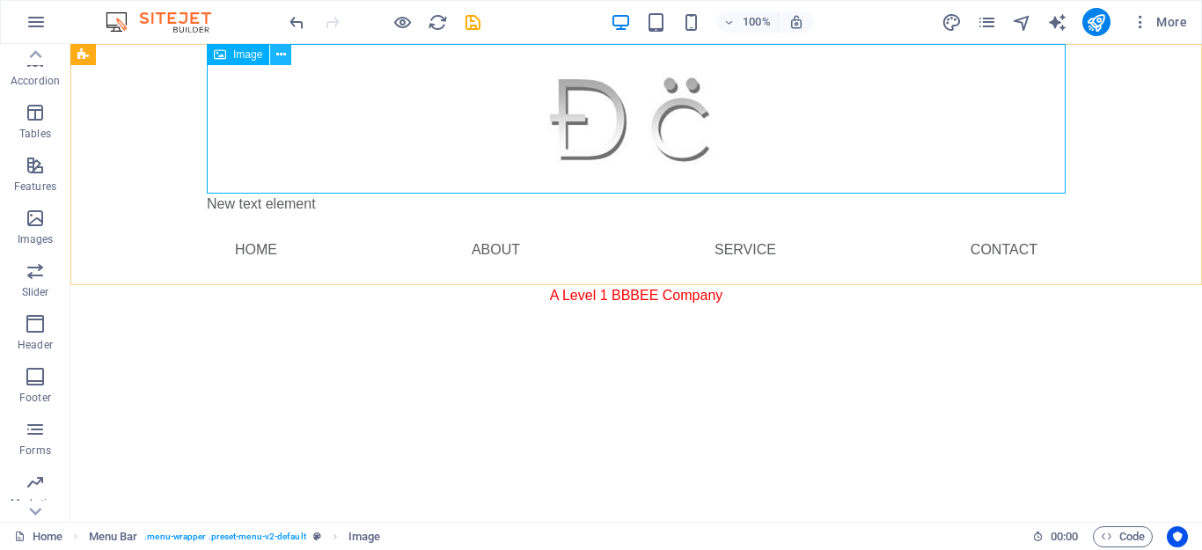
click at [288, 49] on button at bounding box center [280, 54] width 21 height 21
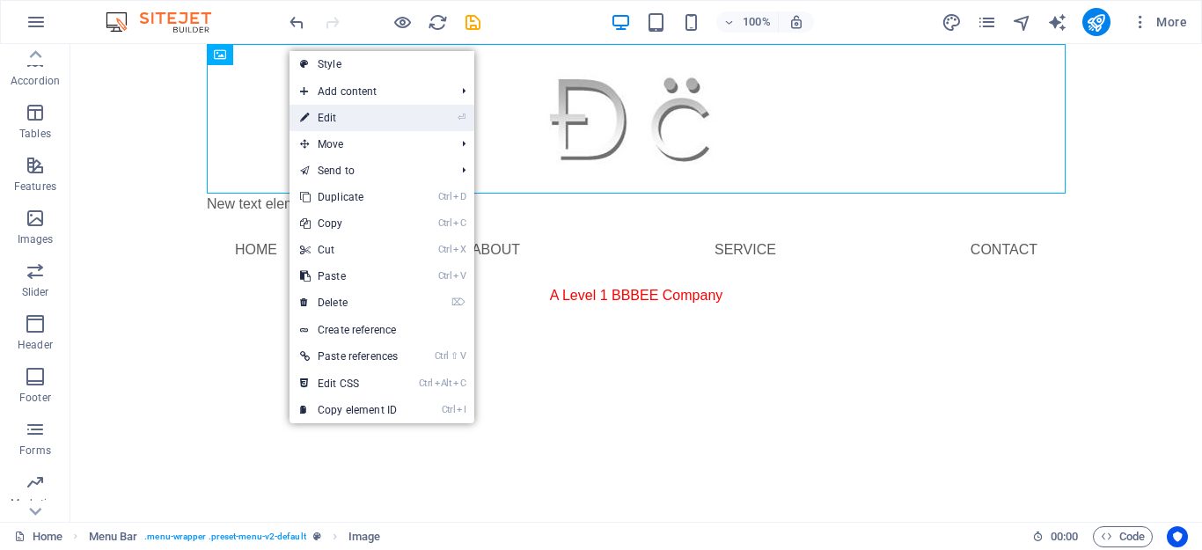
click at [326, 121] on link "⏎ Edit" at bounding box center [349, 118] width 119 height 26
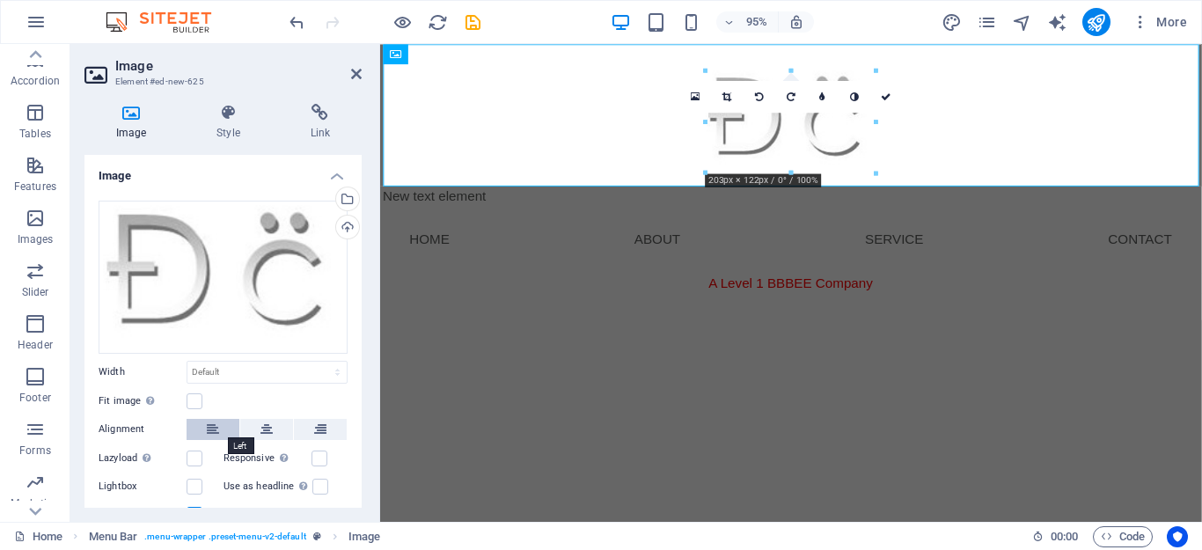
click at [201, 429] on button at bounding box center [213, 429] width 53 height 21
click at [238, 135] on h4 "Style" at bounding box center [231, 122] width 93 height 37
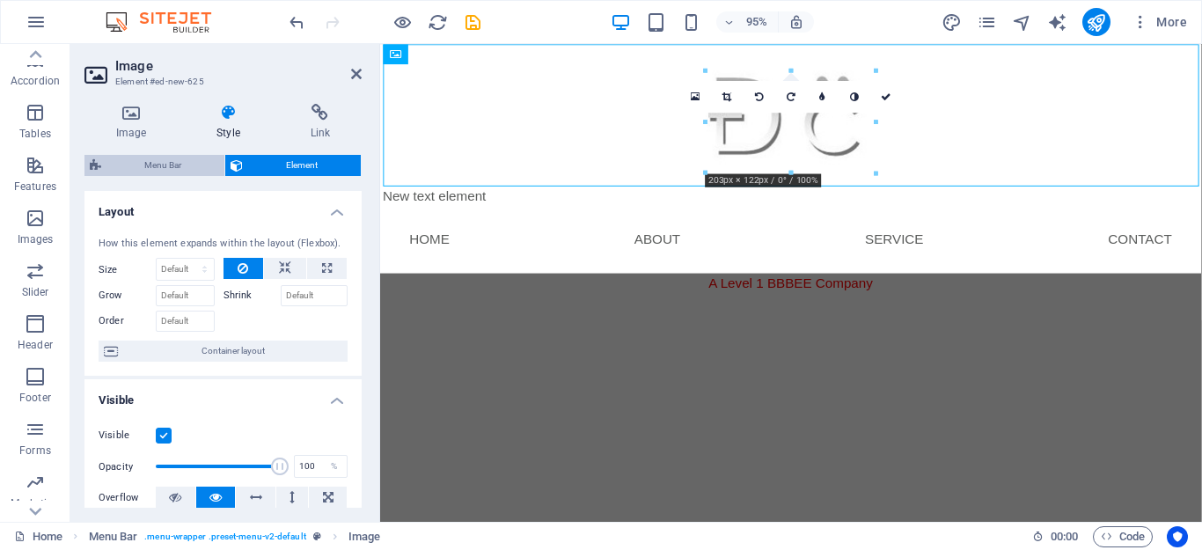
click at [163, 160] on span "Menu Bar" at bounding box center [162, 165] width 113 height 21
select select "rem"
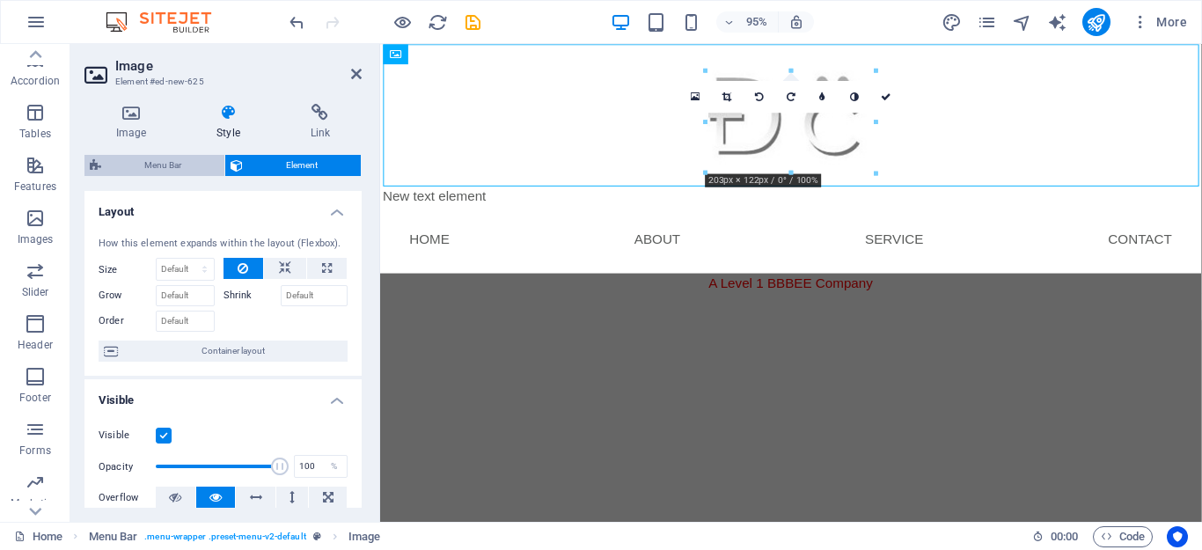
select select "rem"
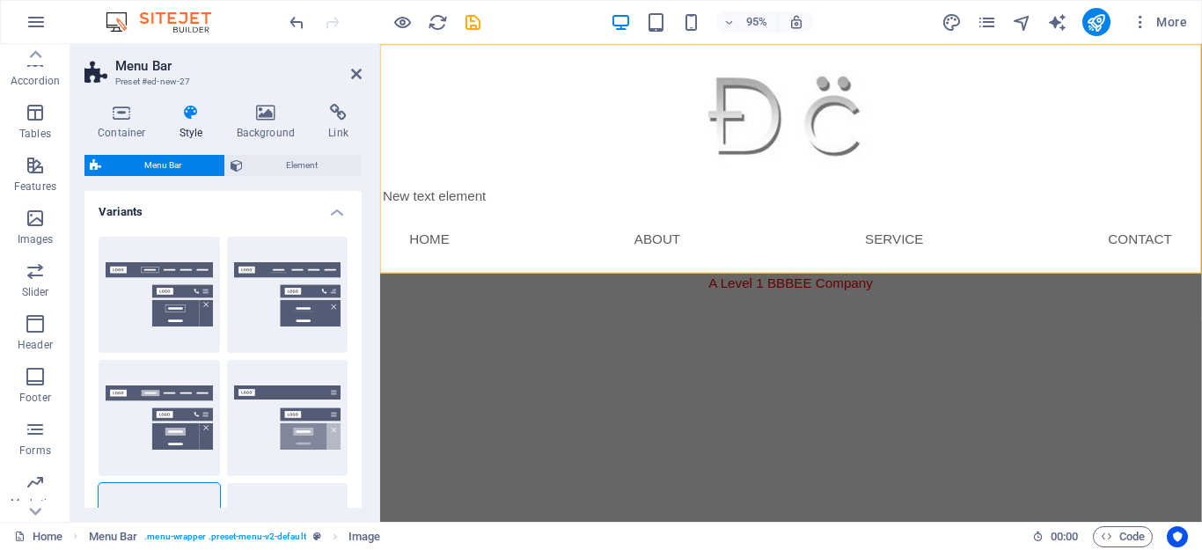
click at [163, 160] on span "Menu Bar" at bounding box center [162, 165] width 113 height 21
click at [125, 124] on h4 "Container" at bounding box center [125, 122] width 82 height 37
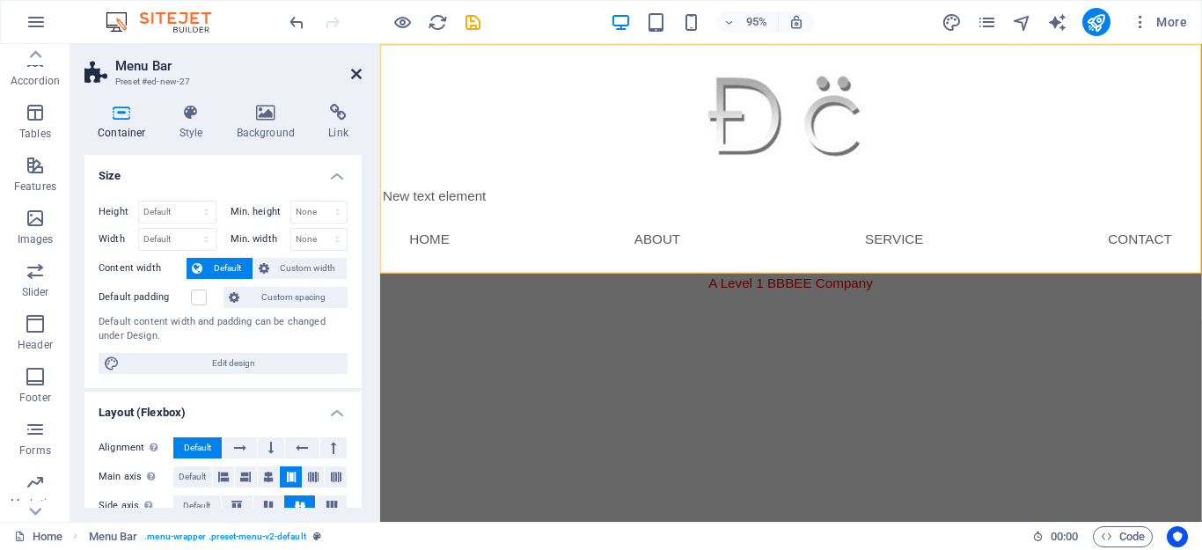
click at [357, 70] on icon at bounding box center [356, 74] width 11 height 14
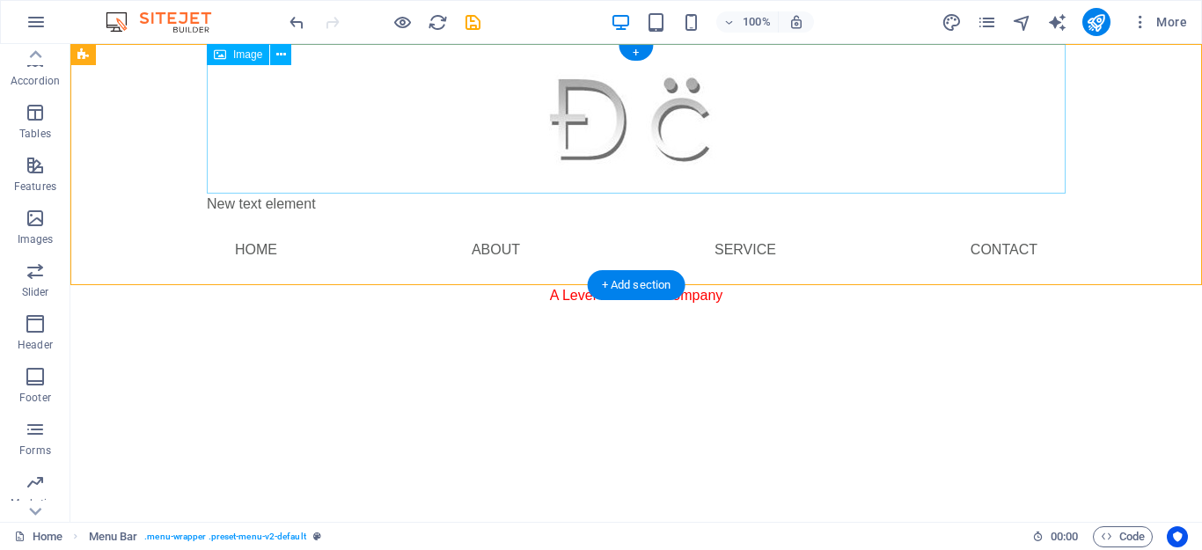
click at [569, 120] on figure at bounding box center [636, 119] width 859 height 150
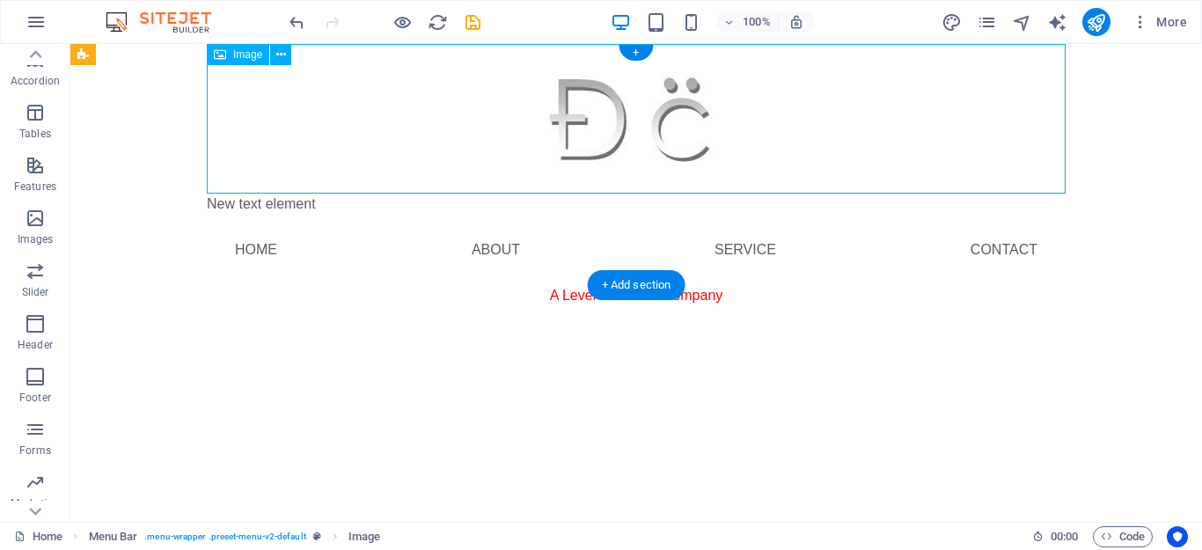
drag, startPoint x: 589, startPoint y: 110, endPoint x: 317, endPoint y: 106, distance: 272.0
click at [317, 106] on figure at bounding box center [636, 119] width 859 height 150
drag, startPoint x: 699, startPoint y: 98, endPoint x: 504, endPoint y: 64, distance: 197.3
click at [334, 99] on figure at bounding box center [636, 119] width 859 height 150
click at [571, 106] on figure at bounding box center [636, 119] width 859 height 150
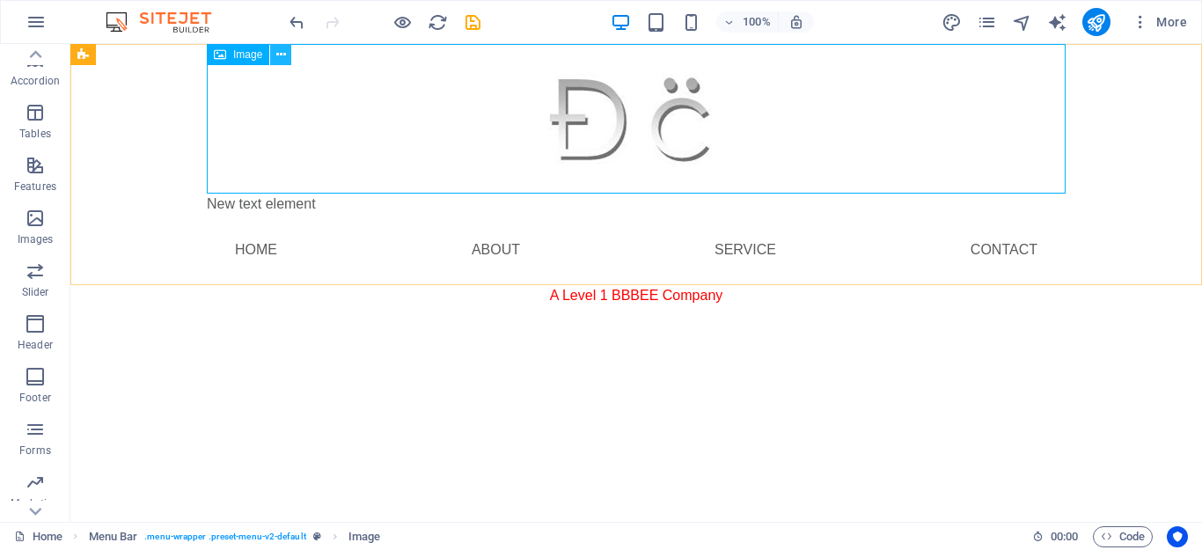
click at [287, 56] on button at bounding box center [280, 54] width 21 height 21
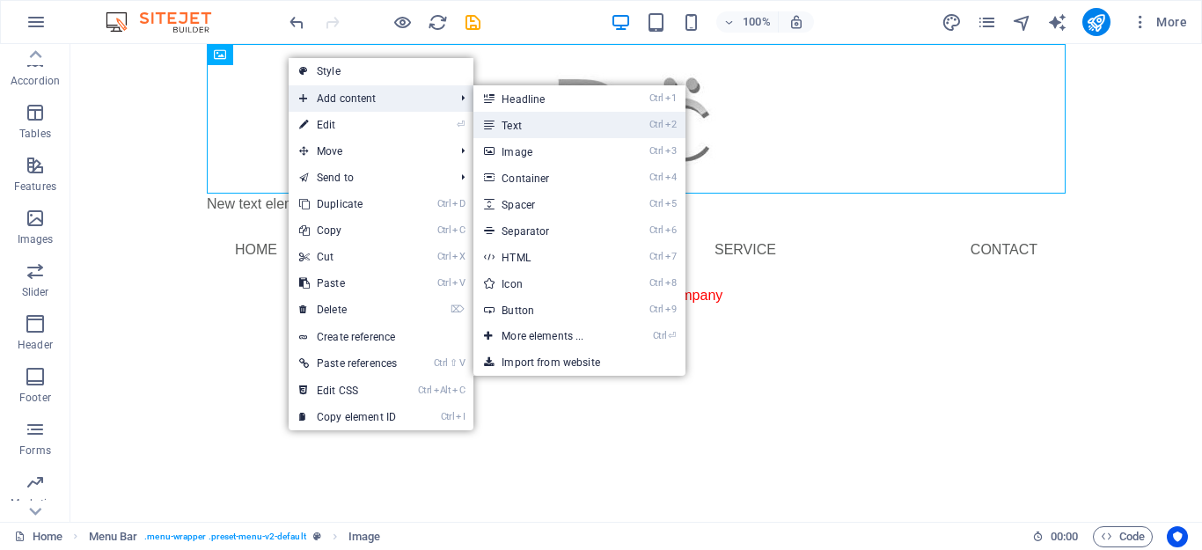
click at [516, 118] on link "Ctrl 2 Text" at bounding box center [545, 125] width 145 height 26
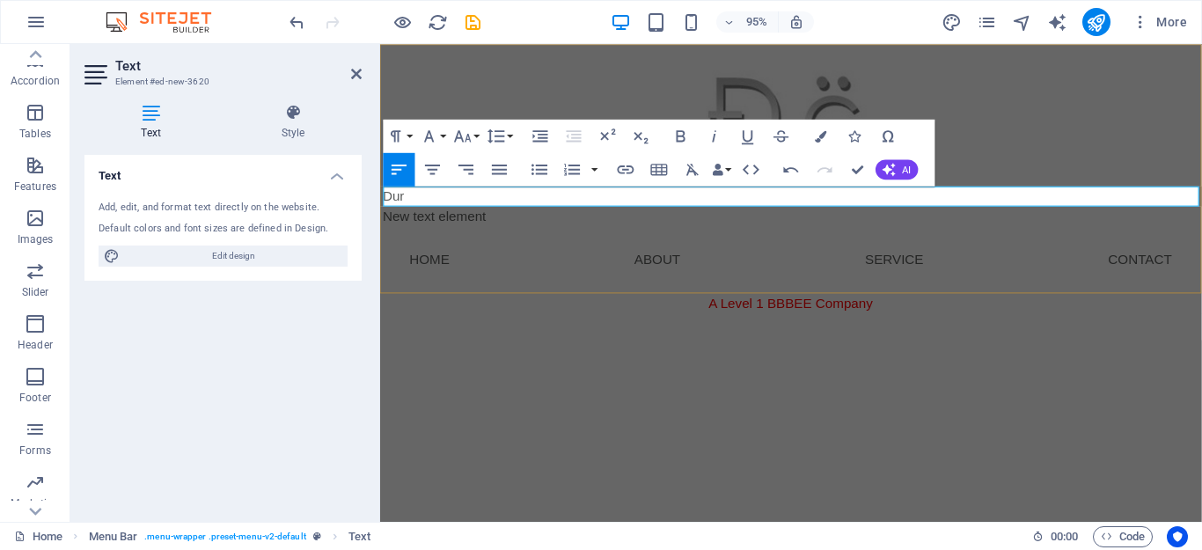
click at [525, 209] on p "Dur" at bounding box center [813, 204] width 859 height 21
click at [687, 285] on nav "Home About Service Contact" at bounding box center [813, 271] width 859 height 70
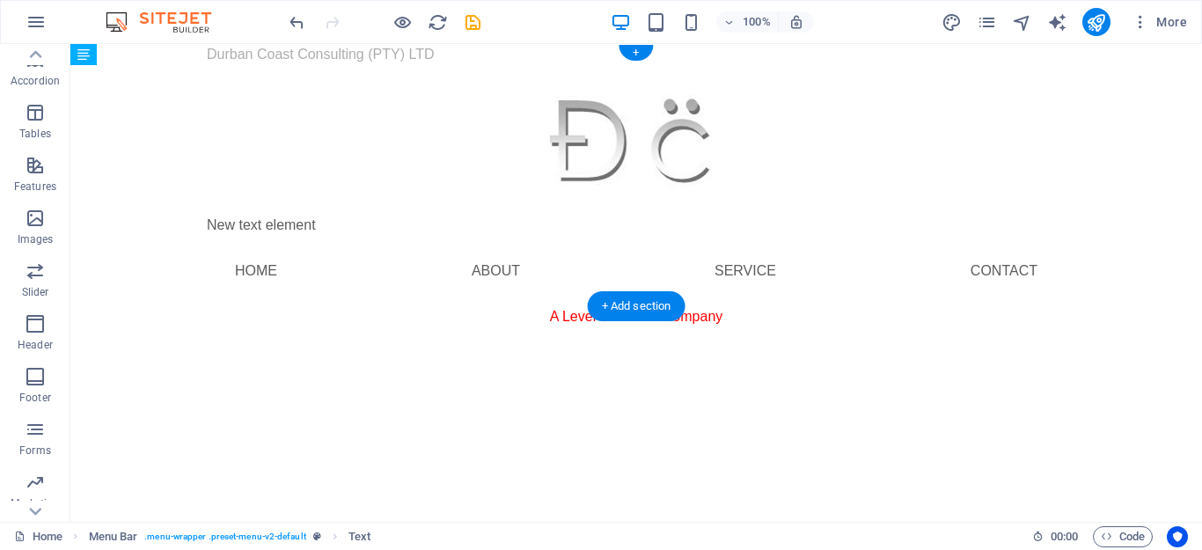
drag, startPoint x: 330, startPoint y: 203, endPoint x: 343, endPoint y: 92, distance: 111.7
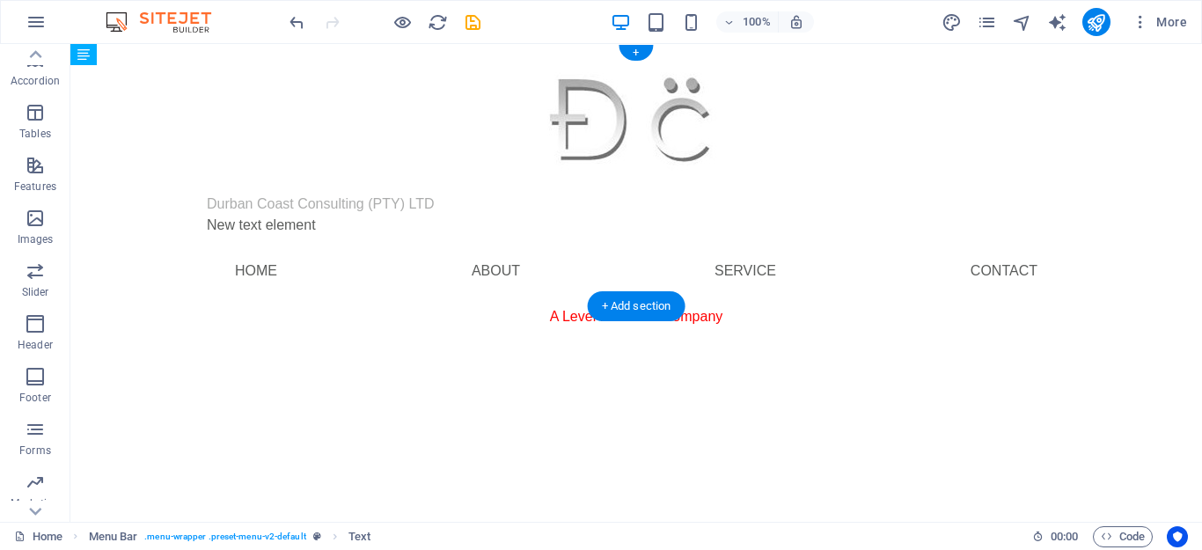
drag, startPoint x: 351, startPoint y: 51, endPoint x: 348, endPoint y: 187, distance: 135.6
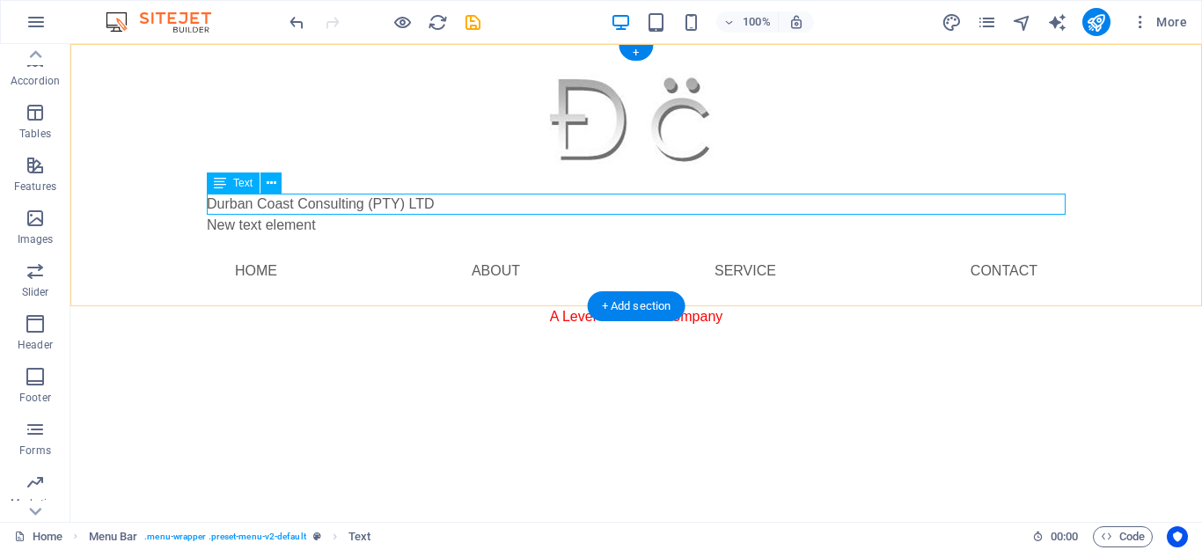
click at [252, 205] on div "Durban Coast Consulting (PTY) LTD" at bounding box center [636, 204] width 859 height 21
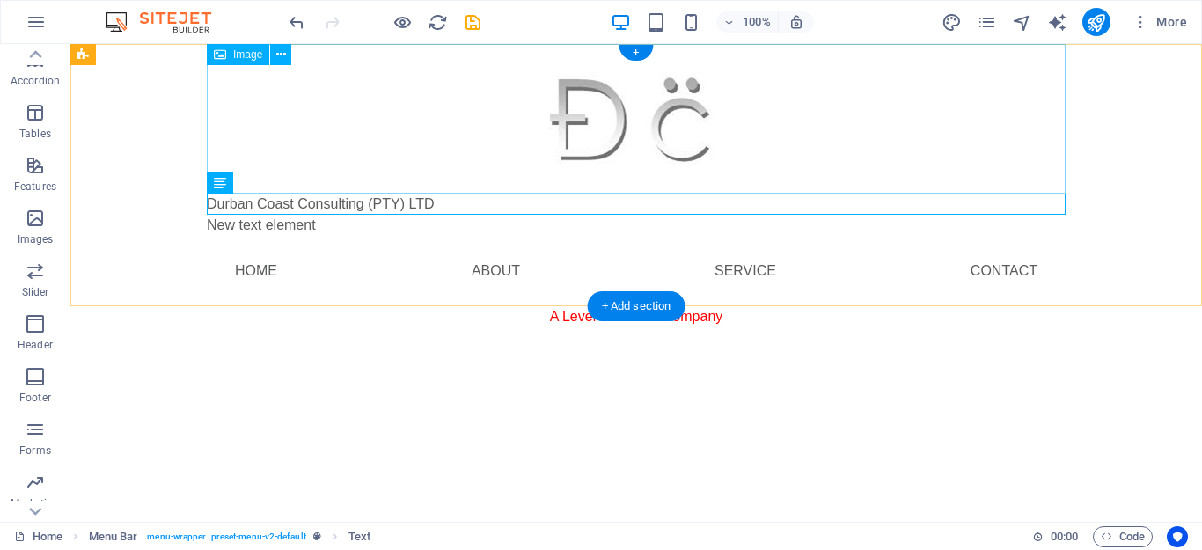
click at [594, 122] on figure at bounding box center [636, 119] width 859 height 150
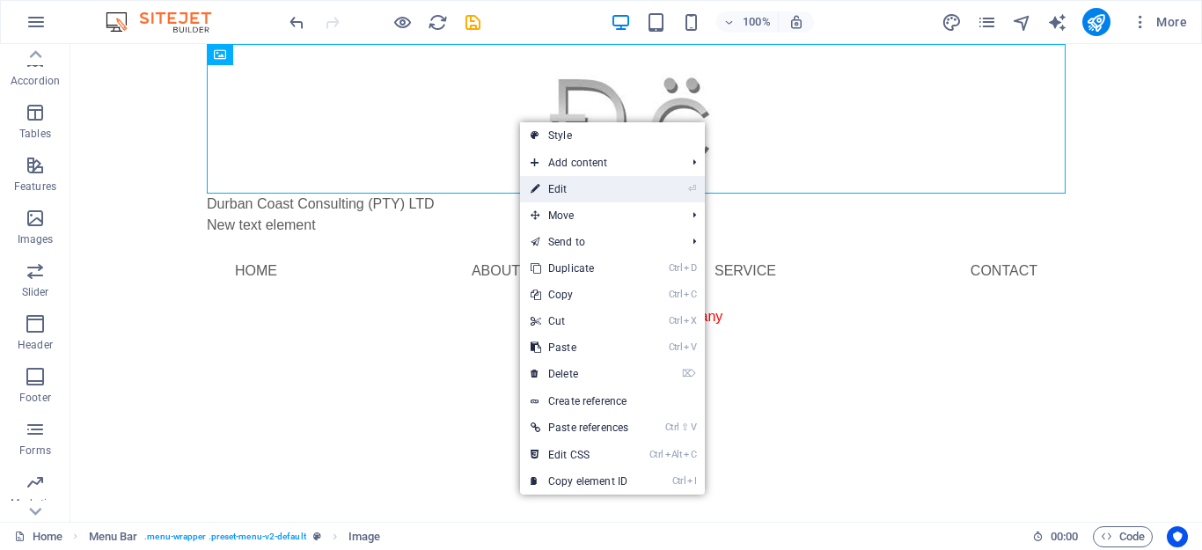
click at [551, 179] on link "⏎ Edit" at bounding box center [579, 189] width 119 height 26
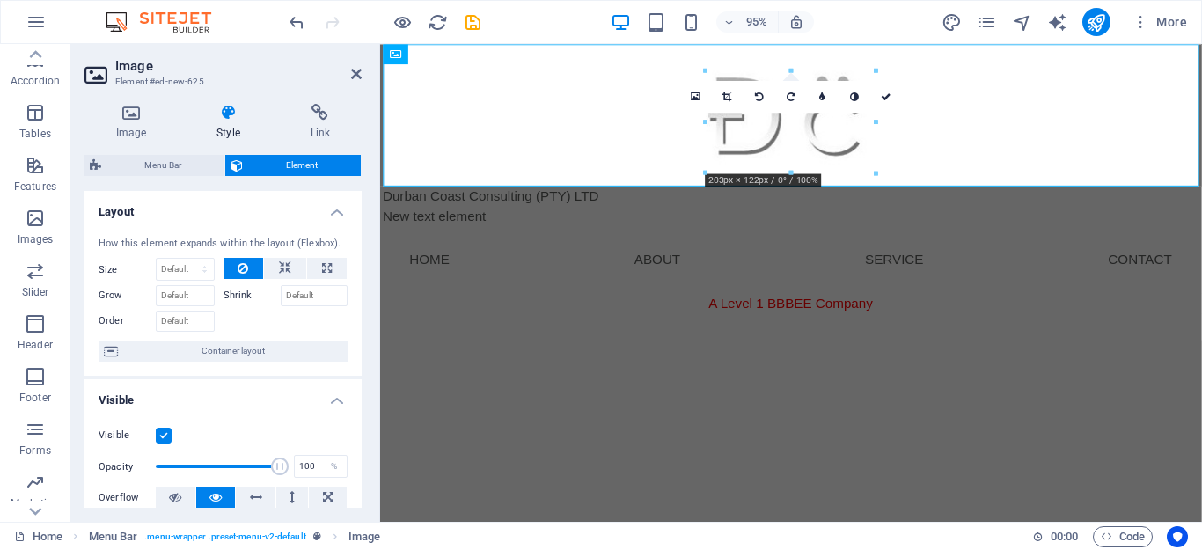
click at [328, 217] on h4 "Layout" at bounding box center [222, 207] width 277 height 32
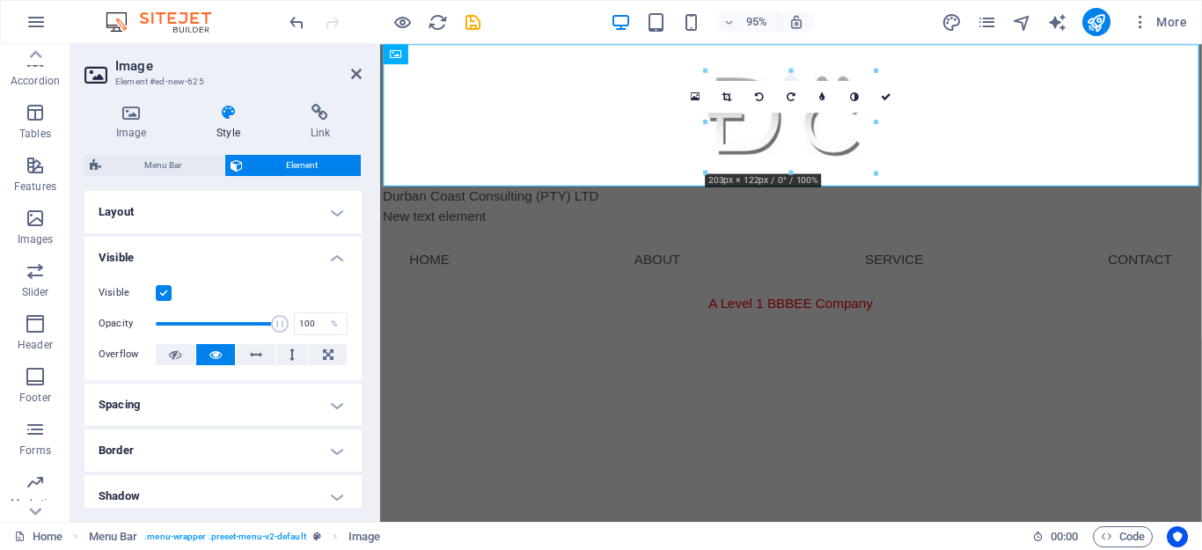
click at [328, 265] on h4 "Visible" at bounding box center [222, 253] width 277 height 32
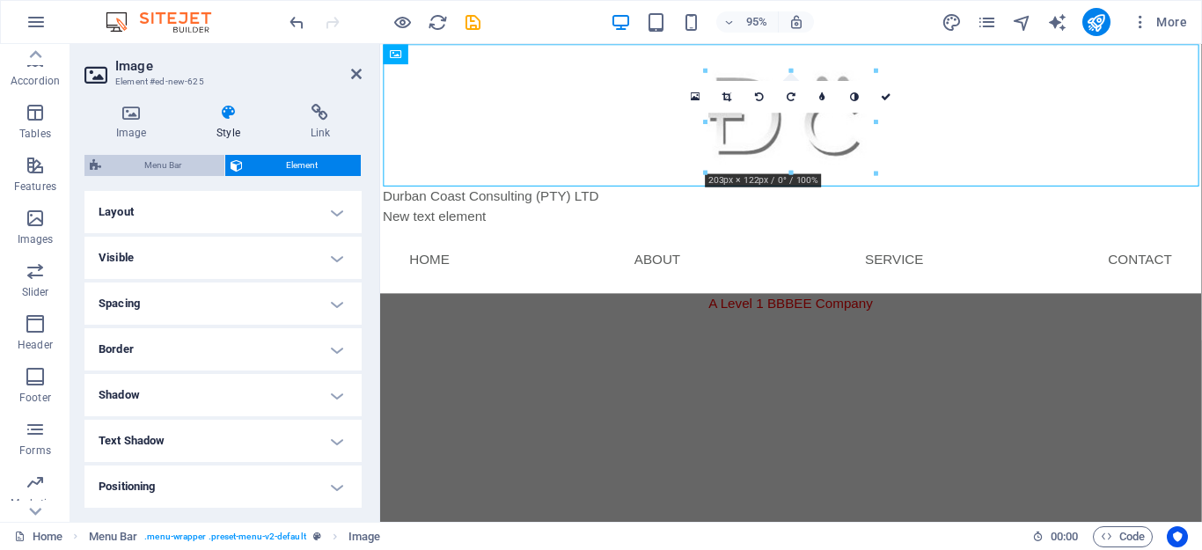
click at [172, 166] on span "Menu Bar" at bounding box center [162, 165] width 113 height 21
select select "rem"
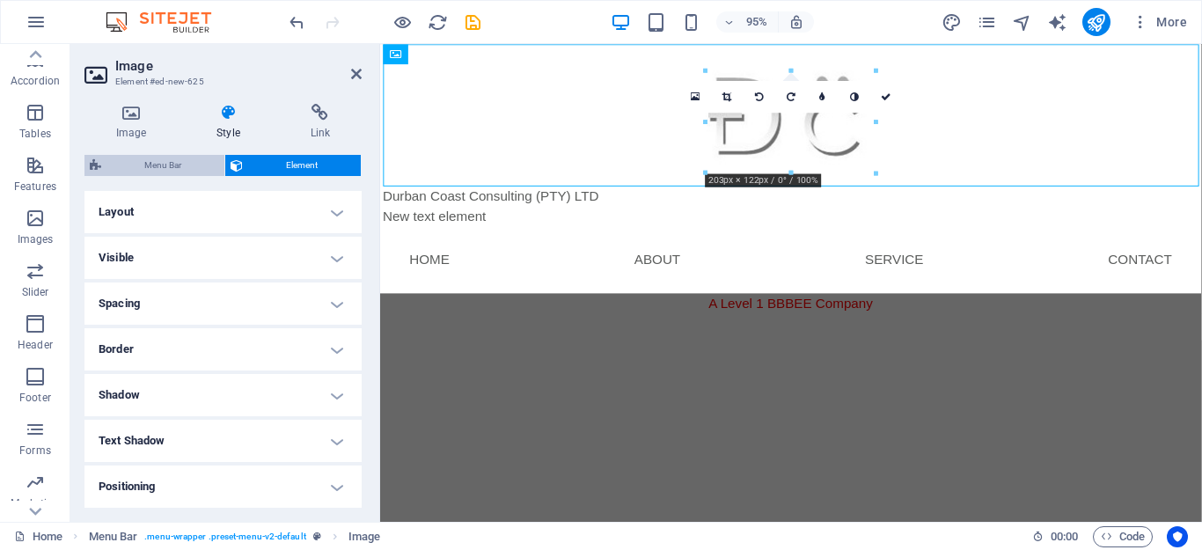
select select "rem"
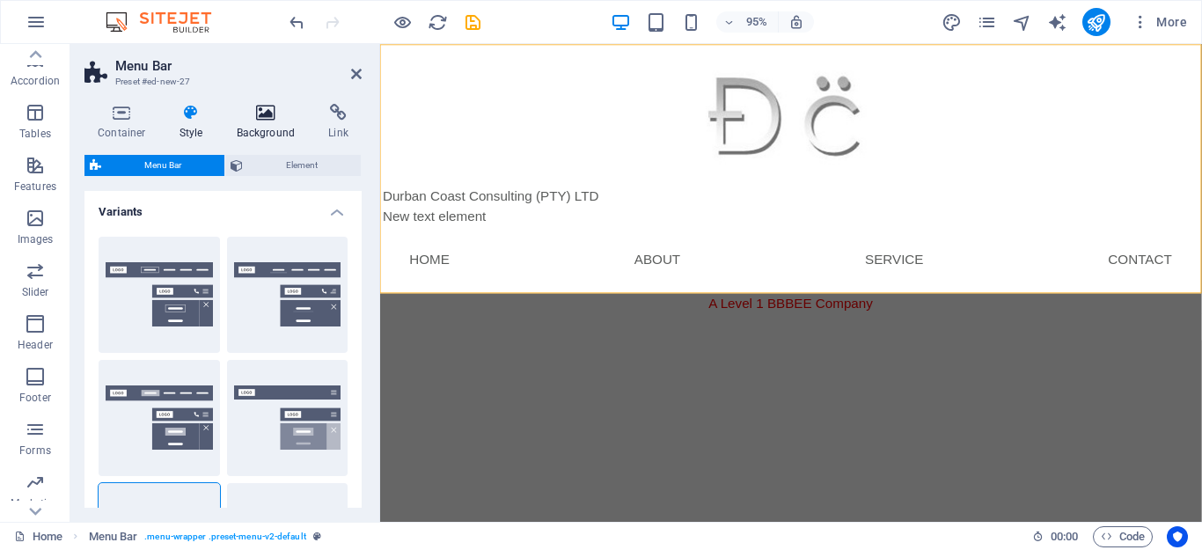
click at [266, 127] on h4 "Background" at bounding box center [270, 122] width 92 height 37
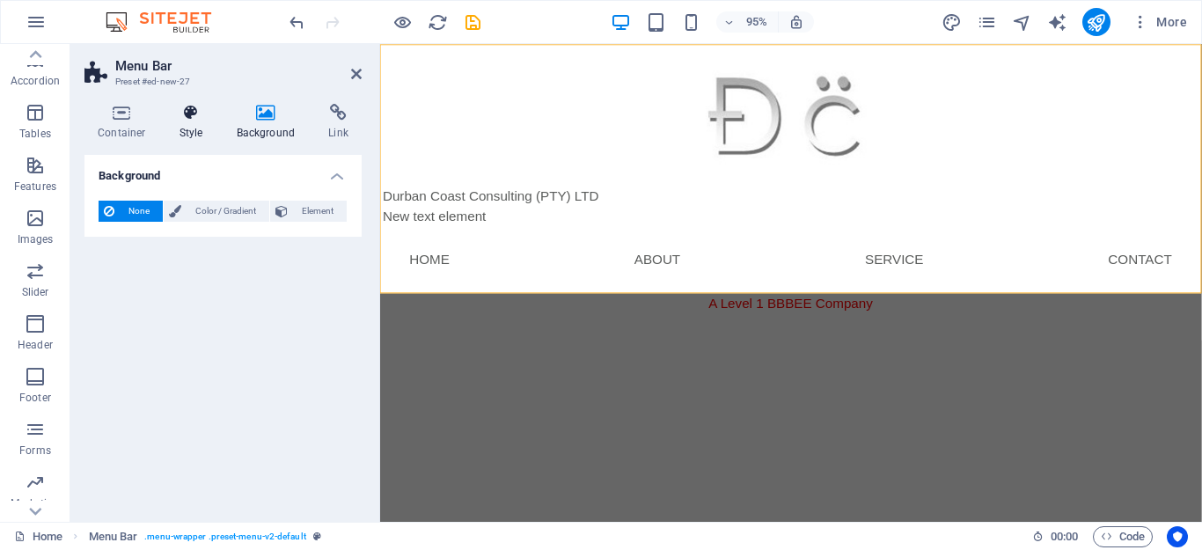
click at [196, 131] on h4 "Style" at bounding box center [194, 122] width 57 height 37
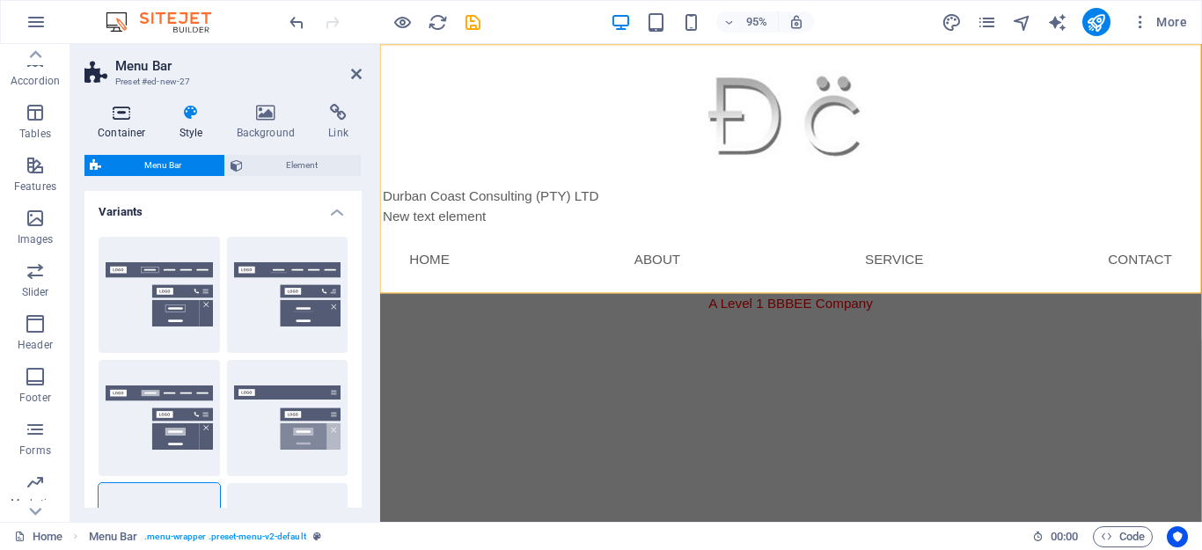
click at [121, 121] on icon at bounding box center [121, 113] width 75 height 18
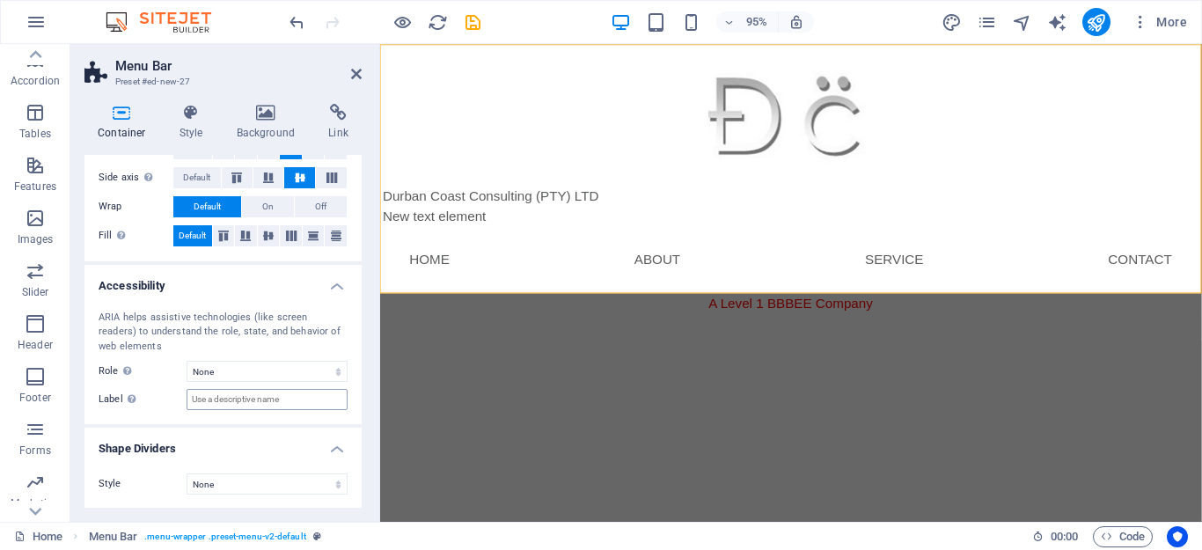
scroll to position [329, 0]
click at [356, 77] on icon at bounding box center [356, 74] width 11 height 14
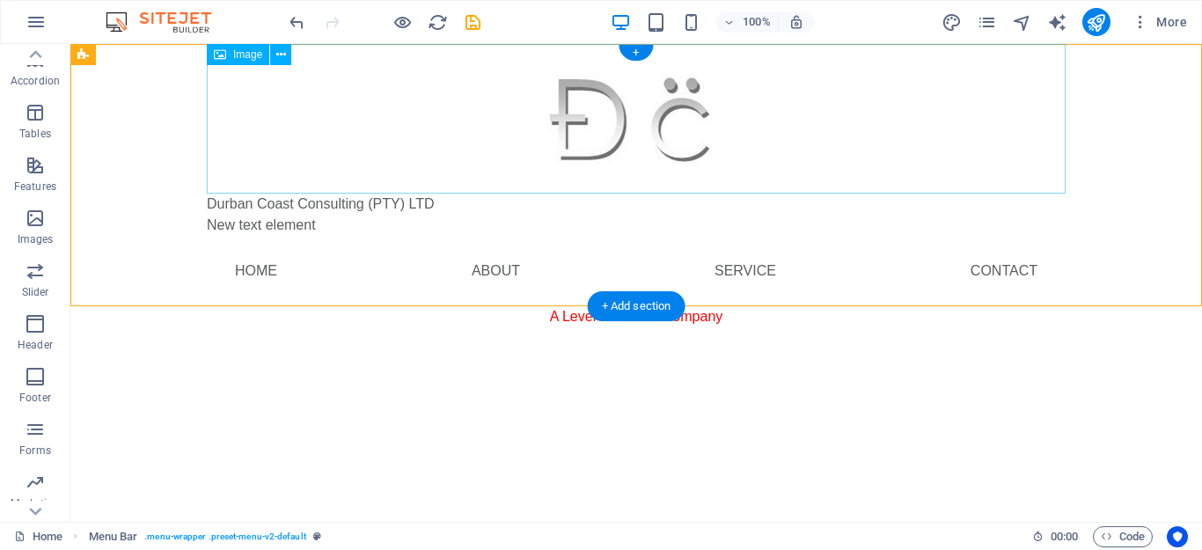
click at [711, 123] on figure at bounding box center [636, 119] width 859 height 150
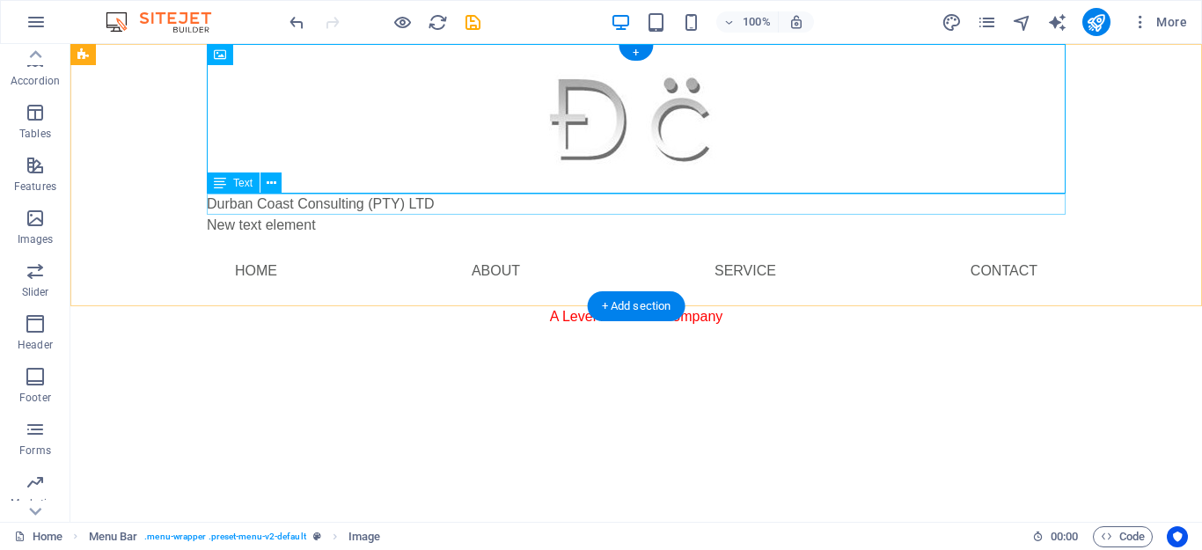
click at [348, 202] on div "Durban Coast Consulting (PTY) LTD" at bounding box center [636, 204] width 859 height 21
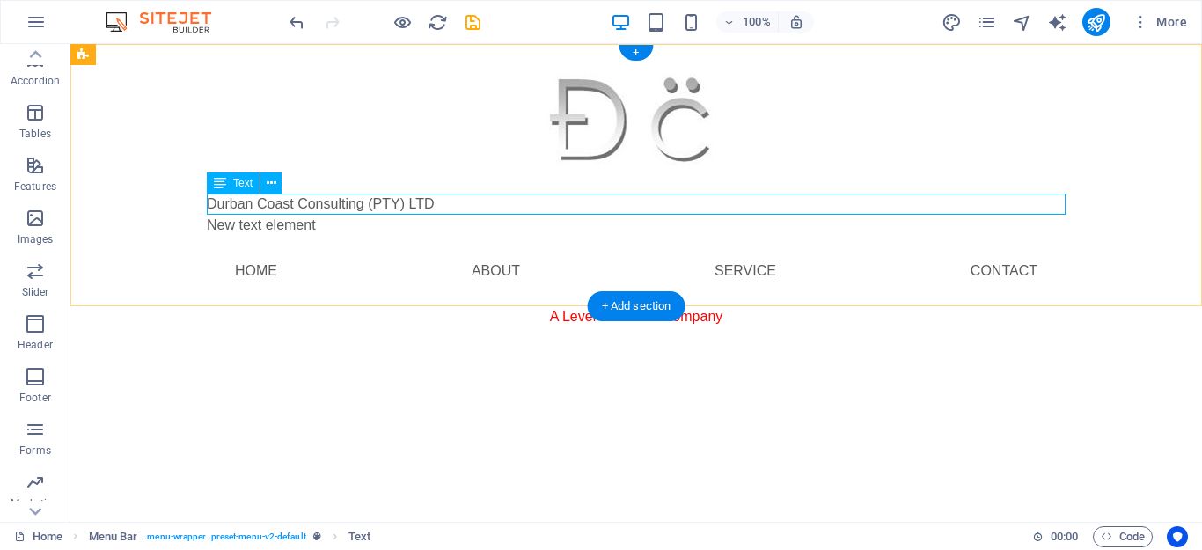
click at [345, 204] on div "Durban Coast Consulting (PTY) LTD" at bounding box center [636, 204] width 859 height 21
click at [227, 183] on div "Text" at bounding box center [233, 182] width 53 height 21
click at [268, 183] on icon at bounding box center [272, 183] width 10 height 18
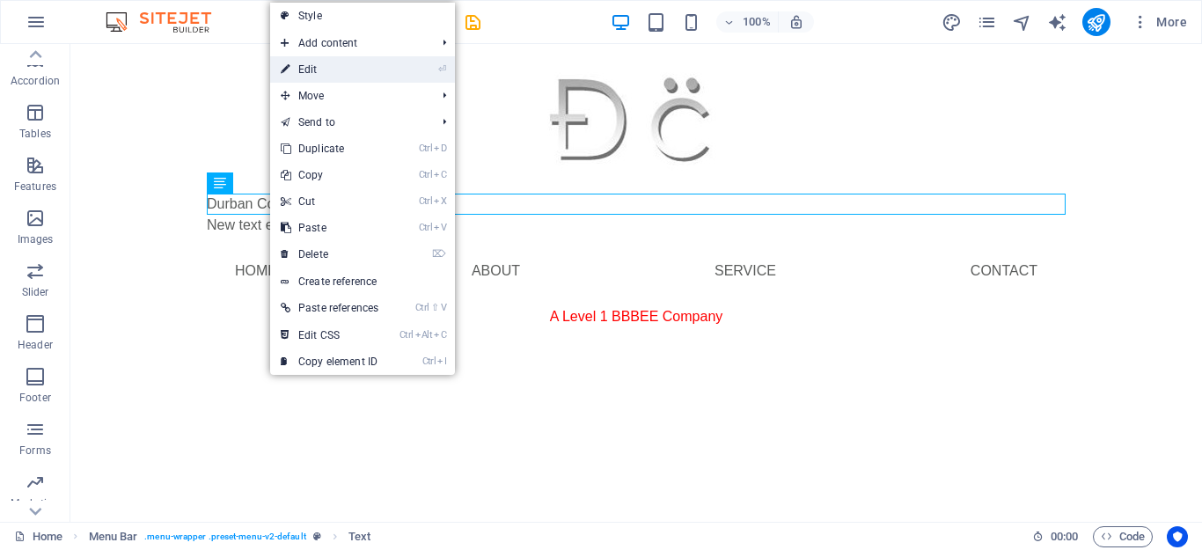
click at [328, 70] on link "⏎ Edit" at bounding box center [329, 69] width 119 height 26
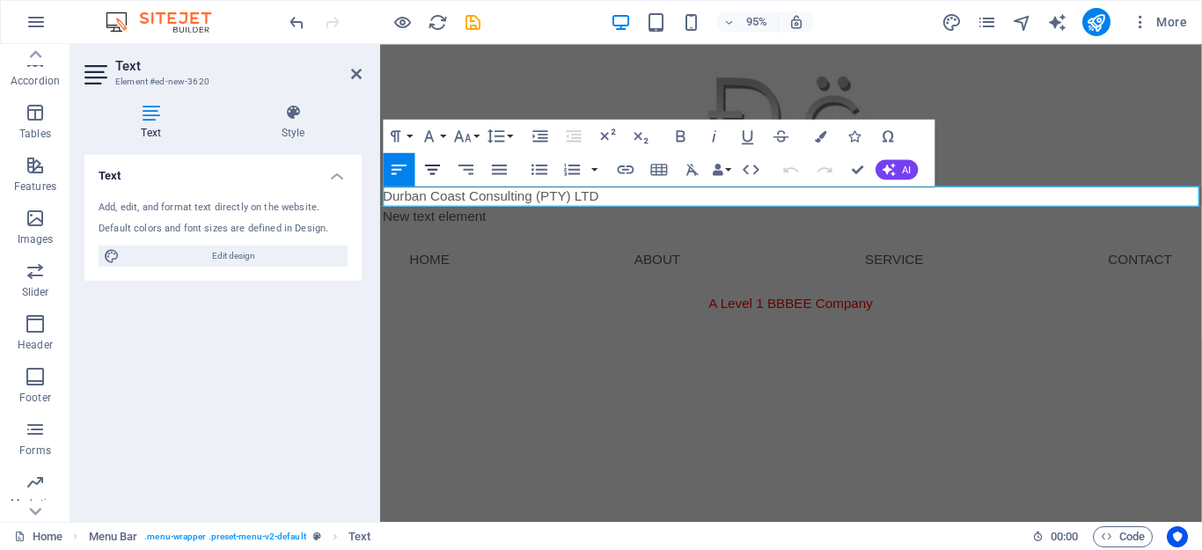
click at [436, 172] on icon "button" at bounding box center [432, 169] width 20 height 20
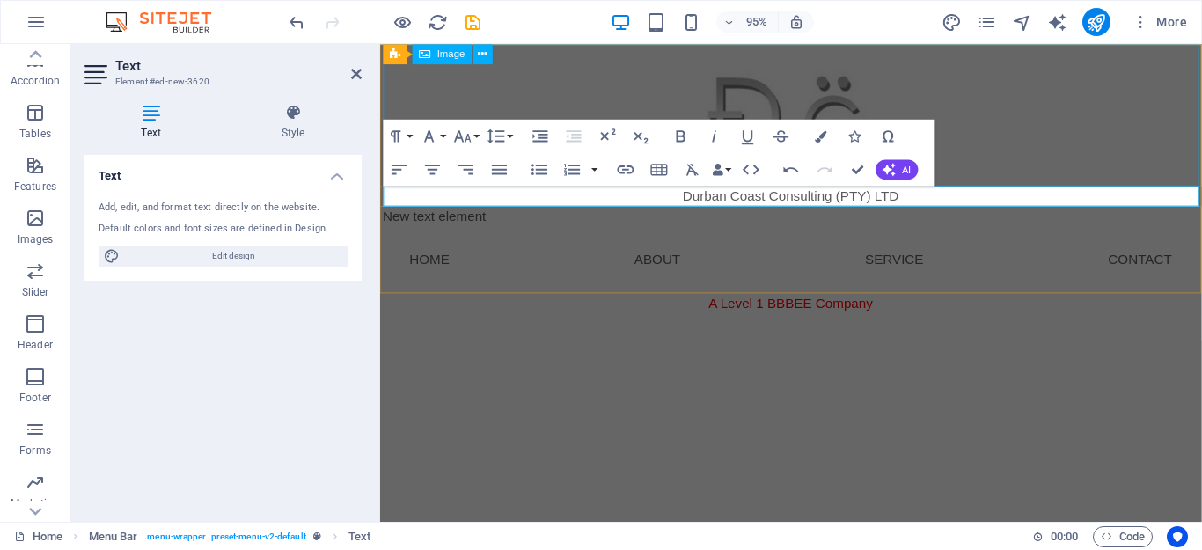
click at [1066, 92] on figure at bounding box center [813, 119] width 859 height 150
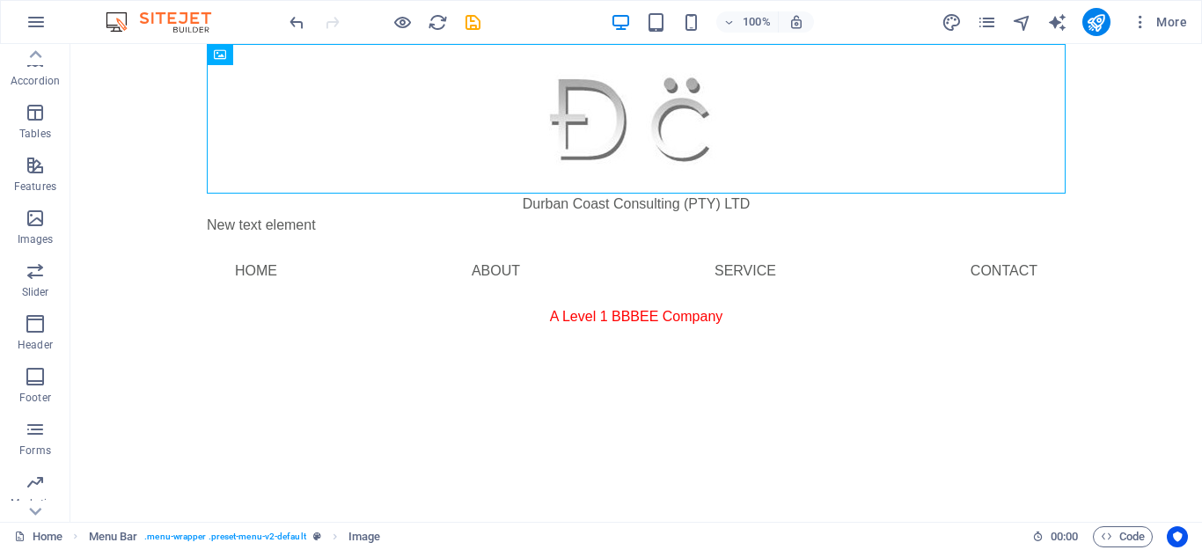
click at [480, 356] on html "Skip to main content Durban Coast Consulting (PTY) LTD New text element Menu Ho…" at bounding box center [636, 200] width 1132 height 312
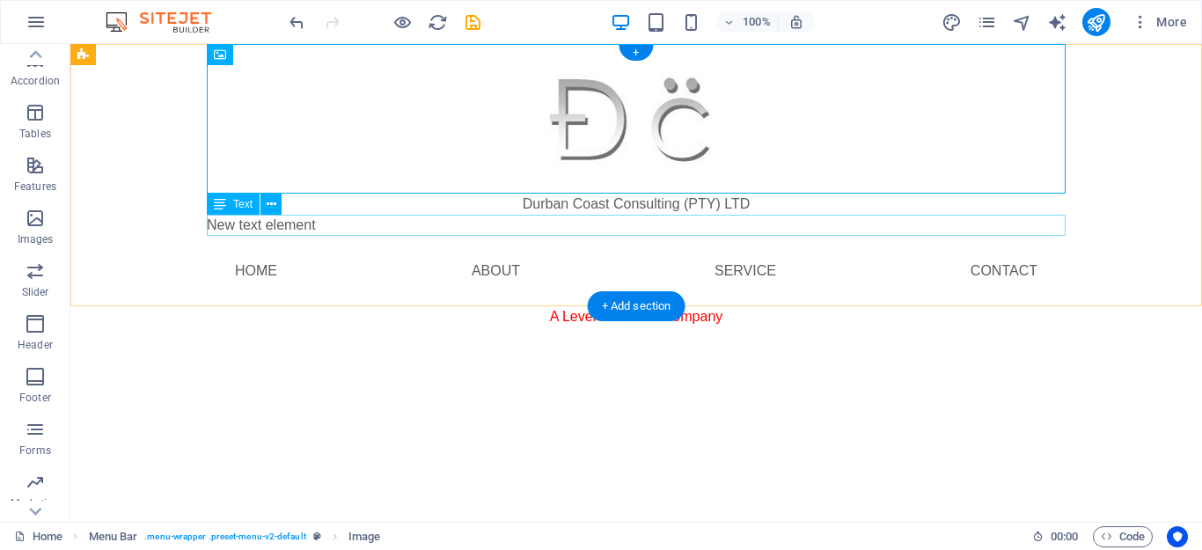
click at [326, 225] on div "New text element" at bounding box center [636, 225] width 859 height 21
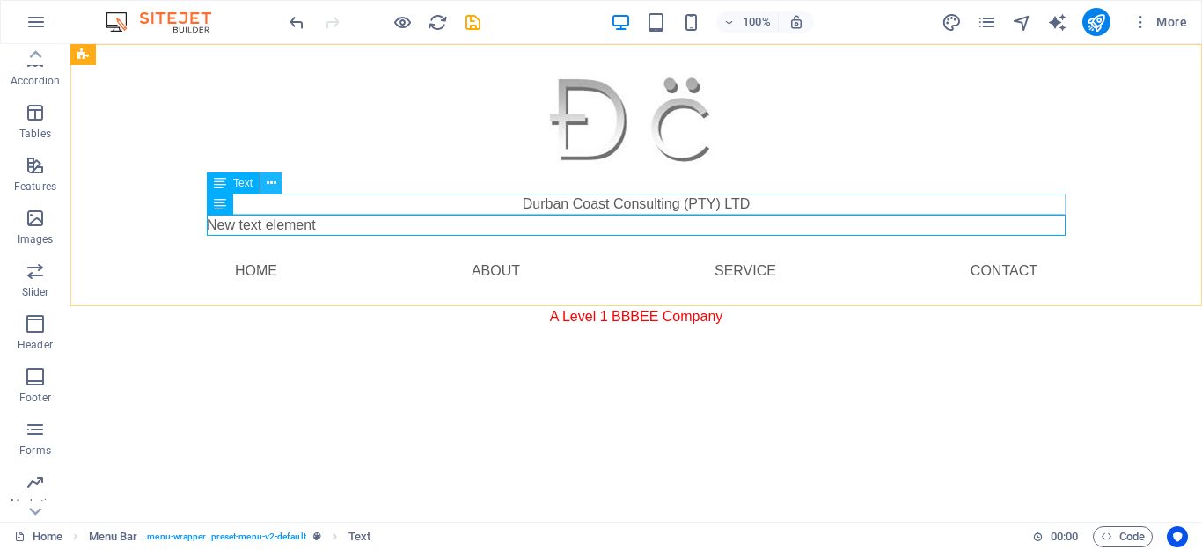
click at [267, 178] on icon at bounding box center [272, 183] width 10 height 18
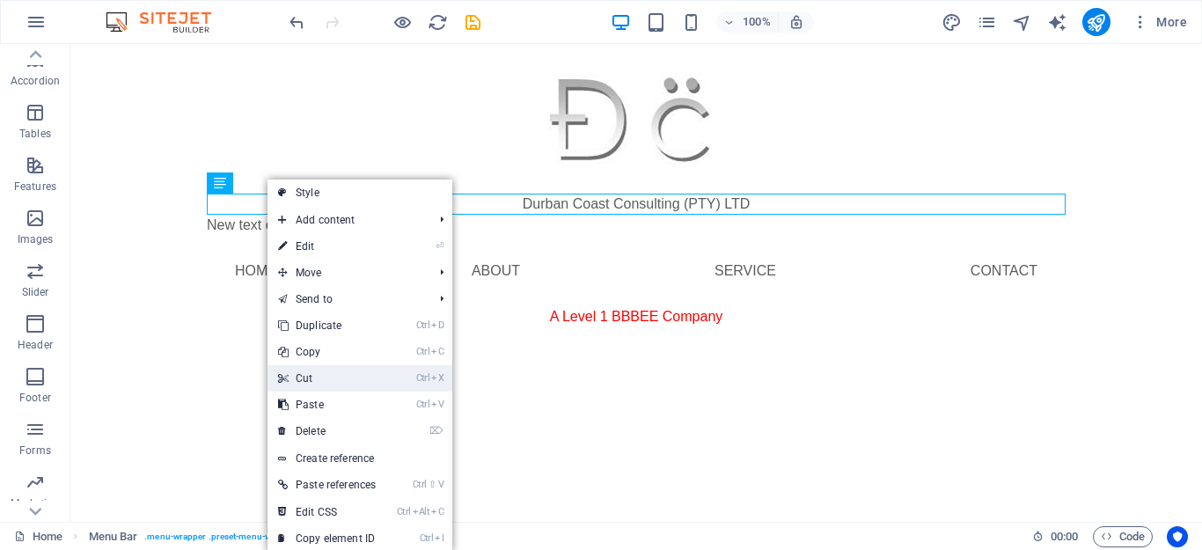
click at [319, 377] on link "Ctrl X Cut" at bounding box center [327, 378] width 119 height 26
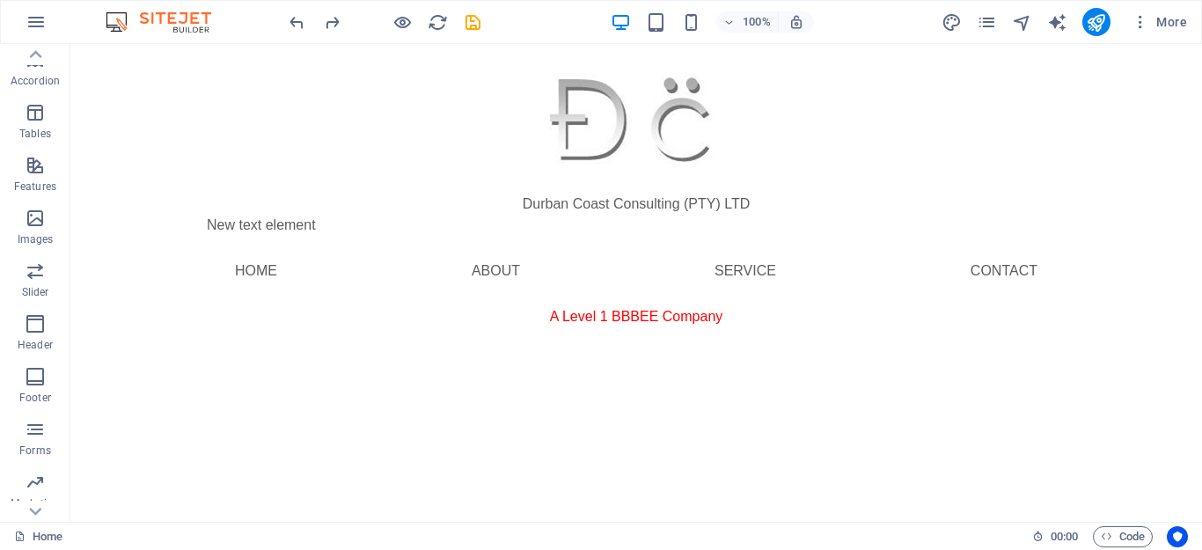
click at [301, 356] on html "Skip to main content Durban Coast Consulting (PTY) LTD New text element Menu Ho…" at bounding box center [636, 200] width 1132 height 312
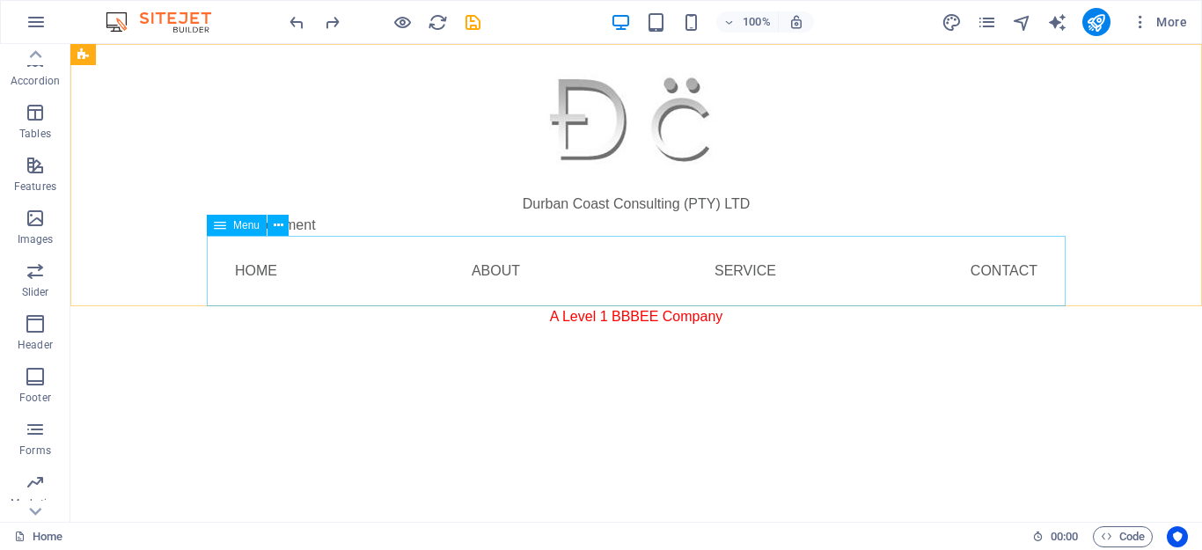
click at [232, 224] on div "Menu" at bounding box center [237, 225] width 60 height 21
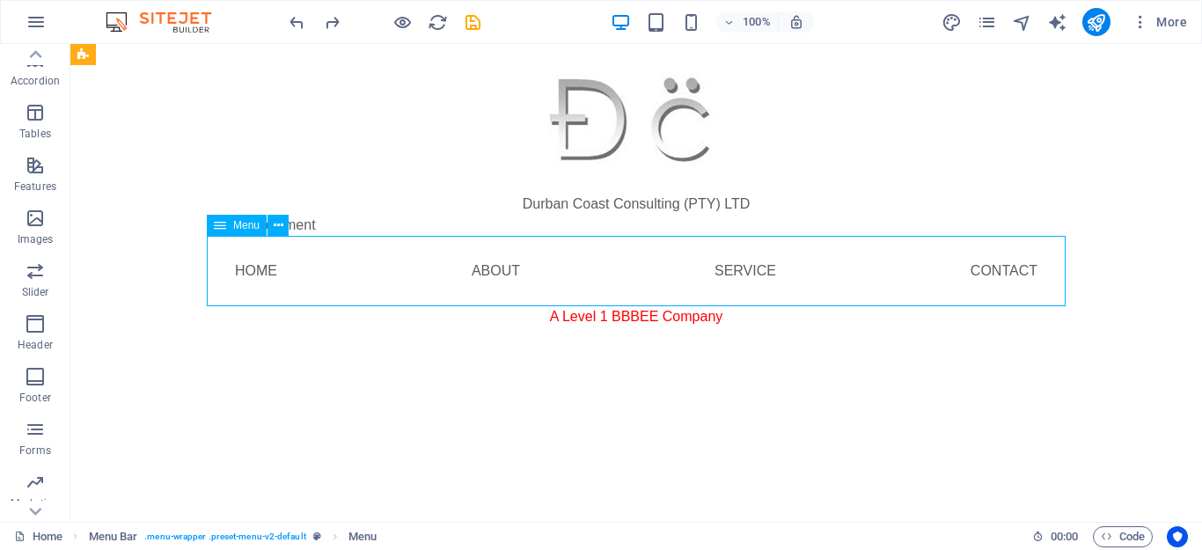
click at [300, 225] on div "Menu" at bounding box center [253, 226] width 93 height 22
click at [300, 224] on div "Menu" at bounding box center [253, 226] width 93 height 22
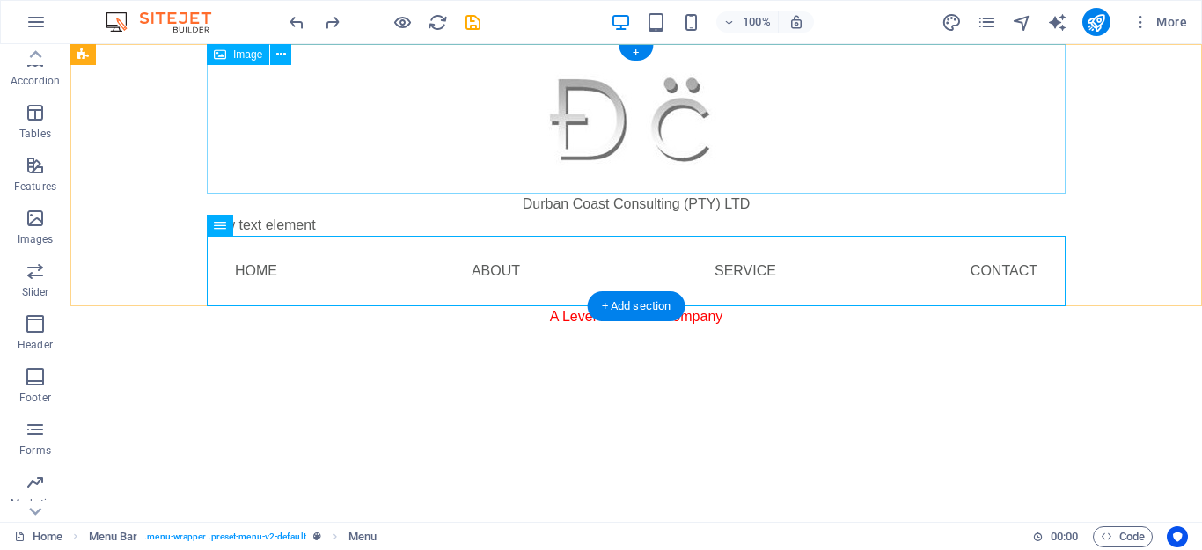
click at [448, 190] on figure at bounding box center [636, 119] width 859 height 150
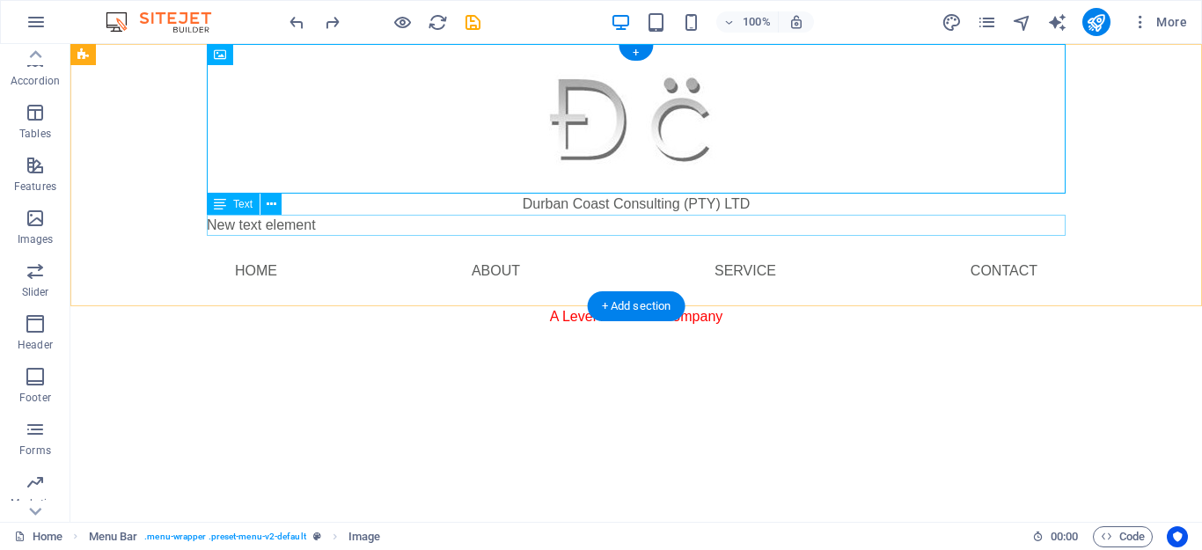
click at [279, 226] on div "New text element" at bounding box center [636, 225] width 859 height 21
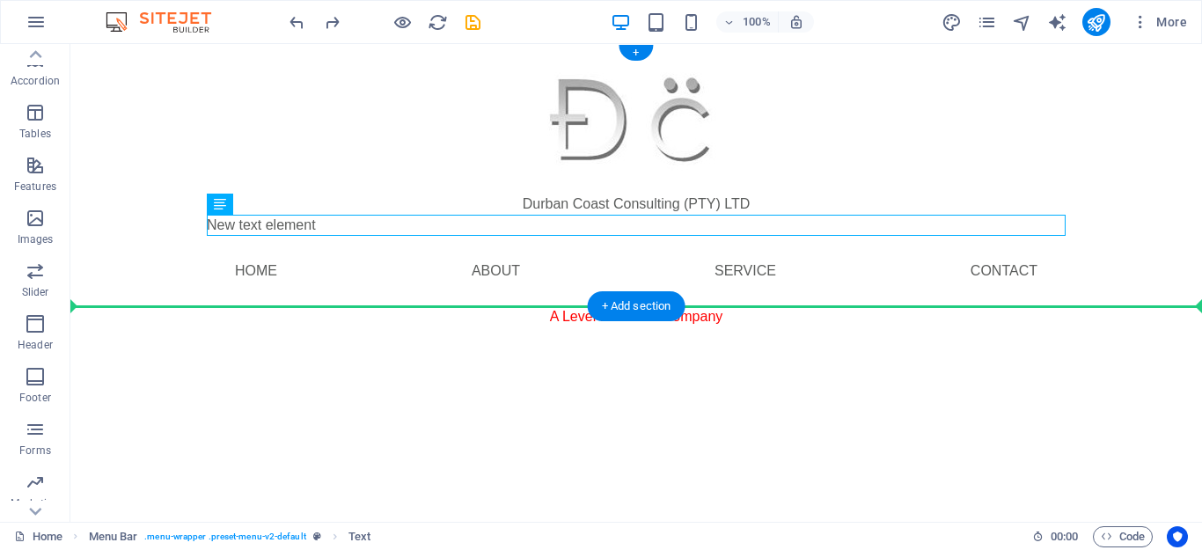
drag, startPoint x: 279, startPoint y: 226, endPoint x: 191, endPoint y: 273, distance: 99.6
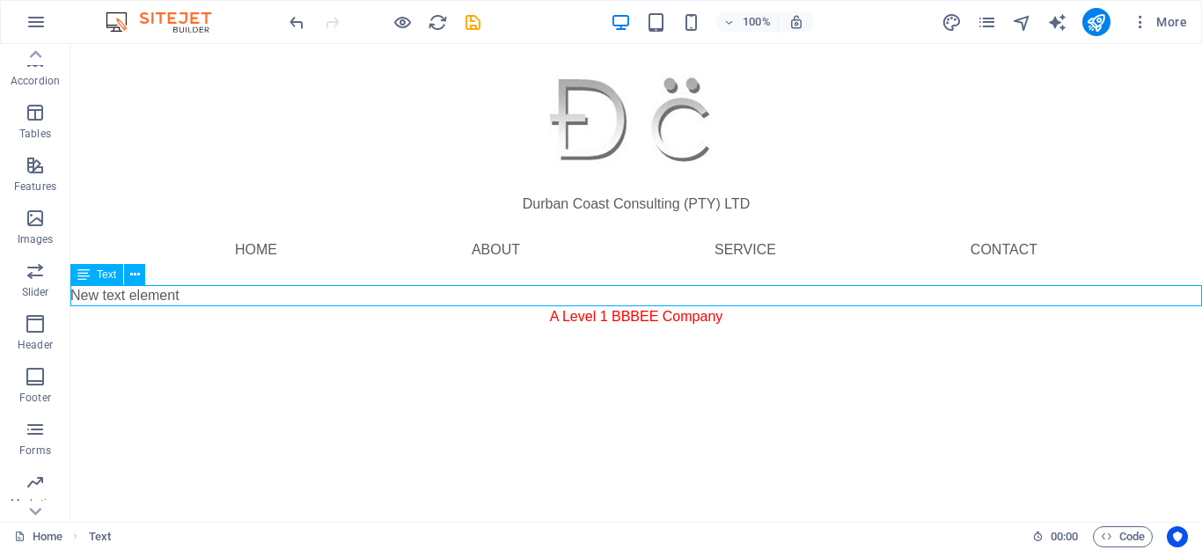
click at [238, 295] on div "New text element" at bounding box center [636, 295] width 1132 height 21
click at [34, 486] on icon "button" at bounding box center [35, 486] width 21 height 21
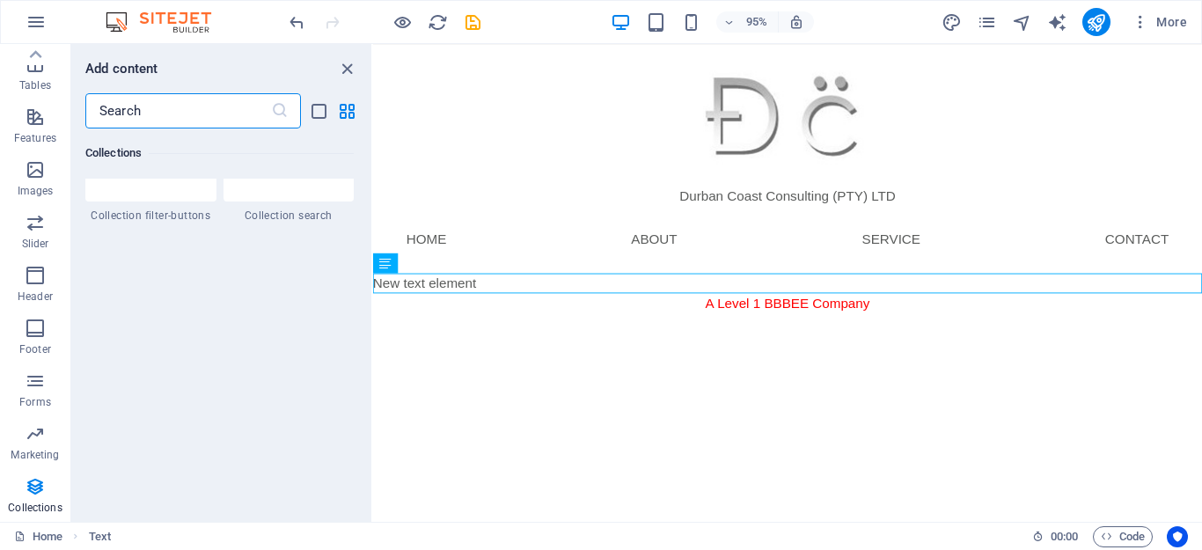
scroll to position [16866, 0]
click at [40, 129] on span "Features" at bounding box center [35, 127] width 70 height 42
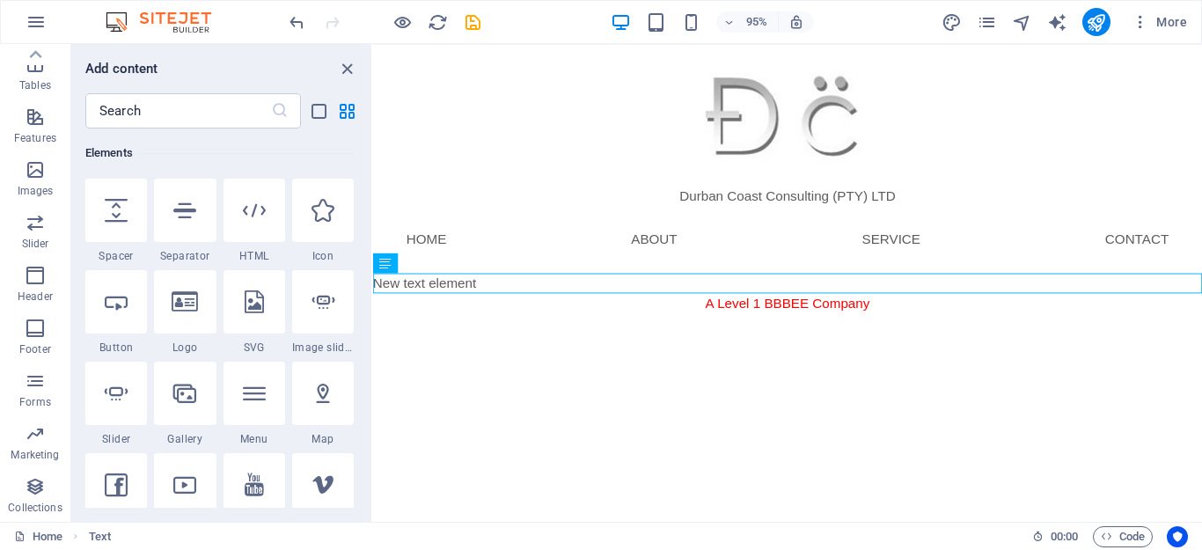
scroll to position [279, 0]
click at [254, 392] on icon at bounding box center [254, 393] width 23 height 23
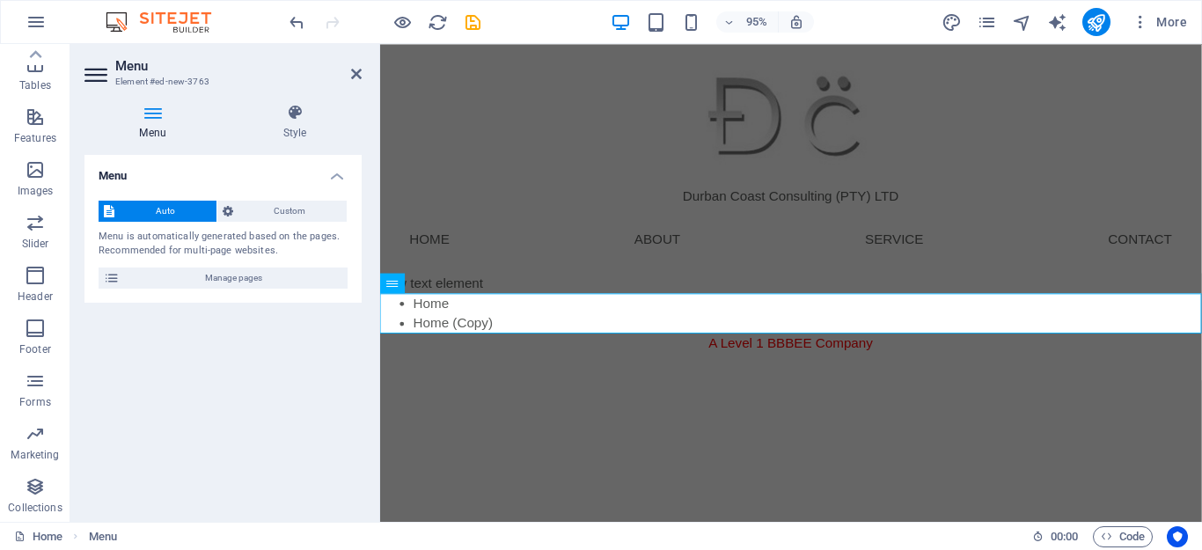
click at [358, 63] on h2 "Menu" at bounding box center [238, 66] width 246 height 16
click at [351, 66] on h2 "Menu" at bounding box center [238, 66] width 246 height 16
click at [355, 76] on icon at bounding box center [356, 74] width 11 height 14
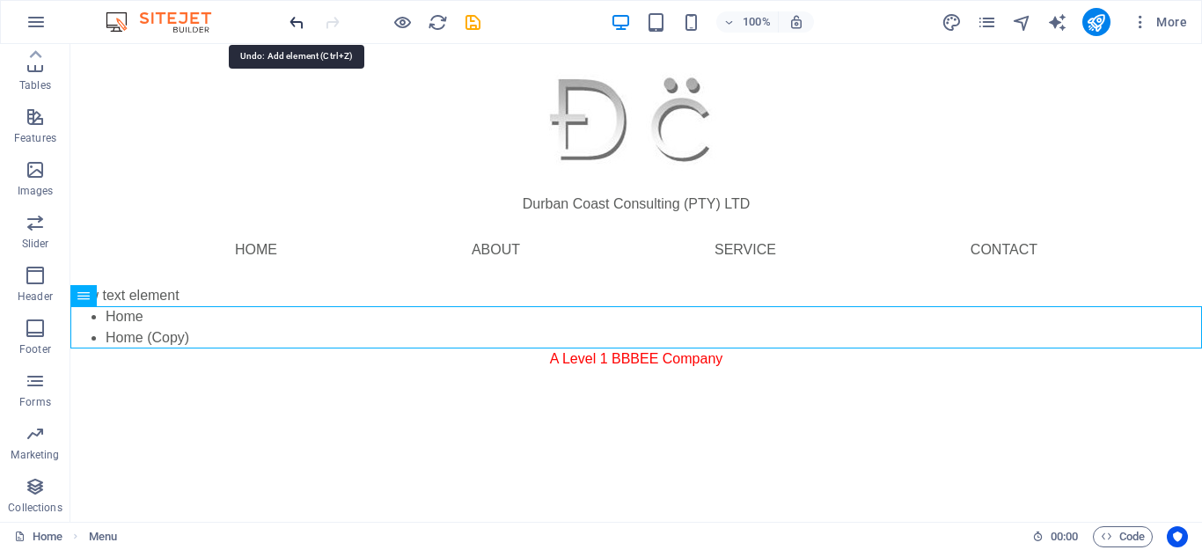
click at [292, 22] on icon "undo" at bounding box center [297, 22] width 20 height 20
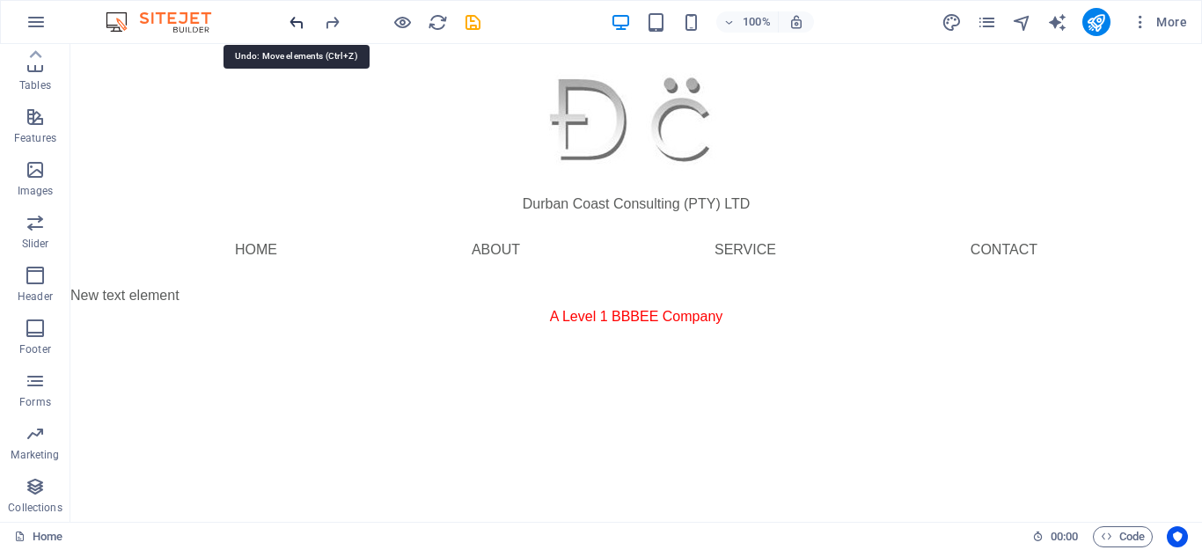
click at [292, 22] on icon "undo" at bounding box center [297, 22] width 20 height 20
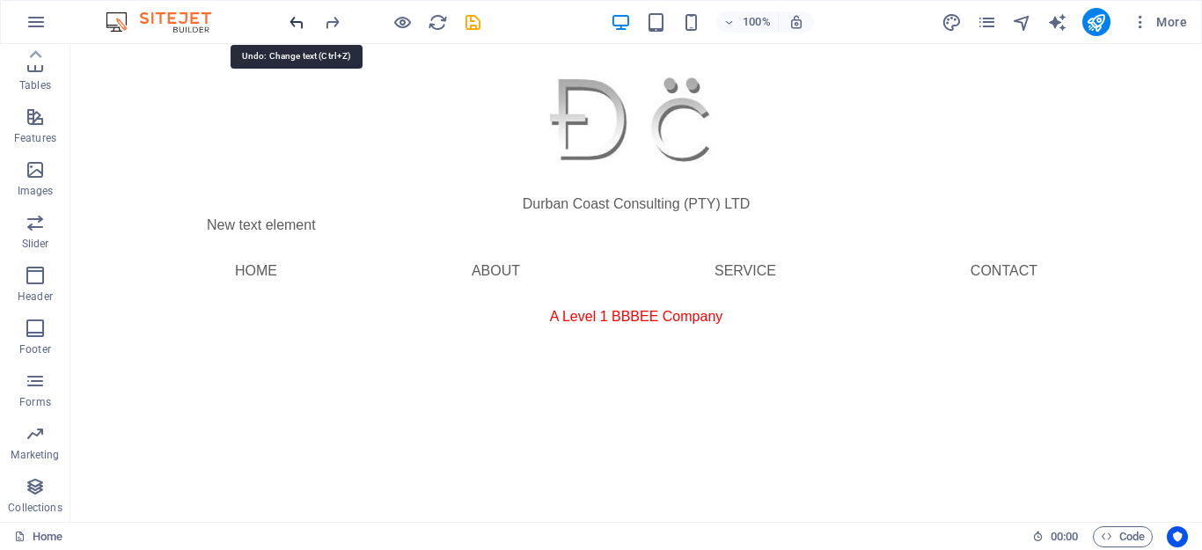
click at [292, 22] on icon "undo" at bounding box center [297, 22] width 20 height 20
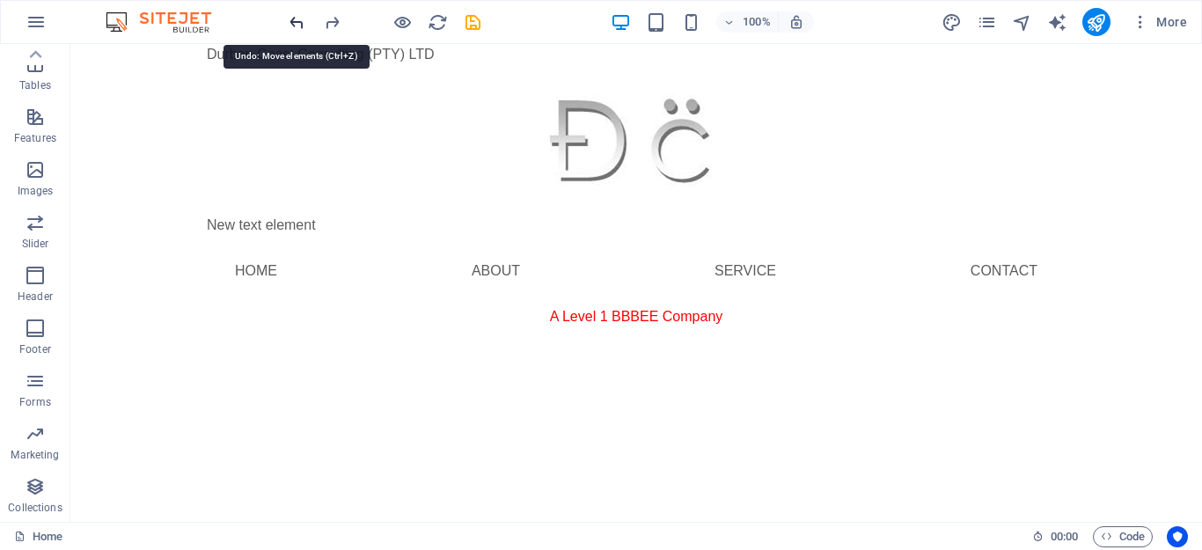
click at [292, 22] on icon "undo" at bounding box center [297, 22] width 20 height 20
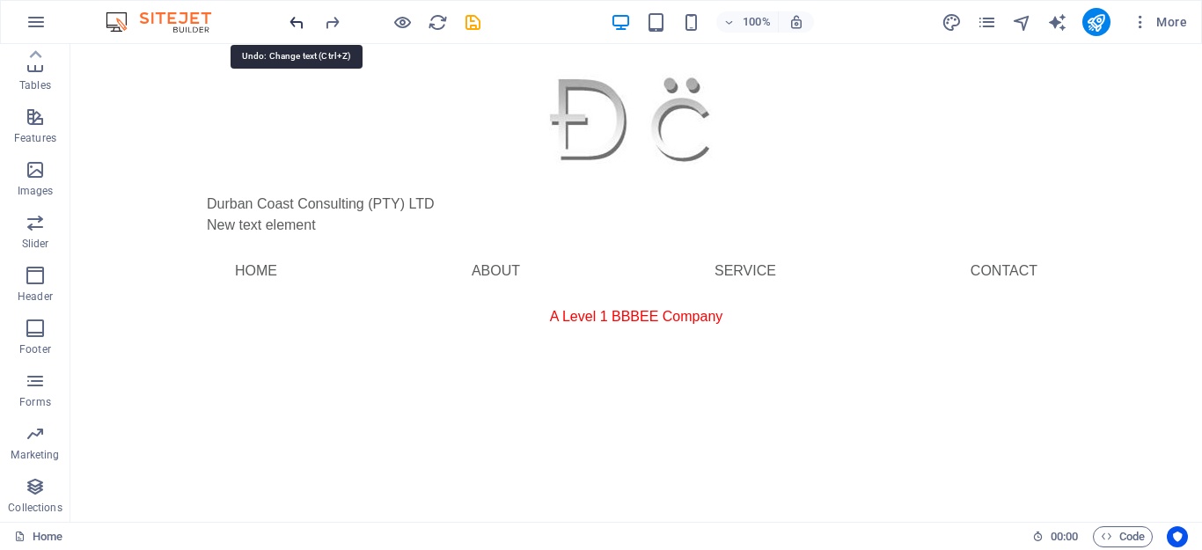
click at [292, 22] on icon "undo" at bounding box center [297, 22] width 20 height 20
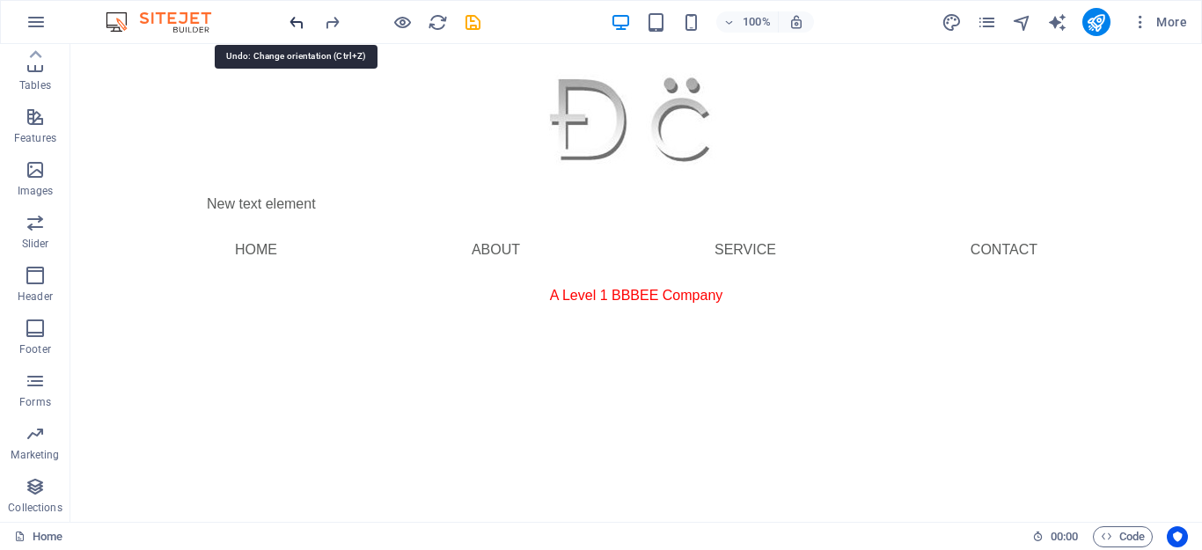
click at [292, 22] on icon "undo" at bounding box center [297, 22] width 20 height 20
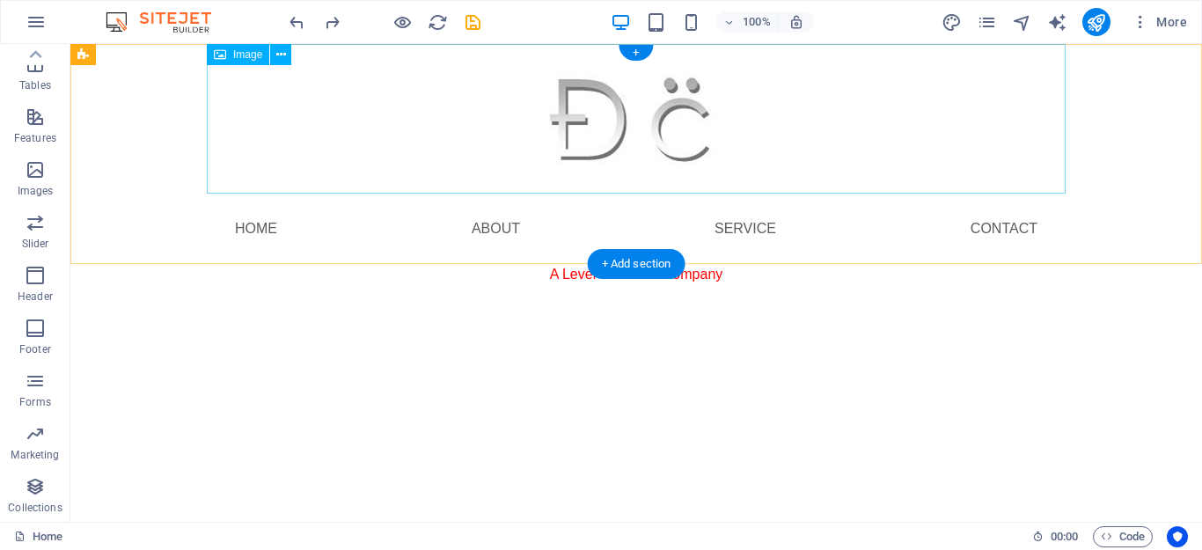
click at [569, 178] on figure at bounding box center [636, 119] width 859 height 150
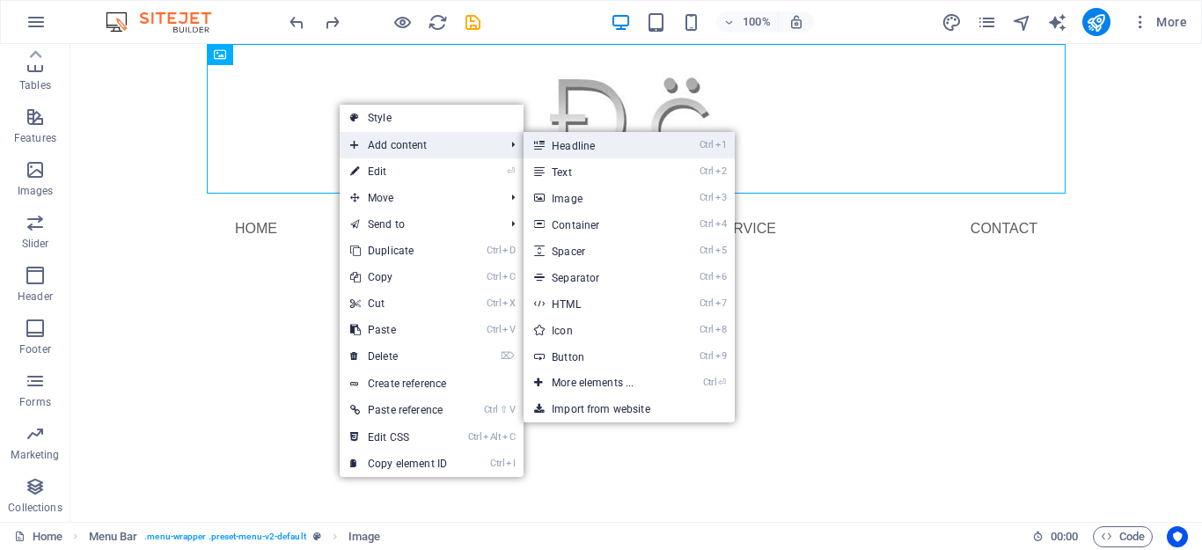
drag, startPoint x: 586, startPoint y: 152, endPoint x: 188, endPoint y: 112, distance: 399.8
click at [586, 152] on link "Ctrl 1 Headline" at bounding box center [596, 145] width 145 height 26
